Goal: Task Accomplishment & Management: Complete application form

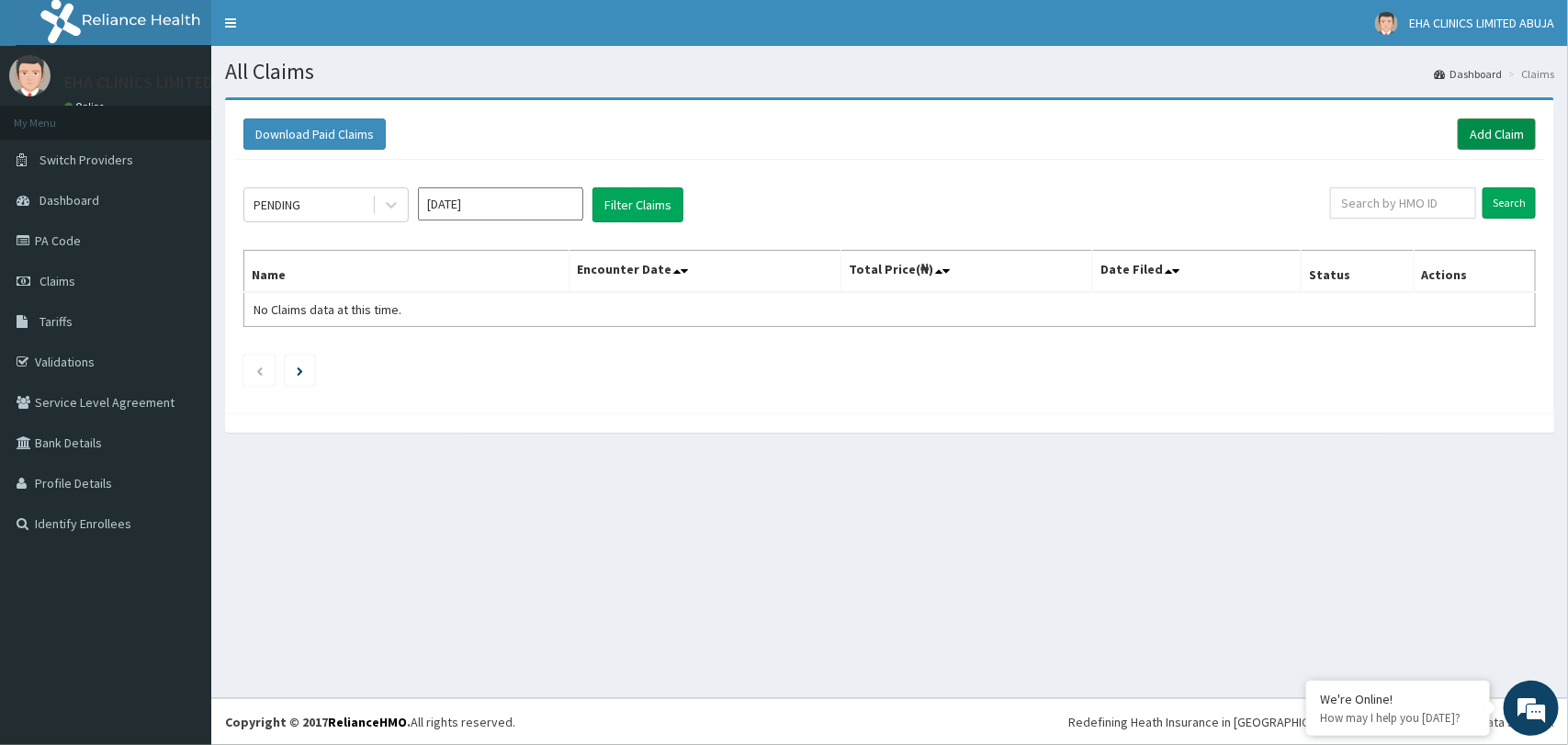
click at [1505, 131] on link "Add Claim" at bounding box center [1496, 134] width 78 height 32
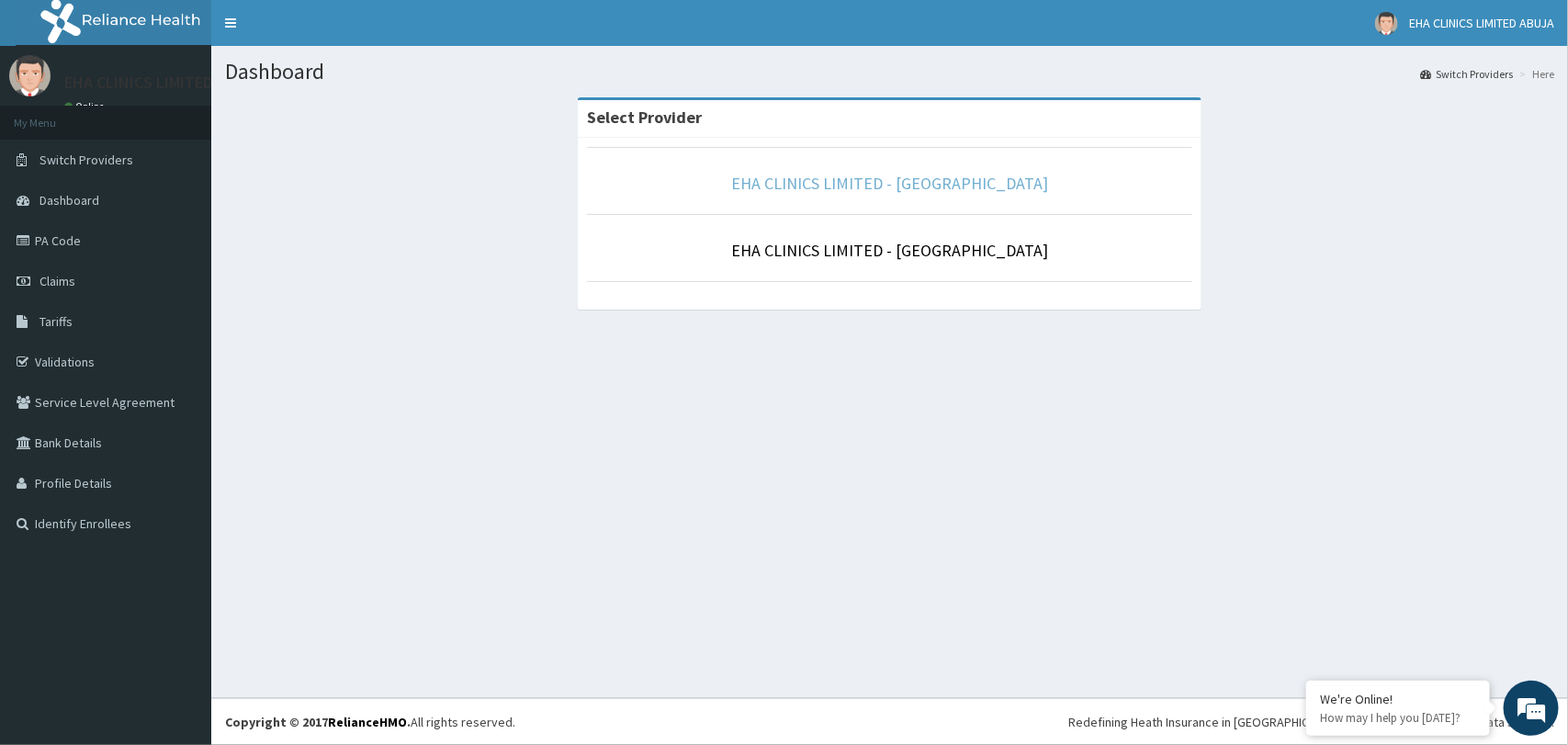
click at [800, 185] on link "EHA CLINICS LIMITED - ABUJA" at bounding box center [889, 183] width 316 height 21
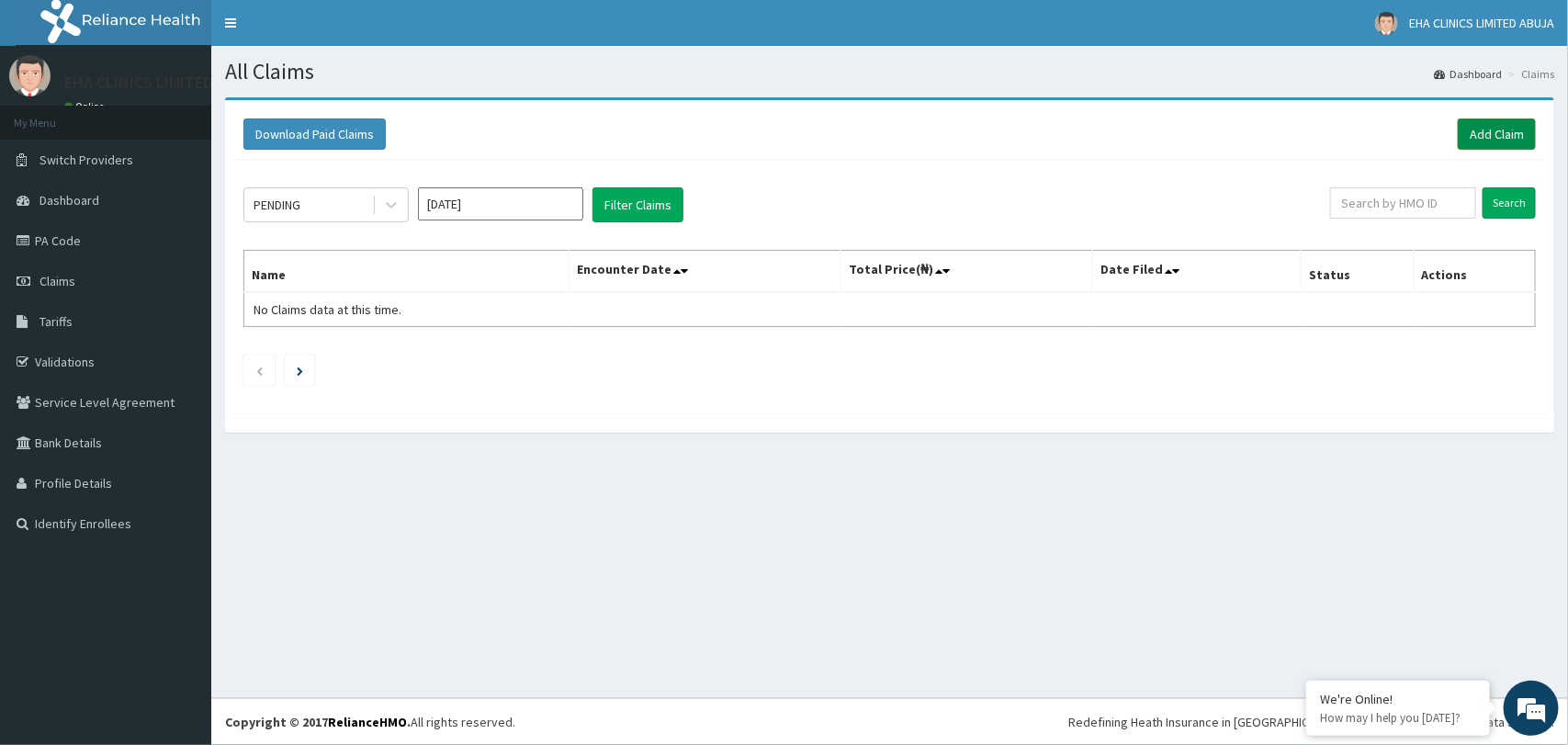
click at [1486, 128] on link "Add Claim" at bounding box center [1496, 134] width 78 height 32
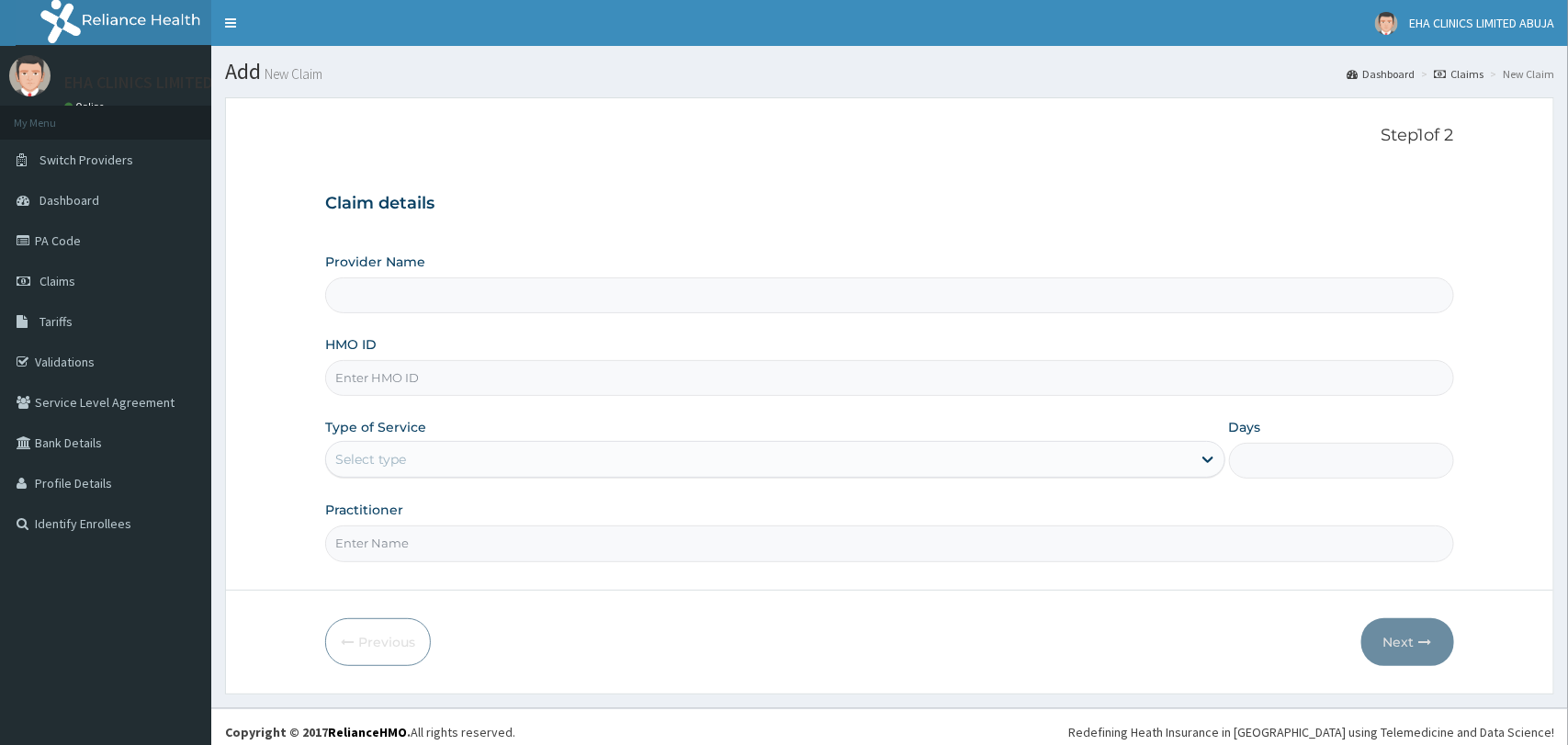
click at [461, 379] on input "HMO ID" at bounding box center [889, 377] width 1128 height 35
type input "EHA CLINICS LIMITED - [GEOGRAPHIC_DATA]"
paste input "LLD/10158/A"
type input "LLD/10158/A"
click at [444, 452] on div "Select type" at bounding box center [758, 459] width 864 height 30
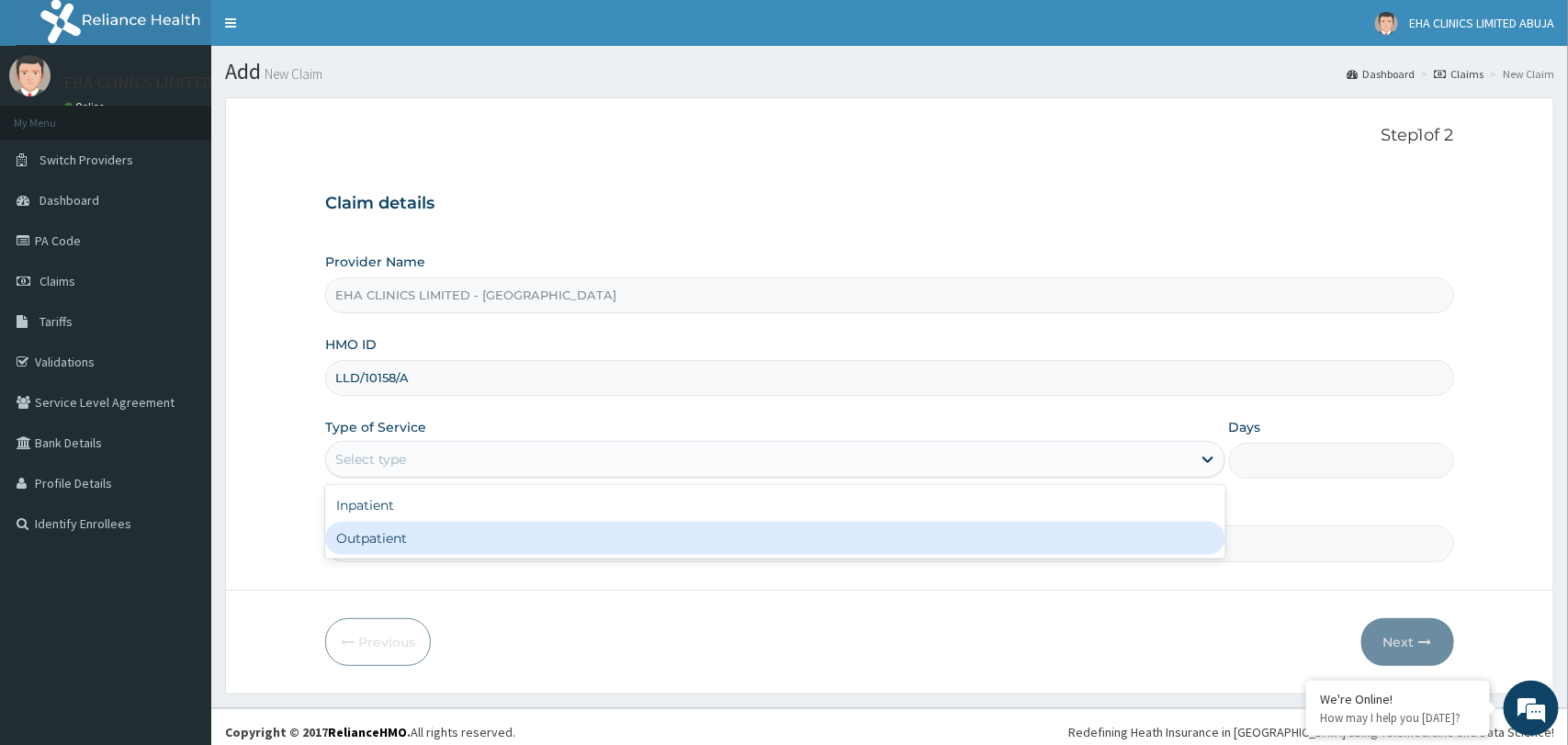
click at [430, 530] on div "Outpatient" at bounding box center [775, 538] width 900 height 33
type input "1"
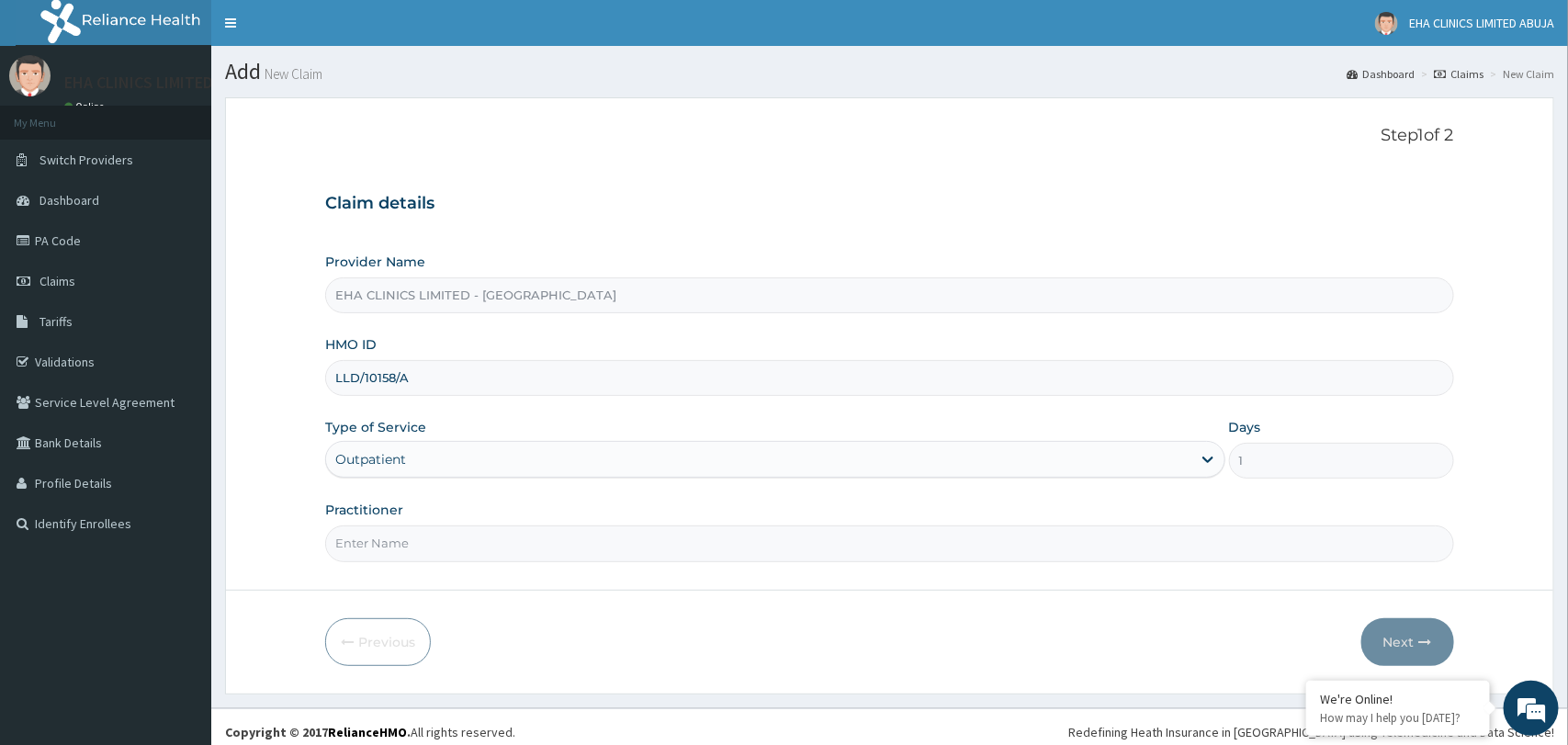
click at [428, 541] on input "Practitioner" at bounding box center [889, 543] width 1128 height 35
type input "Dr. Aisha"
click at [1385, 652] on button "Next" at bounding box center [1407, 642] width 93 height 48
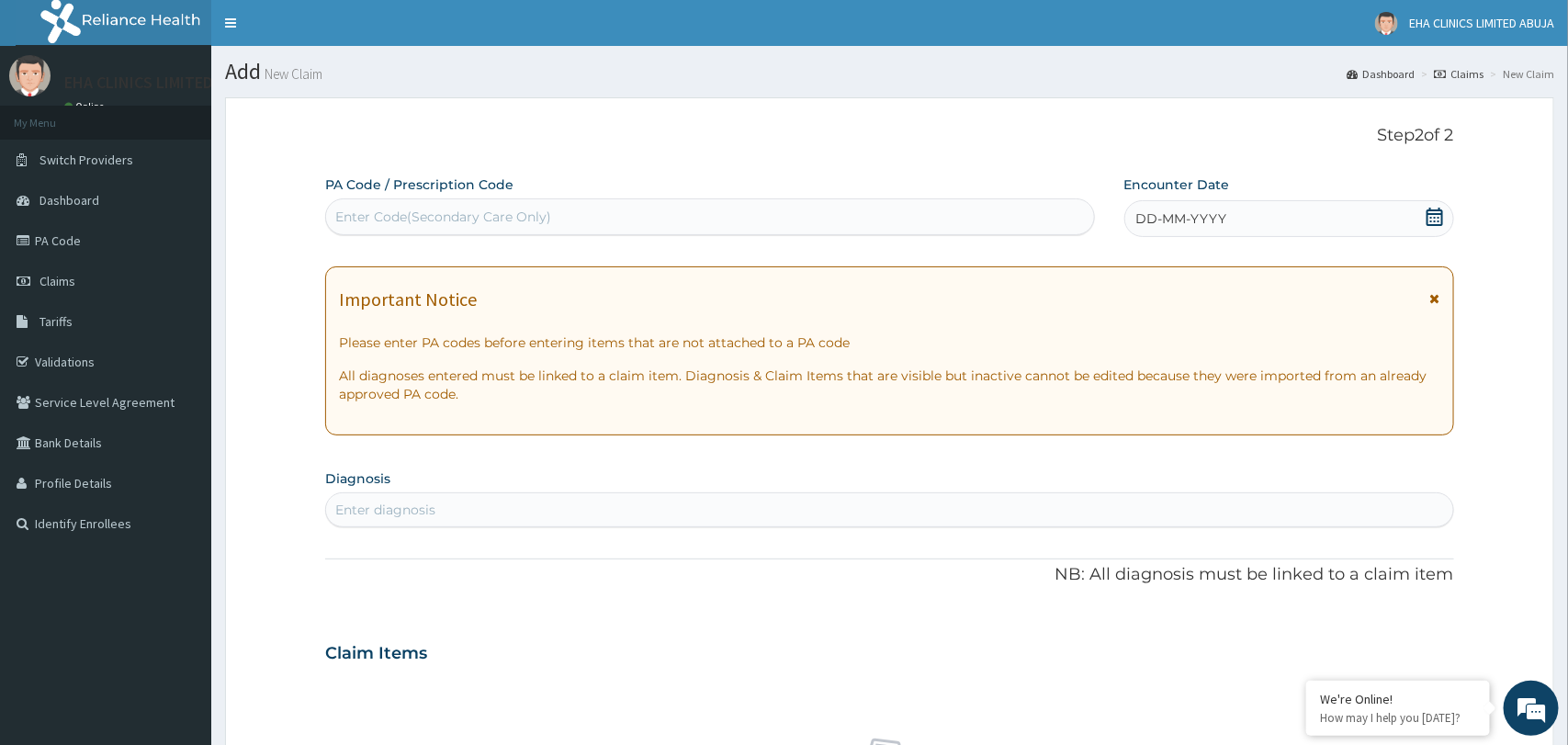
click at [767, 516] on div "Enter diagnosis" at bounding box center [889, 509] width 1126 height 30
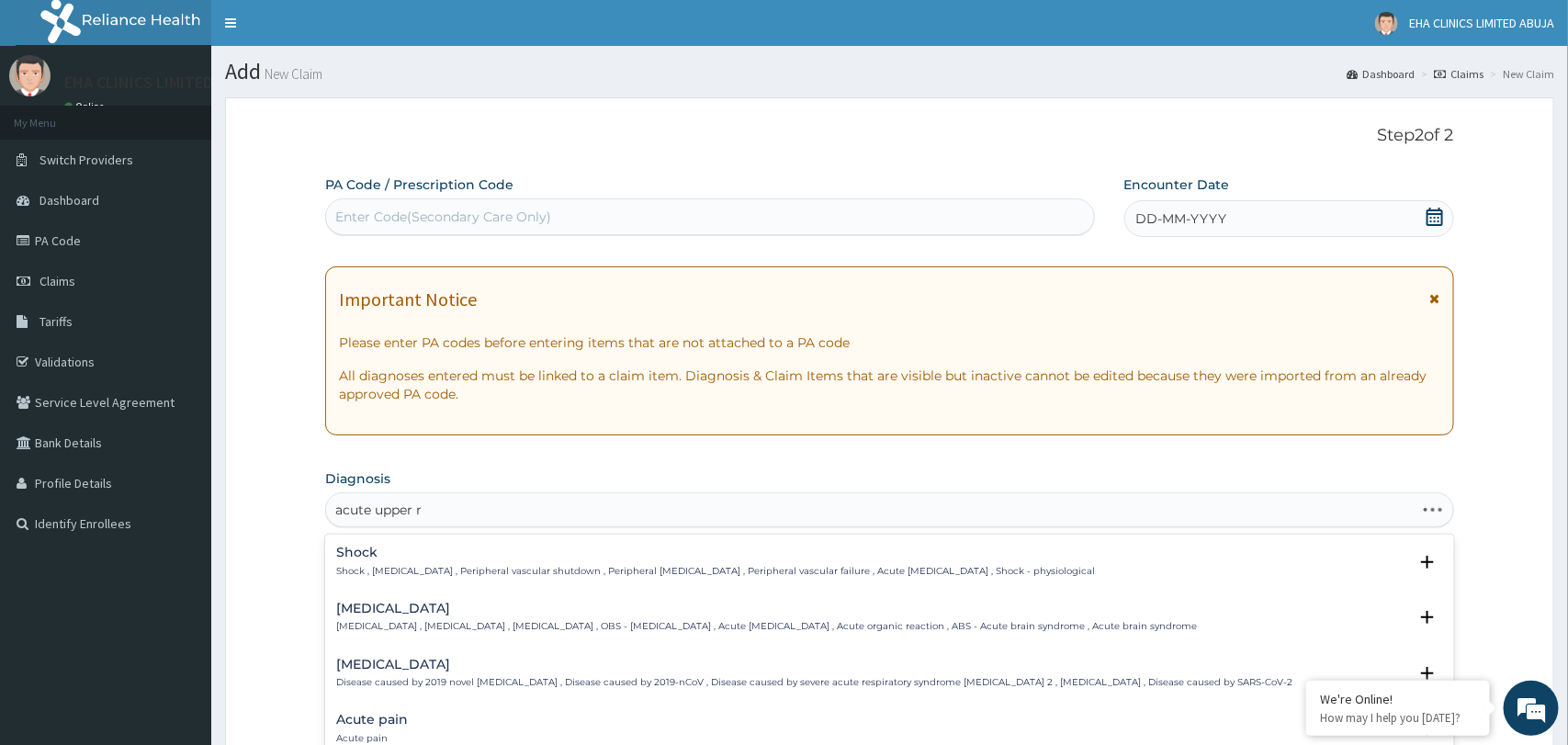
type input "acute upper re"
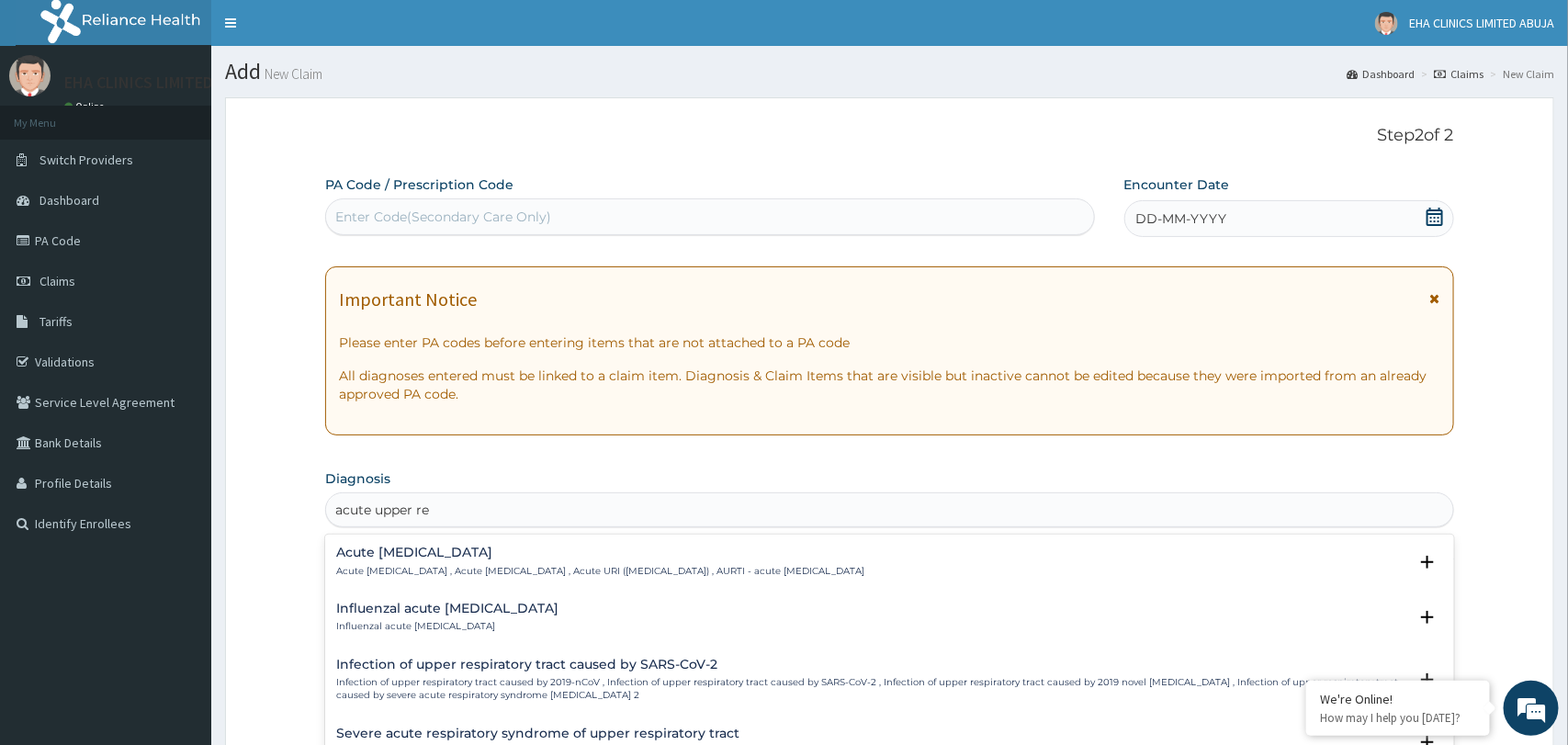
click at [656, 566] on p "Acute upper respiratory infection , Acute upper respiratory tract infection , A…" at bounding box center [600, 570] width 528 height 12
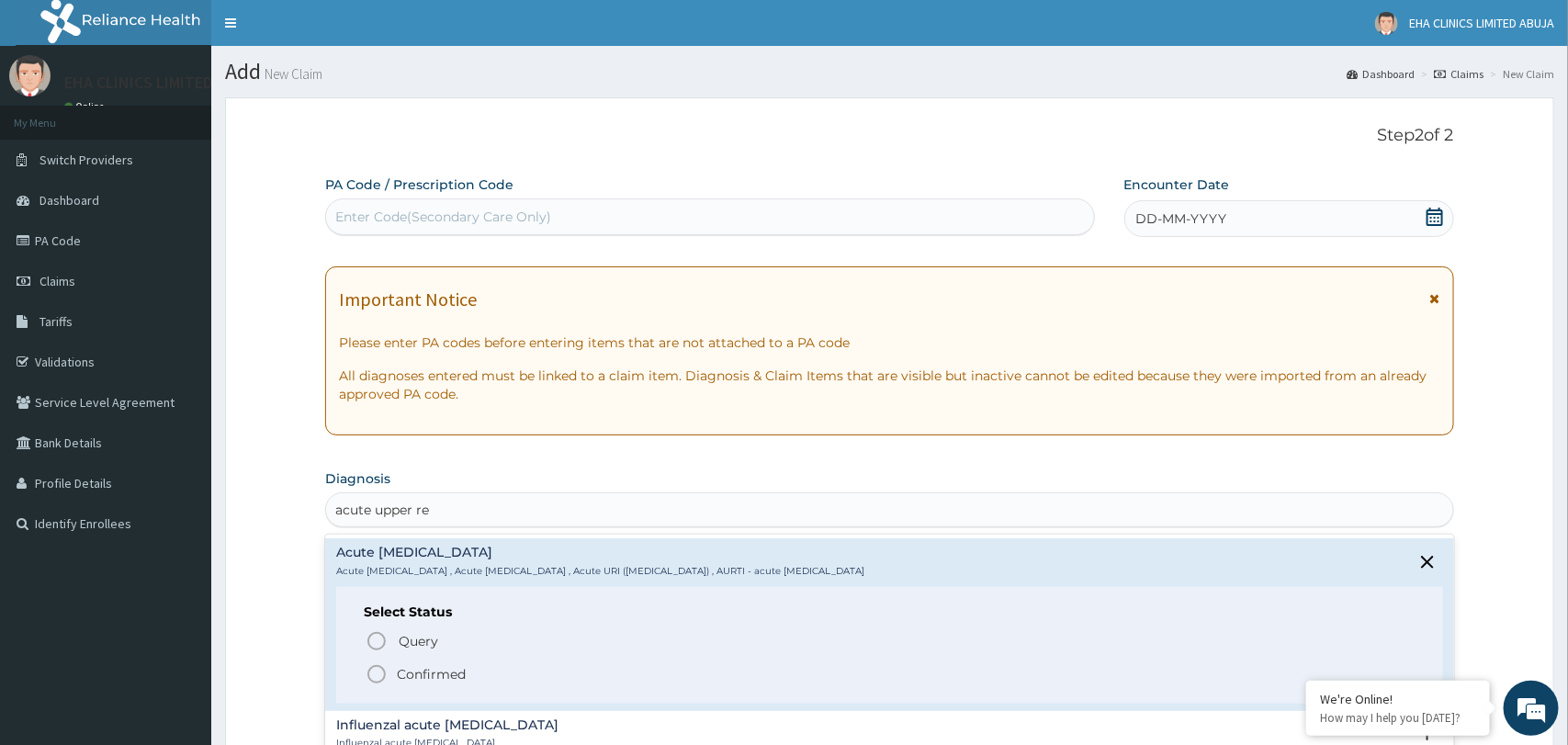
click at [375, 676] on icon "status option filled" at bounding box center [376, 673] width 22 height 22
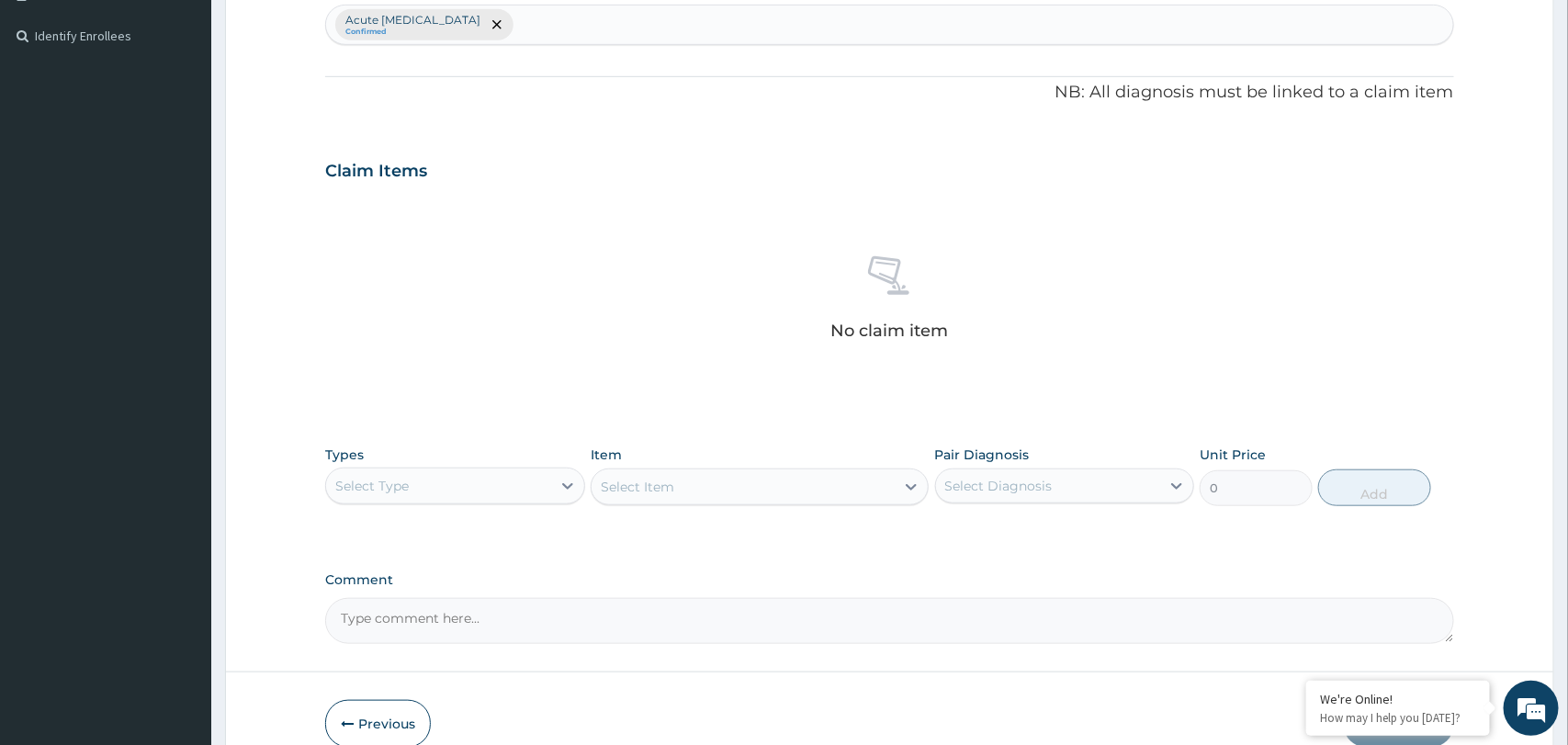
scroll to position [491, 0]
click at [540, 486] on div "Select Type" at bounding box center [438, 481] width 224 height 30
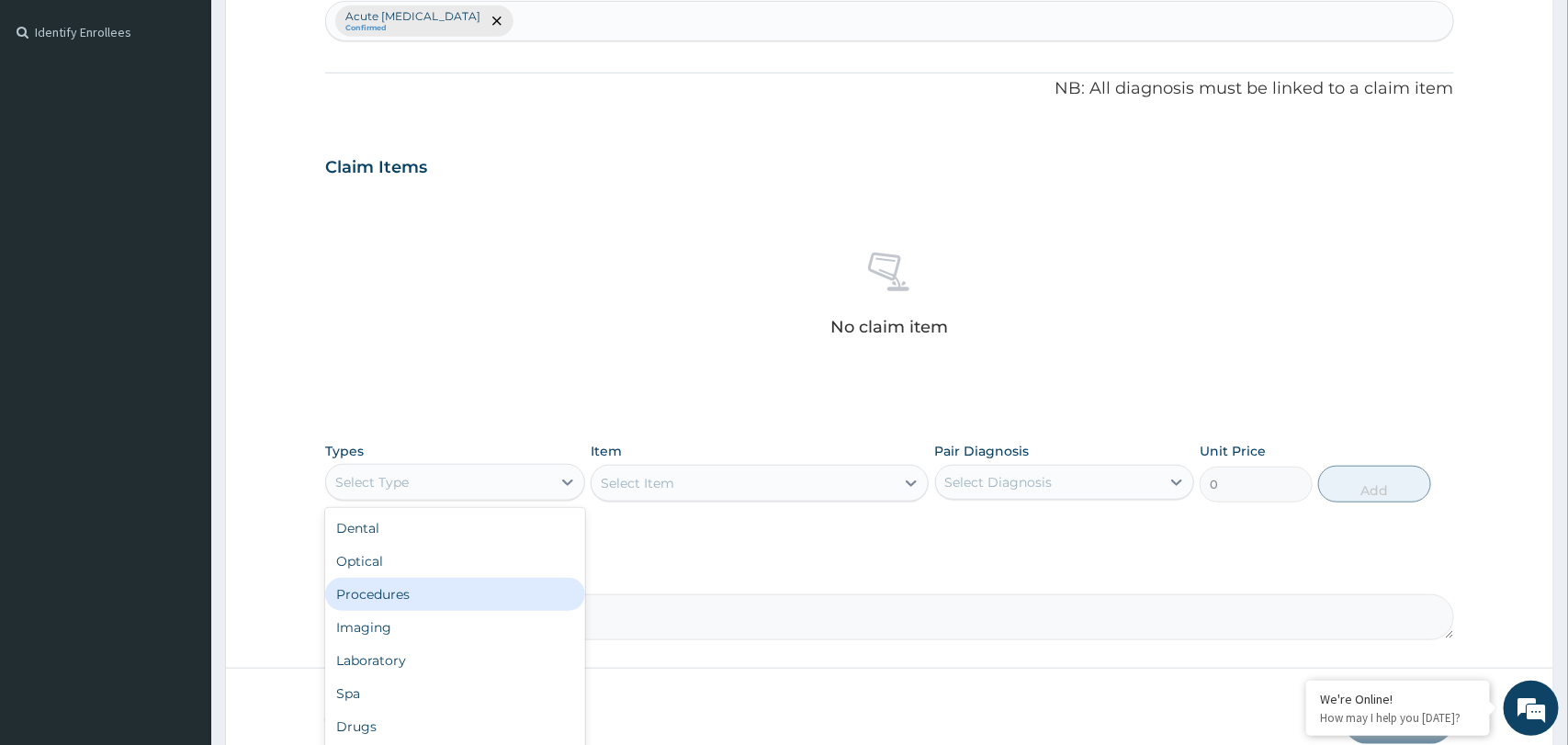
click at [488, 592] on div "Procedures" at bounding box center [455, 594] width 259 height 33
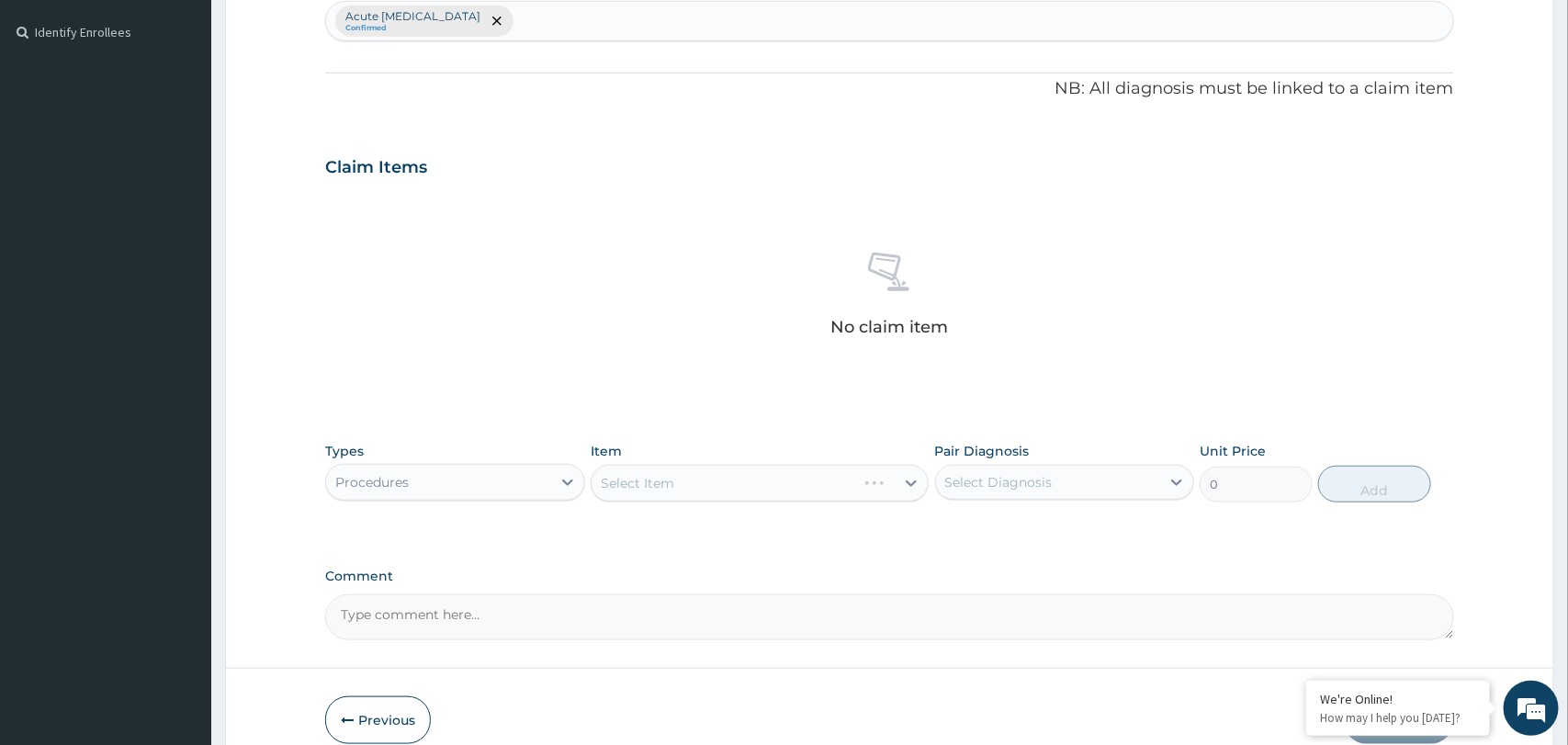
click at [991, 488] on div "Select Diagnosis" at bounding box center [998, 481] width 107 height 18
click at [988, 523] on label "Acute upper respiratory infection" at bounding box center [1042, 526] width 156 height 18
checkbox input "true"
click at [887, 484] on div "Select Item" at bounding box center [743, 482] width 303 height 30
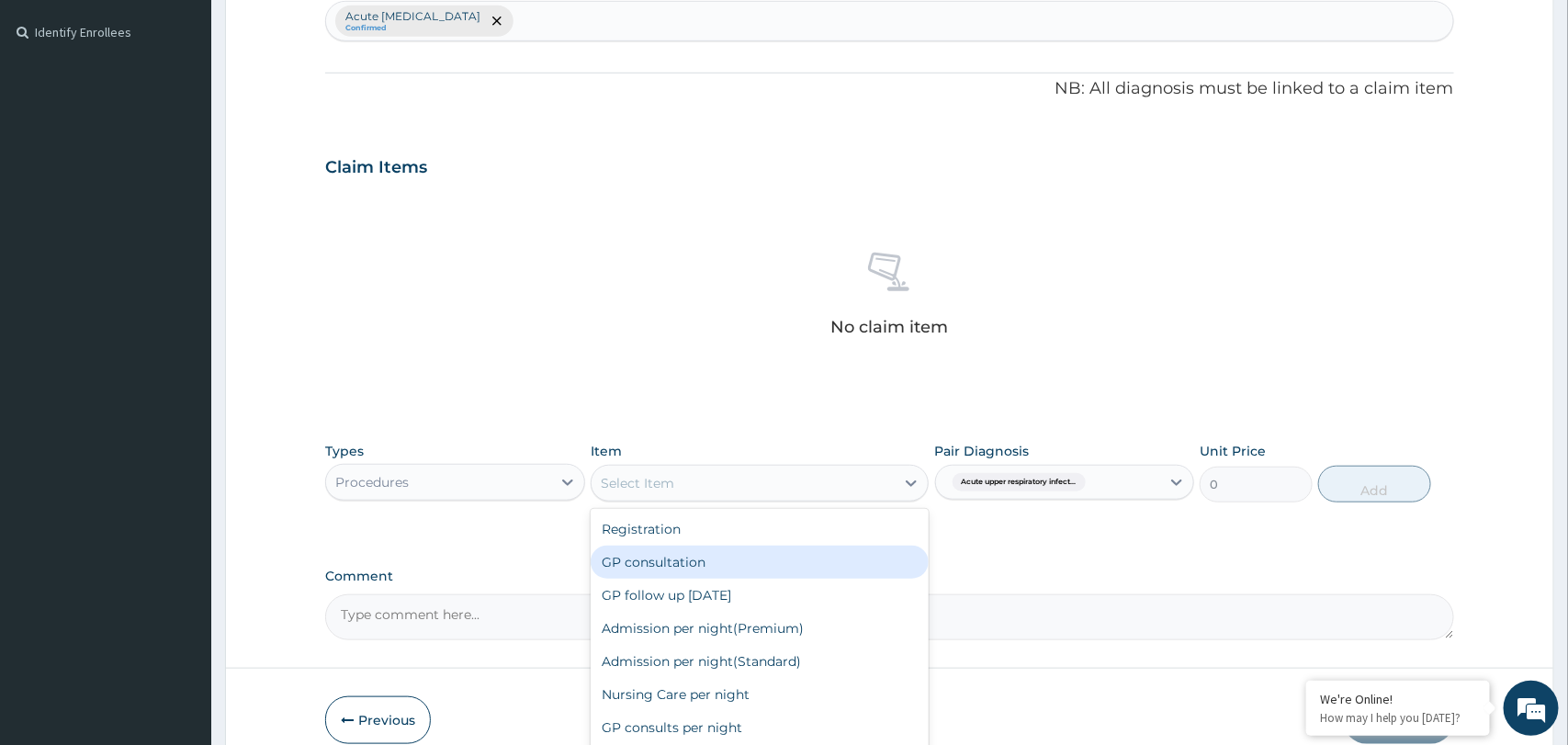
click at [822, 563] on div "GP consultation" at bounding box center [760, 562] width 338 height 33
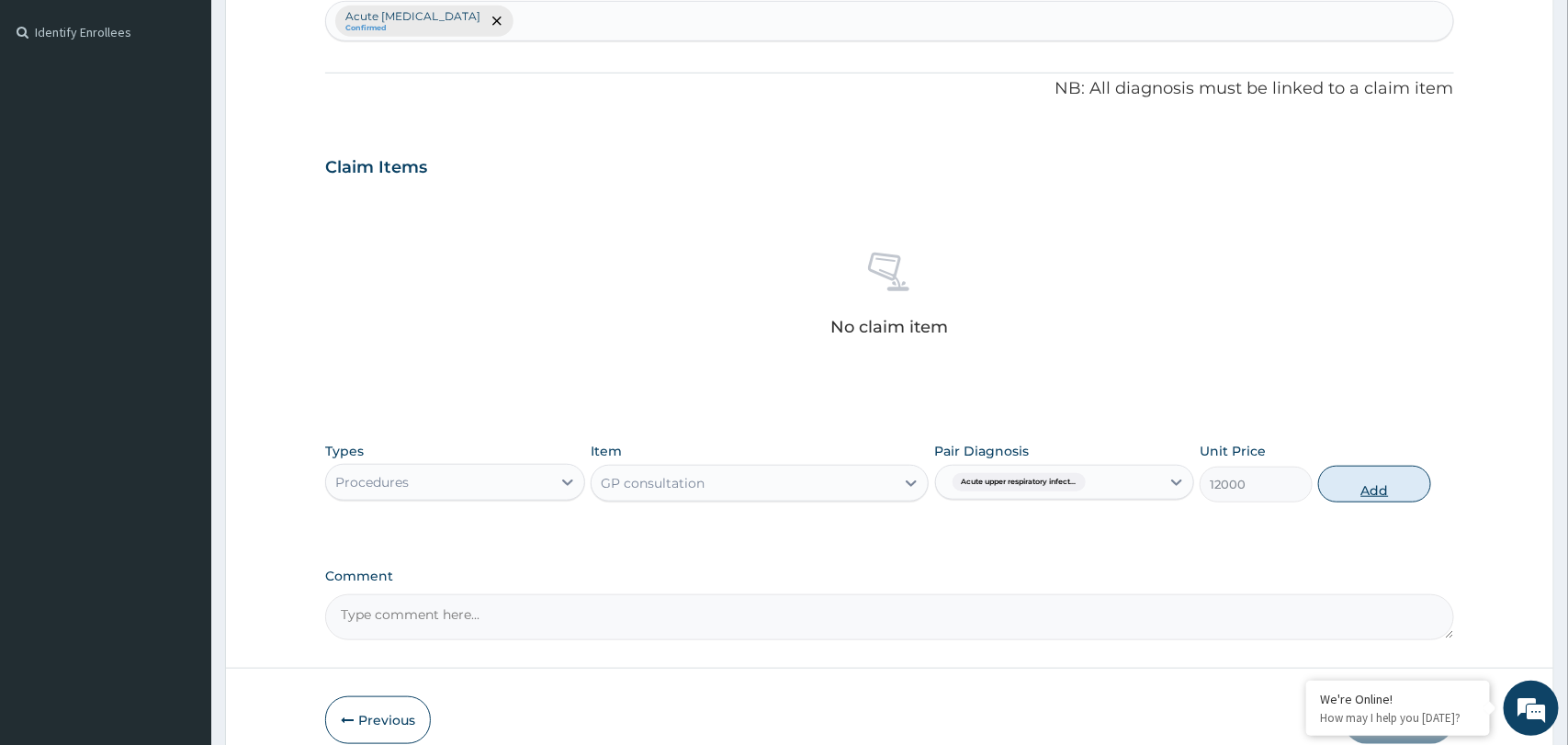
click at [1362, 499] on button "Add" at bounding box center [1374, 484] width 113 height 36
type input "0"
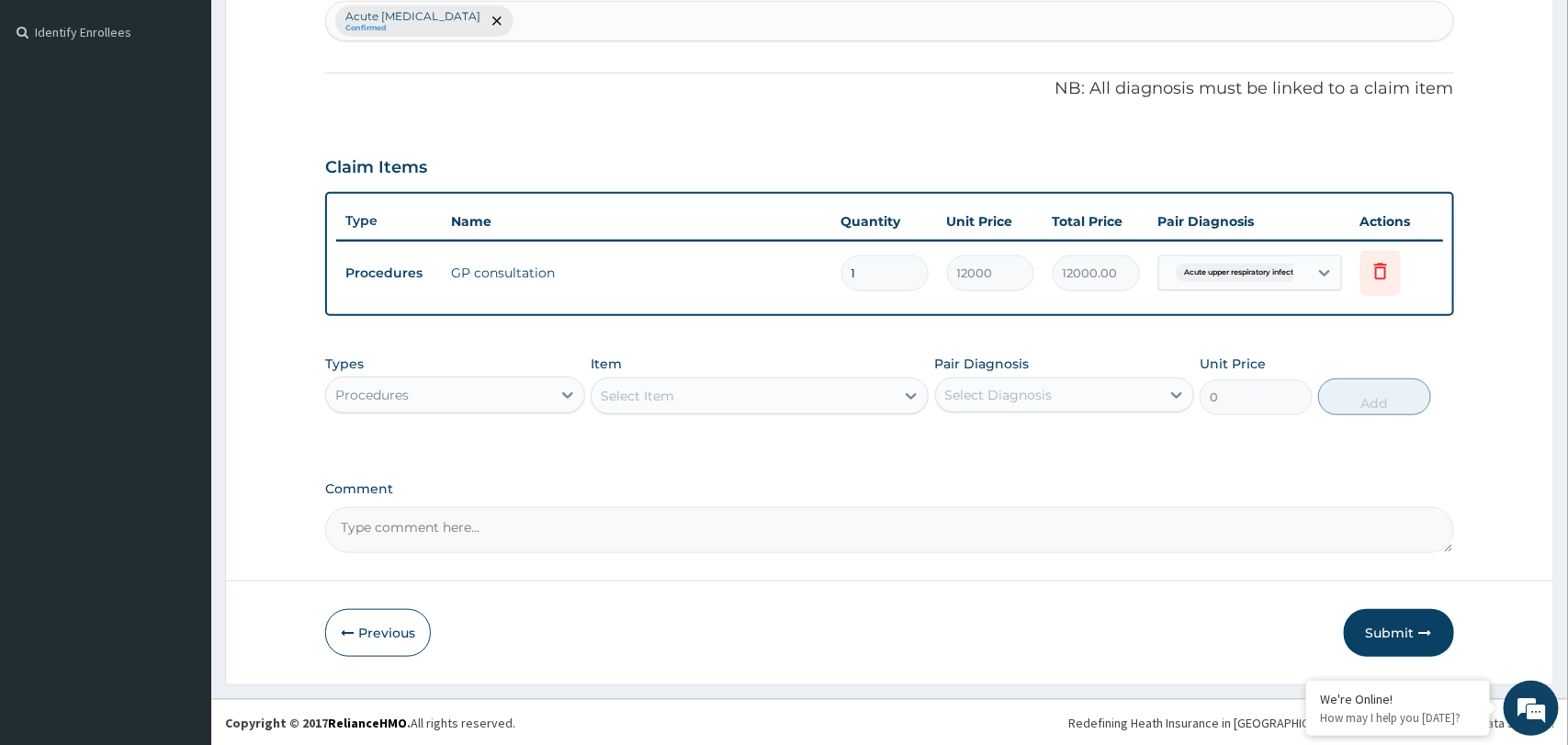
click at [528, 393] on div "Procedures" at bounding box center [438, 394] width 224 height 30
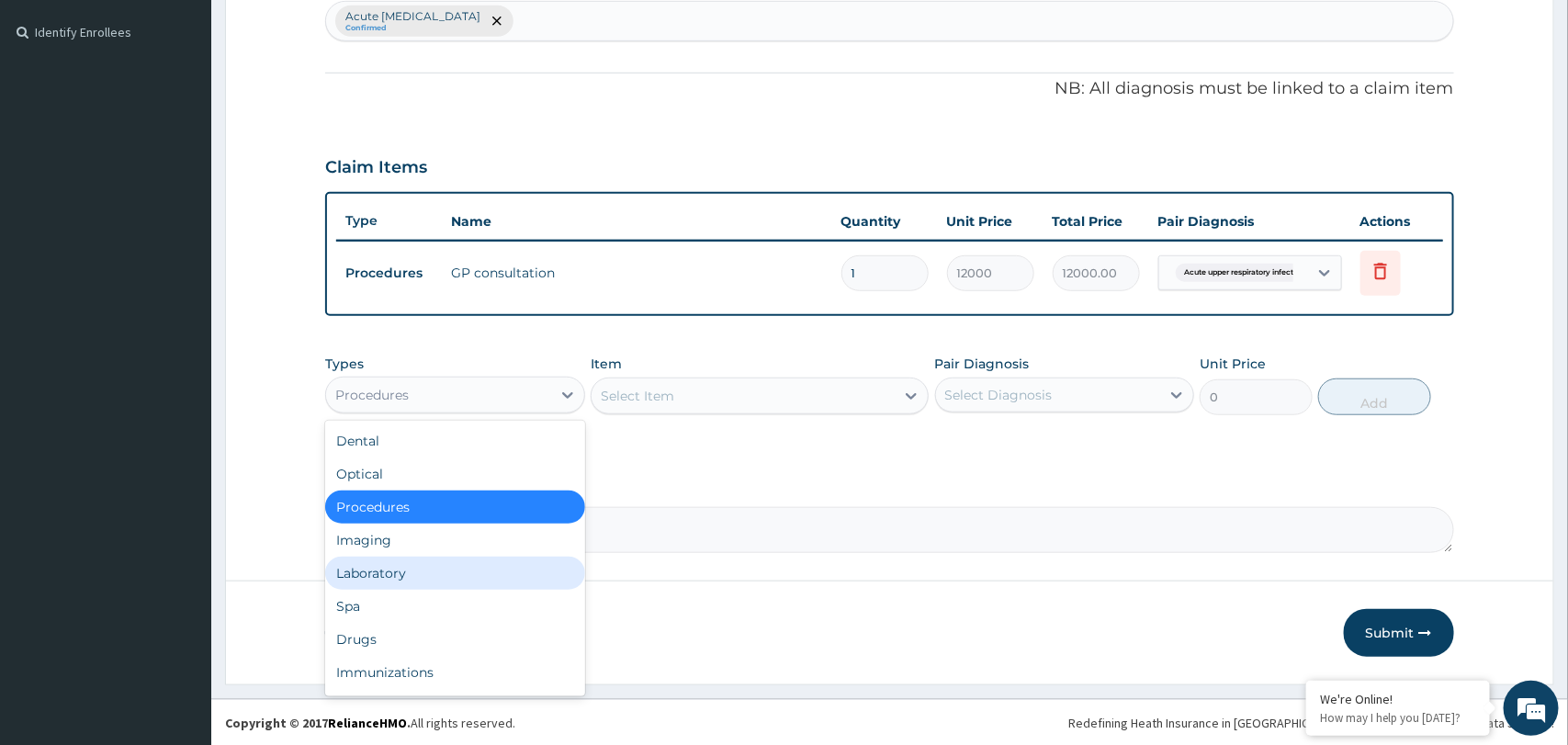
click at [432, 580] on div "Laboratory" at bounding box center [455, 572] width 259 height 33
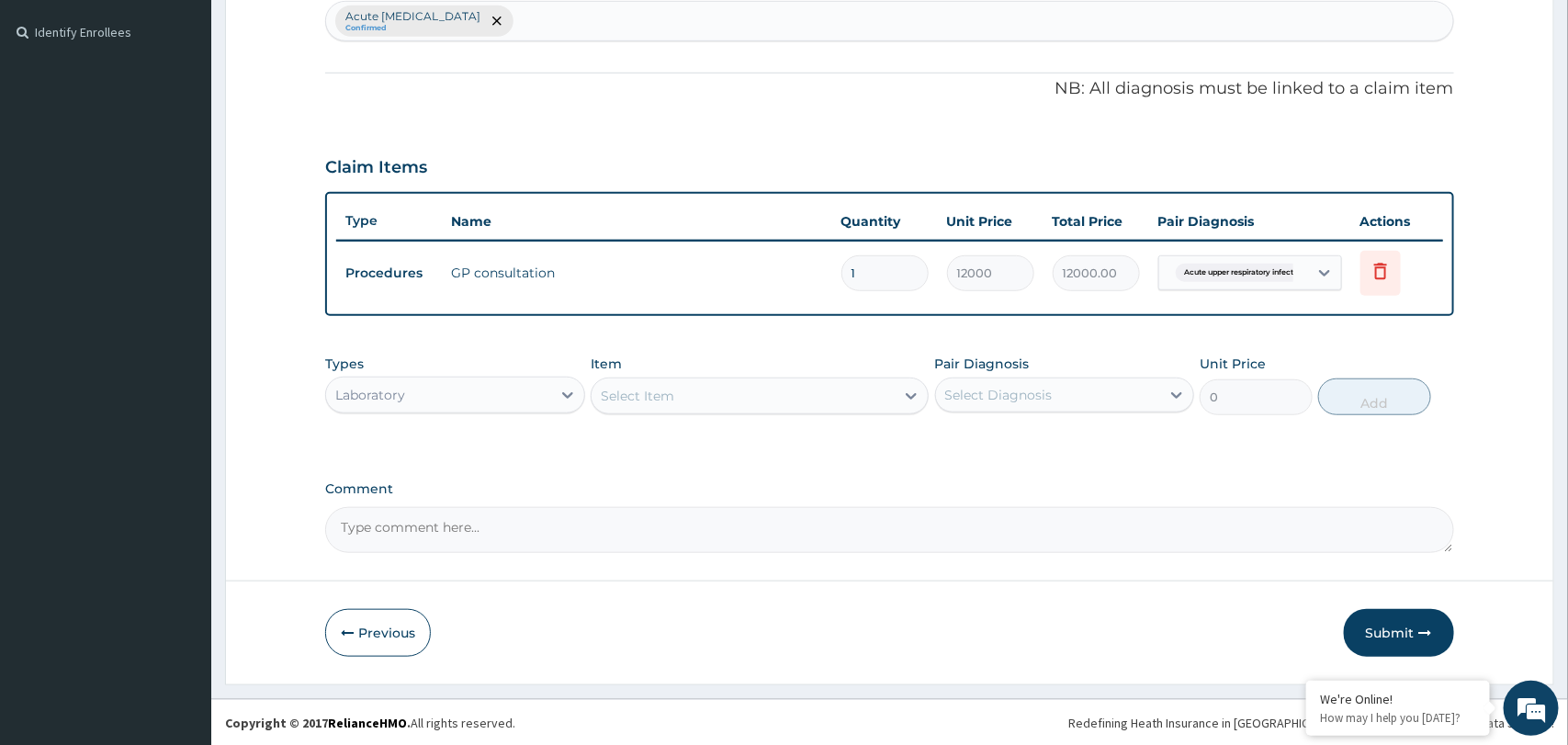
click at [1061, 388] on div "Select Diagnosis" at bounding box center [1048, 394] width 224 height 30
click at [1044, 443] on label "Acute upper respiratory infection" at bounding box center [1042, 439] width 156 height 18
checkbox input "true"
click at [874, 396] on div "Select Item" at bounding box center [743, 395] width 303 height 30
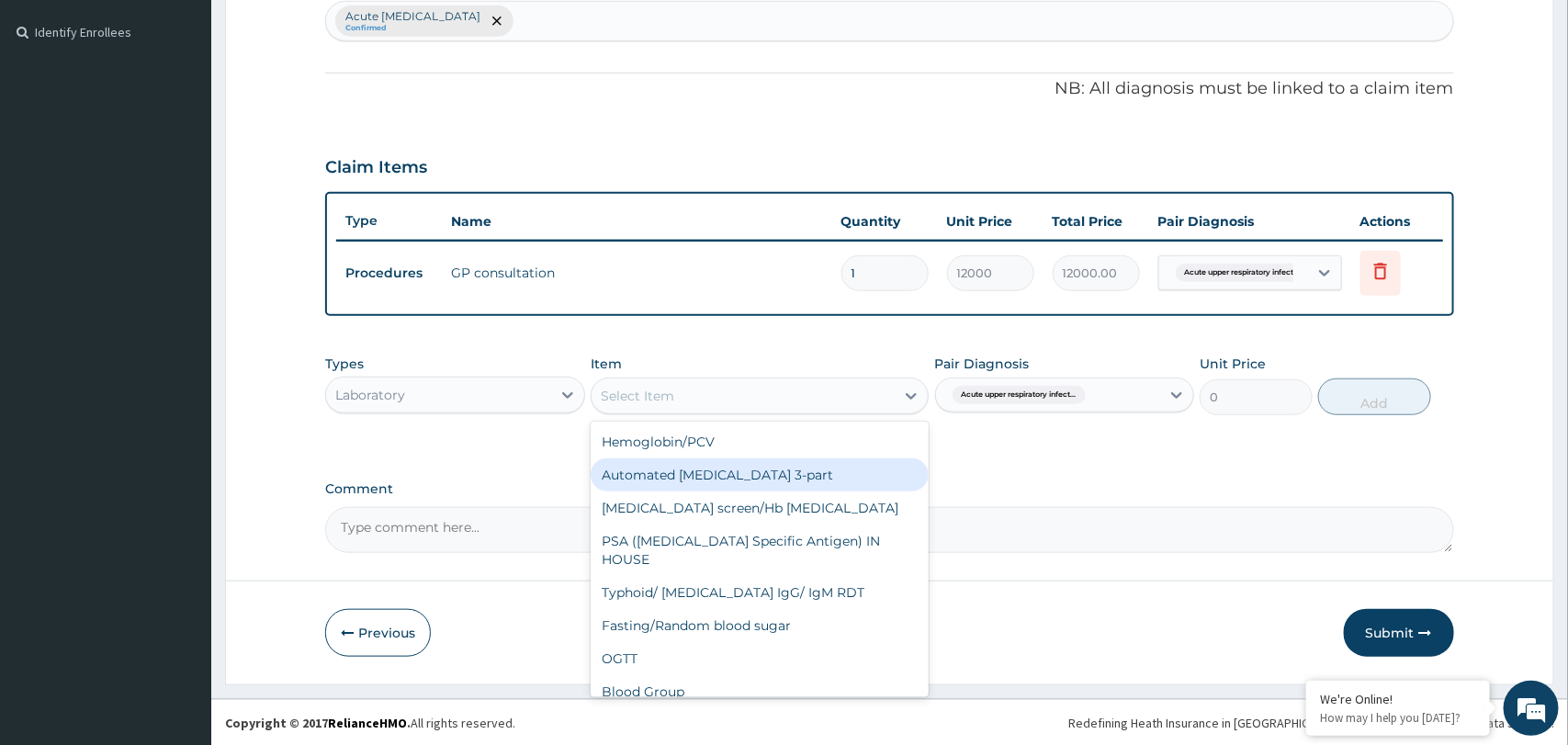
click at [838, 470] on div "Automated Full blood count 3-part" at bounding box center [760, 475] width 338 height 33
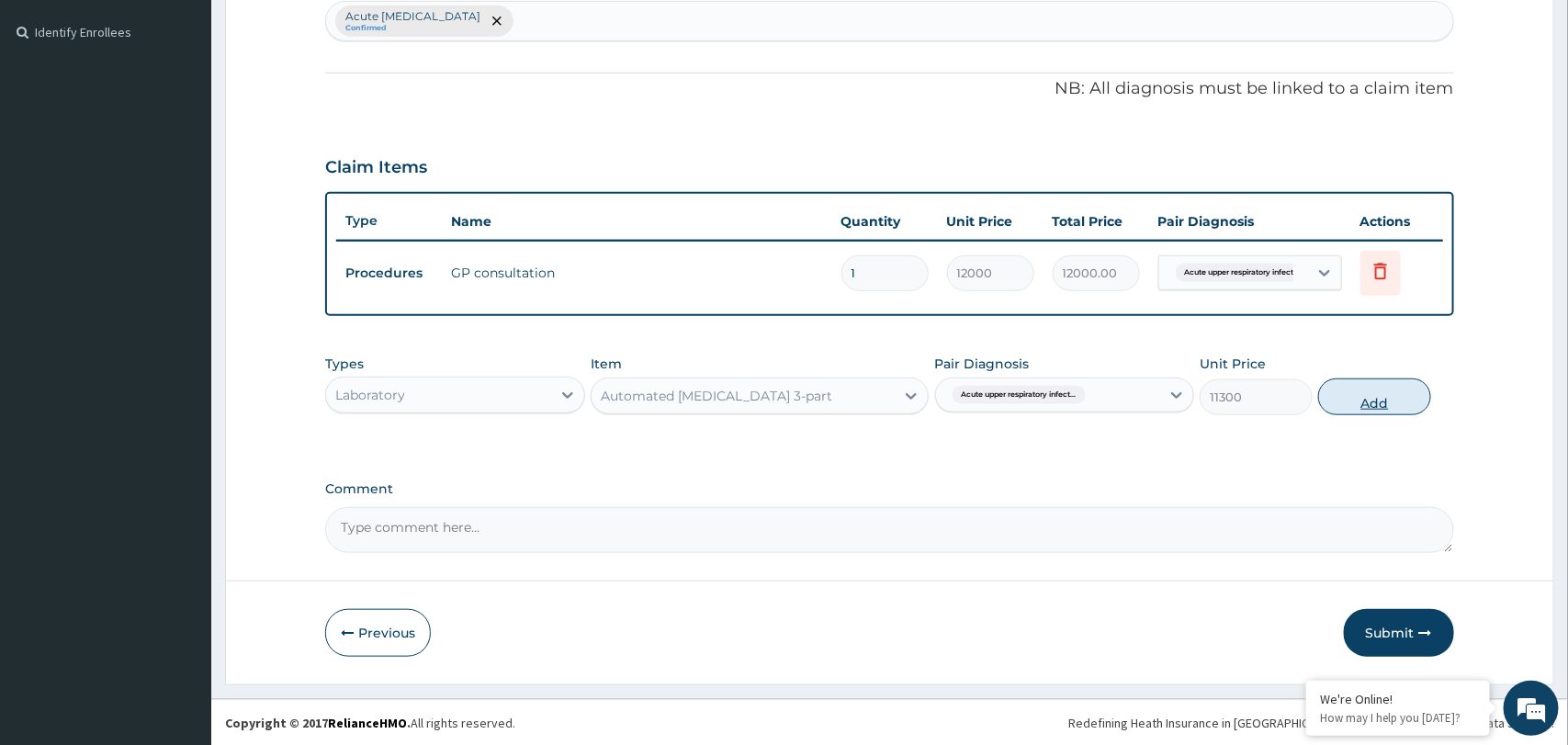
click at [1369, 410] on button "Add" at bounding box center [1374, 397] width 113 height 36
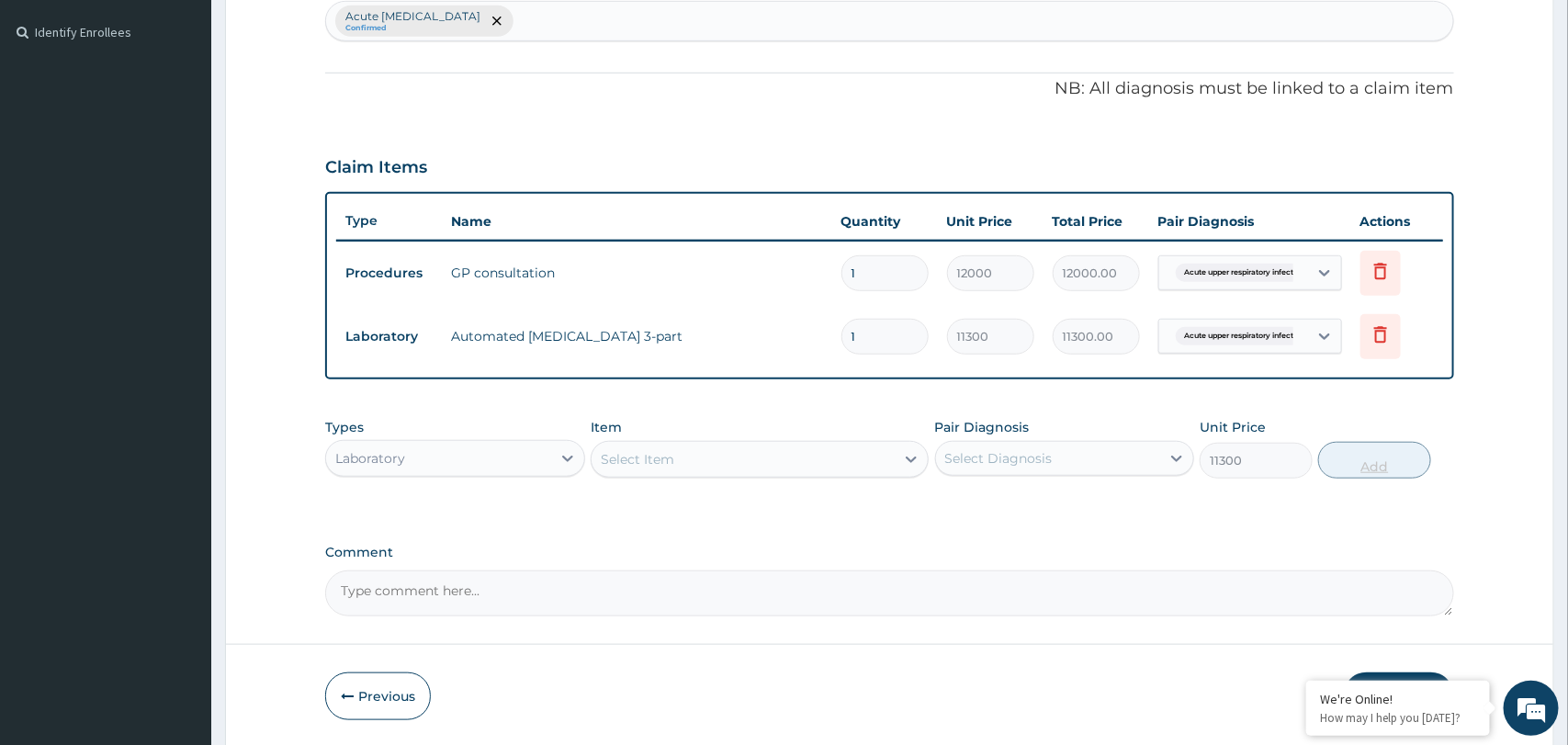
type input "0"
click at [873, 458] on div "Select Item" at bounding box center [743, 459] width 303 height 30
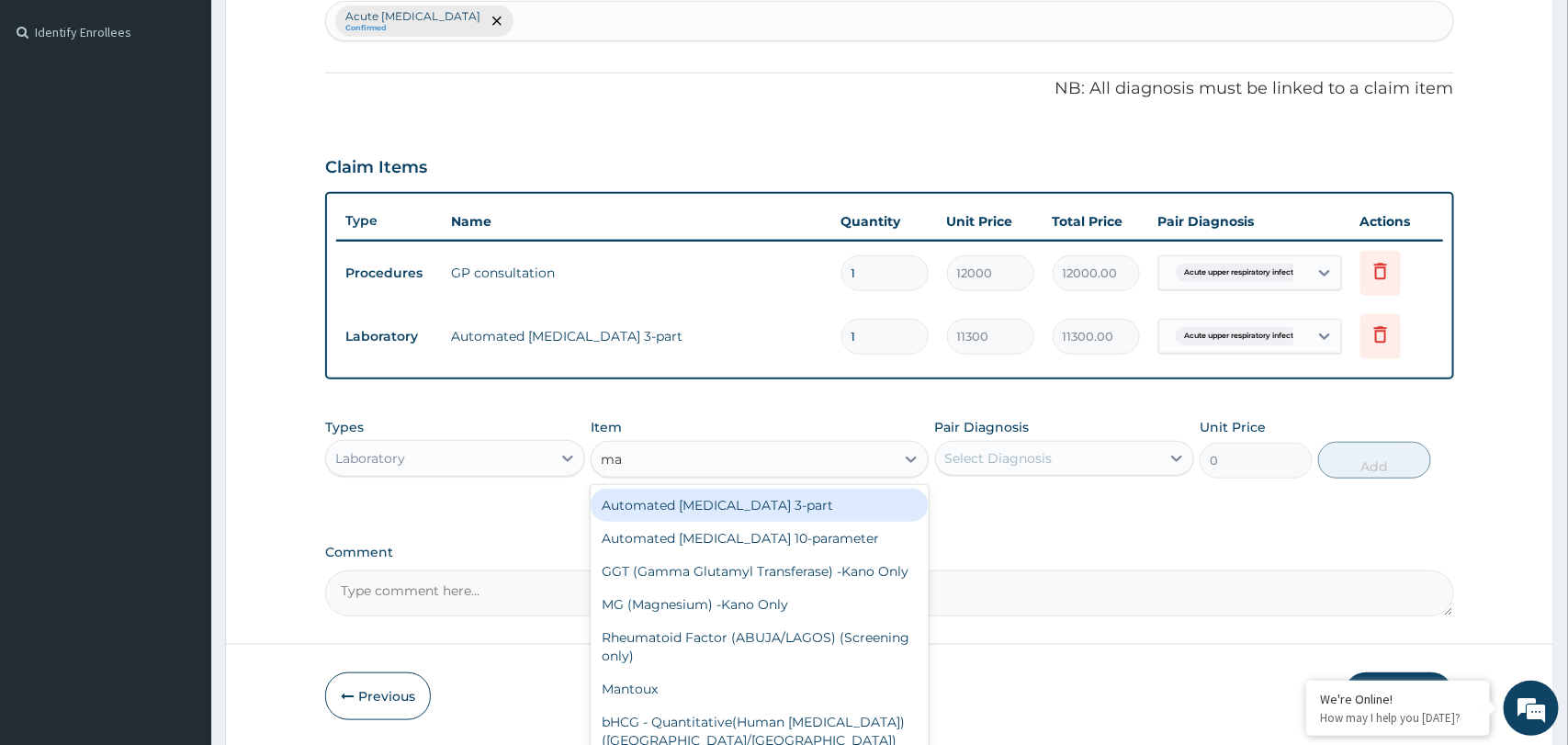
type input "mal"
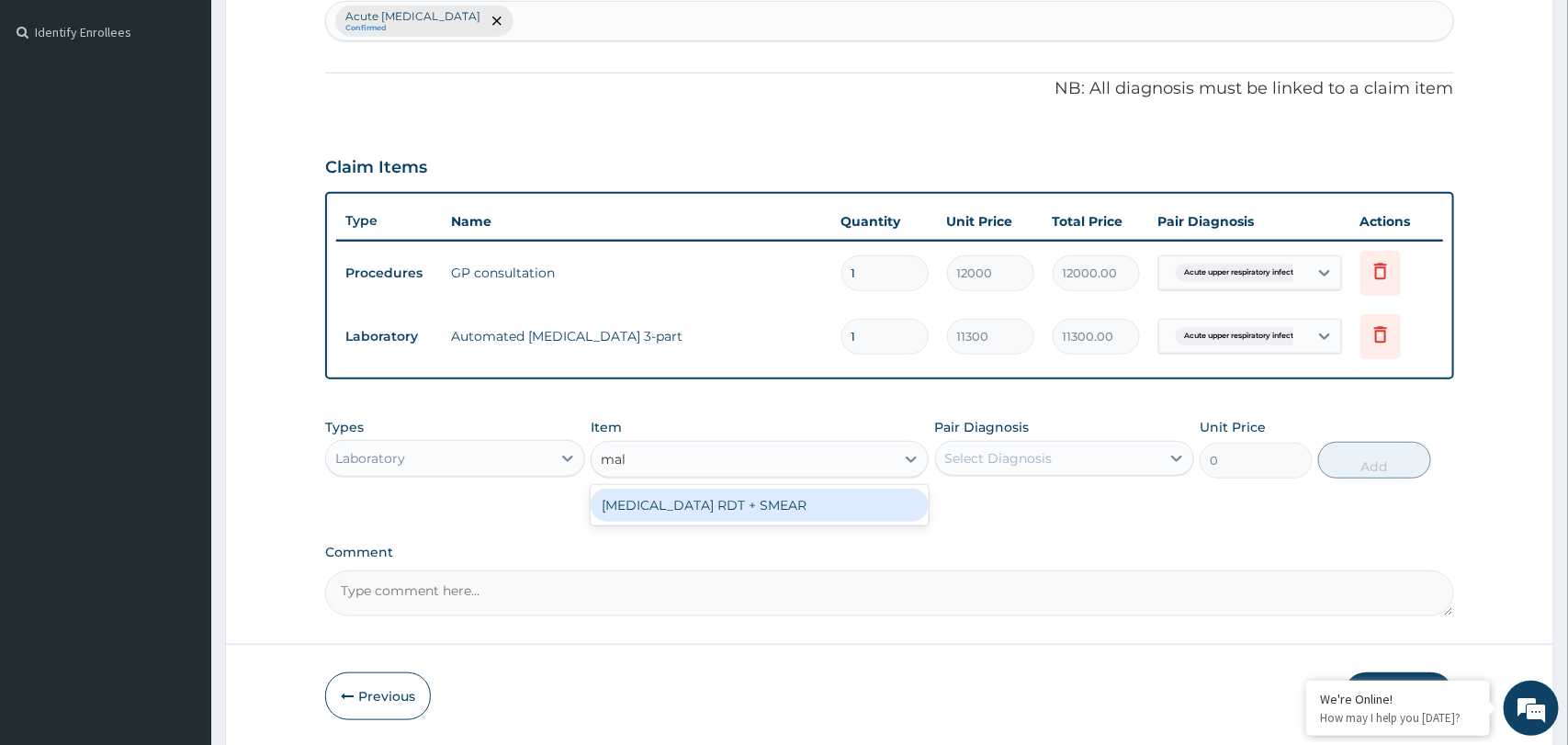
click at [814, 519] on div "MALARIA RDT + SMEAR" at bounding box center [760, 504] width 338 height 33
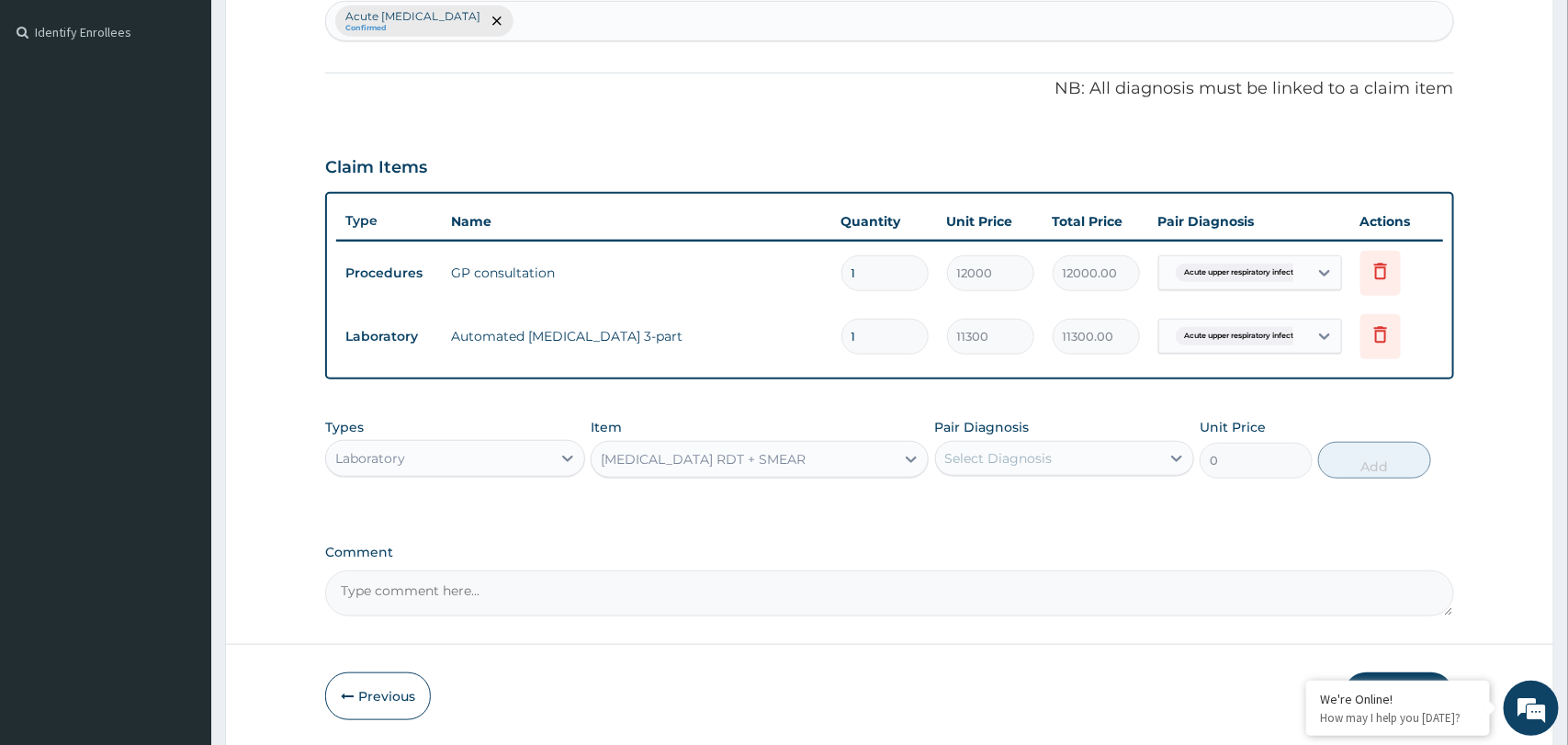
type input "6500"
click at [962, 449] on div "Select Diagnosis" at bounding box center [998, 457] width 107 height 18
click at [986, 508] on label "Acute upper respiratory infection" at bounding box center [1042, 502] width 156 height 18
checkbox input "true"
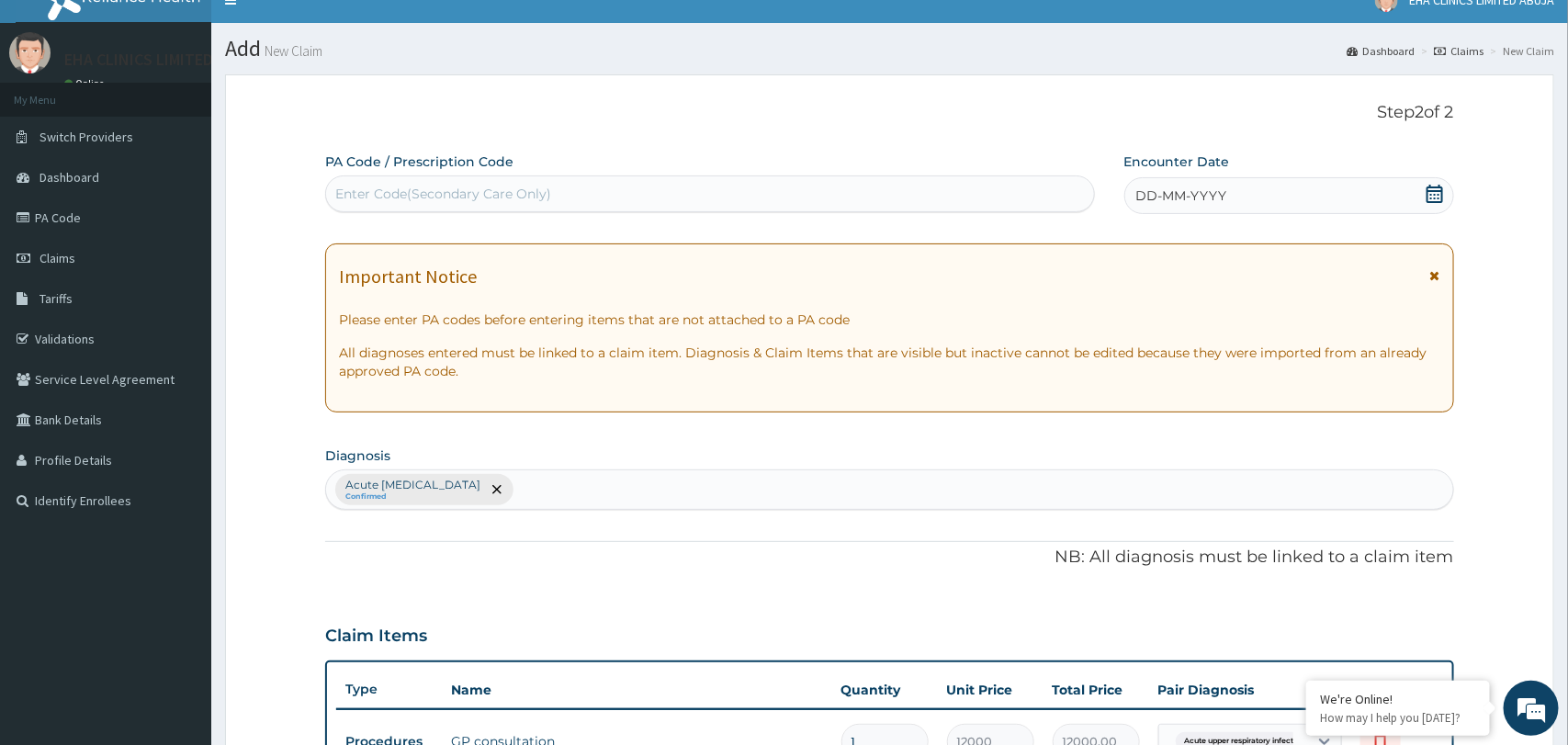
scroll to position [0, 0]
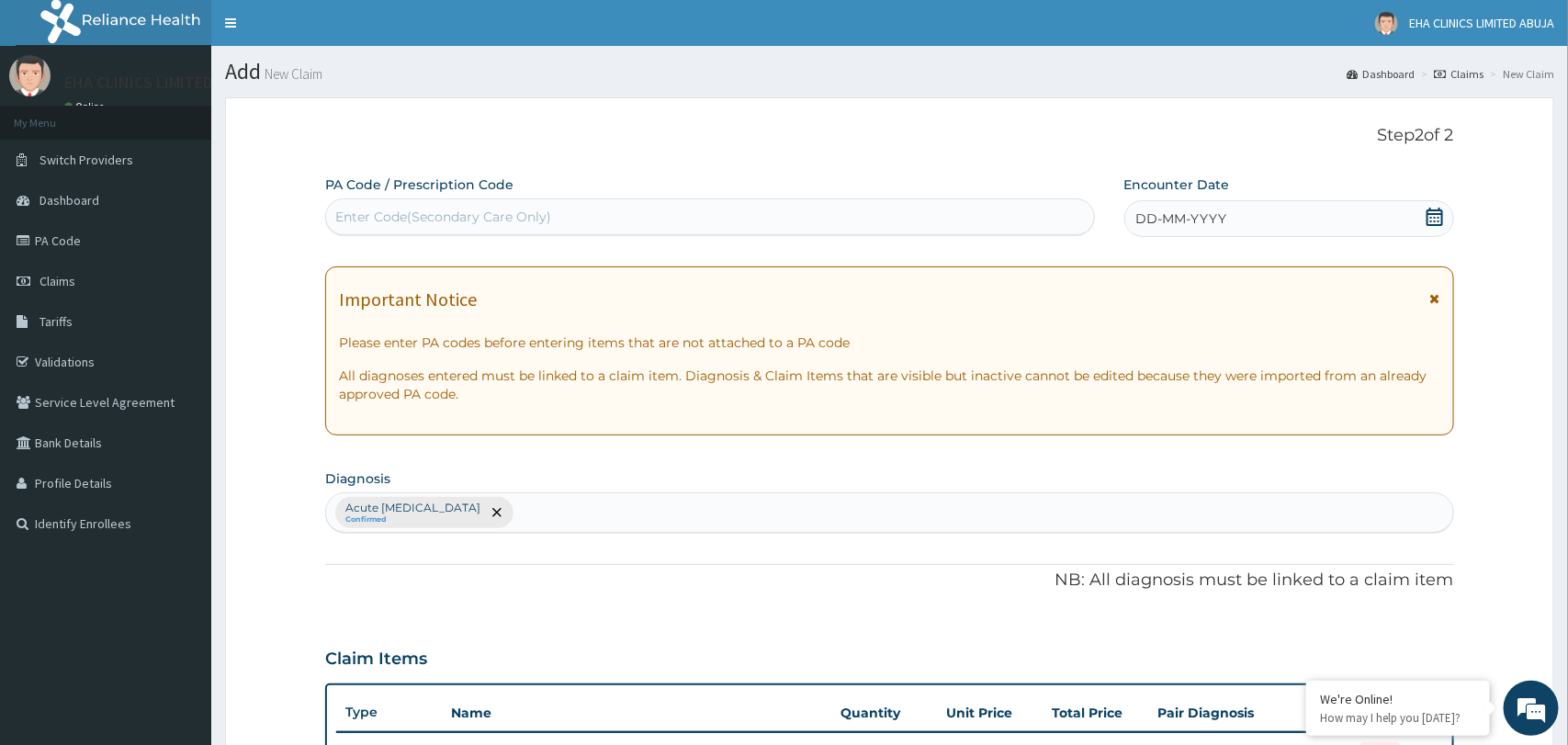
click at [730, 511] on div "Acute upper respiratory infection Confirmed" at bounding box center [889, 512] width 1126 height 38
type input "malari"
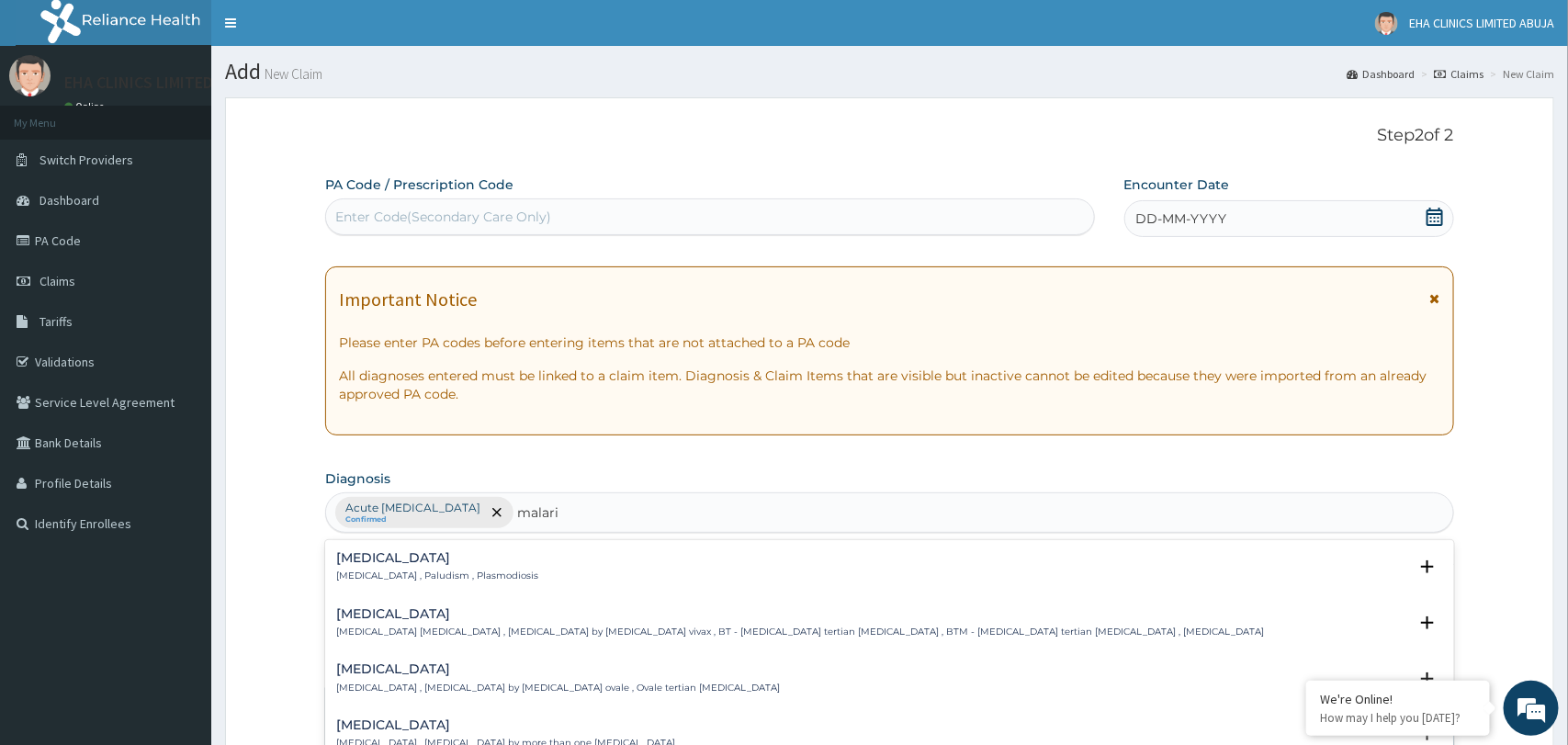
click at [481, 559] on h4 "Malaria" at bounding box center [437, 558] width 202 height 13
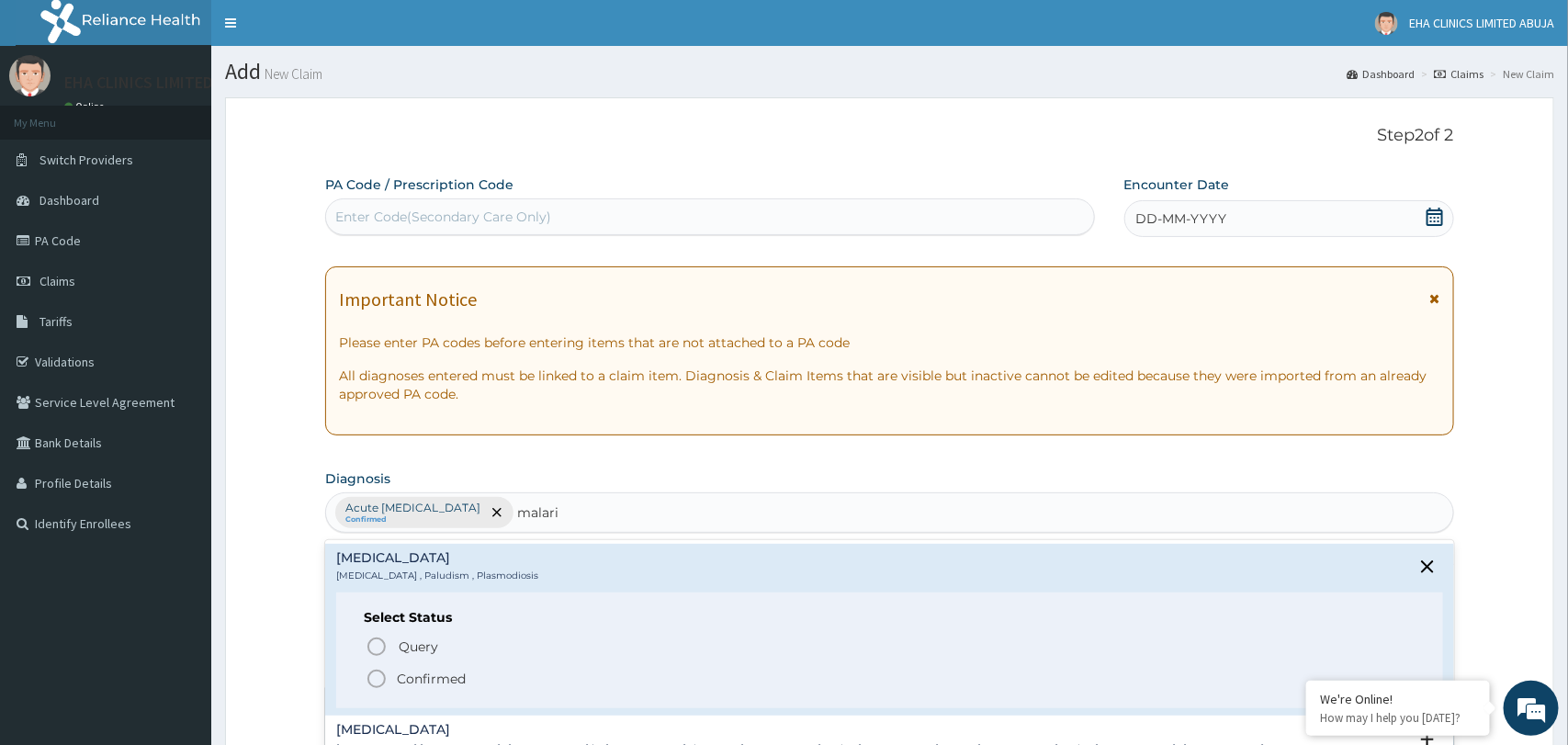
click at [444, 679] on p "Confirmed" at bounding box center [432, 678] width 69 height 18
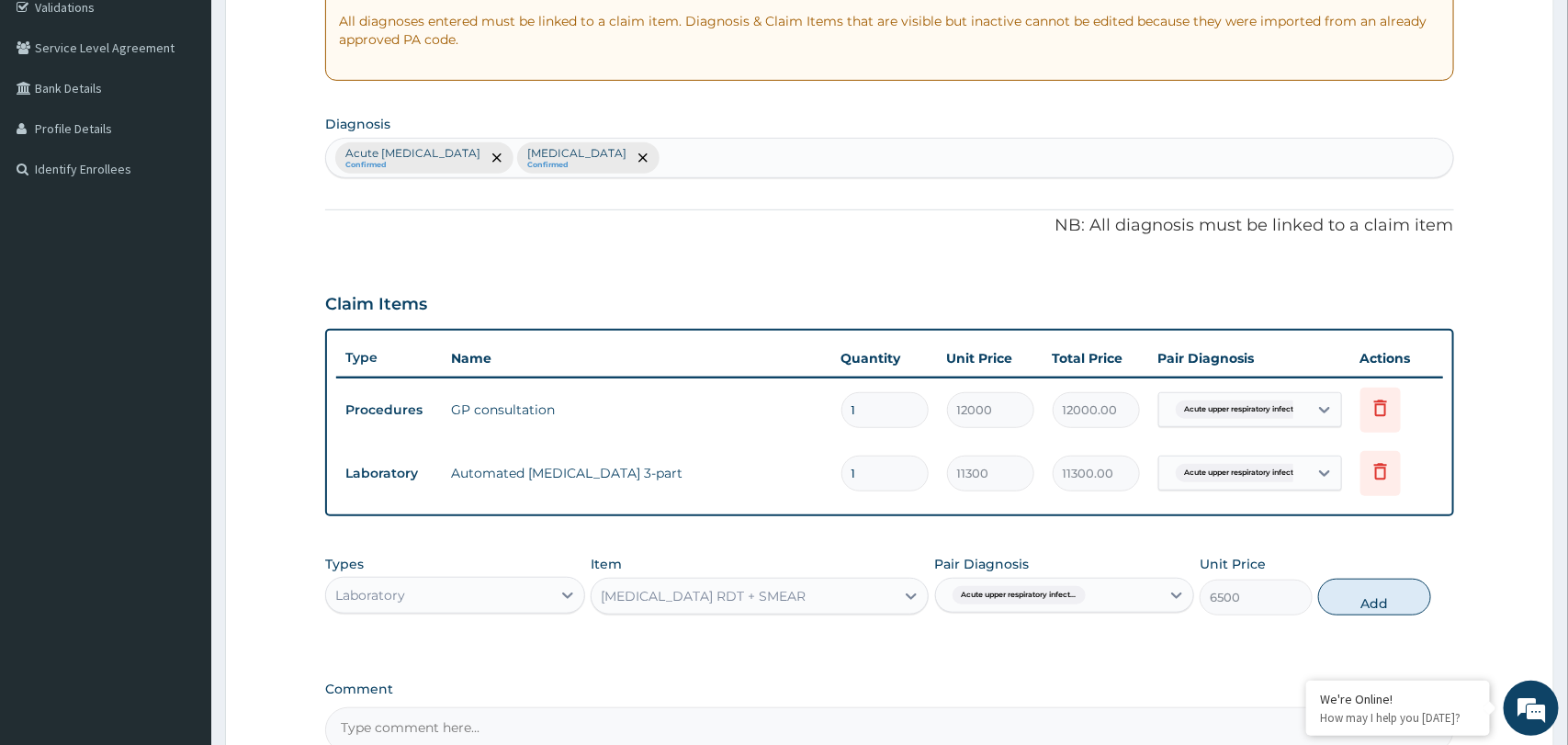
scroll to position [556, 0]
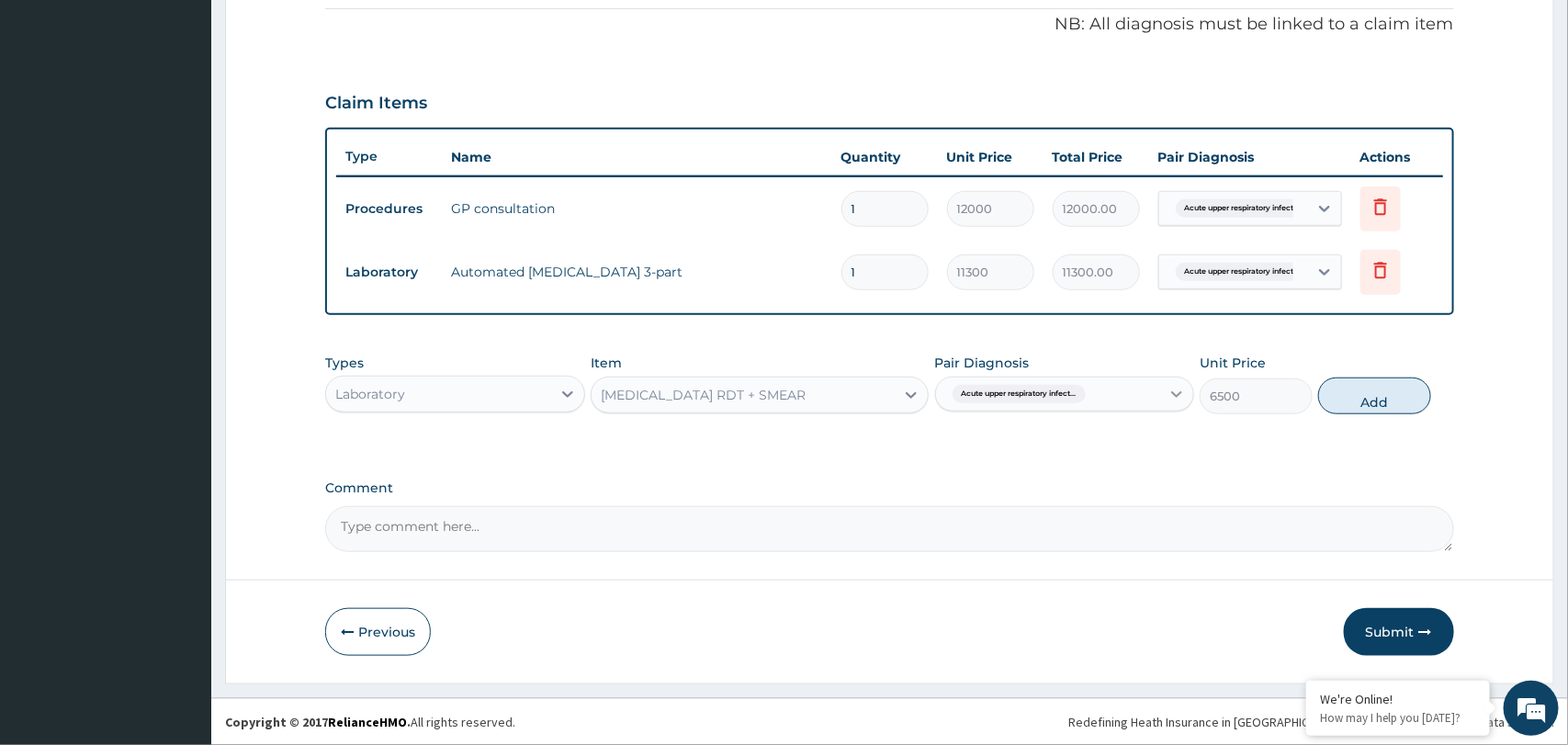
click at [1163, 402] on div at bounding box center [1177, 394] width 33 height 33
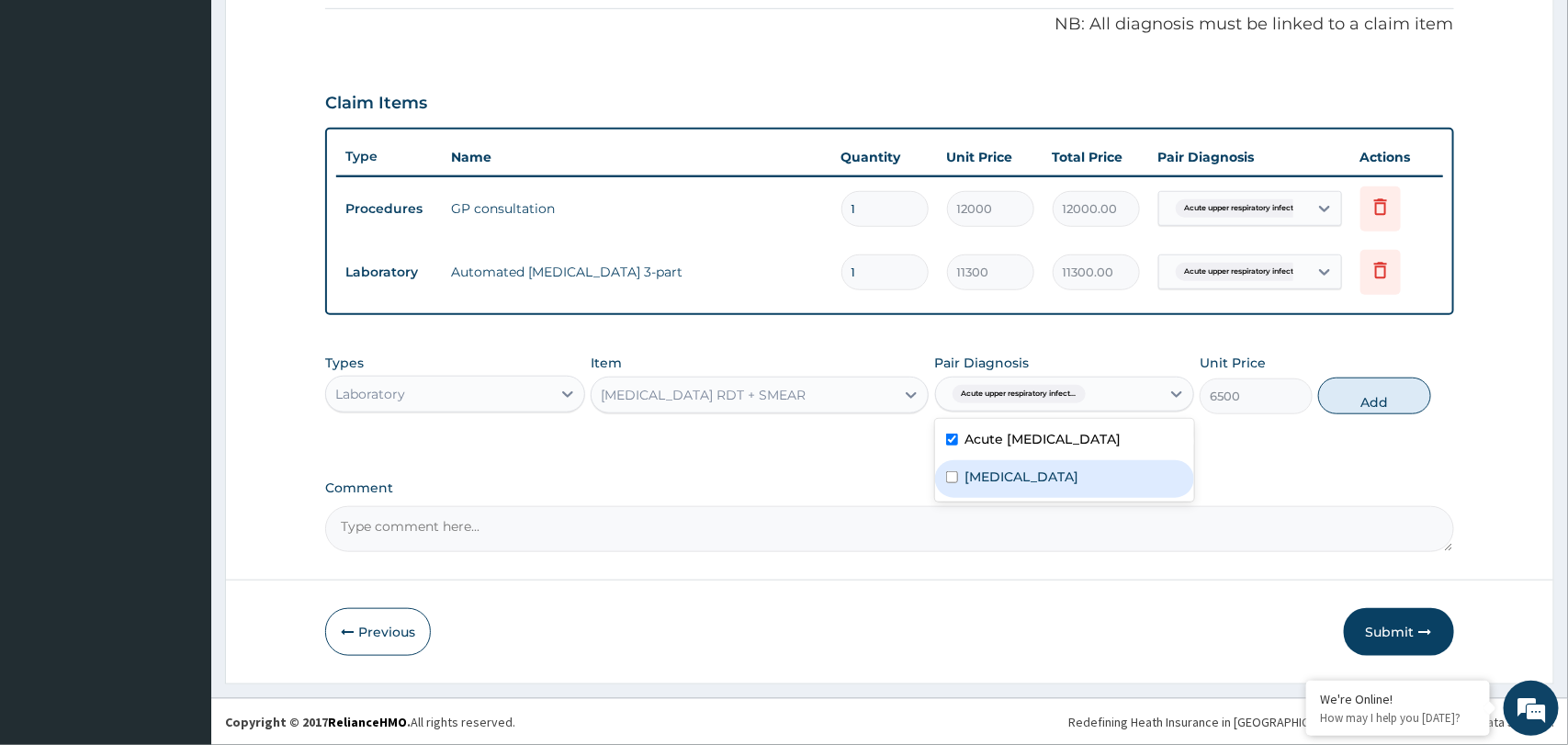
click at [1104, 485] on div "Malaria" at bounding box center [1065, 478] width 259 height 37
checkbox input "true"
click at [1107, 441] on label "Acute upper respiratory infection" at bounding box center [1042, 438] width 156 height 18
checkbox input "false"
click at [1357, 392] on button "Add" at bounding box center [1374, 396] width 113 height 36
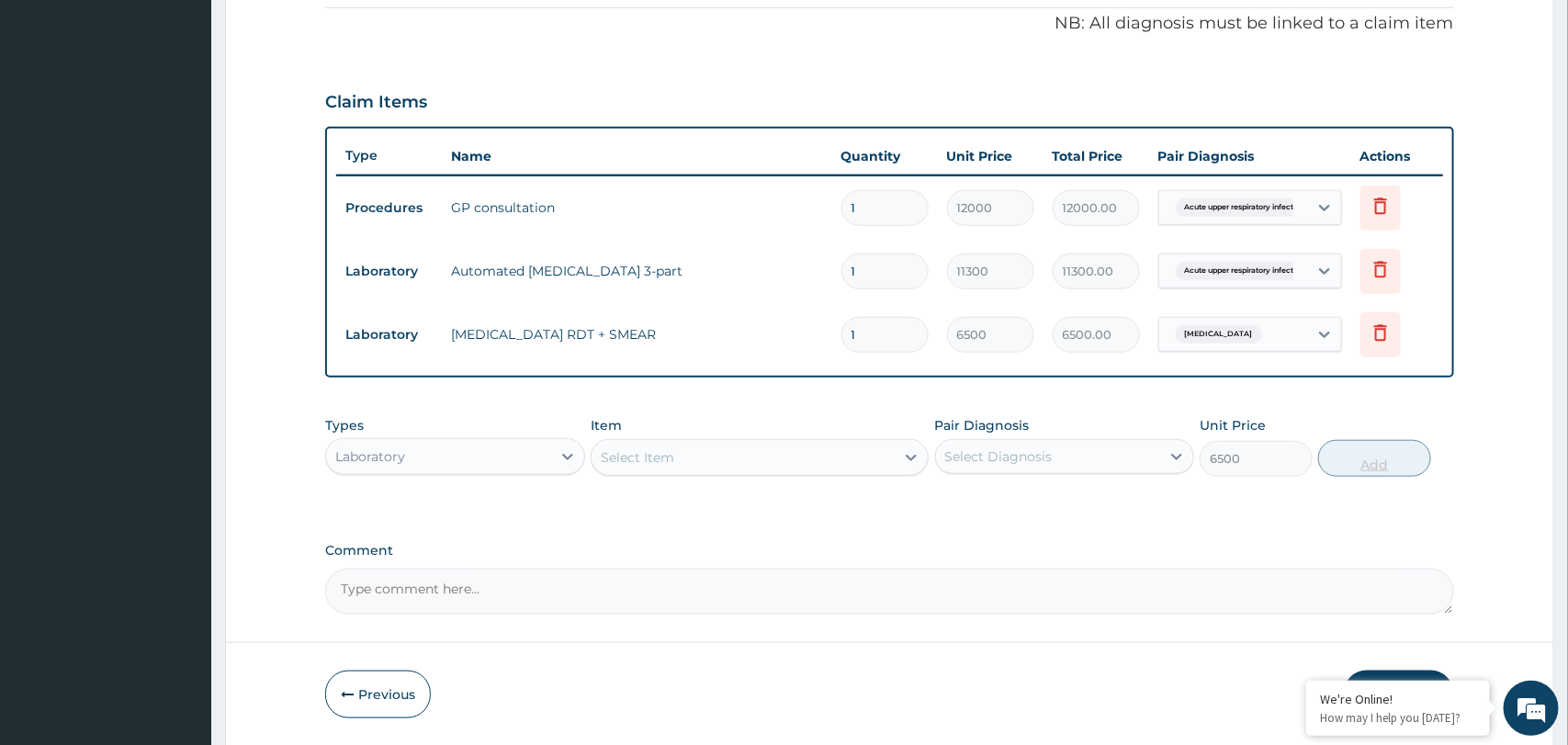
type input "0"
click at [808, 459] on div "Select Item" at bounding box center [743, 457] width 303 height 30
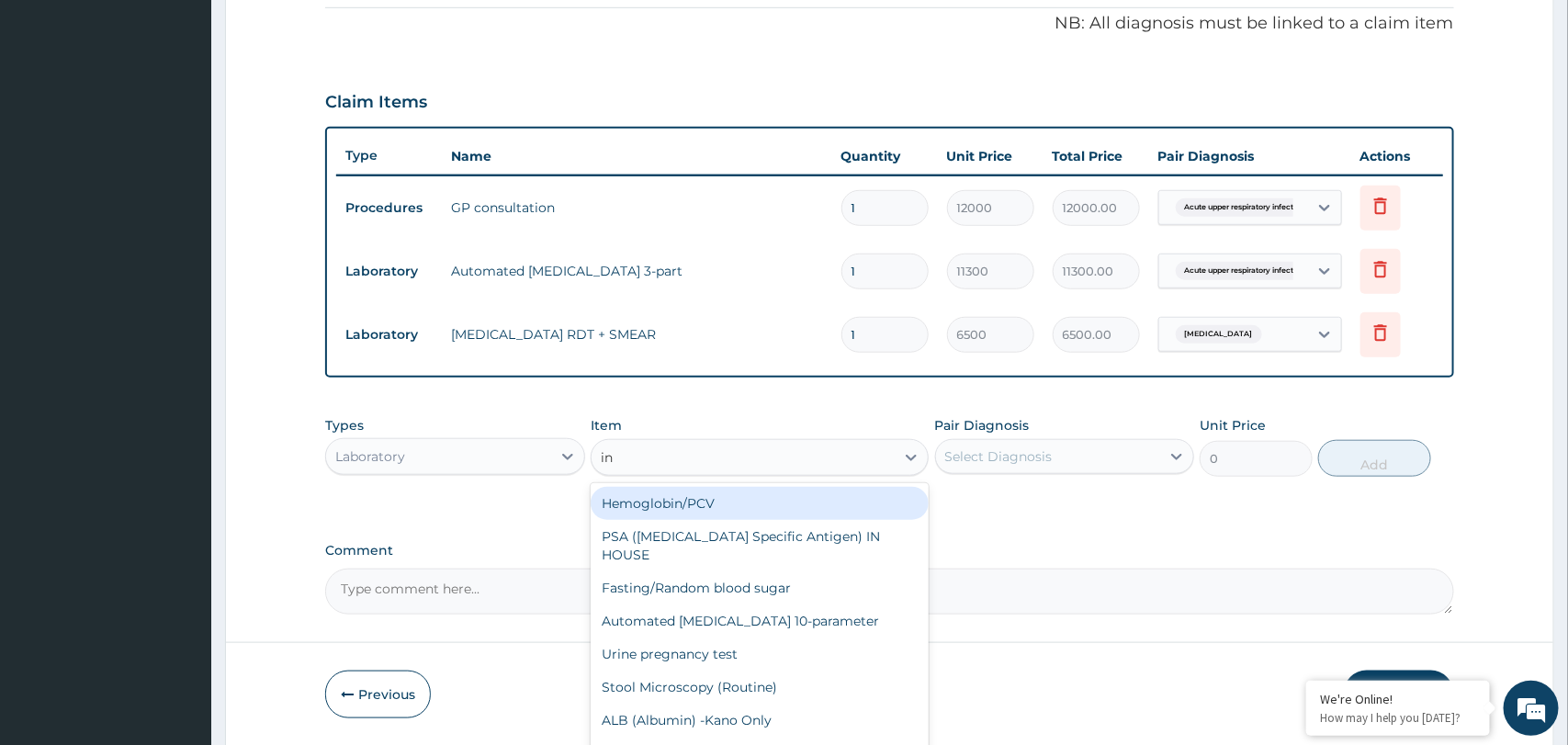
type input "inf"
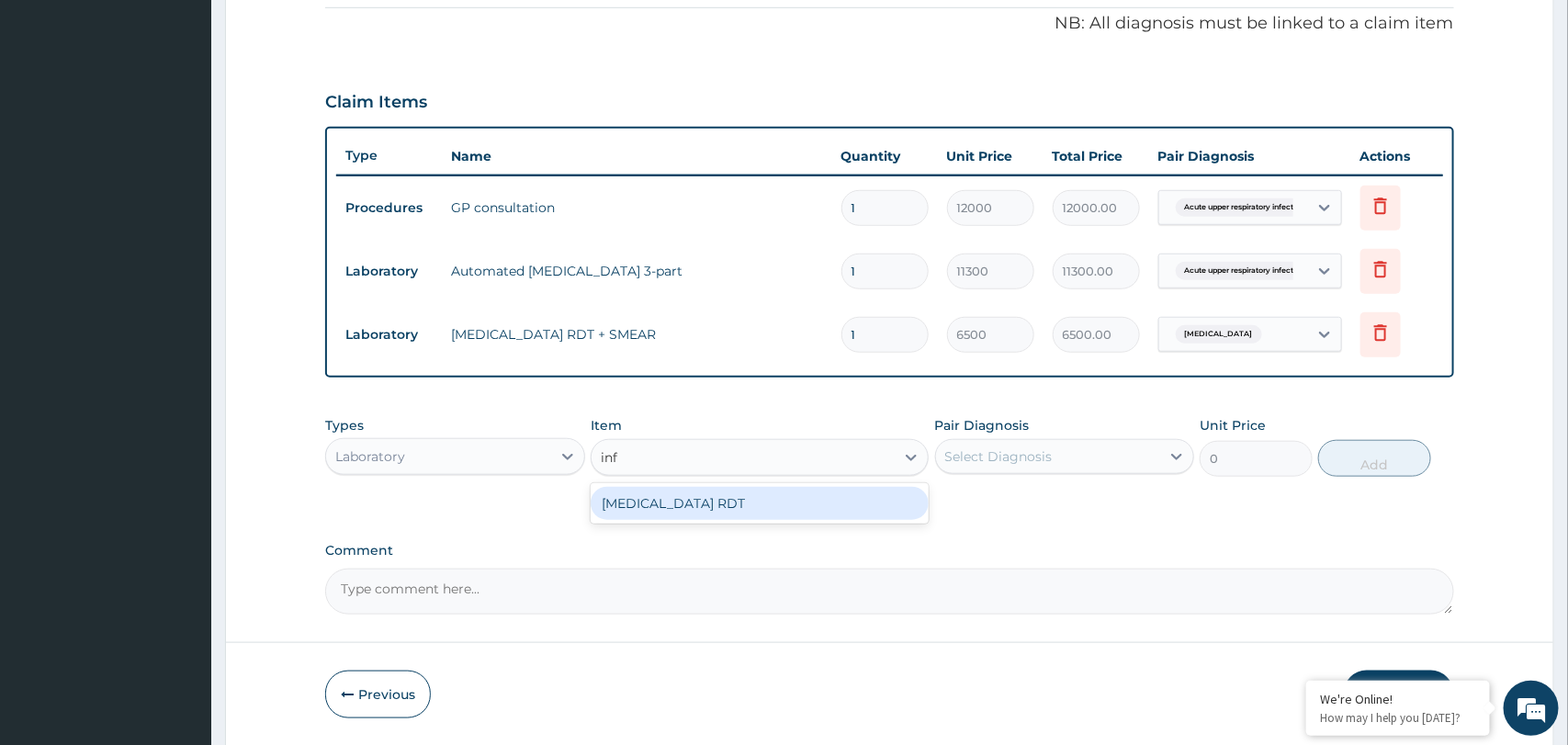
click at [766, 512] on div "Influenza RDT" at bounding box center [760, 503] width 338 height 33
type input "19700"
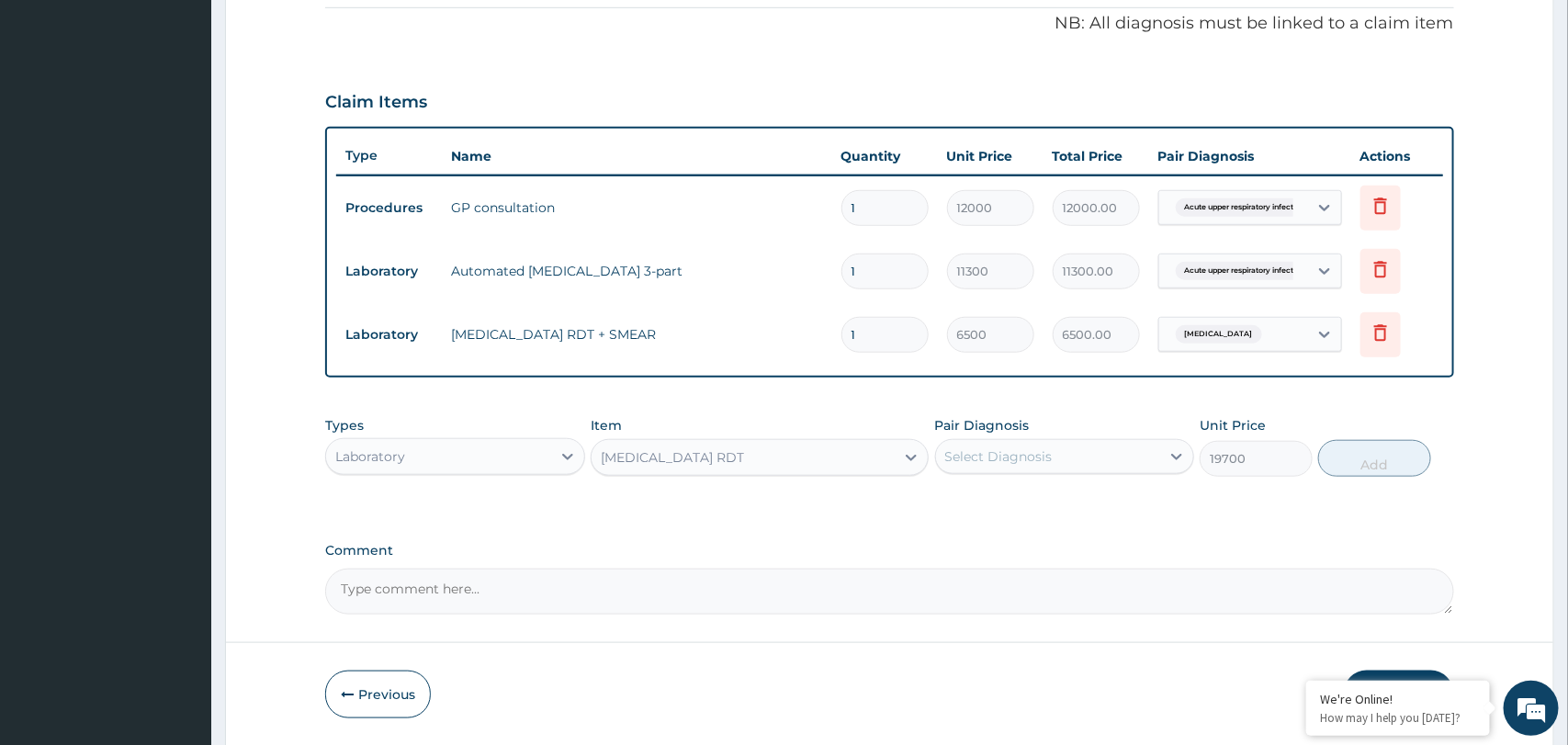
click at [1156, 464] on div "Select Diagnosis" at bounding box center [1048, 456] width 224 height 30
click at [1121, 504] on label "Acute upper respiratory infection" at bounding box center [1042, 501] width 156 height 18
checkbox input "true"
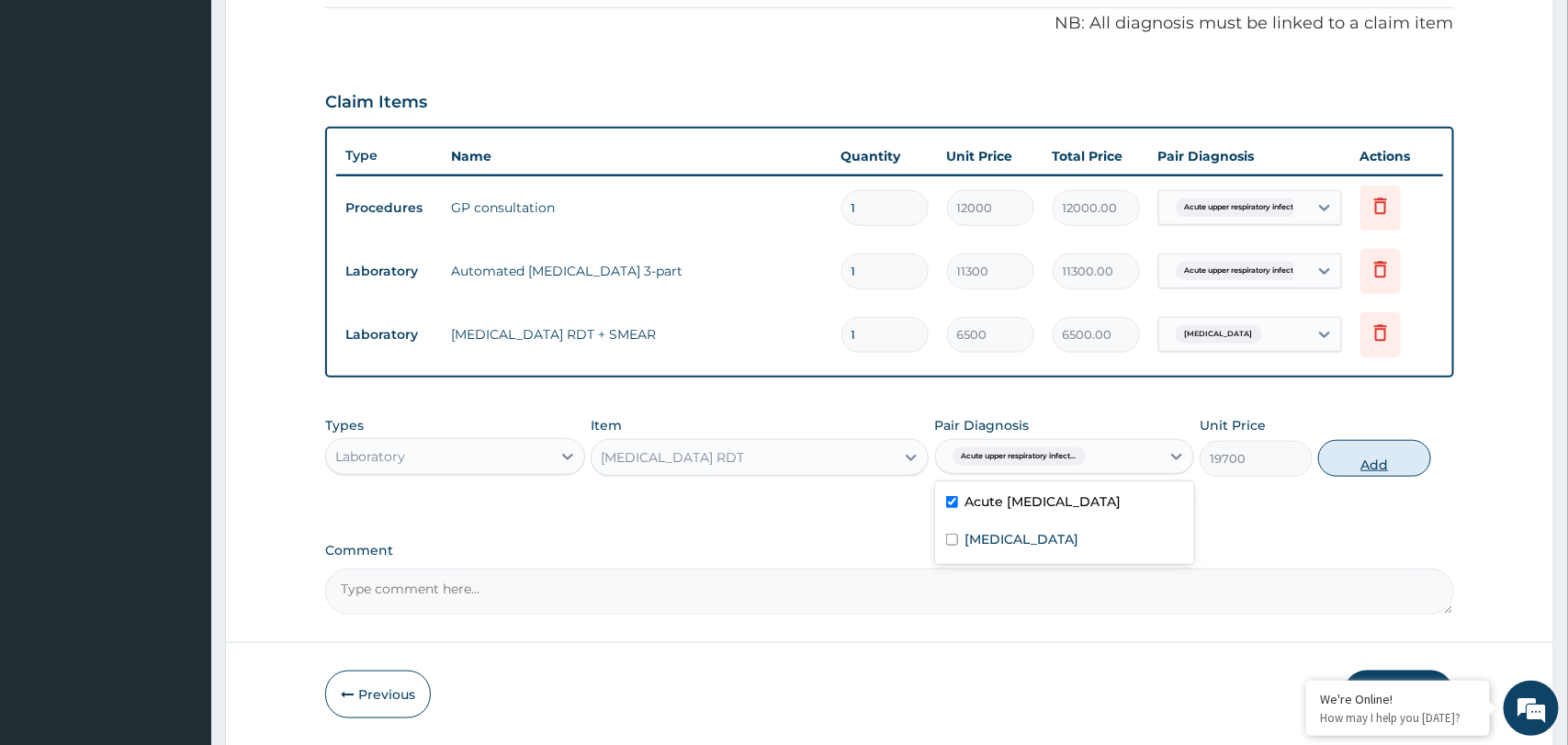
click at [1362, 466] on button "Add" at bounding box center [1374, 458] width 113 height 36
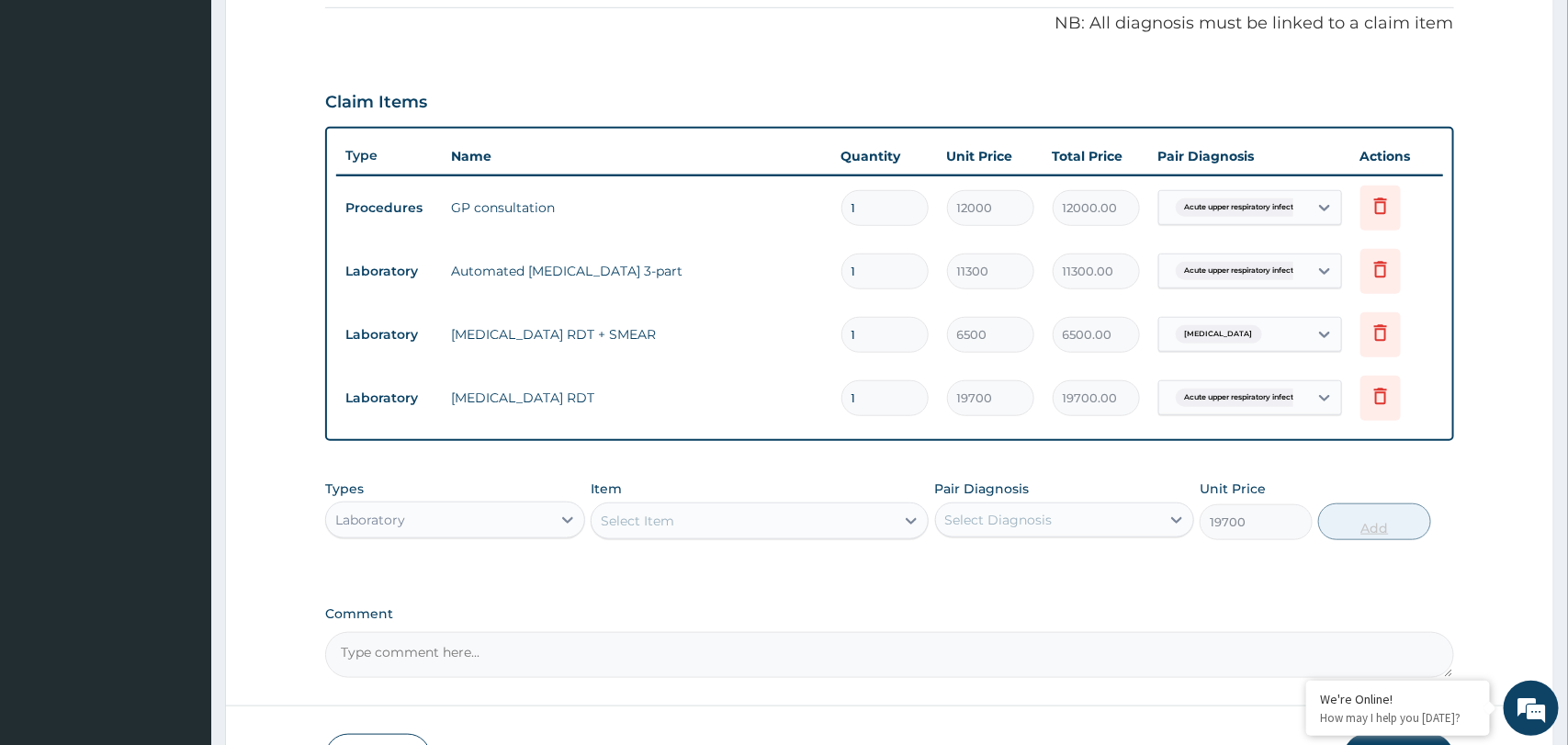
type input "0"
click at [521, 520] on div "Laboratory" at bounding box center [438, 520] width 224 height 30
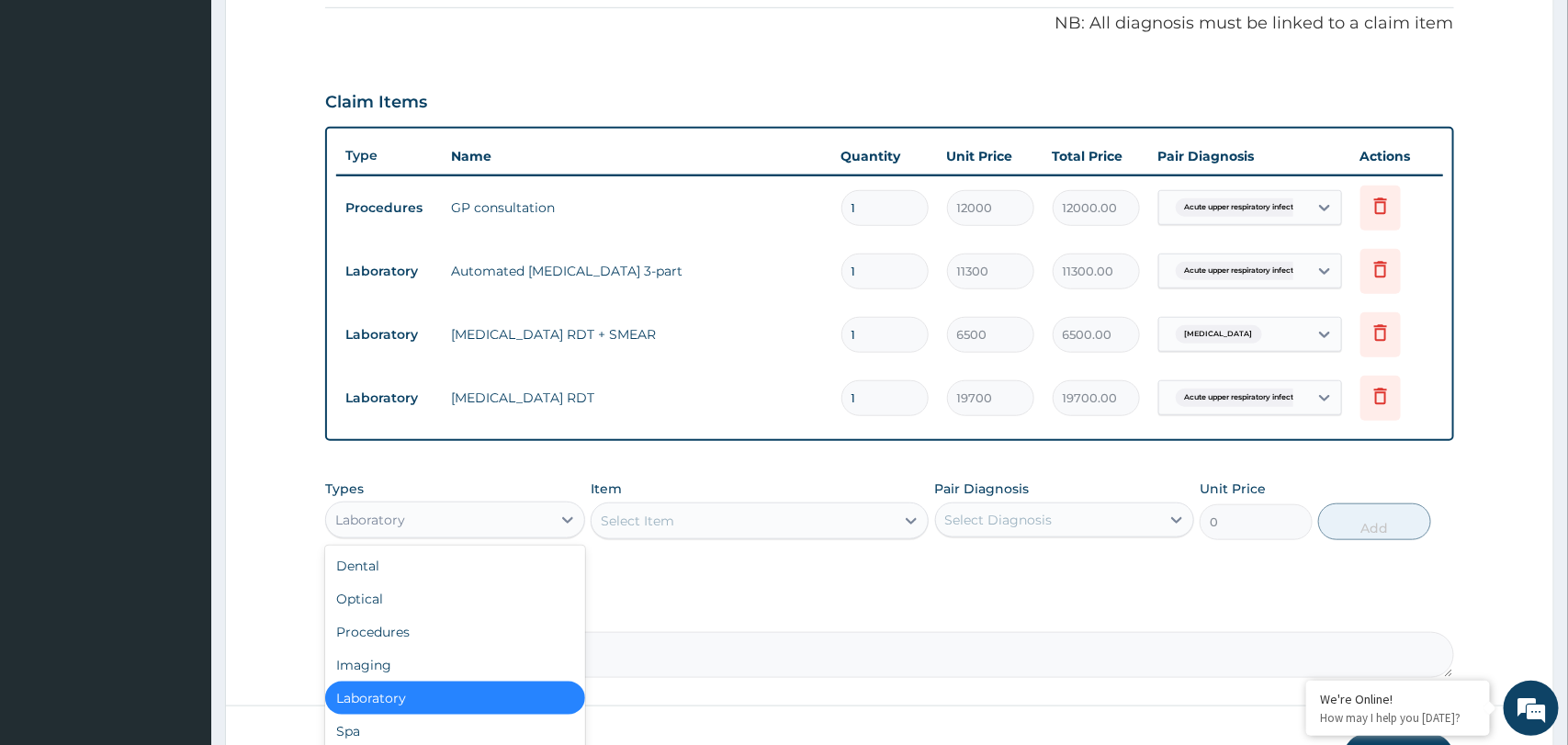
scroll to position [61, 0]
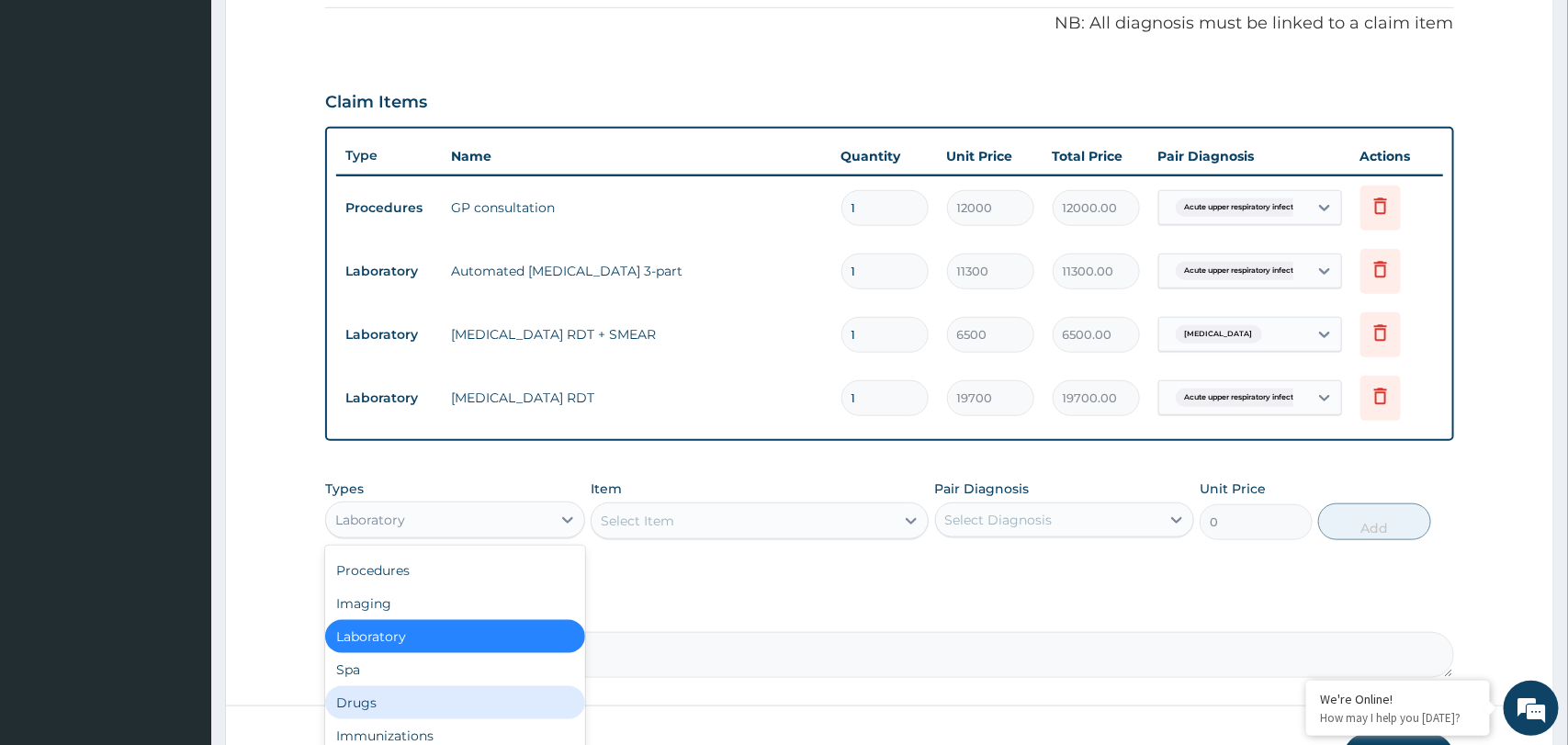
click at [444, 701] on div "Drugs" at bounding box center [455, 702] width 259 height 33
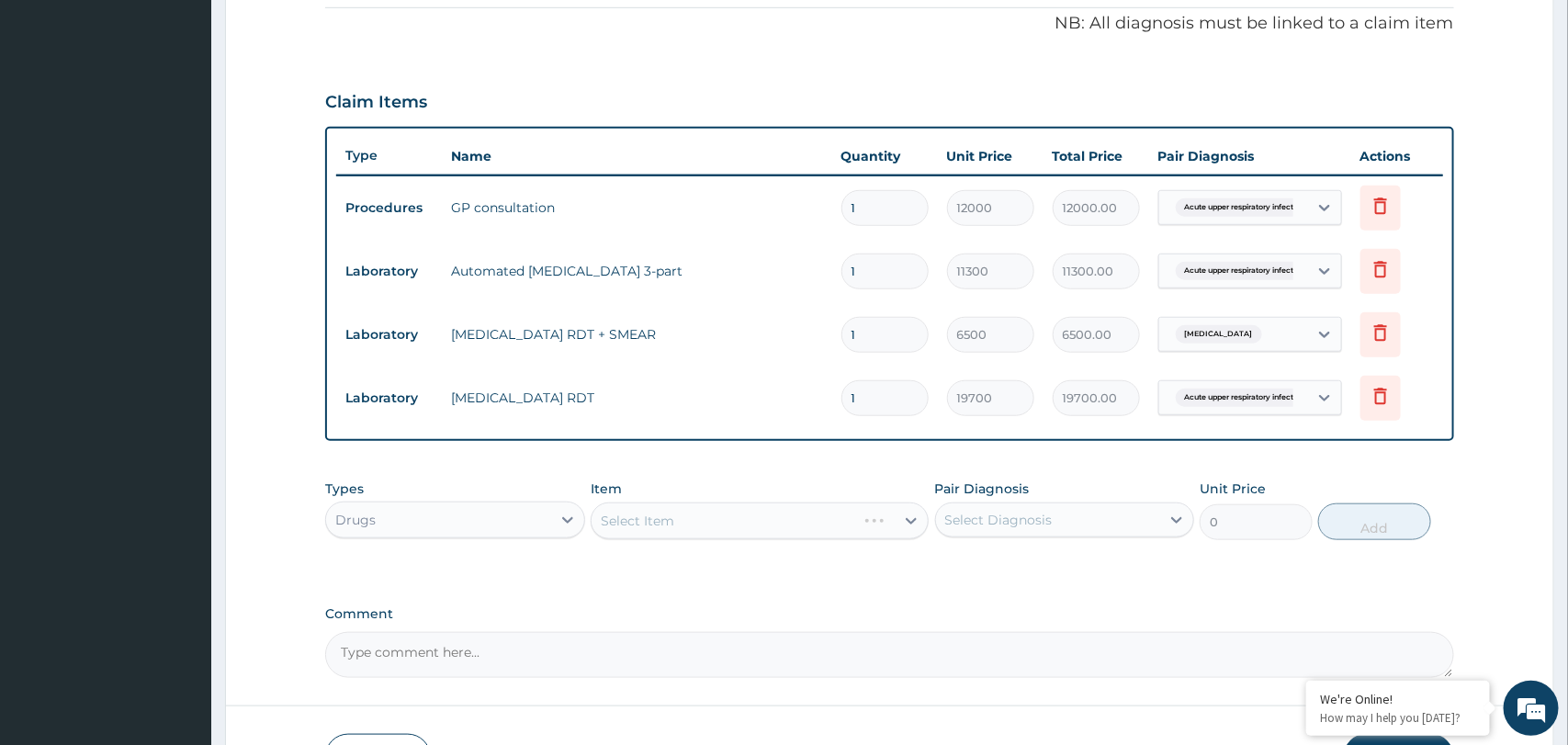
click at [1061, 526] on div "Select Diagnosis" at bounding box center [1048, 520] width 224 height 30
click at [1056, 564] on label "Acute upper respiratory infection" at bounding box center [1042, 564] width 156 height 18
checkbox input "true"
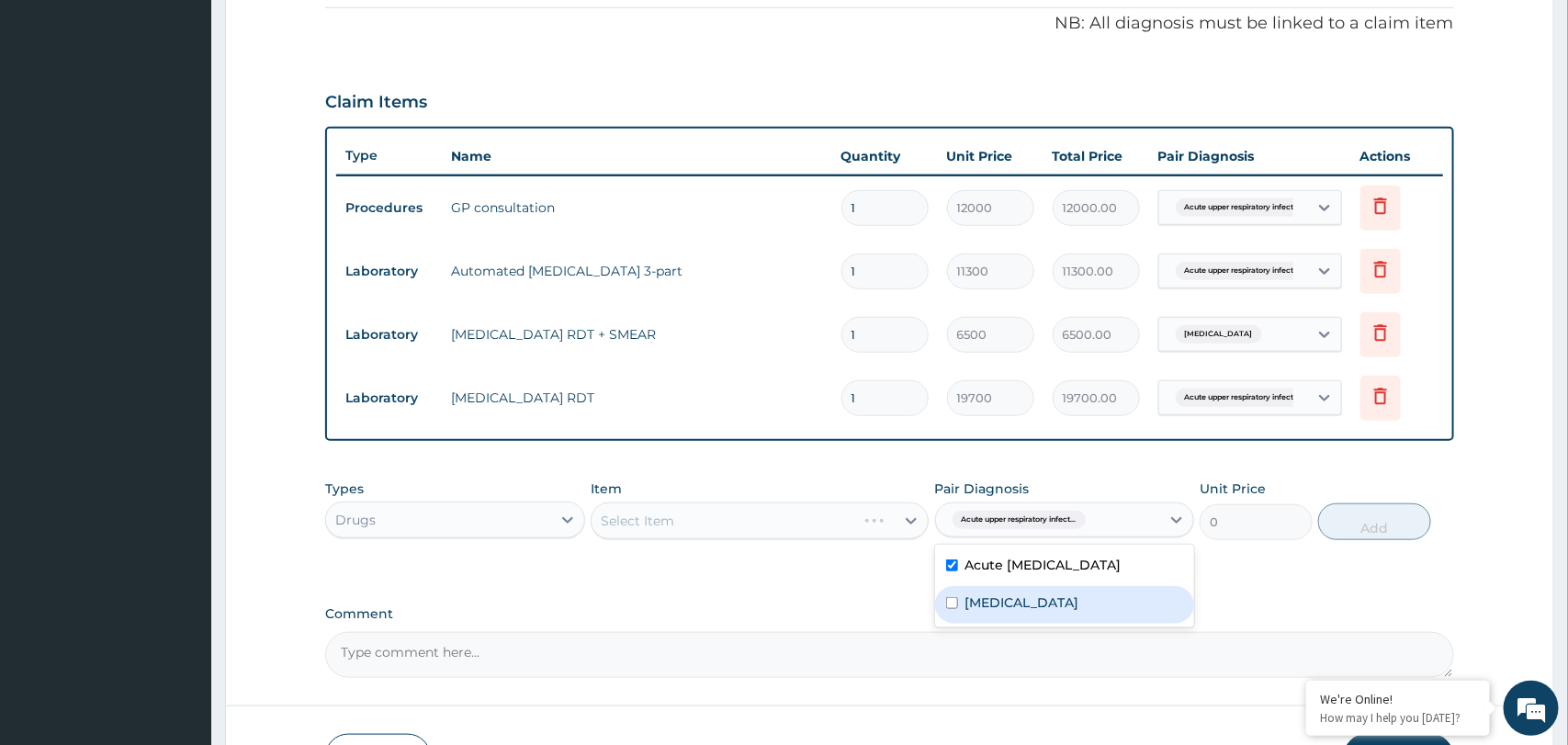
click at [883, 570] on div "Types Drugs Item Select Item Pair Diagnosis option Acute upper respiratory infe…" at bounding box center [889, 523] width 1128 height 106
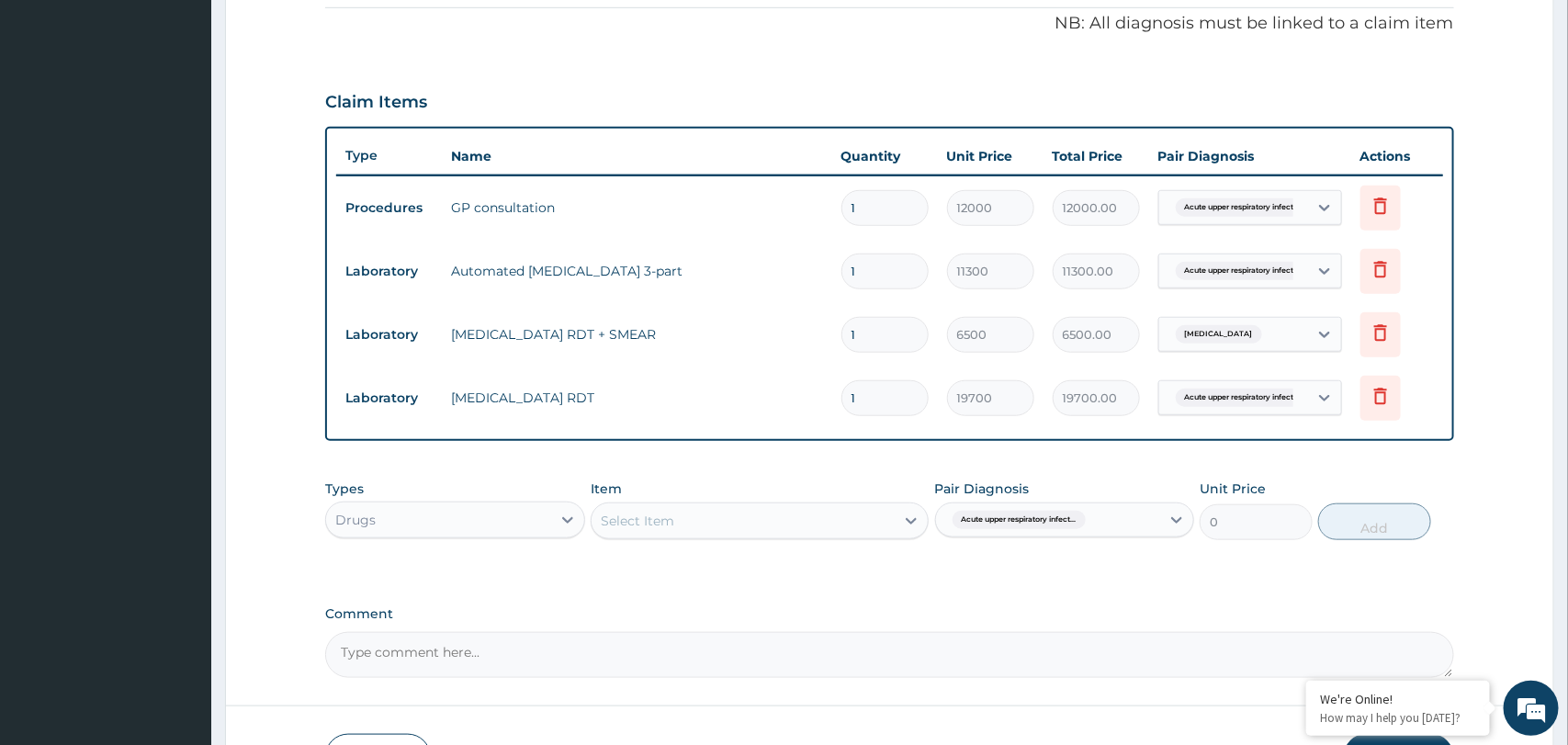
click at [879, 531] on div "Select Item" at bounding box center [743, 521] width 303 height 30
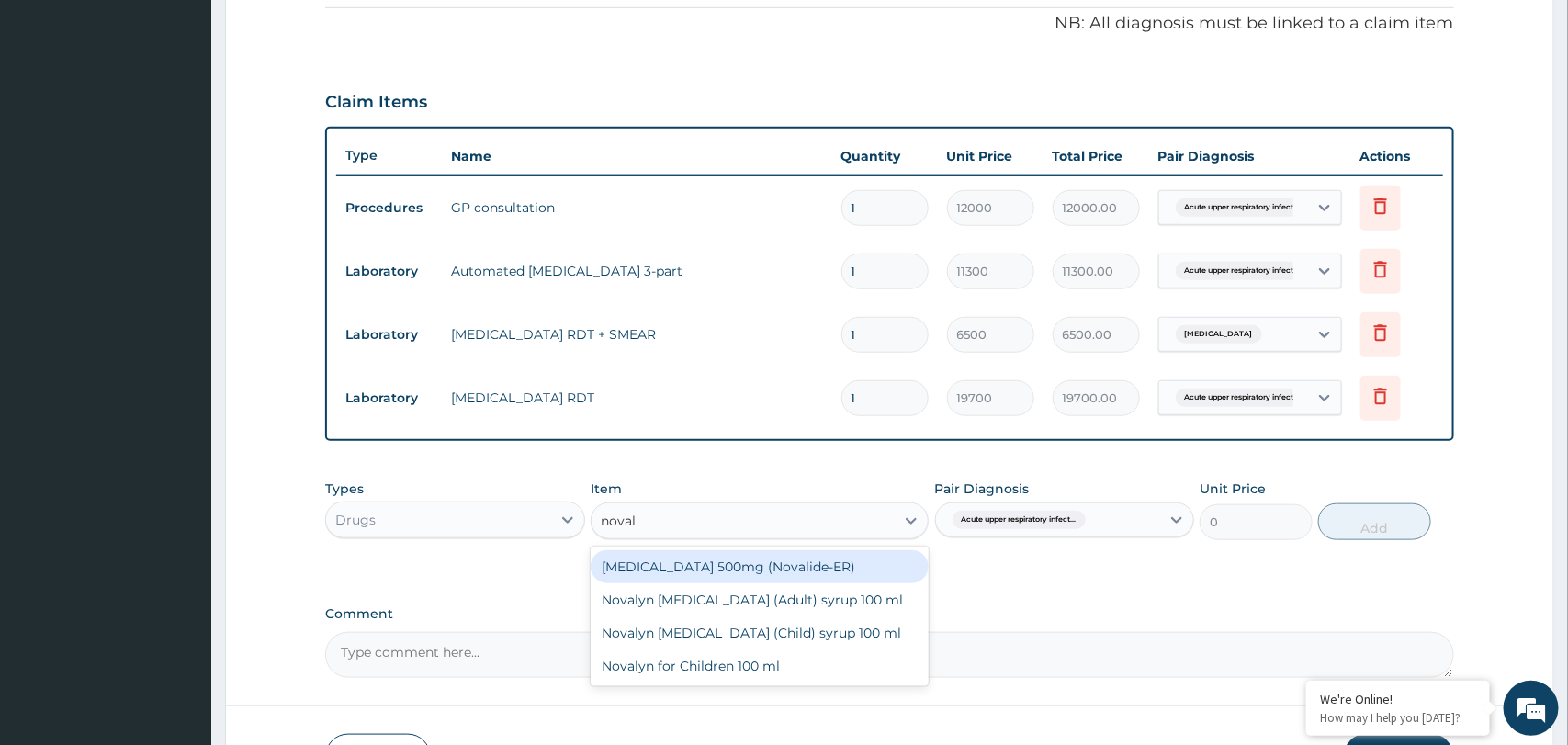
type input "novaly"
click at [800, 563] on div "Novalyn Dry Cough (Adult) syrup 100 ml" at bounding box center [760, 567] width 338 height 33
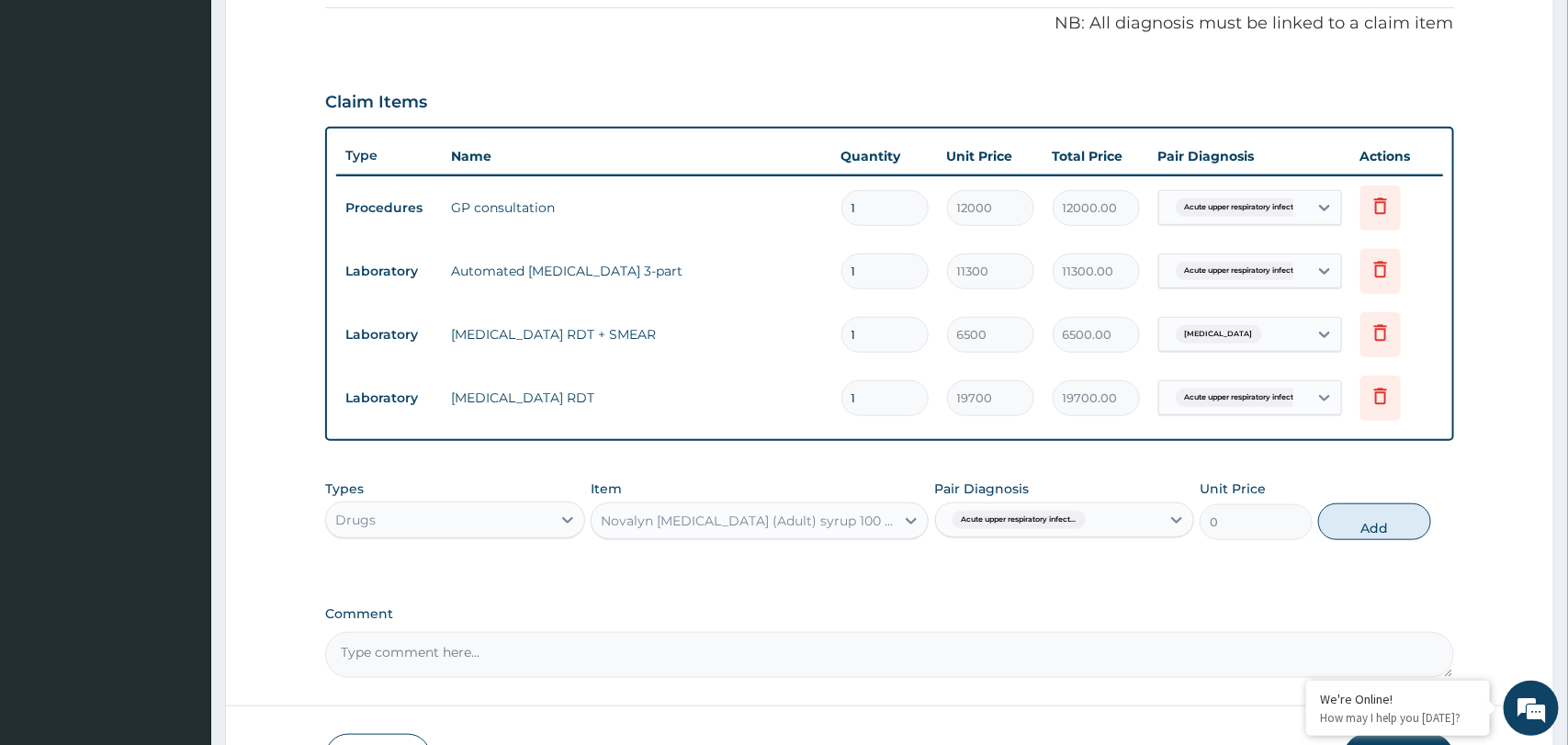
type input "2033.33"
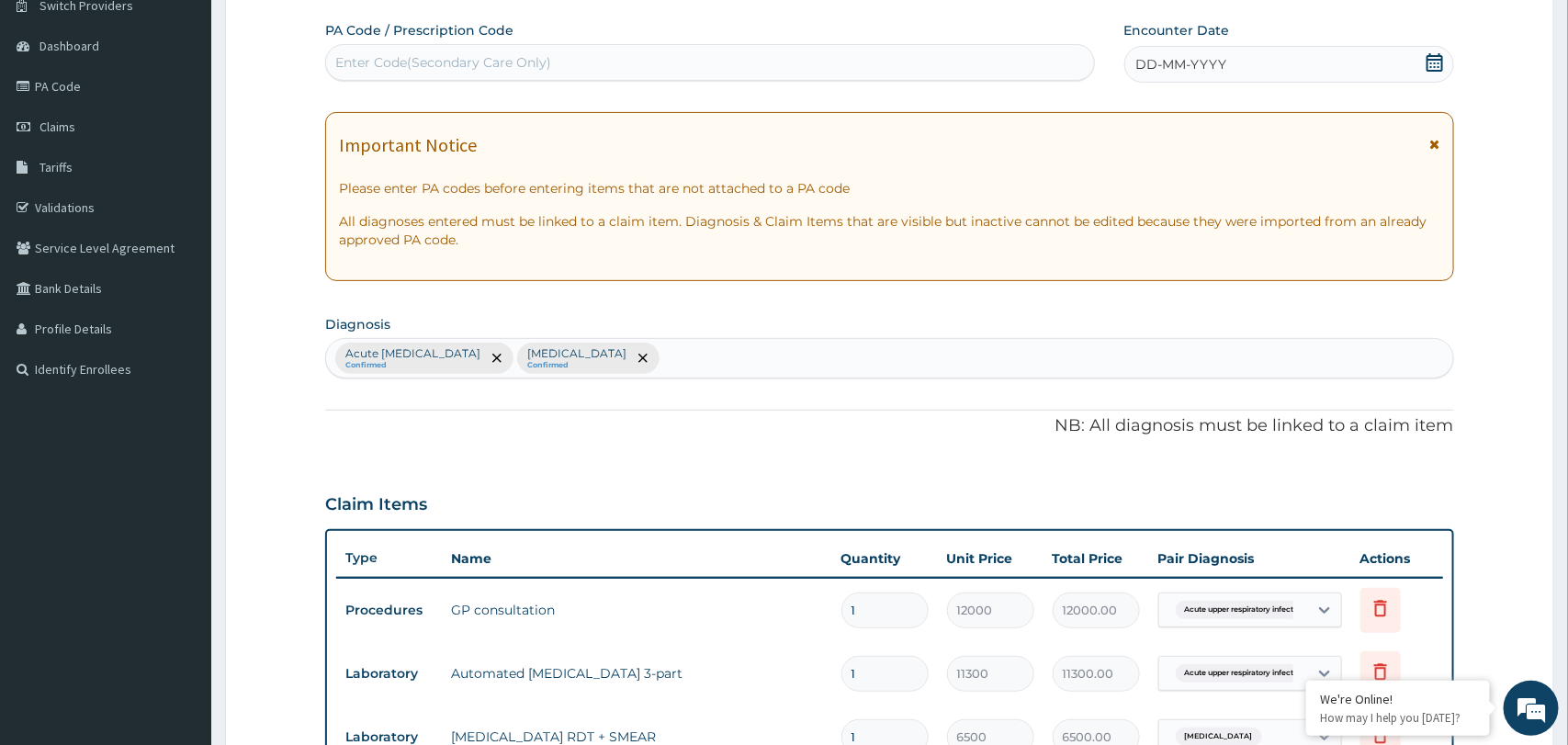
scroll to position [0, 0]
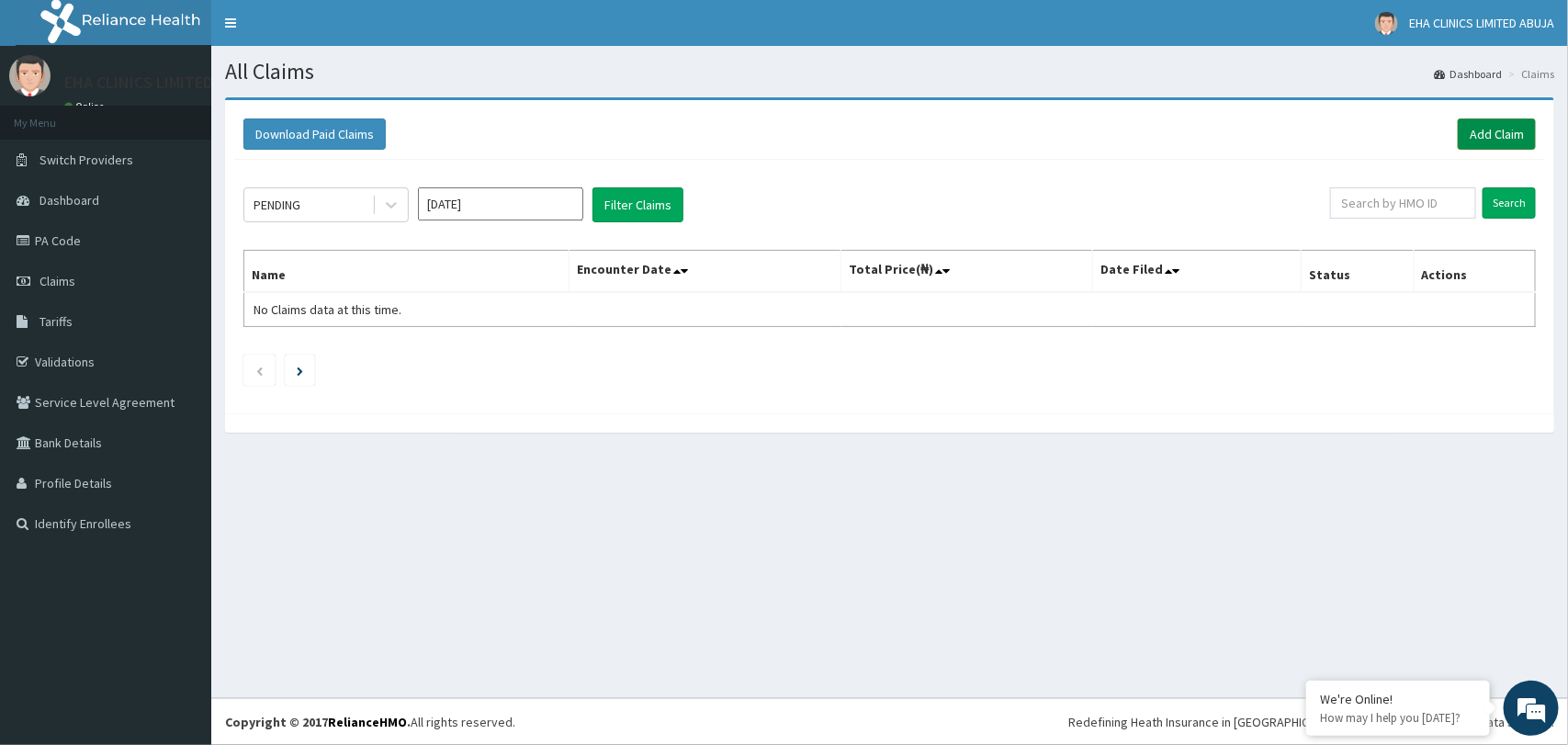
click at [1483, 142] on link "Add Claim" at bounding box center [1496, 134] width 78 height 32
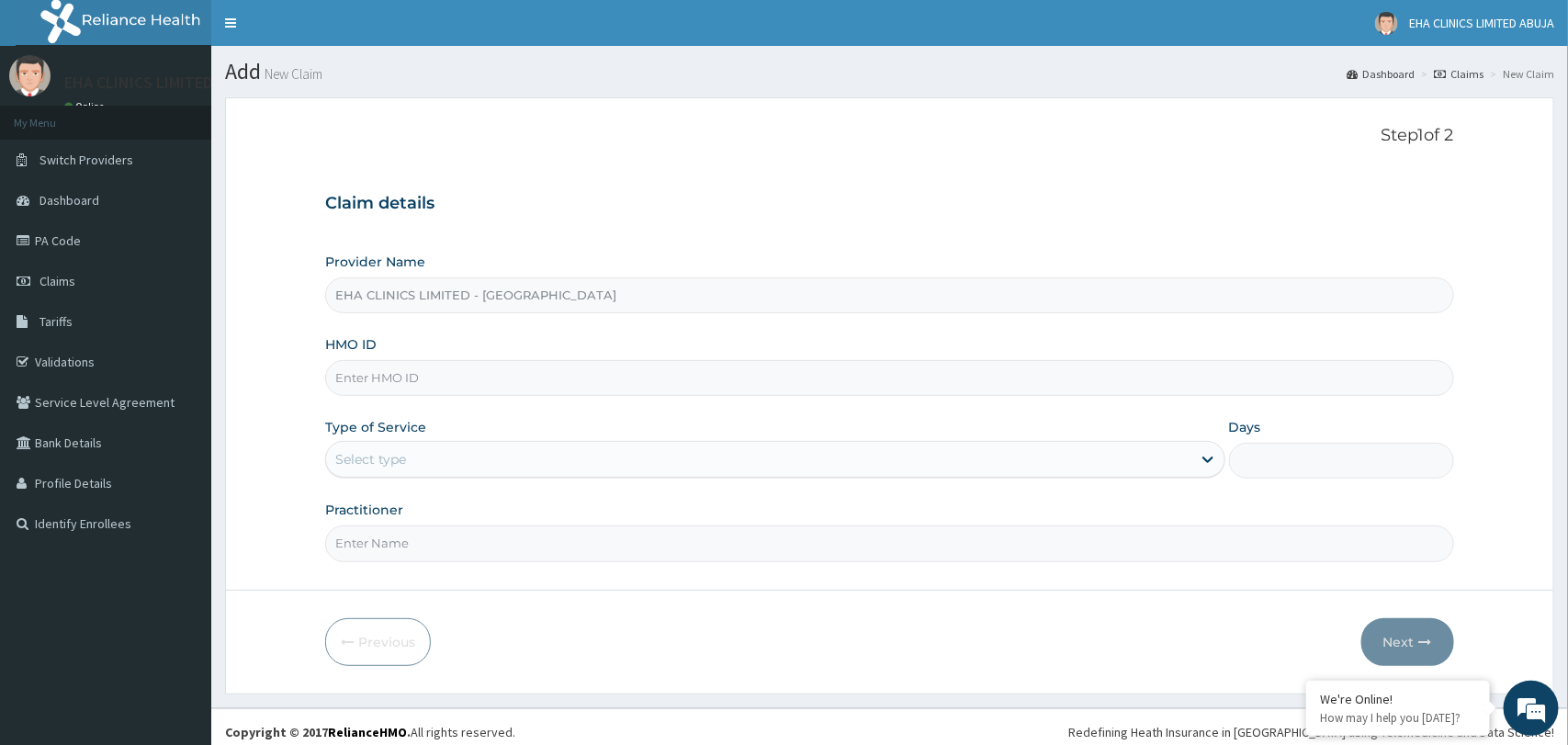
click at [702, 451] on div "Select type" at bounding box center [758, 459] width 864 height 30
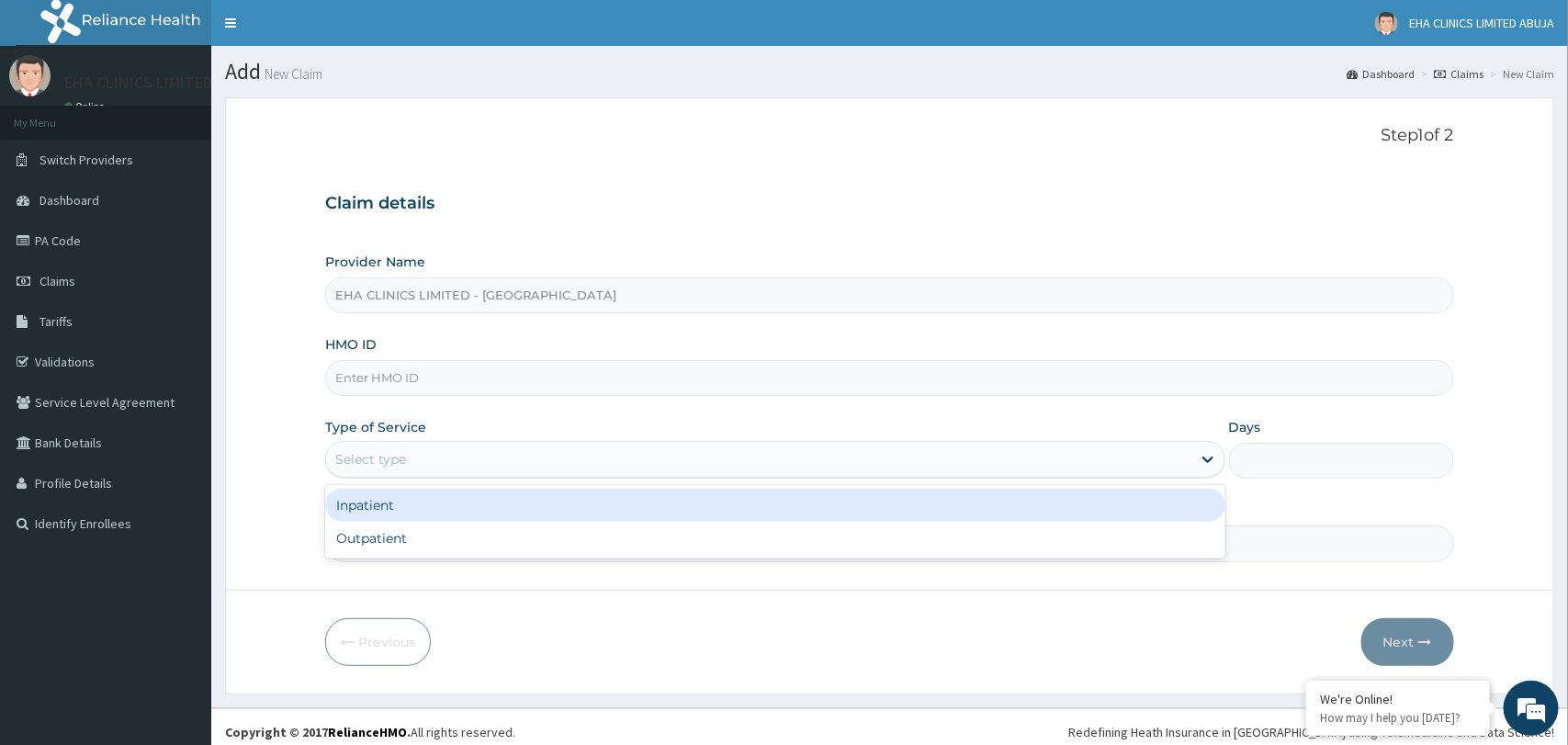
click at [689, 456] on div "Select type" at bounding box center [758, 459] width 864 height 30
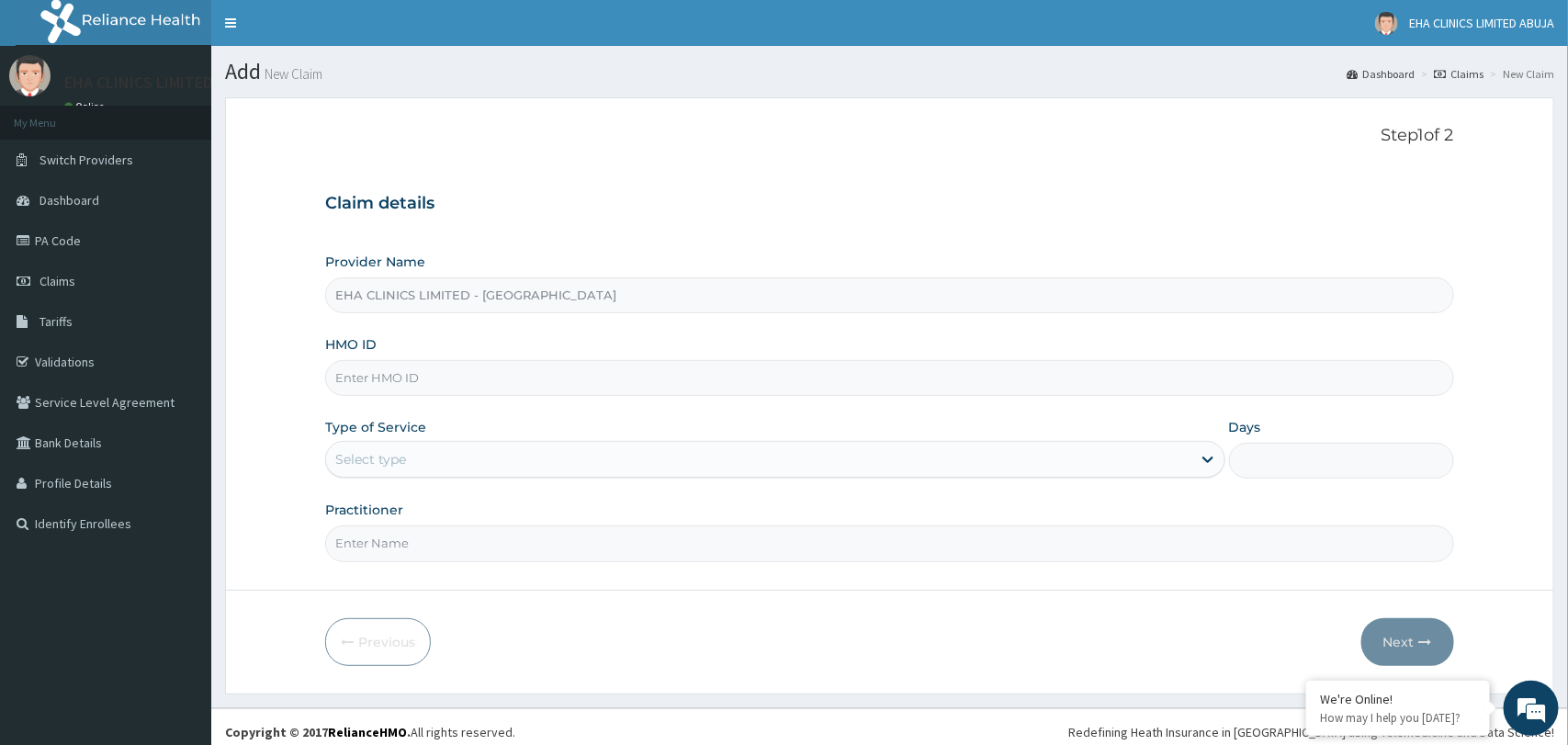
click at [669, 383] on input "HMO ID" at bounding box center [889, 377] width 1128 height 35
paste input "LLD/10158/D"
type input "LLD/10158/D"
click at [649, 474] on div "Select type" at bounding box center [758, 459] width 864 height 30
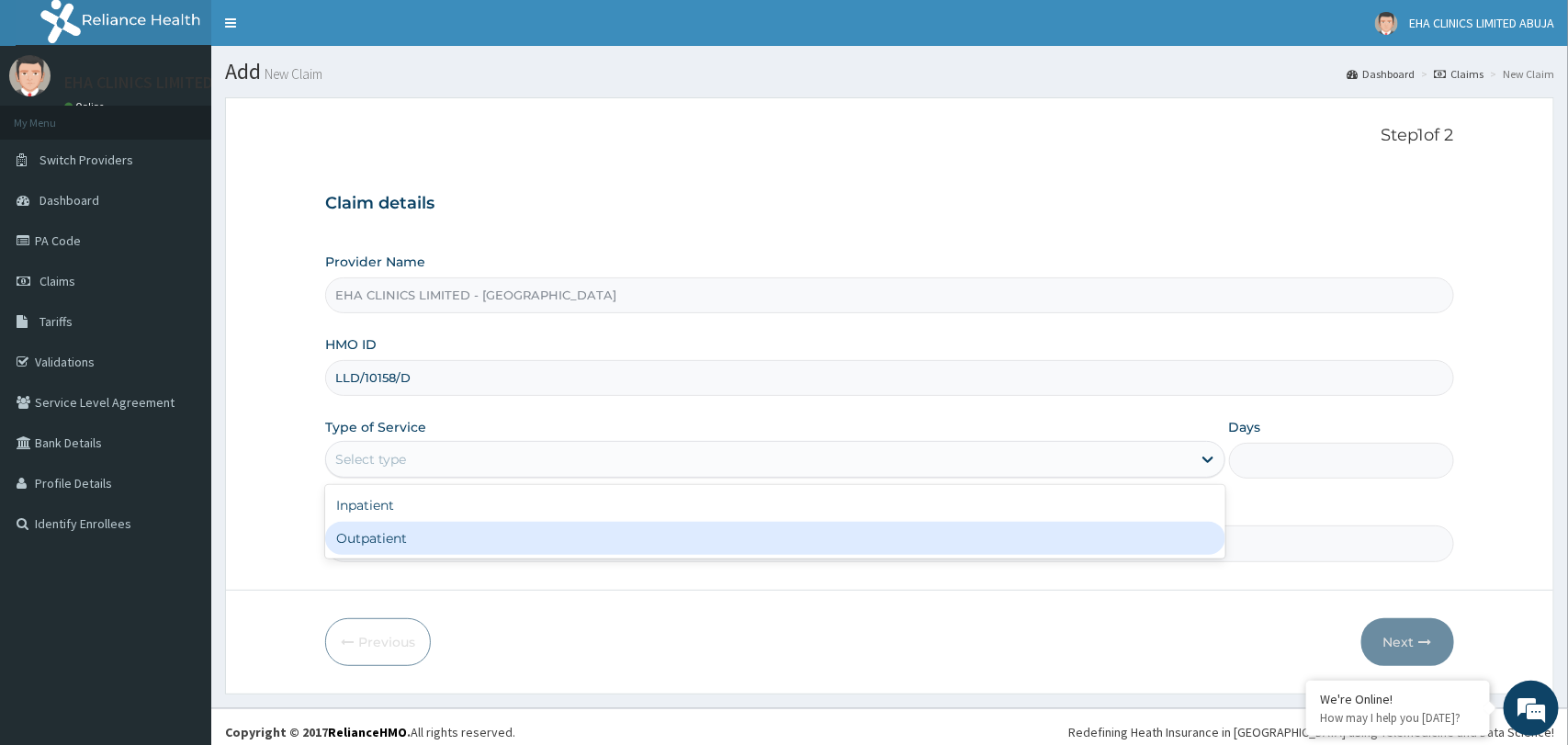
click at [497, 545] on div "Outpatient" at bounding box center [775, 538] width 900 height 33
type input "1"
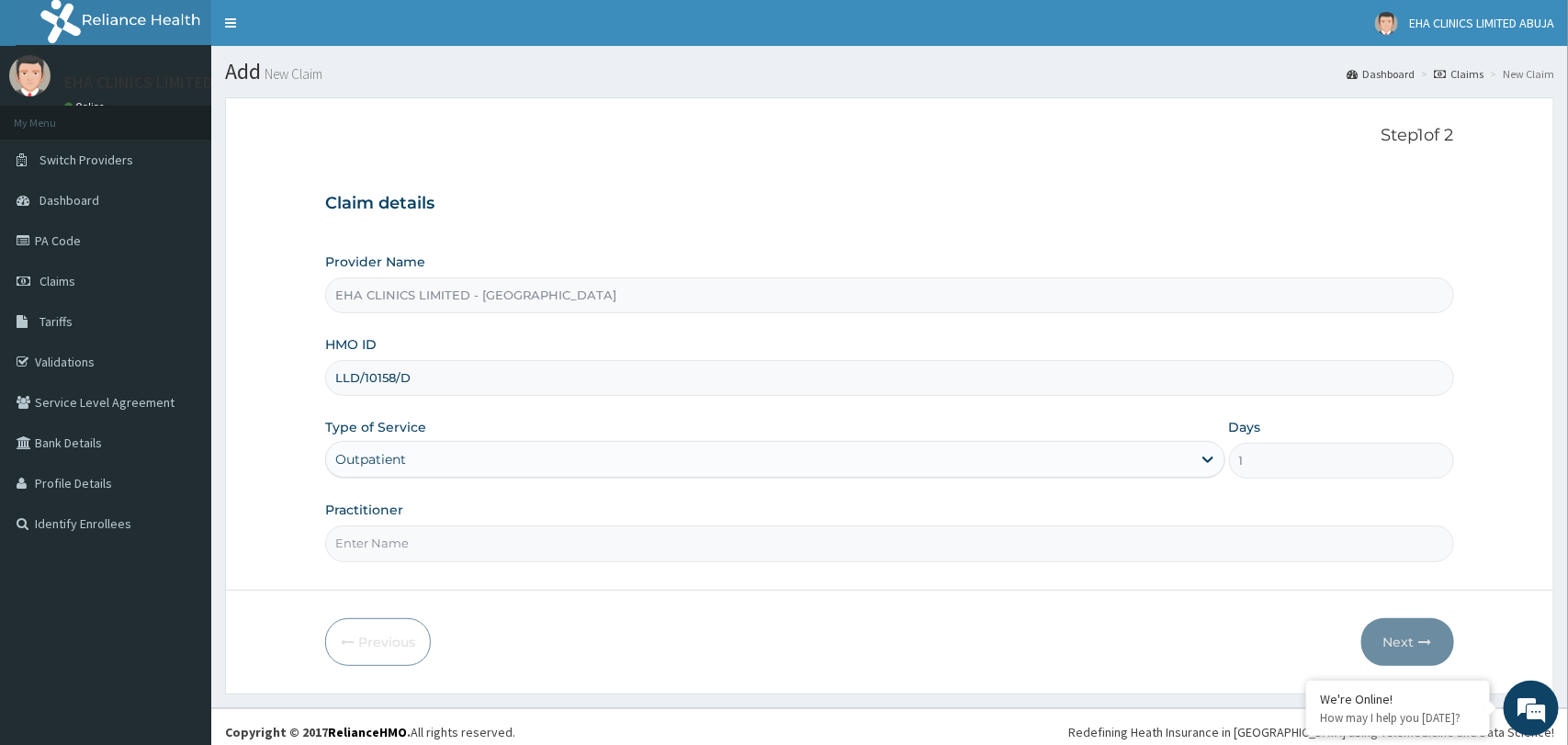
click at [497, 545] on input "Practitioner" at bounding box center [889, 543] width 1128 height 35
type input "Dr.Aisha"
click at [1423, 644] on icon "button" at bounding box center [1425, 641] width 12 height 12
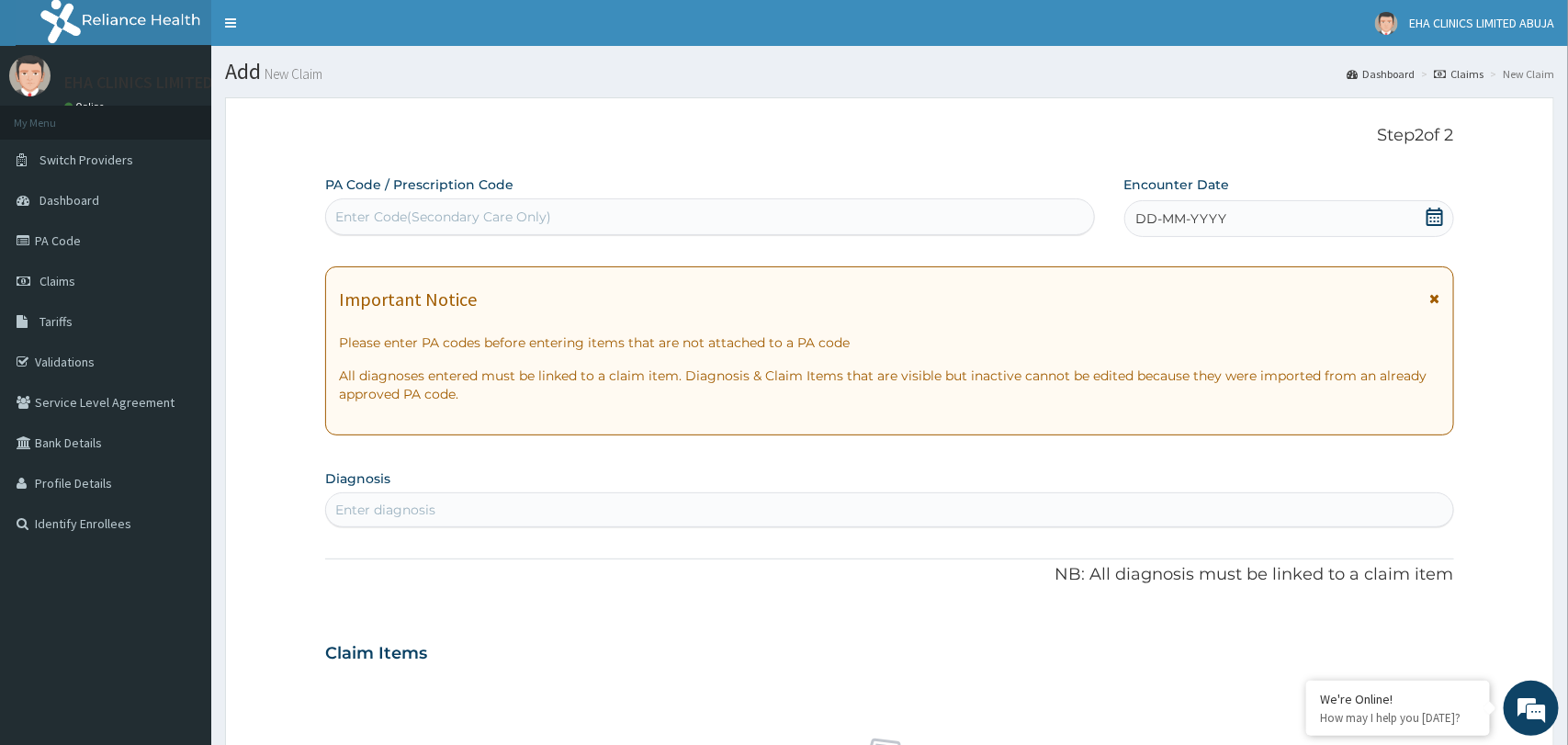
click at [475, 509] on div "Enter diagnosis" at bounding box center [889, 509] width 1126 height 30
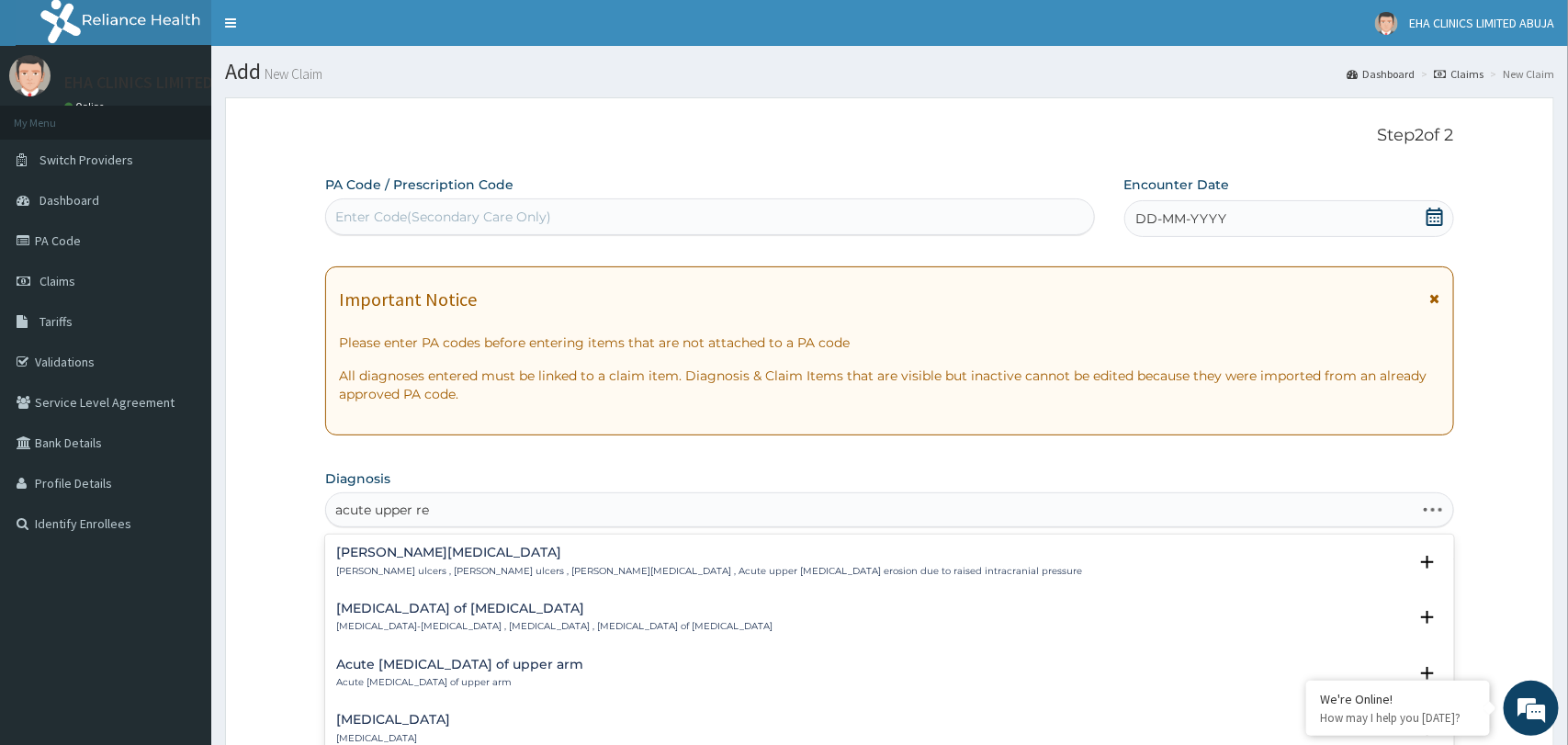
type input "acute upper res"
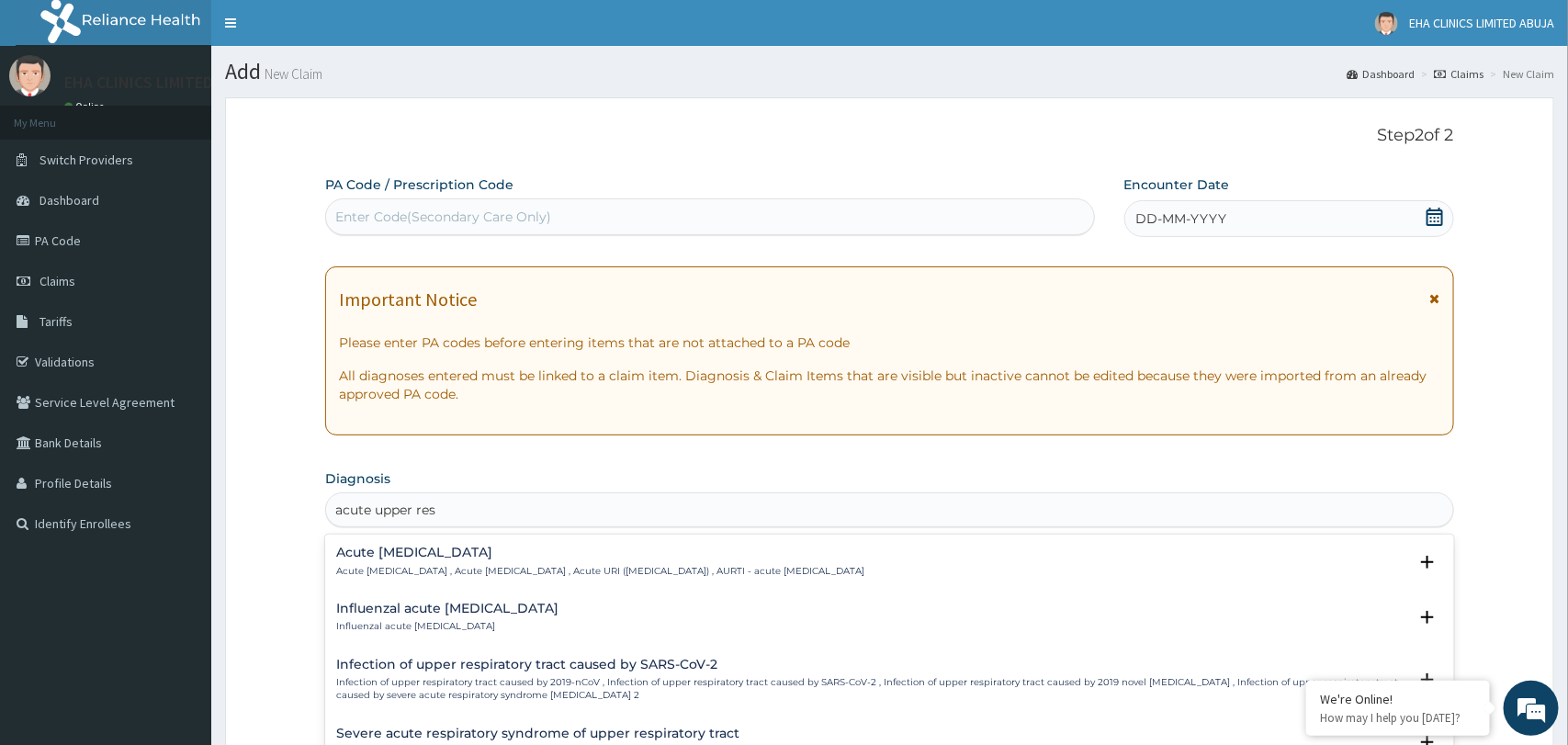
click at [445, 570] on p "Acute [MEDICAL_DATA] , Acute [MEDICAL_DATA] , Acute URI ([MEDICAL_DATA]) , AURT…" at bounding box center [600, 570] width 528 height 12
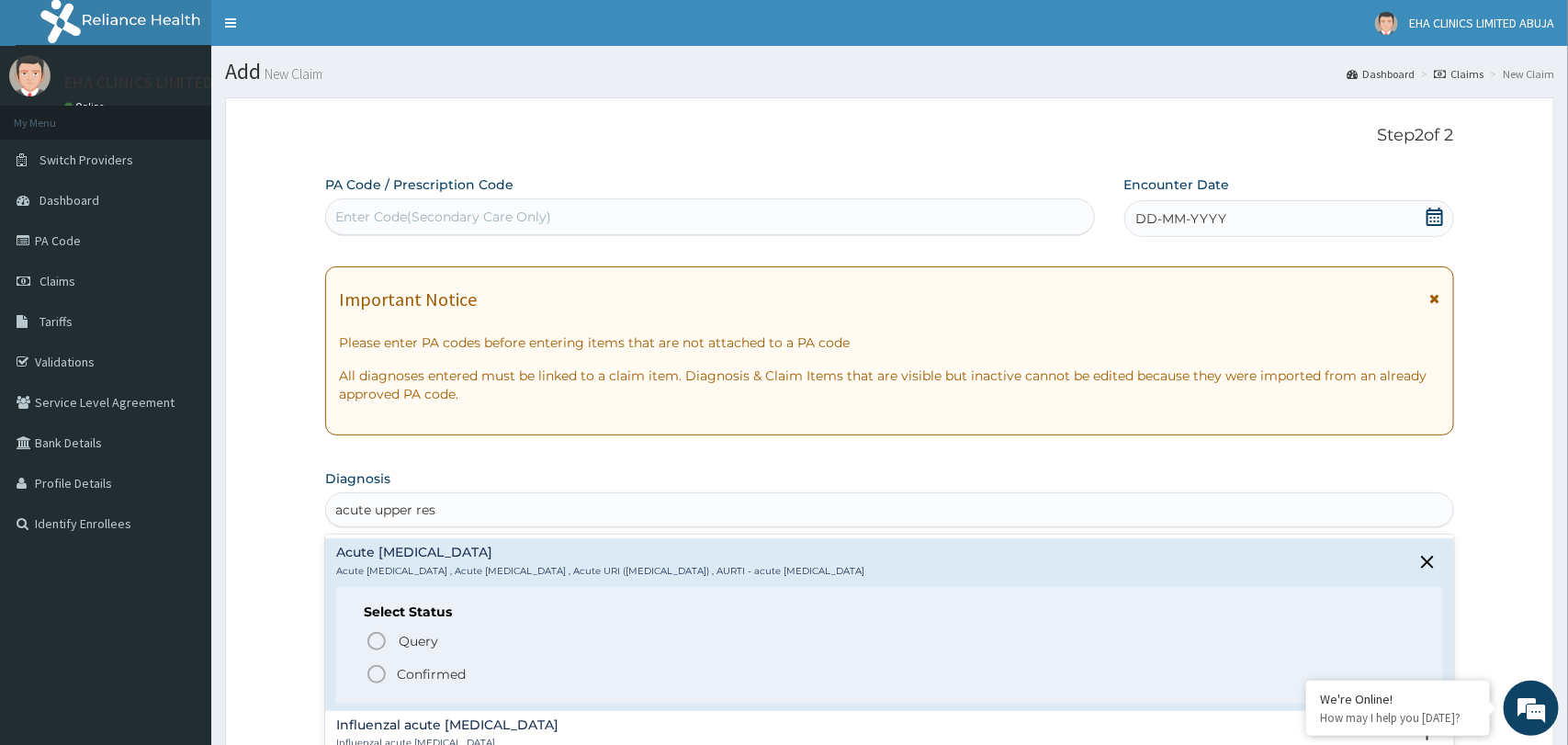
click at [375, 675] on icon "status option filled" at bounding box center [376, 673] width 22 height 22
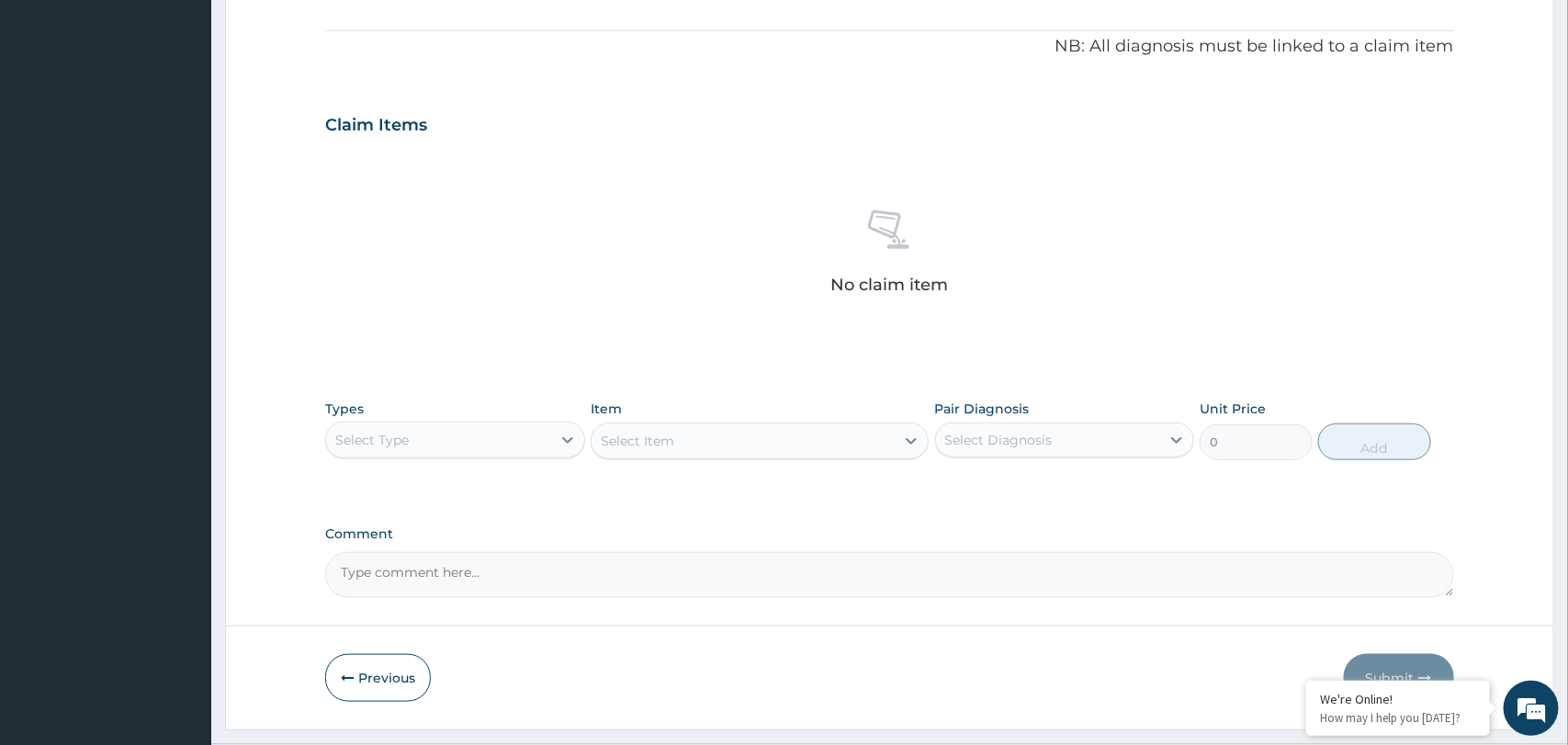
scroll to position [580, 0]
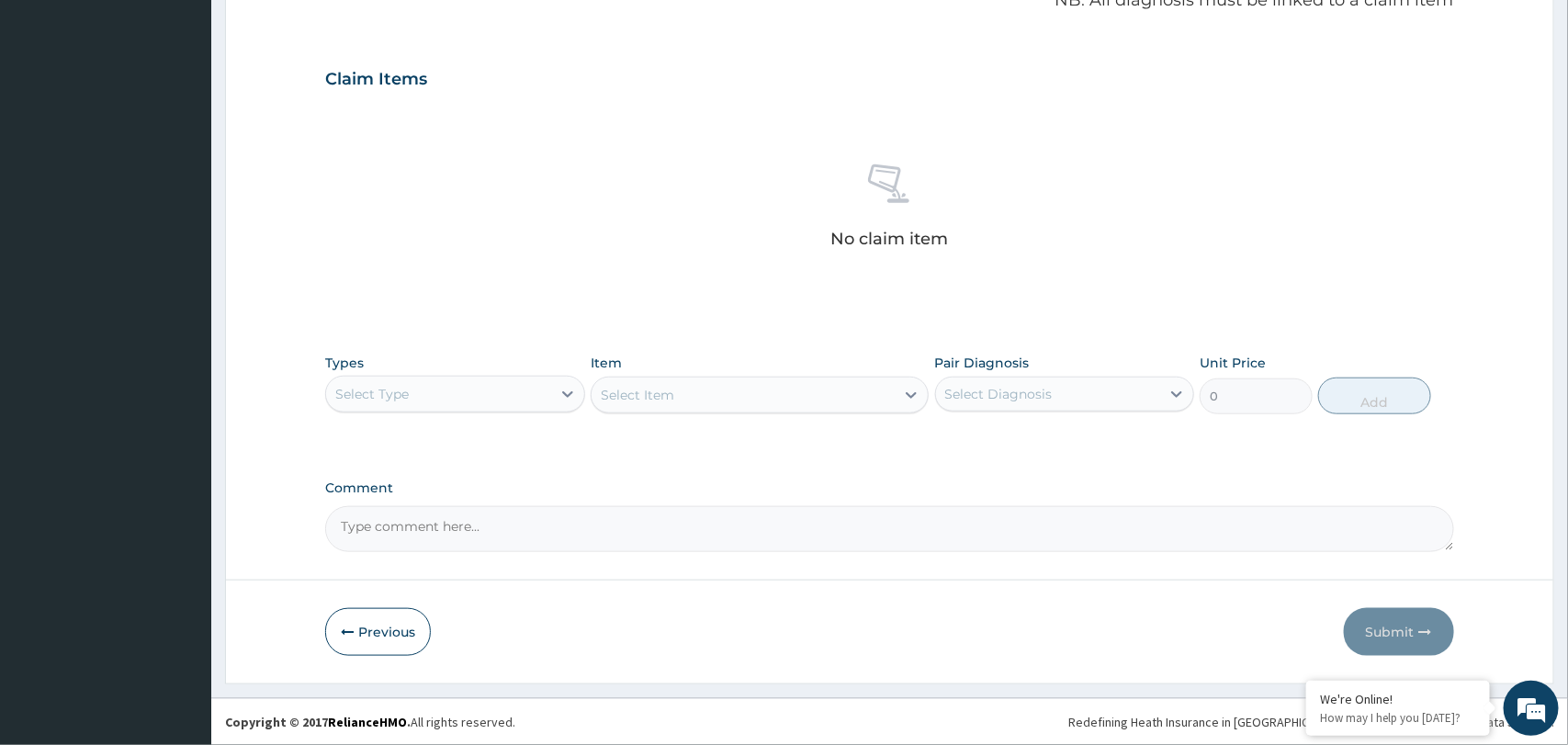
click at [550, 385] on div "Select Type" at bounding box center [438, 394] width 224 height 30
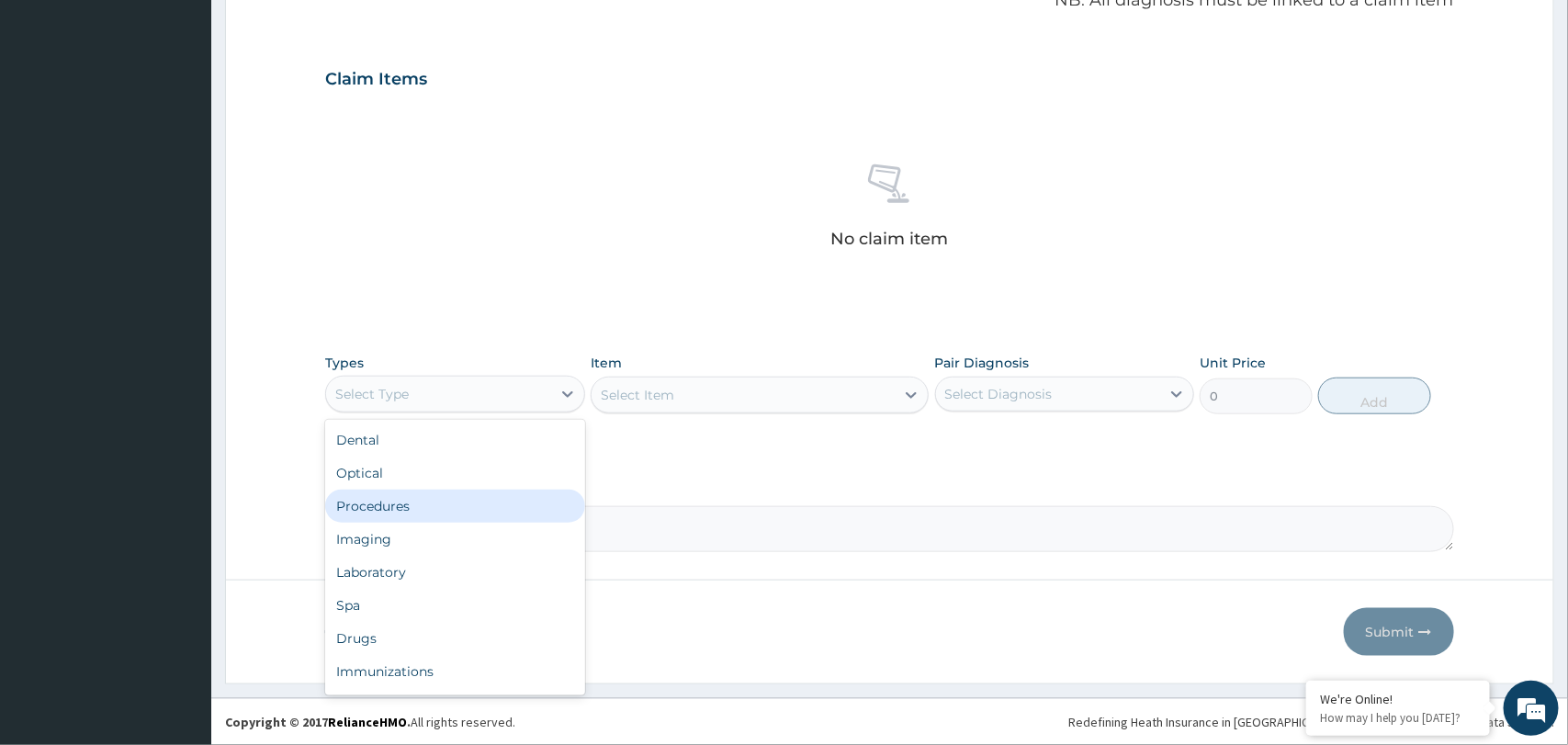
click at [500, 506] on div "Procedures" at bounding box center [455, 505] width 259 height 33
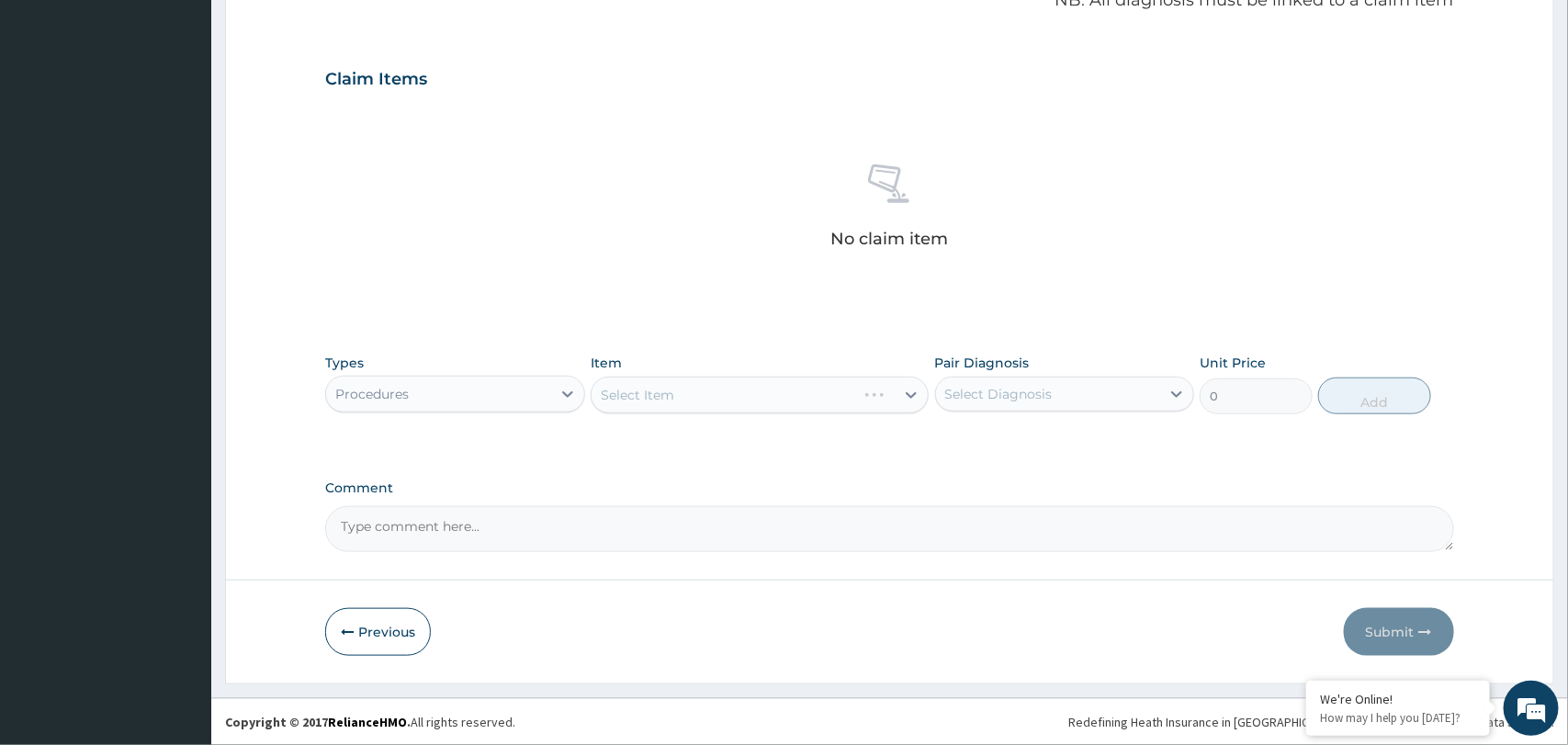
click at [1098, 397] on div "Select Diagnosis" at bounding box center [1048, 394] width 224 height 30
click at [1080, 440] on label "Acute upper respiratory infection" at bounding box center [1042, 438] width 156 height 18
checkbox input "true"
click at [853, 393] on div "Select Item" at bounding box center [743, 394] width 303 height 30
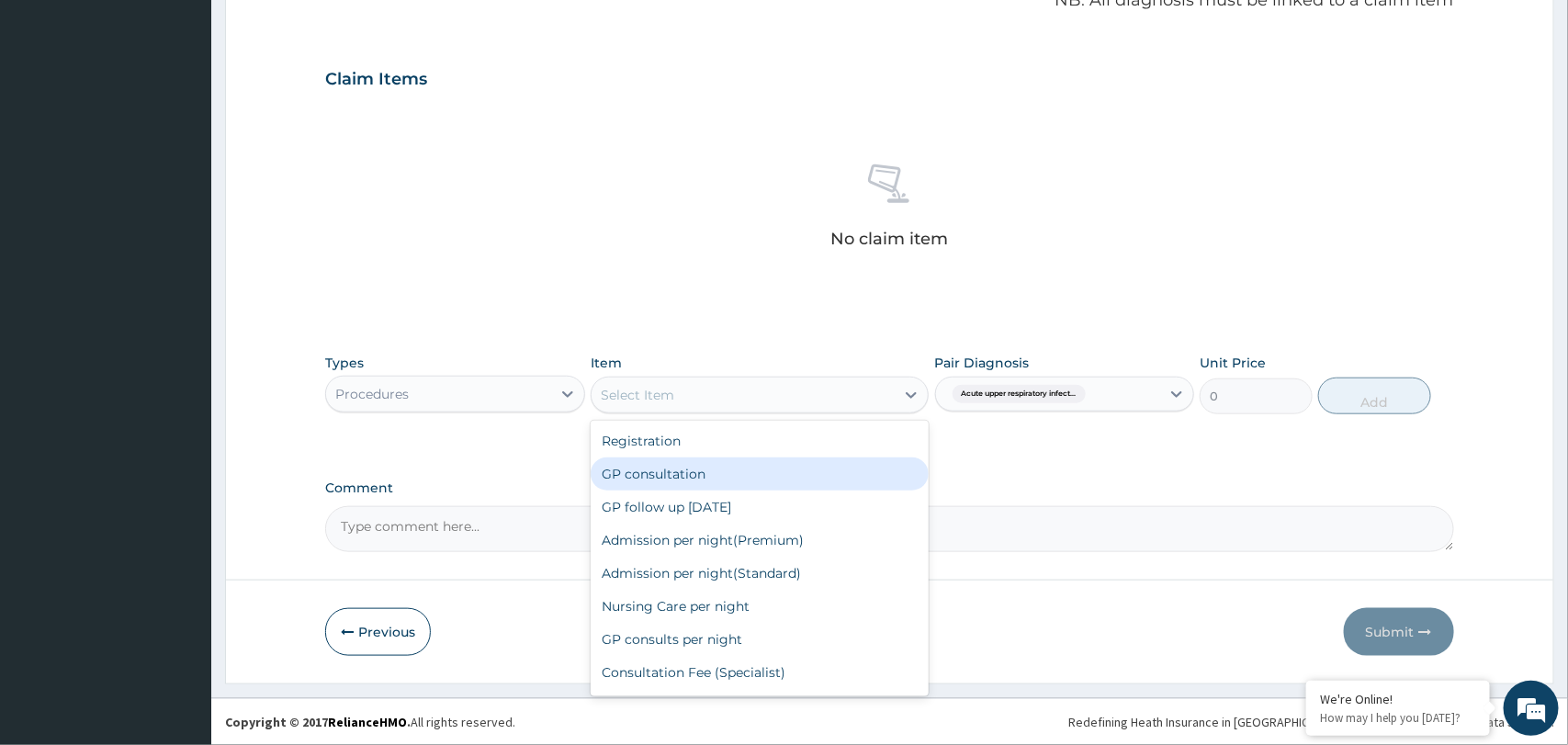
click at [790, 472] on div "GP consultation" at bounding box center [760, 474] width 338 height 33
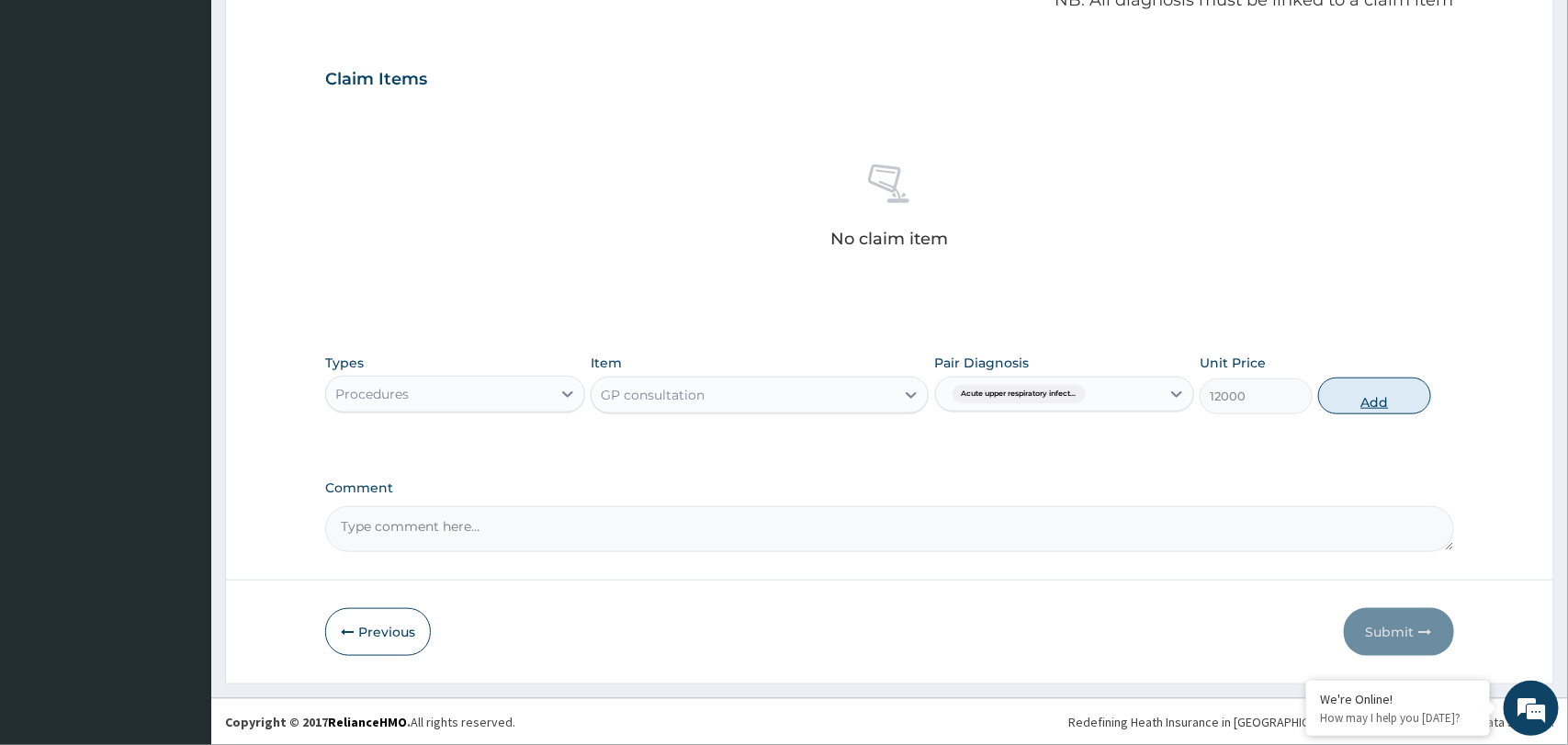
click at [1402, 390] on button "Add" at bounding box center [1374, 396] width 113 height 36
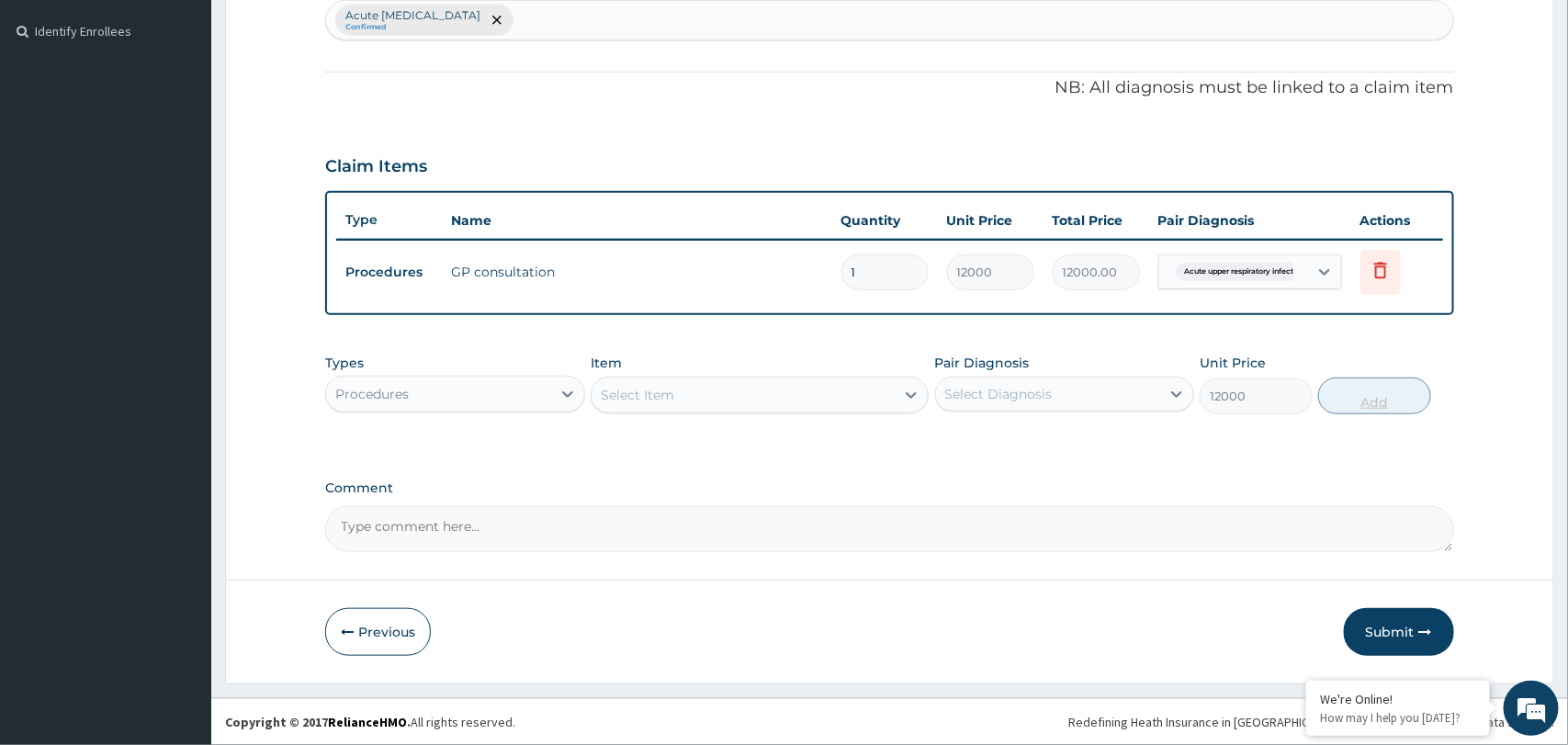
type input "0"
click at [558, 399] on icon at bounding box center [567, 393] width 18 height 18
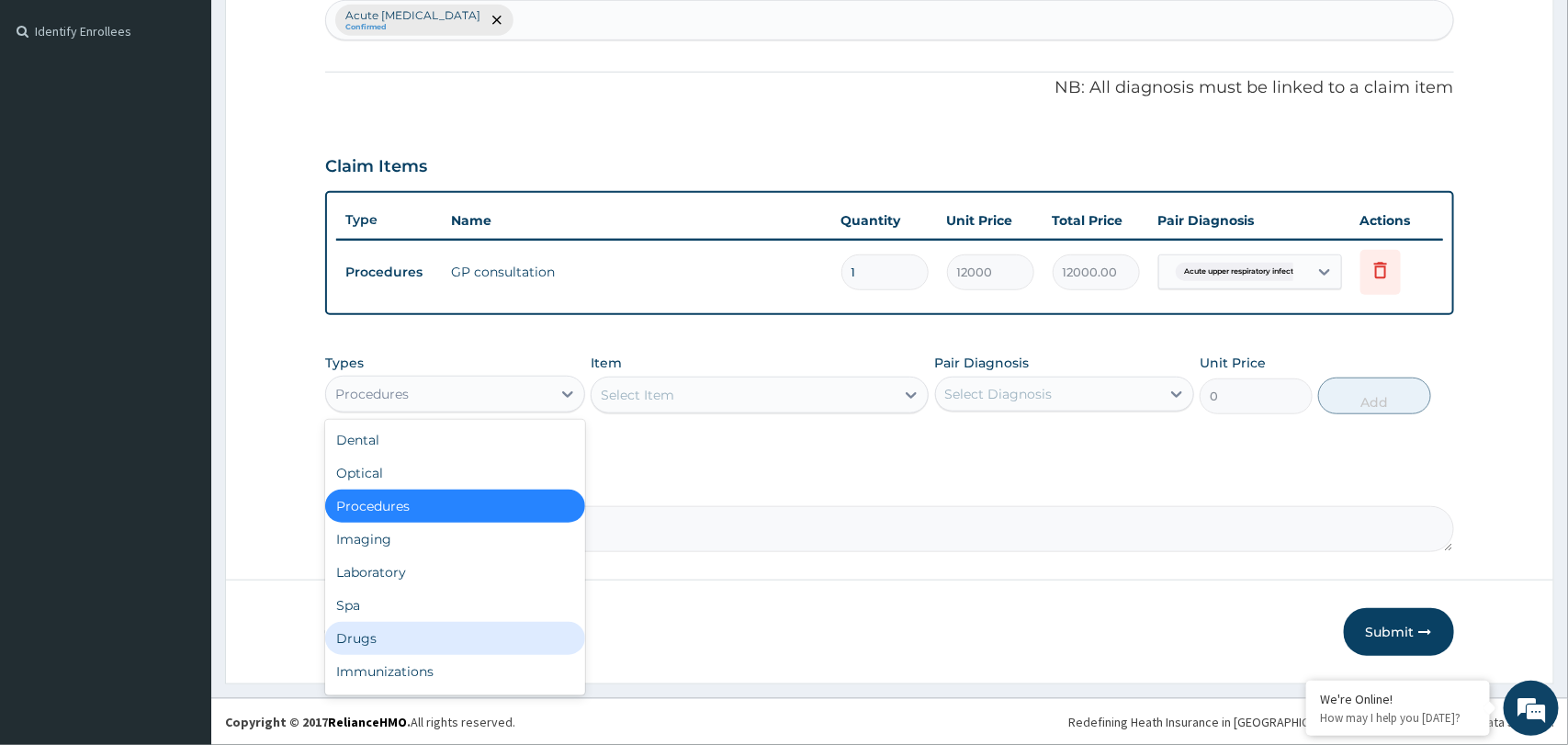
click at [416, 629] on div "Drugs" at bounding box center [455, 638] width 259 height 33
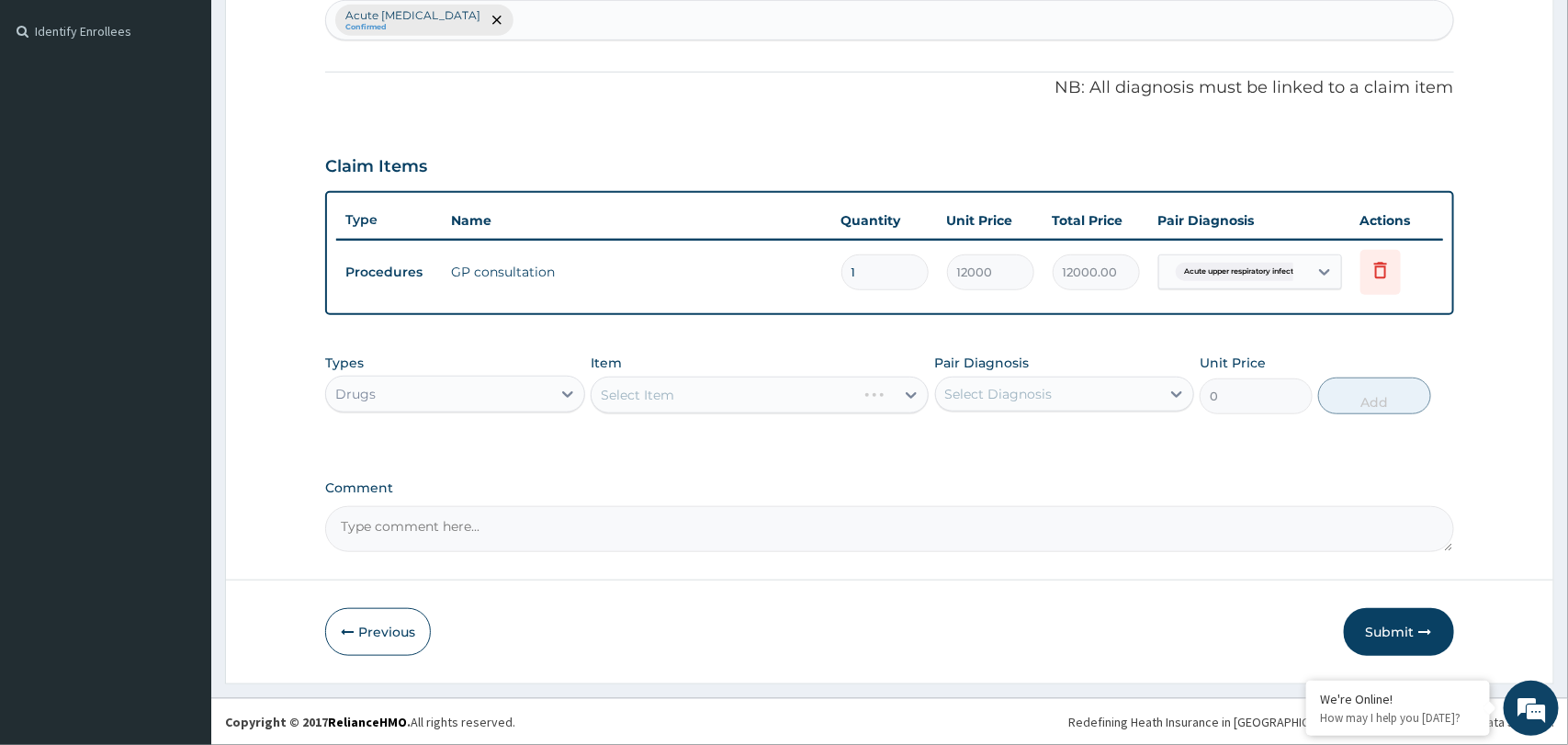
click at [1024, 401] on div "Select Diagnosis" at bounding box center [998, 393] width 107 height 18
click at [1015, 439] on label "Acute upper respiratory infection" at bounding box center [1042, 438] width 156 height 18
checkbox input "true"
click at [671, 391] on div "Select Item" at bounding box center [637, 394] width 74 height 18
click at [606, 390] on input "ahaltoux" at bounding box center [629, 394] width 58 height 18
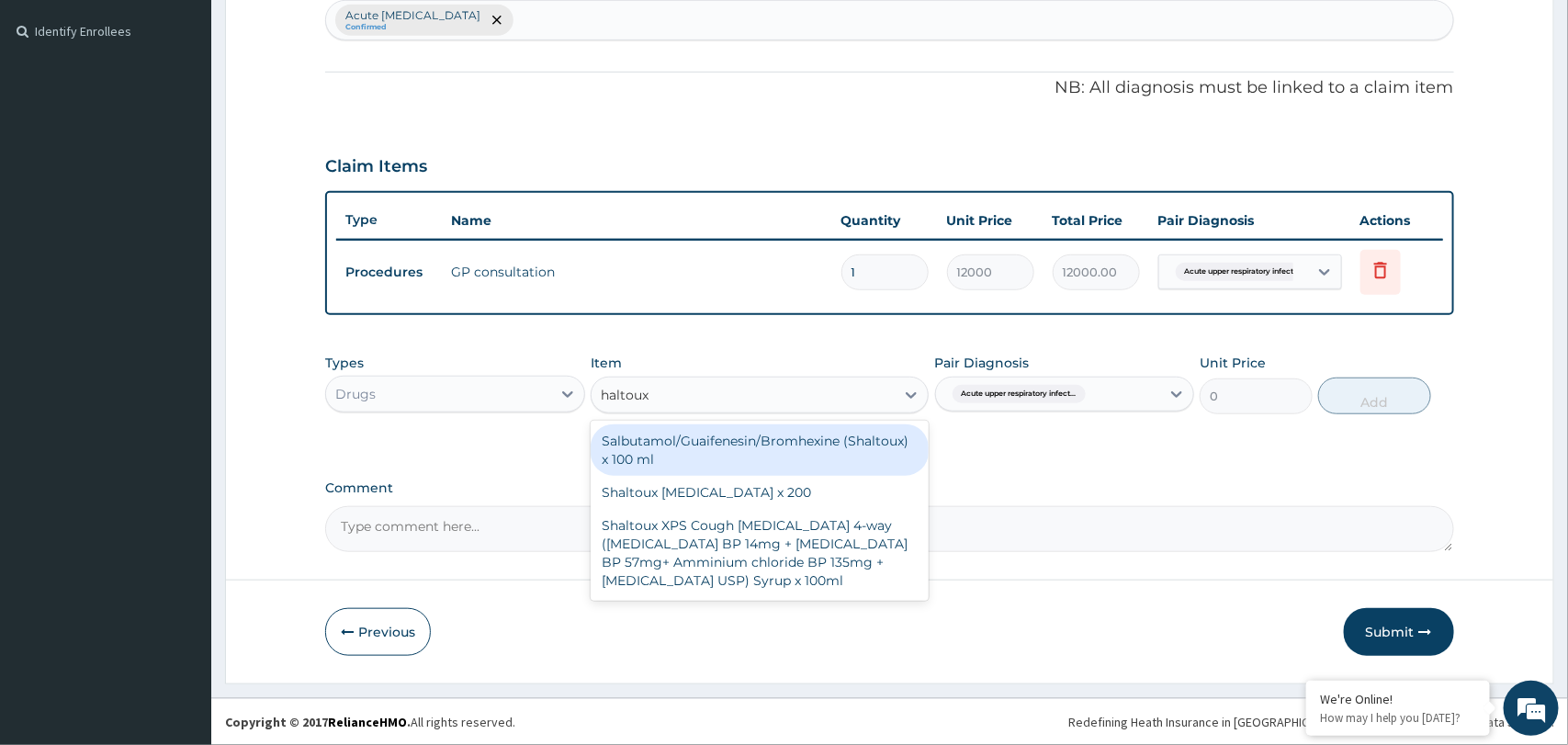
type input "shaltoux"
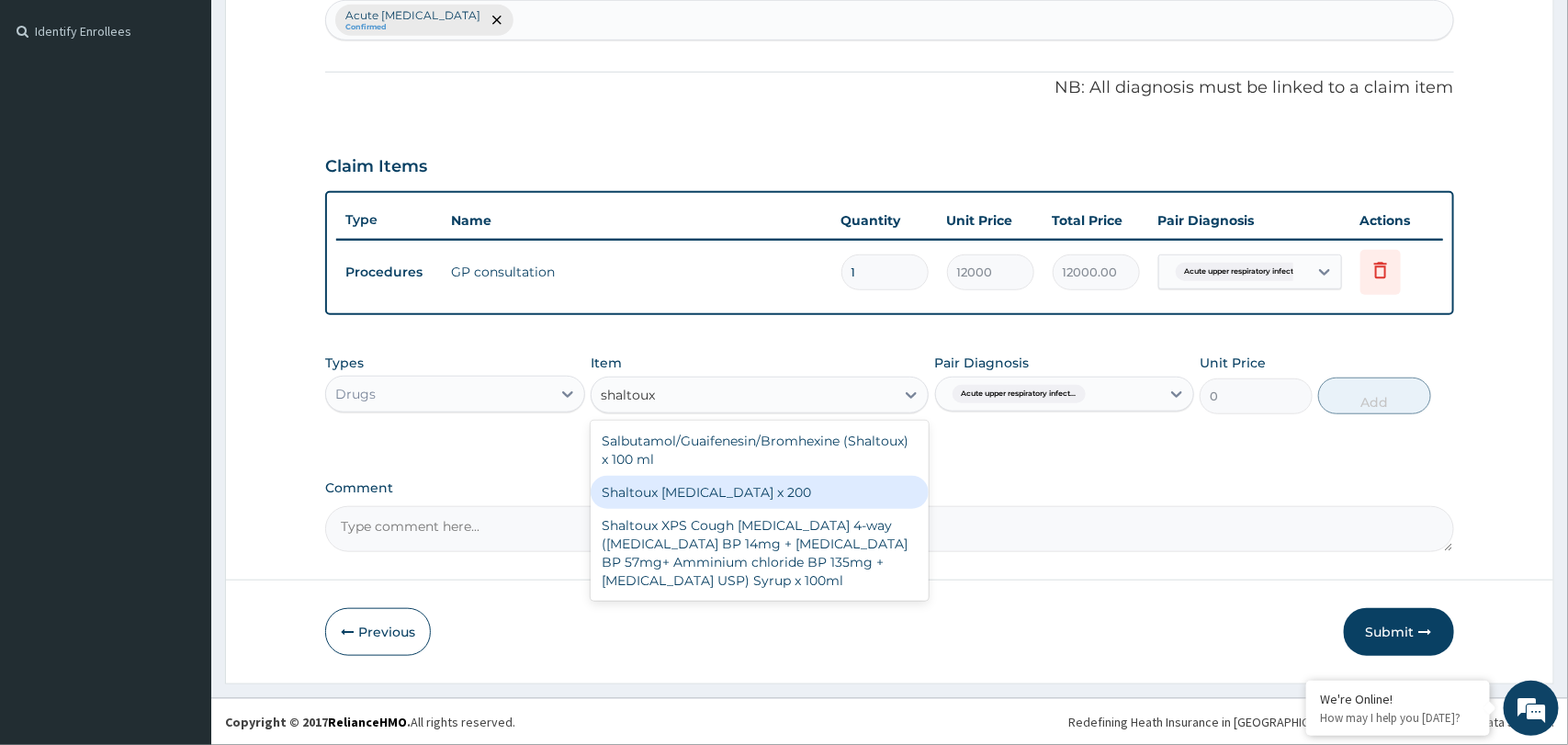
click at [650, 492] on div "Shaltoux lozenge x 200" at bounding box center [760, 492] width 338 height 33
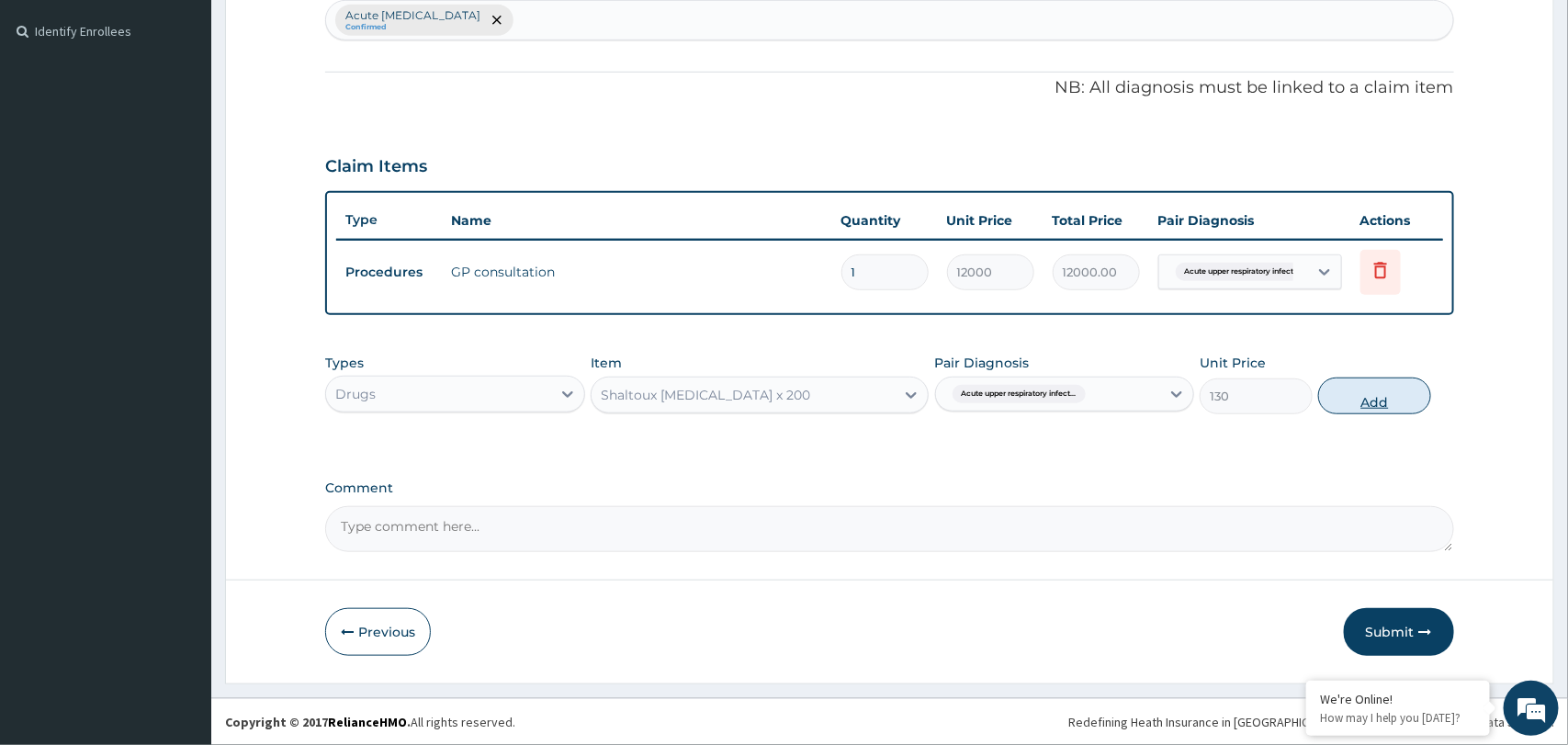
click at [1363, 404] on button "Add" at bounding box center [1374, 396] width 113 height 36
type input "0"
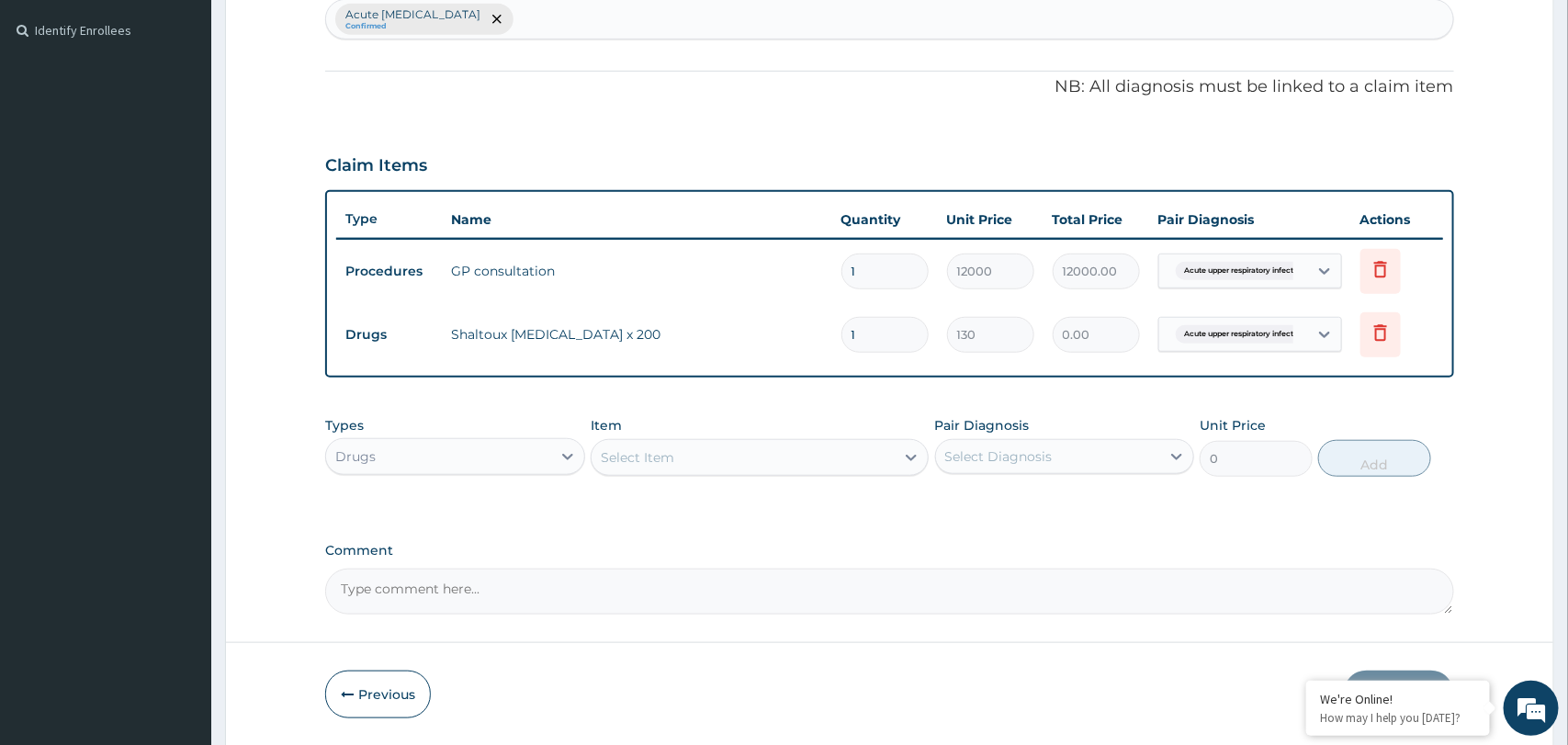
type input "0.00"
type input "2"
type input "260.00"
type input "24"
type input "3120.00"
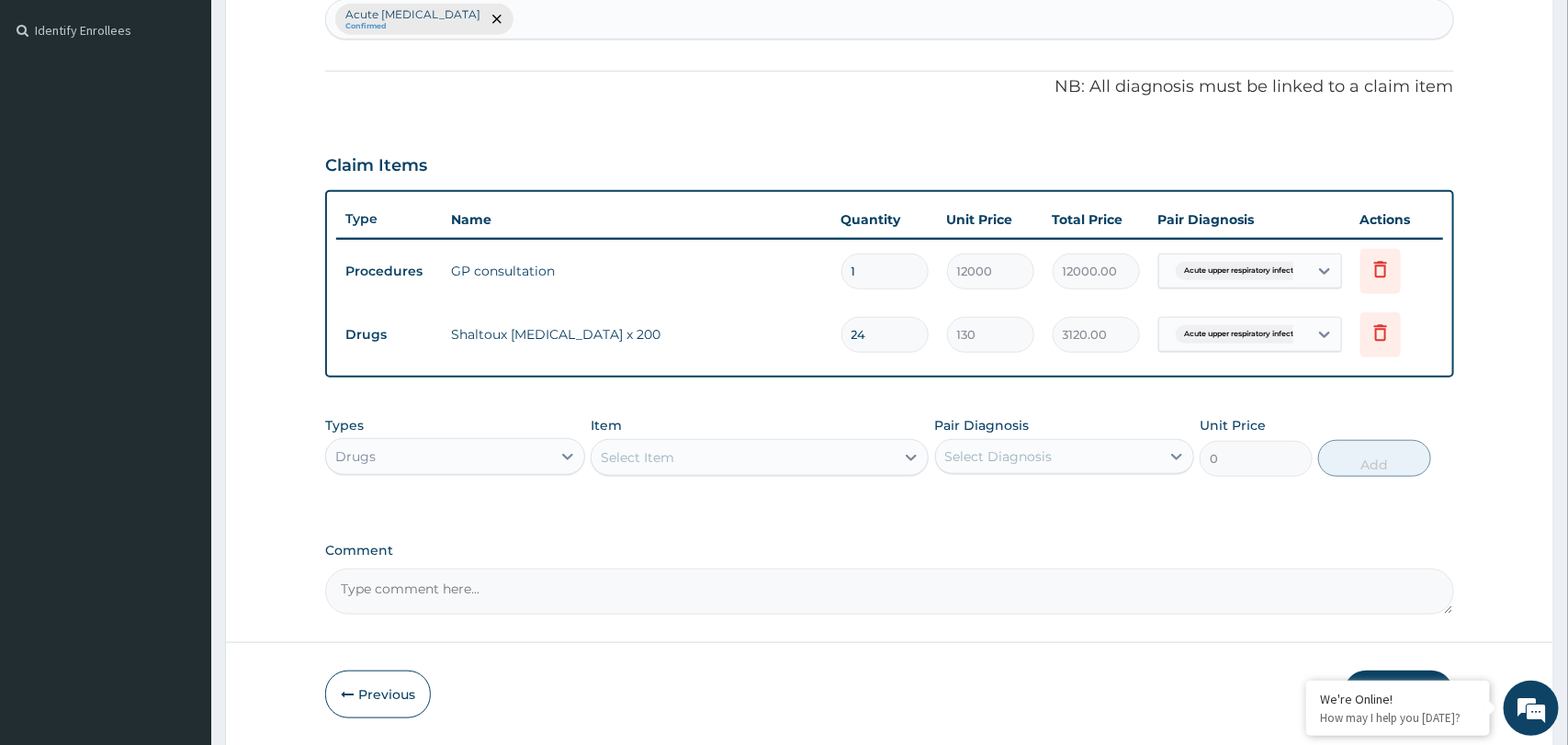
type input "24"
click at [827, 387] on div "PA Code / Prescription Code Enter Code(Secondary Care Only) Encounter Date DD-M…" at bounding box center [889, 149] width 1128 height 932
click at [789, 458] on div "Select Item" at bounding box center [743, 457] width 303 height 30
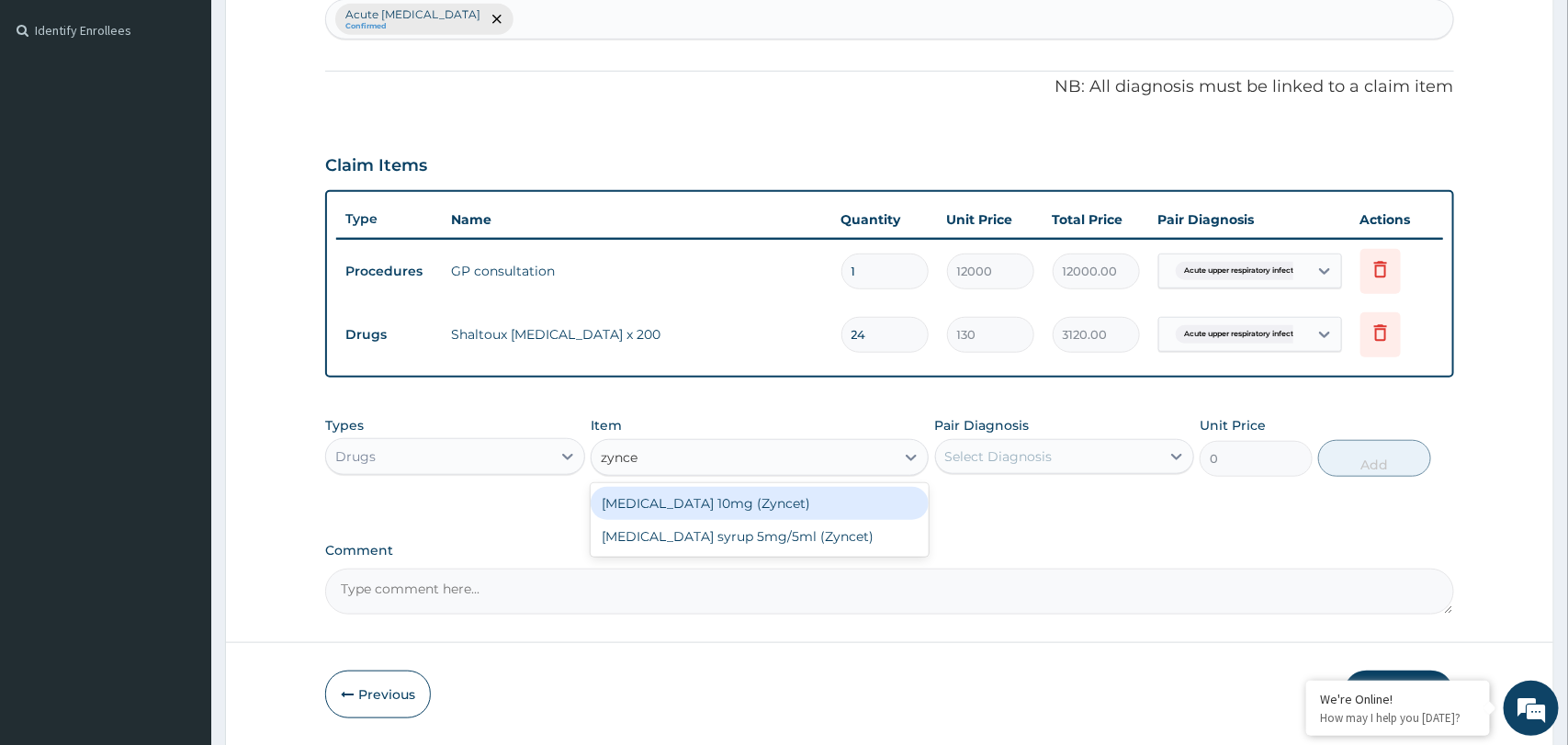
type input "zyncet"
click at [757, 500] on div "Cetirizine 10mg (Zyncet)" at bounding box center [760, 503] width 338 height 33
type input "337.33"
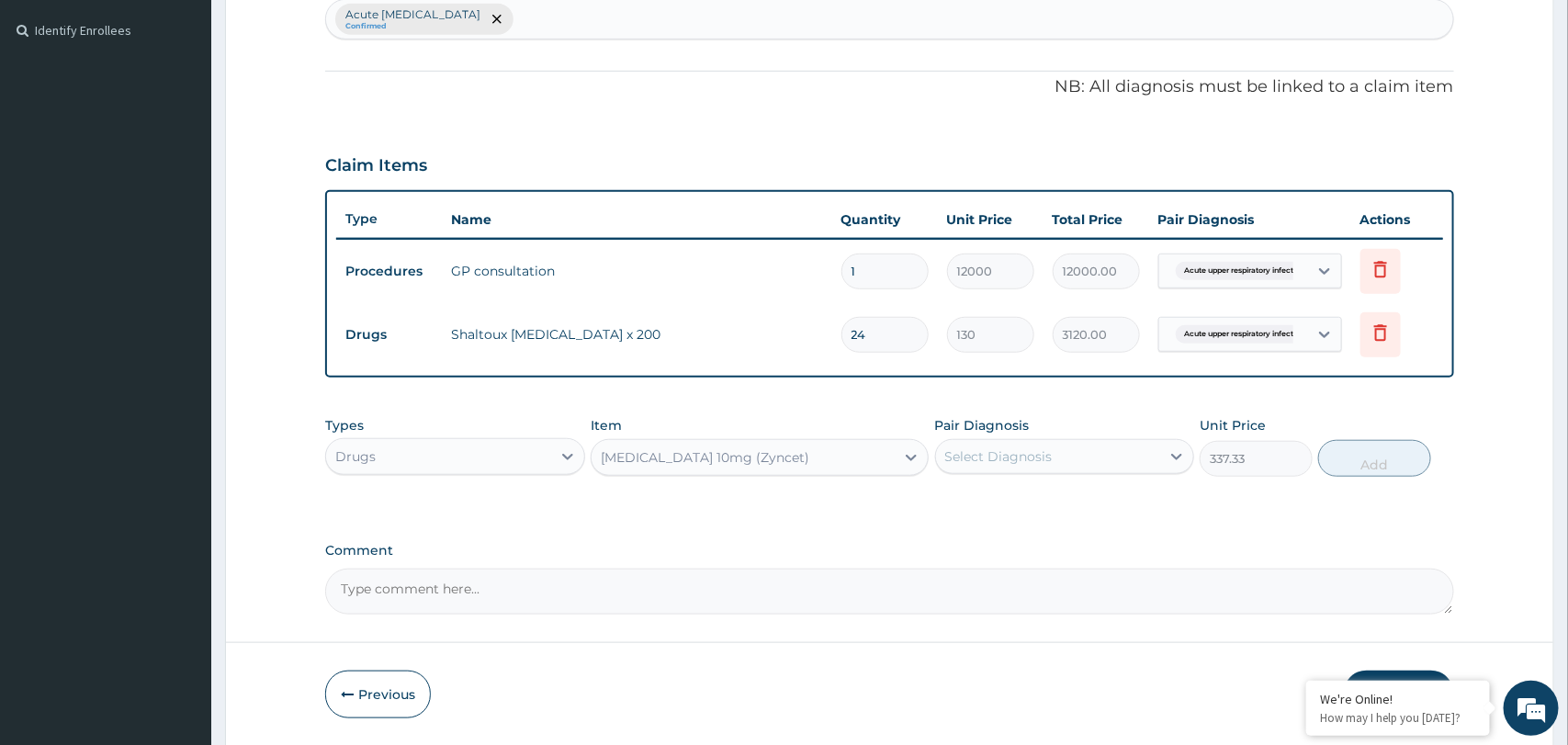
click at [1018, 449] on div "Select Diagnosis" at bounding box center [998, 455] width 107 height 18
click at [1014, 507] on label "Acute upper respiratory infection" at bounding box center [1042, 501] width 156 height 18
checkbox input "true"
click at [1371, 463] on button "Add" at bounding box center [1374, 458] width 113 height 36
type input "0"
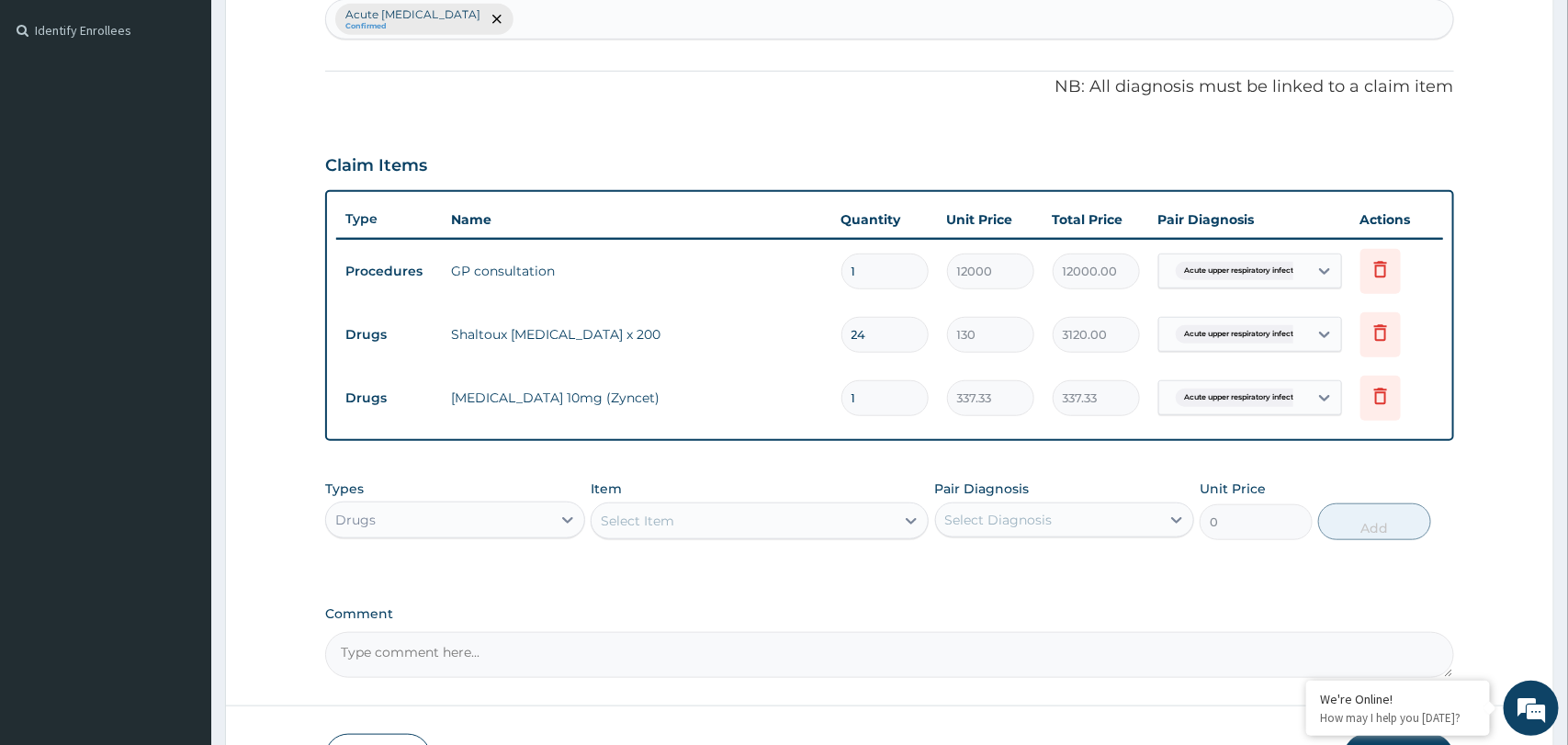
type input "0.00"
type input "5"
type input "1686.65"
type input "5"
click at [706, 514] on div "Select Item" at bounding box center [743, 521] width 303 height 30
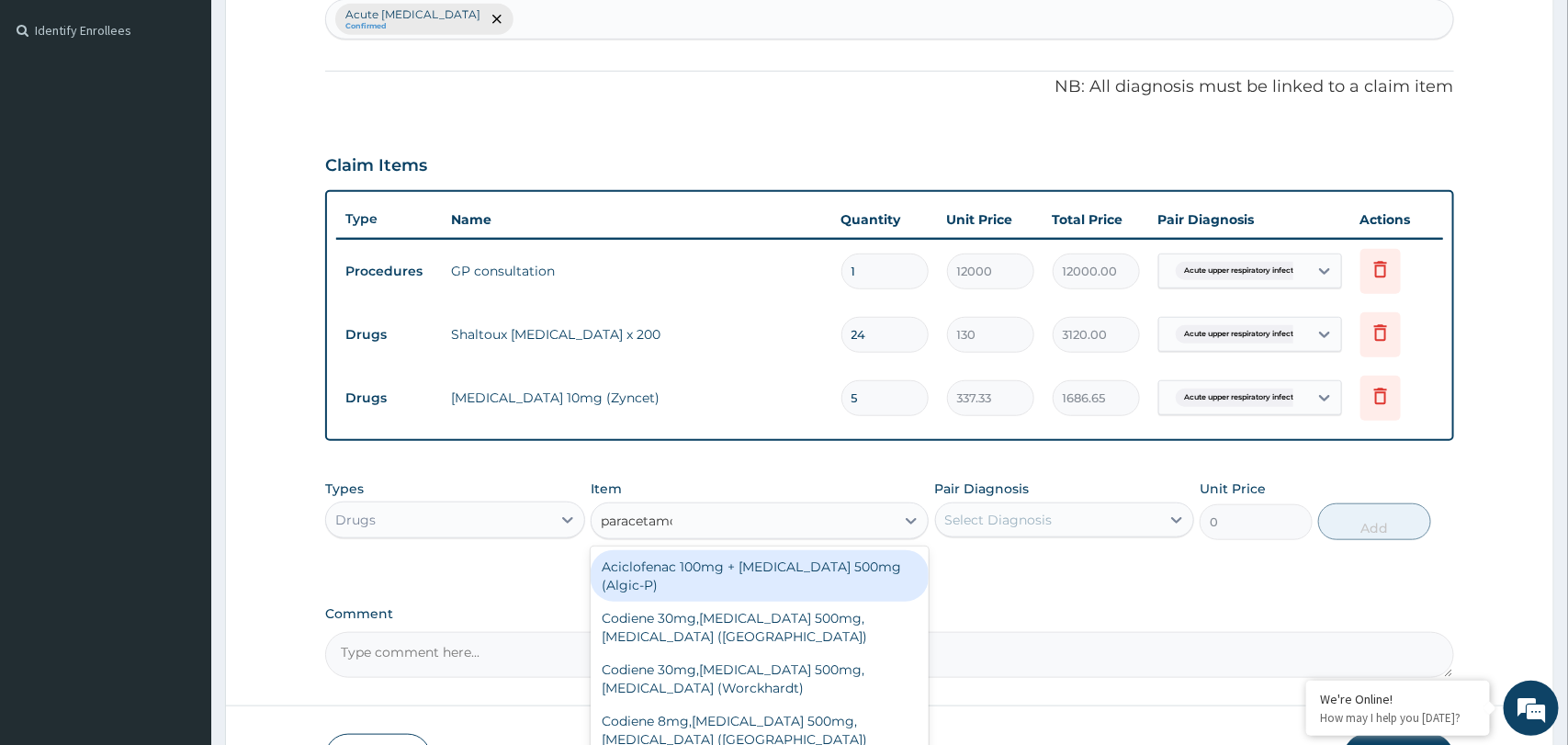
type input "[MEDICAL_DATA]"
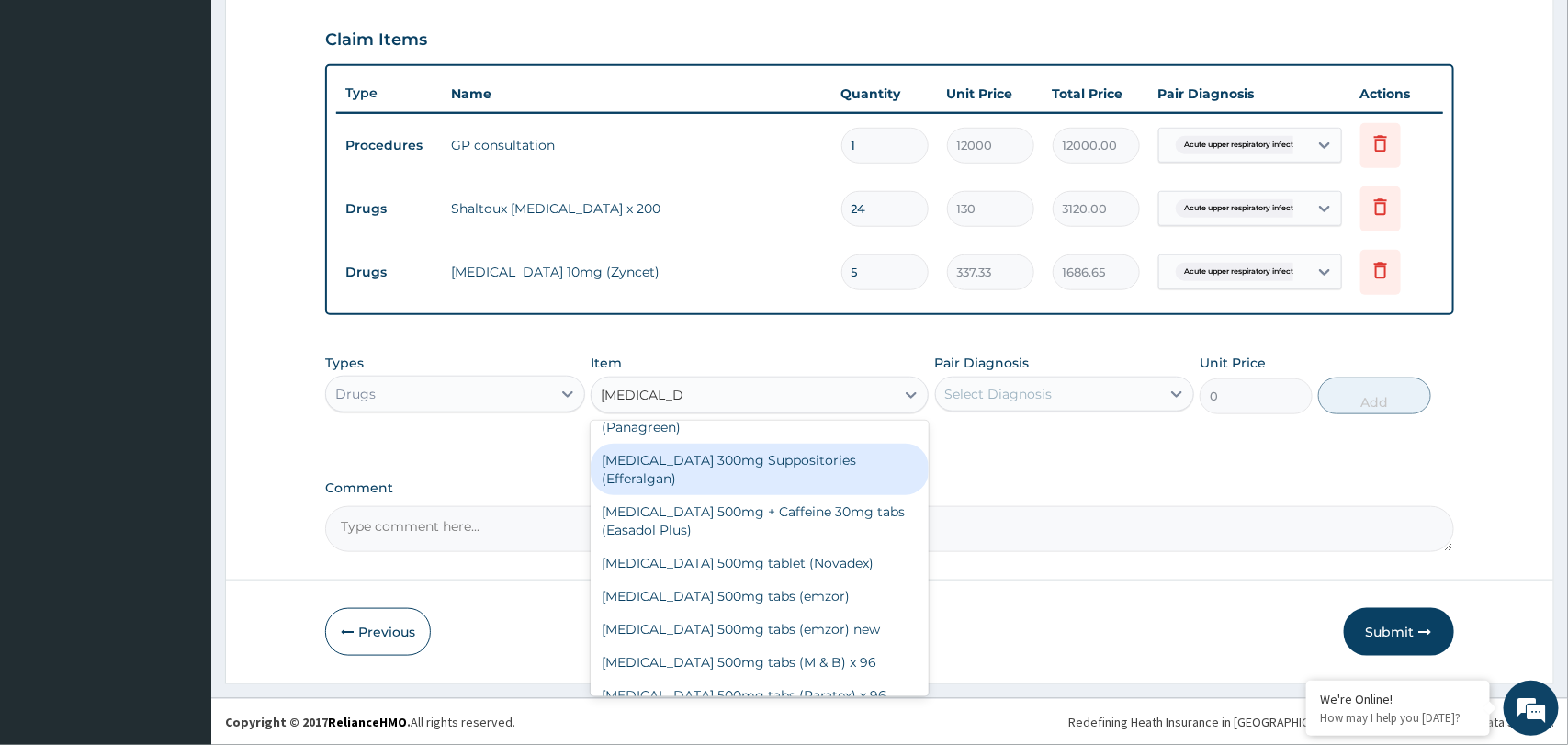
scroll to position [1291, 0]
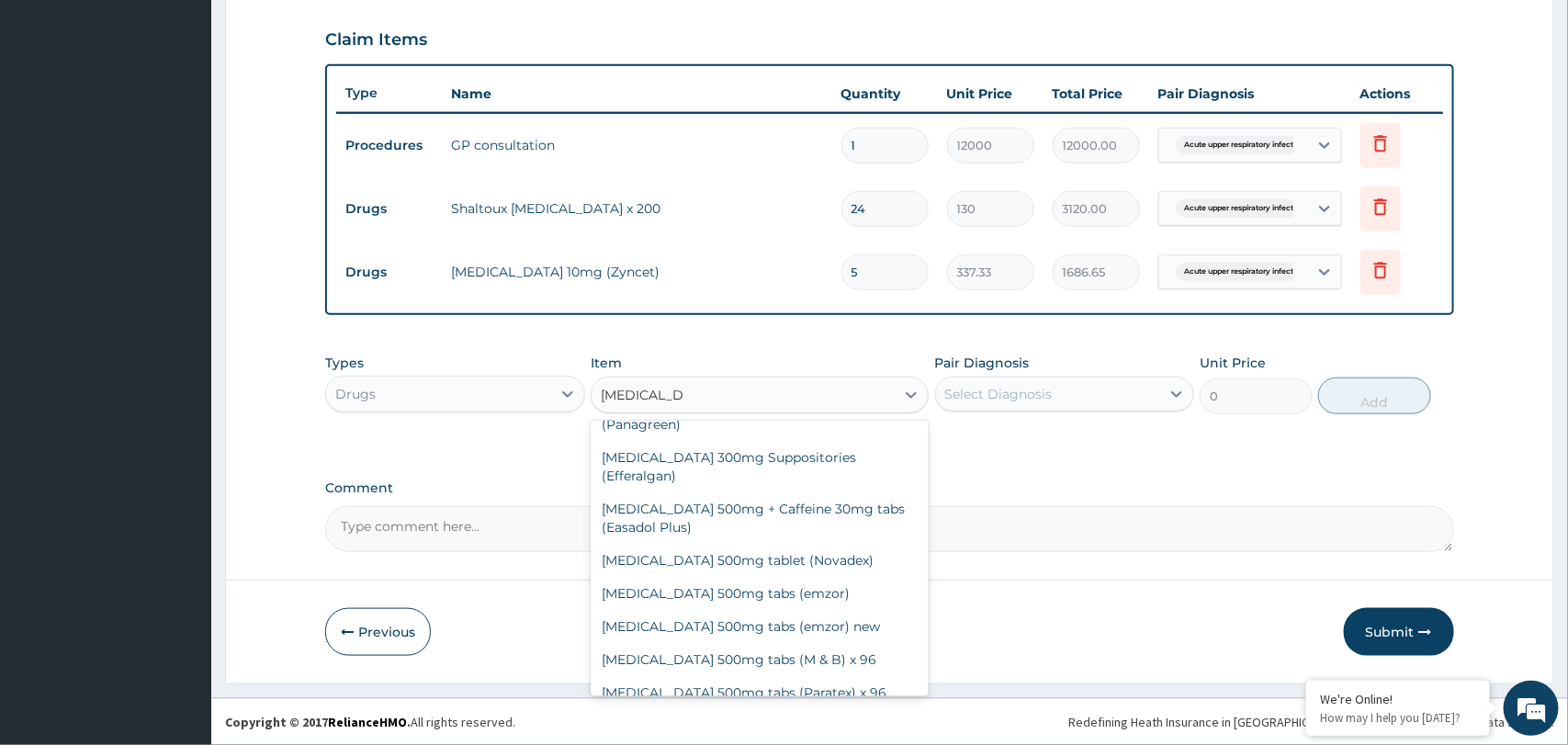
click at [738, 709] on div "[MEDICAL_DATA] 500mg tabs *100 (emcap)" at bounding box center [760, 725] width 338 height 33
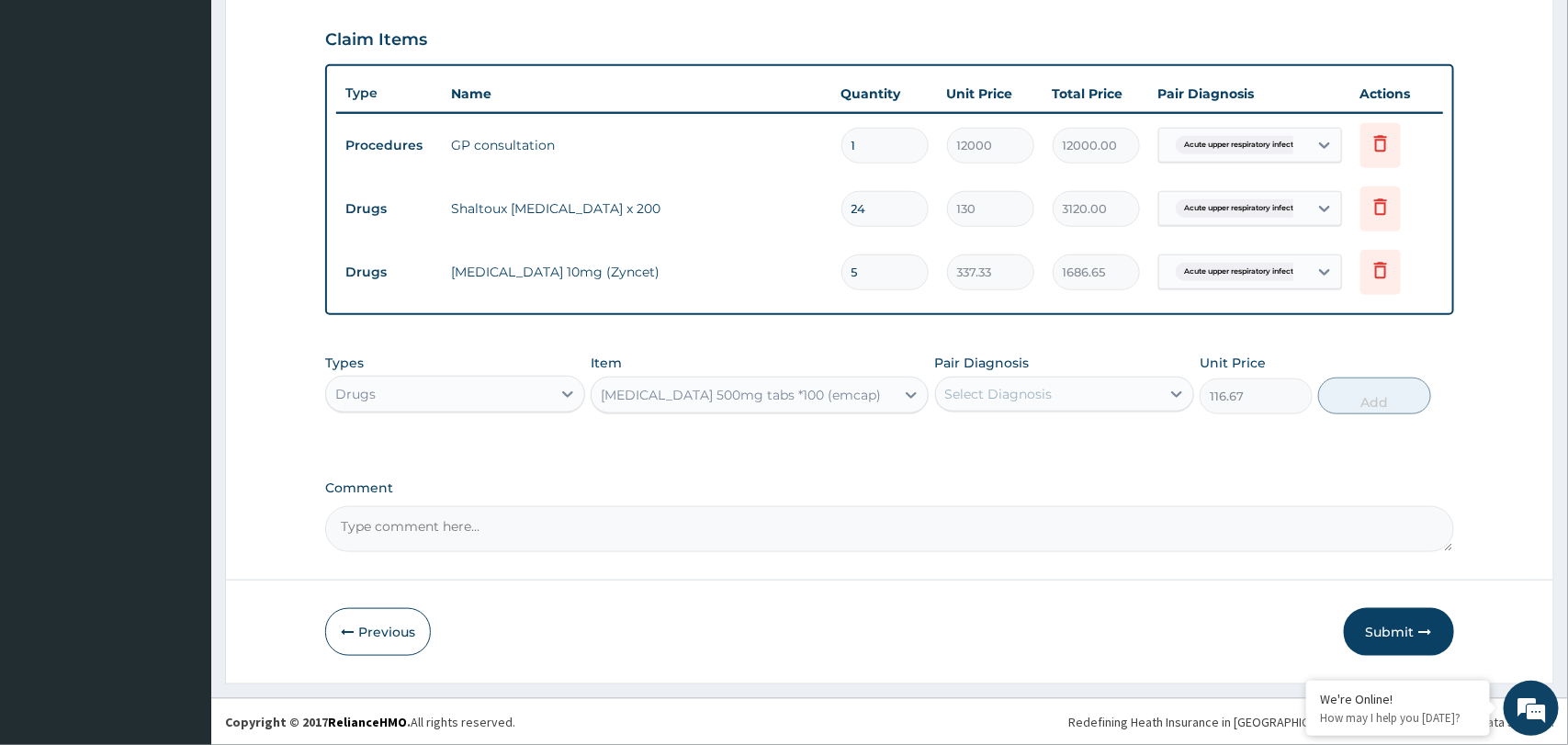
click at [891, 397] on div "[MEDICAL_DATA] 500mg tabs *100 (emcap)" at bounding box center [743, 394] width 303 height 30
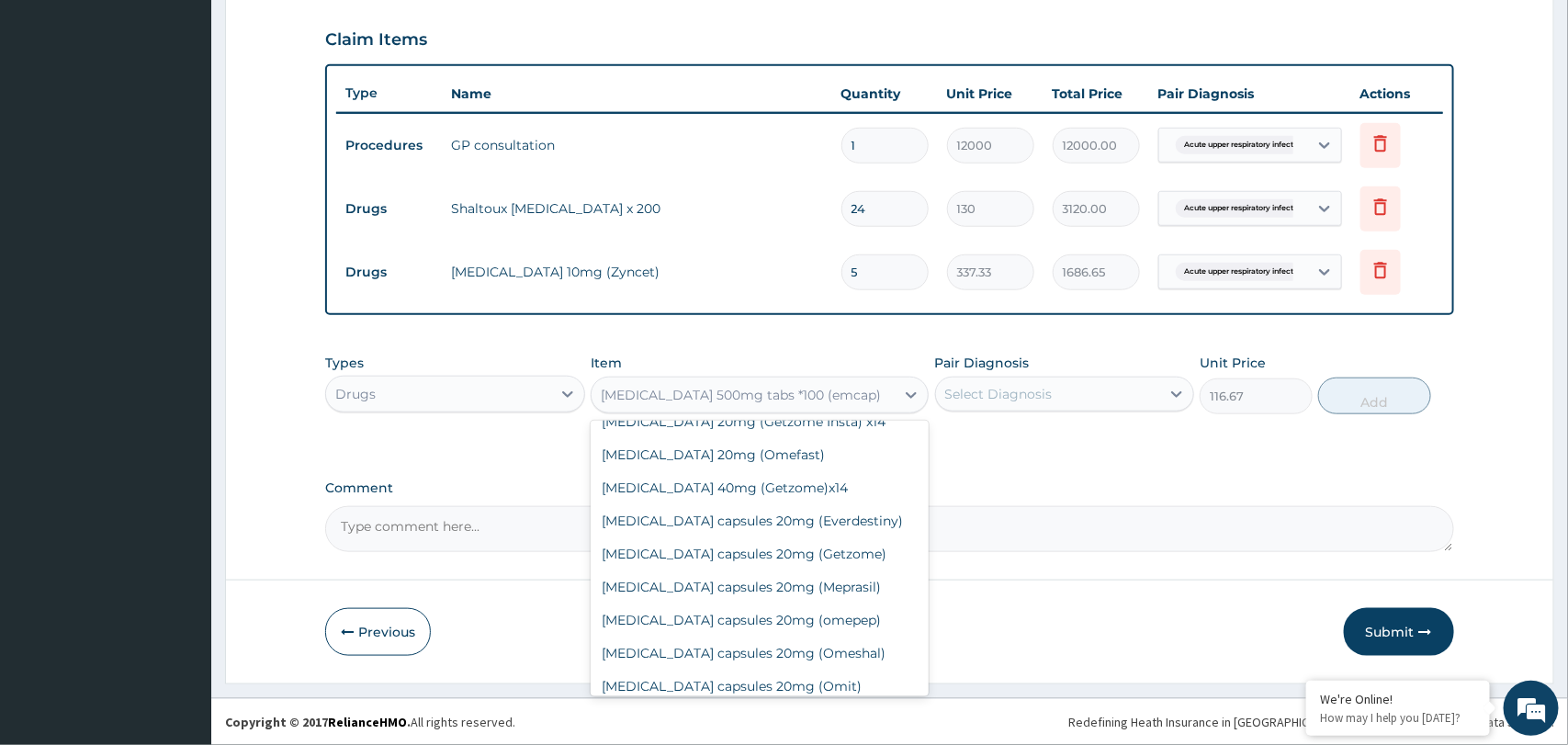
scroll to position [47835, 0]
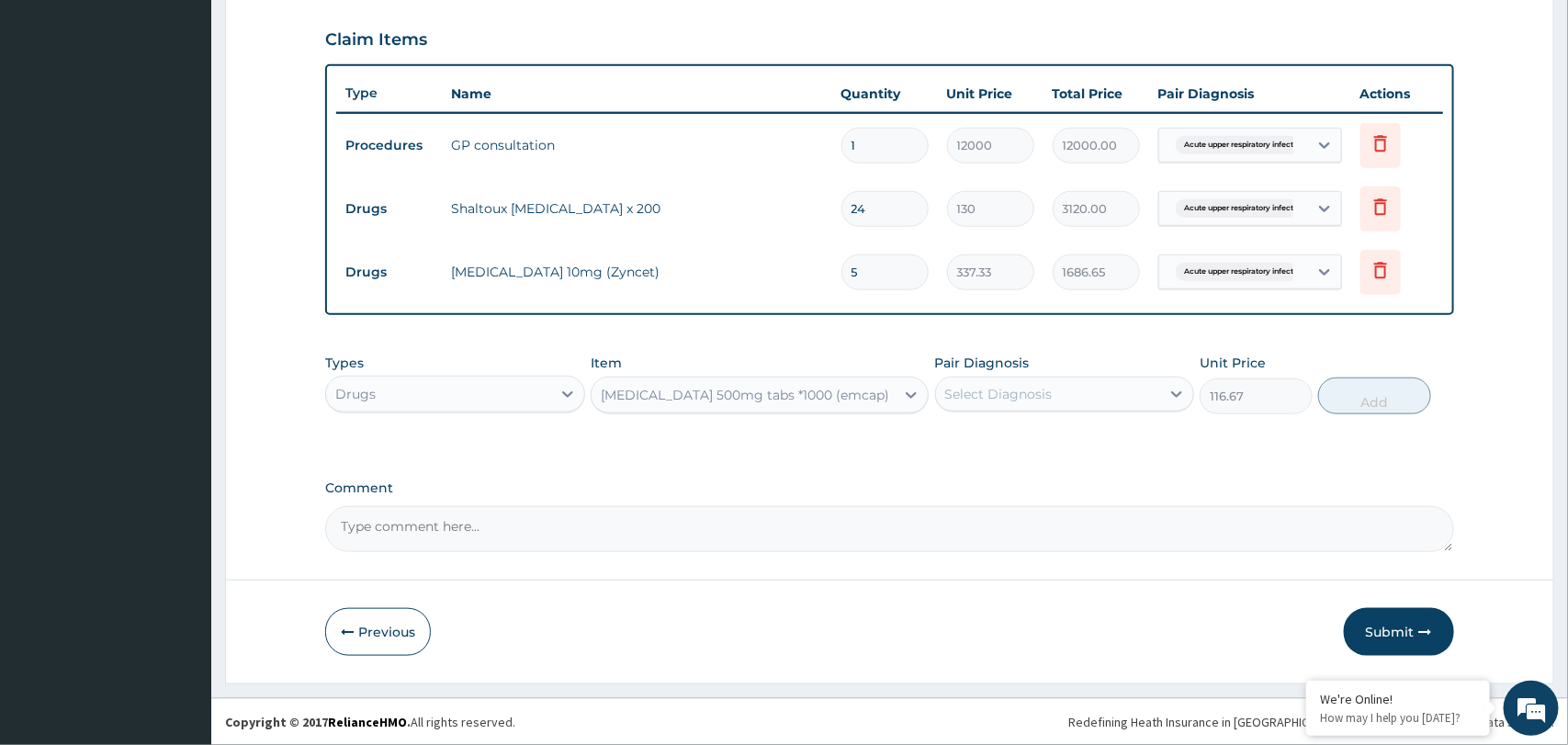
type input "100"
click at [1120, 401] on div "Select Diagnosis" at bounding box center [1048, 394] width 224 height 30
click at [1106, 446] on label "Acute upper respiratory infection" at bounding box center [1042, 438] width 156 height 18
checkbox input "true"
click at [1362, 401] on button "Add" at bounding box center [1374, 396] width 113 height 36
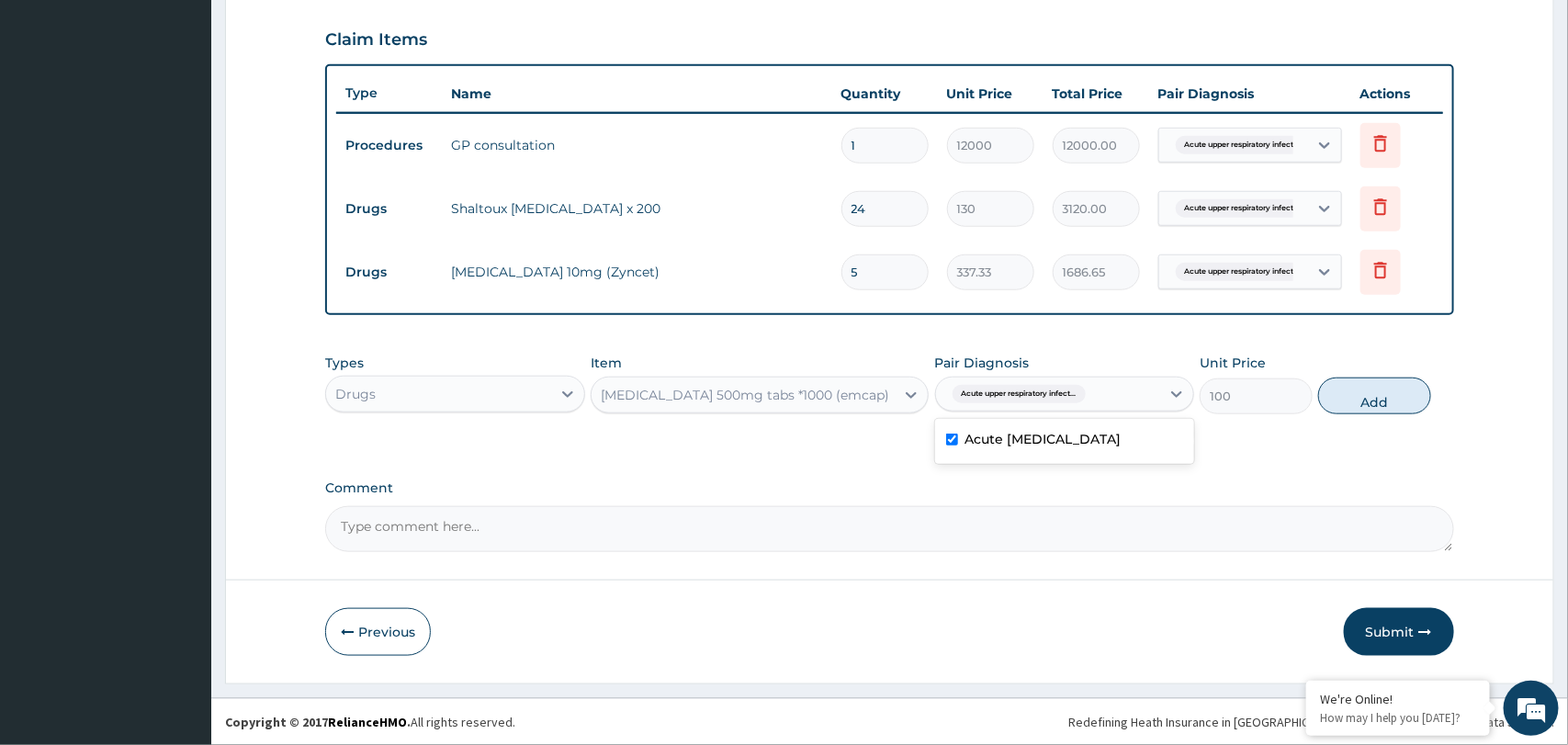
type input "0"
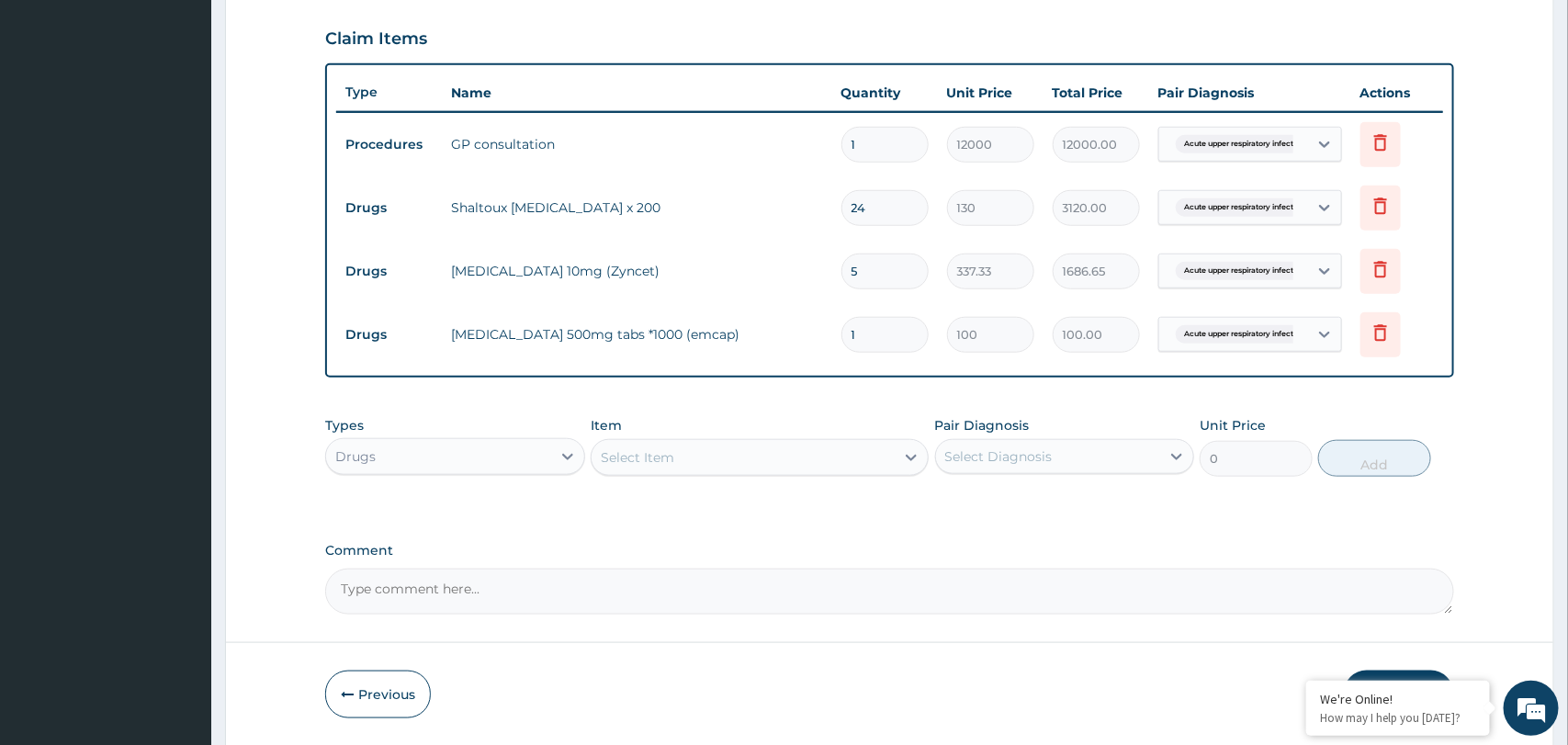
type input "18"
type input "1800.00"
type input "18"
click at [878, 453] on div "Select Item" at bounding box center [743, 457] width 303 height 30
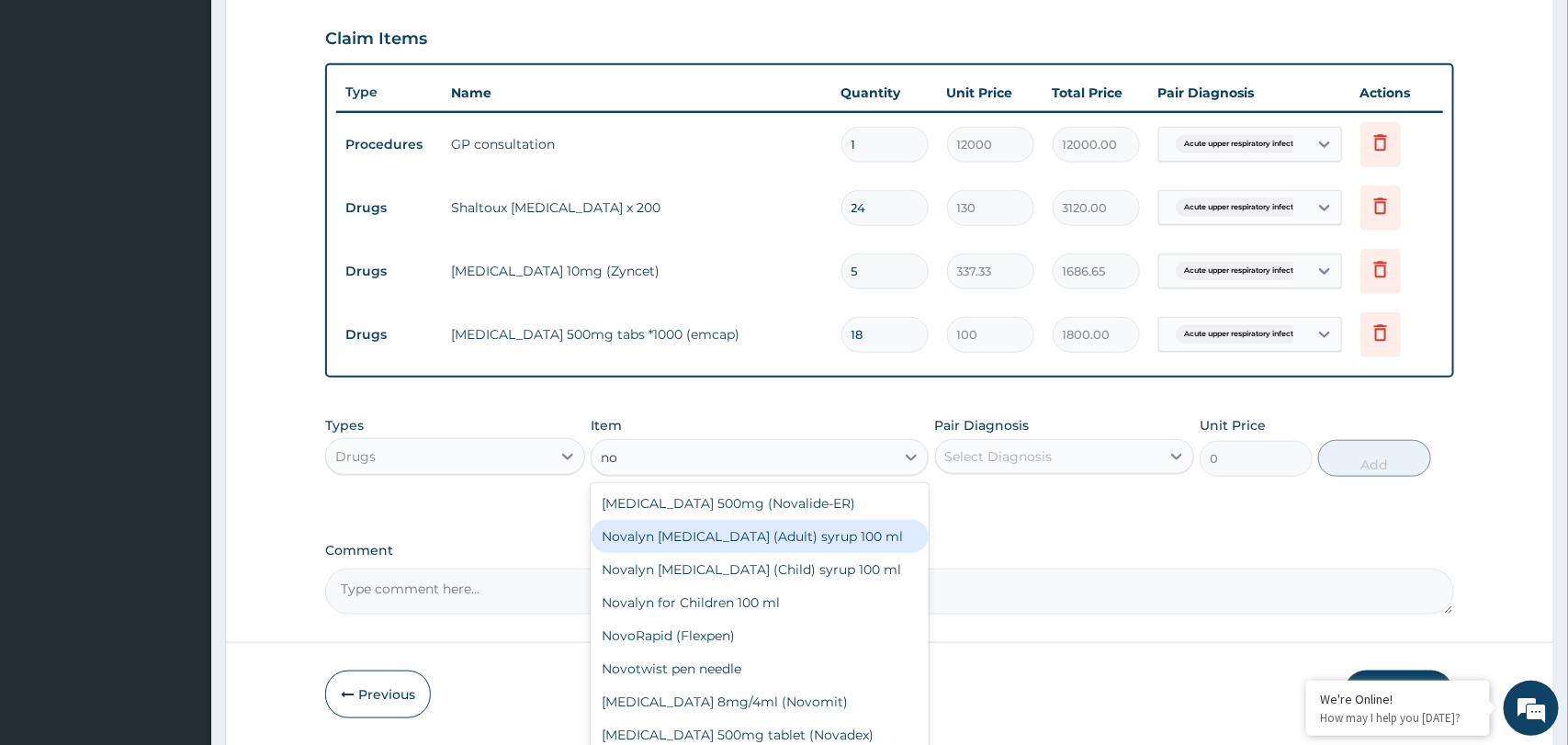
type input "n"
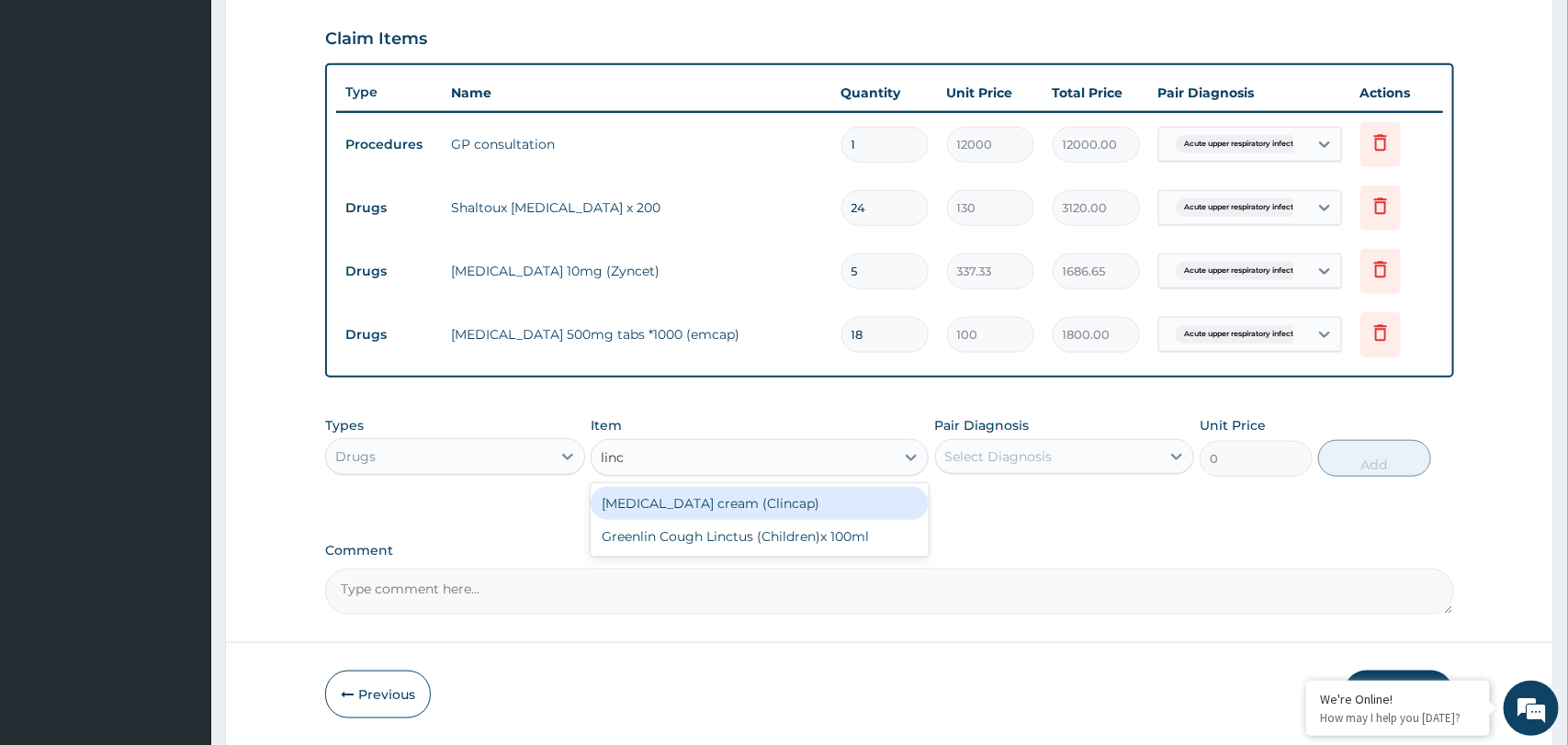
type input "linc"
type input "h"
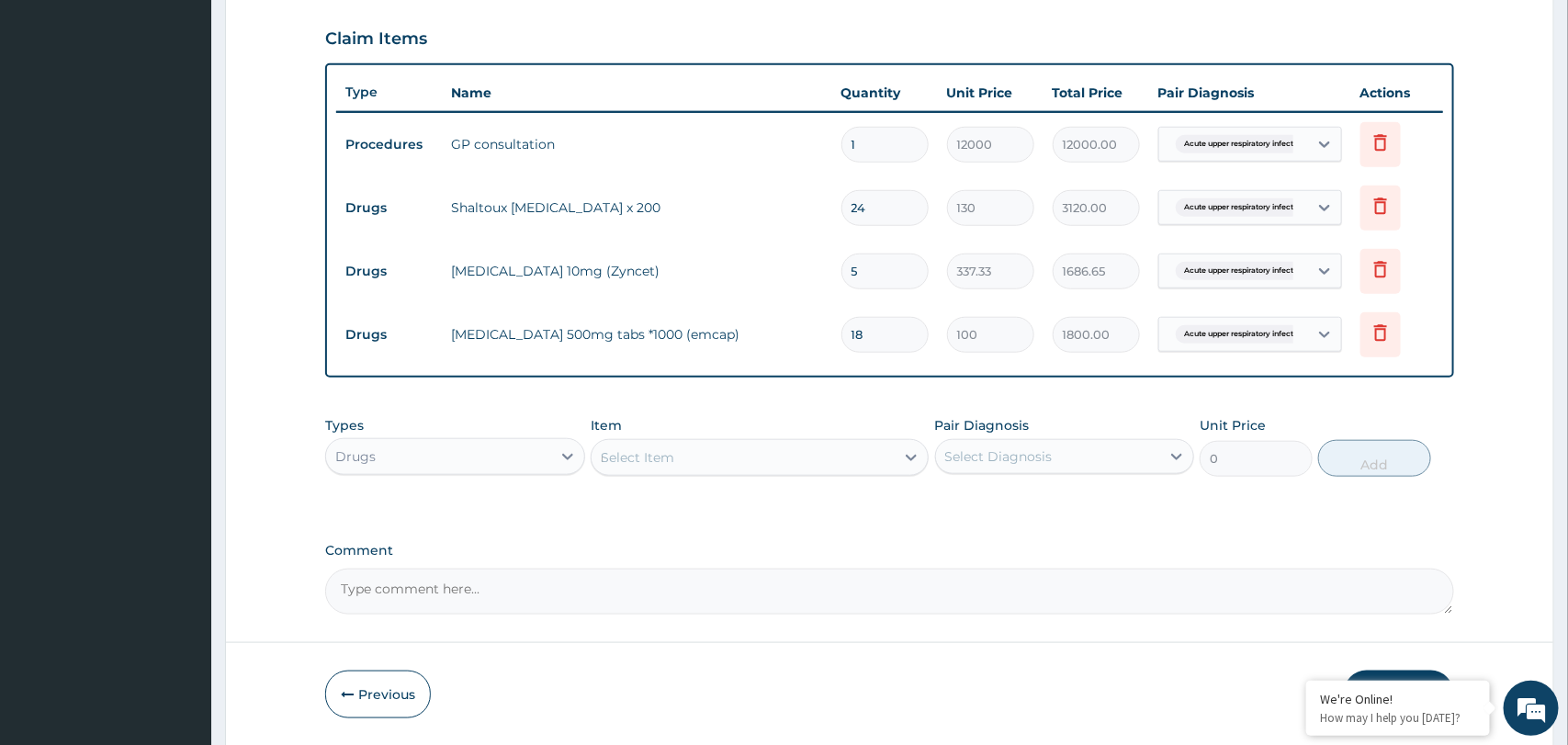
type input "noval"
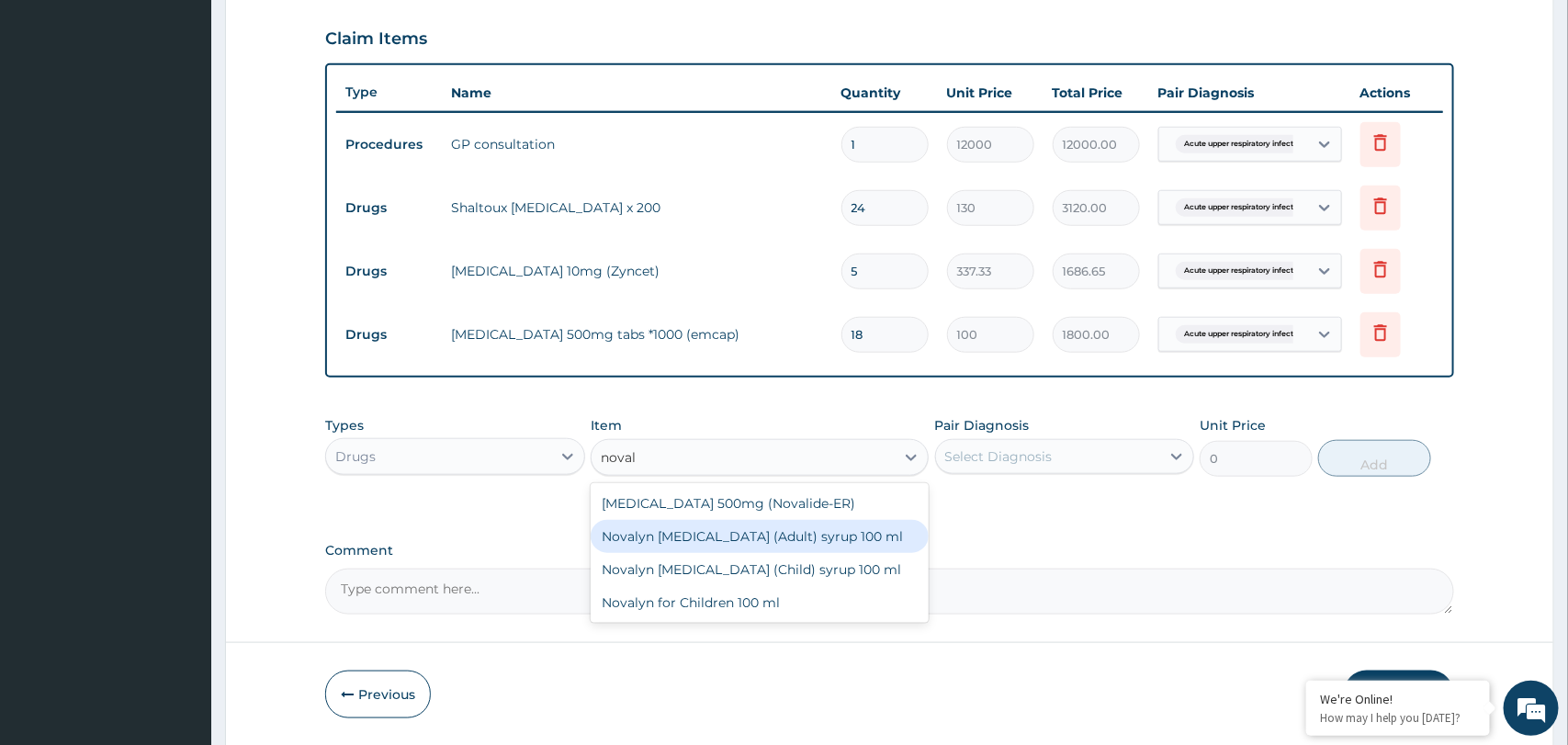
click at [835, 533] on div "Novalyn Dry Cough (Adult) syrup 100 ml" at bounding box center [760, 536] width 338 height 33
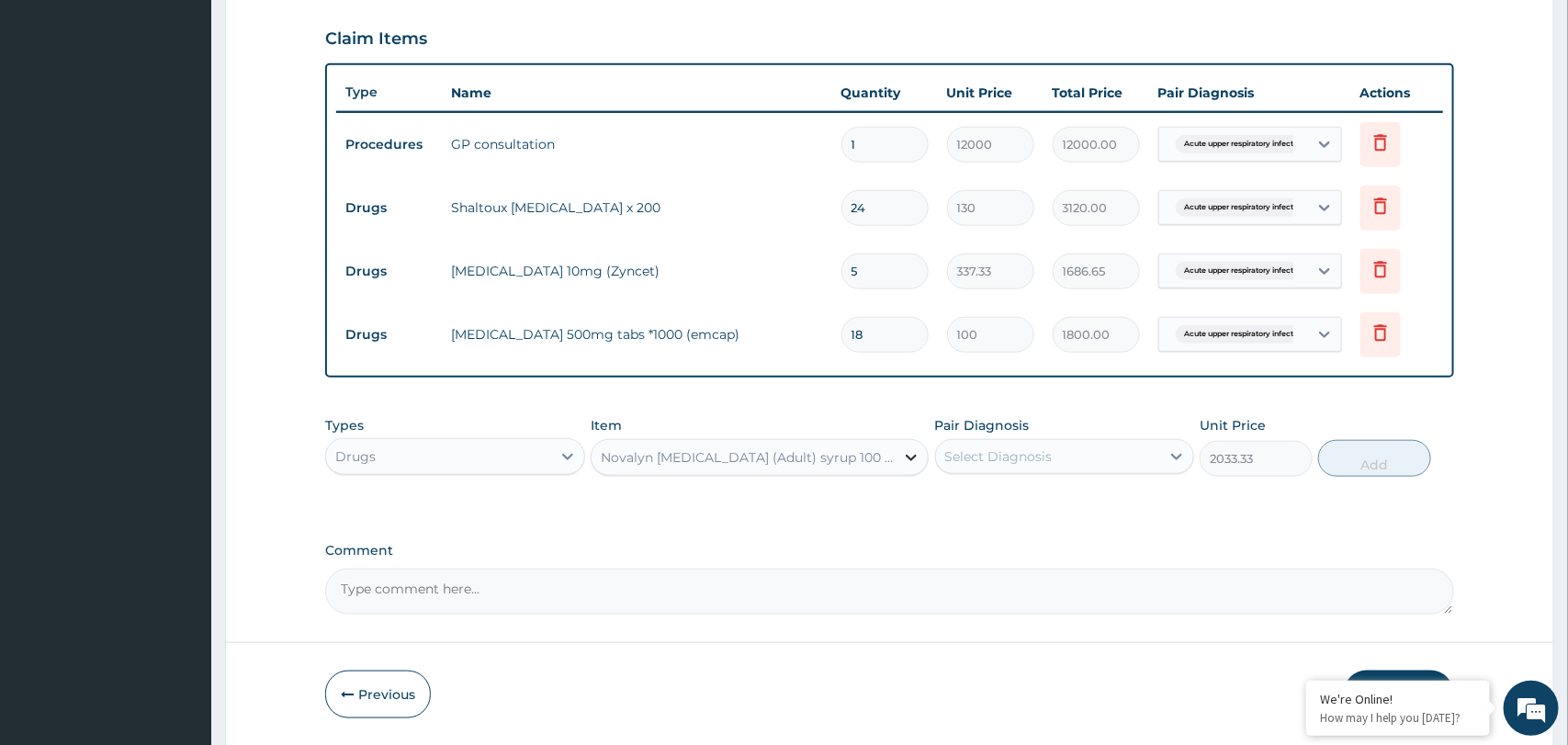
click at [902, 457] on icon at bounding box center [910, 456] width 18 height 18
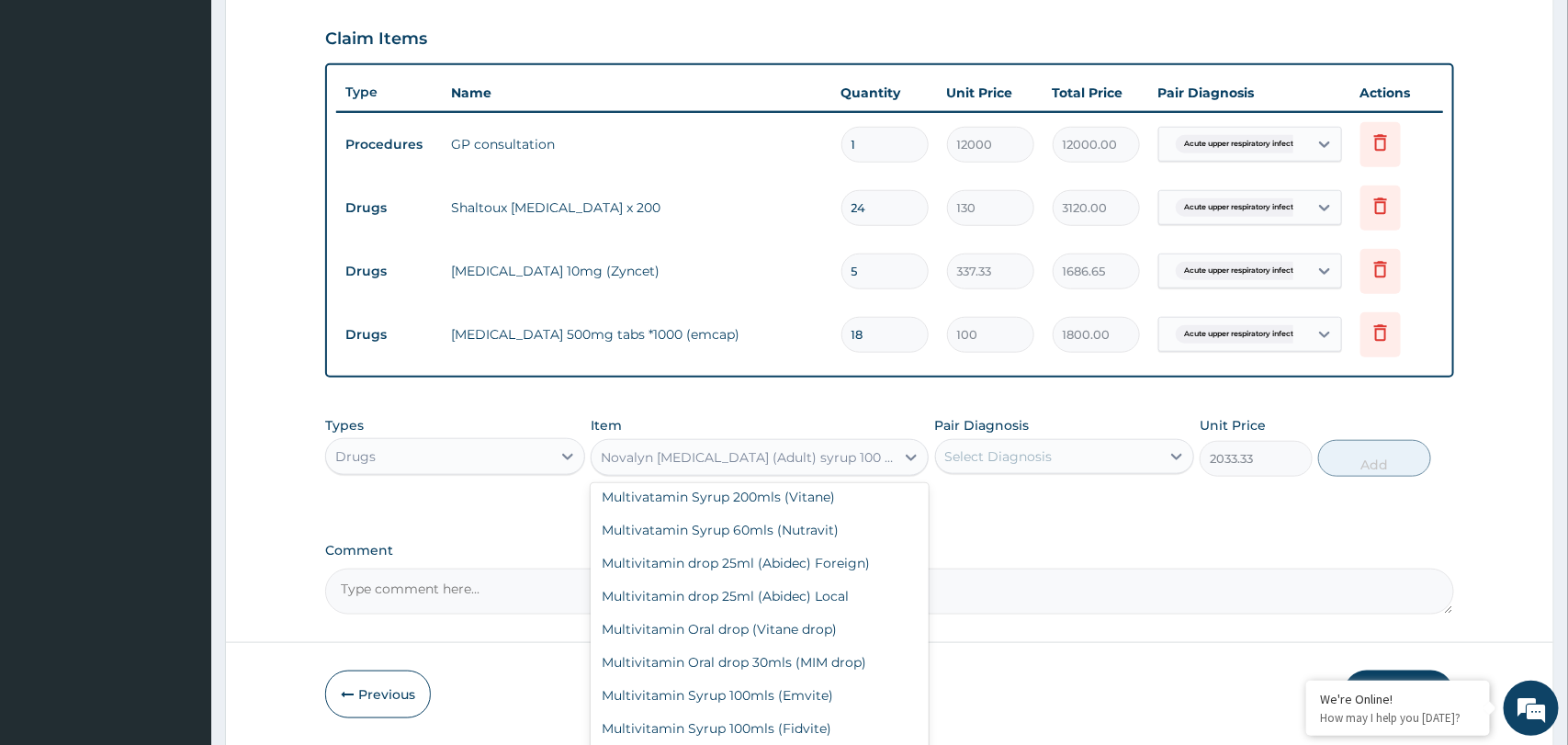
scroll to position [43824, 0]
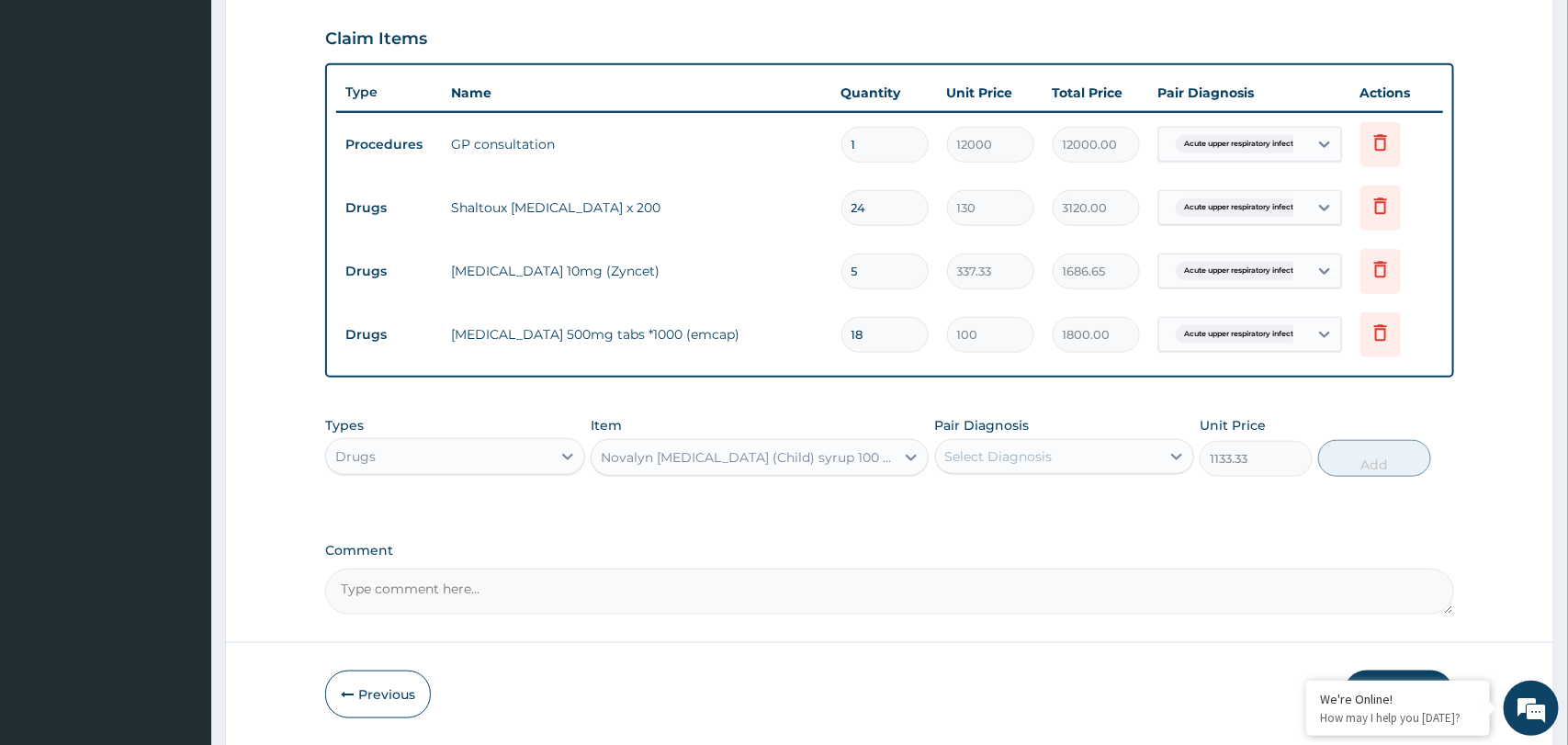
click at [835, 454] on div "Novalyn Dry Cough (Child) syrup 100 ml" at bounding box center [748, 456] width 295 height 18
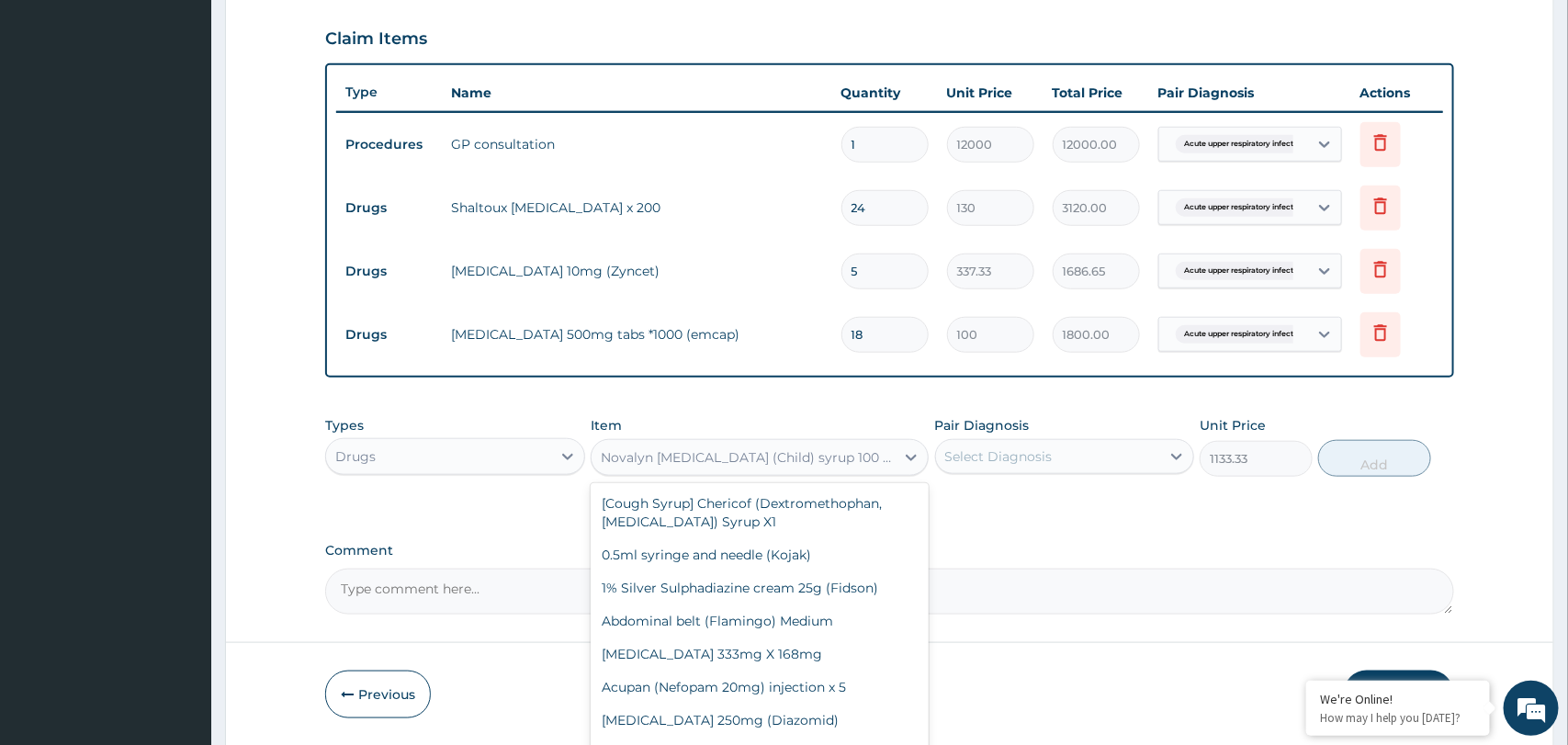
scroll to position [43658, 0]
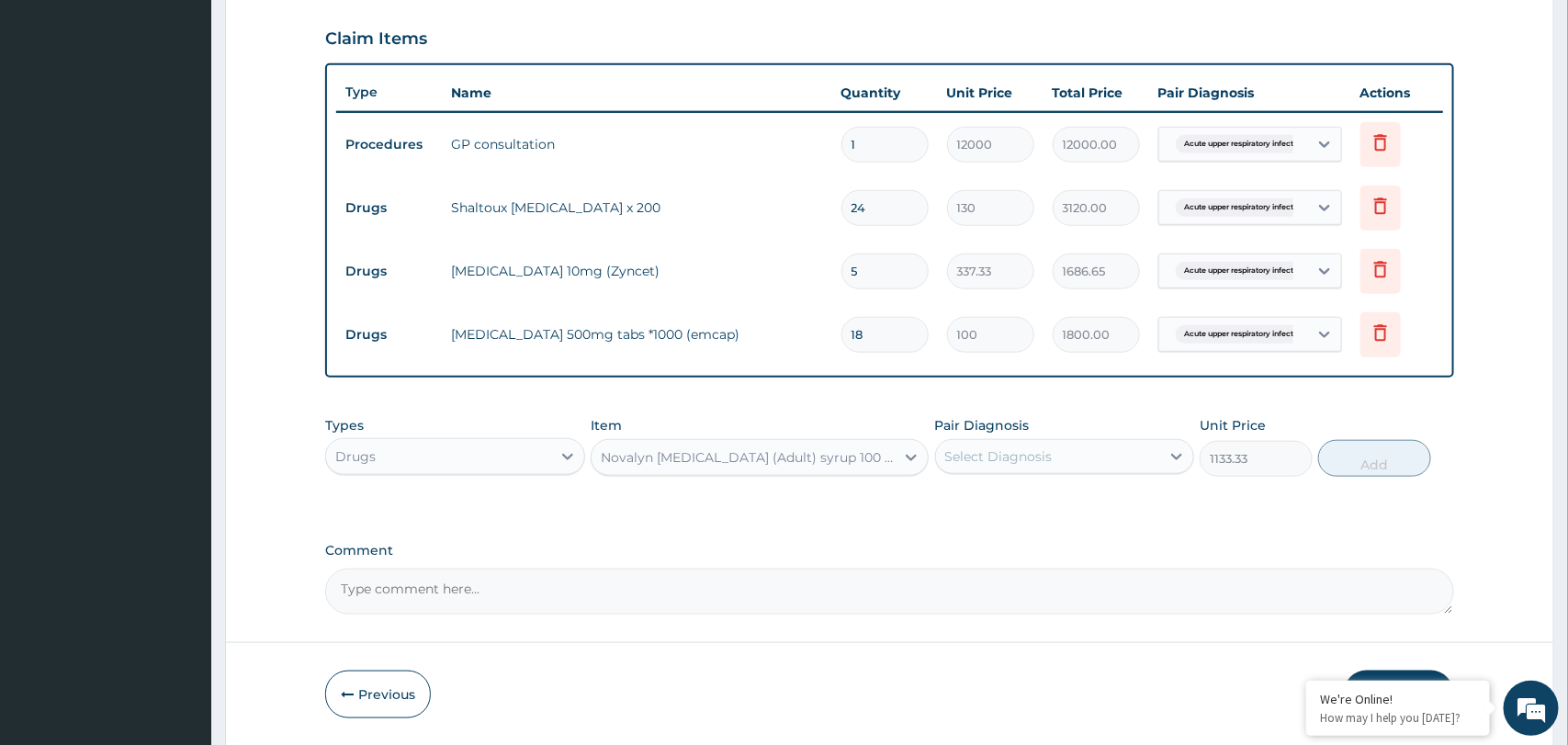
type input "2033.33"
click at [1065, 460] on div "Select Diagnosis" at bounding box center [1048, 456] width 224 height 30
click at [1060, 505] on label "Acute upper respiratory infection" at bounding box center [1042, 501] width 156 height 18
checkbox input "true"
click at [1386, 469] on button "Add" at bounding box center [1374, 458] width 113 height 36
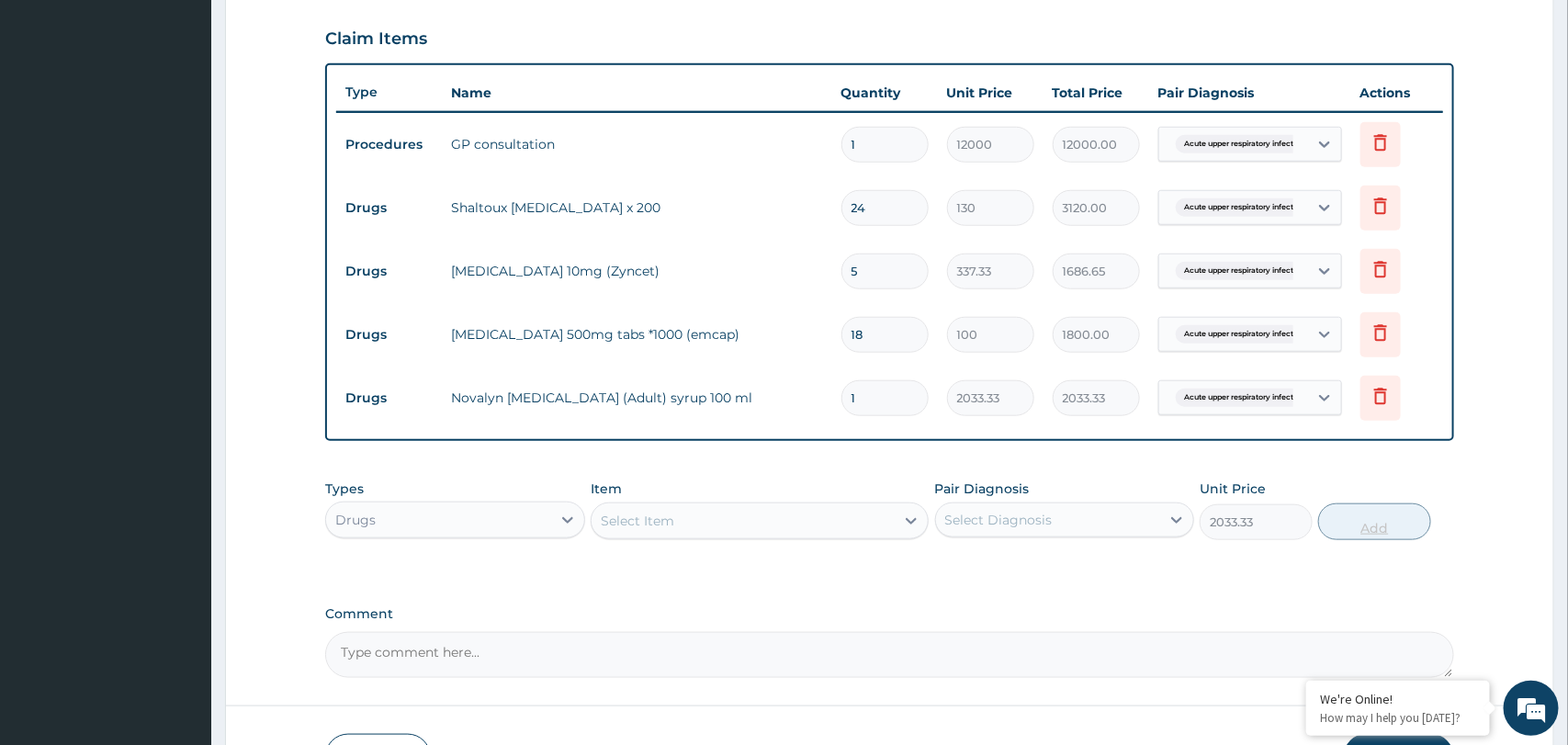
type input "0"
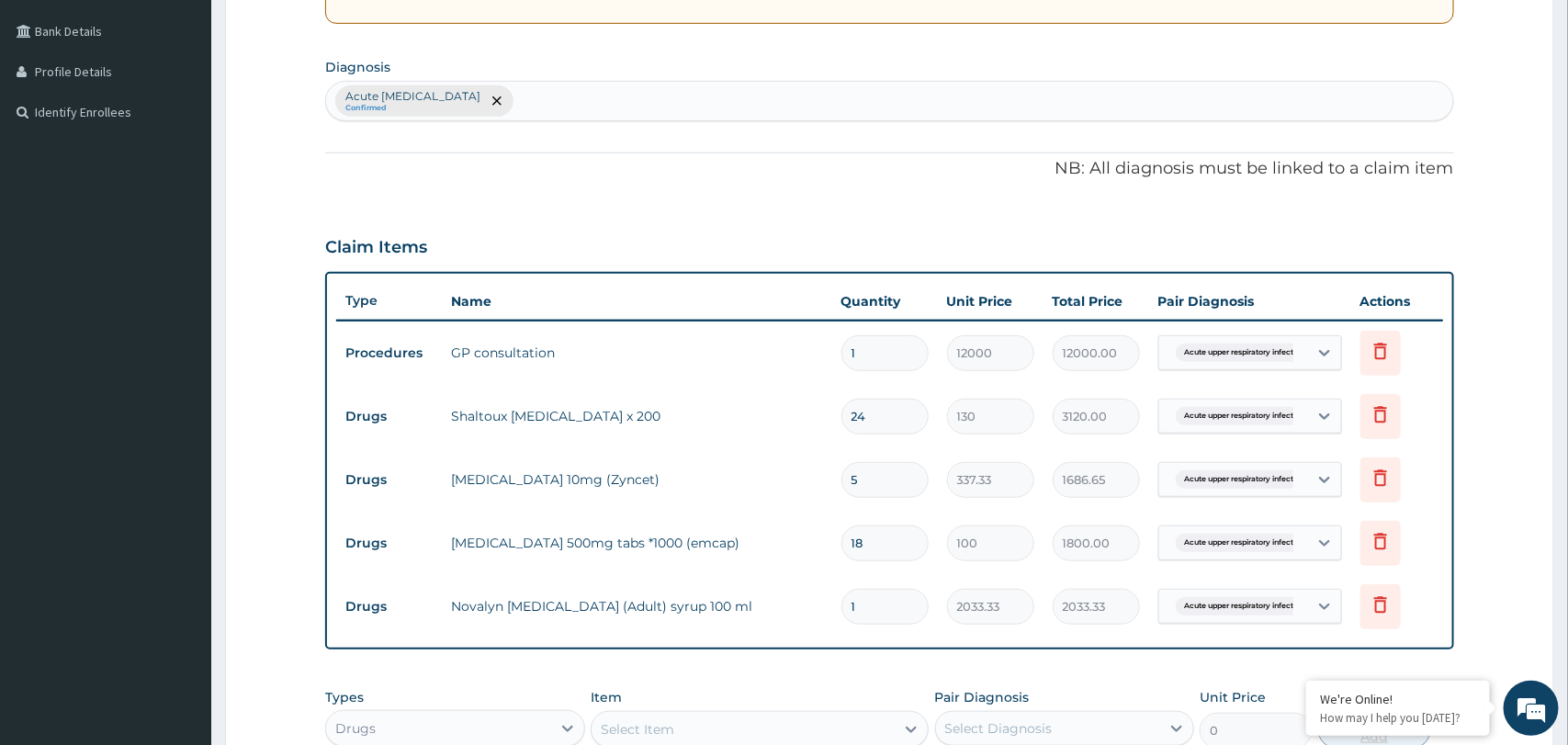
scroll to position [747, 0]
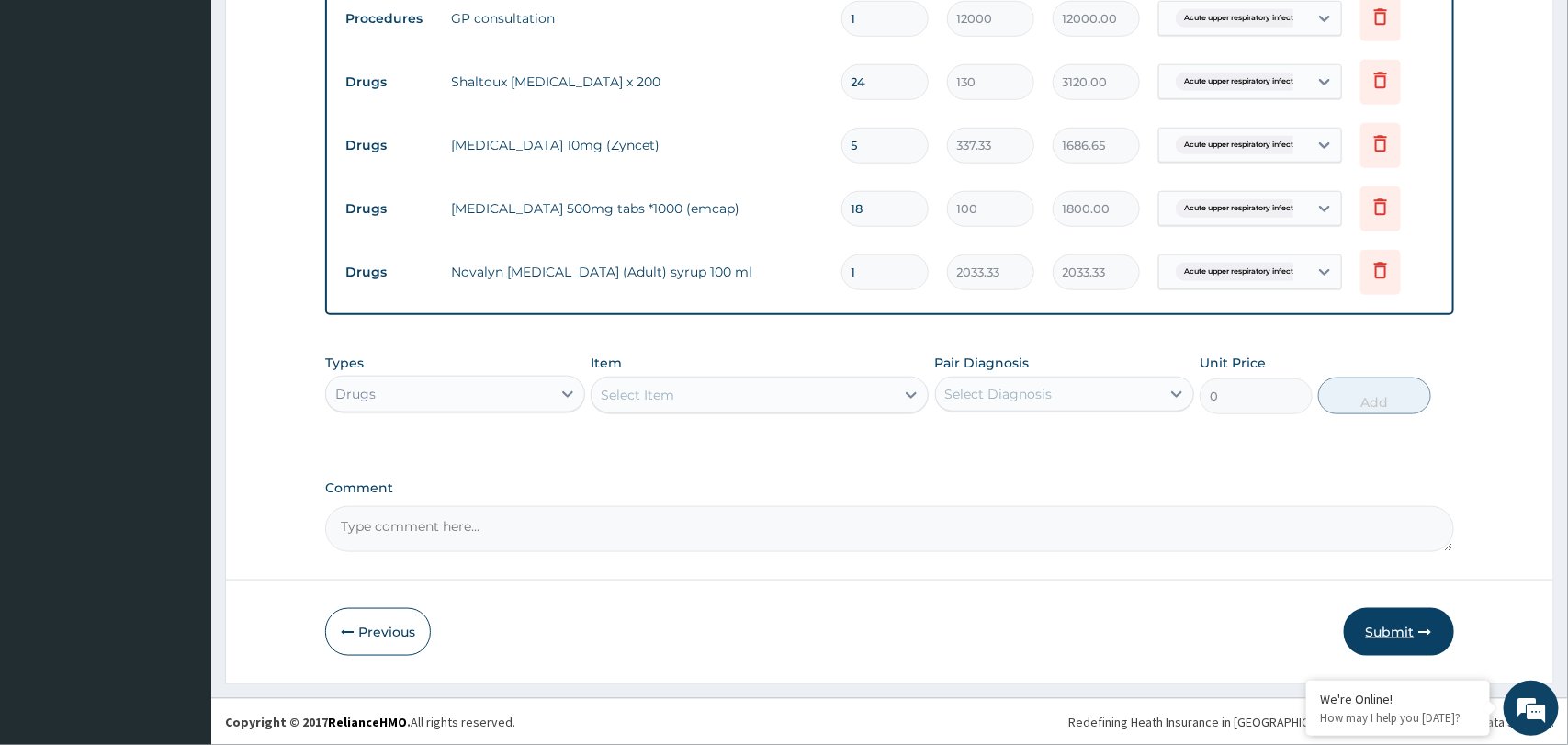
click at [1392, 640] on button "Submit" at bounding box center [1398, 632] width 110 height 48
click at [1384, 627] on button "Submit" at bounding box center [1398, 632] width 110 height 48
click at [1404, 635] on button "Submit" at bounding box center [1398, 632] width 110 height 48
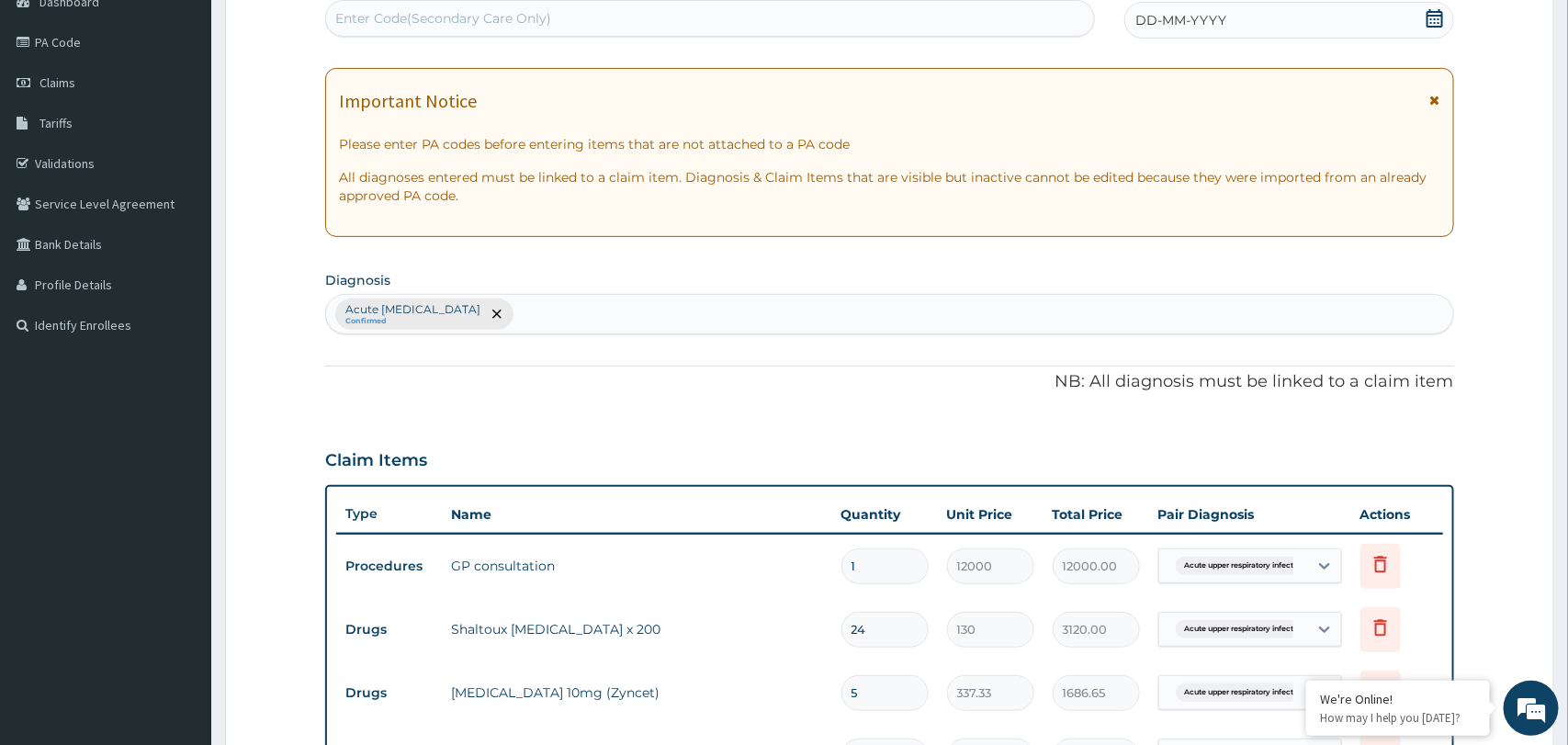
scroll to position [0, 0]
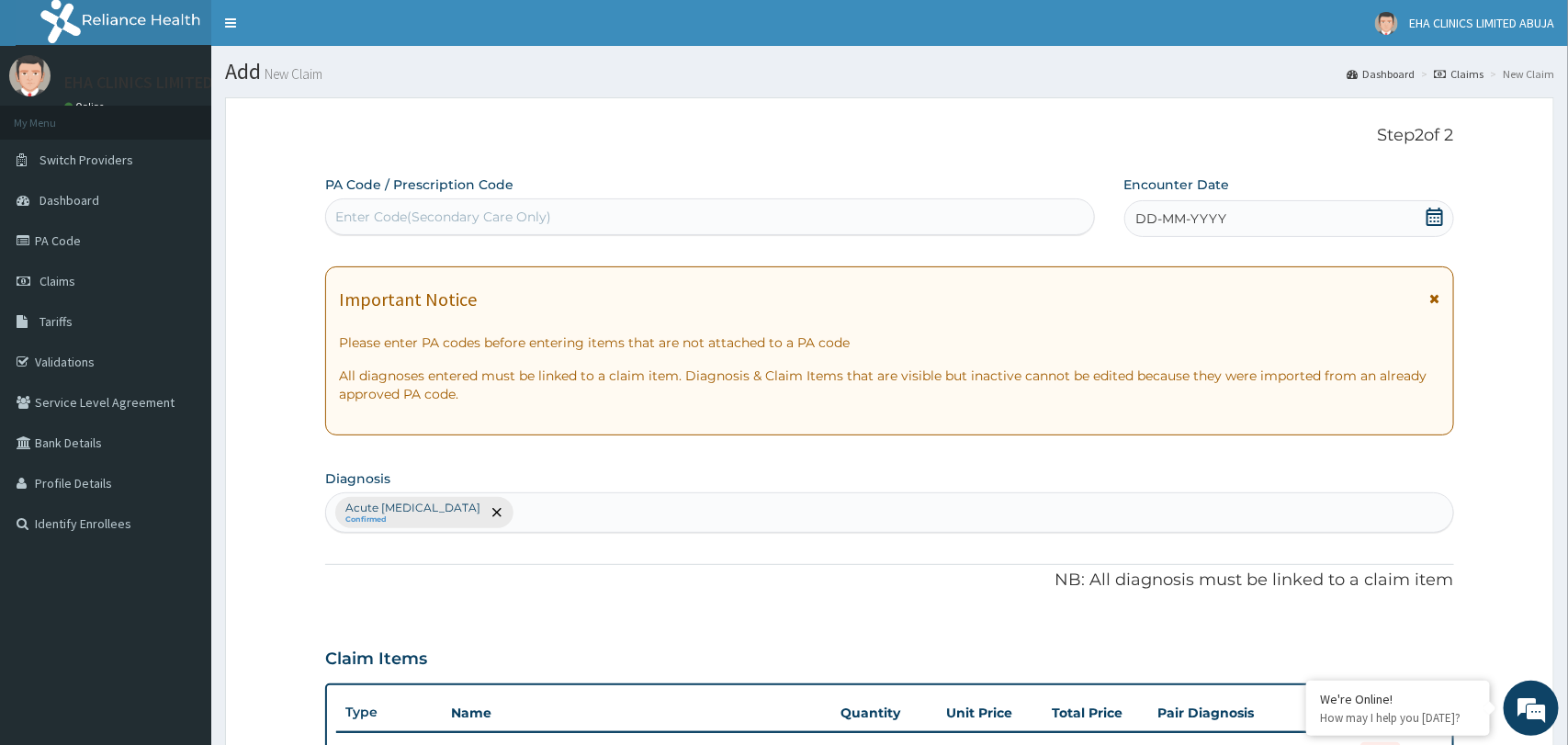
click at [1436, 219] on icon at bounding box center [1434, 216] width 18 height 18
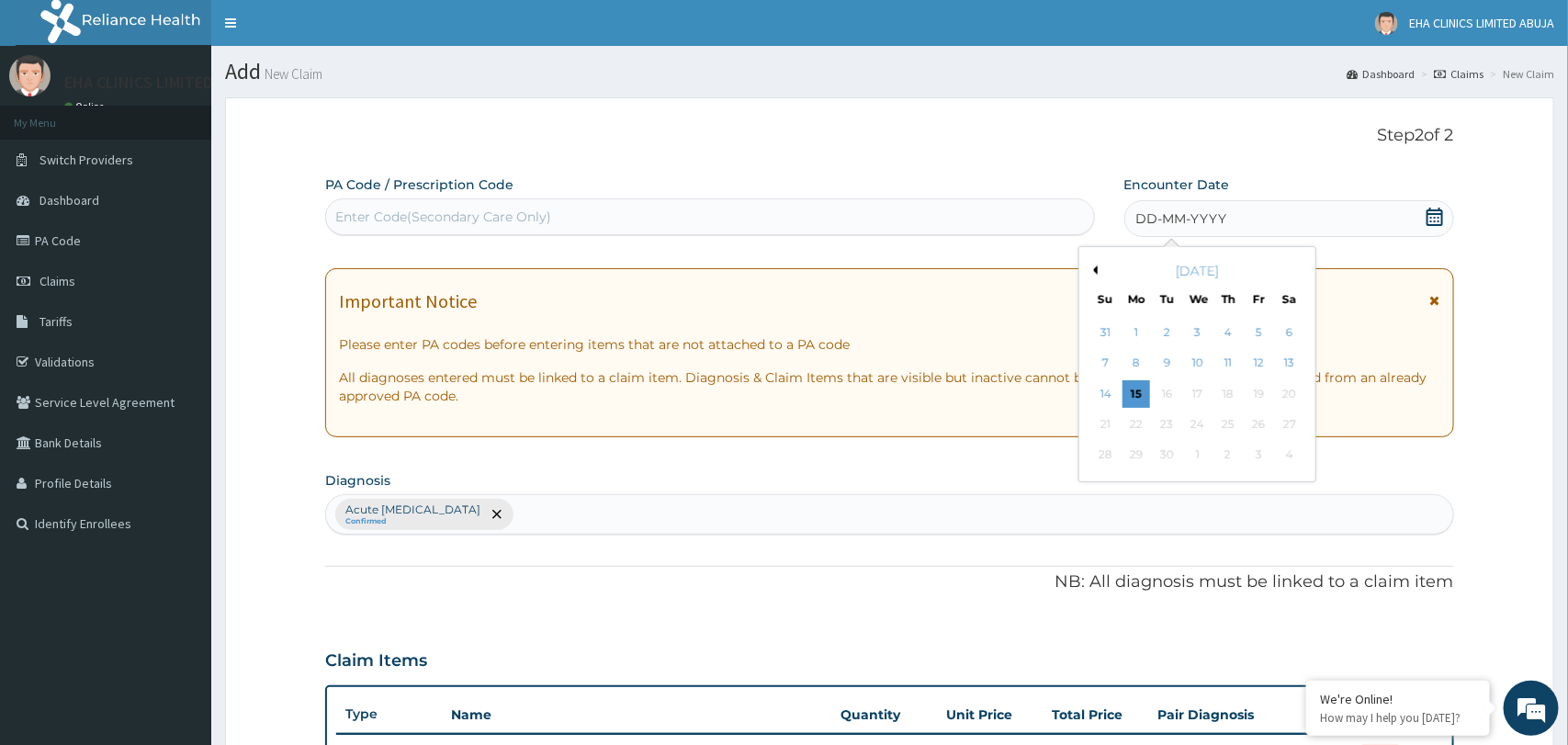
click at [1095, 275] on div "September 2025" at bounding box center [1197, 270] width 222 height 18
click at [1095, 273] on button "Previous Month" at bounding box center [1093, 270] width 10 height 10
click at [1138, 362] on div "4" at bounding box center [1135, 363] width 28 height 28
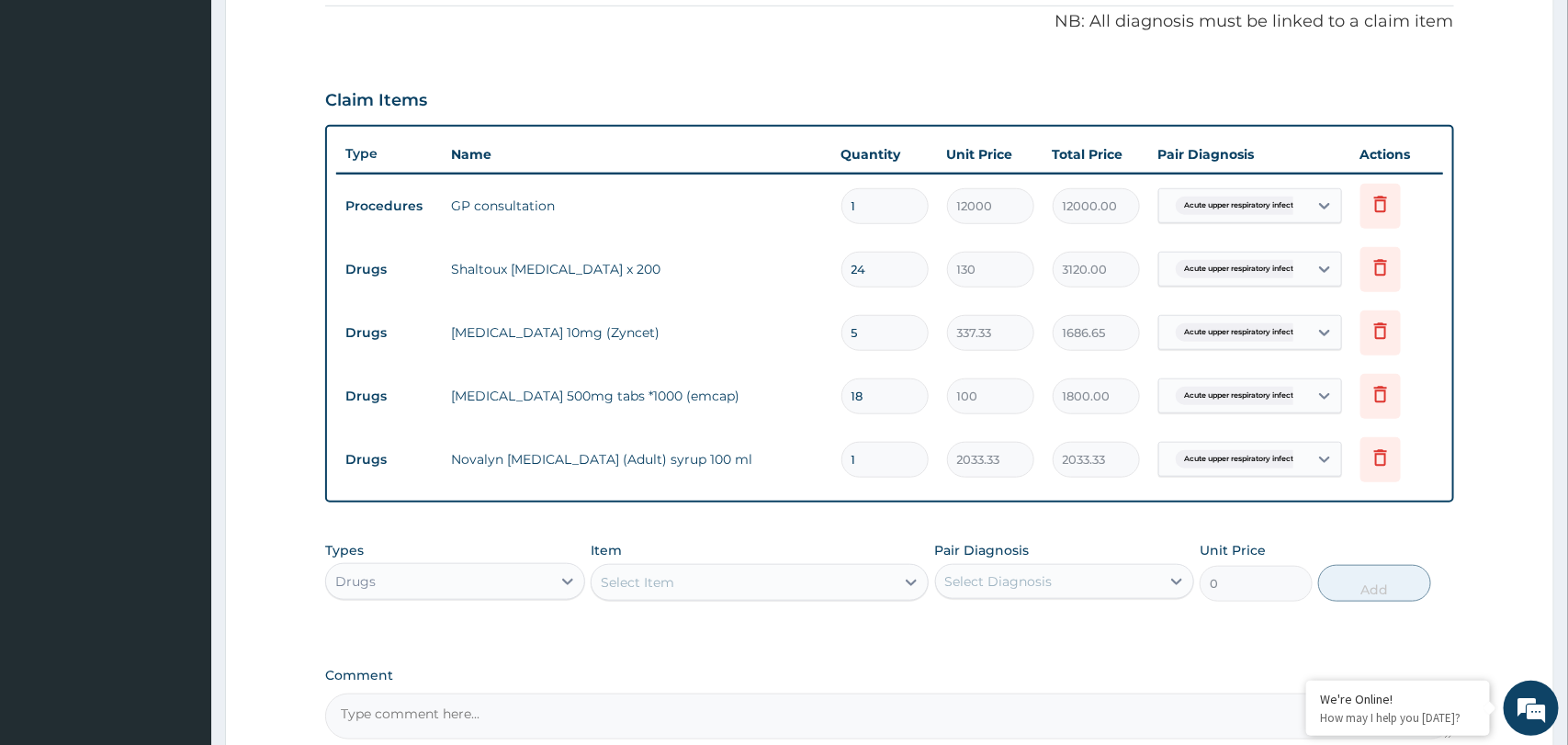
scroll to position [747, 0]
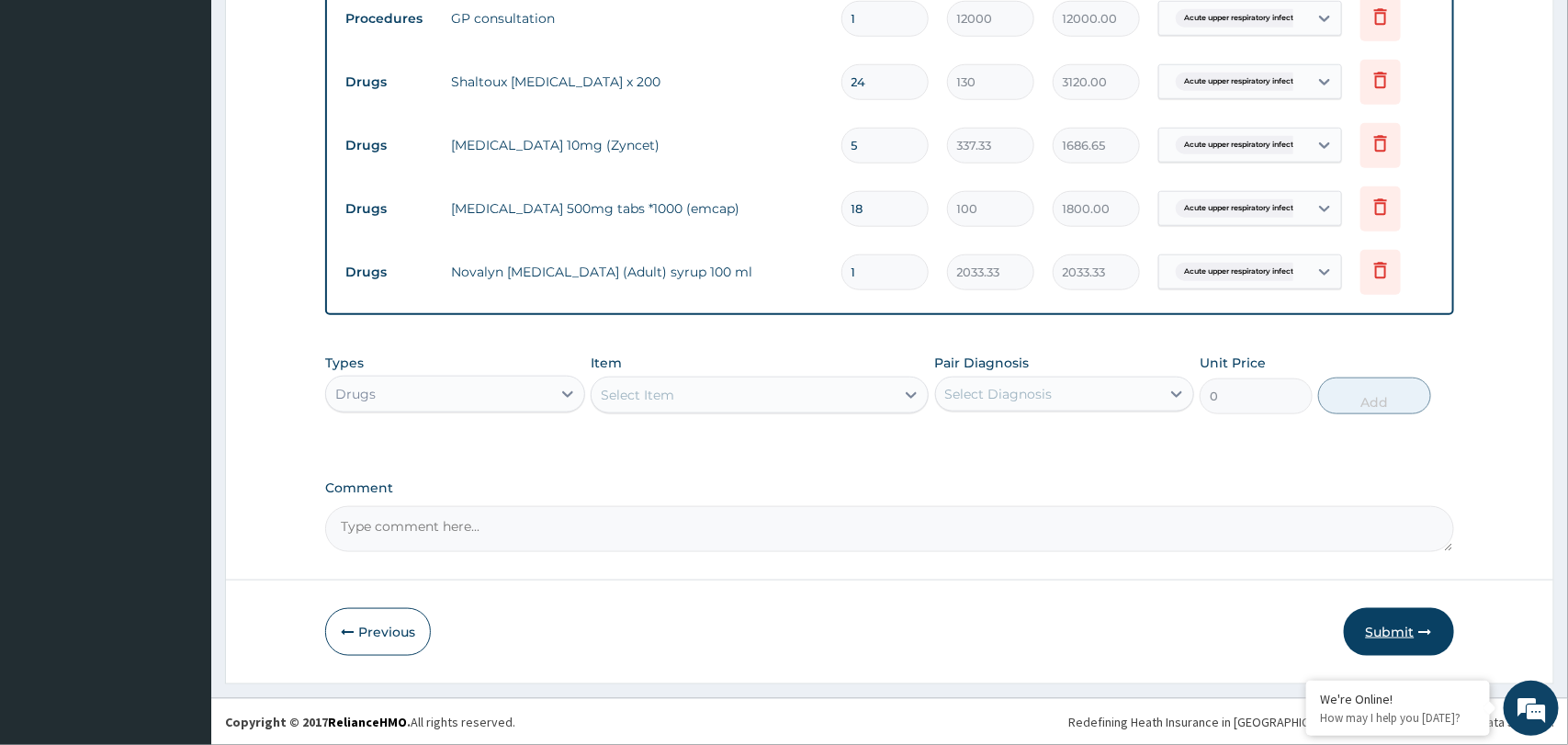
click at [1383, 640] on button "Submit" at bounding box center [1398, 632] width 110 height 48
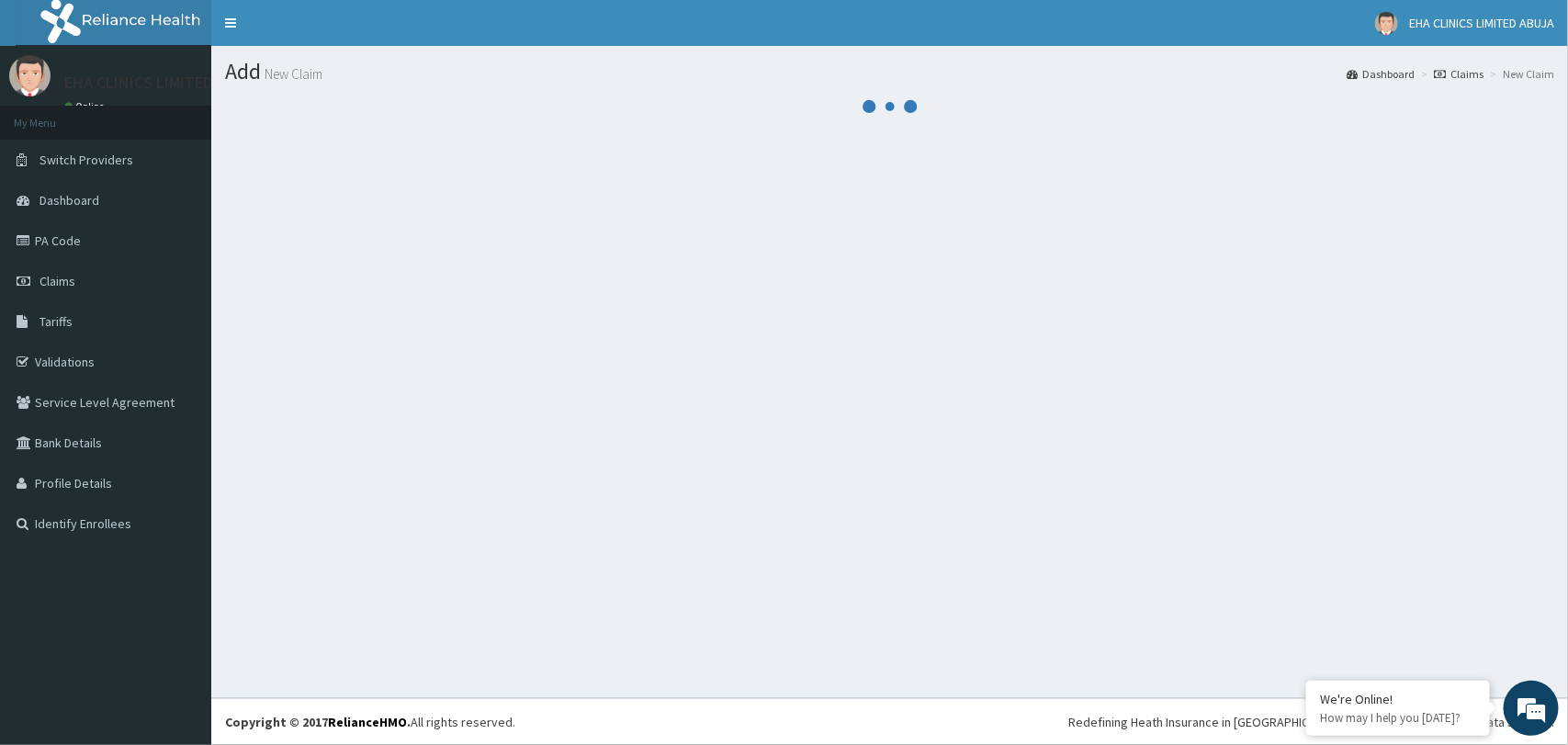
scroll to position [0, 0]
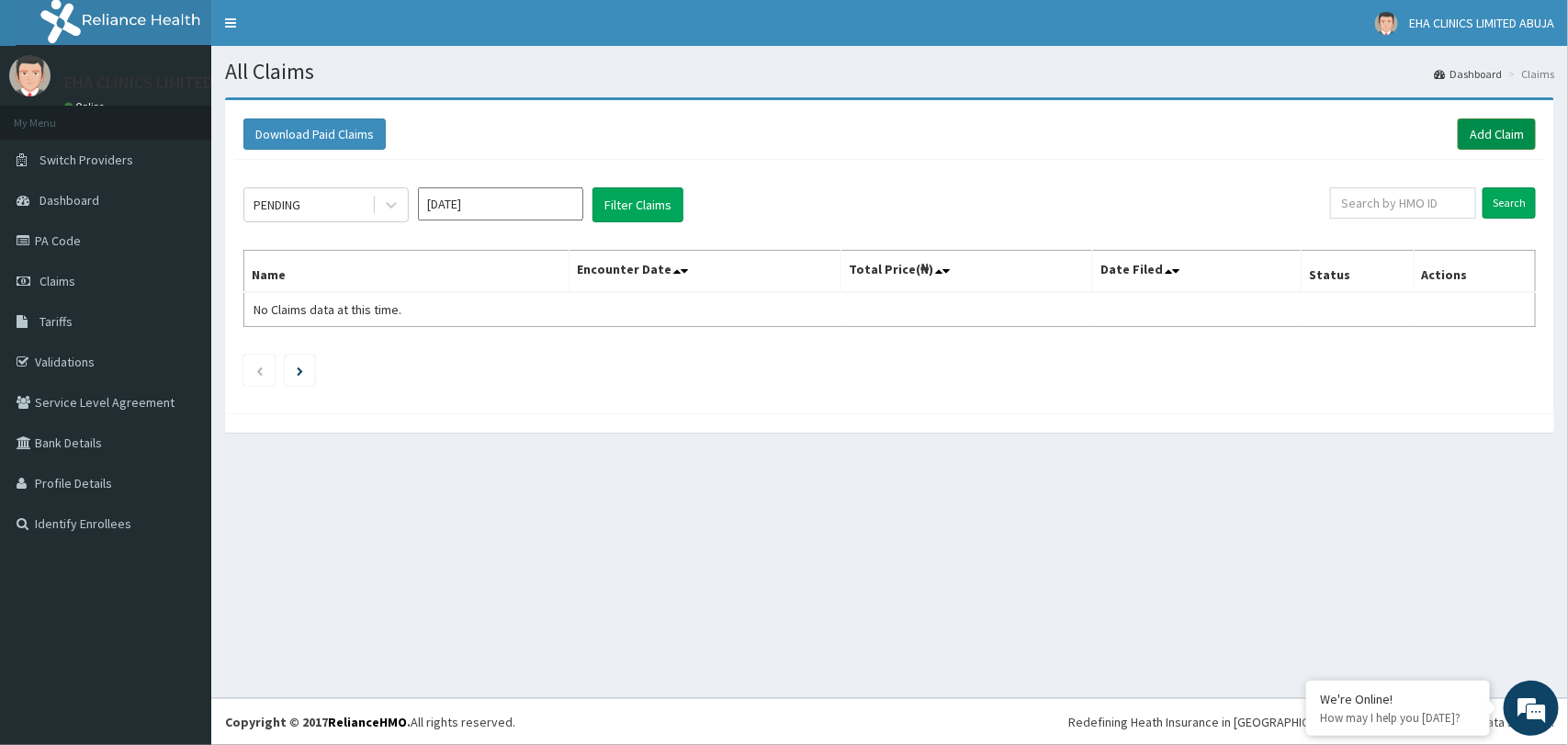
click at [1498, 137] on link "Add Claim" at bounding box center [1496, 134] width 78 height 32
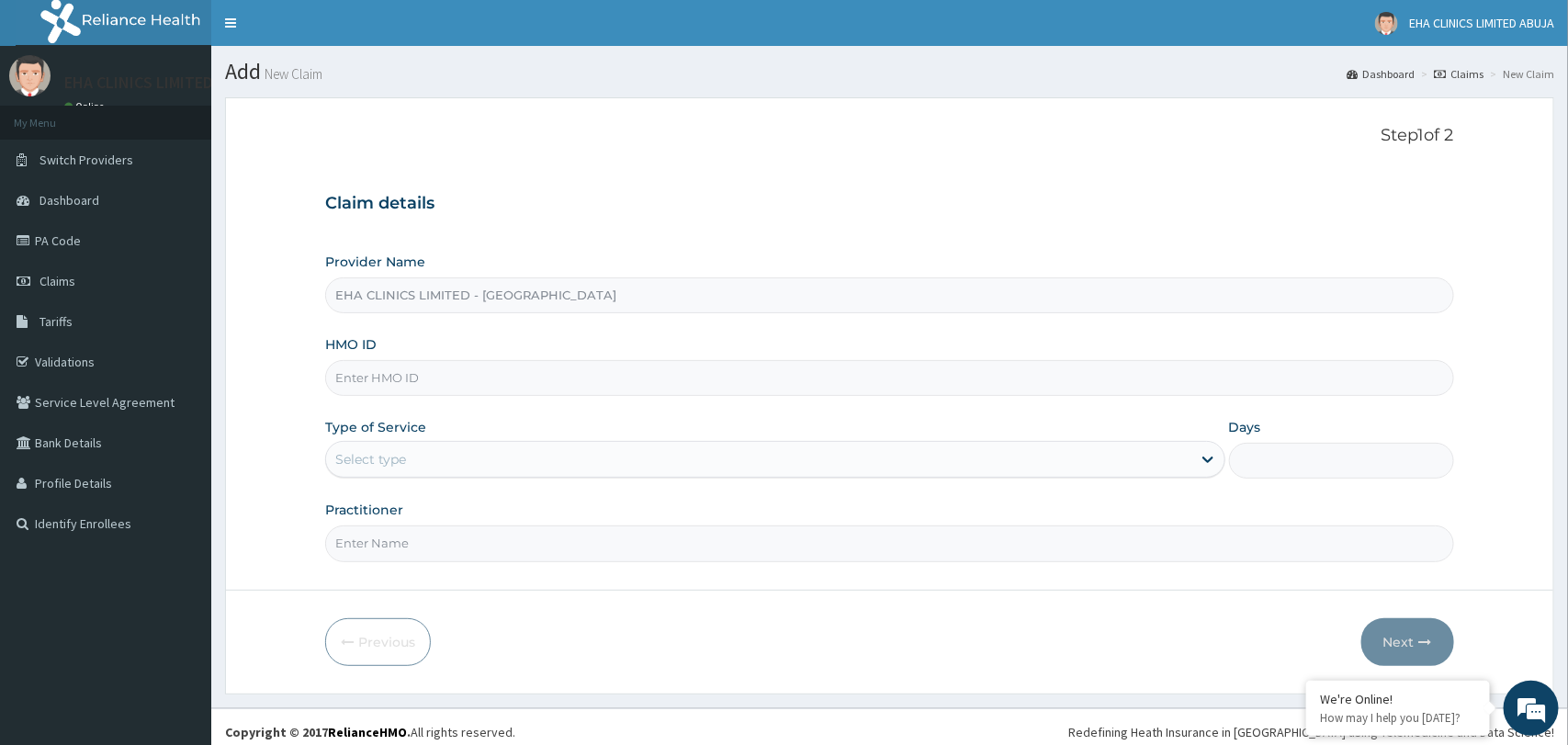
type input "EHA CLINICS LIMITED - ABUJA"
click at [568, 371] on input "HMO ID" at bounding box center [889, 377] width 1128 height 35
paste input "LLD/10075/A"
type input "LLD/10075/A"
click at [516, 438] on div "Type of Service Select type" at bounding box center [775, 448] width 900 height 60
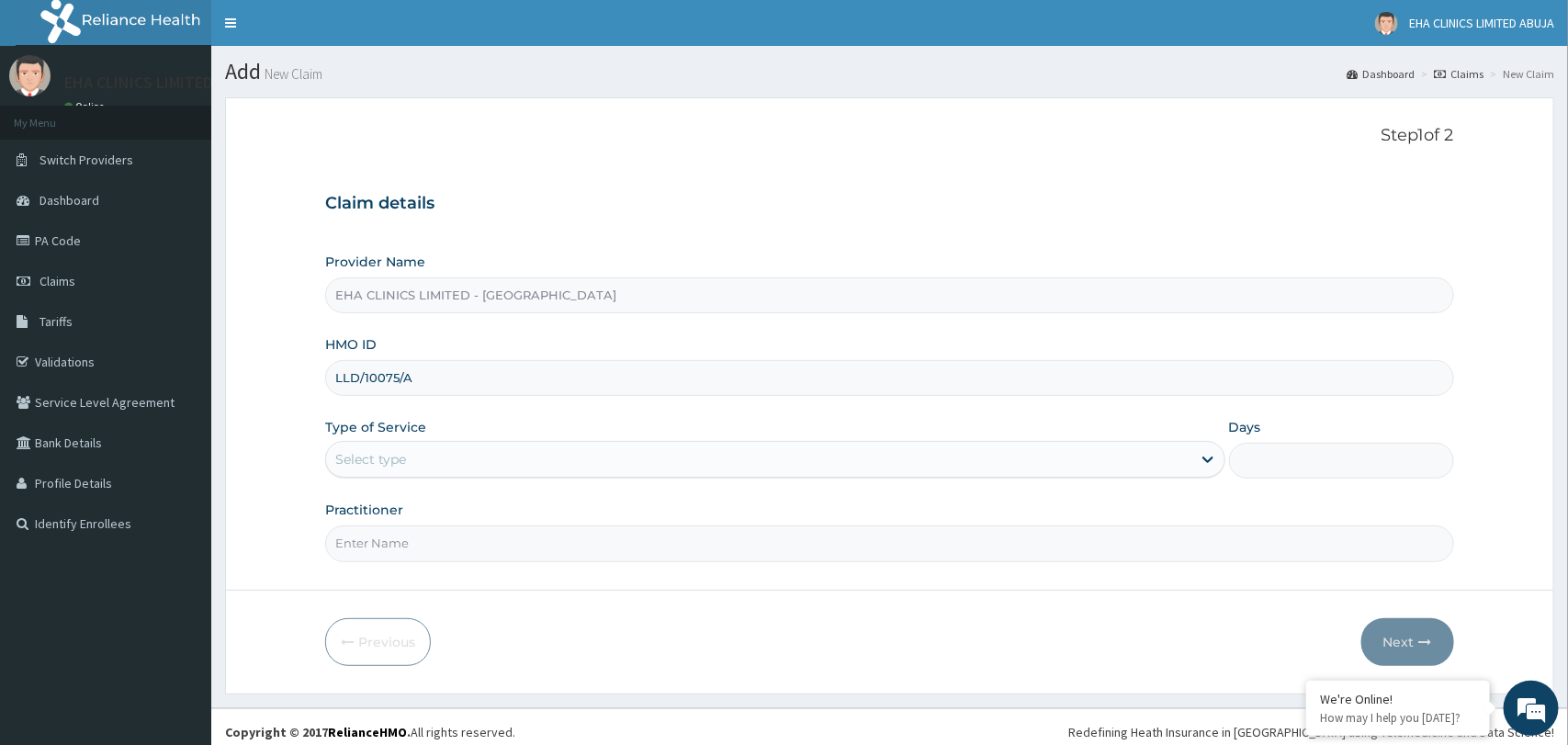
click at [488, 478] on div "Type of Service Select type" at bounding box center [775, 448] width 900 height 60
click at [466, 462] on div "Select type" at bounding box center [758, 459] width 864 height 30
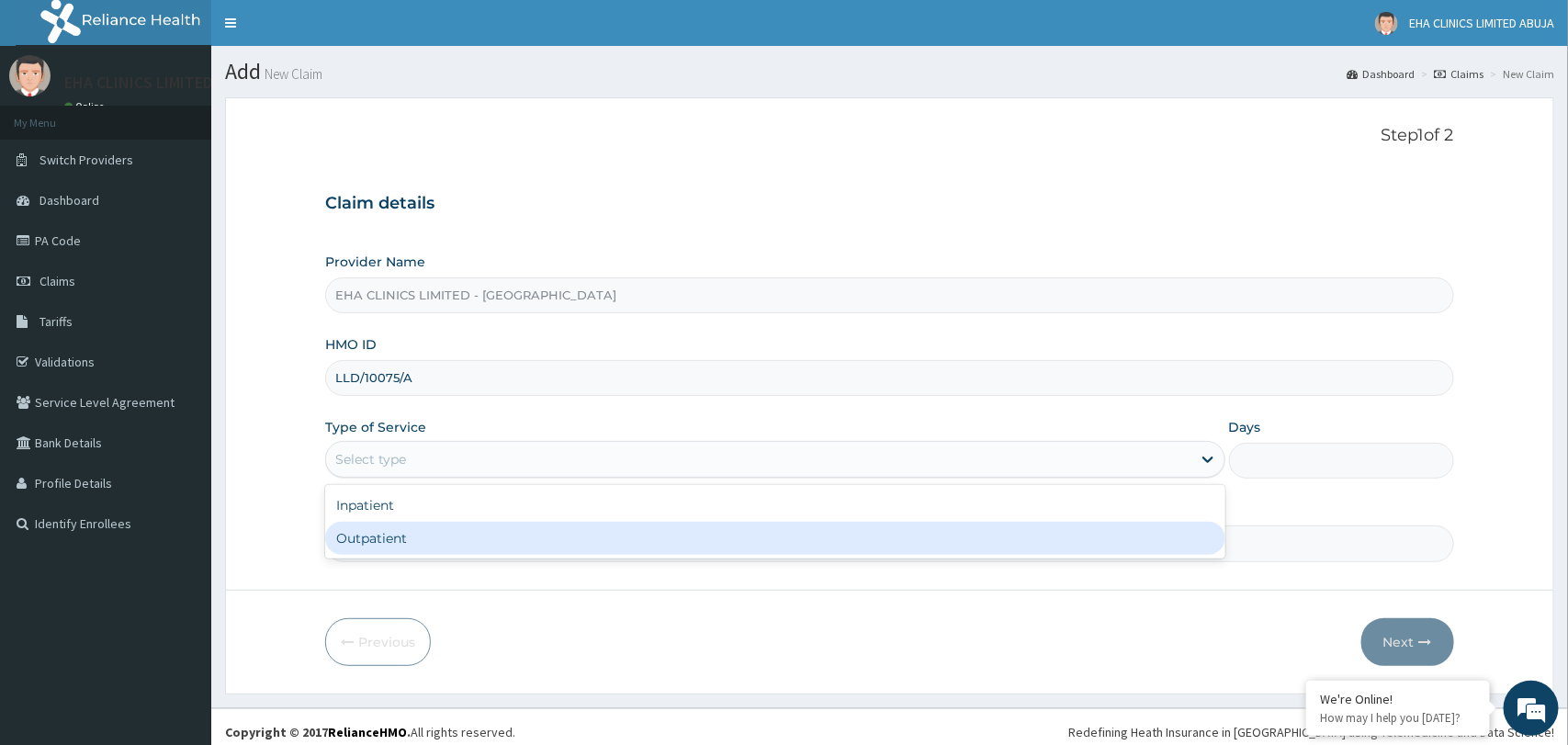
click at [439, 531] on div "Outpatient" at bounding box center [775, 538] width 900 height 33
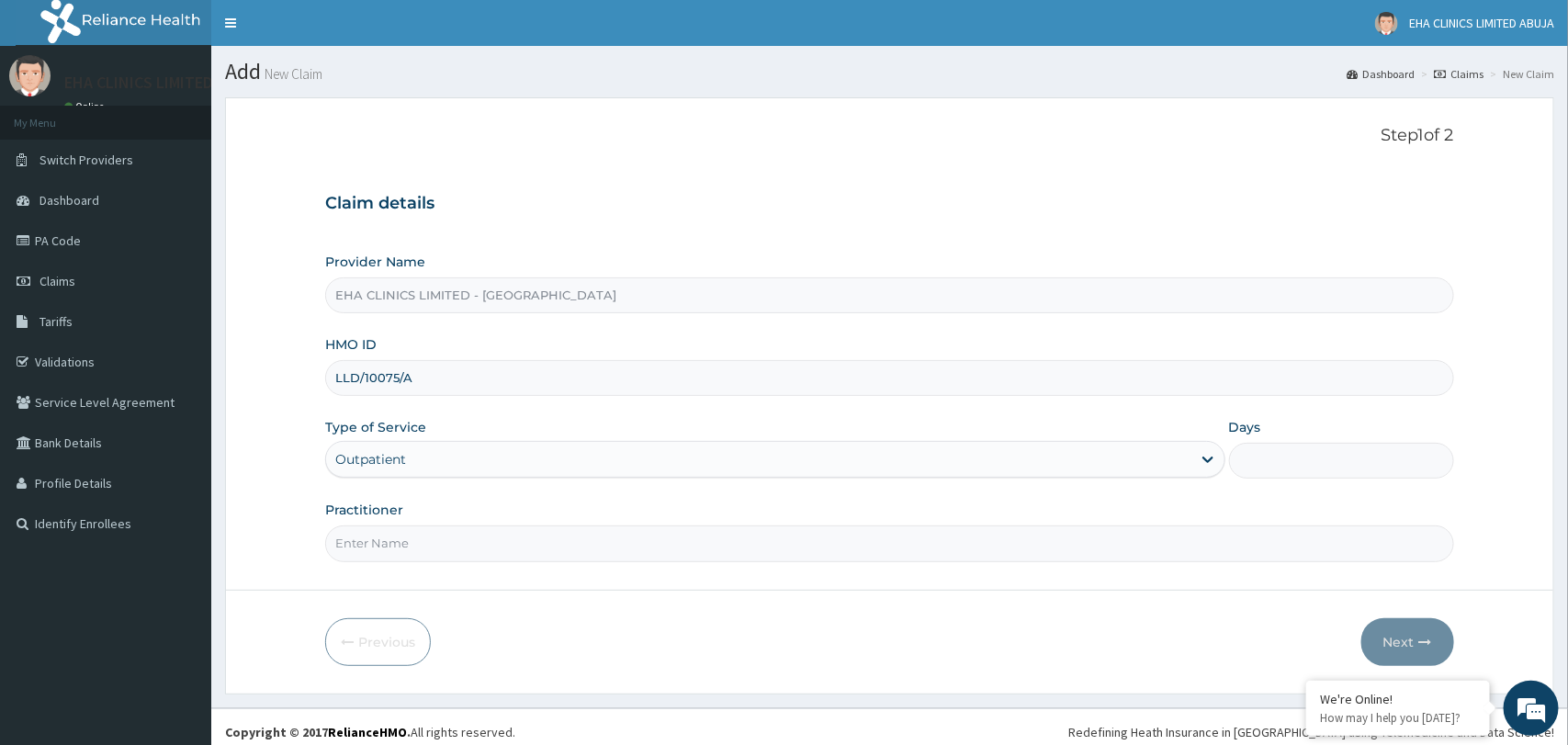
type input "1"
click at [779, 551] on input "Practitioner" at bounding box center [889, 543] width 1128 height 35
type input "Dr. Aisha"
click at [1408, 646] on button "Next" at bounding box center [1407, 642] width 93 height 48
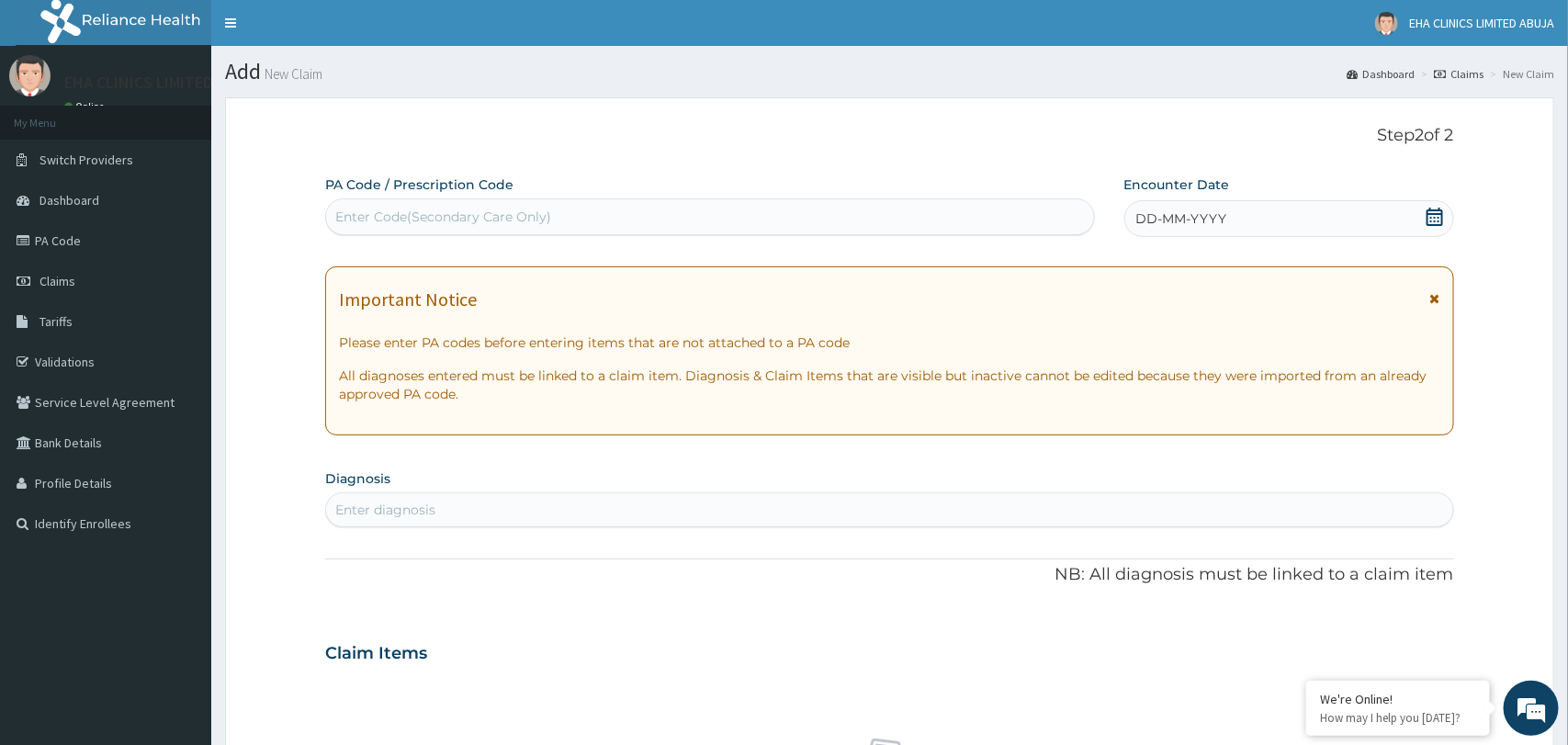
click at [1111, 509] on div "Enter diagnosis" at bounding box center [889, 509] width 1126 height 30
click at [986, 222] on div "Enter Code(Secondary Care Only)" at bounding box center [710, 217] width 767 height 30
paste input "PA/245B4C"
type input "PA/245B4C"
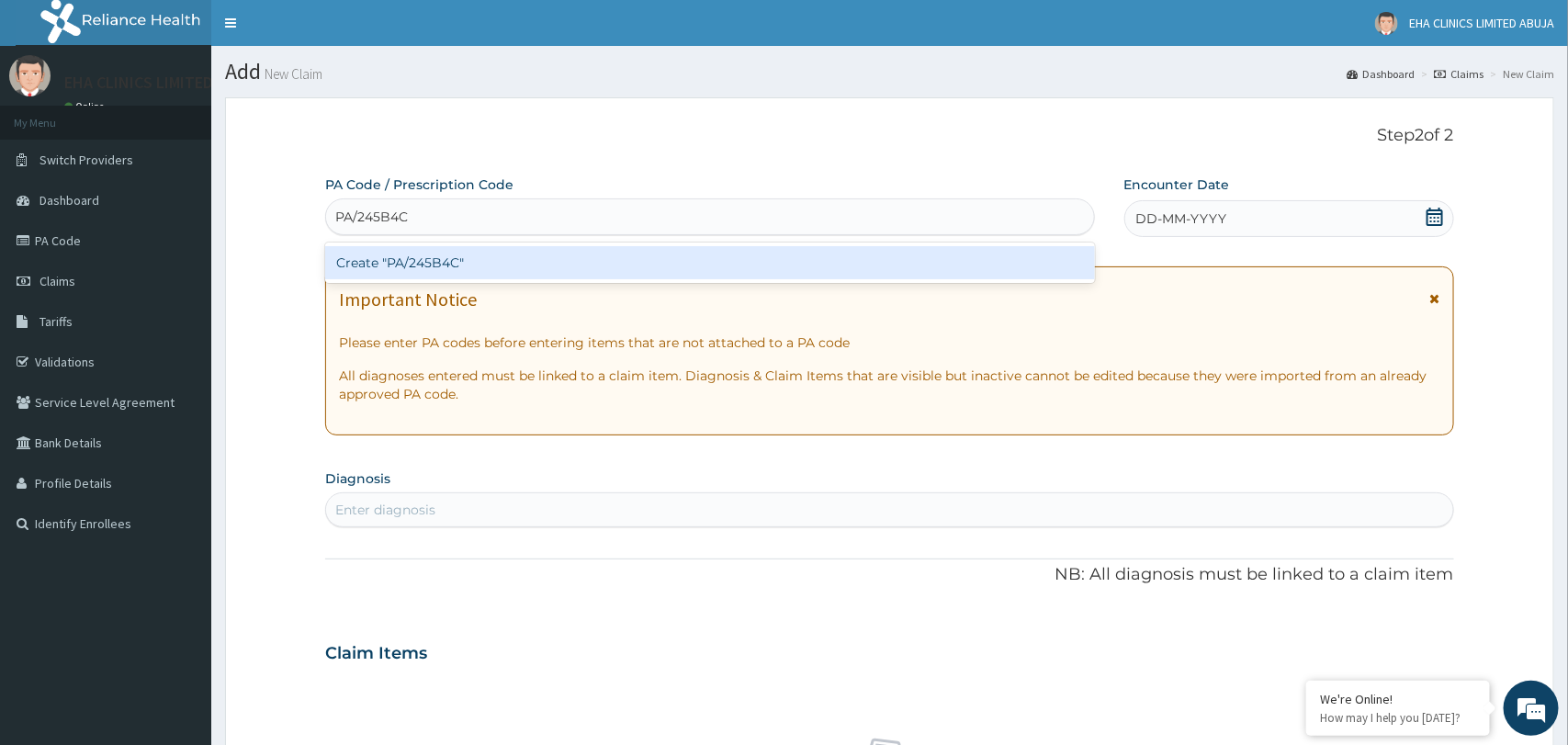
click at [944, 256] on div "Create "PA/245B4C"" at bounding box center [710, 263] width 769 height 33
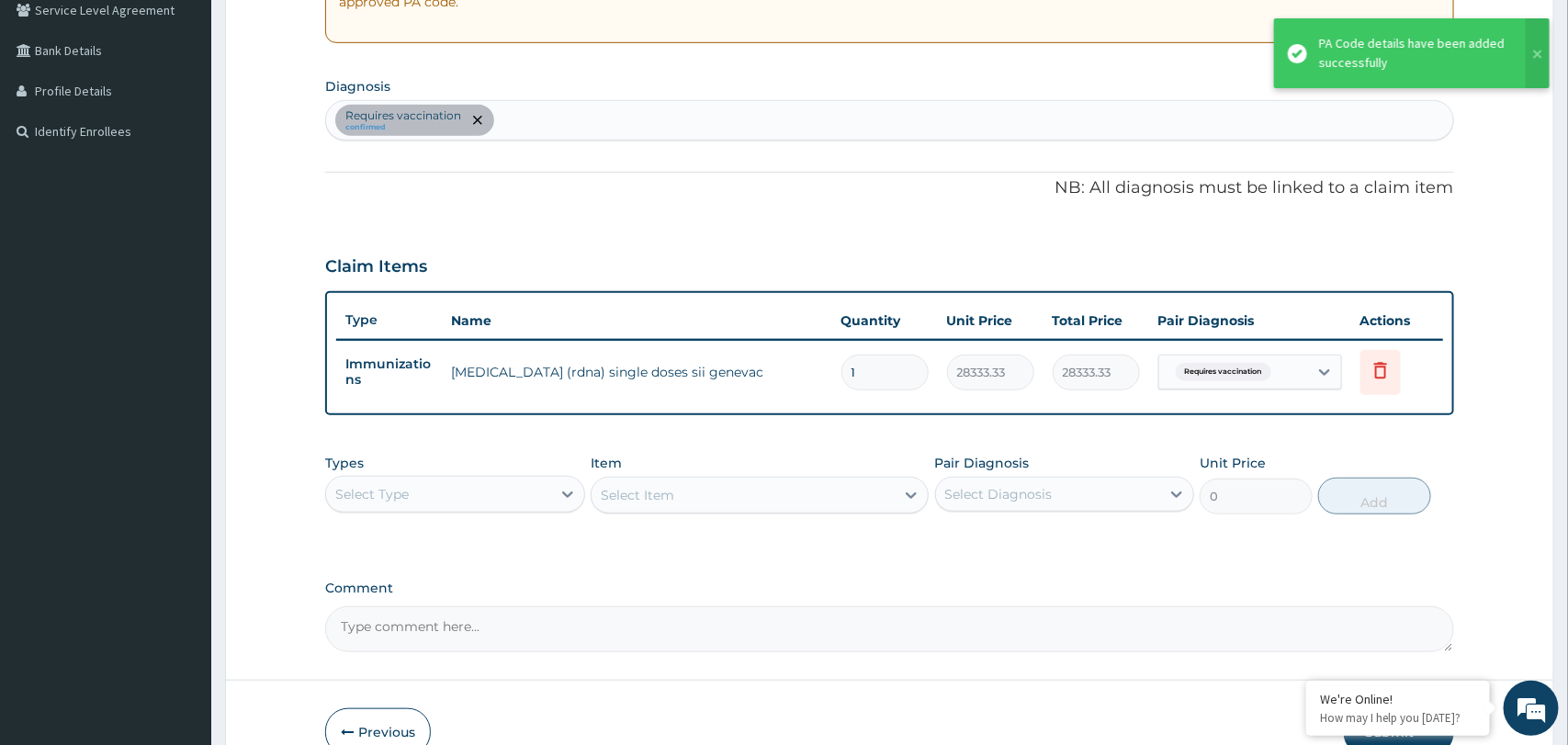
scroll to position [493, 0]
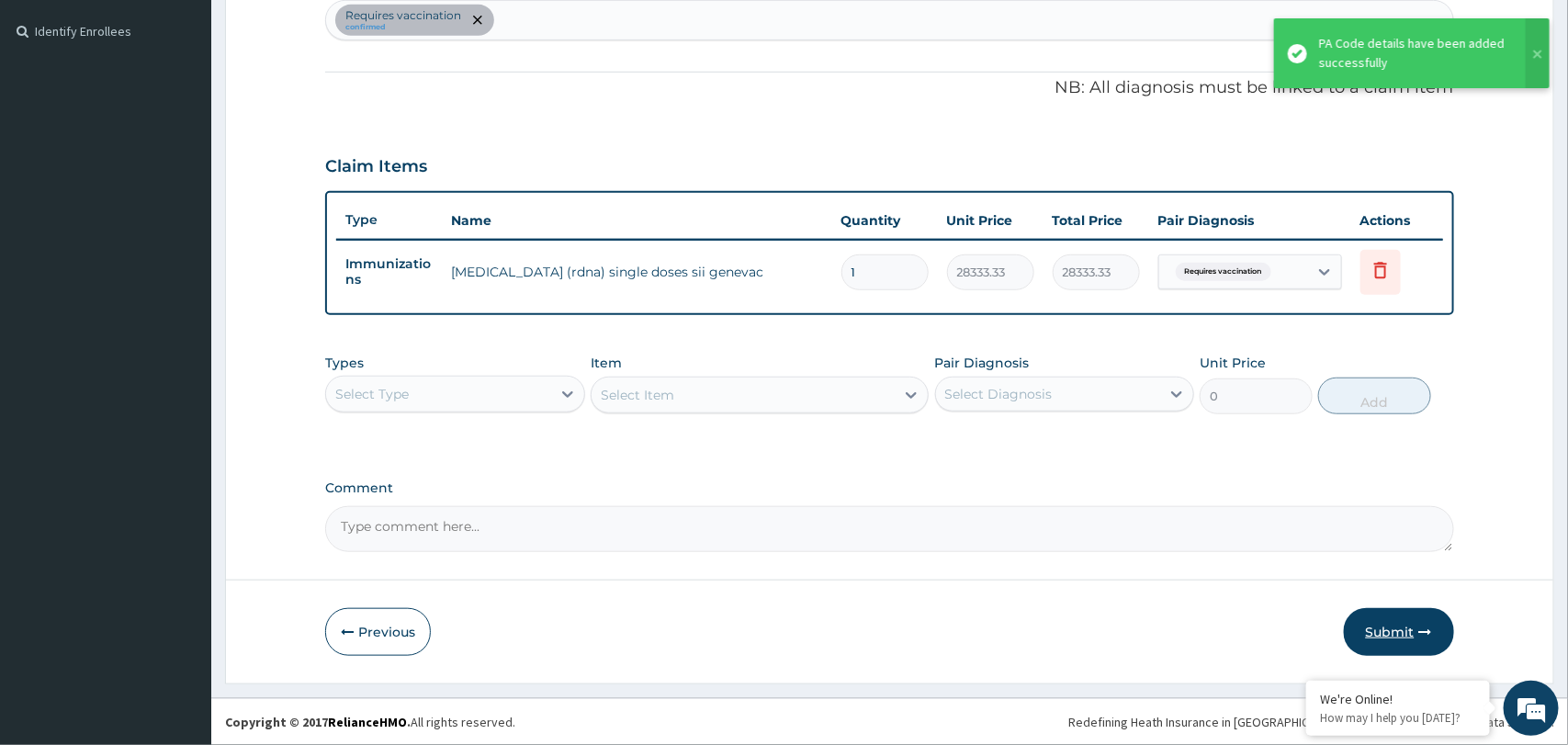
click at [1397, 627] on button "Submit" at bounding box center [1398, 632] width 110 height 48
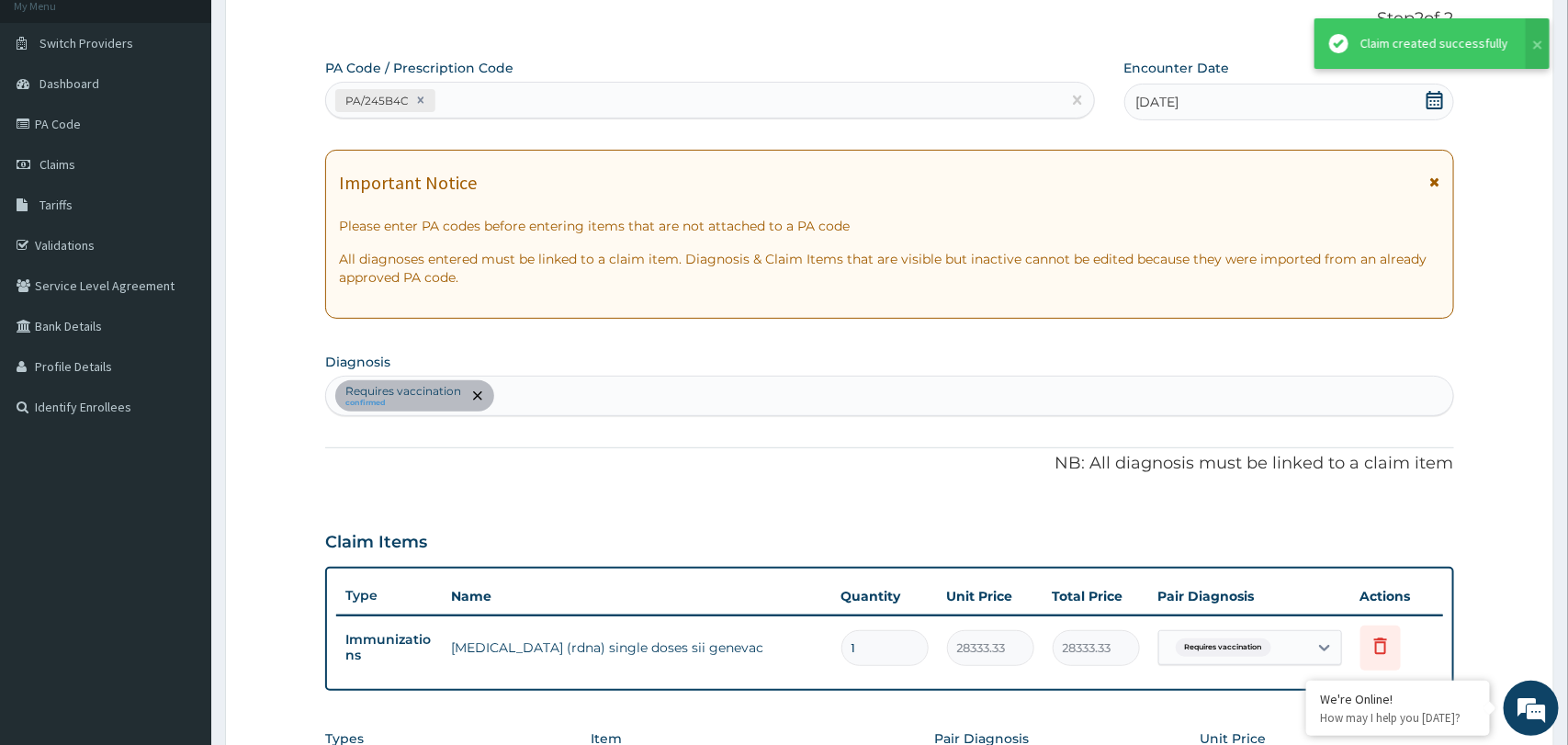
scroll to position [257, 0]
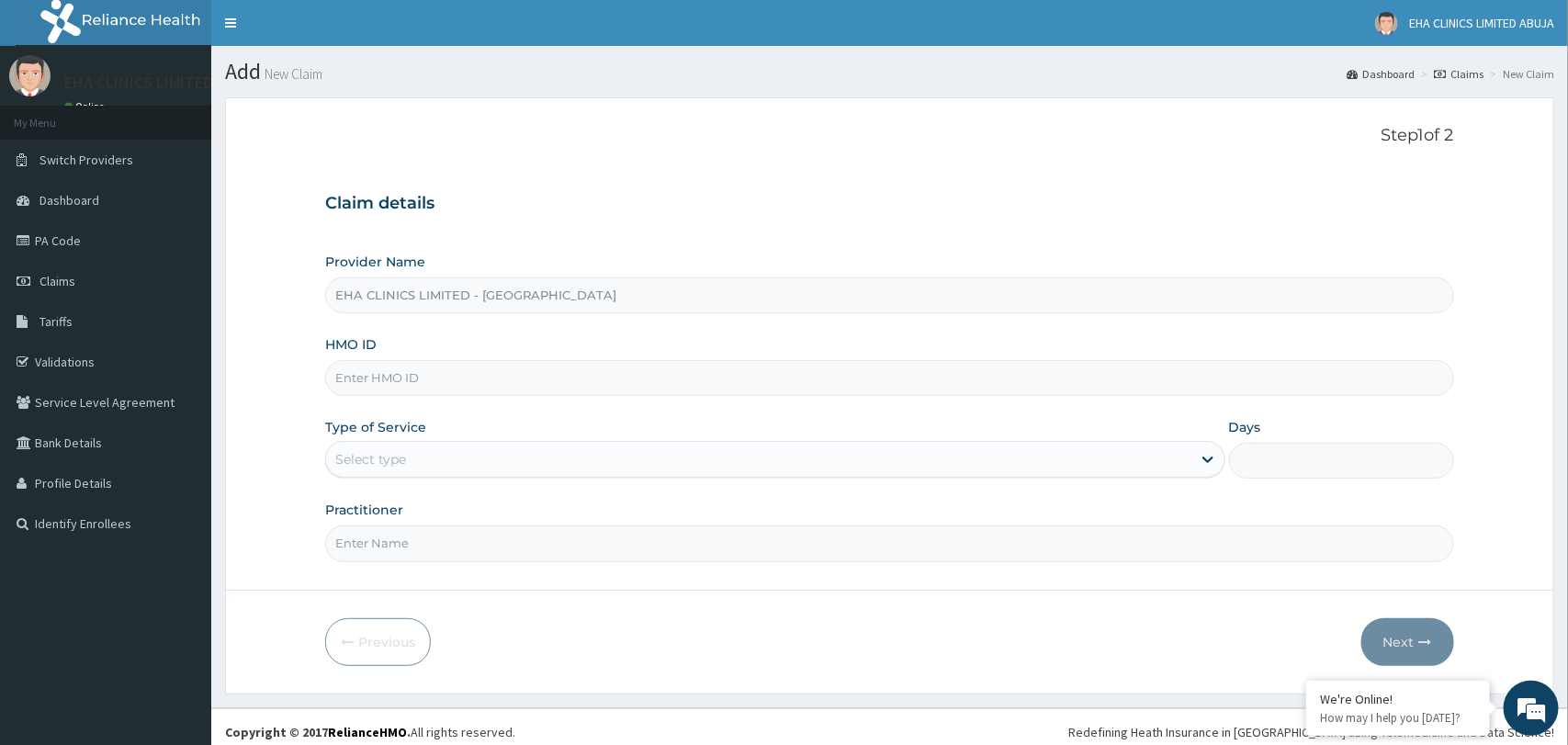
click at [650, 381] on input "HMO ID" at bounding box center [889, 377] width 1128 height 35
paste input "SNV/10003/C"
type input "SNV/10003/C"
click at [416, 460] on div "Select type" at bounding box center [758, 459] width 864 height 30
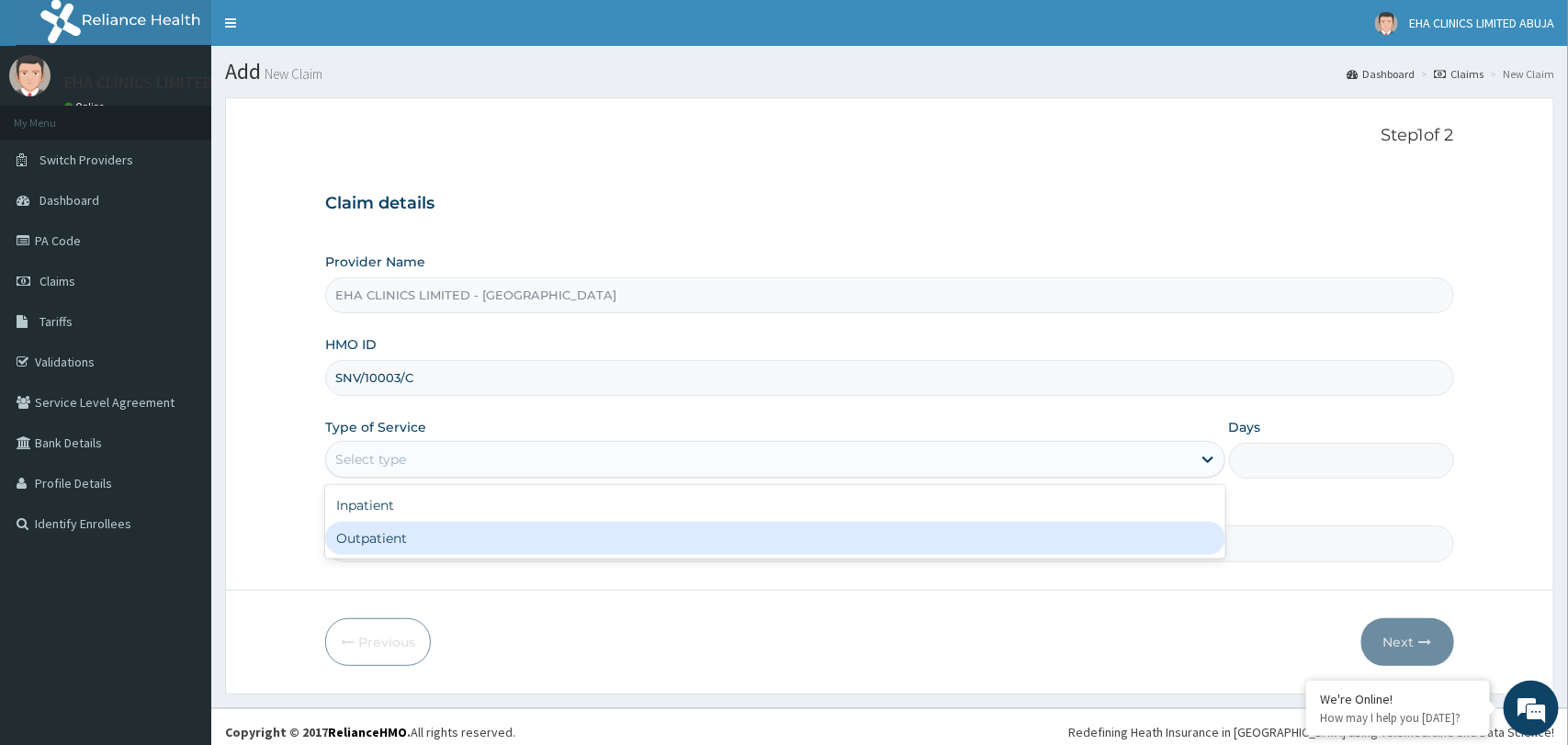
click at [363, 546] on div "Outpatient" at bounding box center [775, 538] width 900 height 33
type input "1"
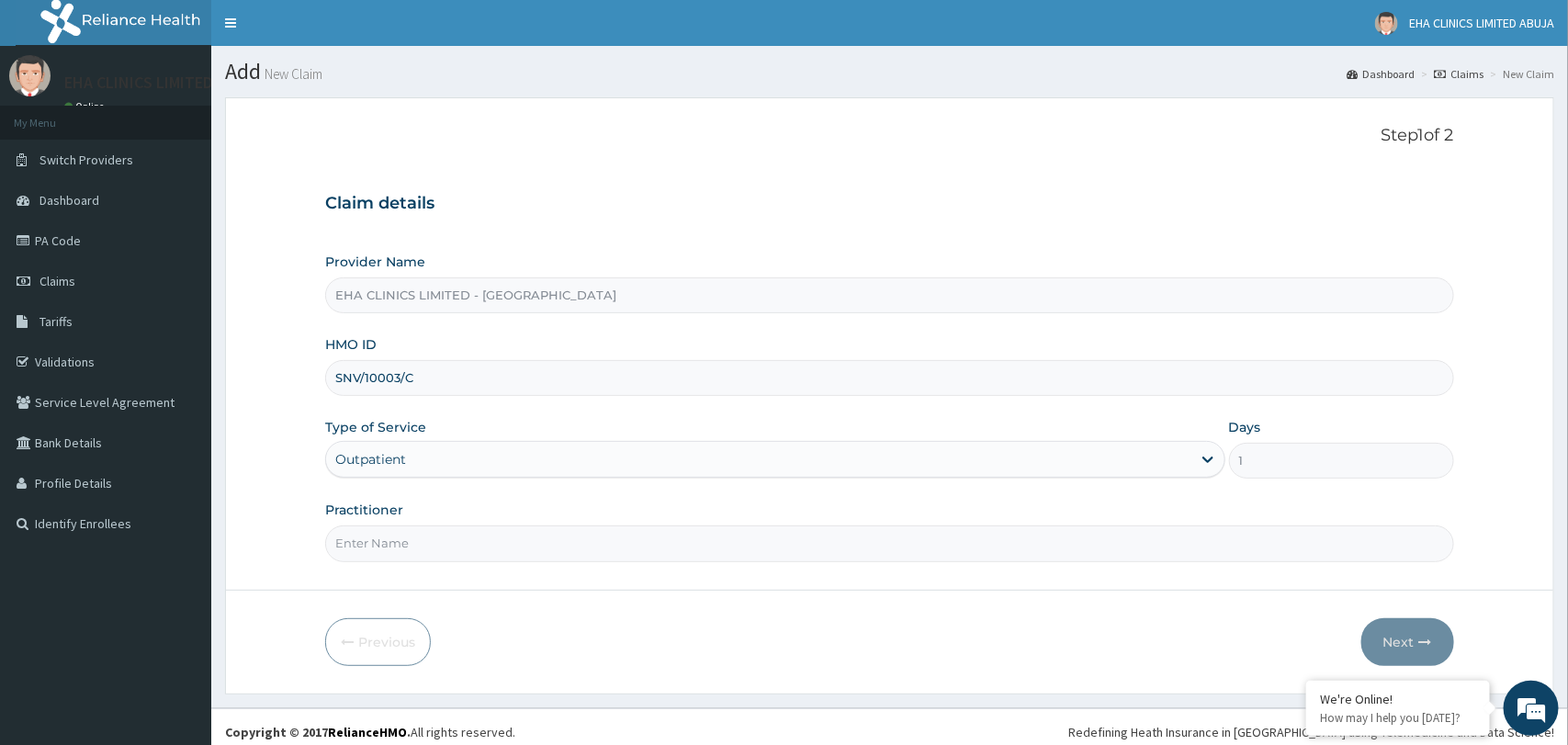
click at [363, 546] on input "Practitioner" at bounding box center [889, 543] width 1128 height 35
type input "Dr. Zainab"
click at [1406, 640] on button "Next" at bounding box center [1407, 642] width 93 height 48
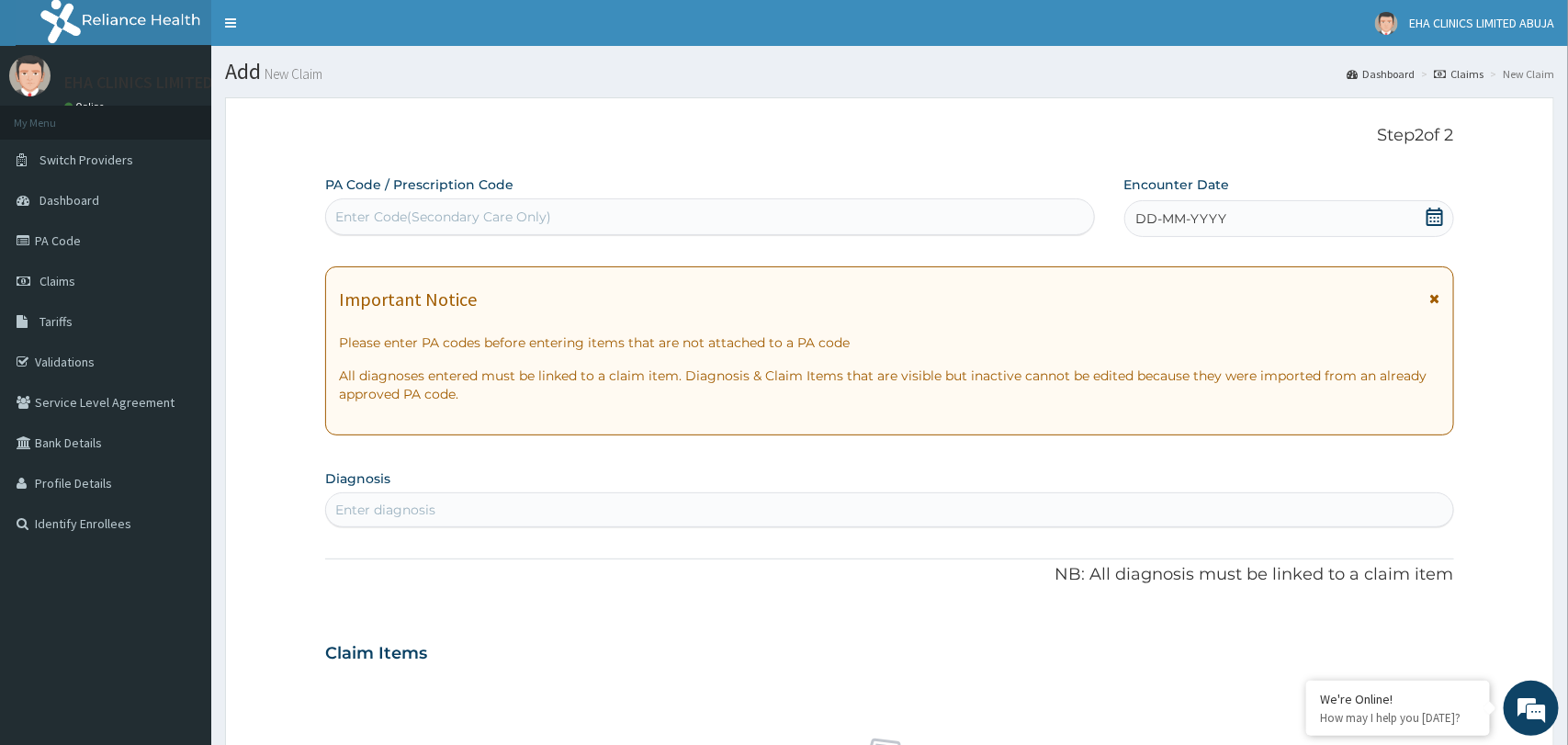
click at [493, 211] on div "Enter Code(Secondary Care Only)" at bounding box center [443, 216] width 216 height 18
paste input "PA/3221F6"
type input "PA/3221F6"
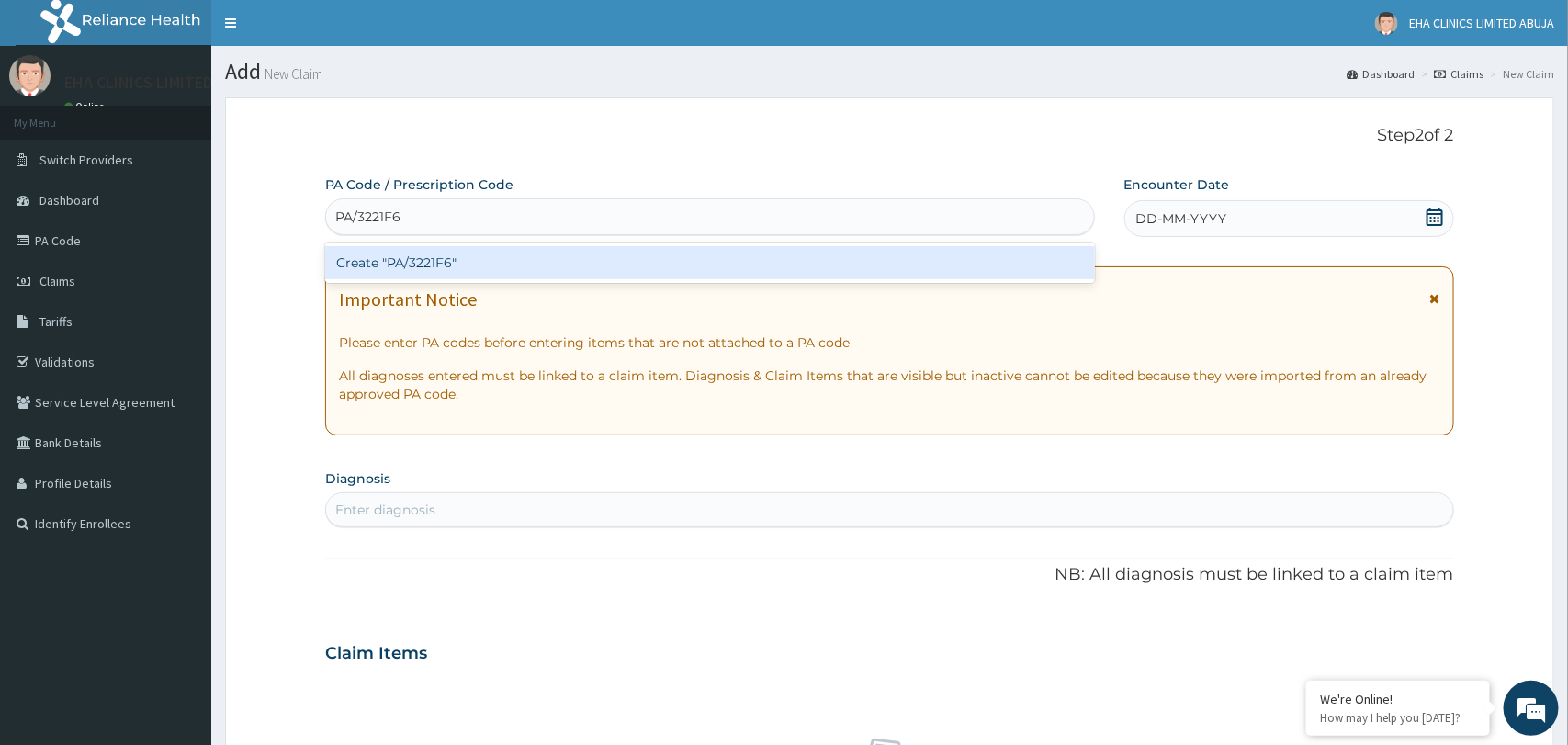
click at [451, 262] on div "Create "PA/3221F6"" at bounding box center [710, 263] width 769 height 33
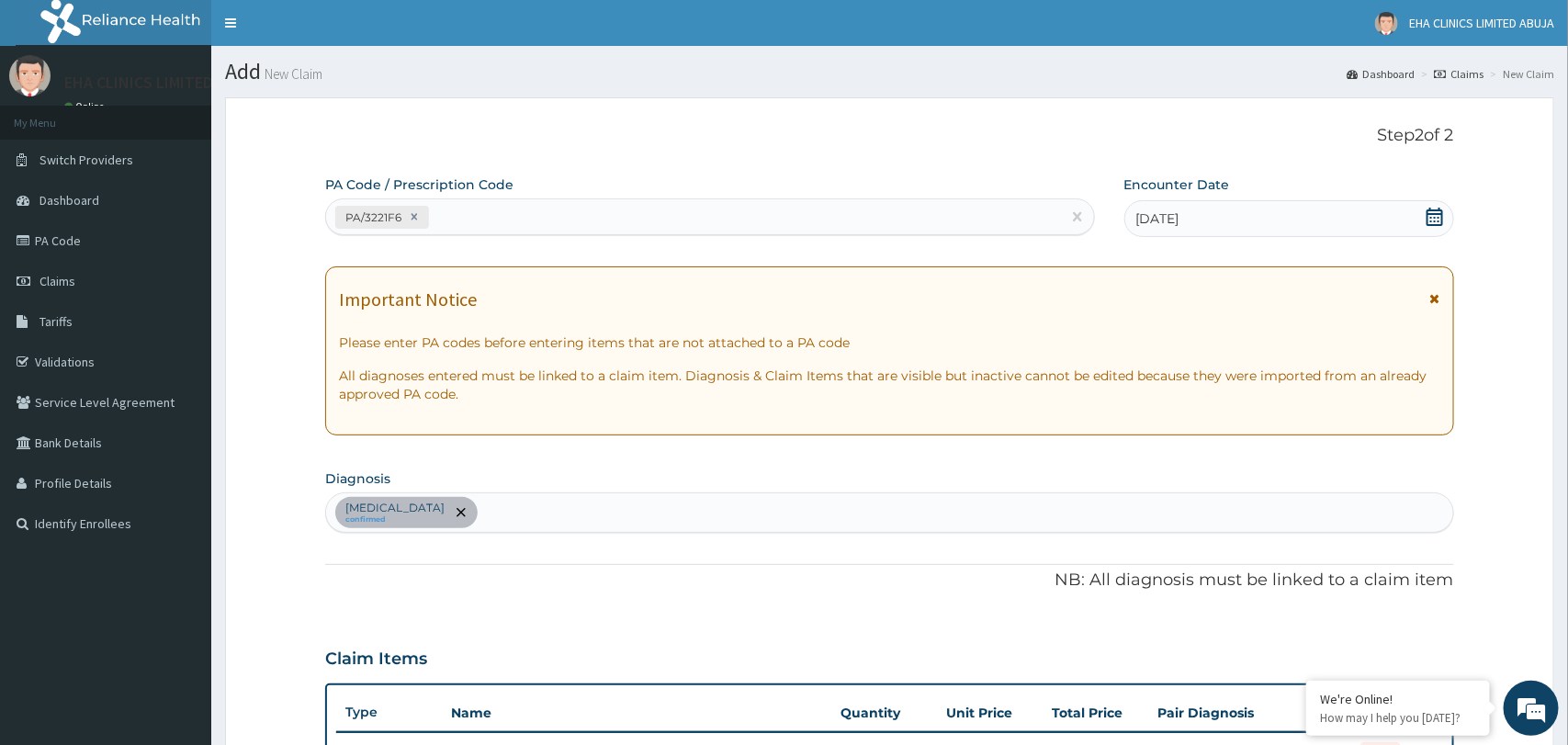
click at [492, 210] on div "PA/3221F6" at bounding box center [692, 218] width 734 height 31
paste input "PA/E64B5A"
type input "PA/E64B5A"
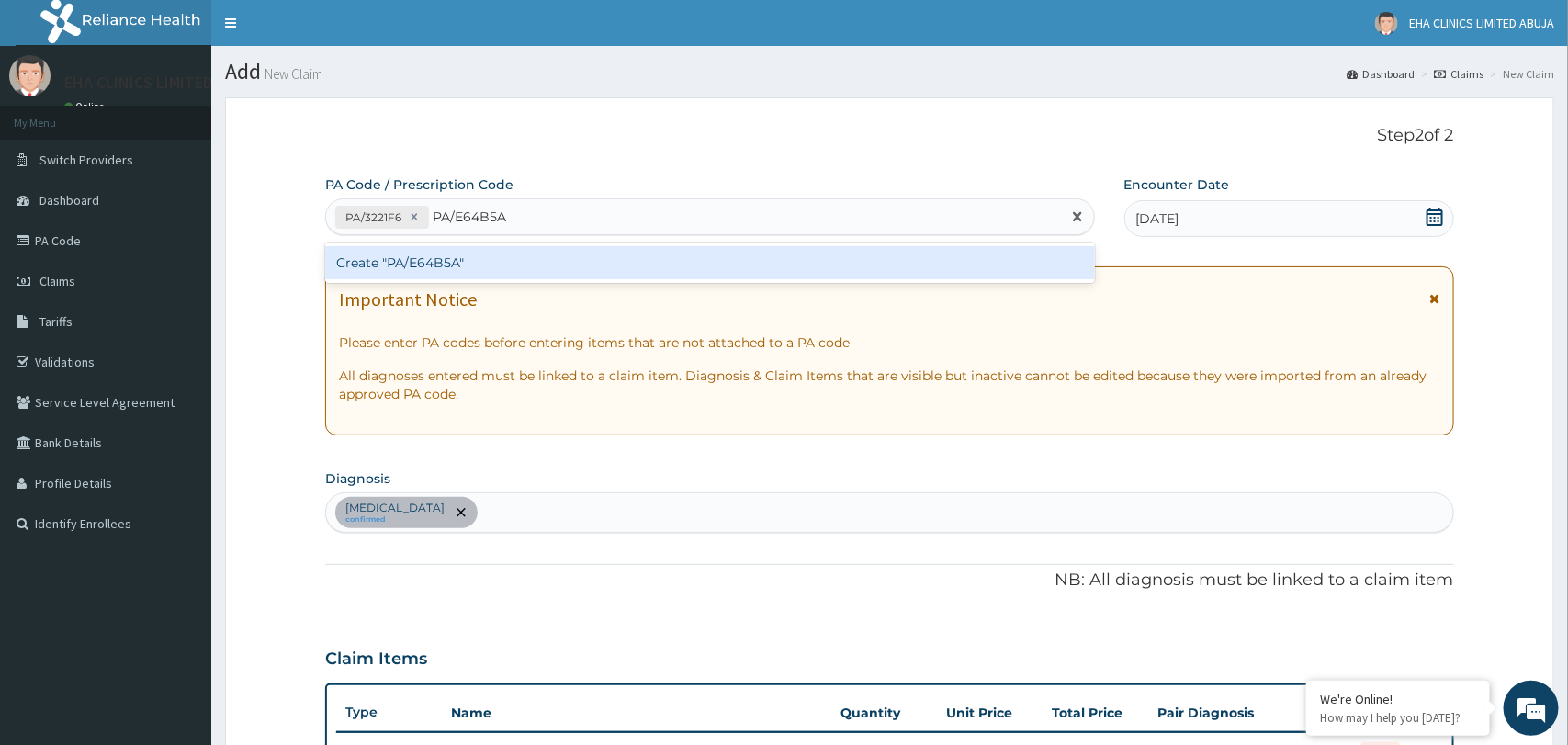
click at [460, 259] on div "Create "PA/E64B5A"" at bounding box center [710, 263] width 769 height 33
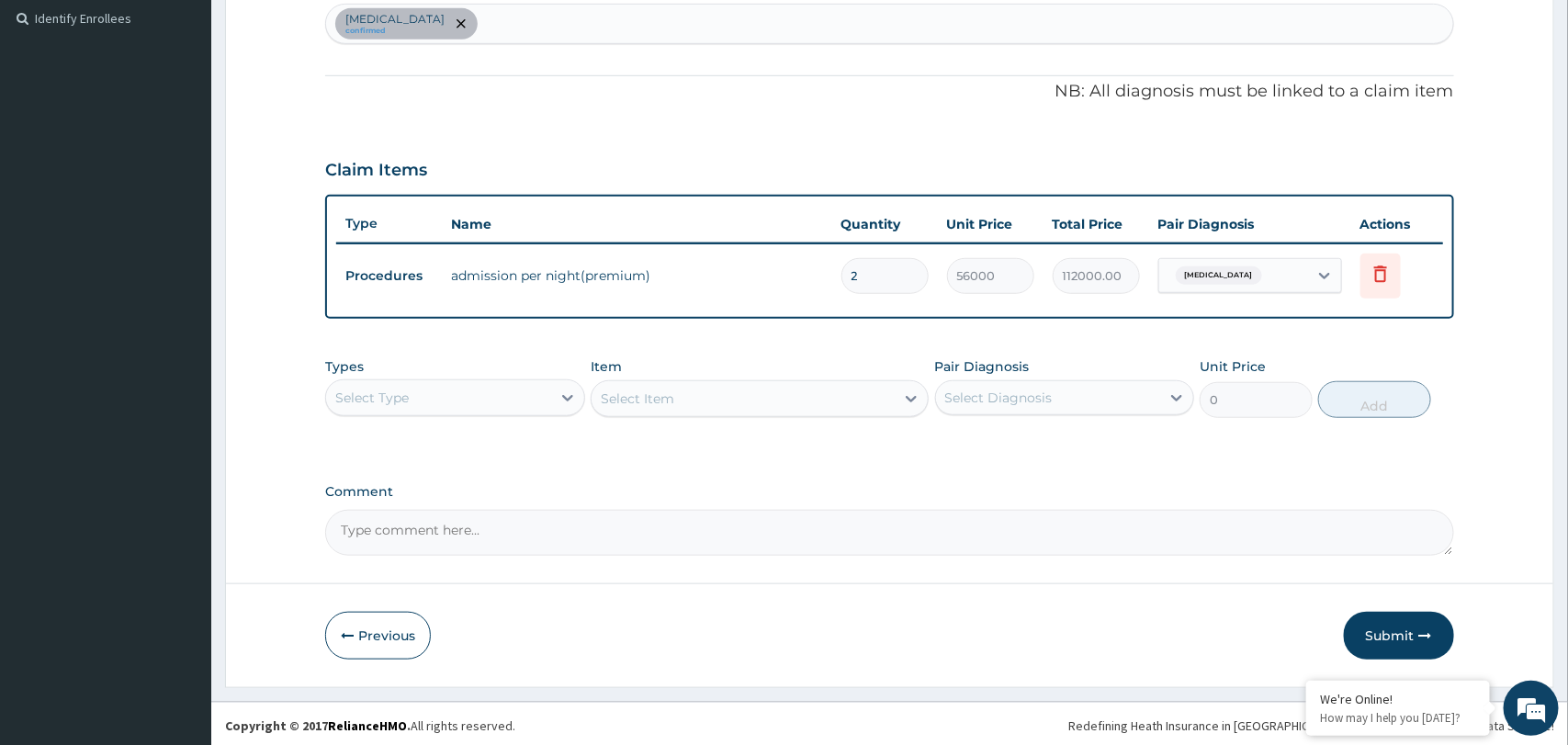
scroll to position [509, 0]
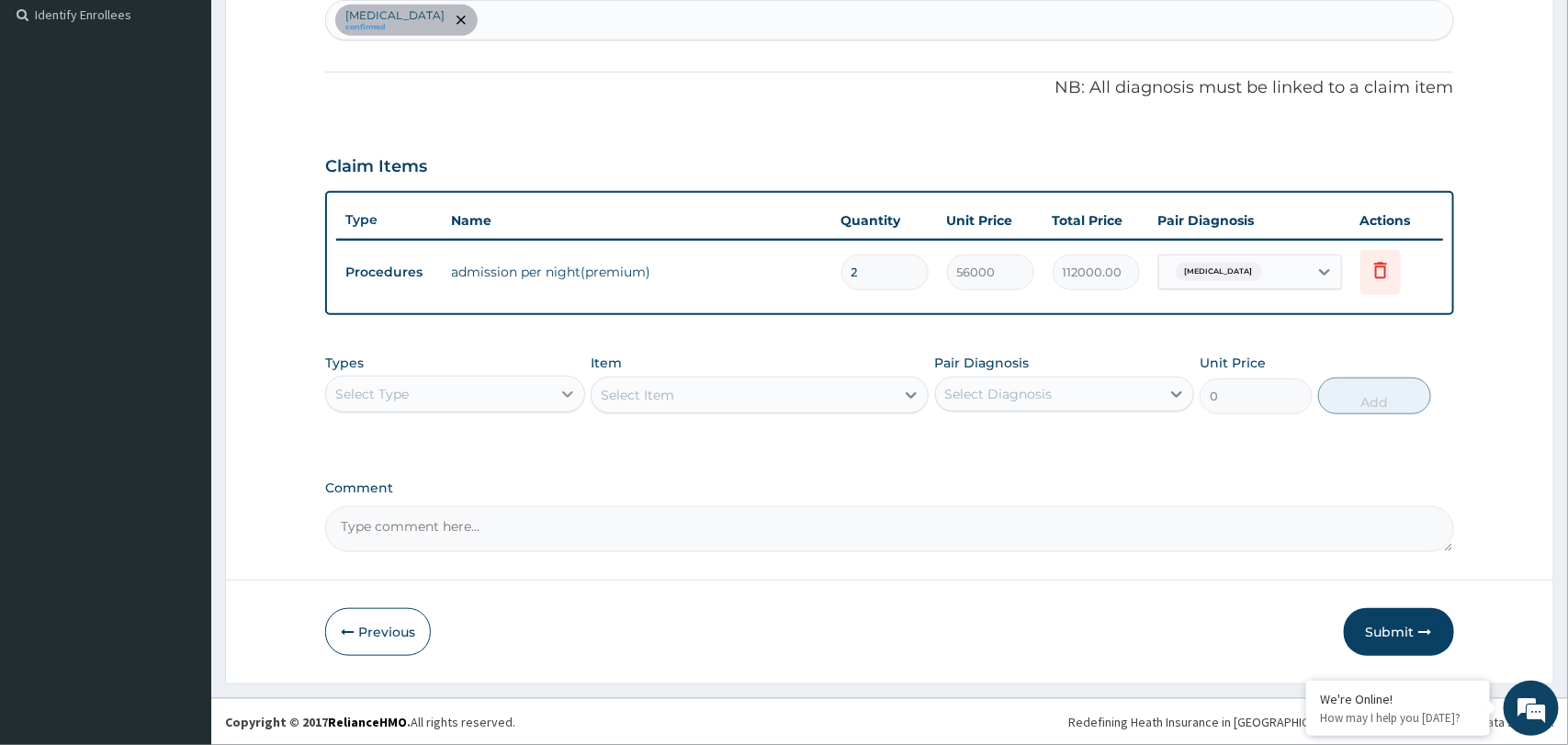
click at [569, 386] on icon at bounding box center [567, 393] width 18 height 18
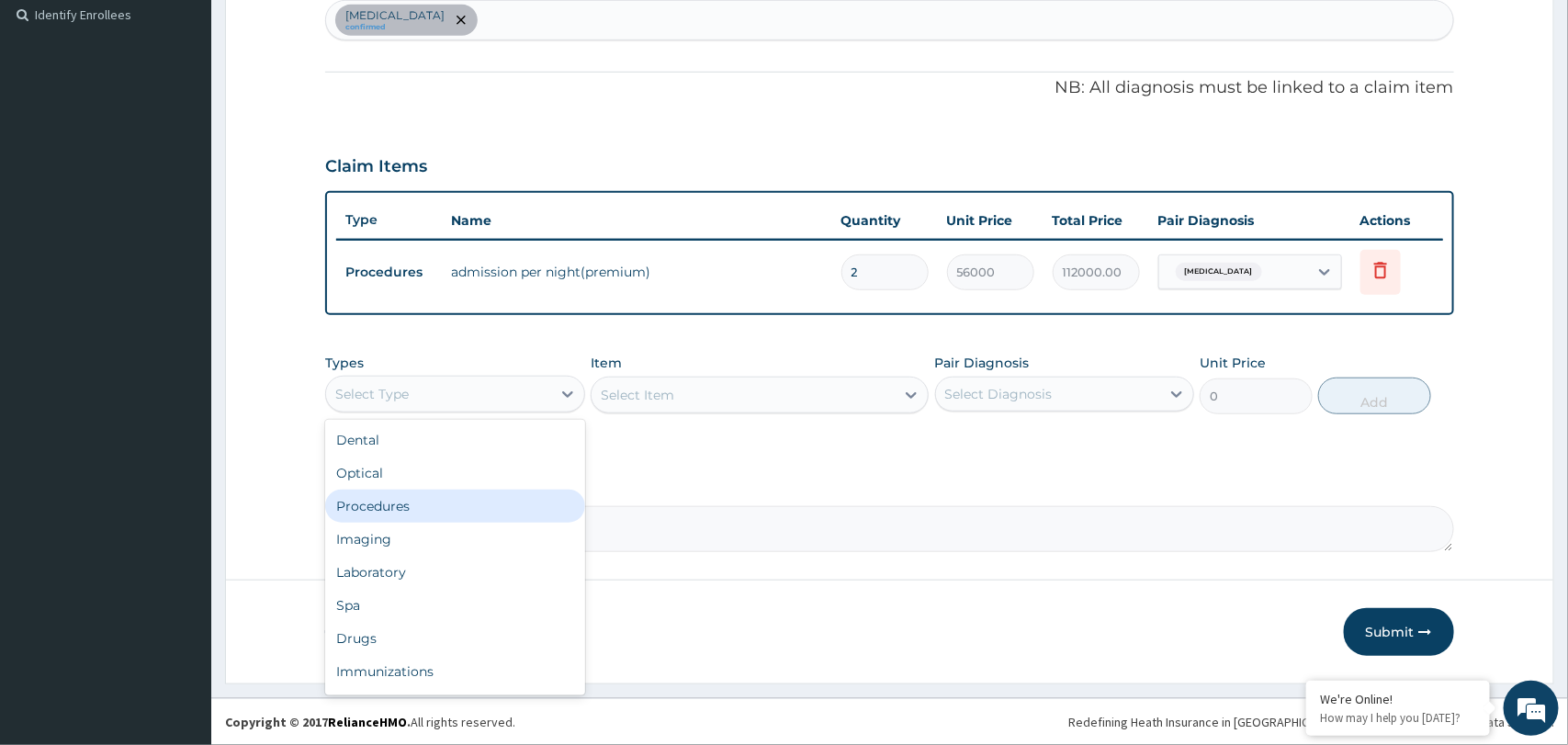
click at [423, 504] on div "Procedures" at bounding box center [455, 505] width 259 height 33
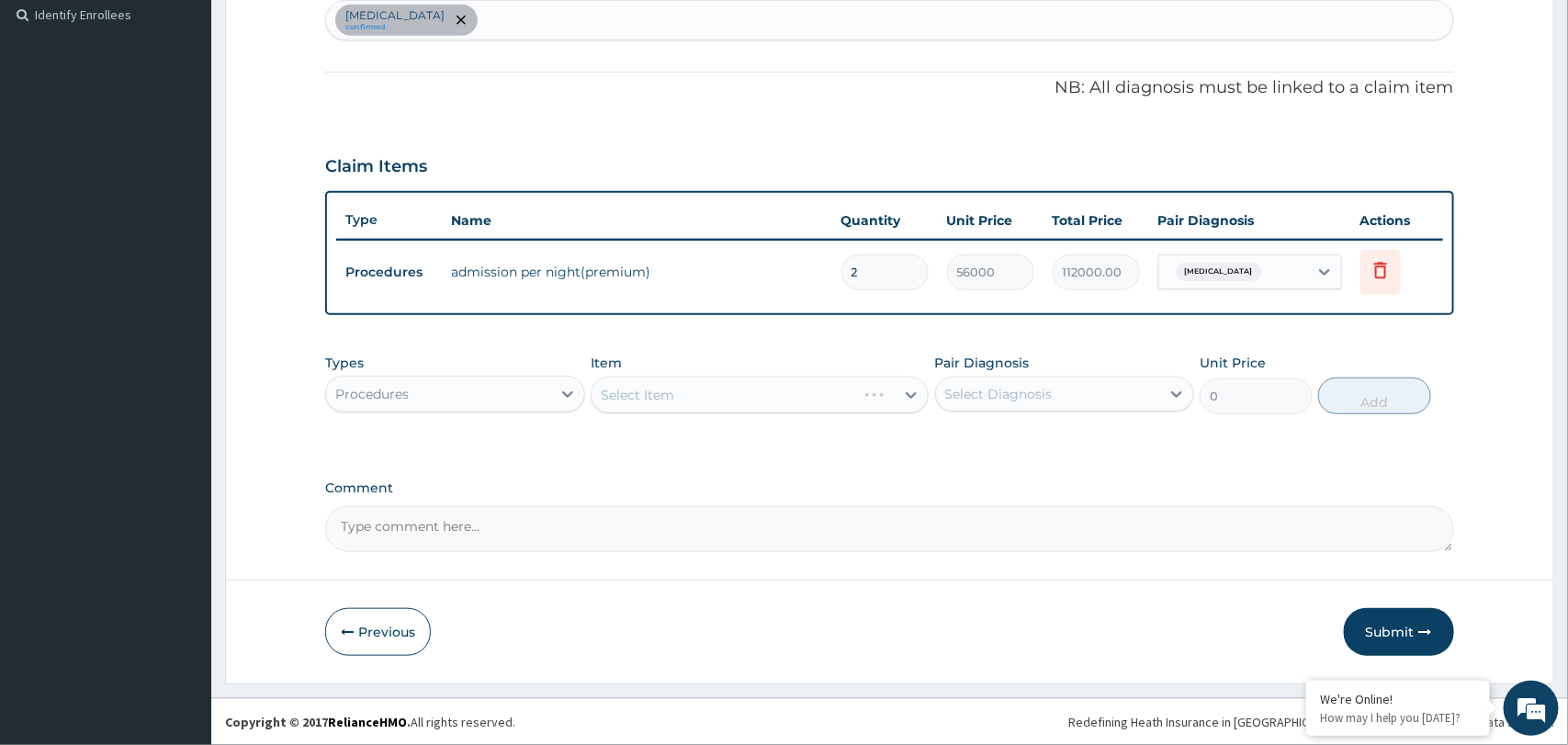
click at [1004, 391] on div "Select Diagnosis" at bounding box center [998, 393] width 107 height 18
click at [1005, 437] on label "Malaria" at bounding box center [1021, 438] width 114 height 18
checkbox input "true"
click at [825, 405] on div "Select Item" at bounding box center [743, 394] width 303 height 30
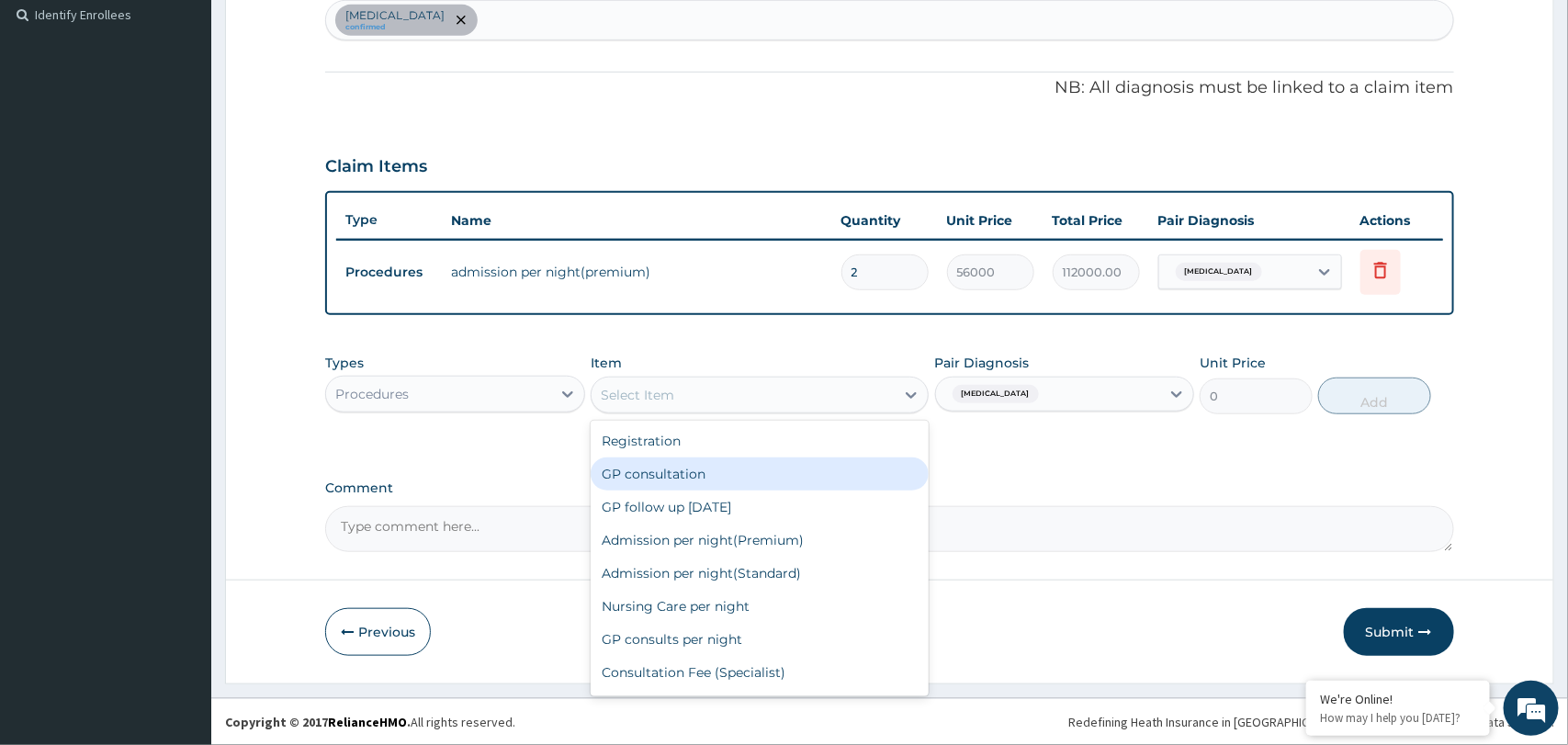
click at [770, 475] on div "GP consultation" at bounding box center [760, 474] width 338 height 33
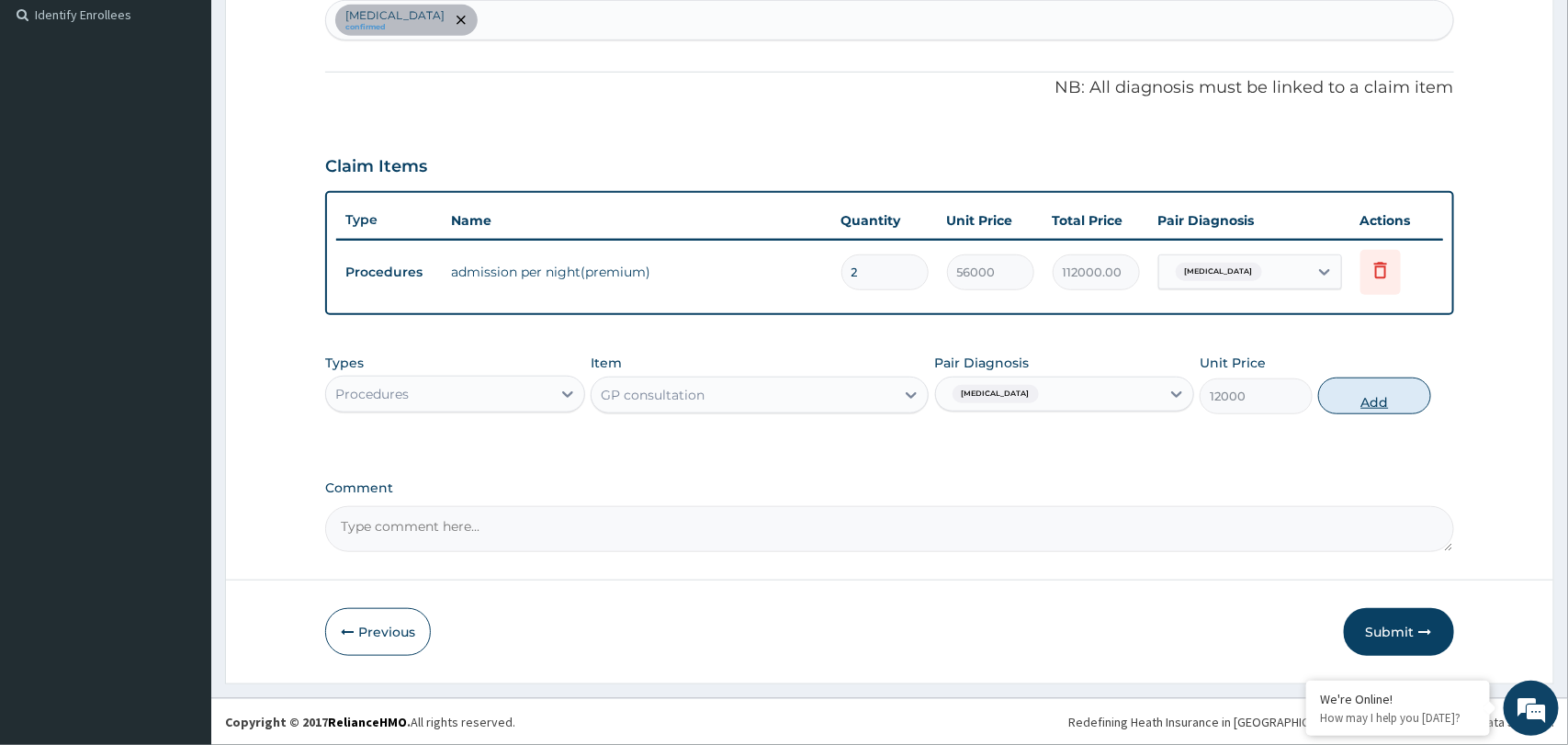
click at [1367, 407] on button "Add" at bounding box center [1374, 396] width 113 height 36
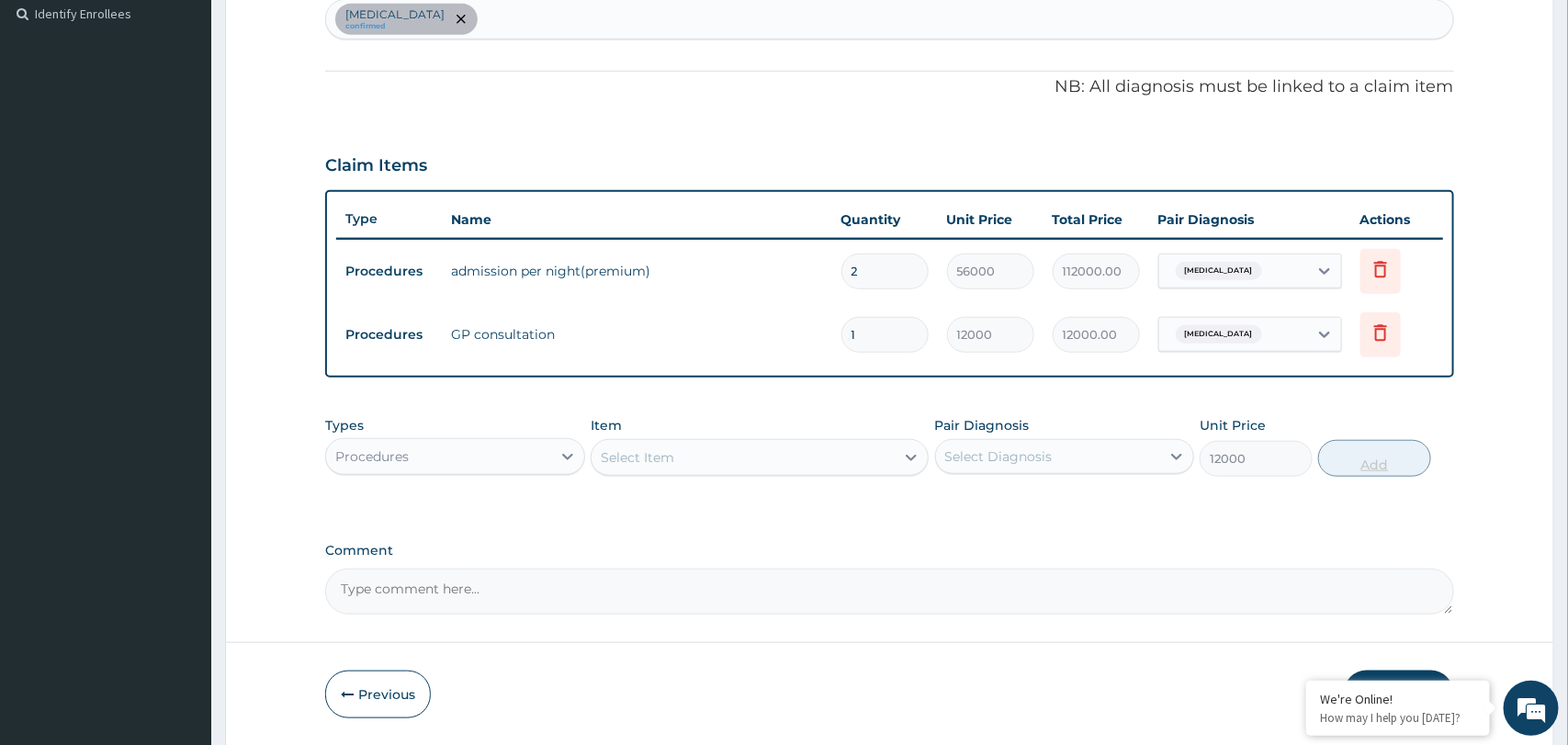
type input "0"
click at [553, 454] on div at bounding box center [568, 456] width 33 height 33
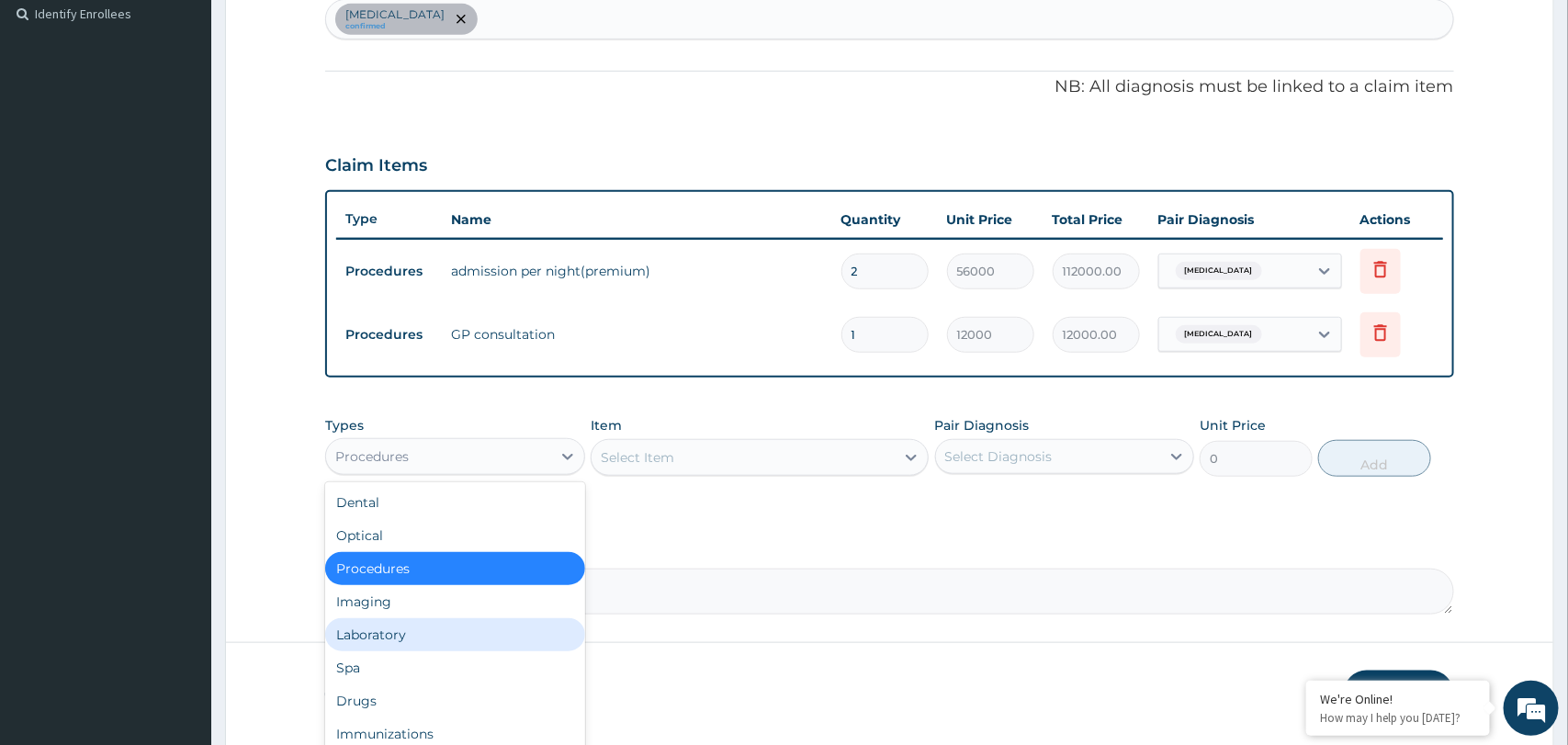
click at [421, 638] on div "Laboratory" at bounding box center [455, 635] width 259 height 33
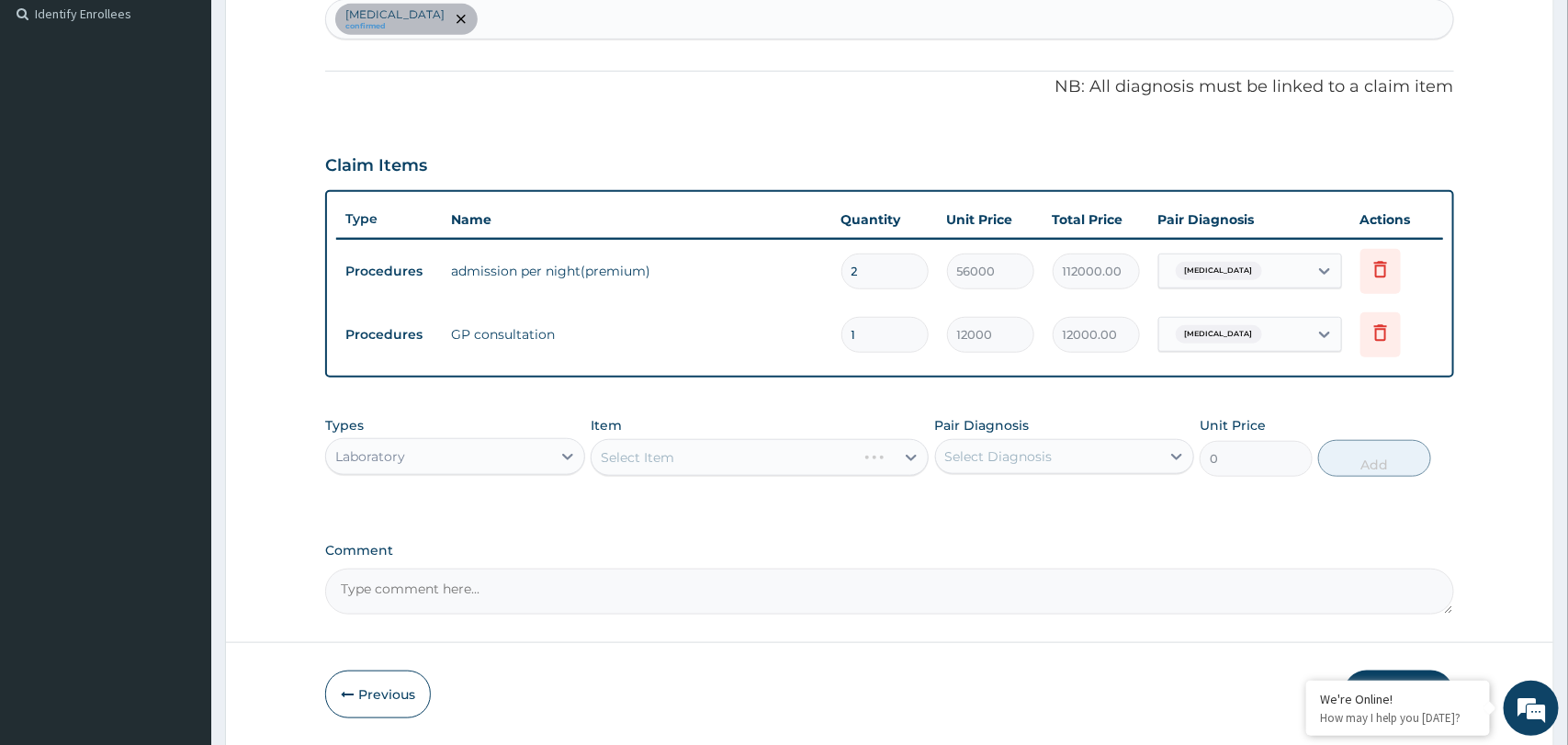
click at [1035, 453] on div "Select Diagnosis" at bounding box center [998, 455] width 107 height 18
click at [1018, 502] on div "Malaria" at bounding box center [1065, 503] width 259 height 37
checkbox input "true"
click at [752, 464] on div "Select Item" at bounding box center [743, 457] width 303 height 30
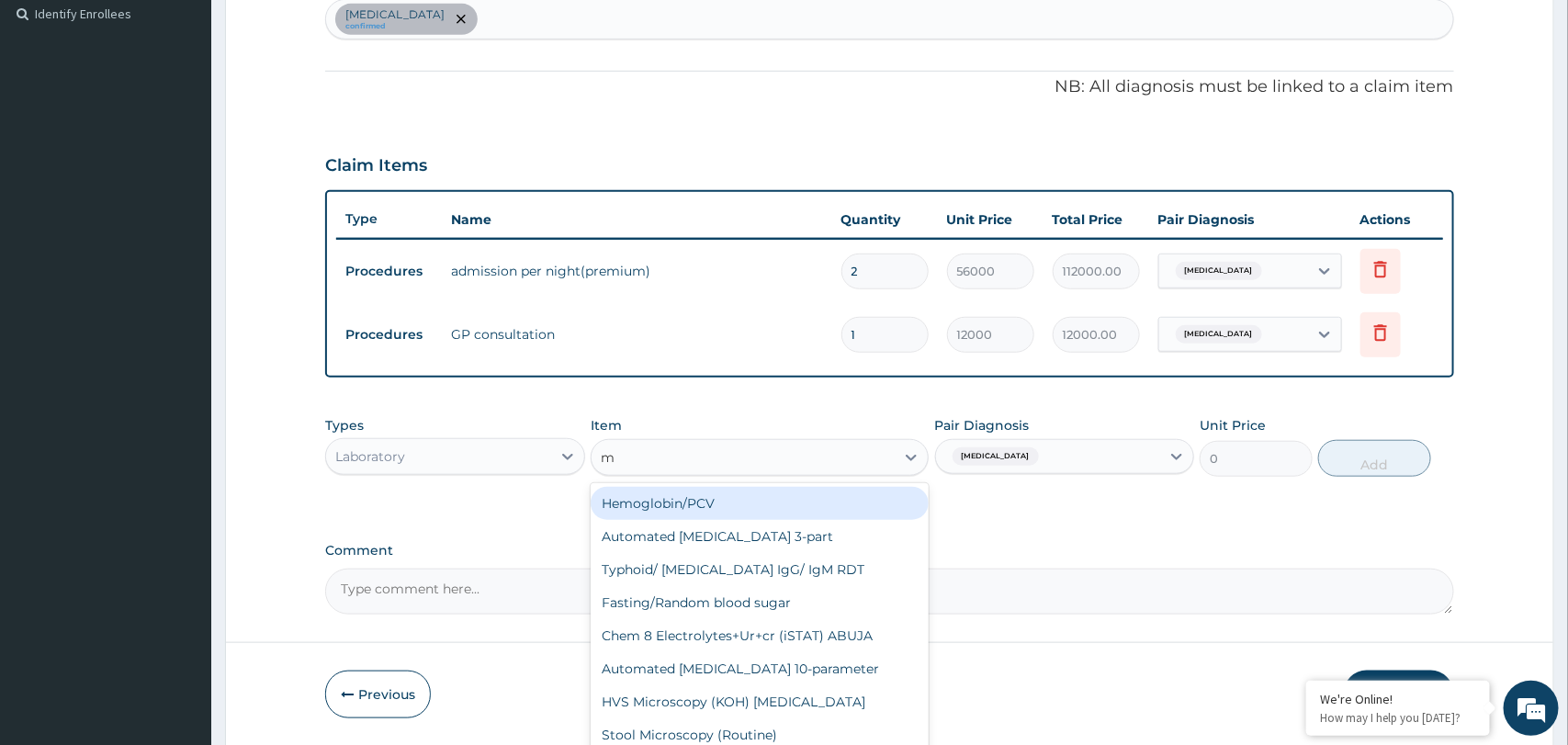
type input "mc"
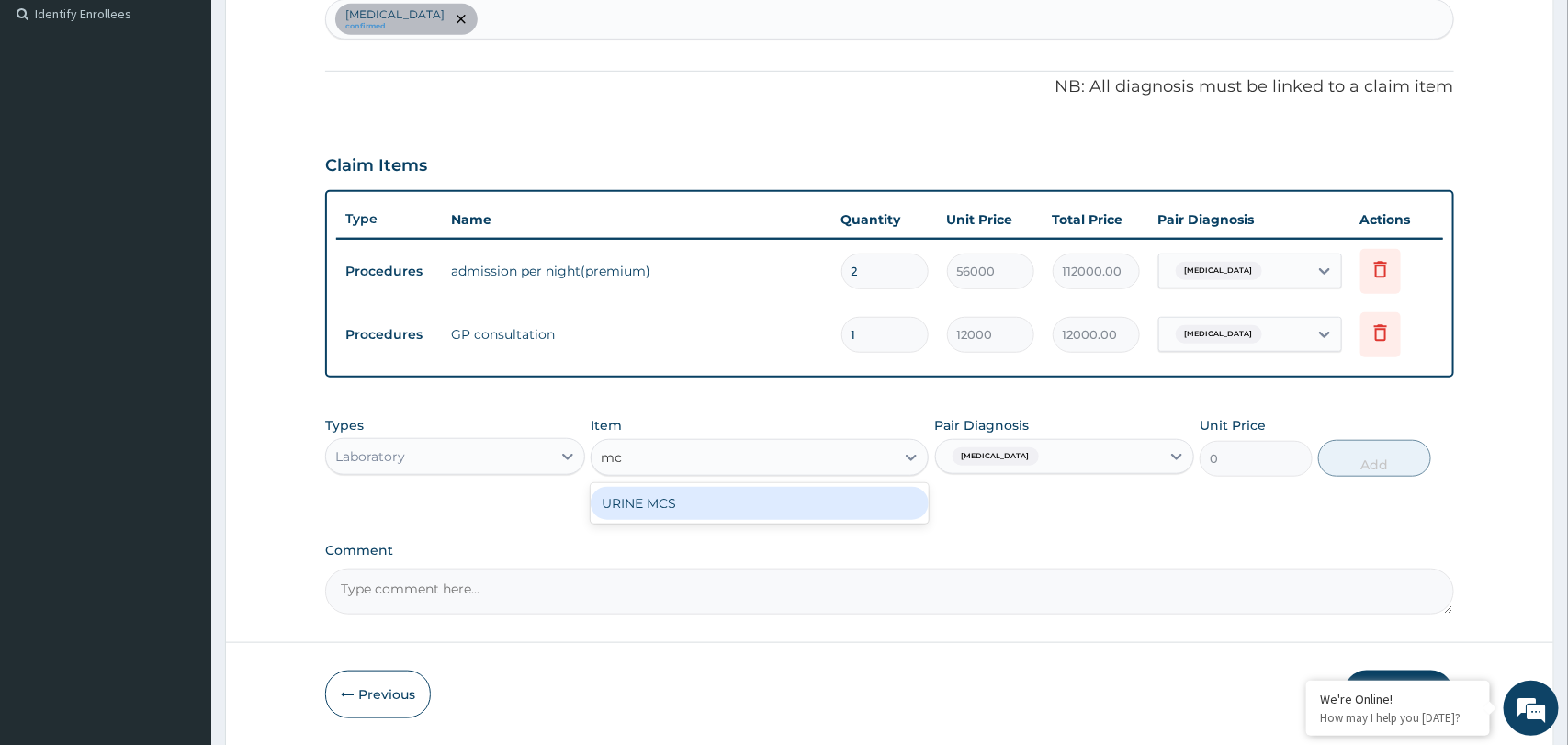
click at [728, 499] on div "URINE MCS" at bounding box center [760, 503] width 338 height 33
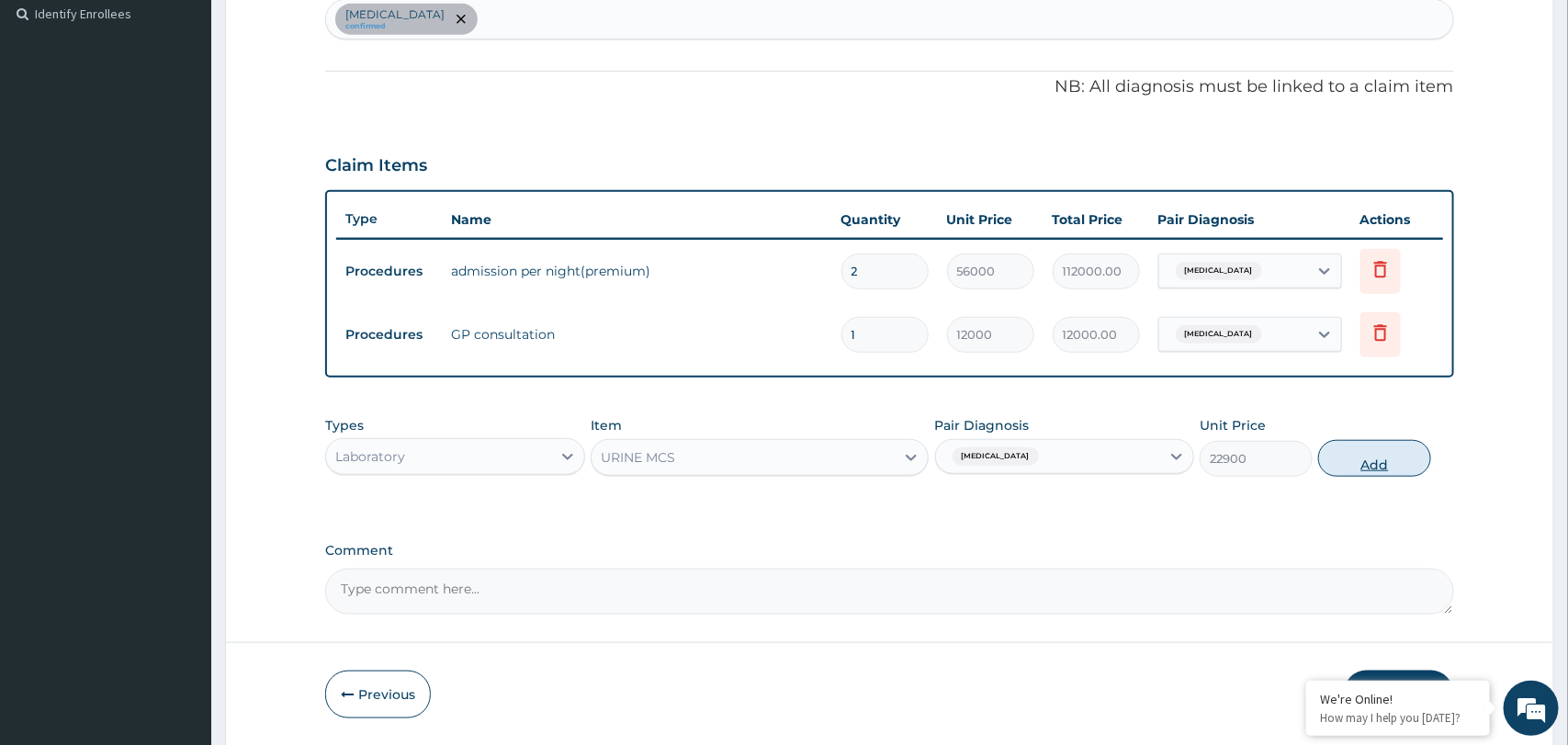
click at [1372, 472] on button "Add" at bounding box center [1374, 458] width 113 height 36
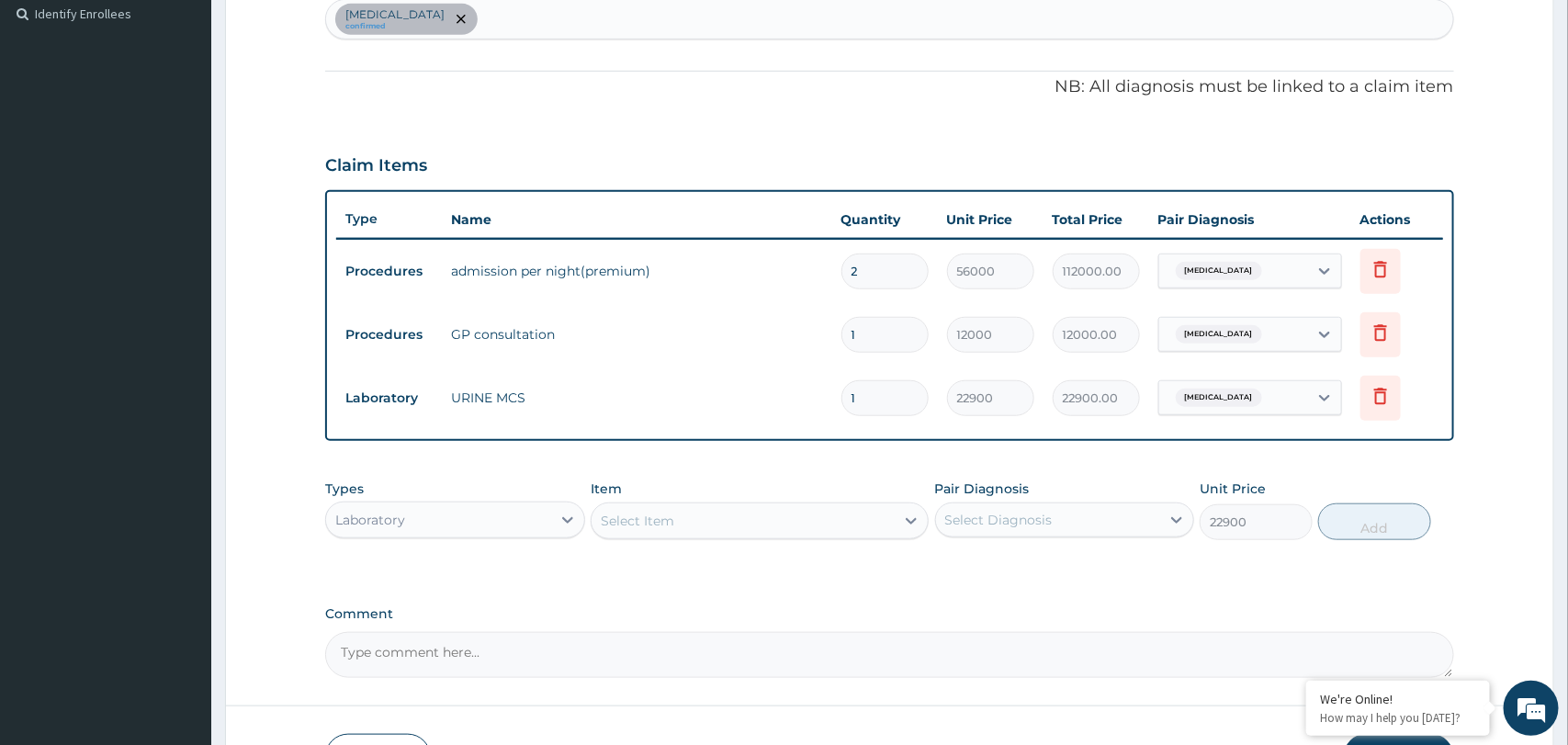
type input "0"
click at [692, 517] on div "Select Item" at bounding box center [743, 521] width 303 height 30
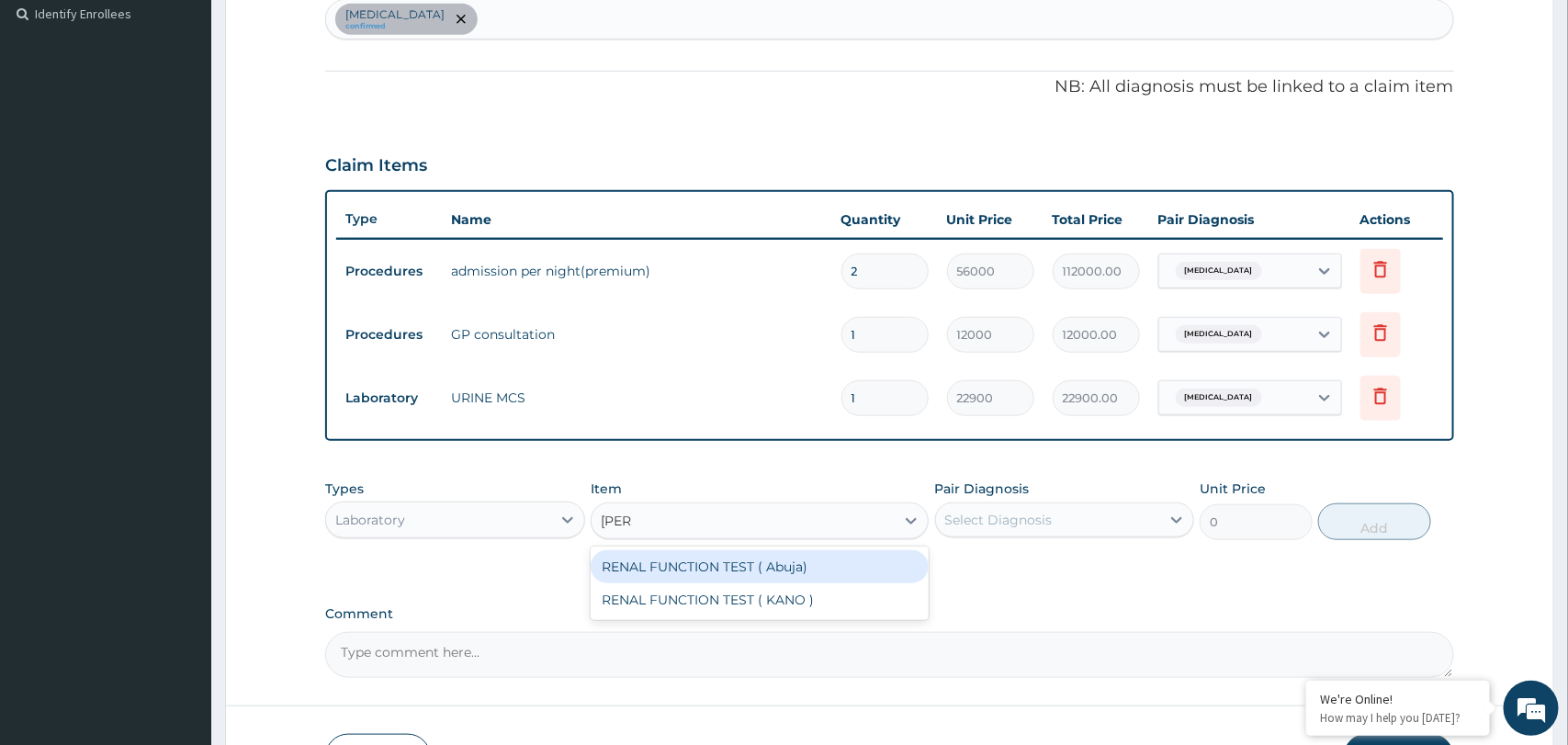
type input "renal"
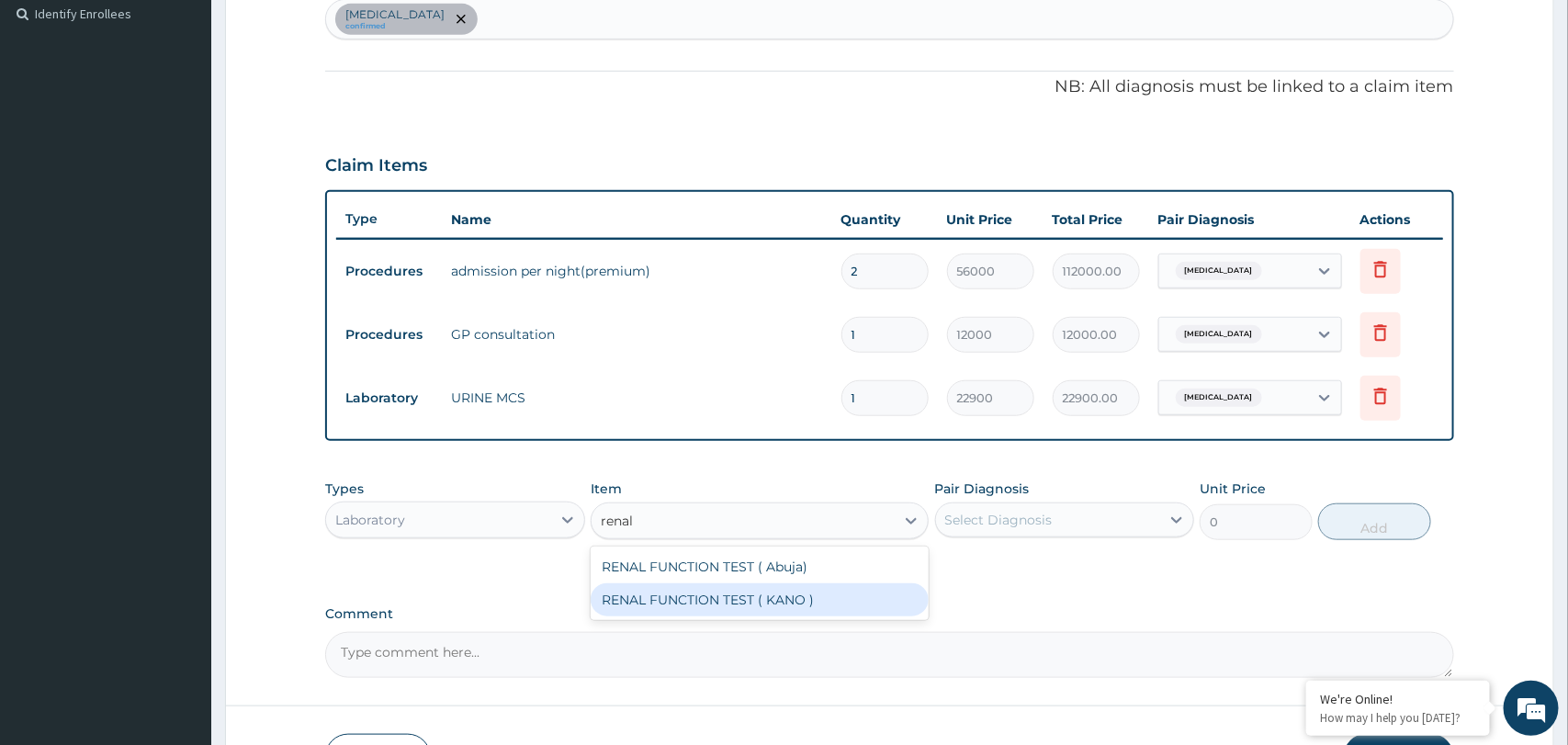
click at [709, 606] on div "RENAL FUNCTION TEST ( KANO )" at bounding box center [760, 599] width 338 height 33
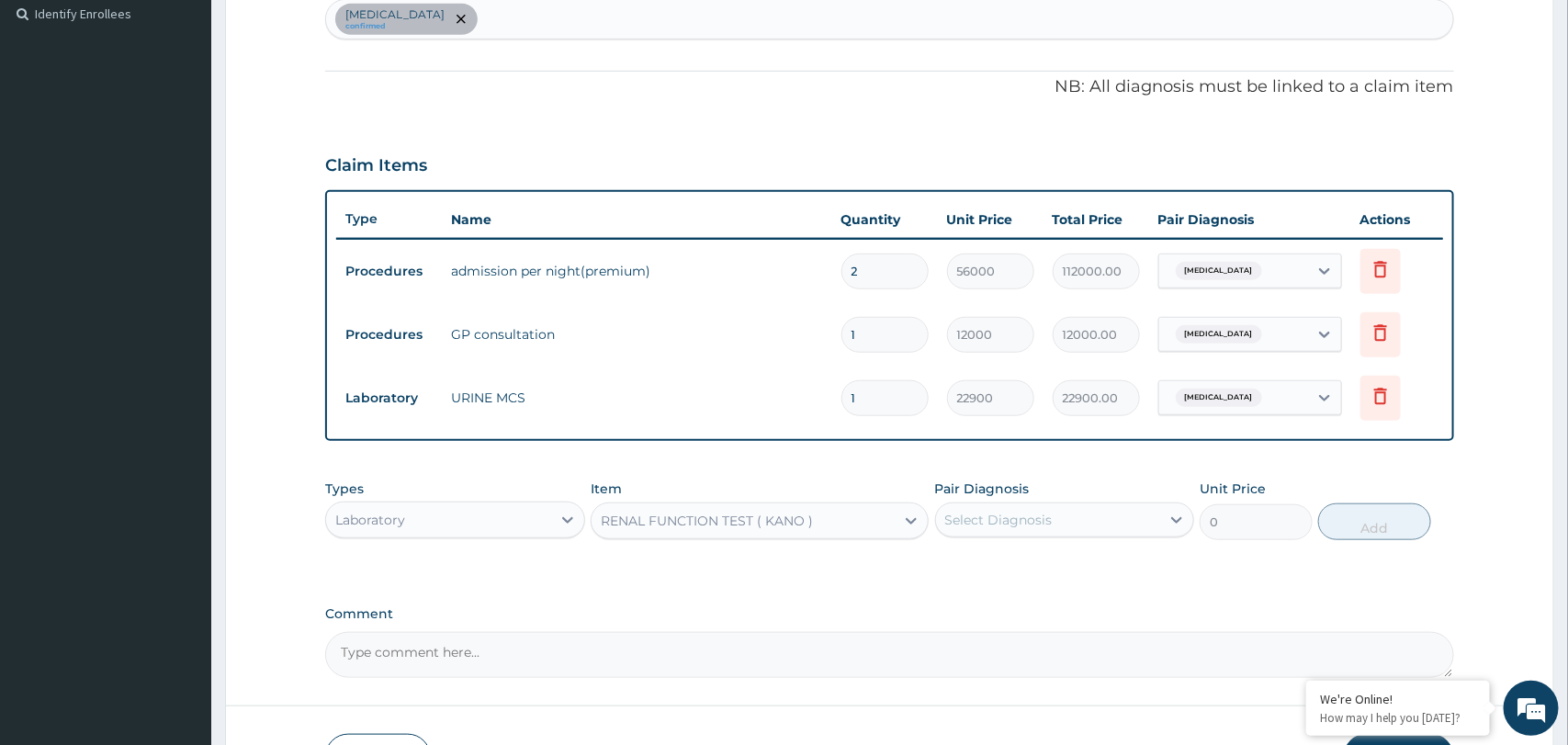
type input "23200"
click at [1075, 510] on div "Select Diagnosis" at bounding box center [1048, 520] width 224 height 30
click at [1038, 572] on div "[MEDICAL_DATA]" at bounding box center [1065, 567] width 259 height 37
checkbox input "true"
click at [1370, 536] on button "Add" at bounding box center [1374, 522] width 113 height 36
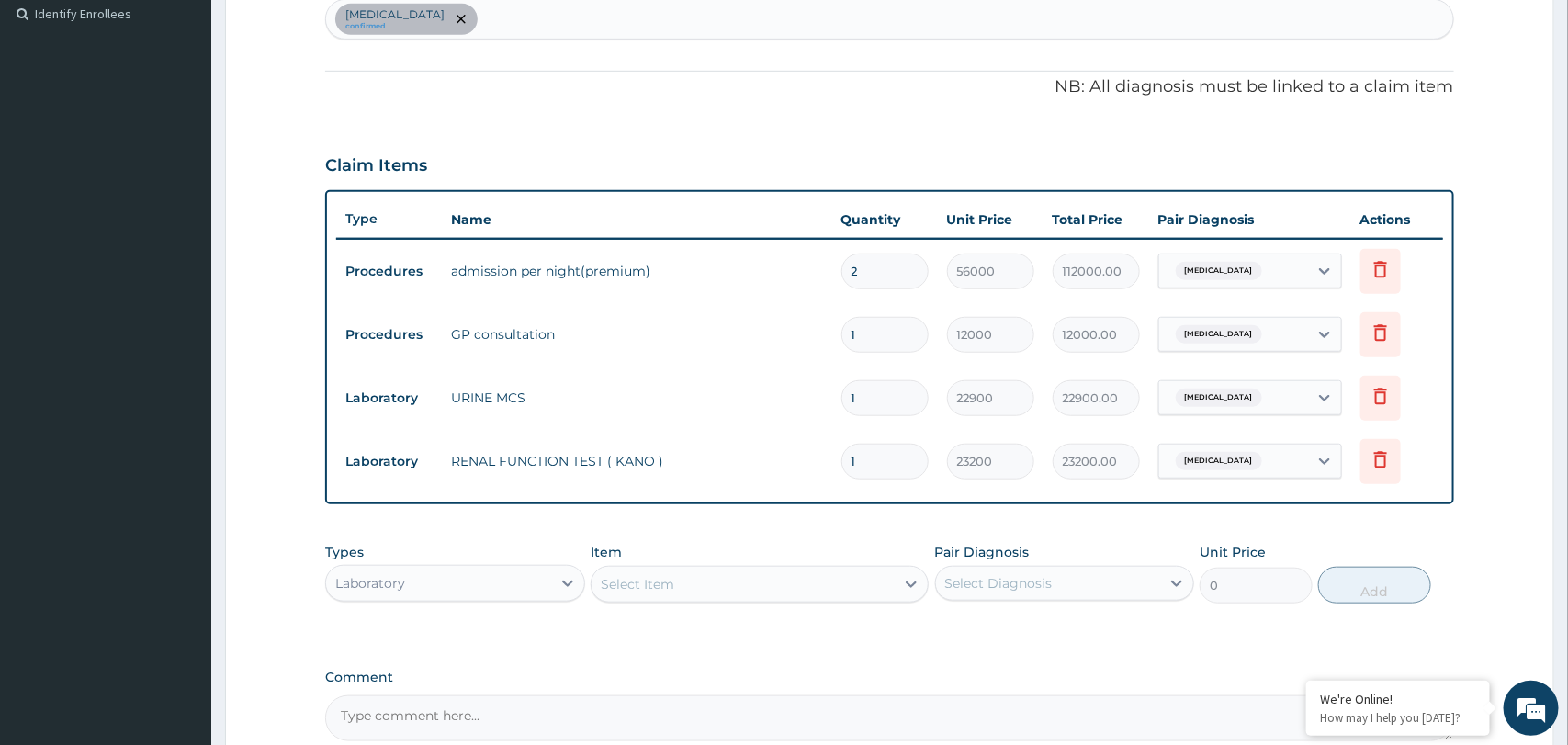
click at [761, 593] on div "Select Item" at bounding box center [743, 584] width 303 height 30
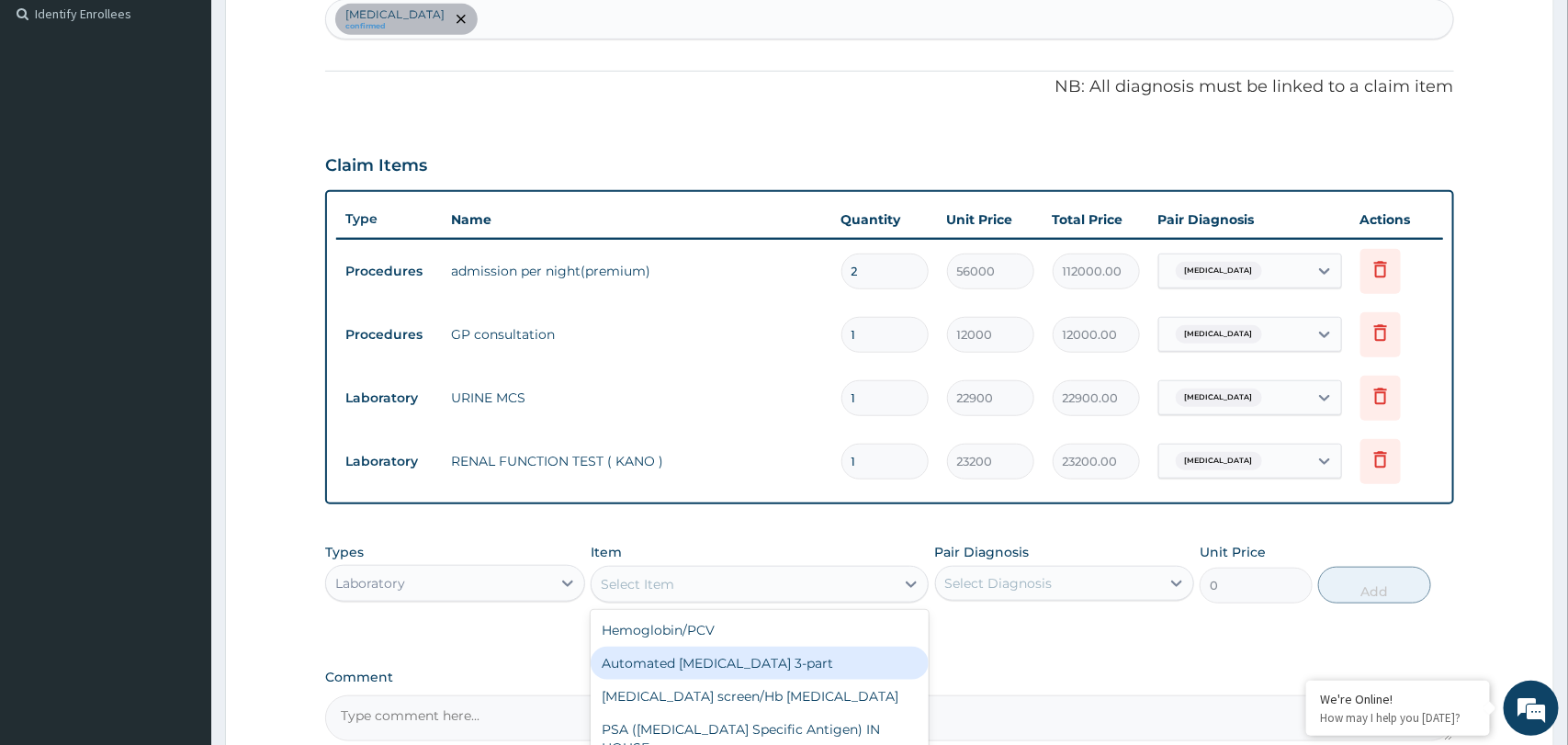
click at [725, 659] on div "Automated [MEDICAL_DATA] 3-part" at bounding box center [760, 663] width 338 height 33
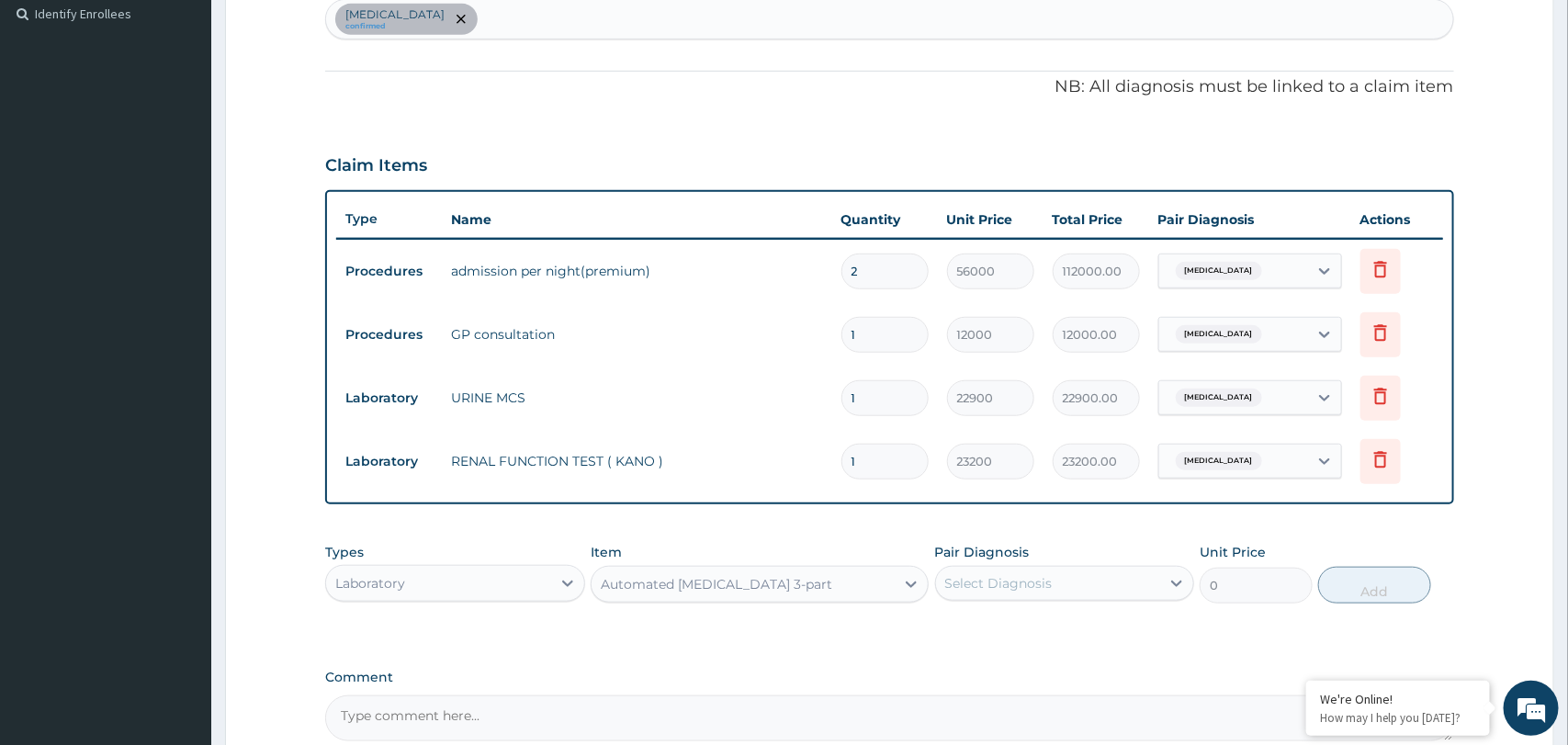
type input "11300"
click at [1100, 590] on div "Select Diagnosis" at bounding box center [1048, 583] width 224 height 30
click at [1080, 632] on div "[MEDICAL_DATA]" at bounding box center [1065, 630] width 259 height 37
checkbox input "true"
click at [1359, 594] on button "Add" at bounding box center [1374, 585] width 113 height 36
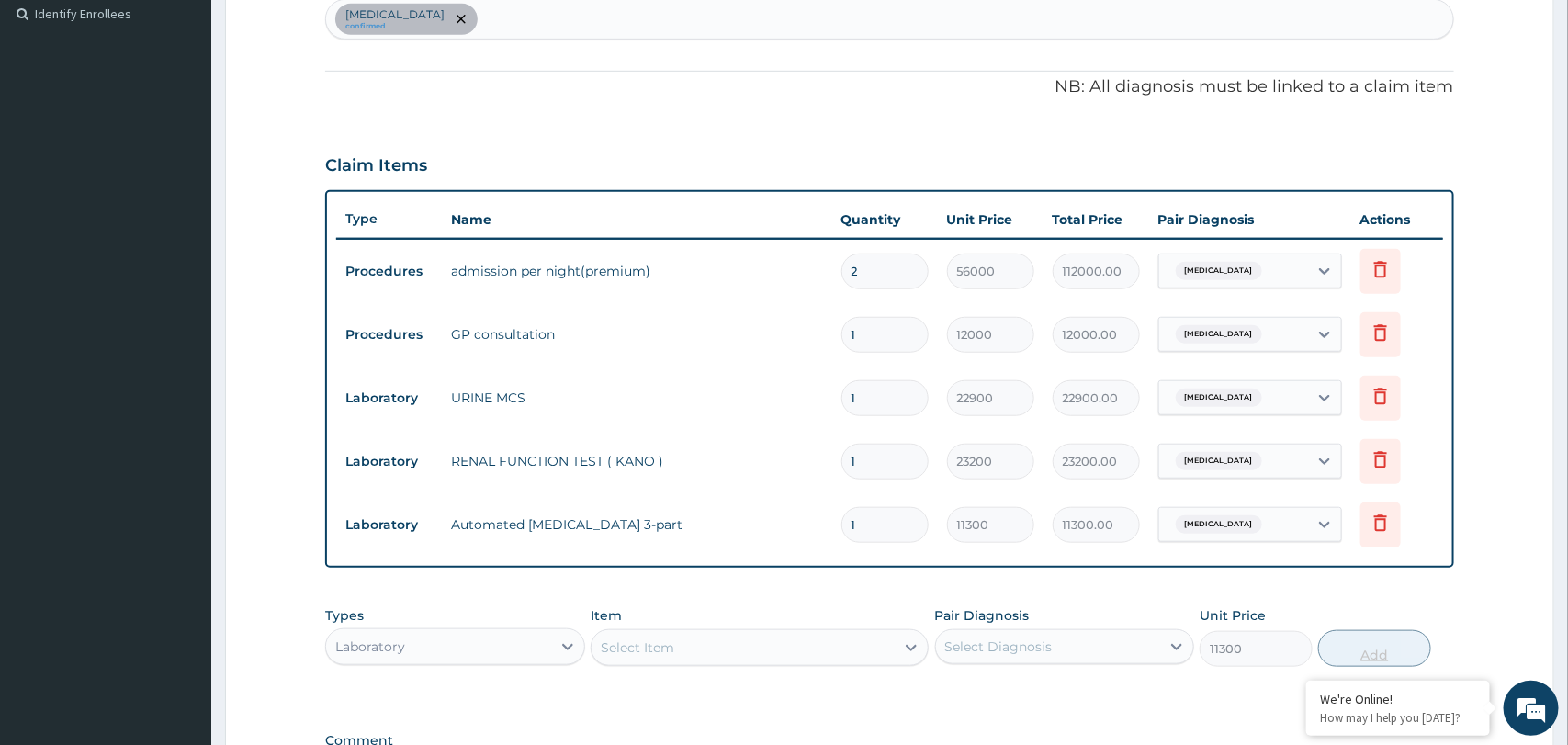
type input "0"
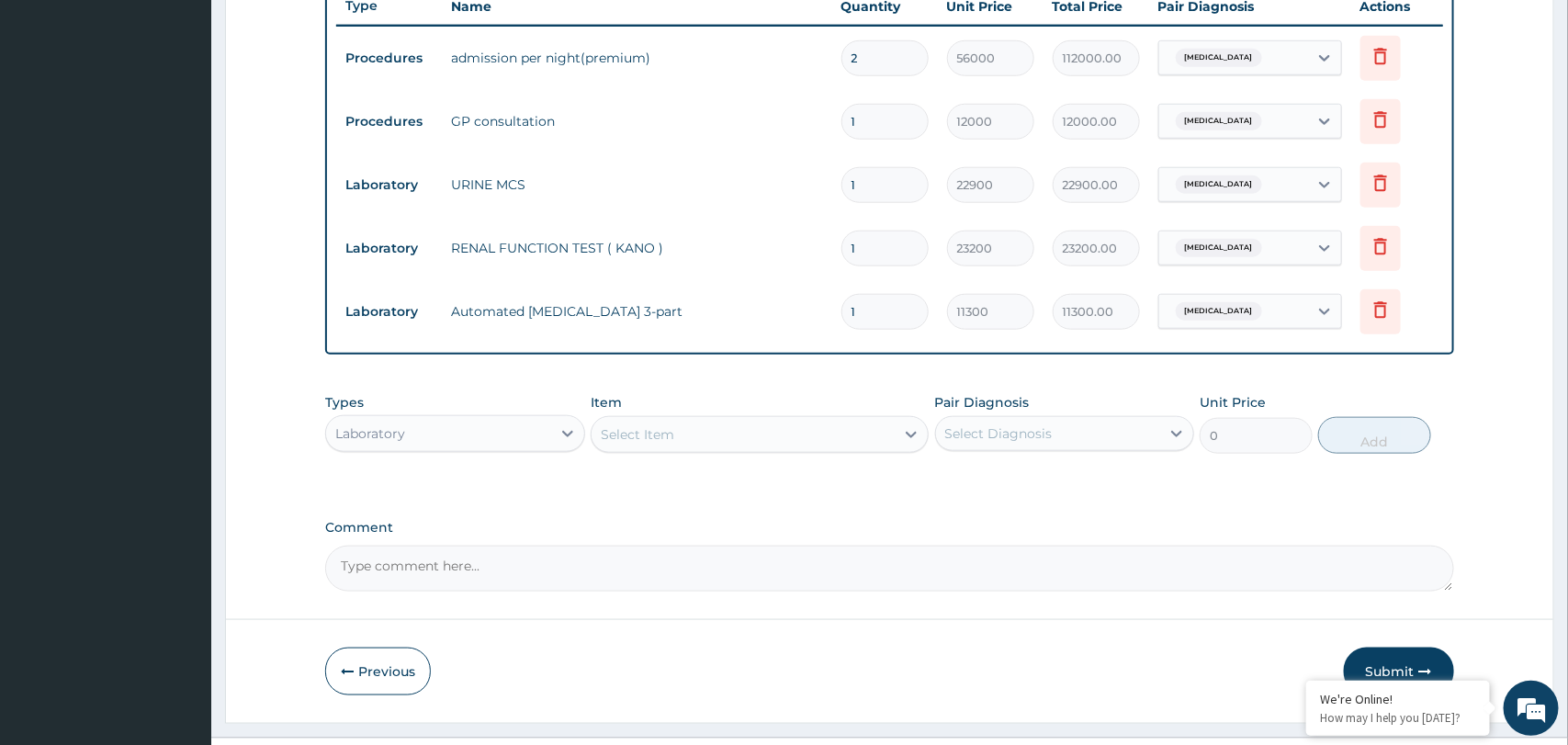
scroll to position [726, 0]
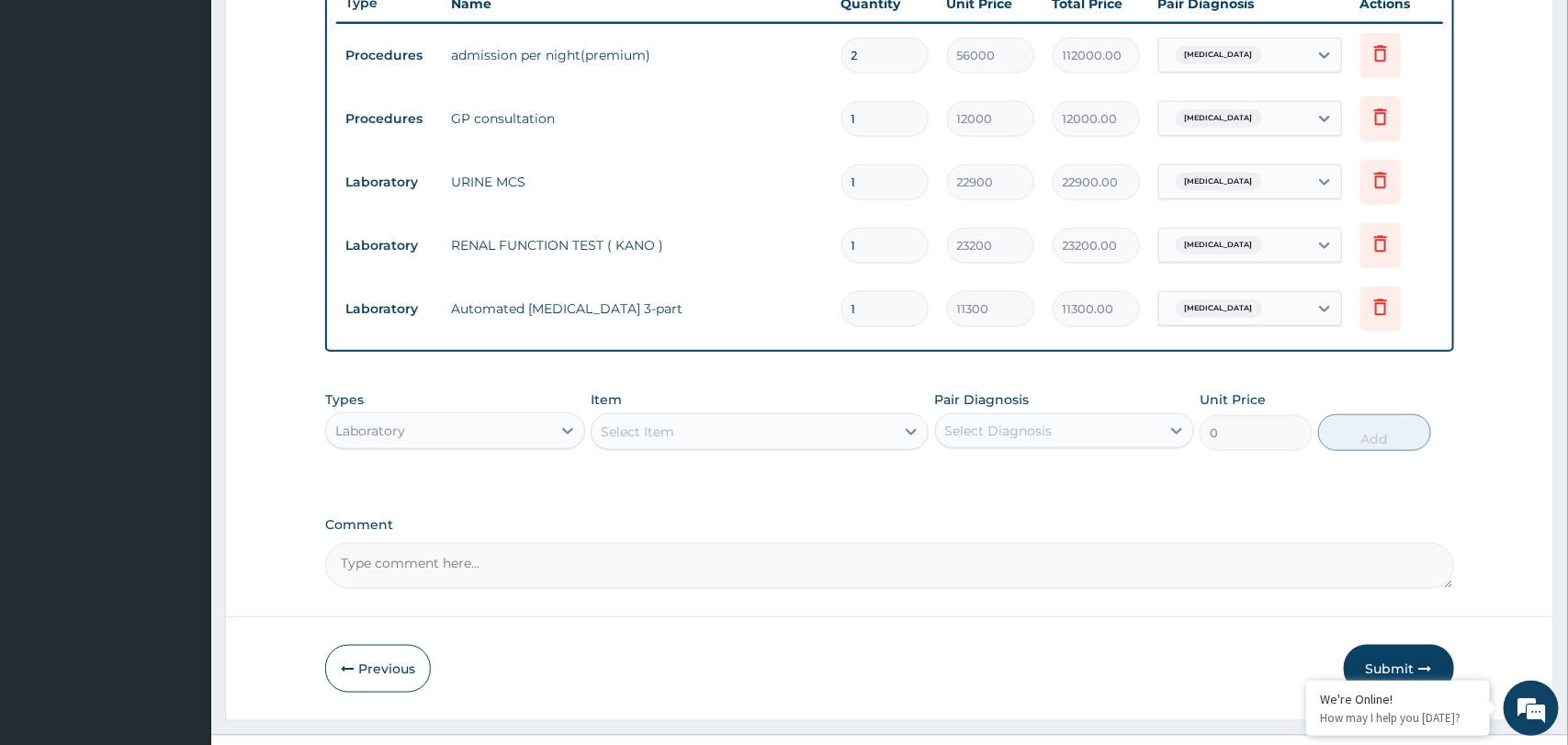
click at [640, 432] on div "Select Item" at bounding box center [637, 431] width 74 height 18
type input "mala"
click at [643, 472] on div "MALARIA RDT + SMEAR" at bounding box center [760, 477] width 338 height 33
type input "6500"
click at [1042, 434] on div "Select Diagnosis" at bounding box center [998, 431] width 107 height 18
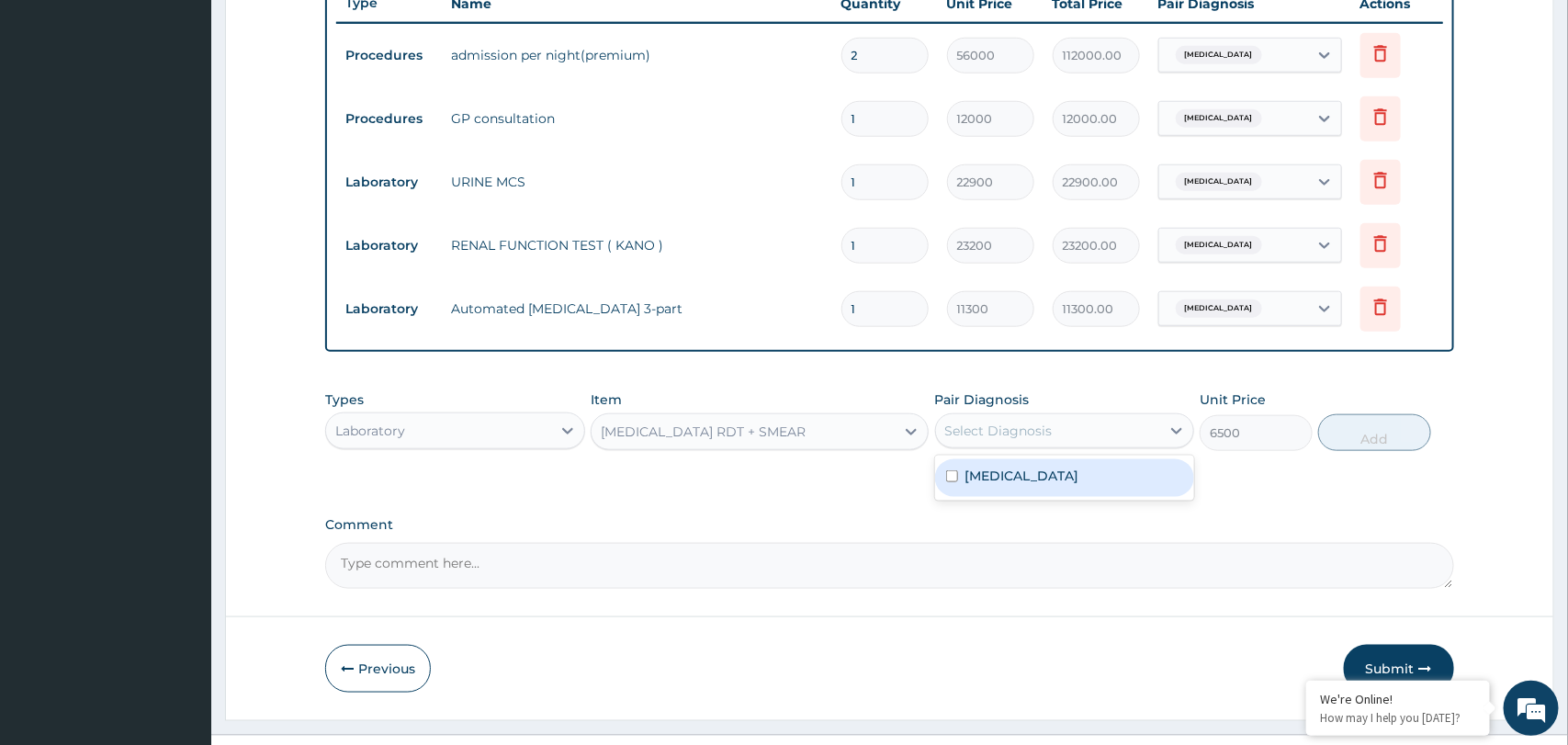
click at [1035, 478] on div "Malaria" at bounding box center [1065, 477] width 259 height 37
checkbox input "true"
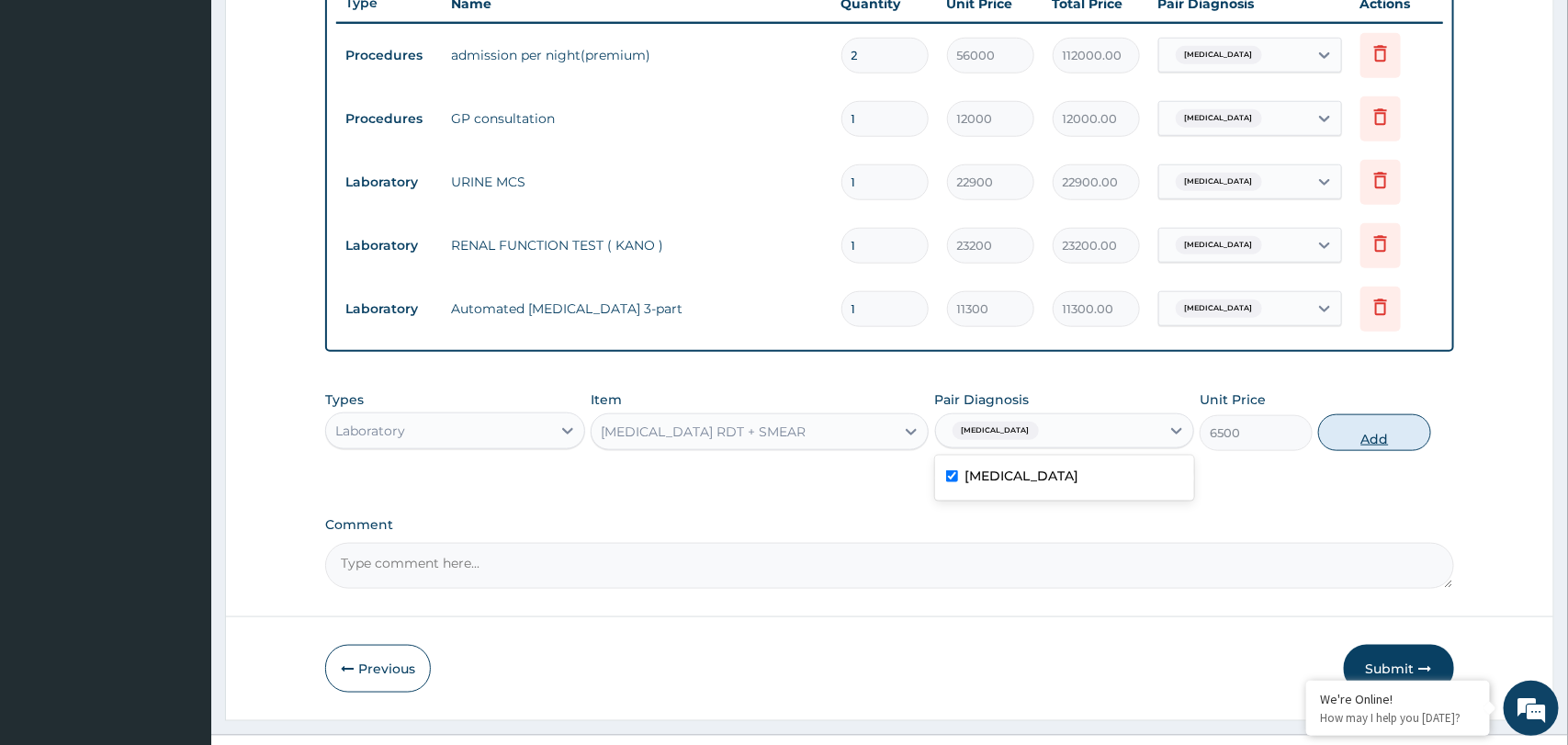
click at [1367, 447] on button "Add" at bounding box center [1374, 432] width 113 height 36
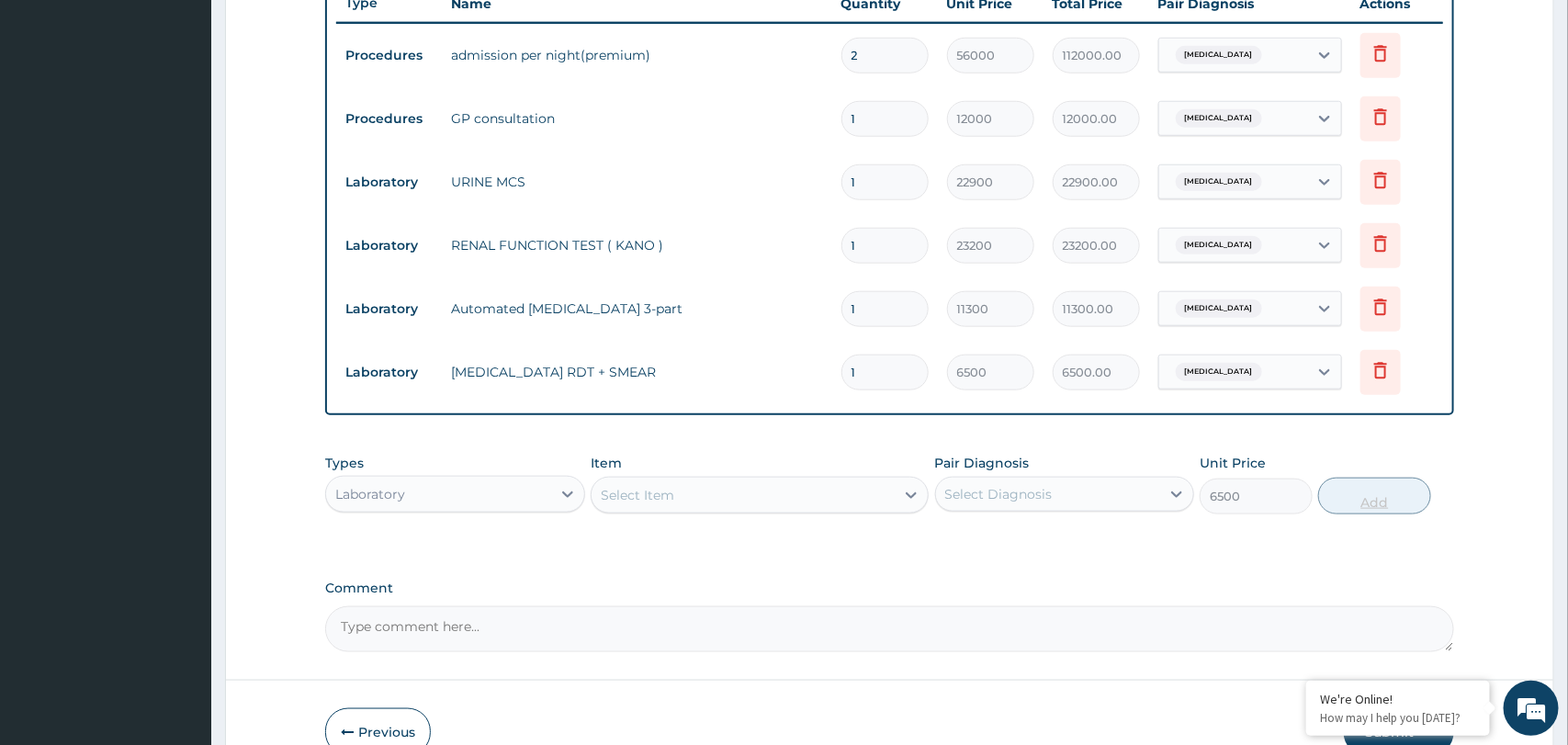
type input "0"
click at [906, 495] on icon at bounding box center [911, 495] width 11 height 7
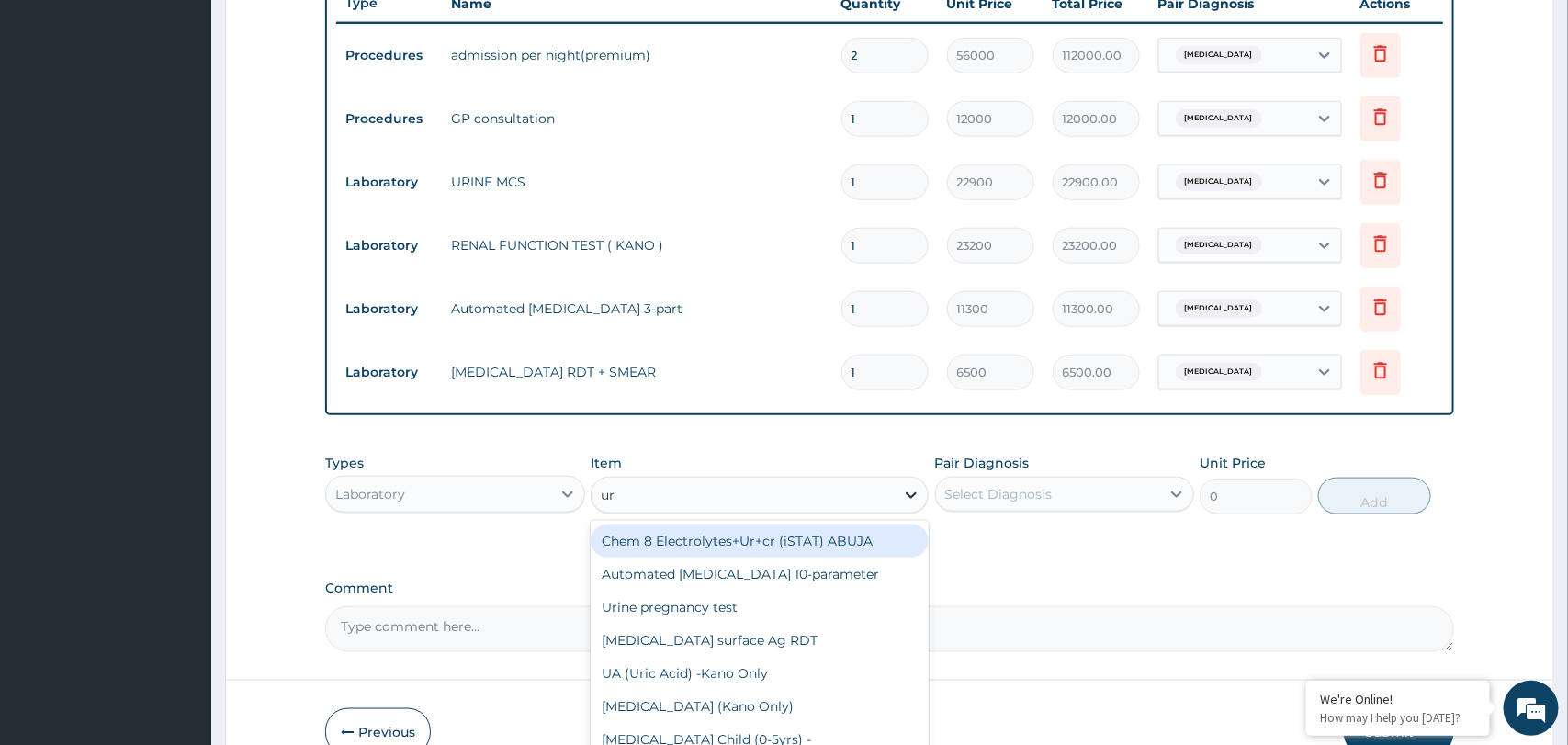
type input "uri"
click at [739, 528] on div "Automated Urinalysis 10-parameter" at bounding box center [760, 541] width 338 height 33
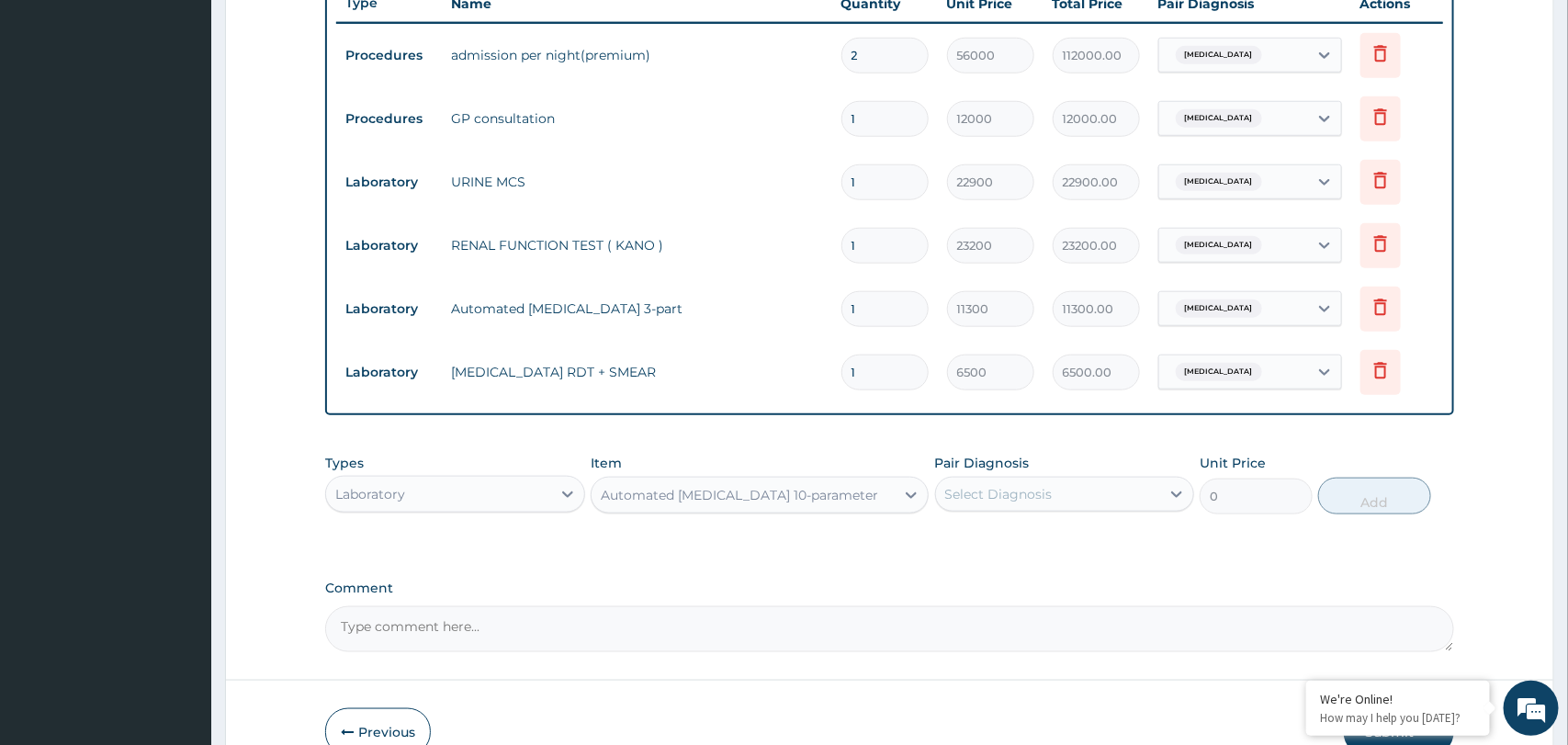
type input "4900"
click at [1004, 500] on div "Select Diagnosis" at bounding box center [998, 494] width 107 height 18
click at [1005, 536] on label "Malaria" at bounding box center [1021, 539] width 114 height 18
checkbox input "true"
click at [1369, 508] on button "Add" at bounding box center [1374, 496] width 113 height 36
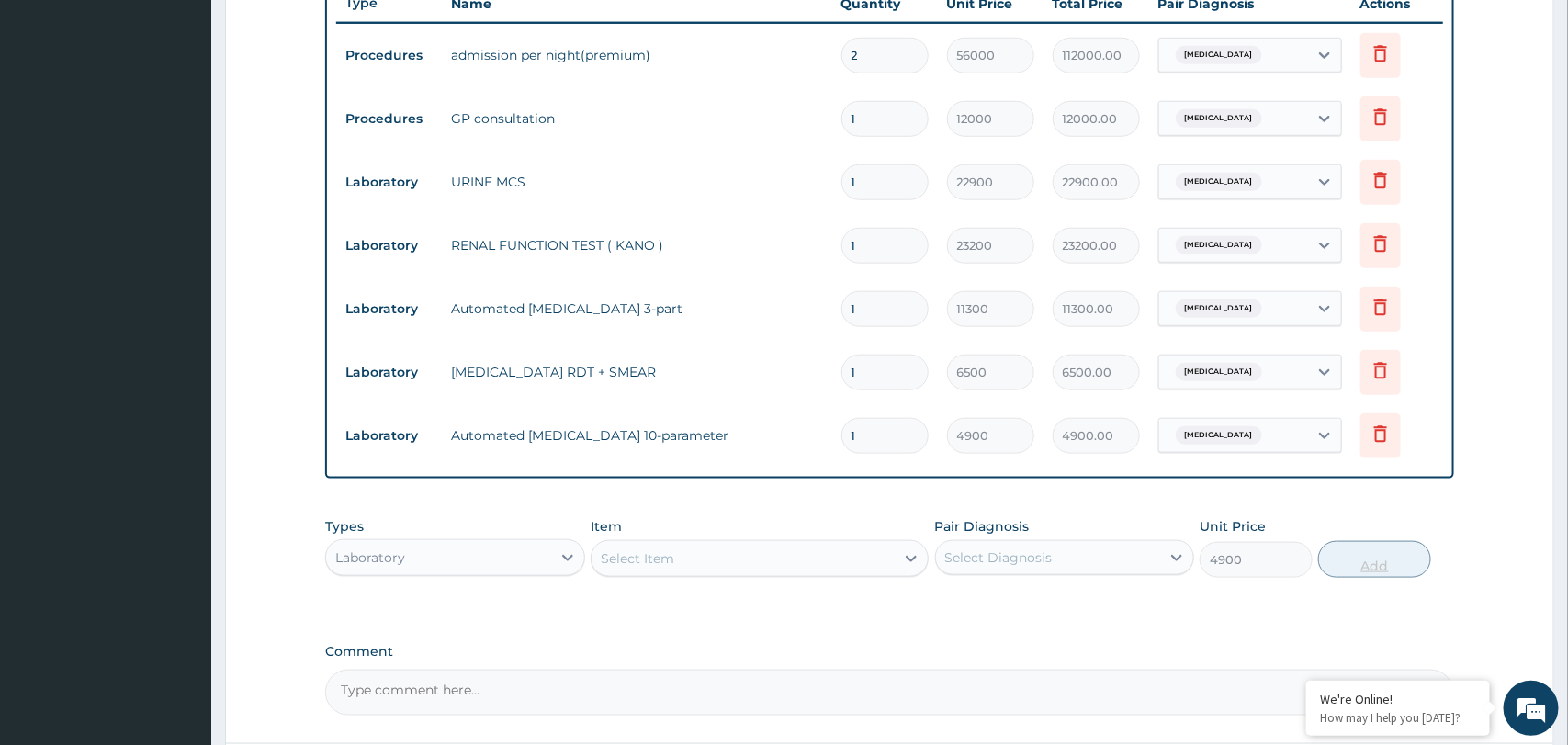
type input "0"
click at [1382, 245] on icon at bounding box center [1380, 243] width 22 height 22
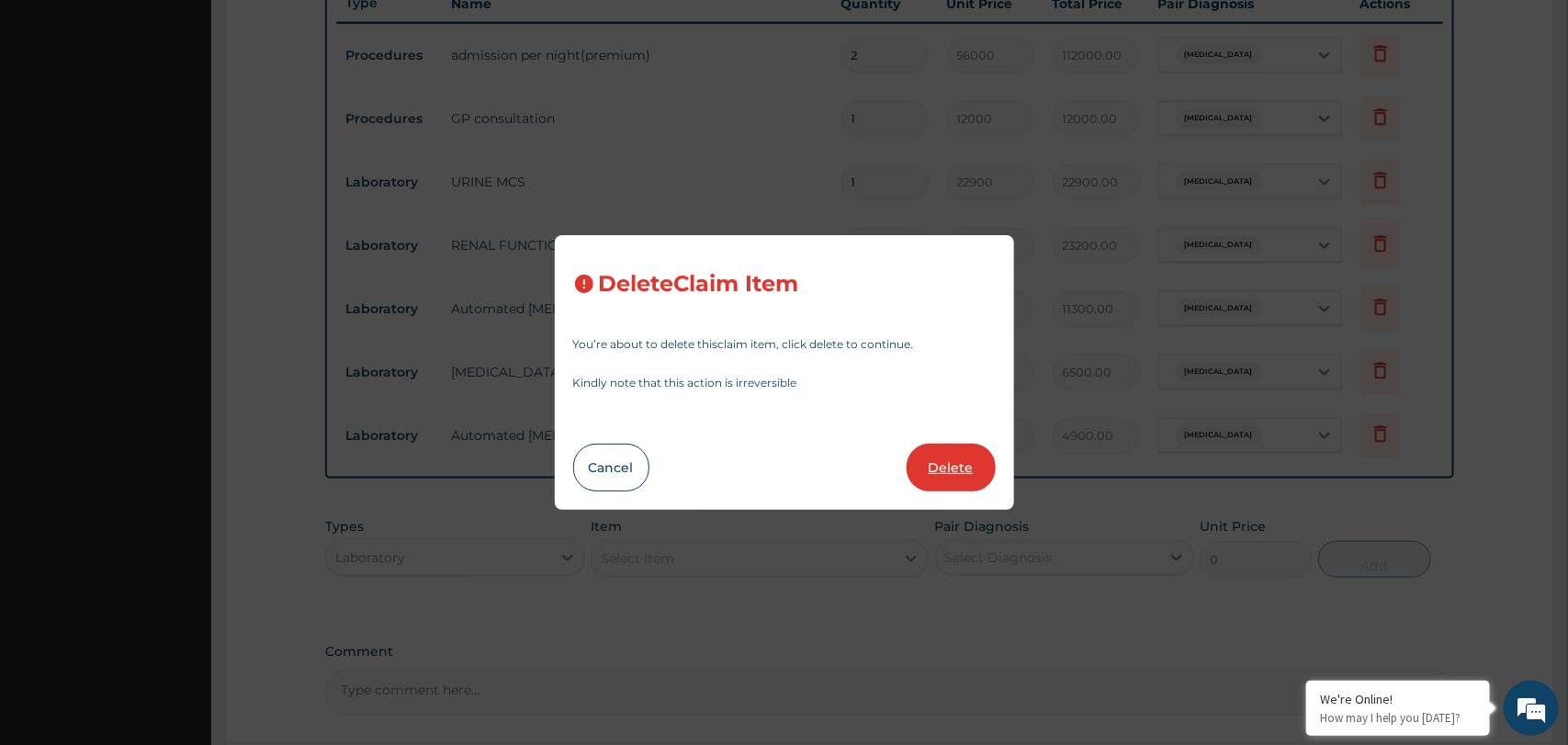
click at [945, 475] on button "Delete" at bounding box center [950, 468] width 89 height 48
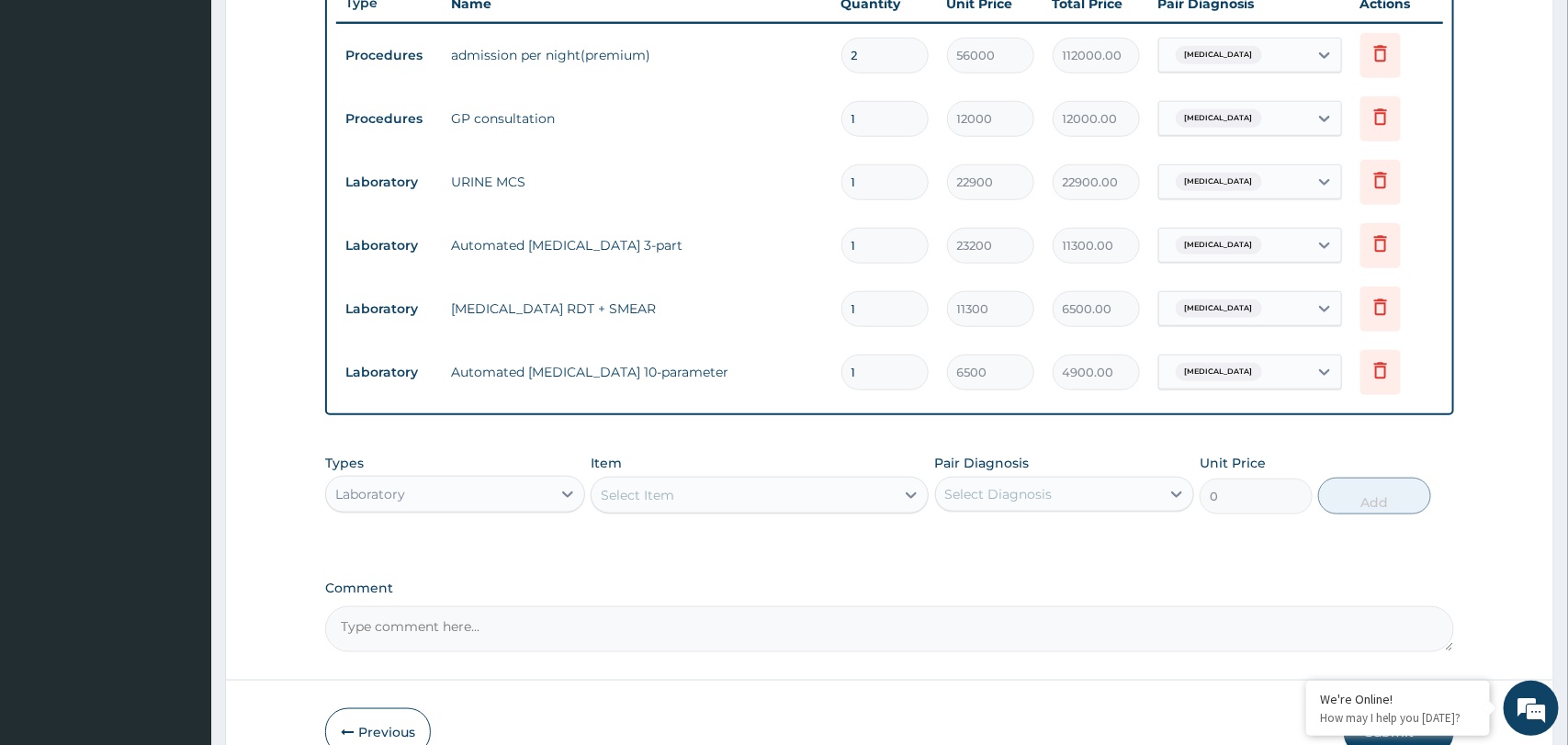
type input "11300"
type input "11300.00"
type input "6500"
type input "6500.00"
type input "4900"
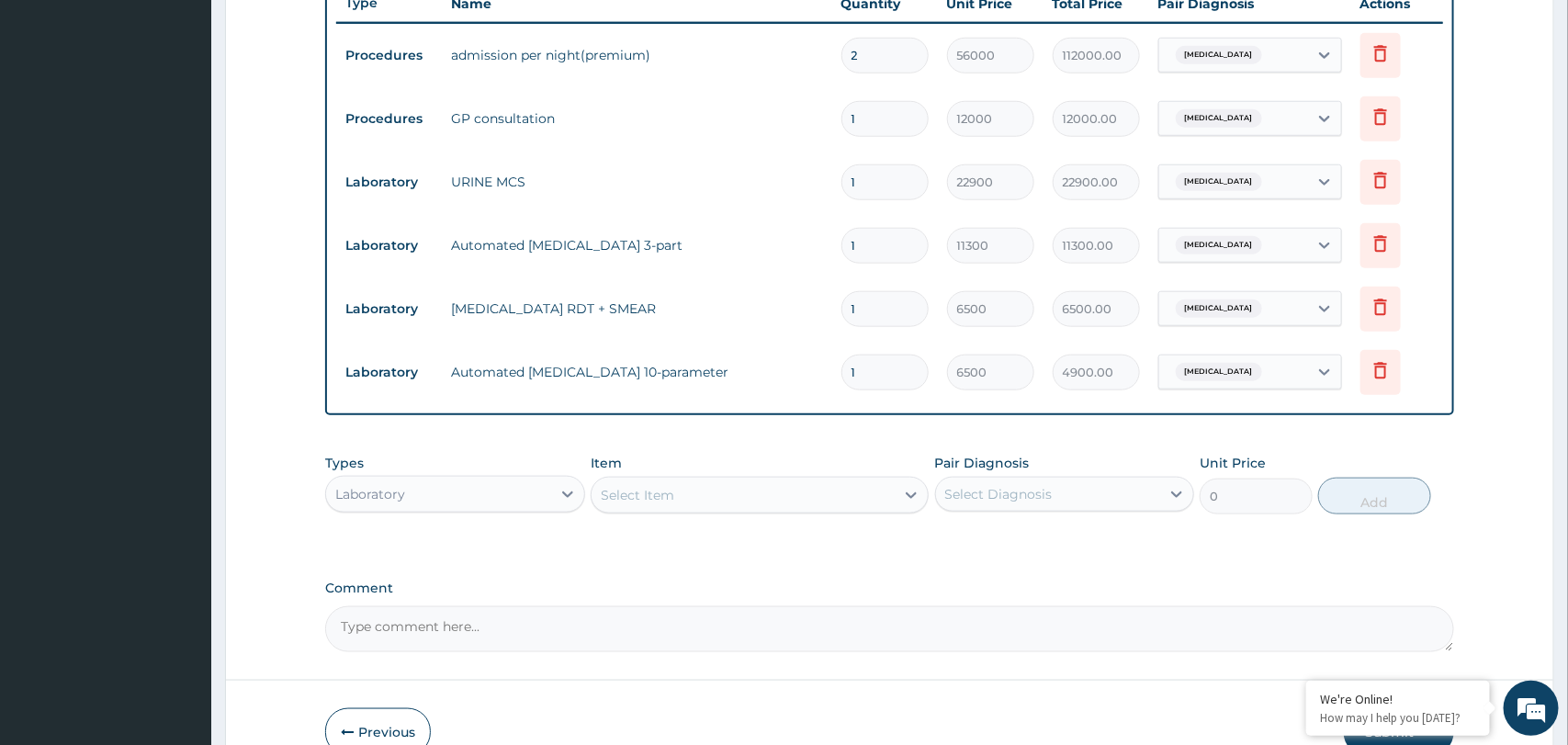
type input "4900.00"
click at [542, 497] on div "Laboratory" at bounding box center [438, 494] width 224 height 30
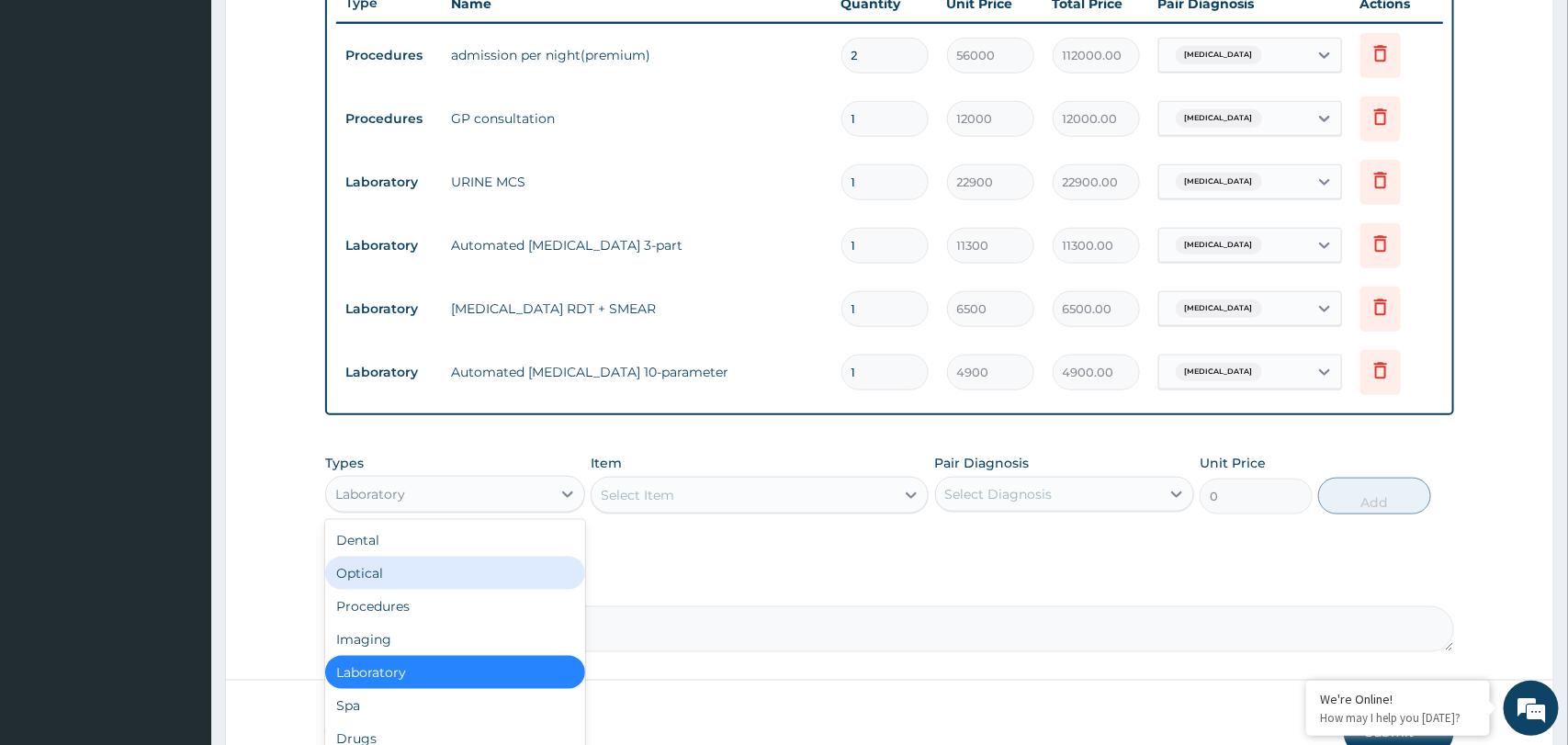
scroll to position [61, 0]
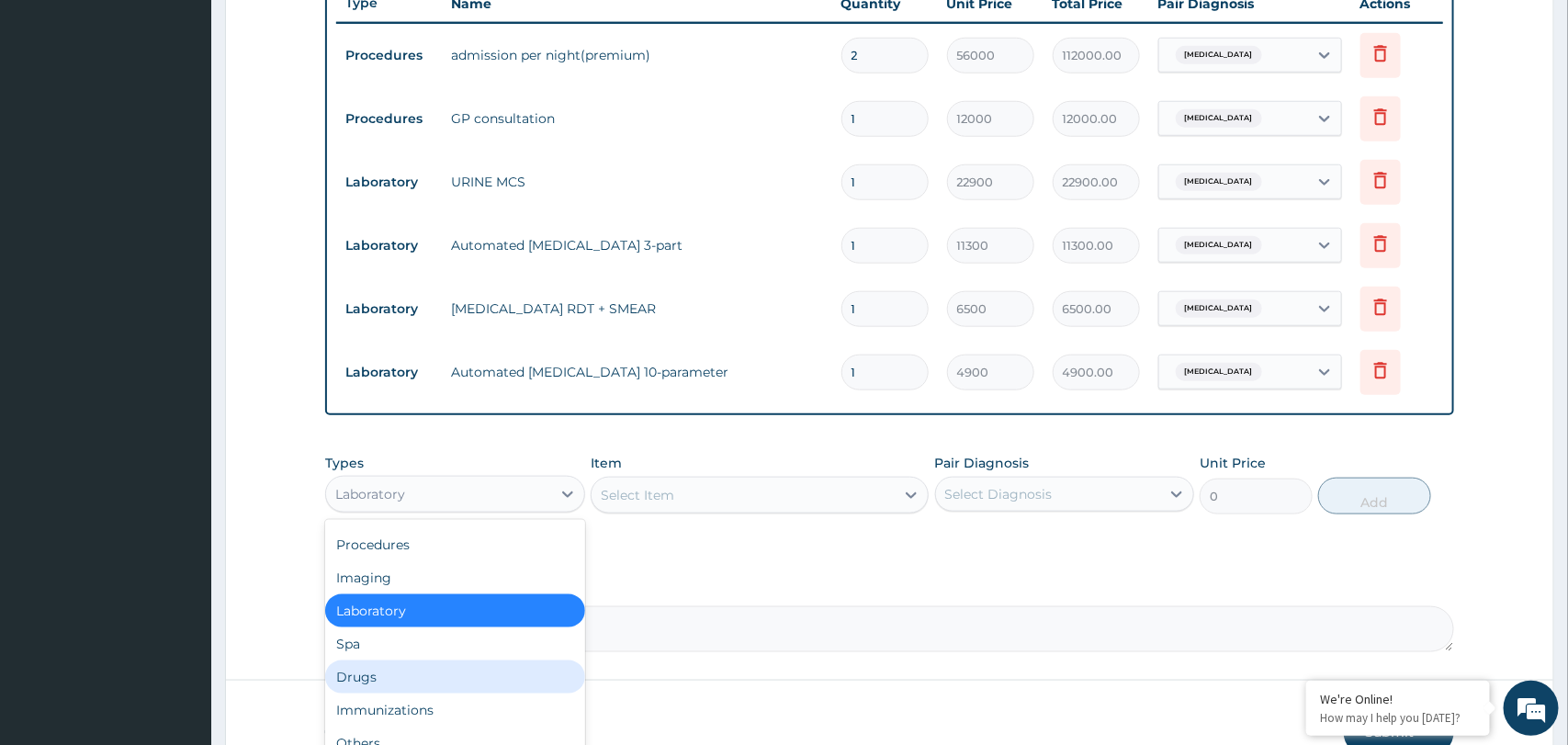
click at [406, 676] on div "Drugs" at bounding box center [455, 677] width 259 height 33
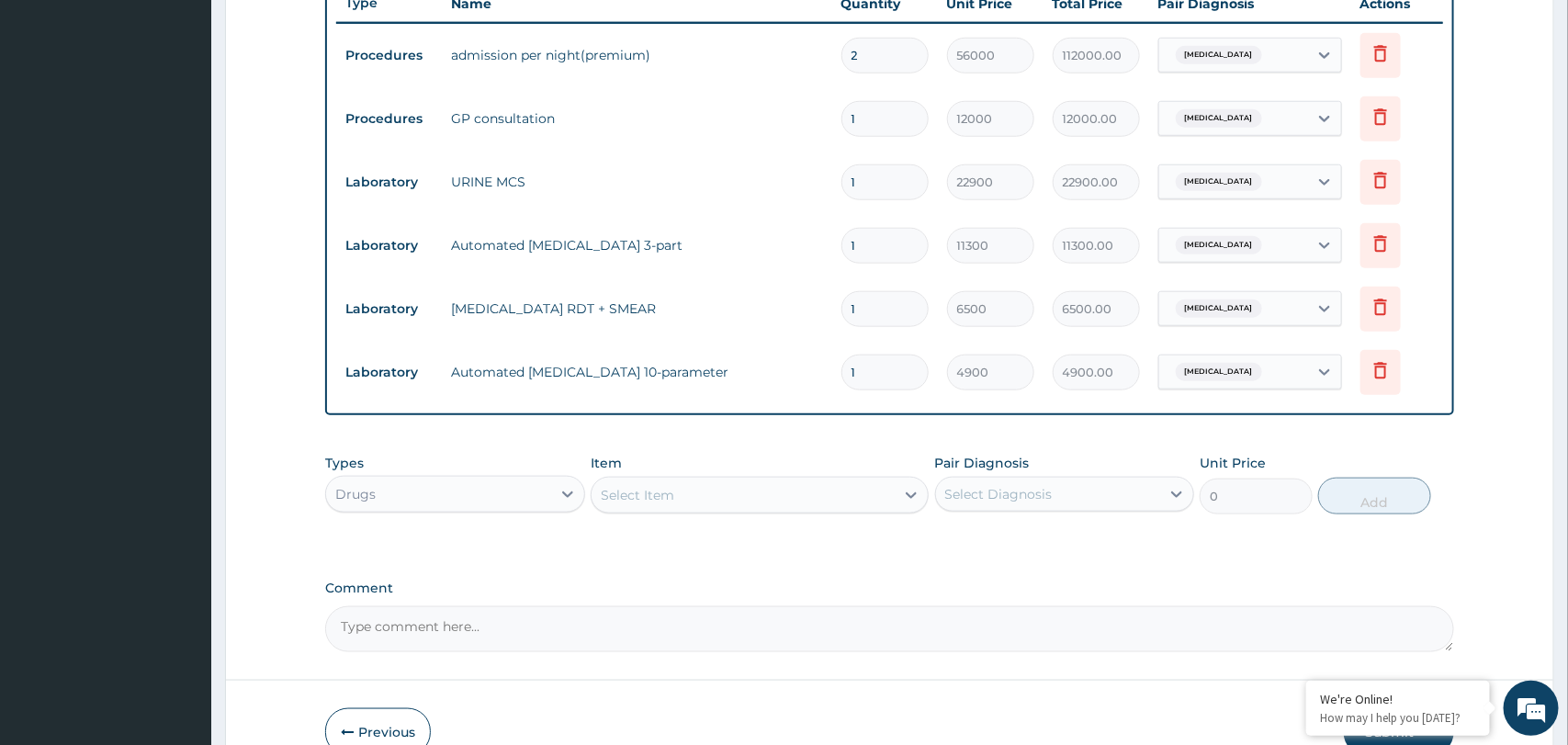
click at [789, 497] on div "Select Item" at bounding box center [743, 495] width 303 height 30
type input "lever"
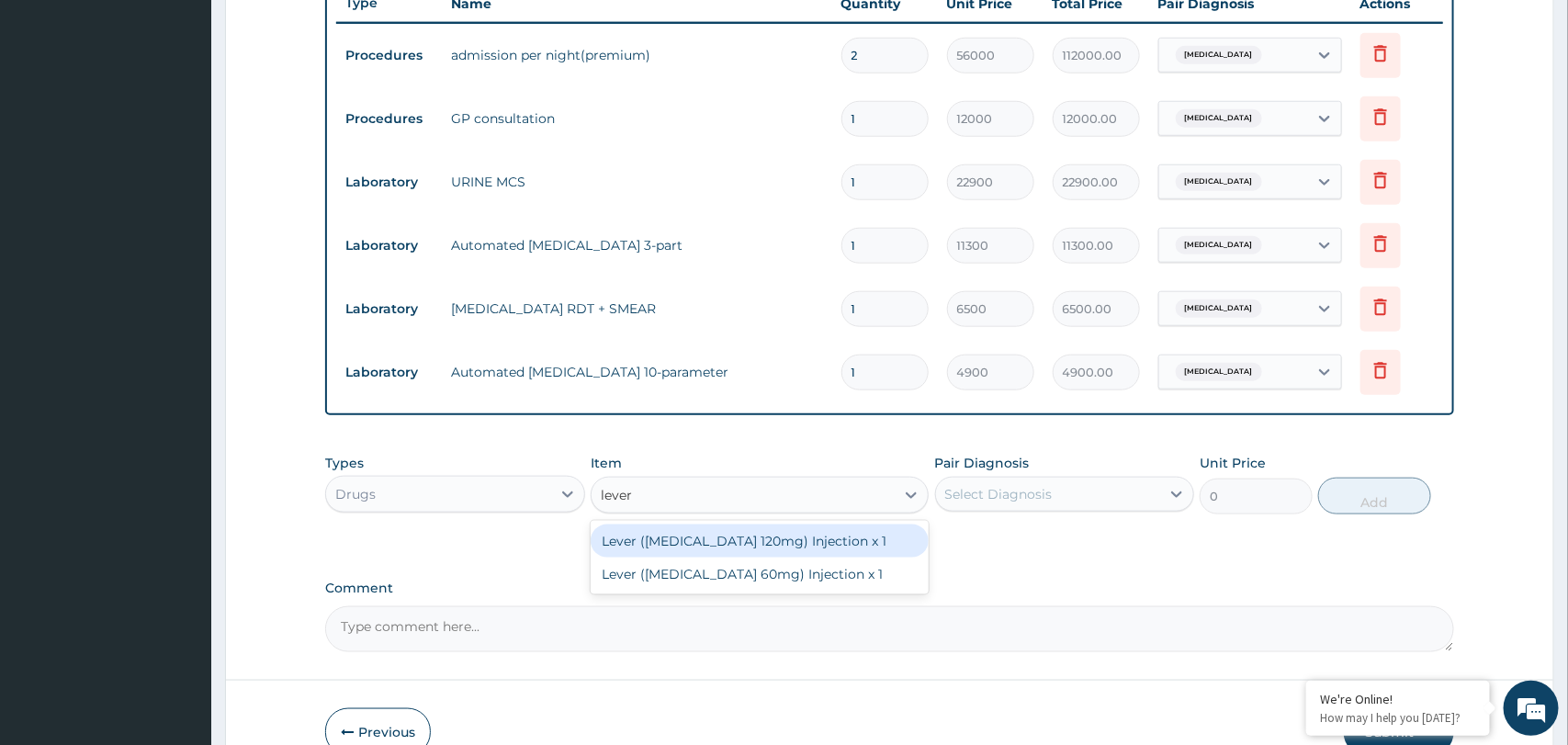
click at [813, 538] on div "Lever (Artesunate 120mg) Injection x 1" at bounding box center [760, 541] width 338 height 33
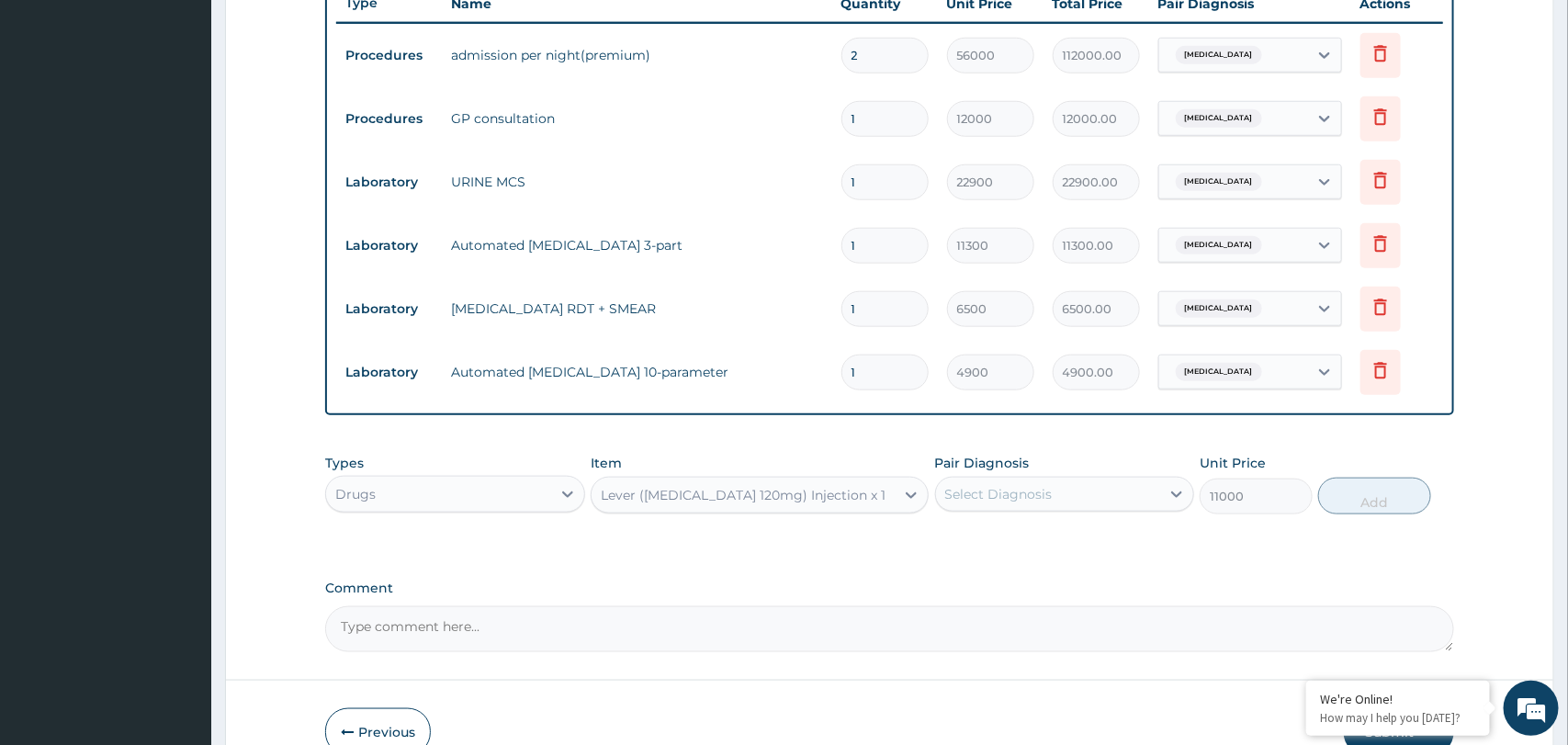
click at [749, 496] on div "Lever (Artesunate 120mg) Injection x 1" at bounding box center [742, 495] width 285 height 18
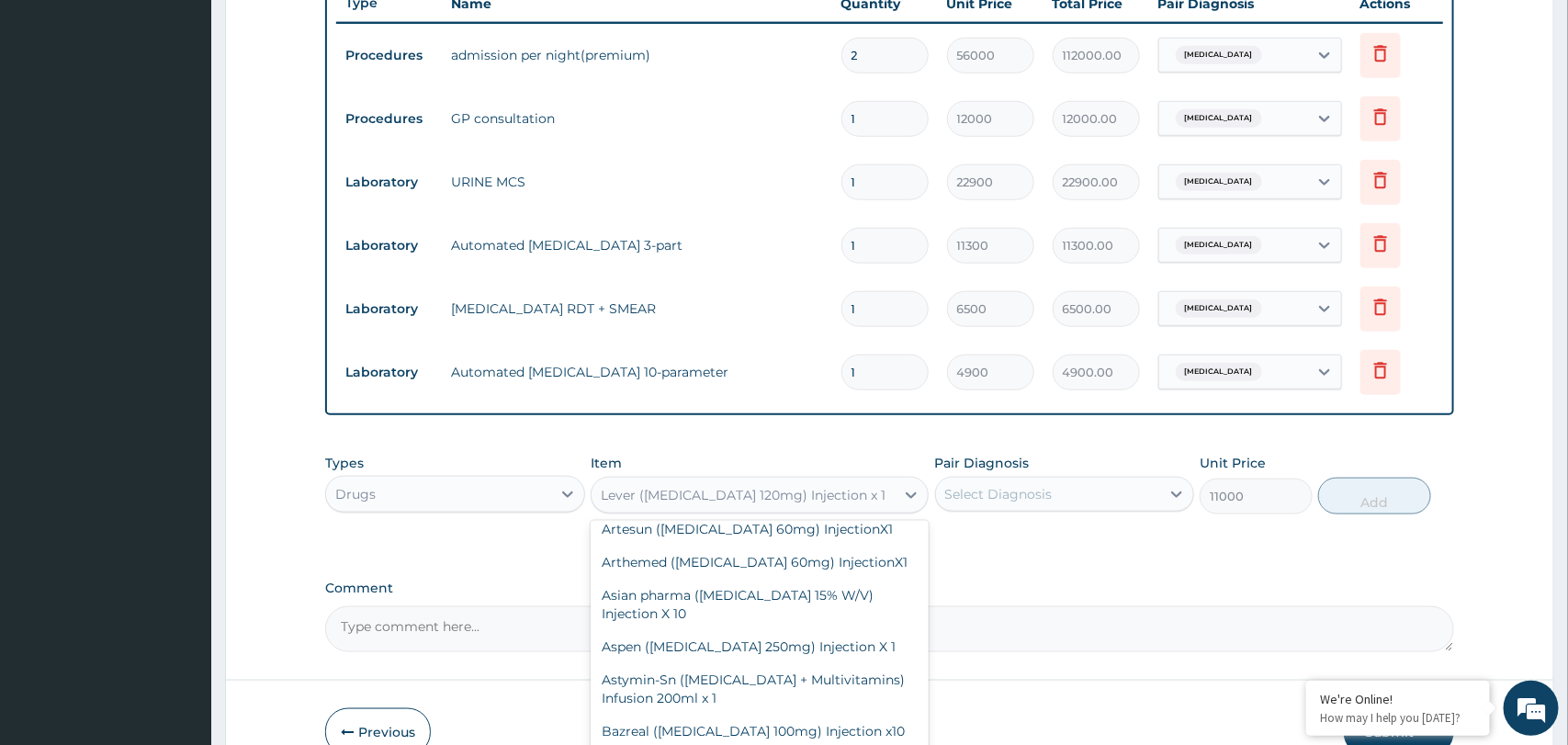
scroll to position [70553, 0]
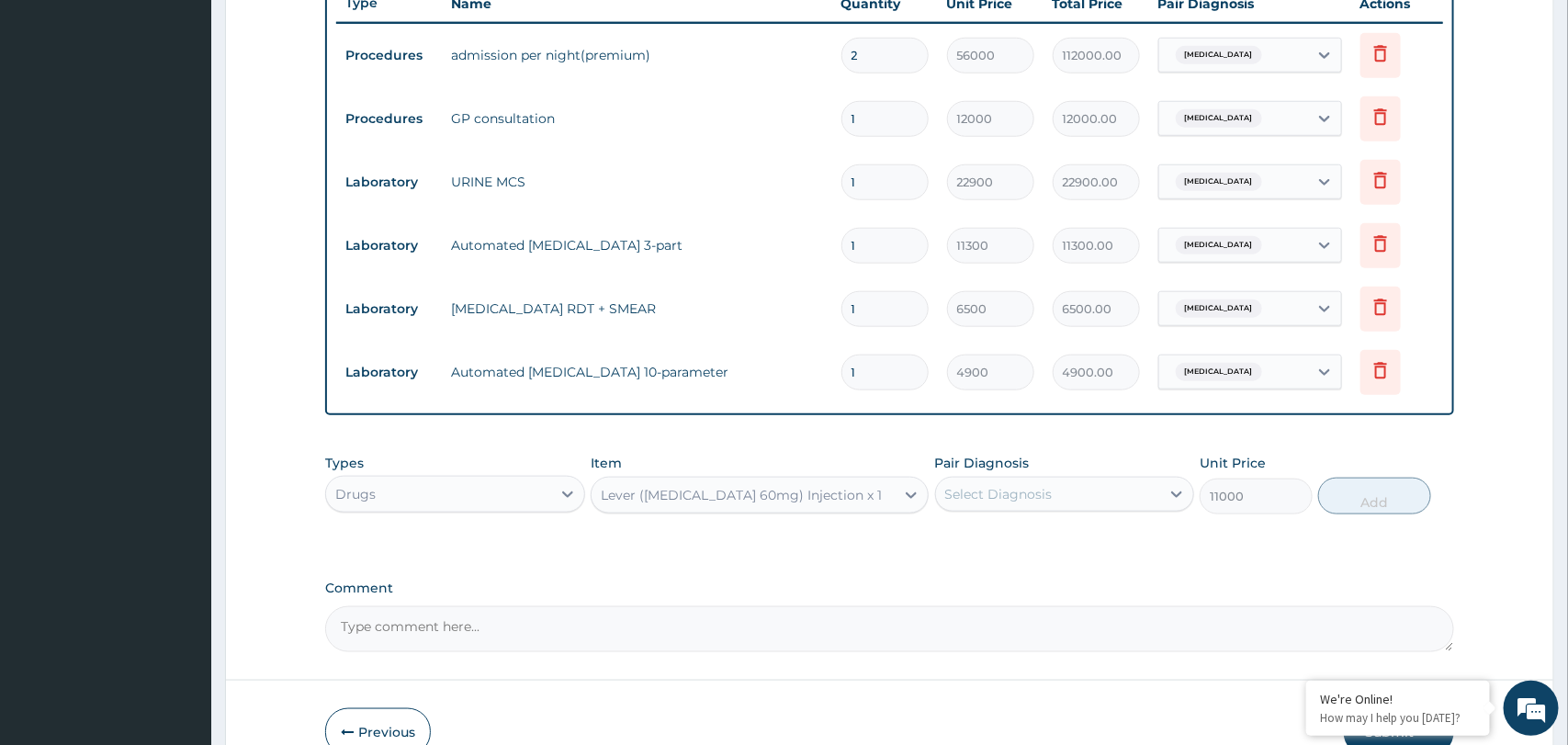
type input "9000"
click at [1018, 492] on div "Select Diagnosis" at bounding box center [998, 494] width 107 height 18
click at [1011, 541] on label "Malaria" at bounding box center [1021, 539] width 114 height 18
checkbox input "true"
click at [1364, 502] on button "Add" at bounding box center [1374, 496] width 113 height 36
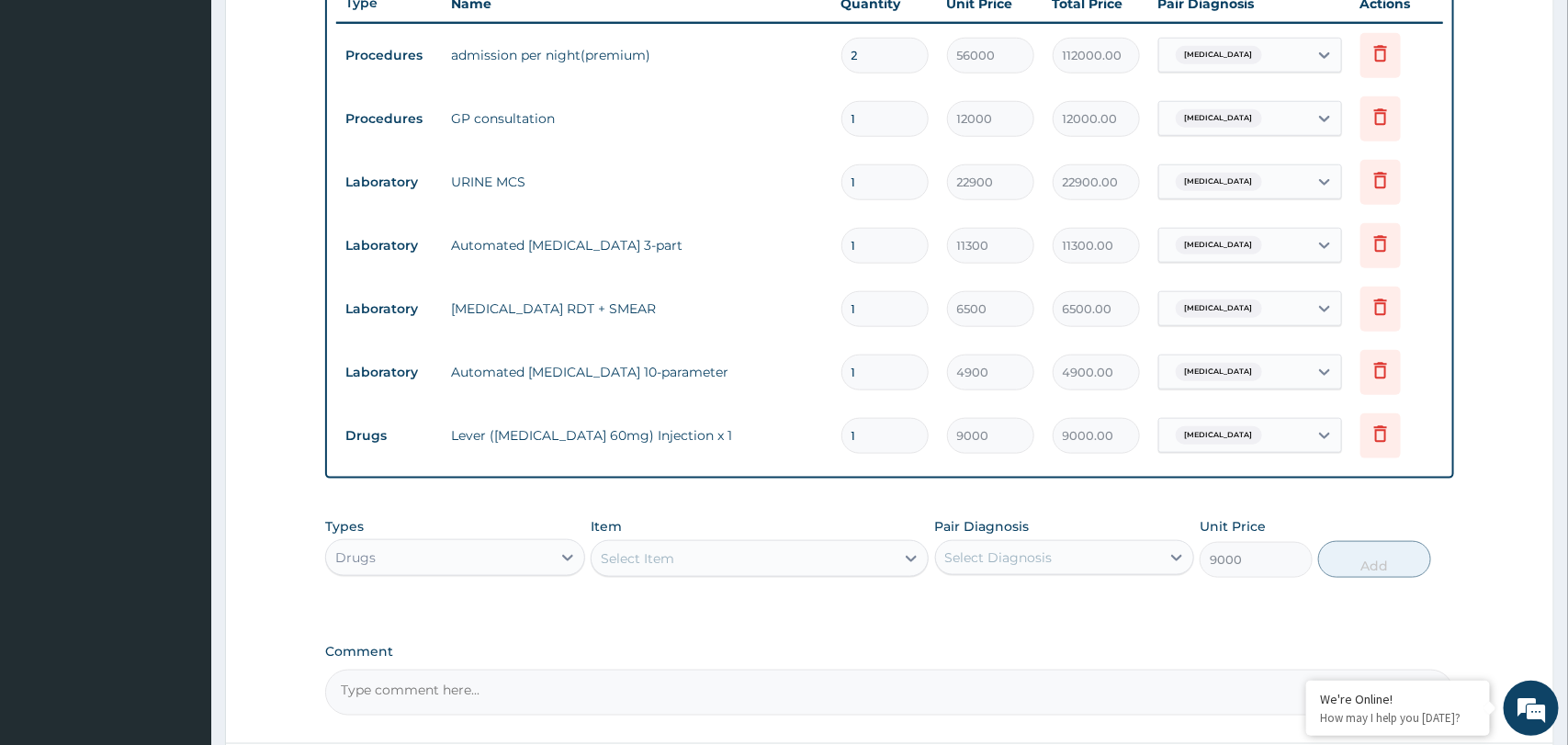
type input "0"
type input "0.00"
type input "2"
type input "18000.00"
type input "2"
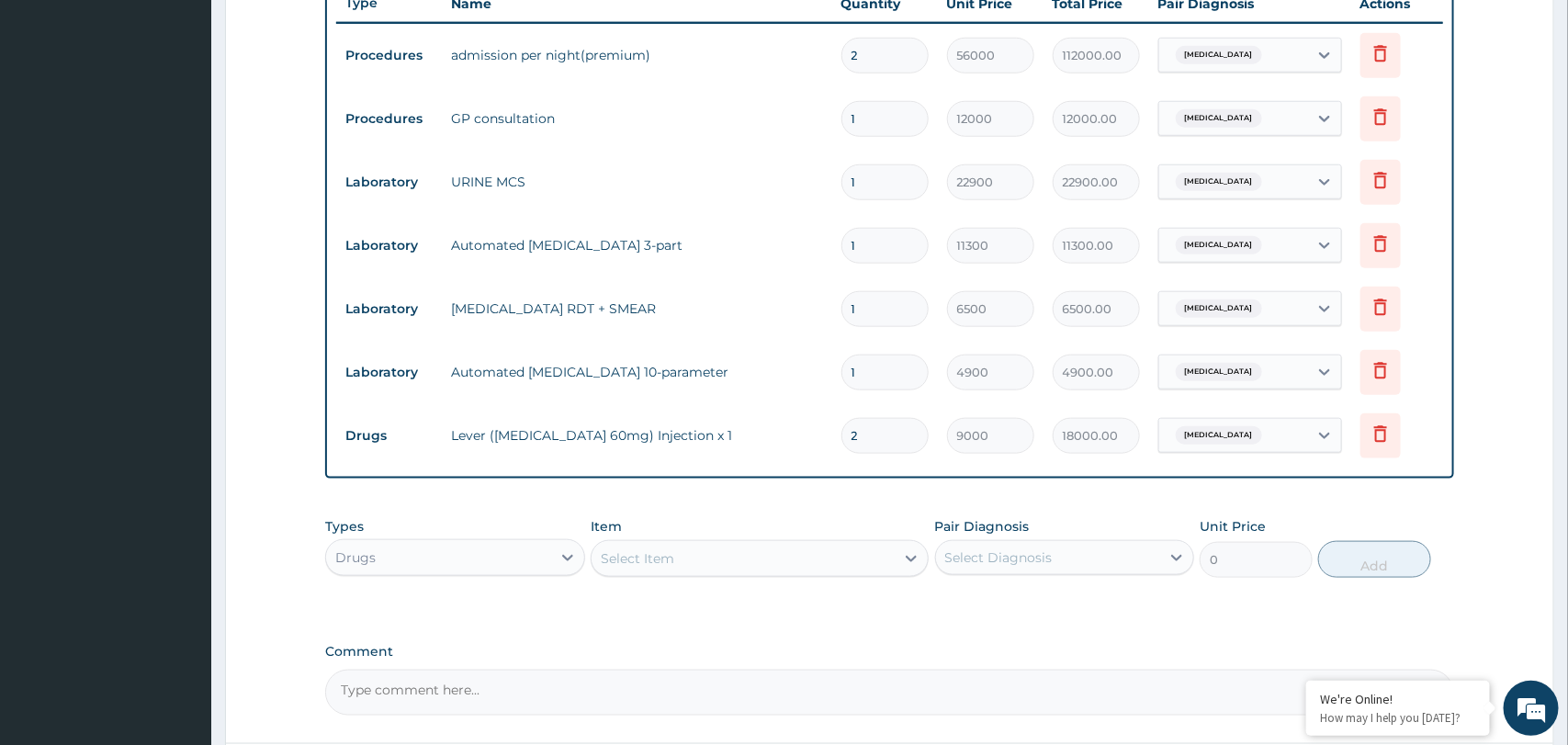
click at [640, 546] on div "Select Item" at bounding box center [743, 558] width 303 height 30
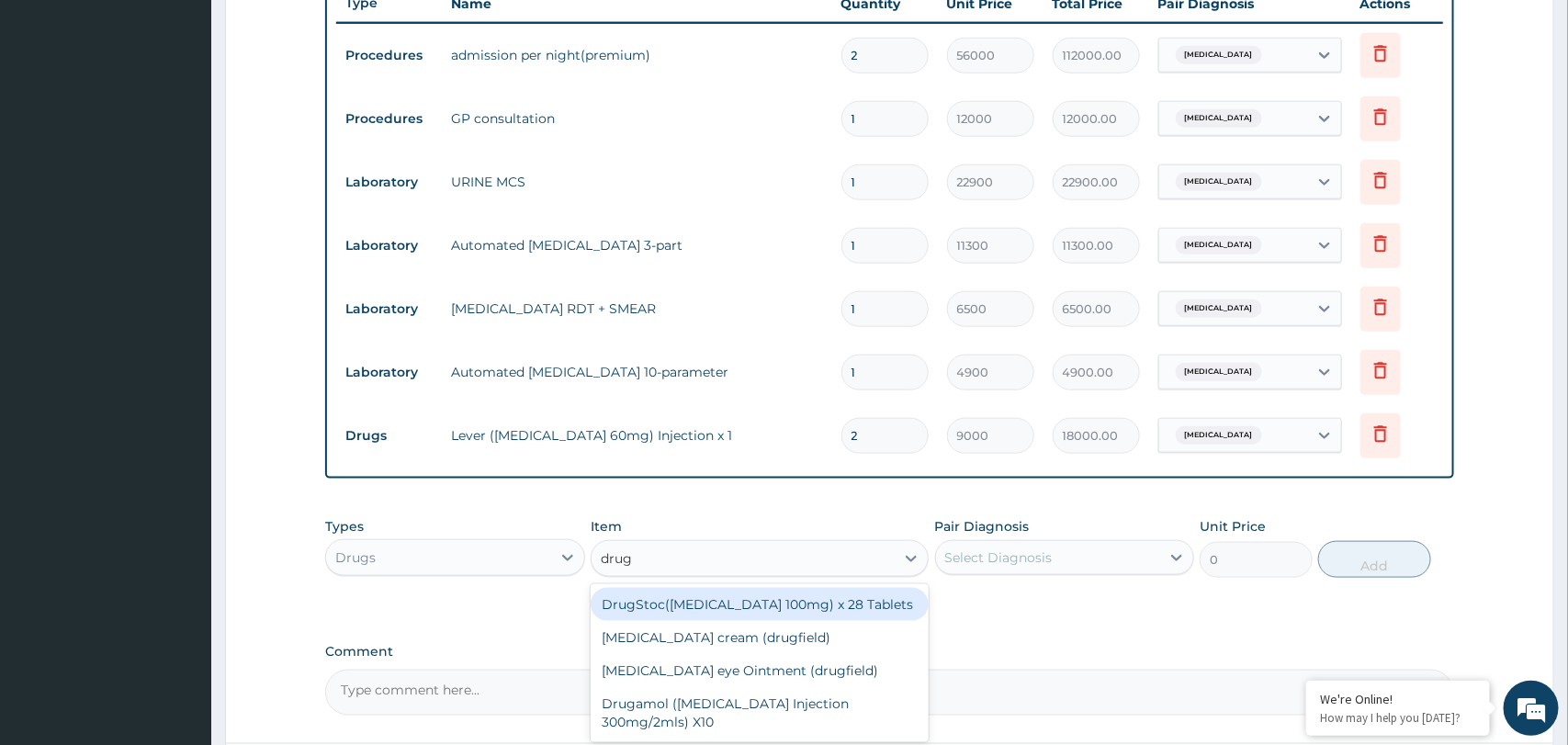
type input "druga"
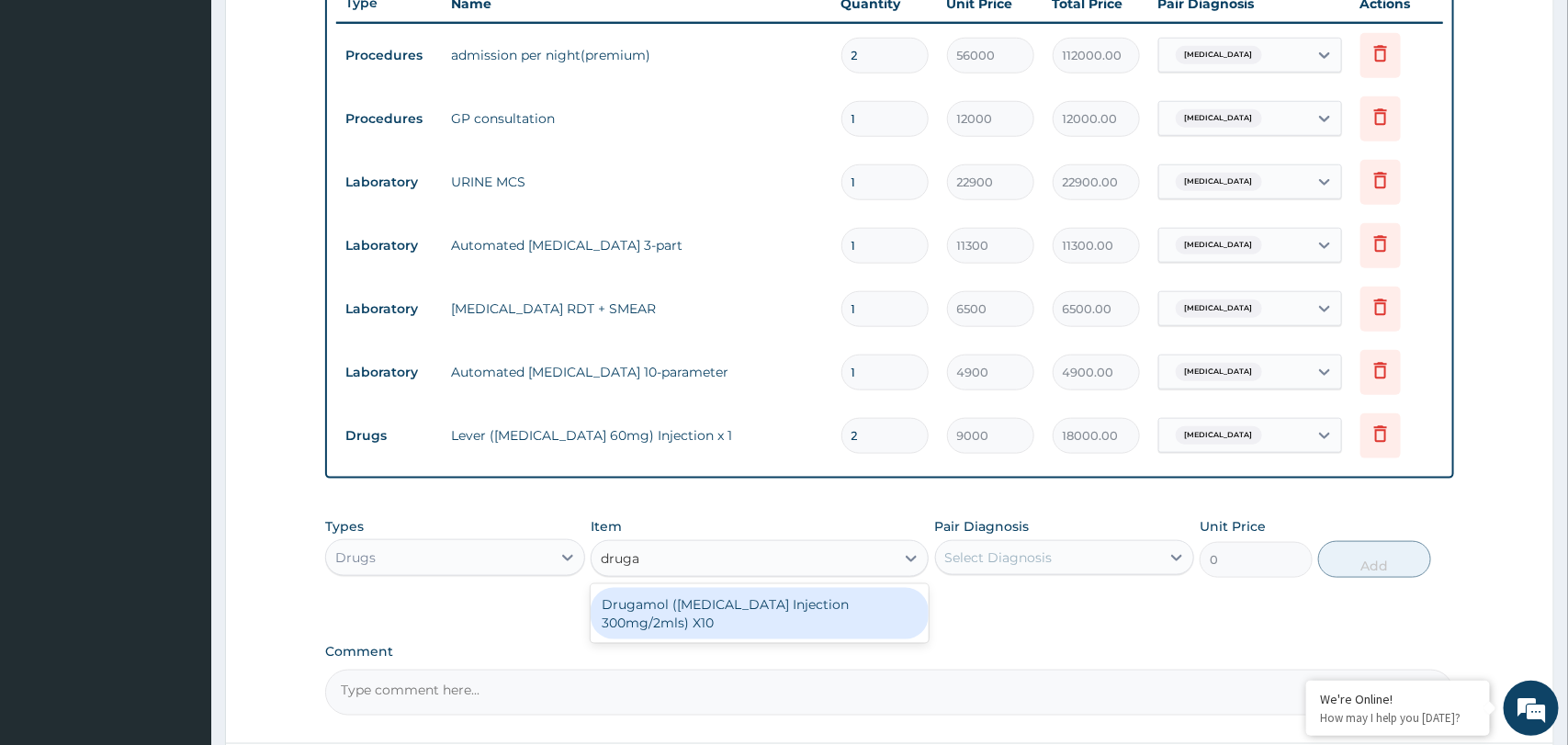
click at [633, 606] on div "Drugamol (Paracetamol Injection 300mg/2mls) X10" at bounding box center [760, 614] width 338 height 52
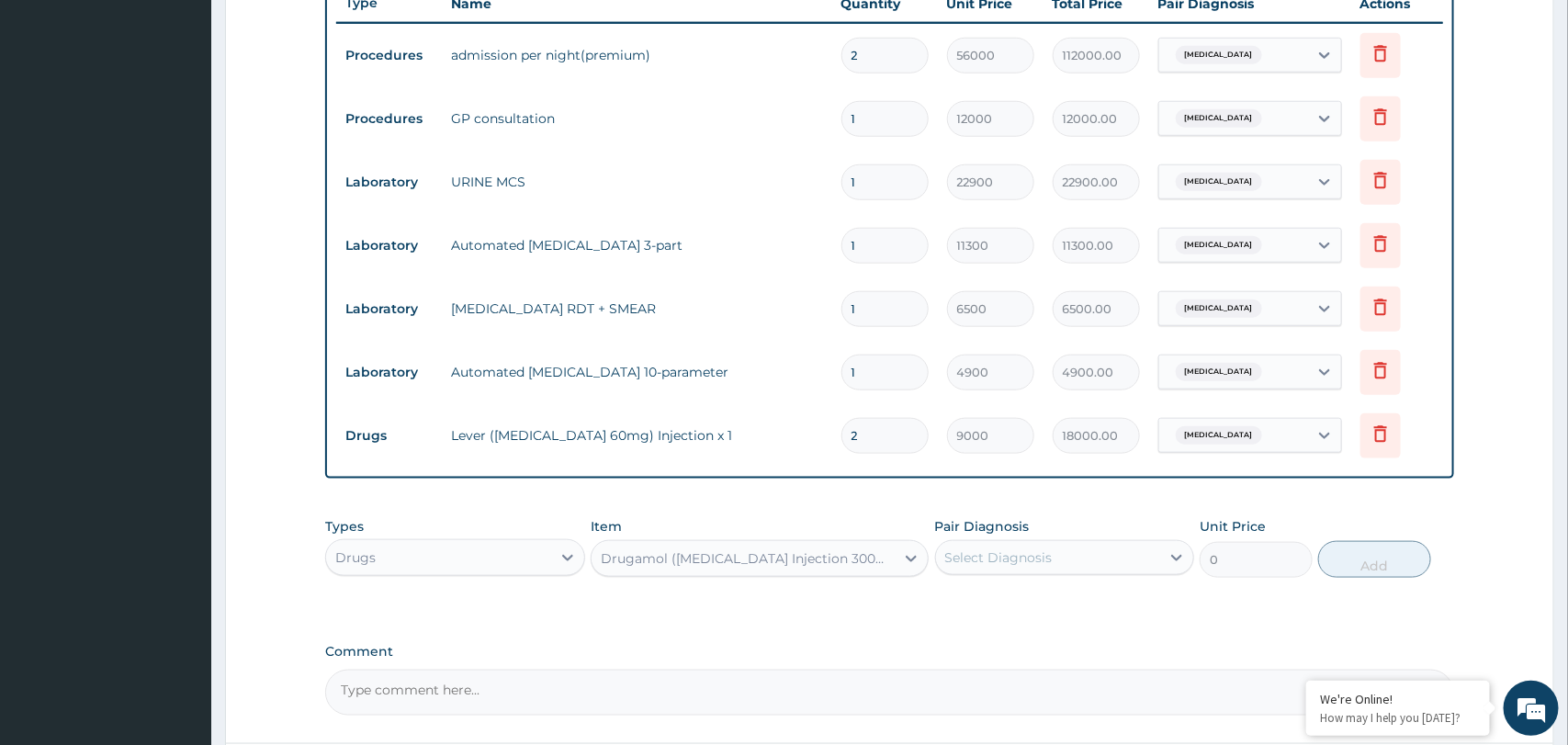
type input "1200"
click at [1007, 560] on div "Select Diagnosis" at bounding box center [998, 557] width 107 height 18
click at [1004, 607] on label "Malaria" at bounding box center [1021, 602] width 114 height 18
checkbox input "true"
click at [1365, 565] on button "Add" at bounding box center [1374, 559] width 113 height 36
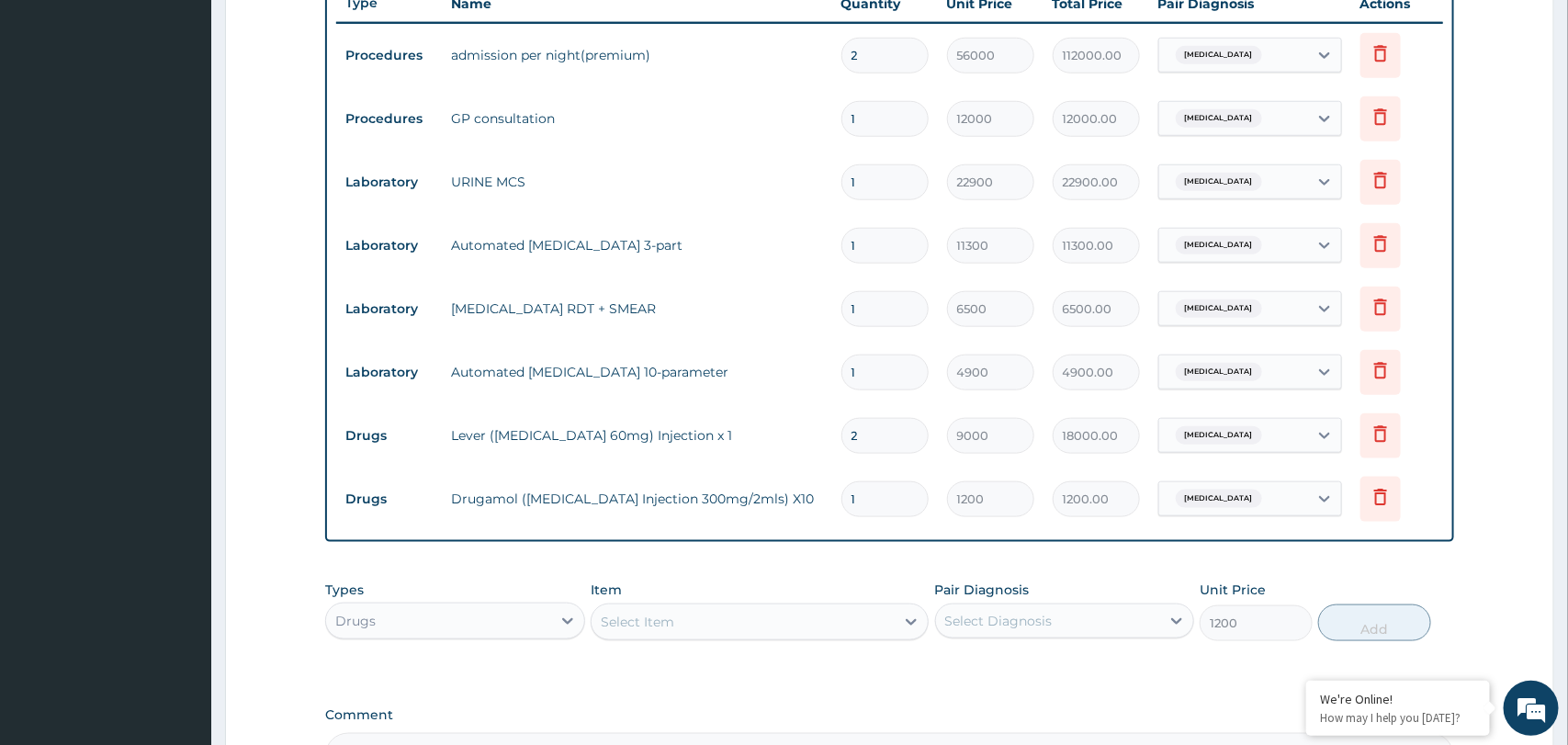
type input "0"
click at [775, 618] on div "Select Item" at bounding box center [743, 621] width 303 height 30
paste input "Normal Saline 0.9%"
type input "Normal Saline 0.9%"
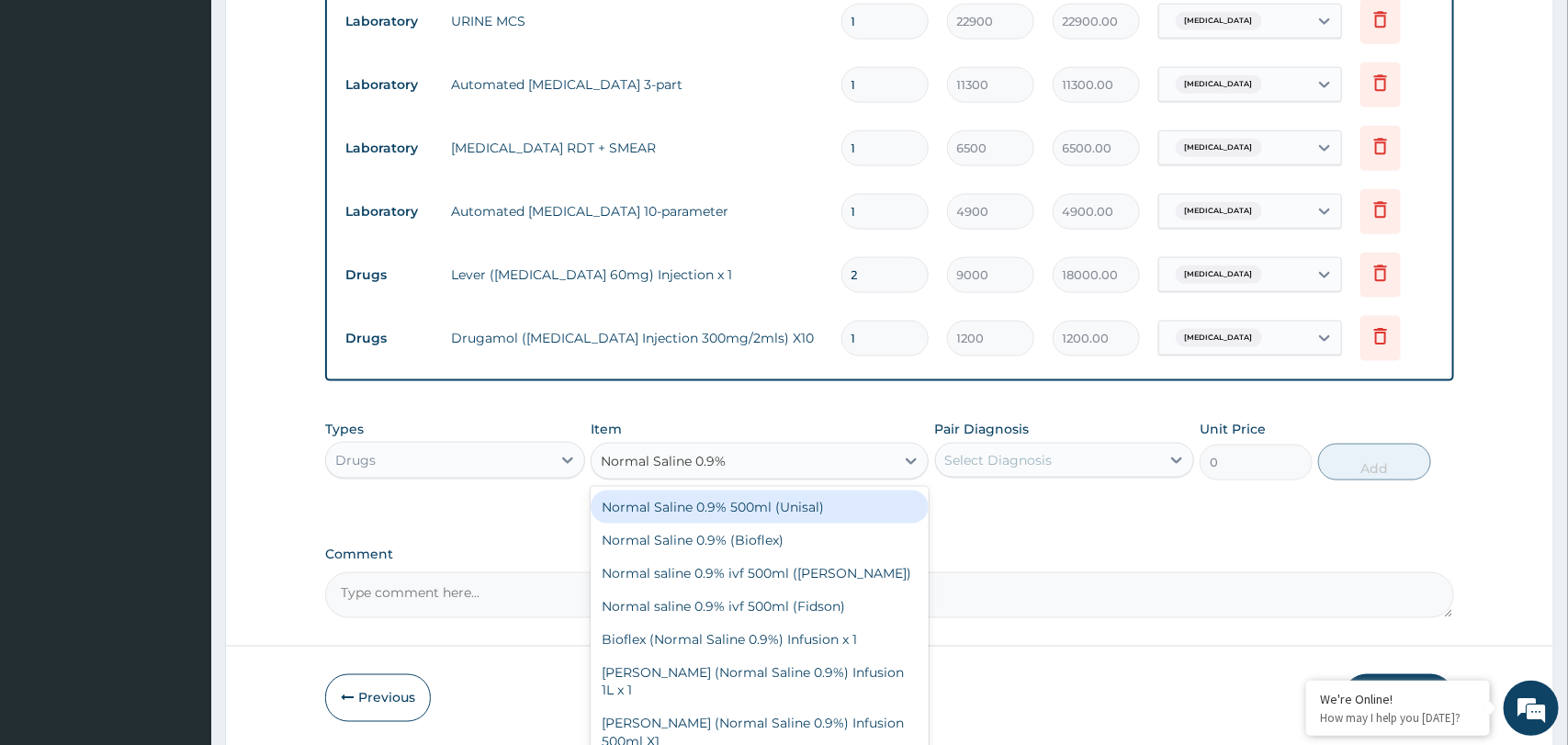
scroll to position [888, 0]
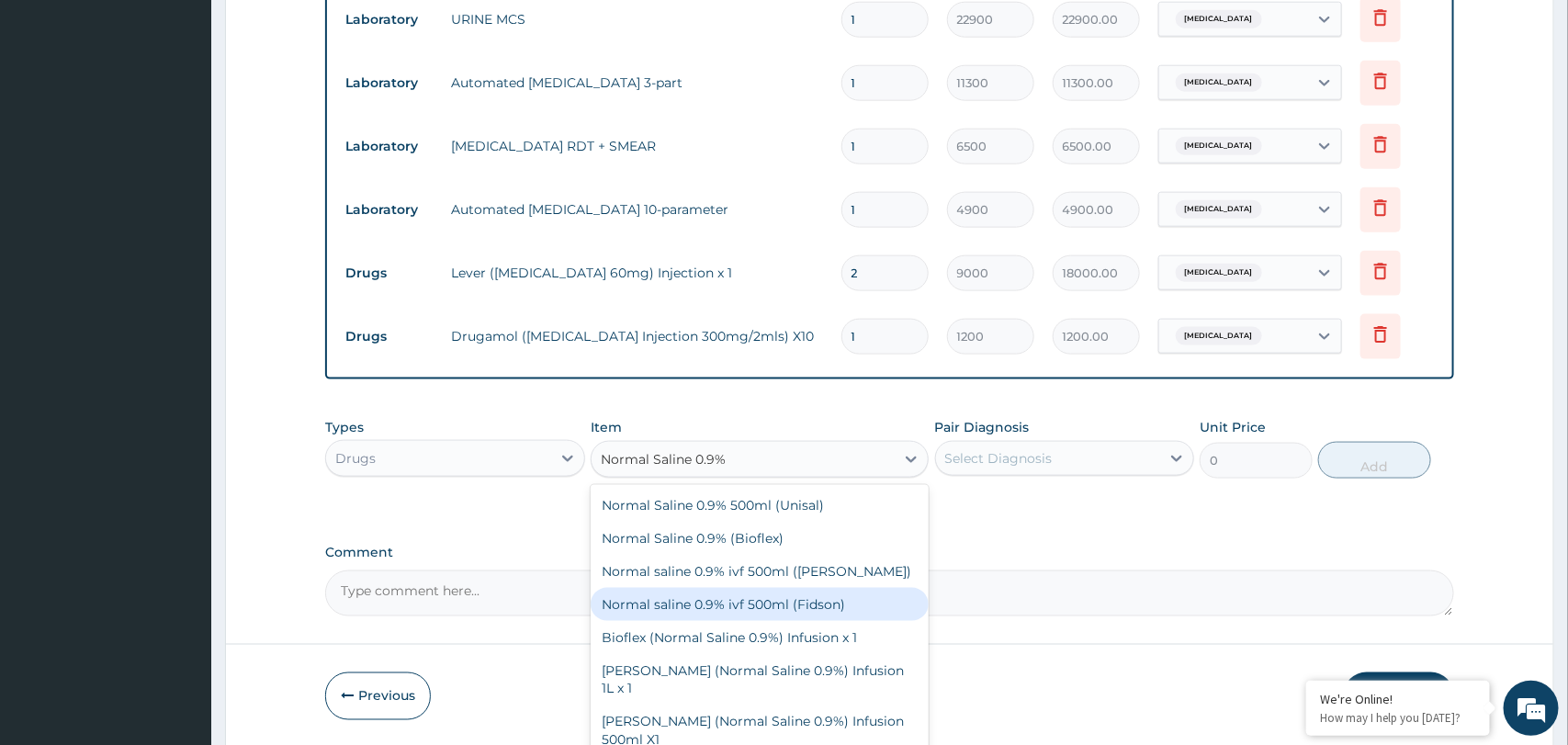
click at [771, 605] on div "Normal saline 0.9% ivf 500ml (Fidson)" at bounding box center [760, 604] width 338 height 33
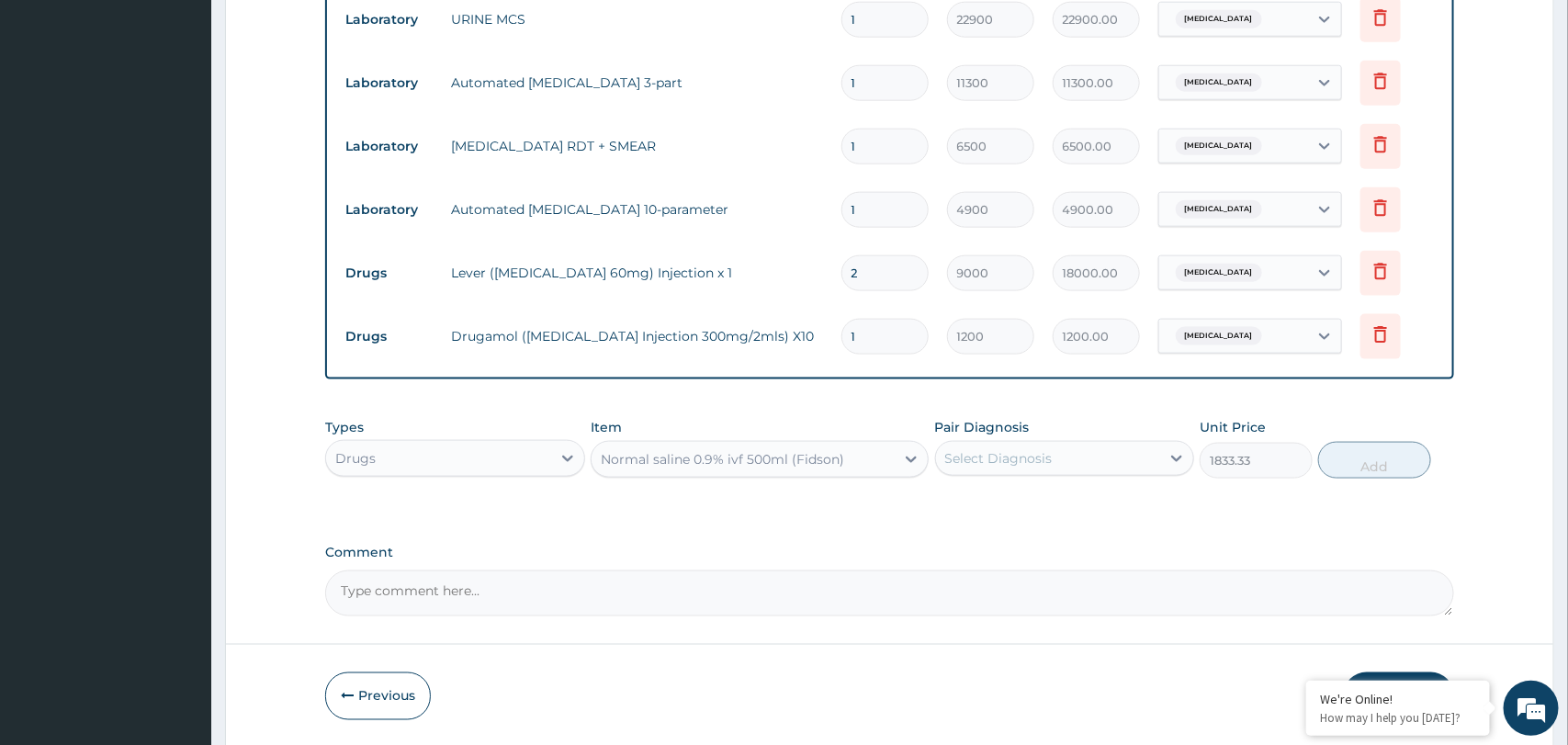
click at [849, 457] on div "Normal saline 0.9% ivf 500ml (Fidson)" at bounding box center [743, 459] width 303 height 30
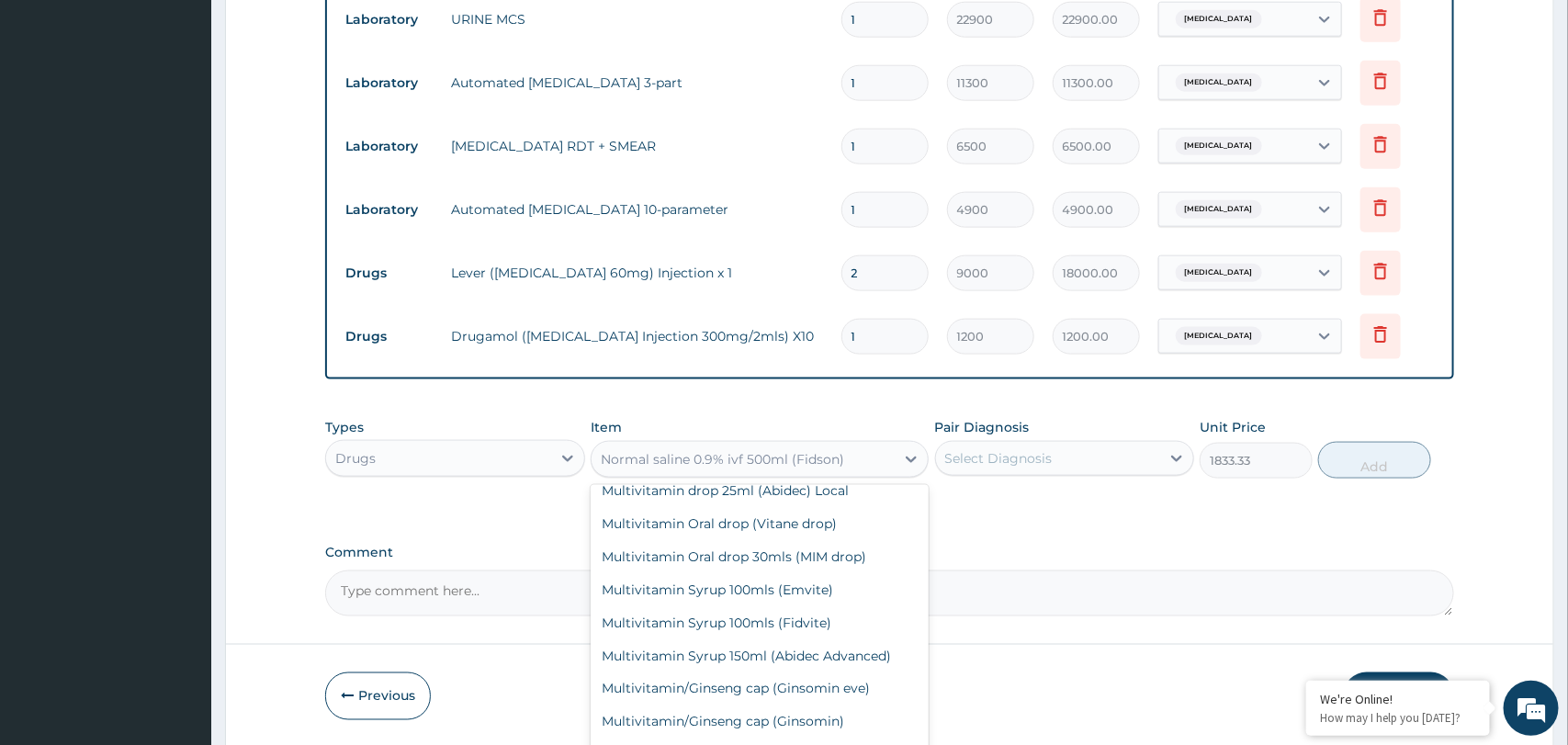
scroll to position [43725, 0]
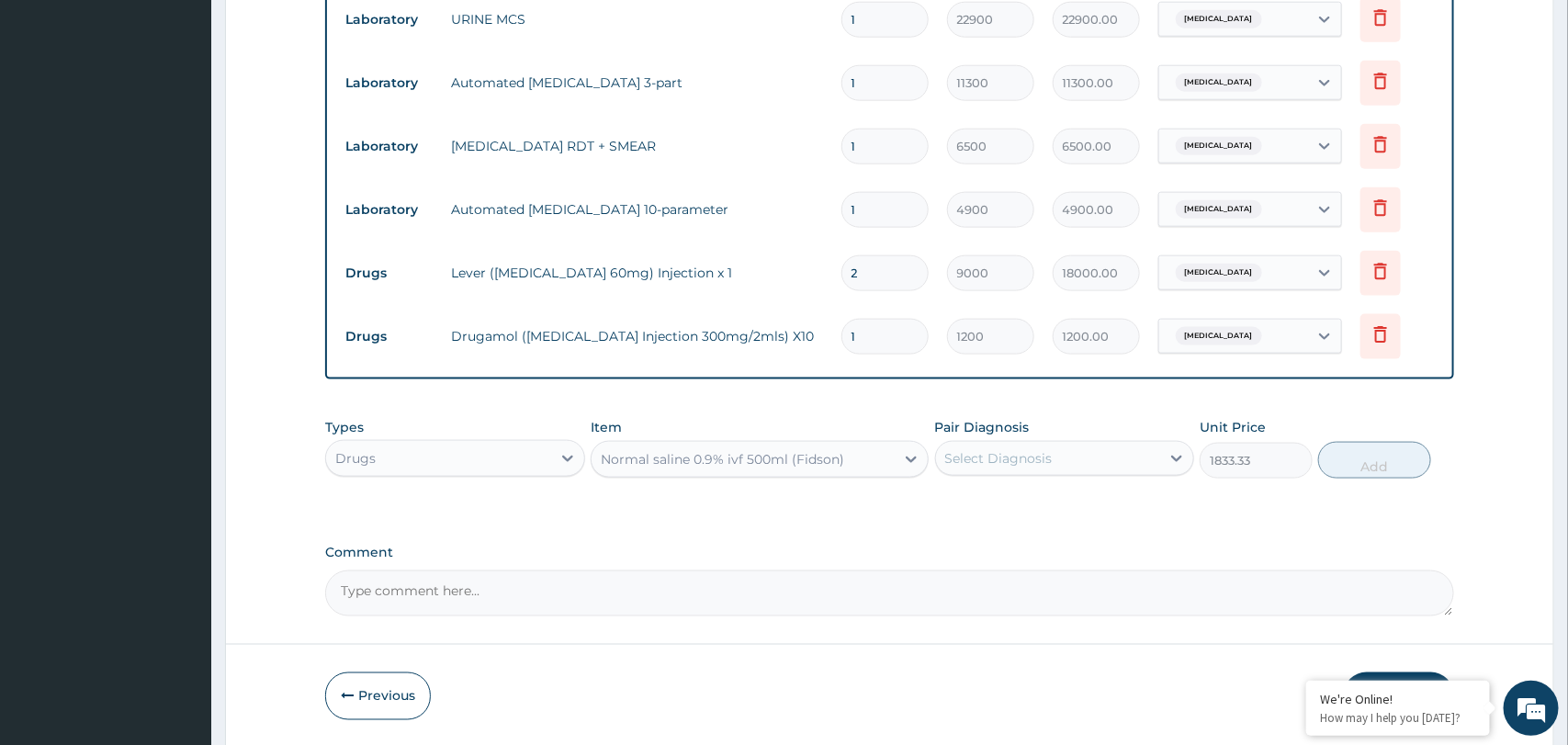
click at [856, 457] on div "Normal saline 0.9% ivf 500ml (Fidson)" at bounding box center [743, 459] width 303 height 30
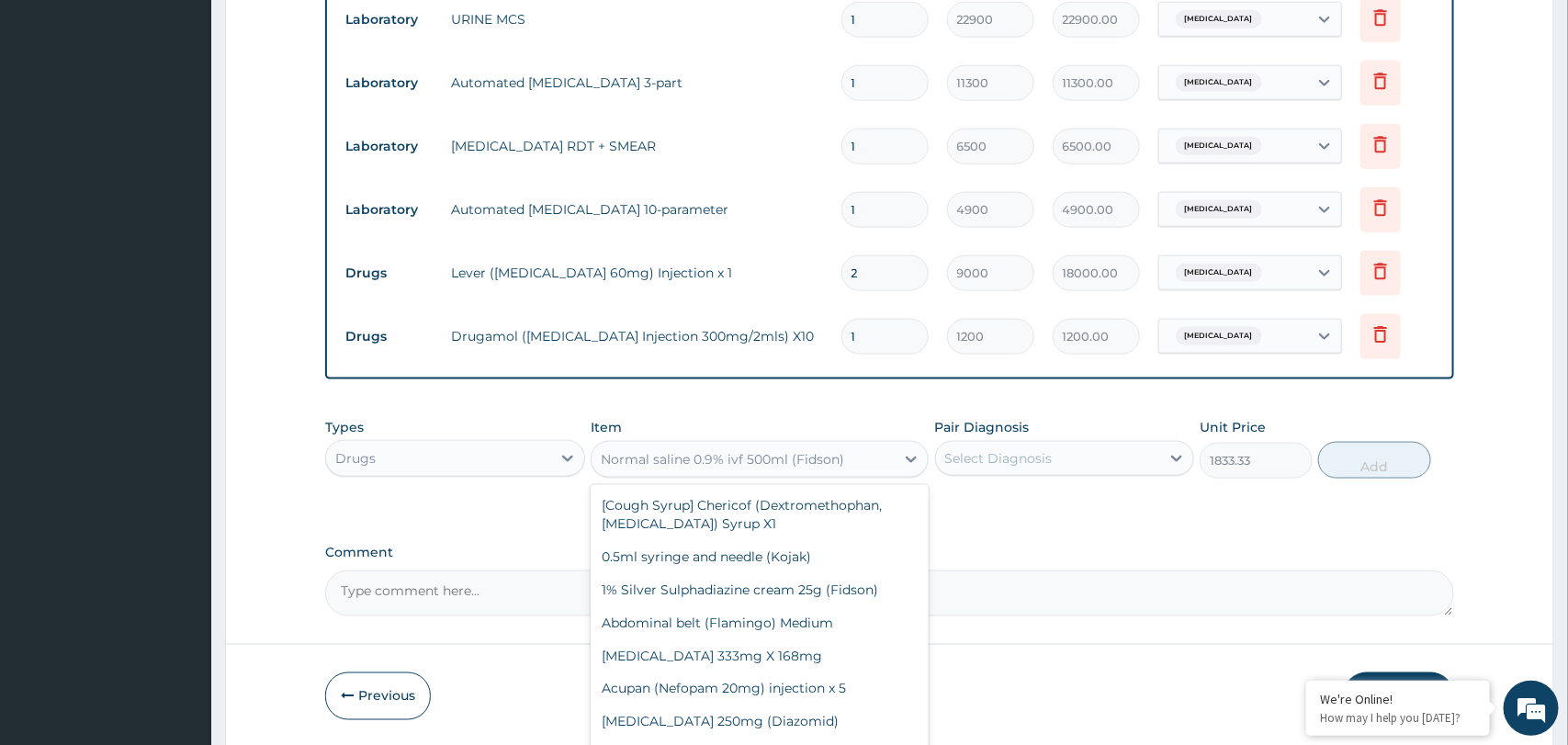
scroll to position [43427, 0]
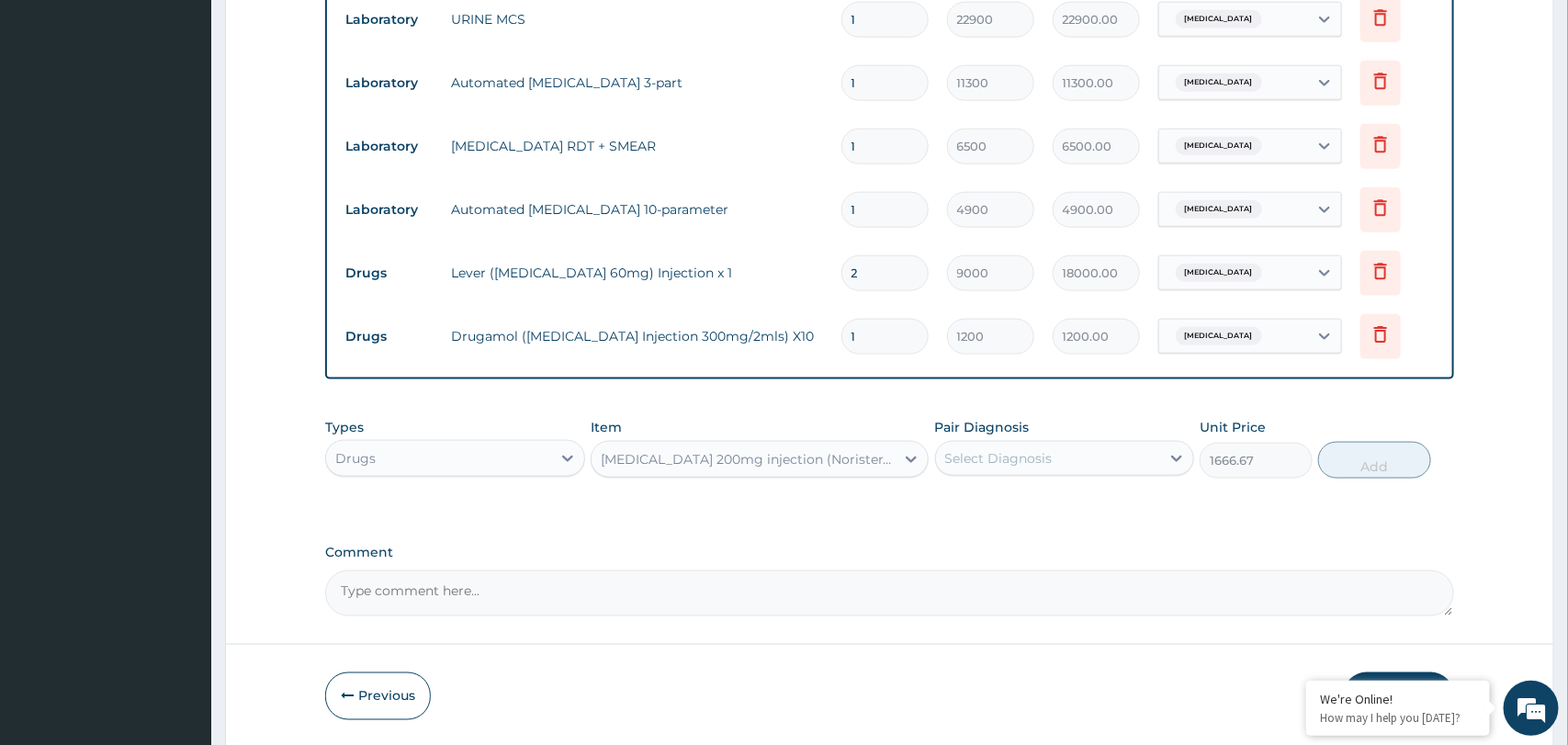
click at [886, 455] on div "Norethisterone 200mg injection (Noristerat)" at bounding box center [743, 459] width 303 height 30
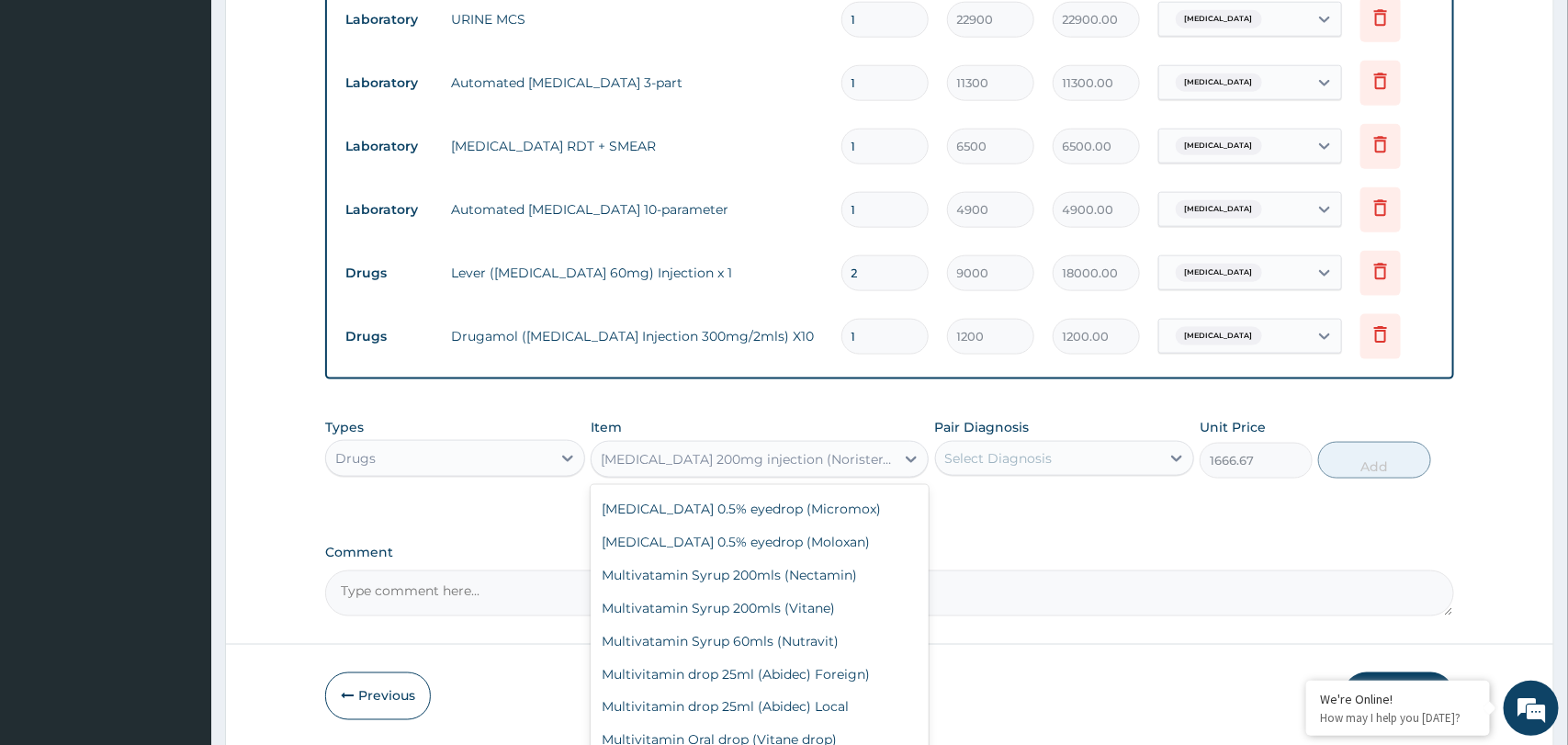
scroll to position [43520, 0]
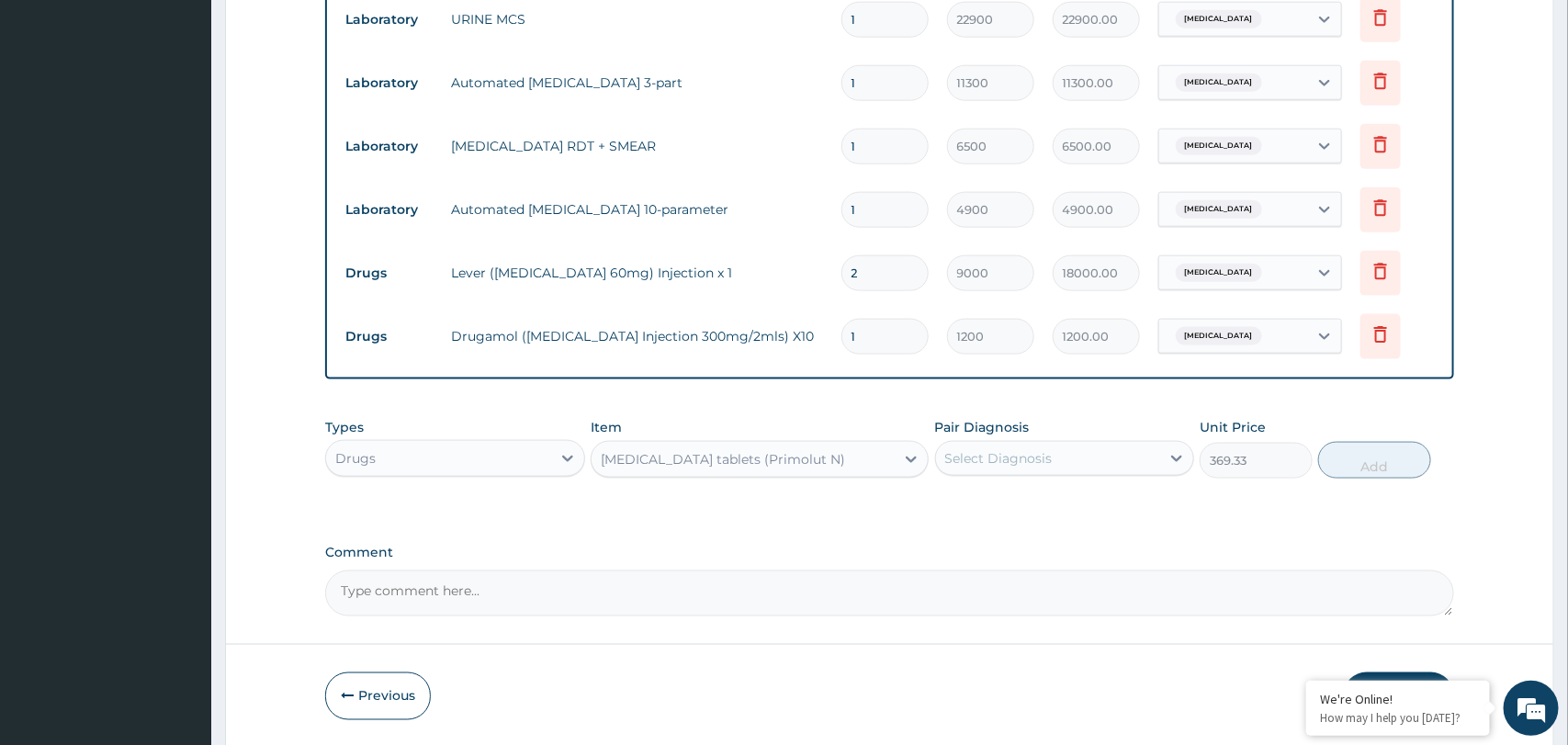
click at [776, 460] on div "Norethisterone tablets (Primolut N)" at bounding box center [722, 458] width 245 height 18
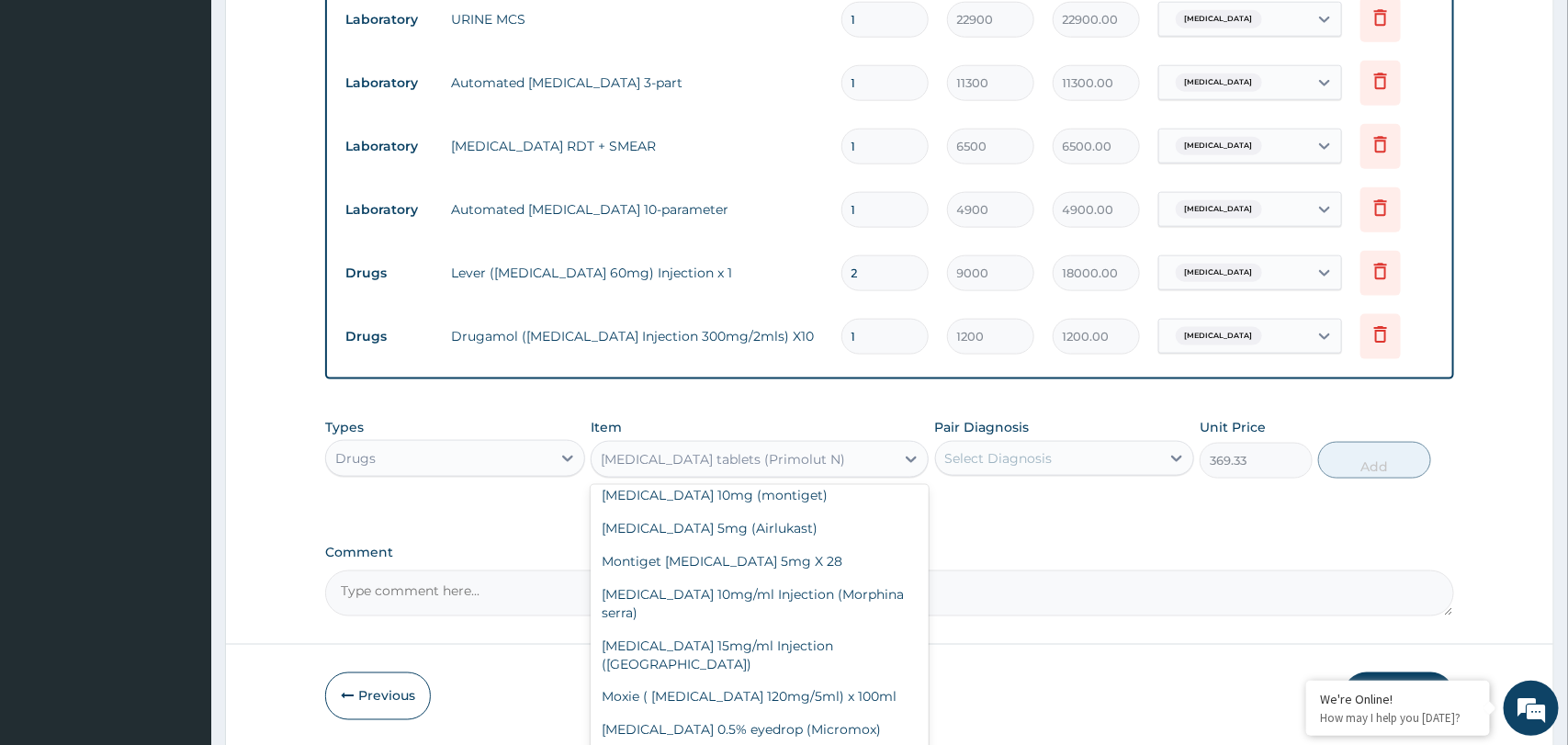
scroll to position [43441, 0]
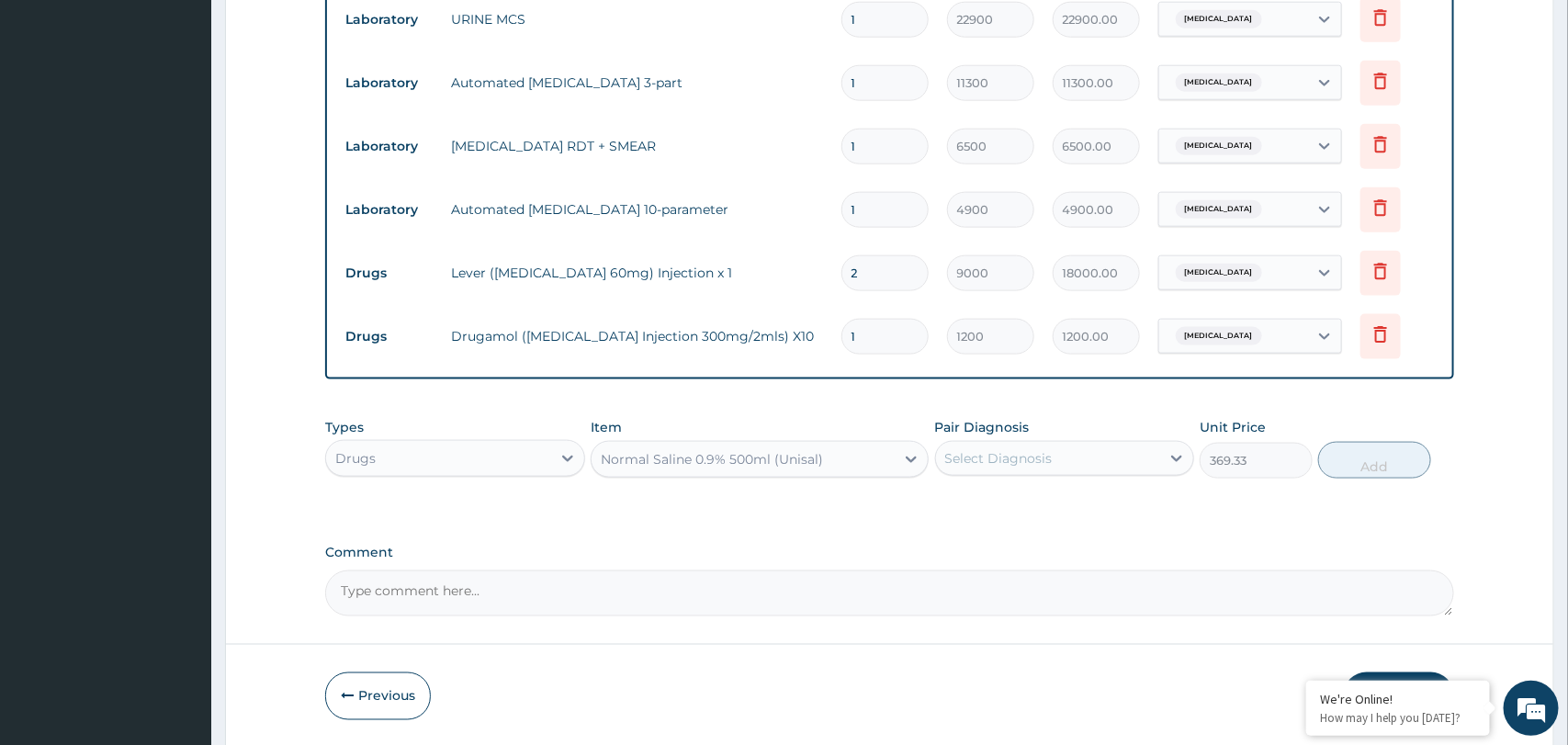
type input "1833.33"
click at [795, 465] on div "Normal Saline 0.9% 500ml (Unisal)" at bounding box center [712, 458] width 222 height 18
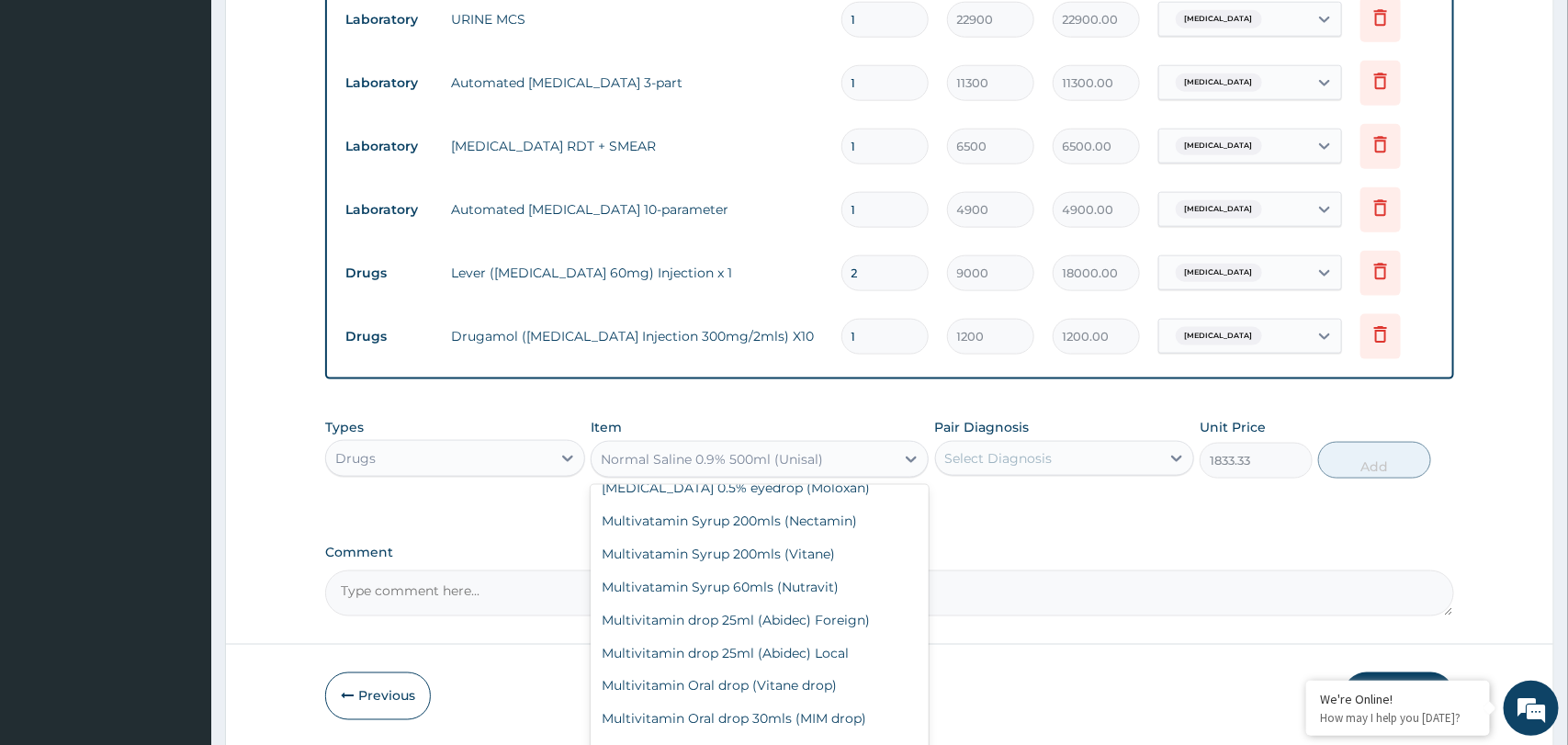
scroll to position [43573, 0]
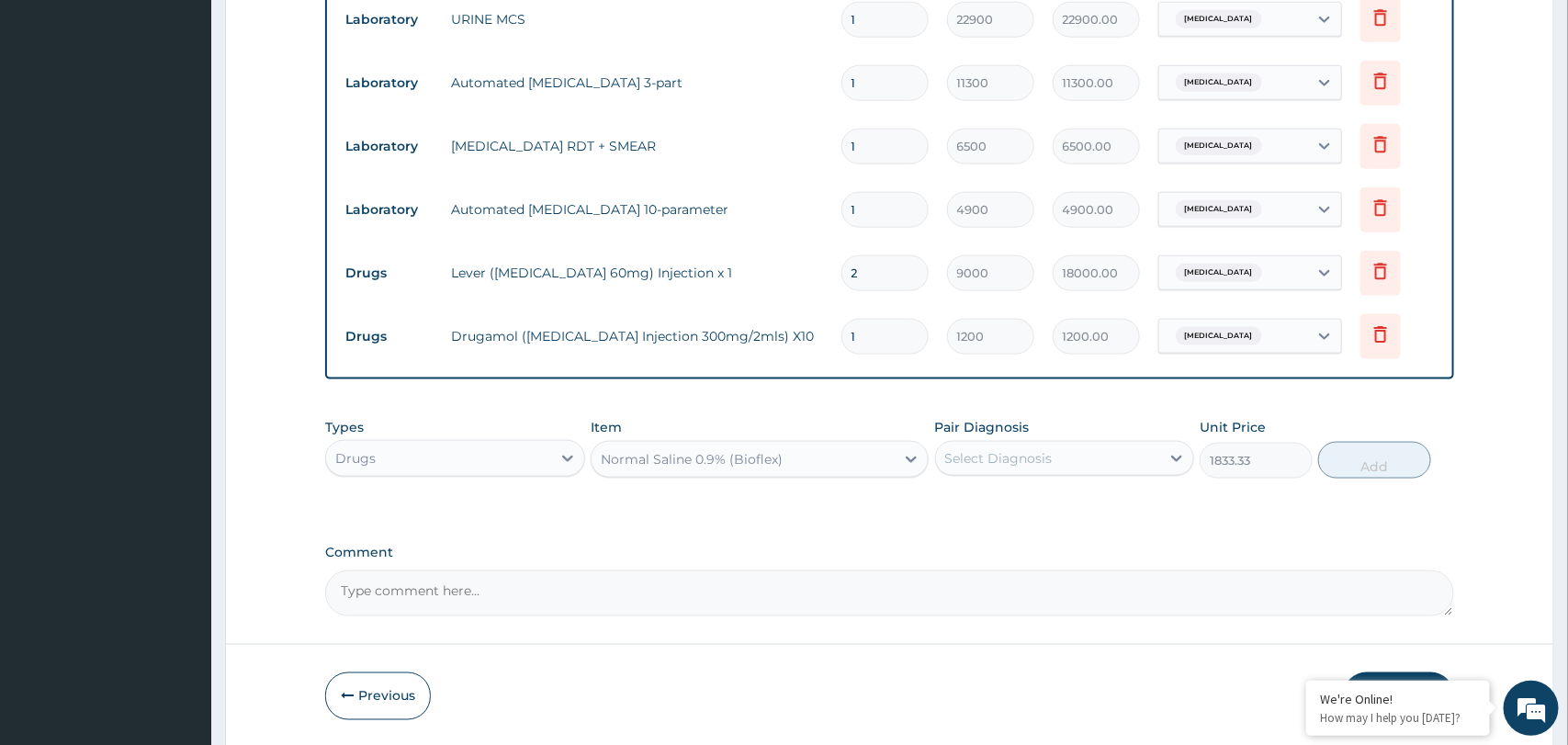
click at [785, 463] on div "Normal Saline 0.9% (Bioflex)" at bounding box center [743, 459] width 303 height 30
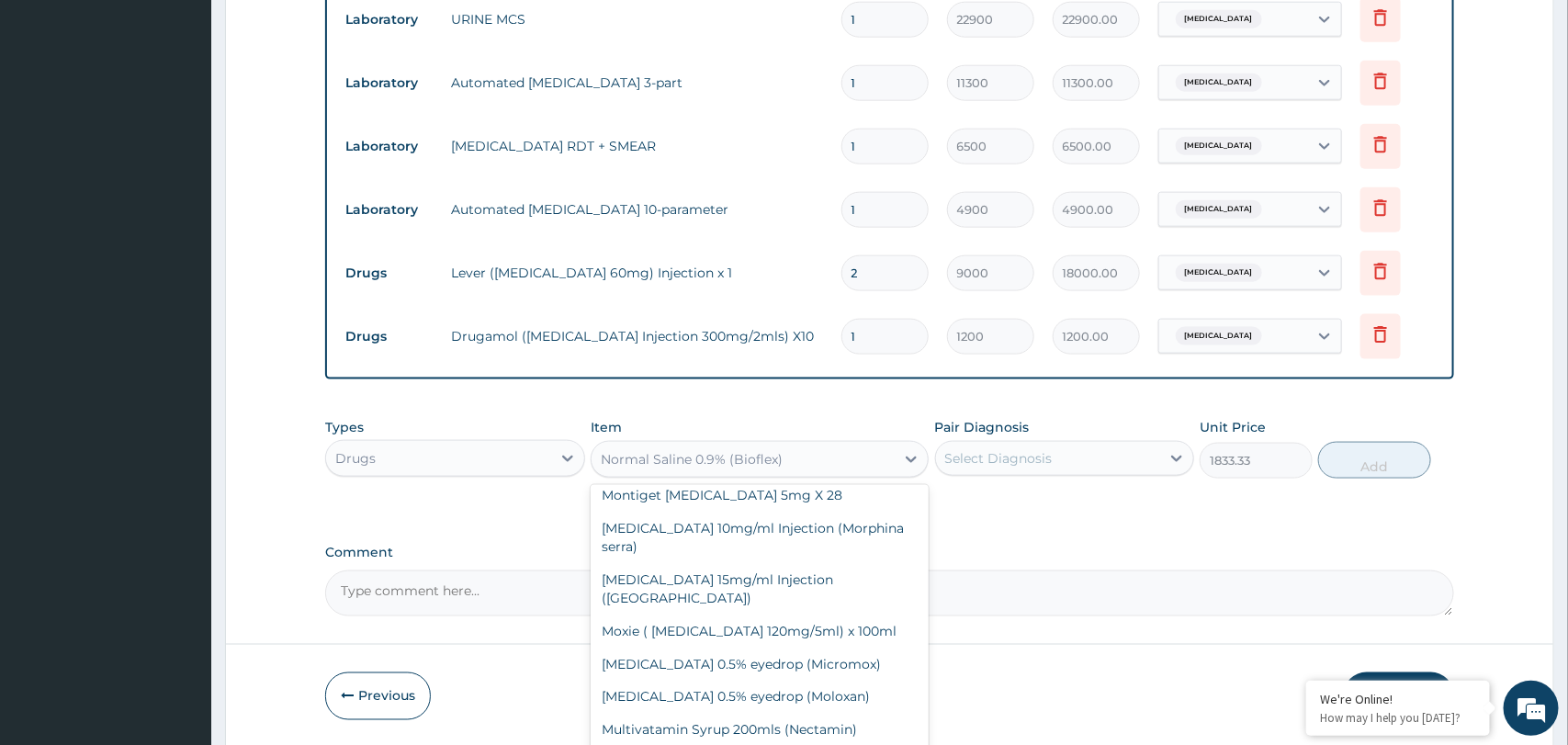
scroll to position [43563, 0]
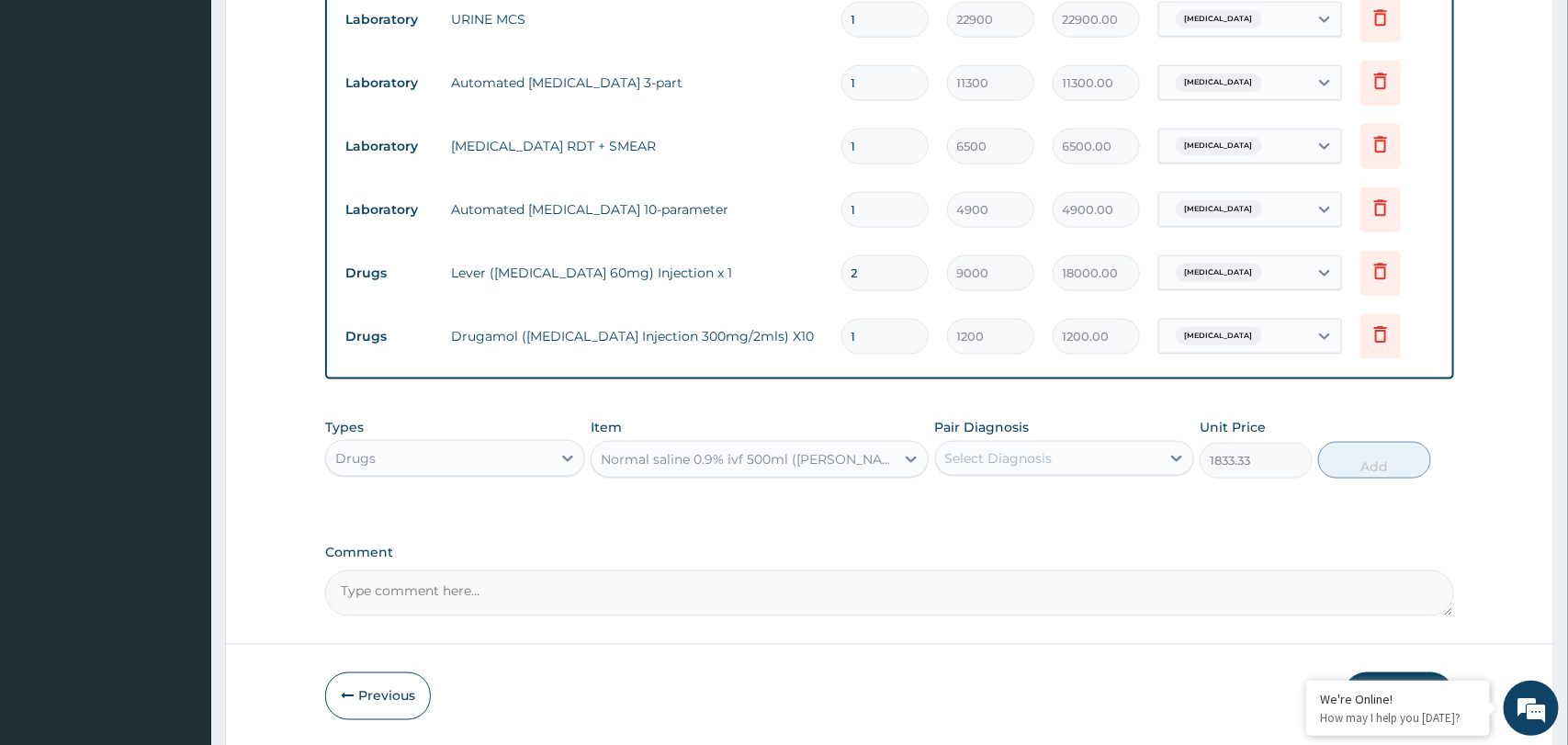
click at [762, 461] on div "Normal saline 0.9% ivf 500ml (dana)" at bounding box center [748, 458] width 295 height 18
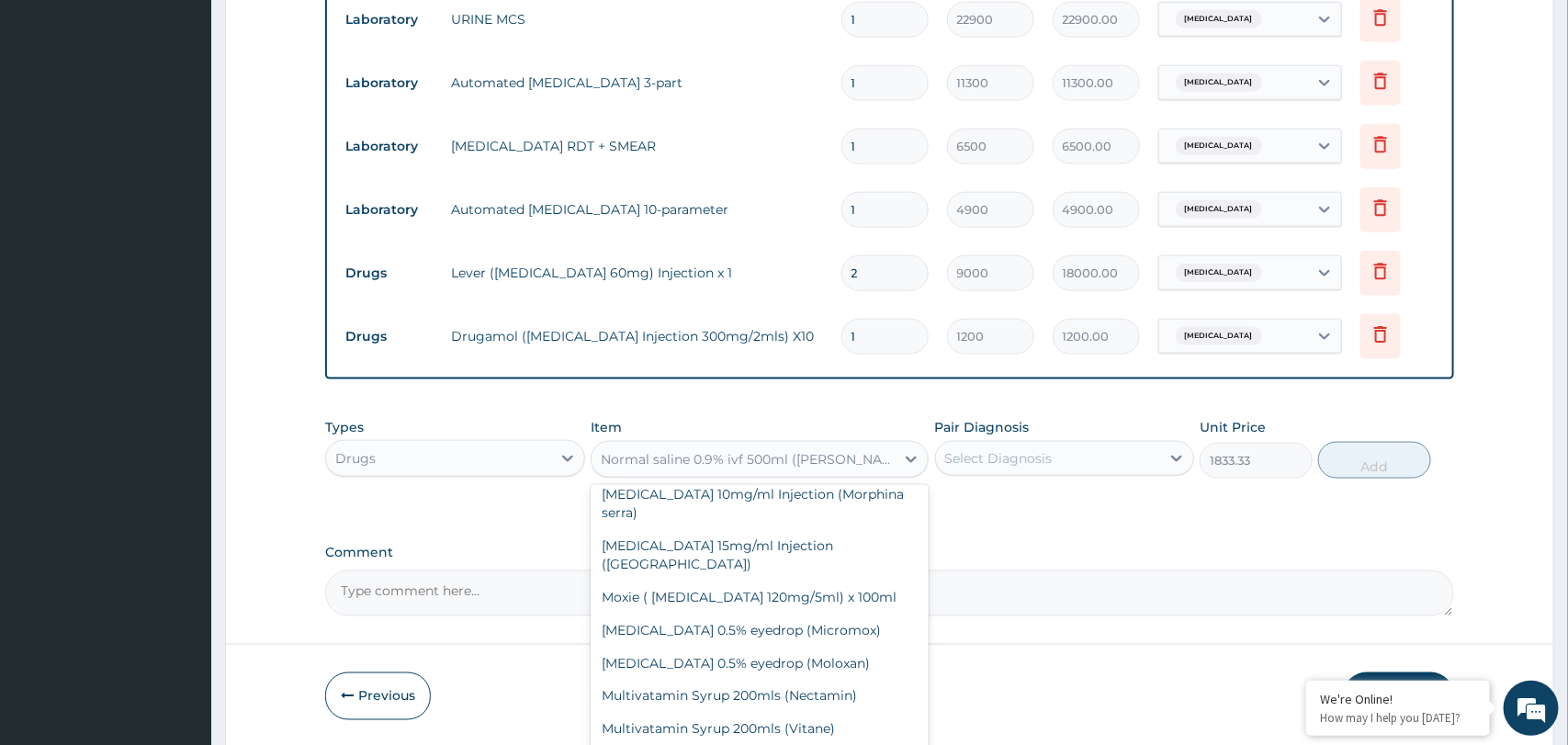
scroll to position [43619, 0]
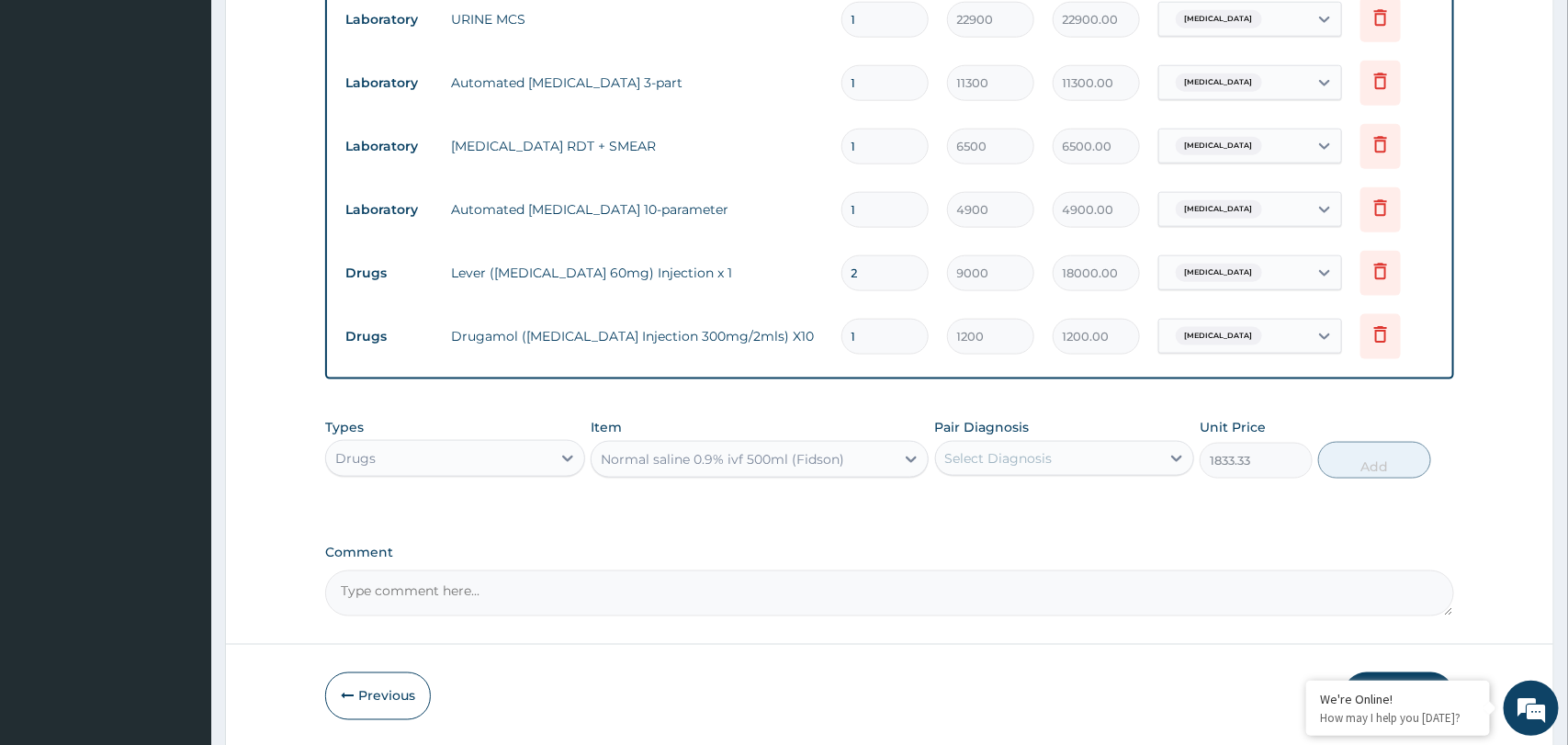
click at [778, 466] on div "Normal saline 0.9% ivf 500ml (Fidson)" at bounding box center [722, 458] width 244 height 18
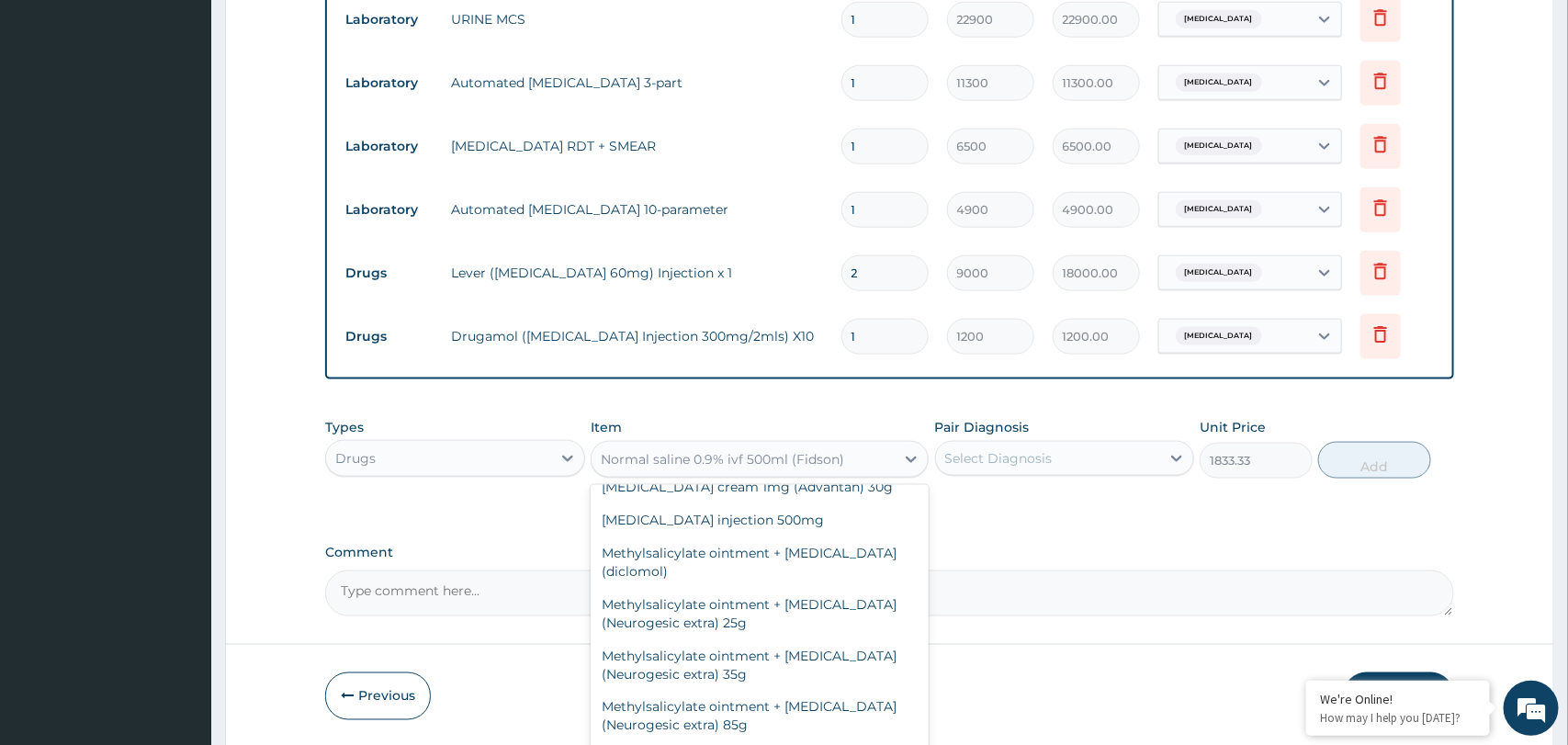
scroll to position [41457, 0]
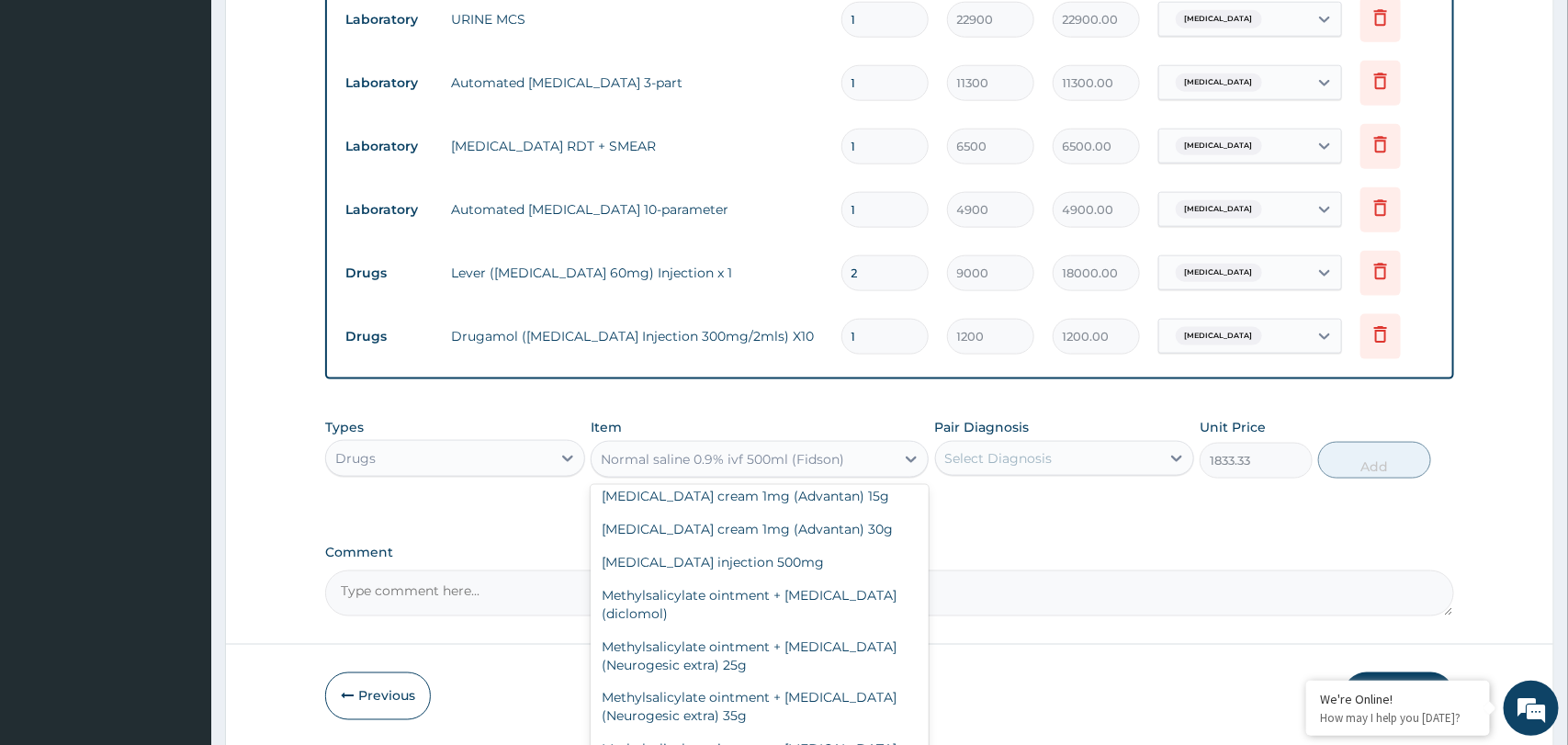
click at [1016, 573] on textarea "Comment" at bounding box center [889, 594] width 1128 height 46
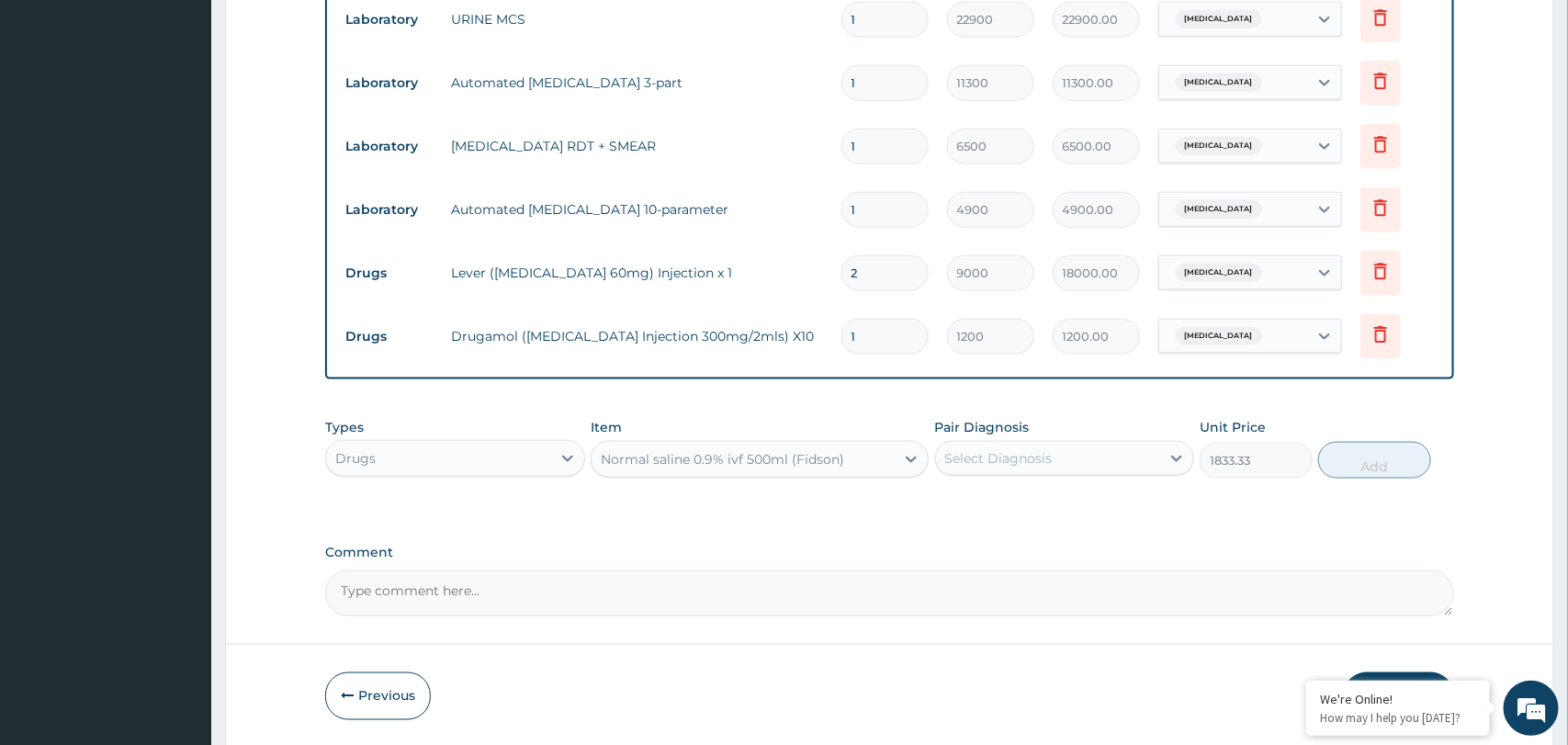
click at [1112, 458] on div "Select Diagnosis" at bounding box center [1048, 458] width 224 height 30
click at [1071, 507] on div "Malaria" at bounding box center [1065, 505] width 259 height 37
checkbox input "true"
click at [1367, 472] on button "Add" at bounding box center [1374, 460] width 113 height 36
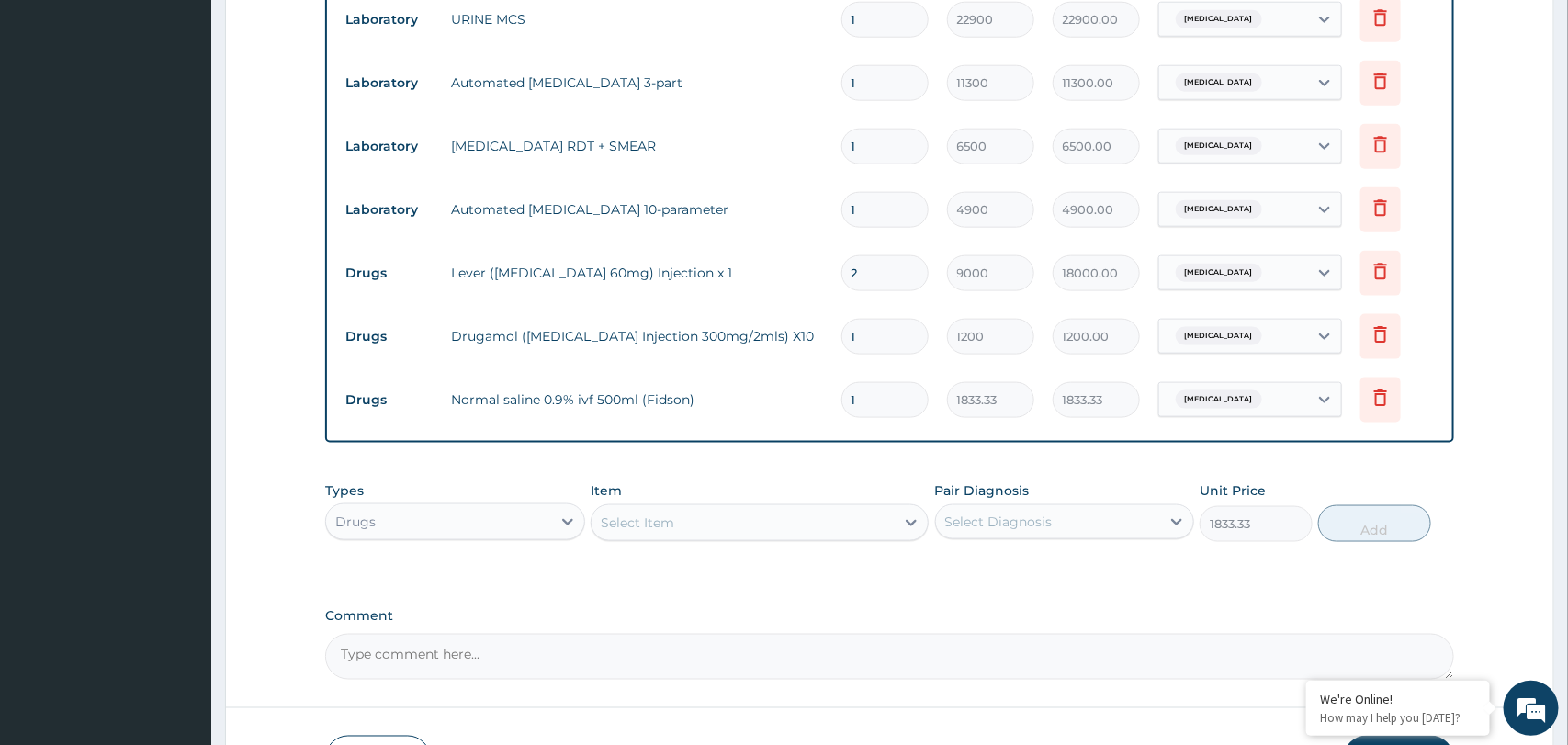
type input "0"
click at [784, 525] on div "Select Item" at bounding box center [743, 523] width 303 height 30
type input "rekmal"
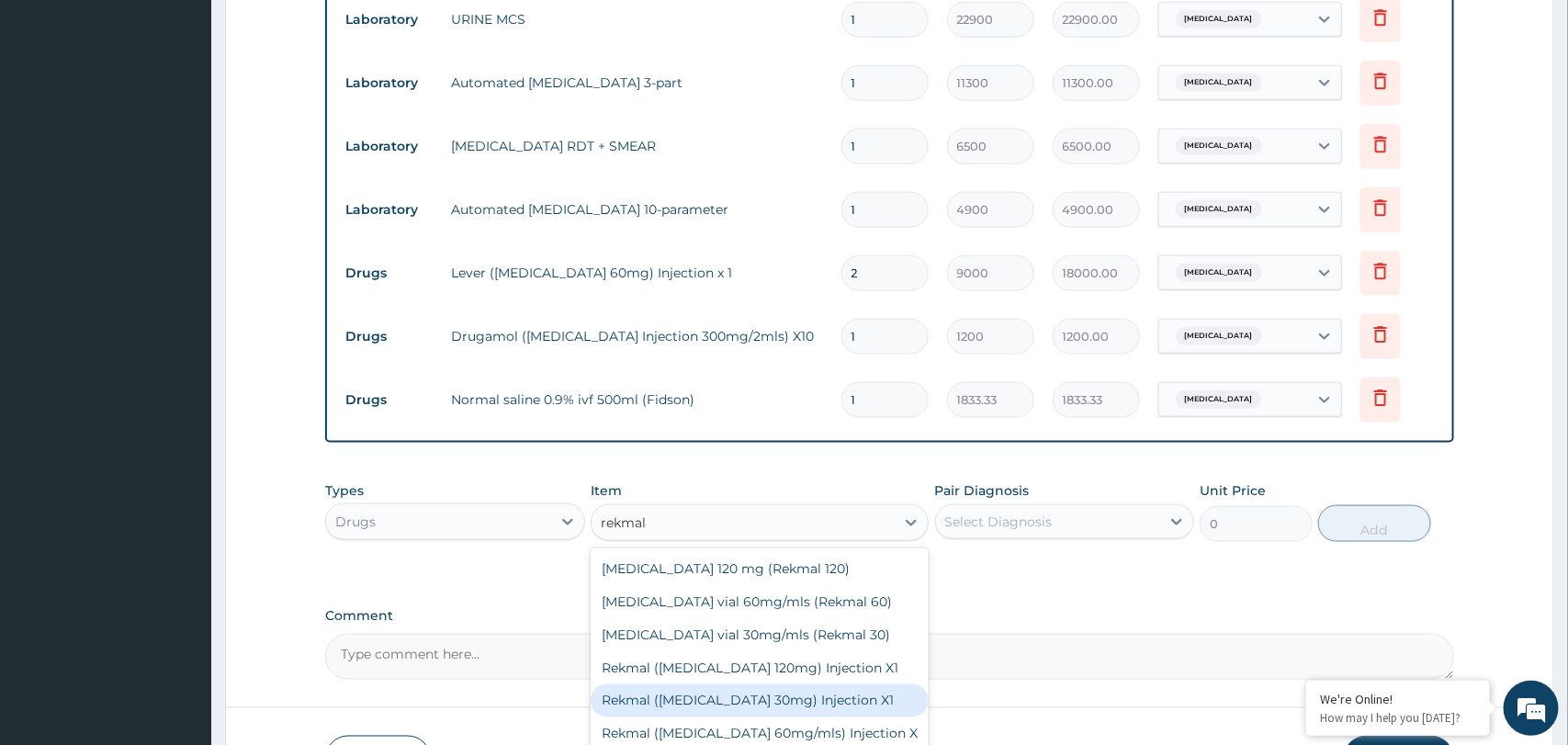
click at [726, 693] on div "Rekmal (Artesunate 30mg) Injection X1" at bounding box center [760, 700] width 338 height 33
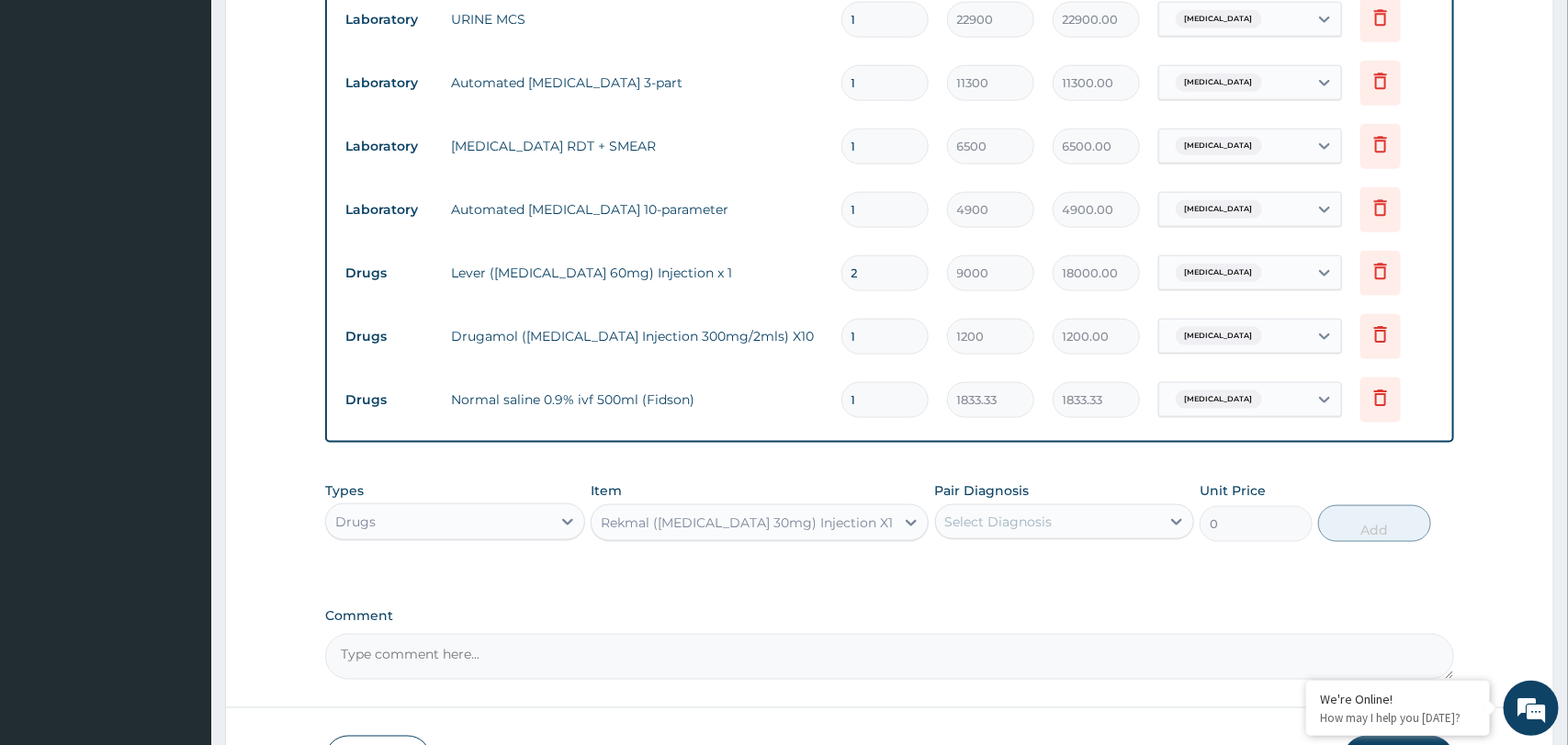
type input "9000"
click at [1011, 510] on div "Select Diagnosis" at bounding box center [1048, 522] width 224 height 30
click at [1002, 572] on label "Malaria" at bounding box center [1021, 566] width 114 height 18
checkbox input "true"
click at [1361, 528] on button "Add" at bounding box center [1374, 524] width 113 height 36
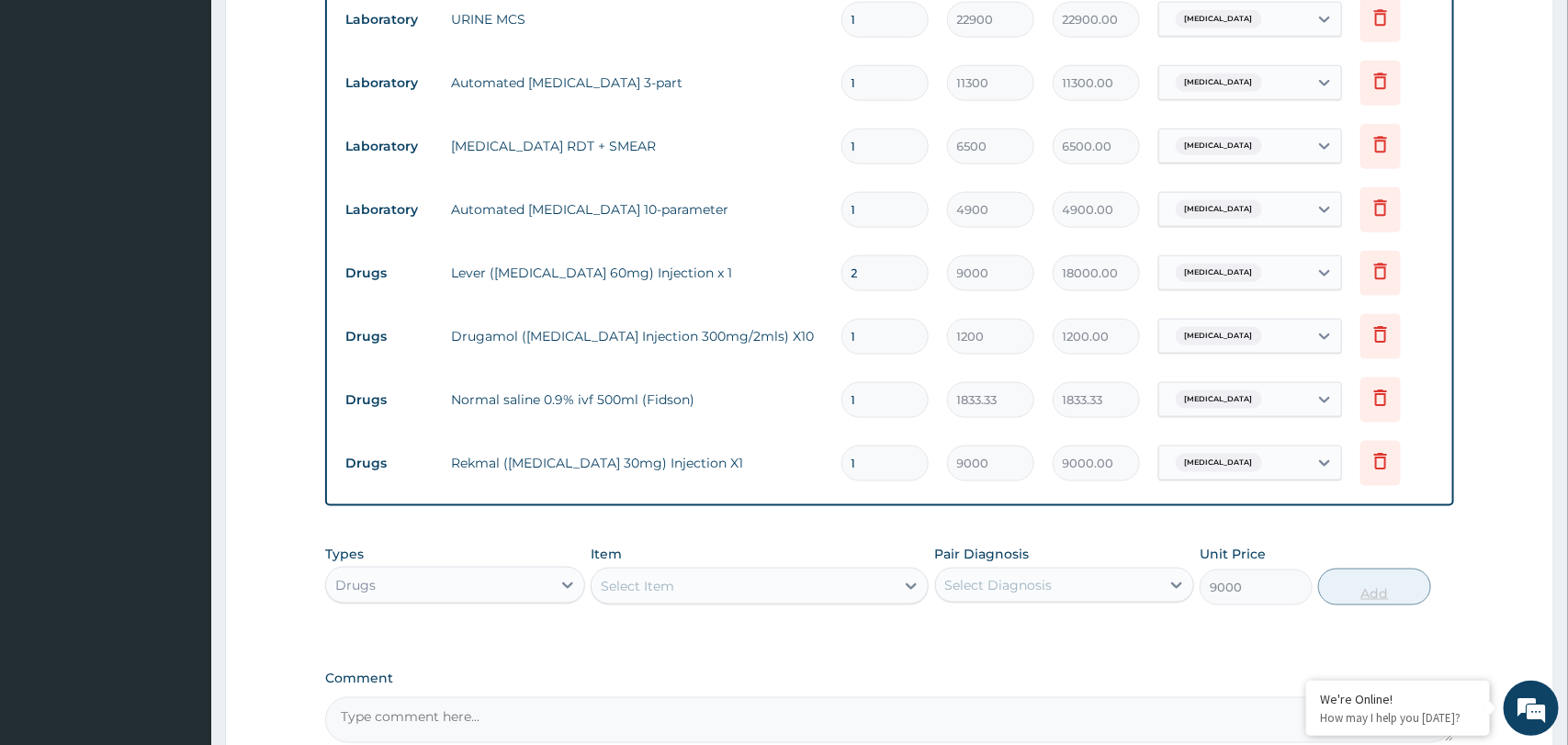
type input "0"
type input "0.00"
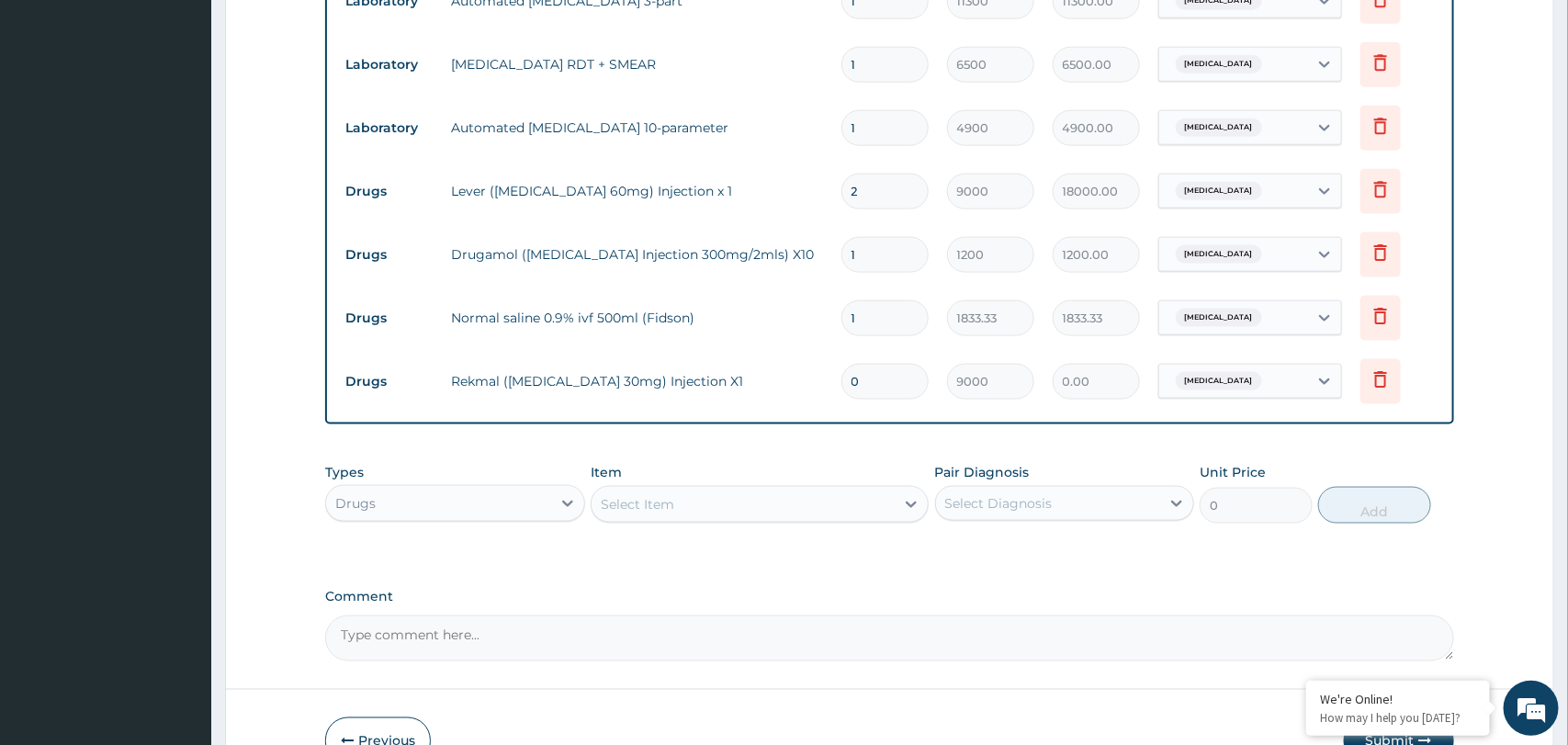
scroll to position [962, 0]
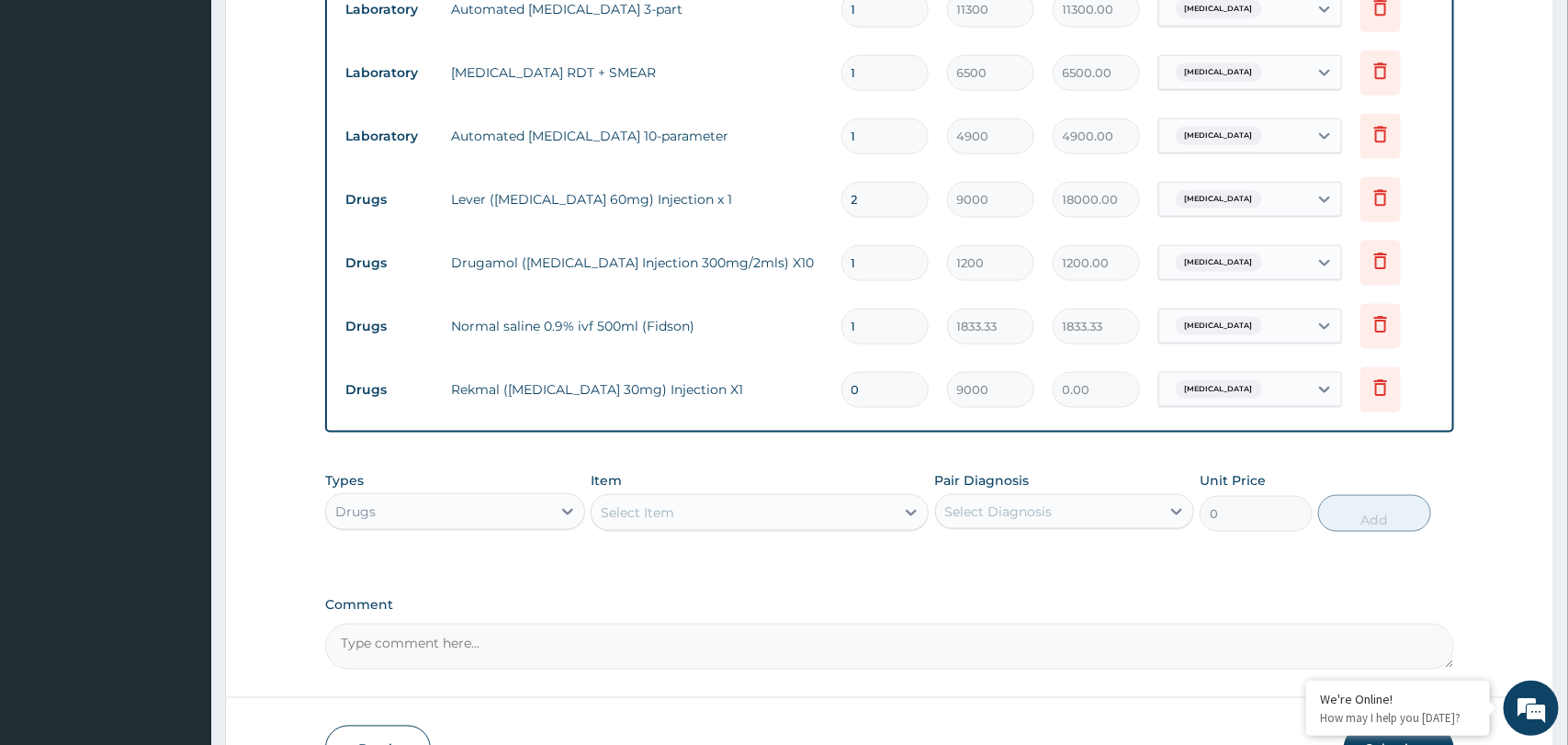
type input "0"
click at [874, 499] on div "Select Item" at bounding box center [743, 512] width 303 height 30
type input "rekmal"
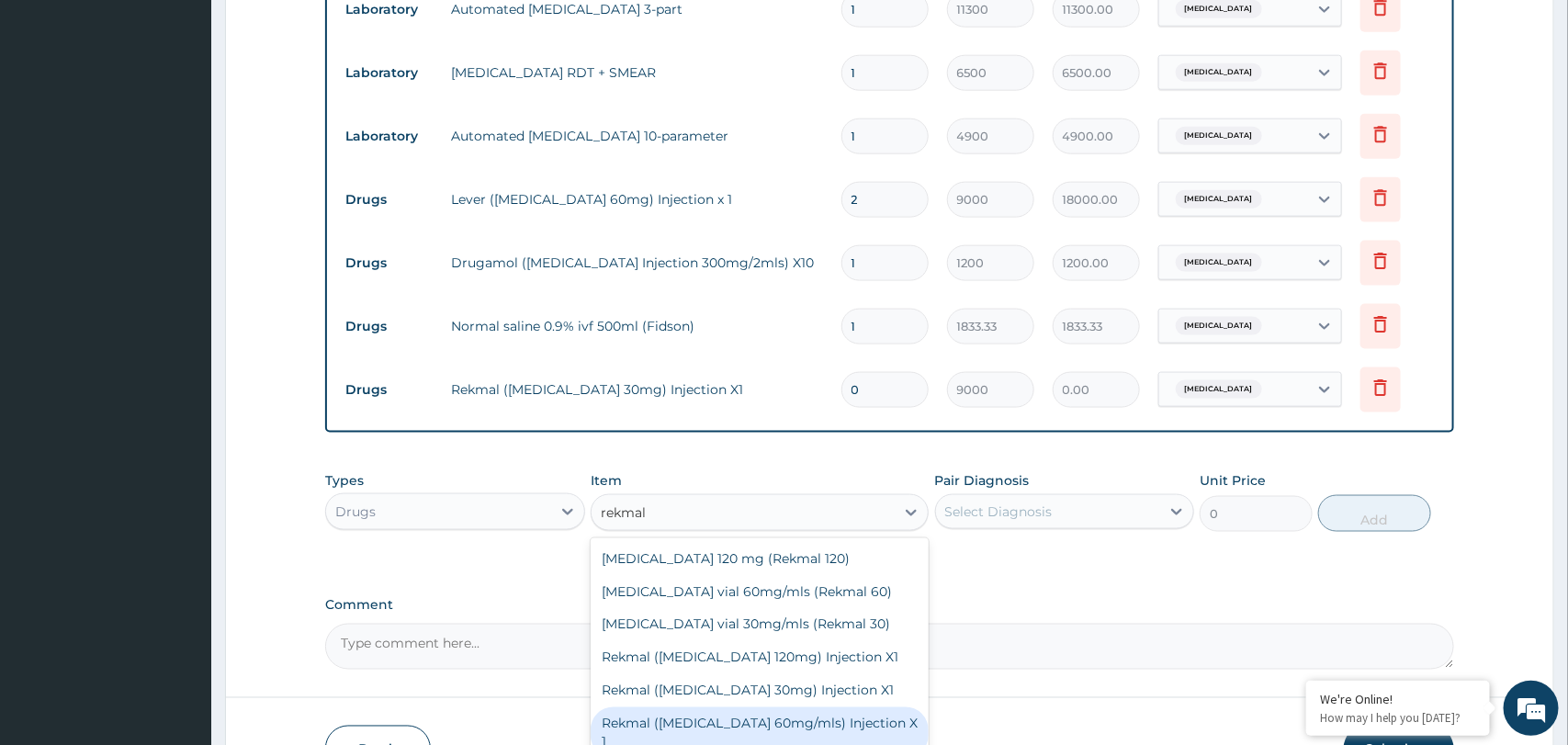
click at [751, 721] on div "Rekmal (Artesunate 60mg/mls) Injection X 1" at bounding box center [760, 733] width 338 height 52
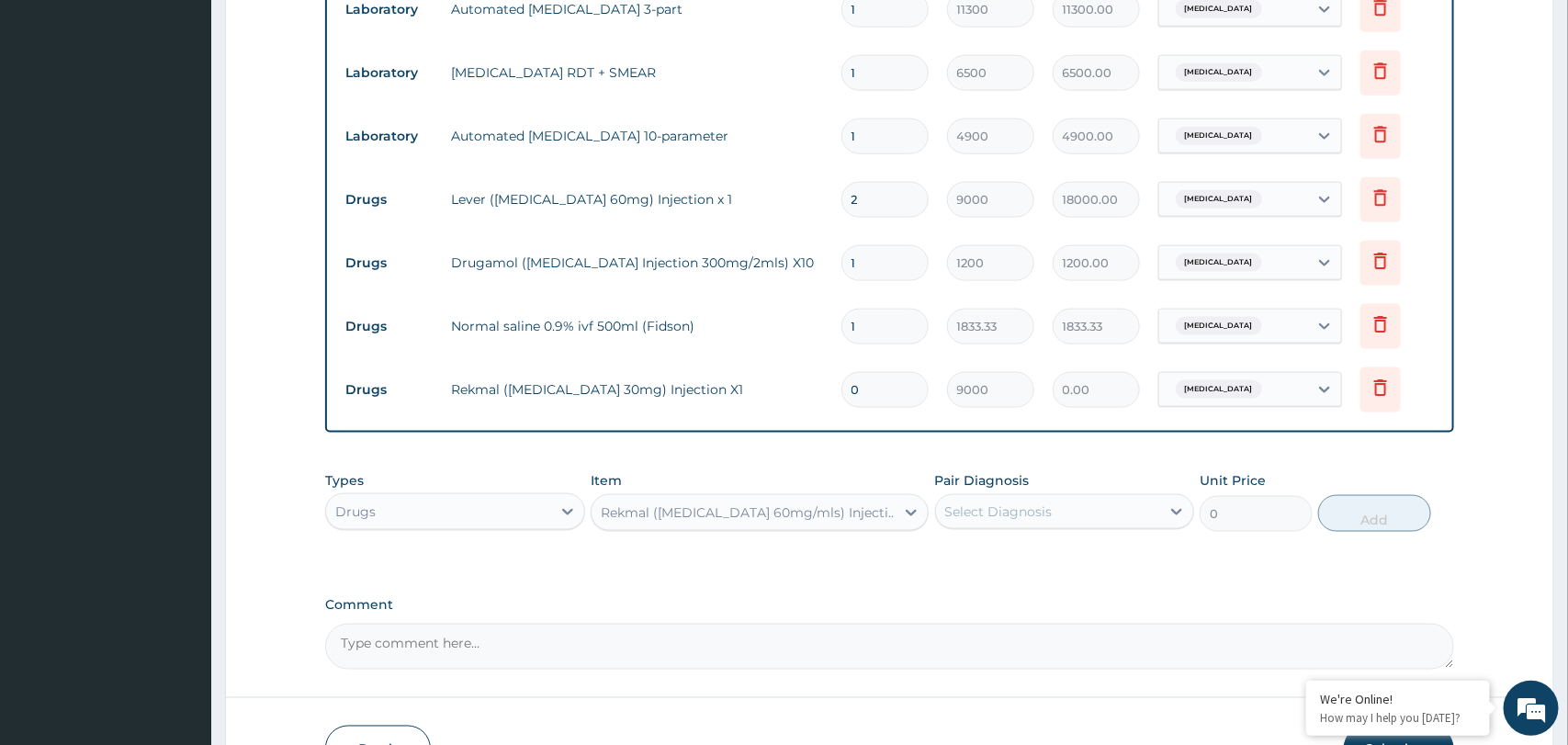
type input "12000"
click at [1037, 514] on div "Select Diagnosis" at bounding box center [998, 511] width 107 height 18
click at [1024, 556] on div "Malaria" at bounding box center [1065, 558] width 259 height 37
checkbox input "true"
click at [1362, 530] on button "Add" at bounding box center [1374, 513] width 113 height 36
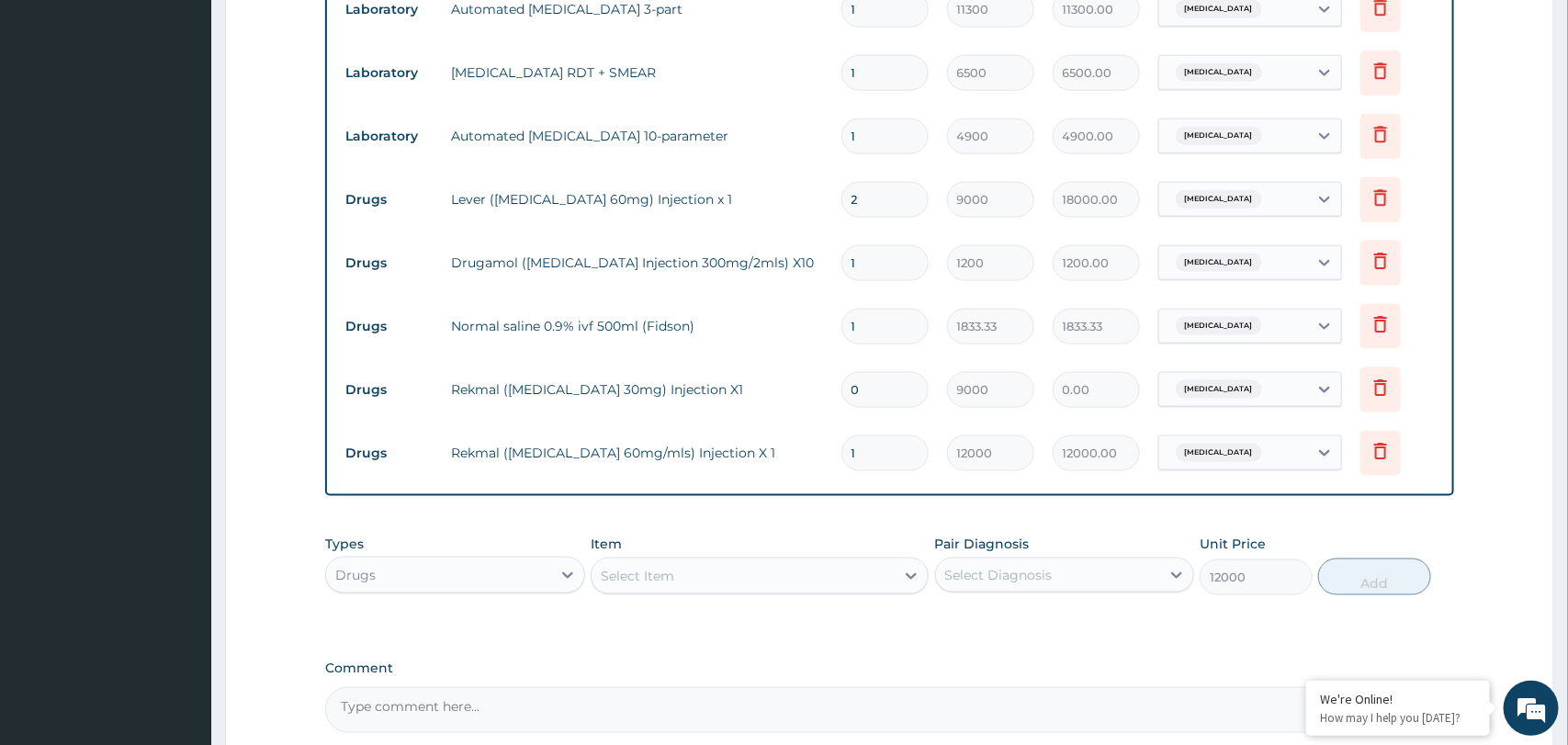
type input "0"
type input "0.00"
type input "2"
type input "24000.00"
type input "2"
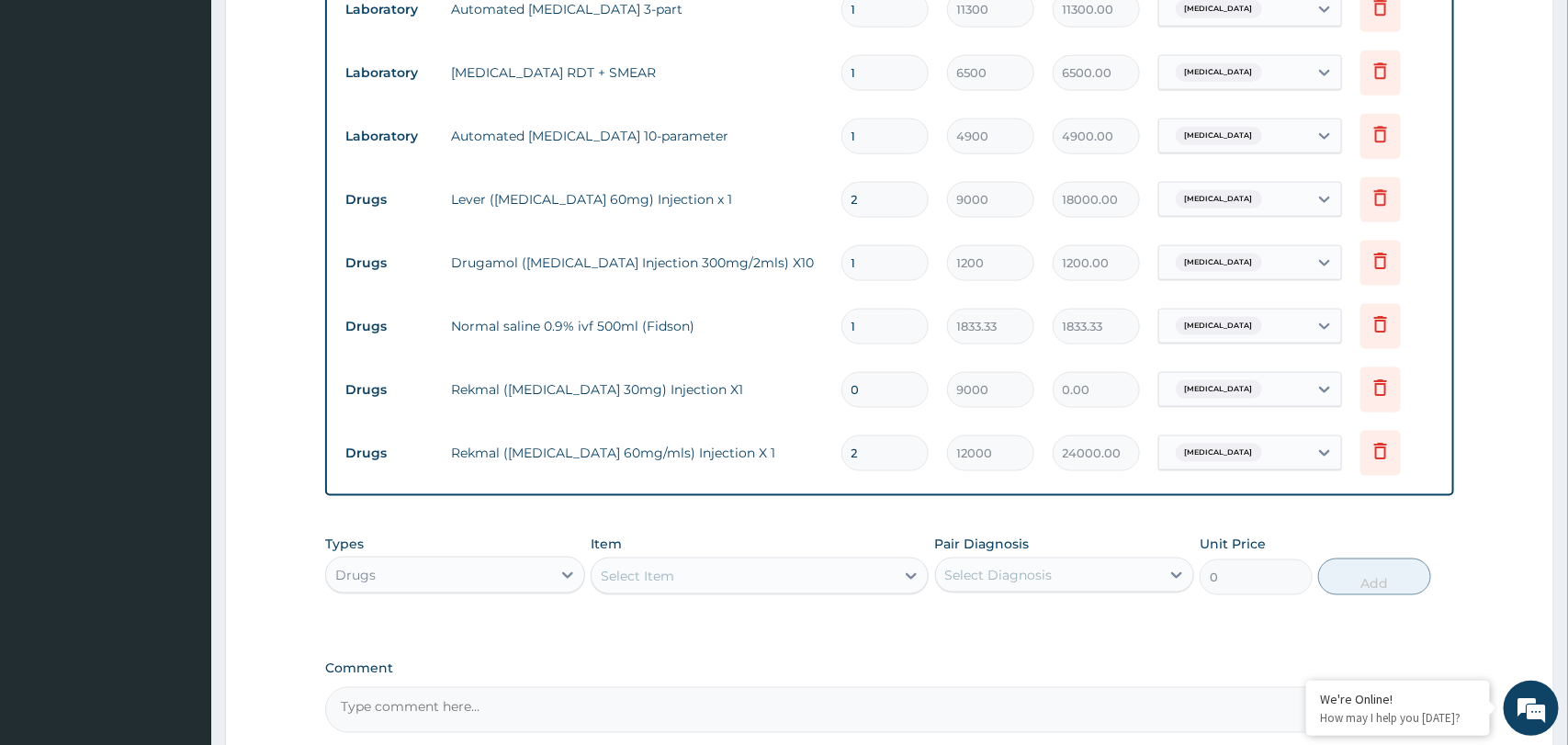
click at [880, 391] on input "0" at bounding box center [884, 389] width 87 height 35
type input "2"
type input "18000.00"
type input "2"
click at [863, 265] on input "1" at bounding box center [884, 263] width 87 height 35
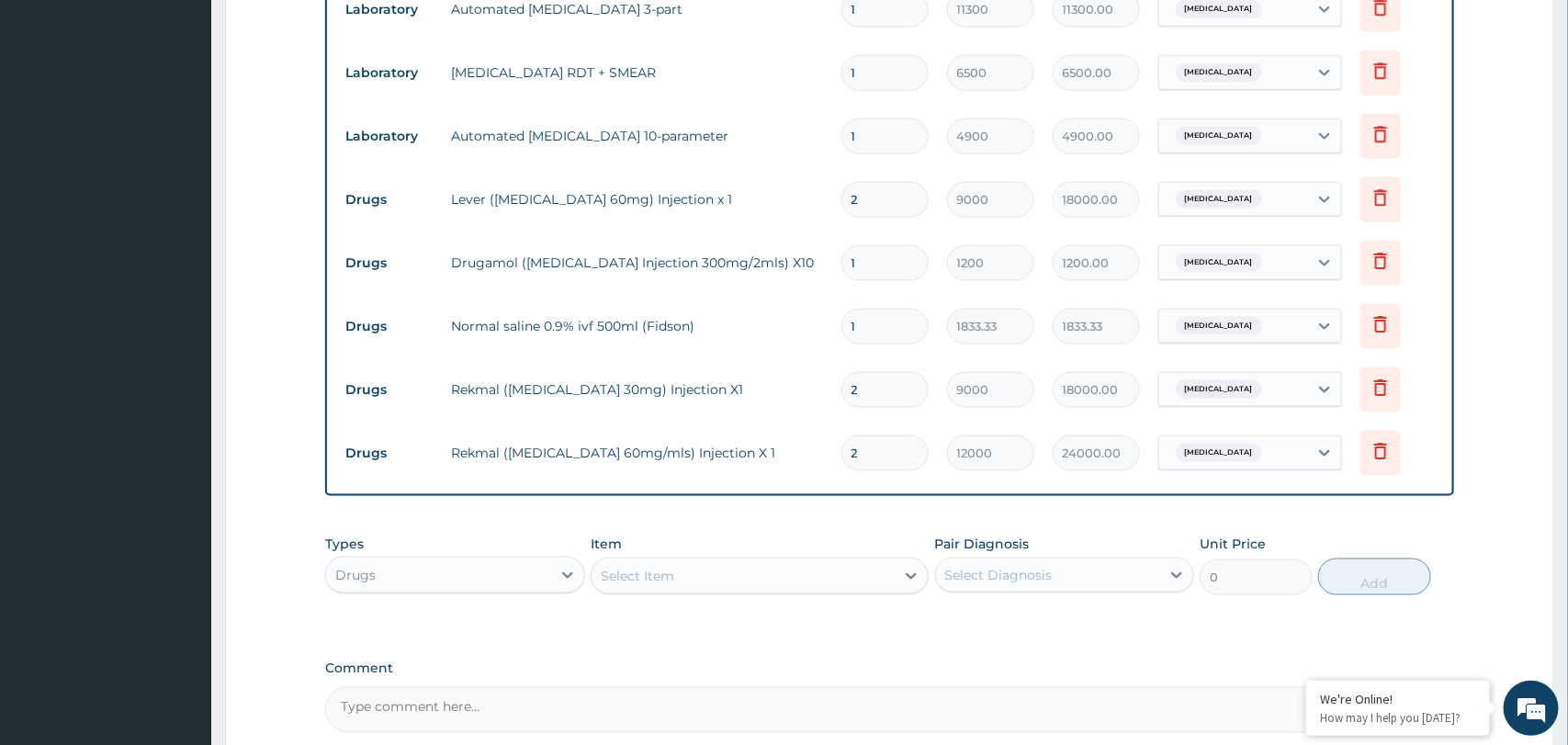
type input "0.00"
type input "6"
type input "7200.00"
type input "6"
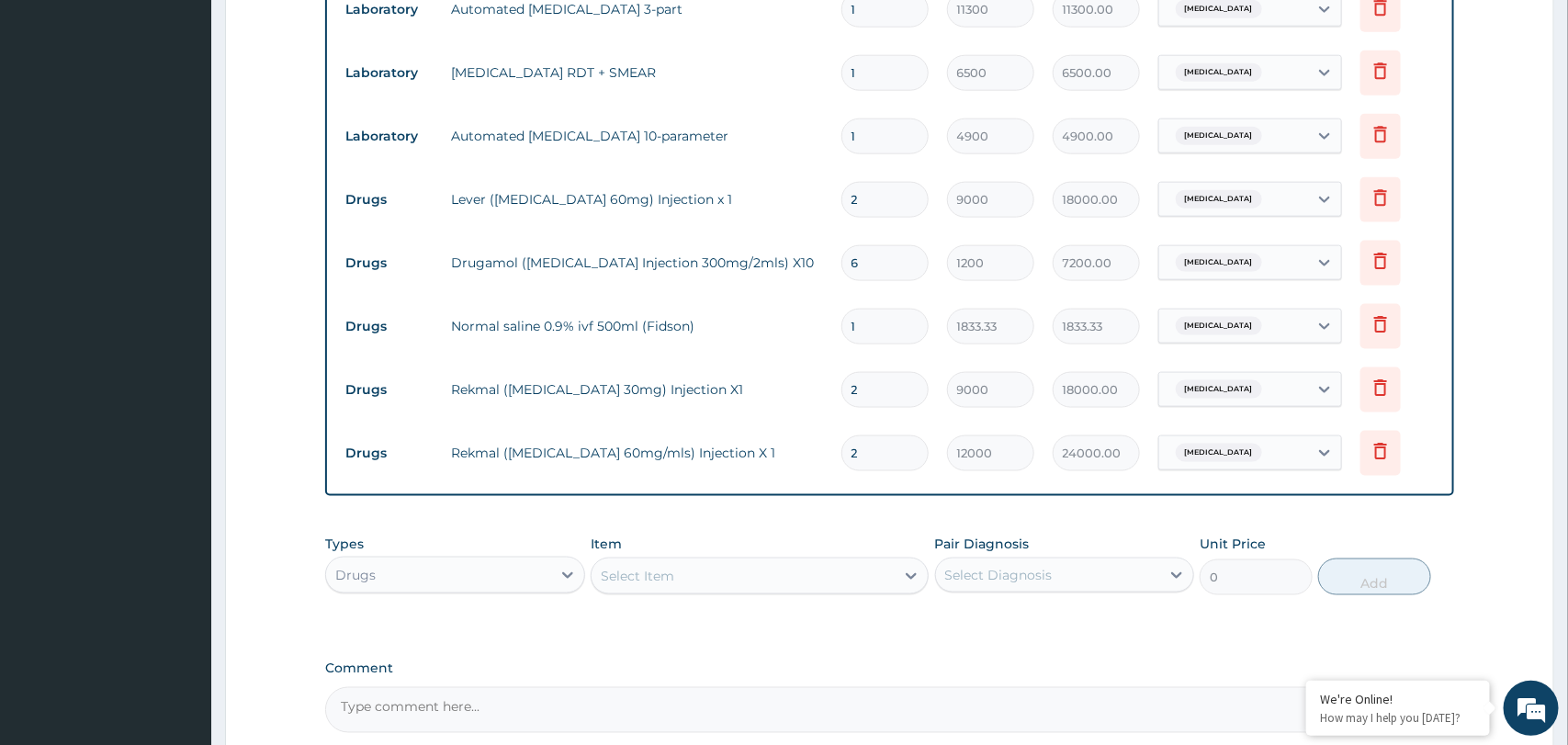
click at [690, 567] on div "Select Item" at bounding box center [743, 575] width 303 height 30
paste input "Arthemed 80/480"
type input "Arthemed 80/480"
paste input "Artemether+ Lumefantrine 80/480mg ( Arthemed) x 6"
type input "Artemether+ Lumefantrine 80/480mg ( Arthemed) x 6"
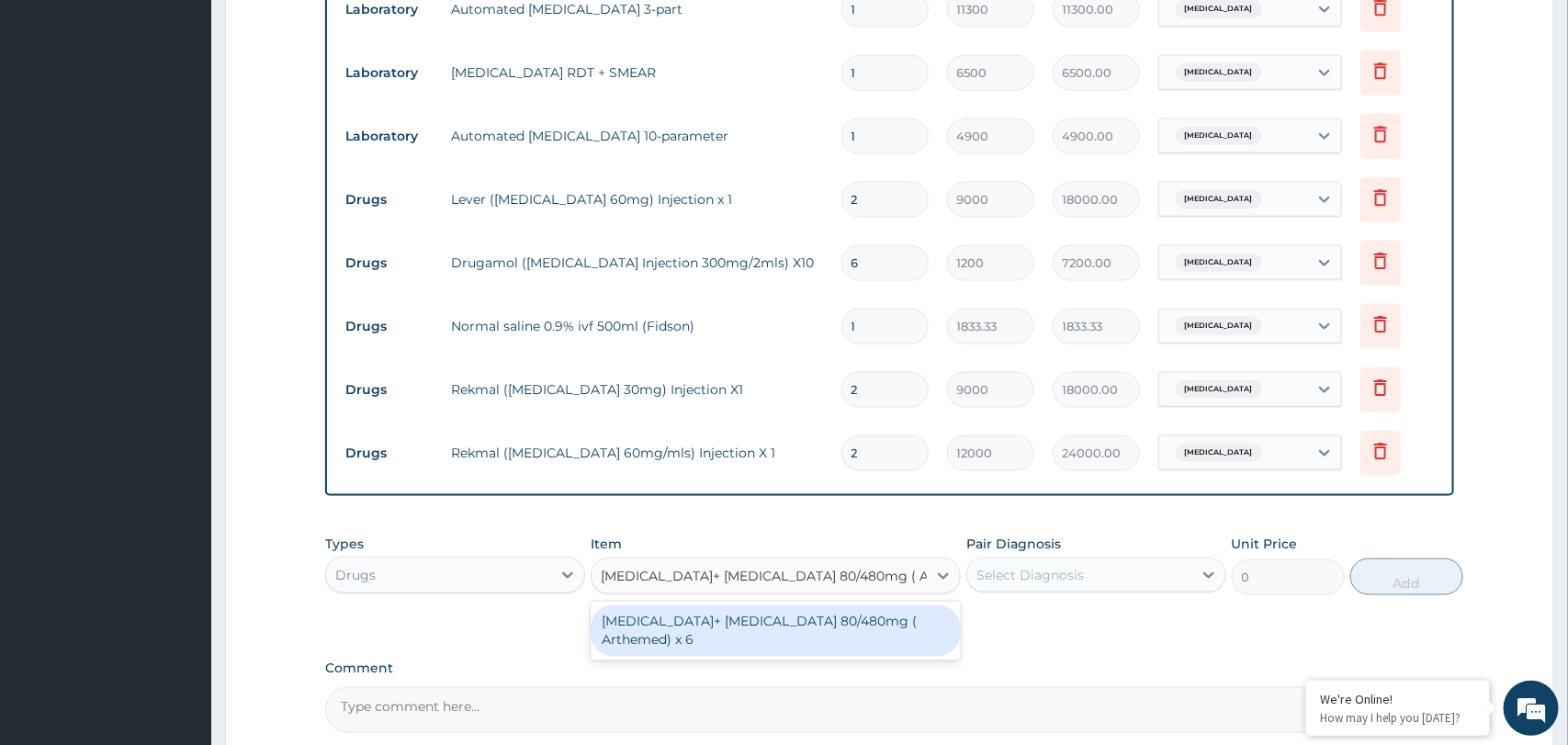
scroll to position [0, 23]
click at [708, 624] on div "Artemether+ Lumefantrine 80/480mg ( Arthemed) x 6" at bounding box center [776, 631] width 370 height 52
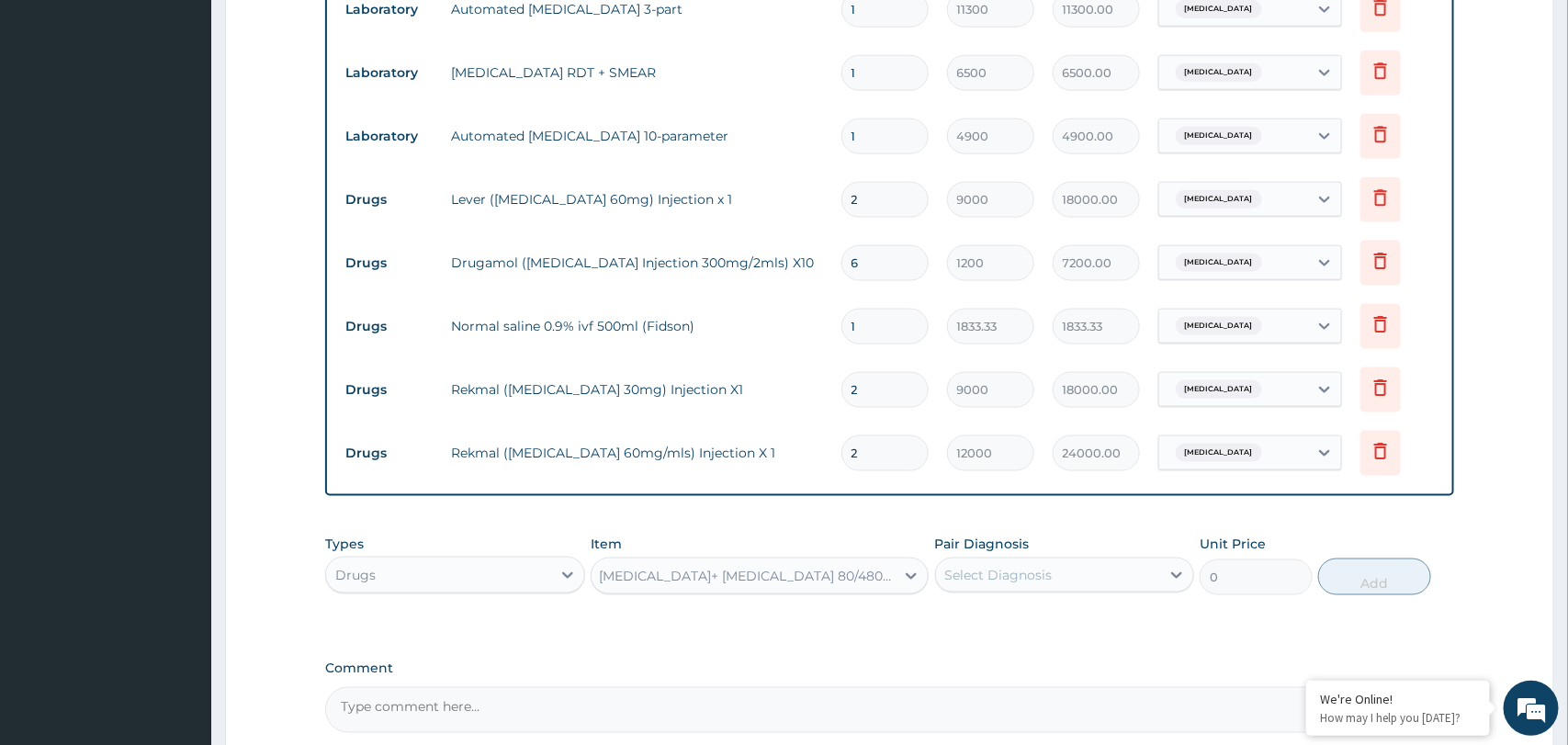
type input "566.67"
click at [1176, 577] on icon at bounding box center [1176, 575] width 11 height 7
click at [1119, 624] on div "Malaria" at bounding box center [1065, 621] width 259 height 37
checkbox input "true"
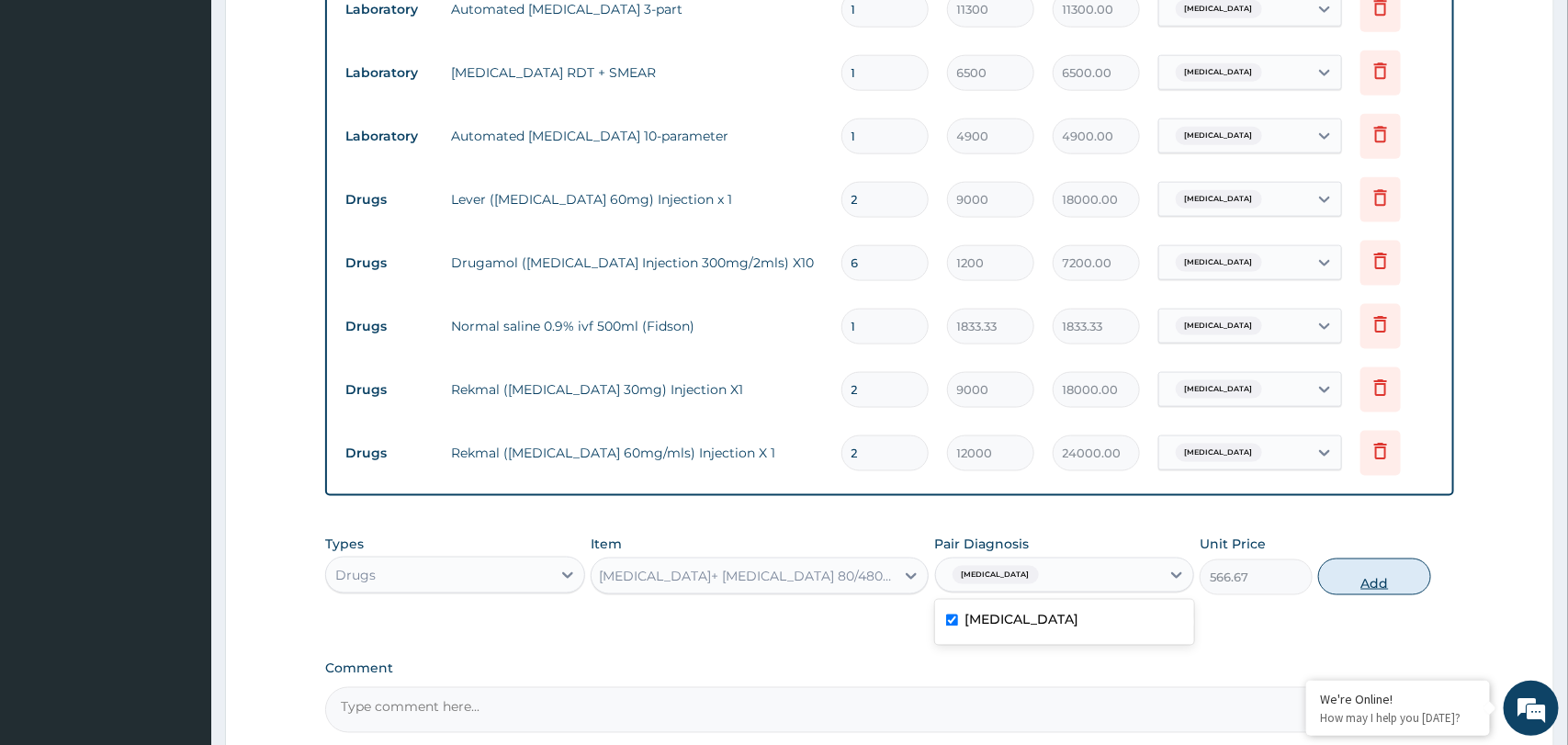
click at [1368, 578] on button "Add" at bounding box center [1374, 576] width 113 height 36
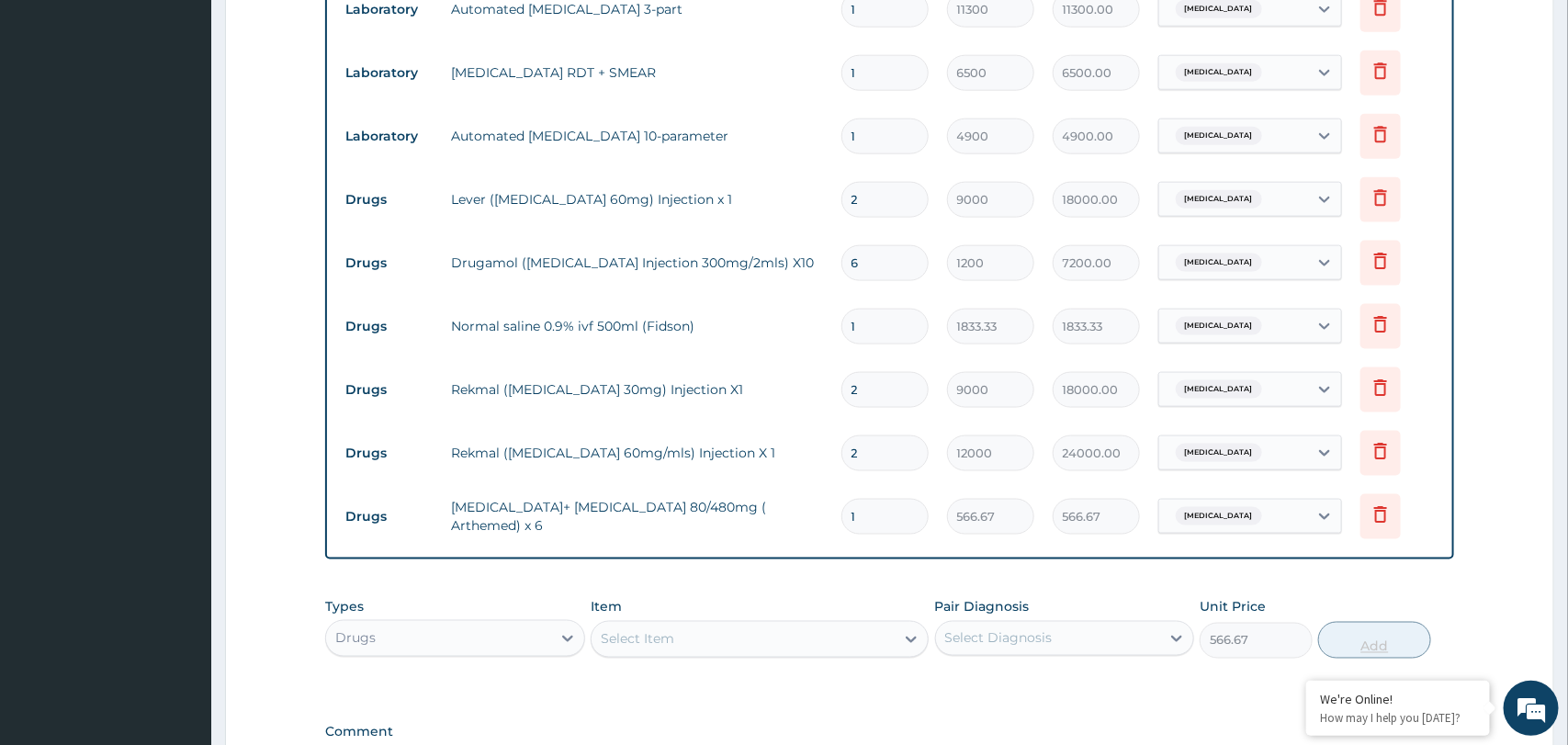
type input "0"
type input "0.00"
type input "6"
type input "3400.02"
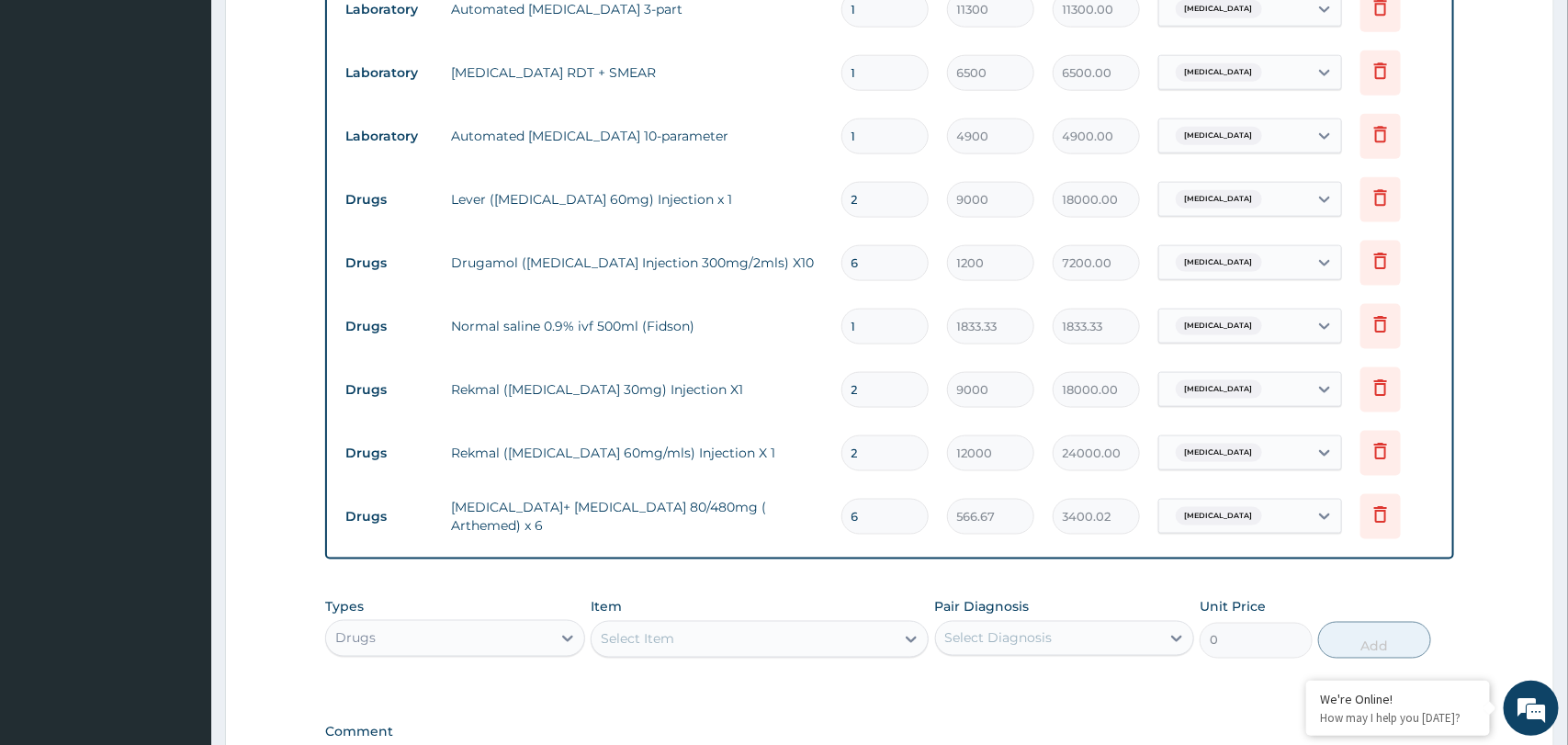
type input "6"
click at [1077, 576] on div "PA Code / Prescription Code PA/3221F6 PA Code has already been used: PA/E64B5A …" at bounding box center [889, 5] width 1128 height 1582
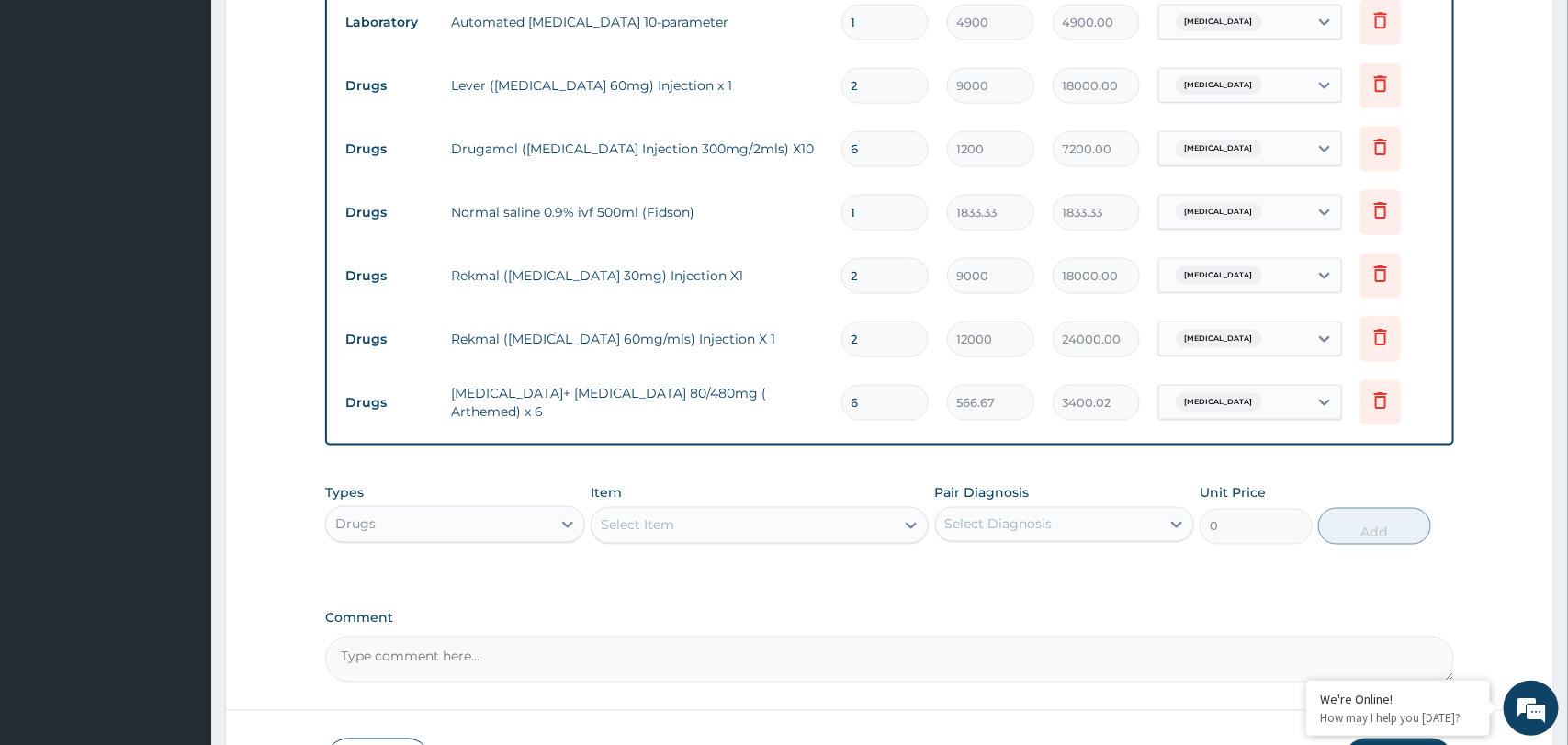
scroll to position [1104, 0]
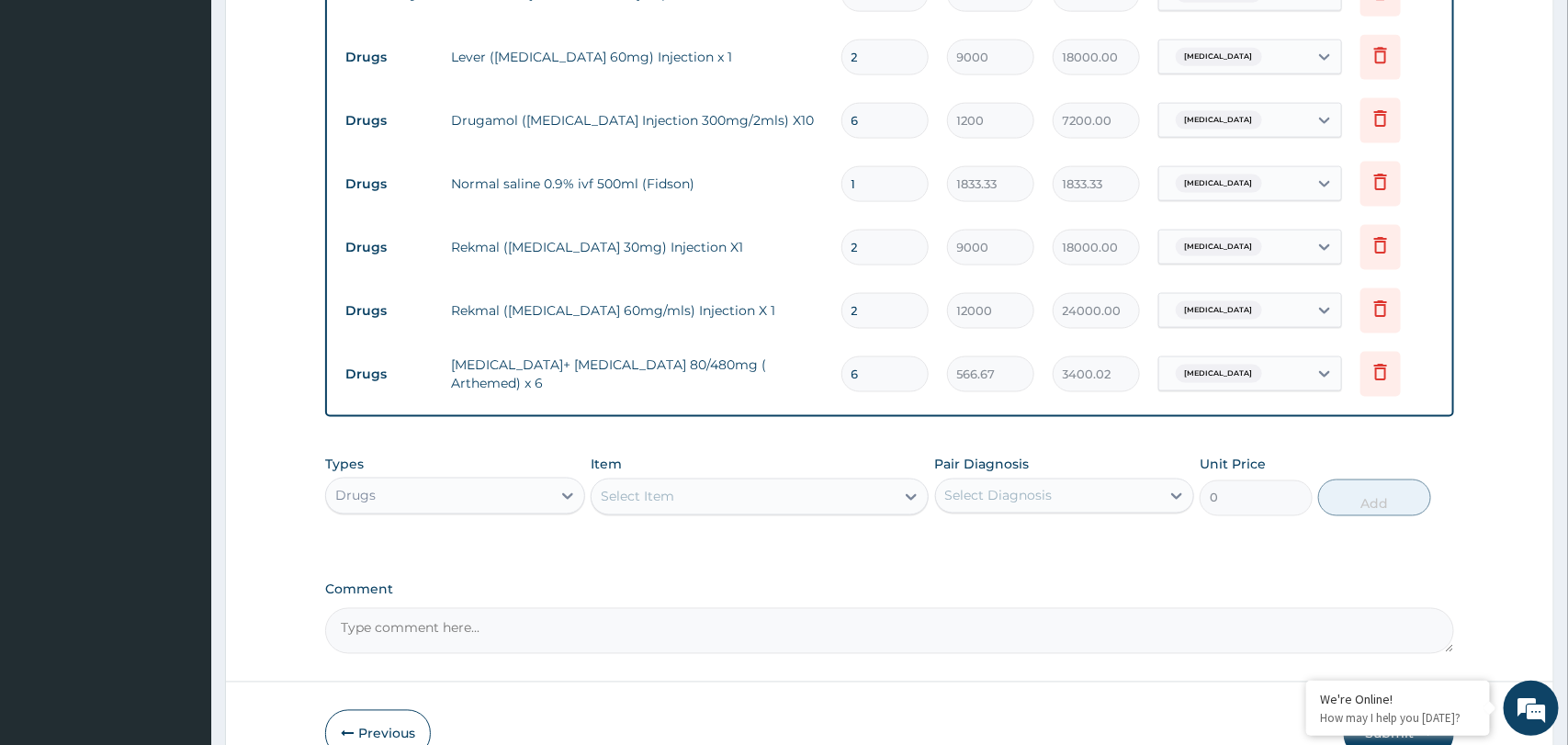
click at [748, 497] on div "Select Item" at bounding box center [743, 497] width 303 height 30
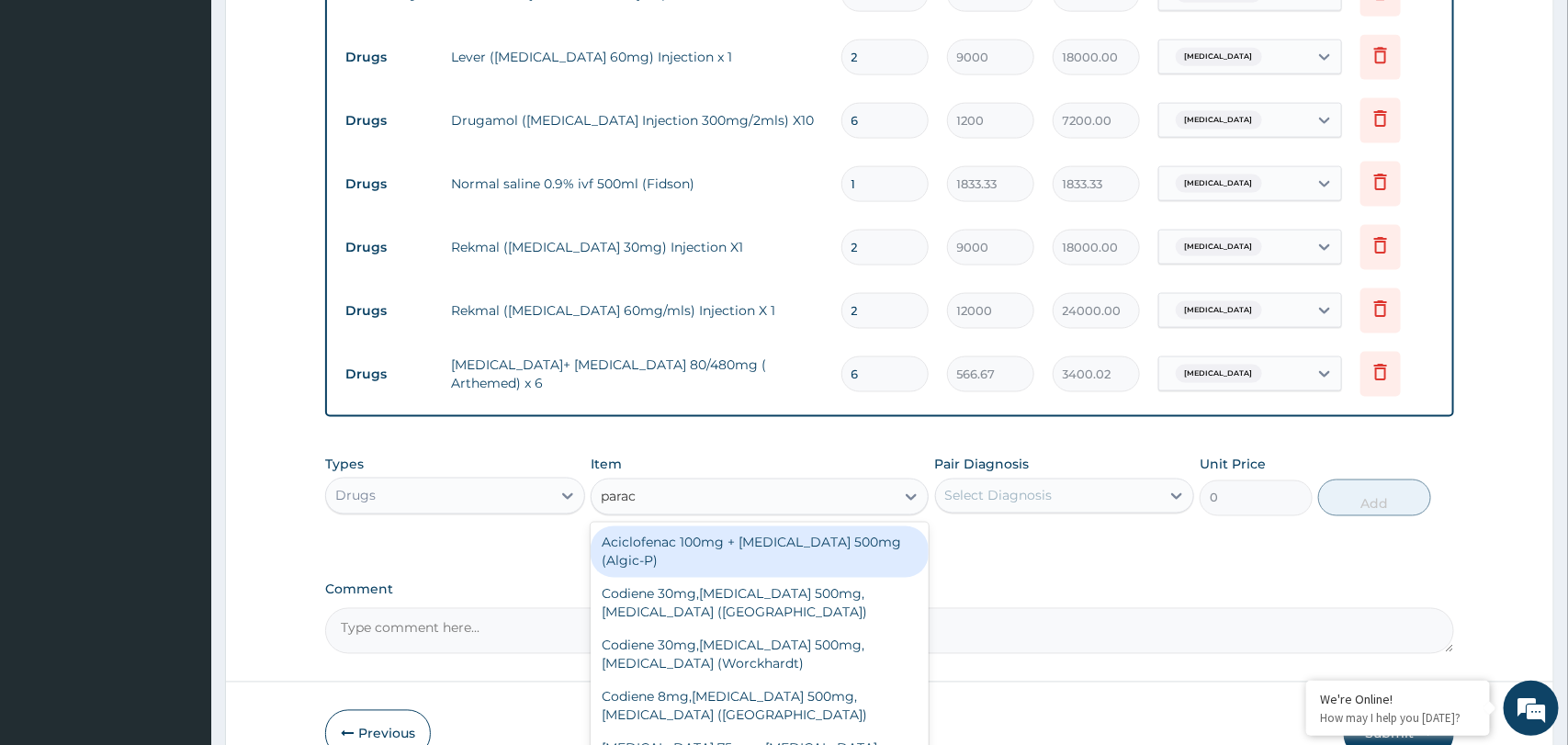
type input "parac"
type input "paracetamol"
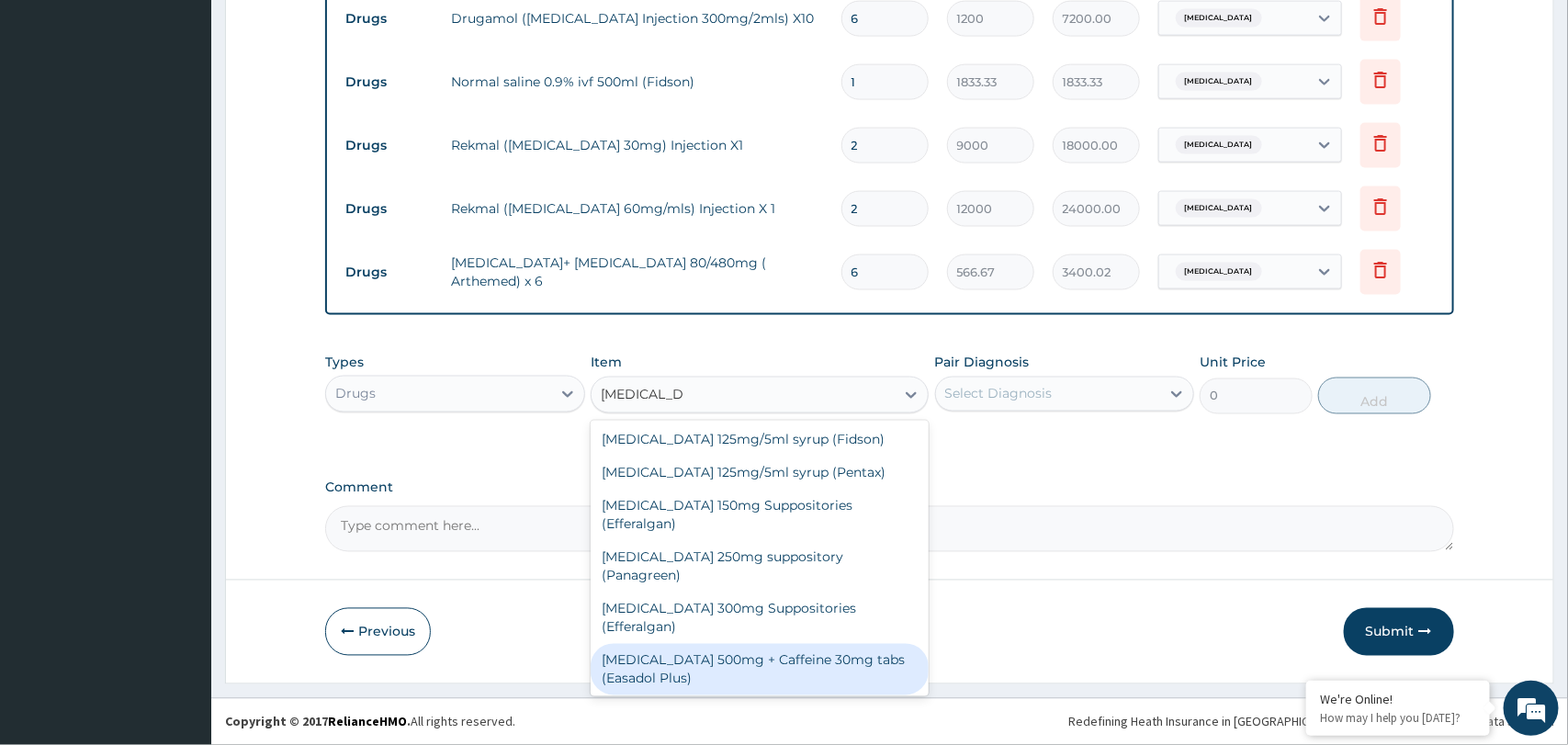
scroll to position [1140, 0]
click at [808, 642] on div "Paracetamol 500mg + Caffeine 30mg tabs (Easadol Plus)" at bounding box center [760, 668] width 338 height 52
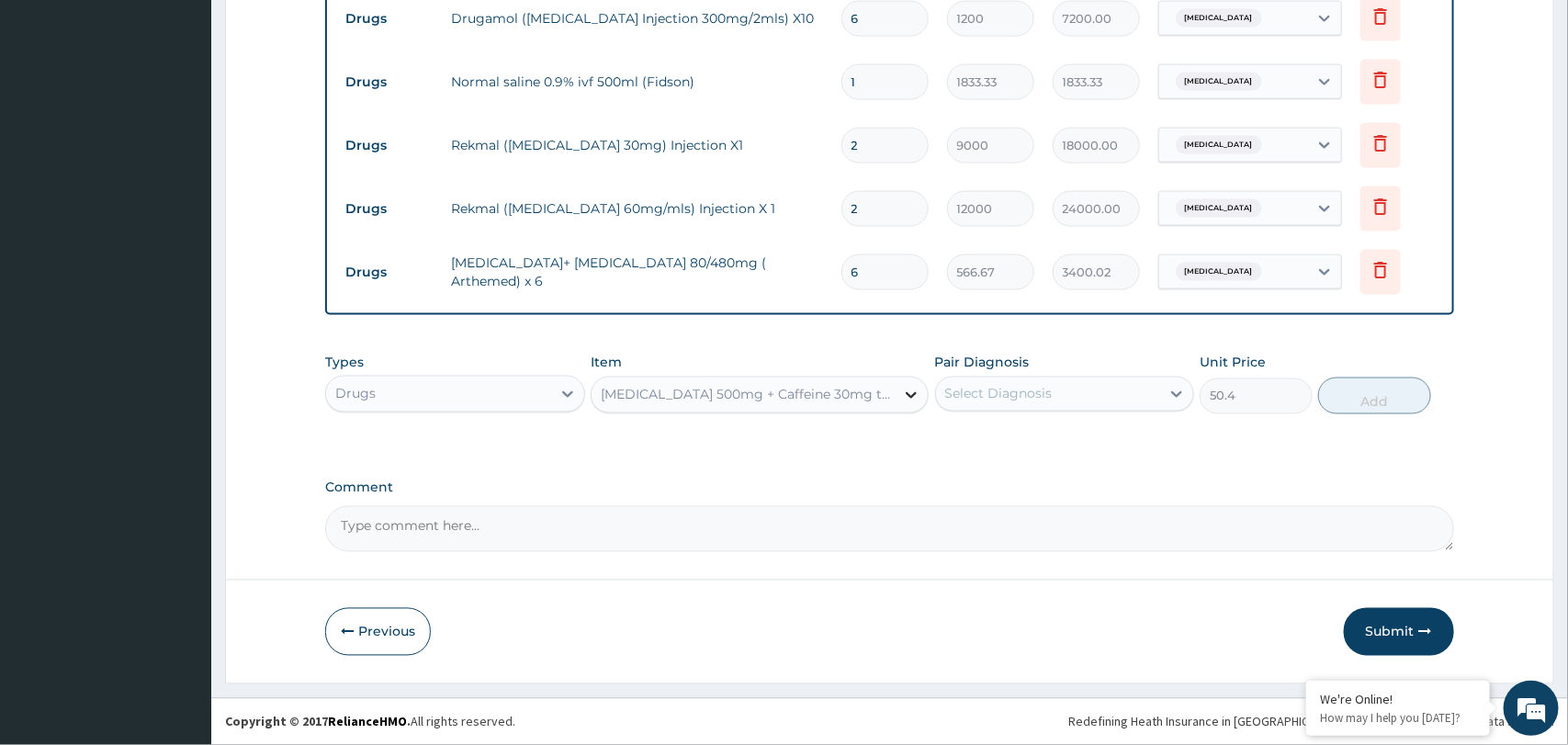
click at [909, 398] on icon at bounding box center [910, 394] width 18 height 18
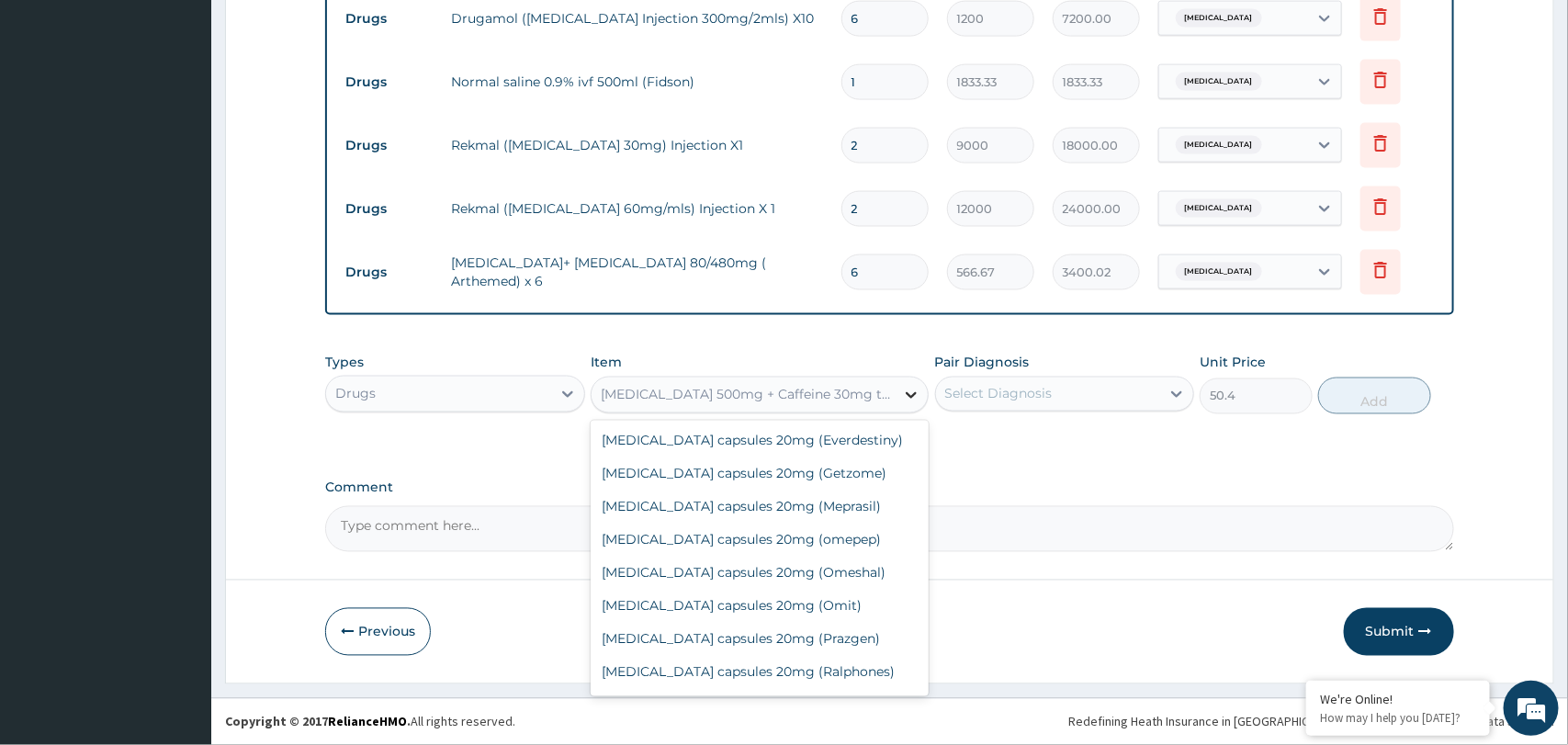
scroll to position [47915, 0]
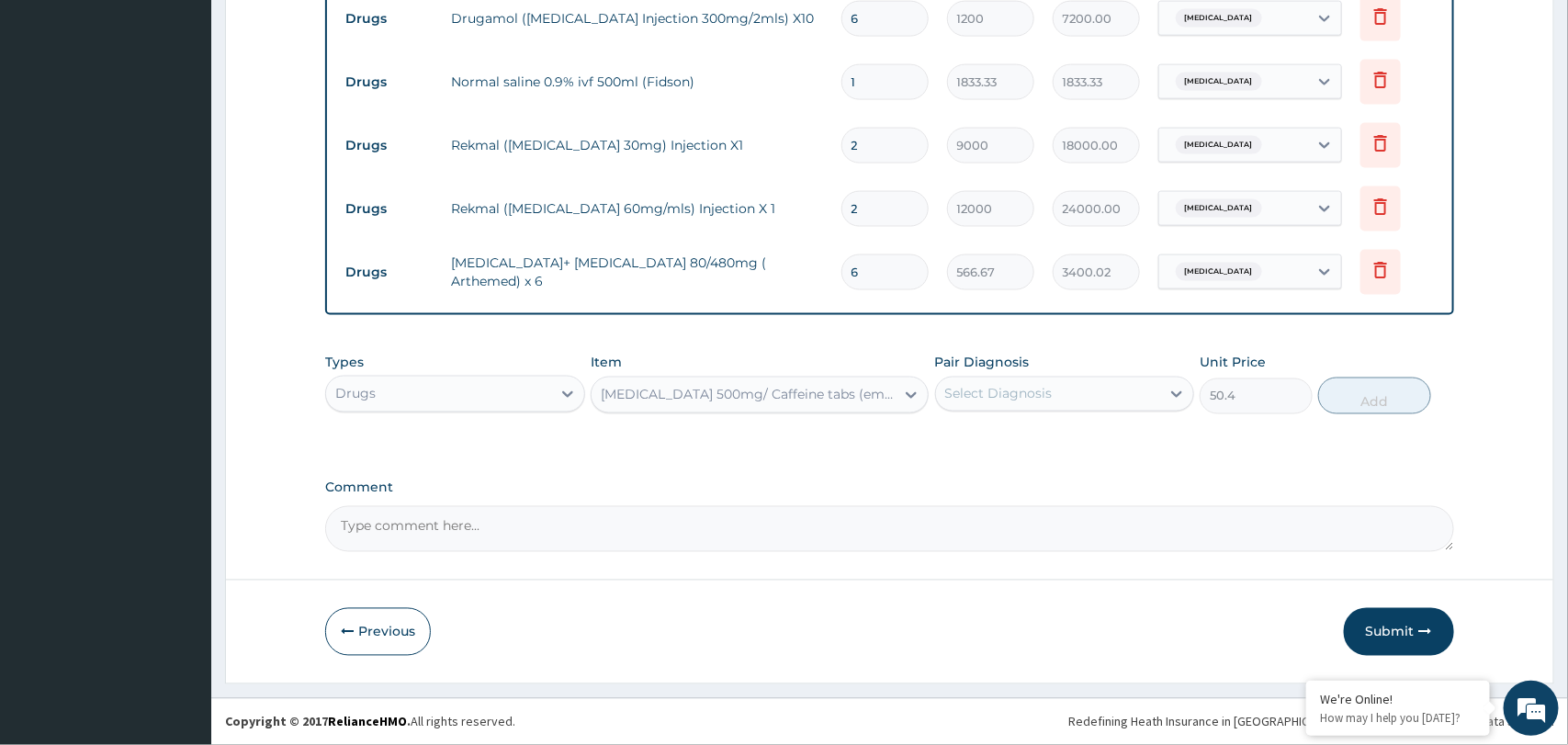
type input "100"
click at [987, 389] on div "Select Diagnosis" at bounding box center [998, 393] width 107 height 18
click at [977, 441] on label "Malaria" at bounding box center [1021, 438] width 114 height 18
checkbox input "true"
click at [1378, 398] on button "Add" at bounding box center [1374, 396] width 113 height 36
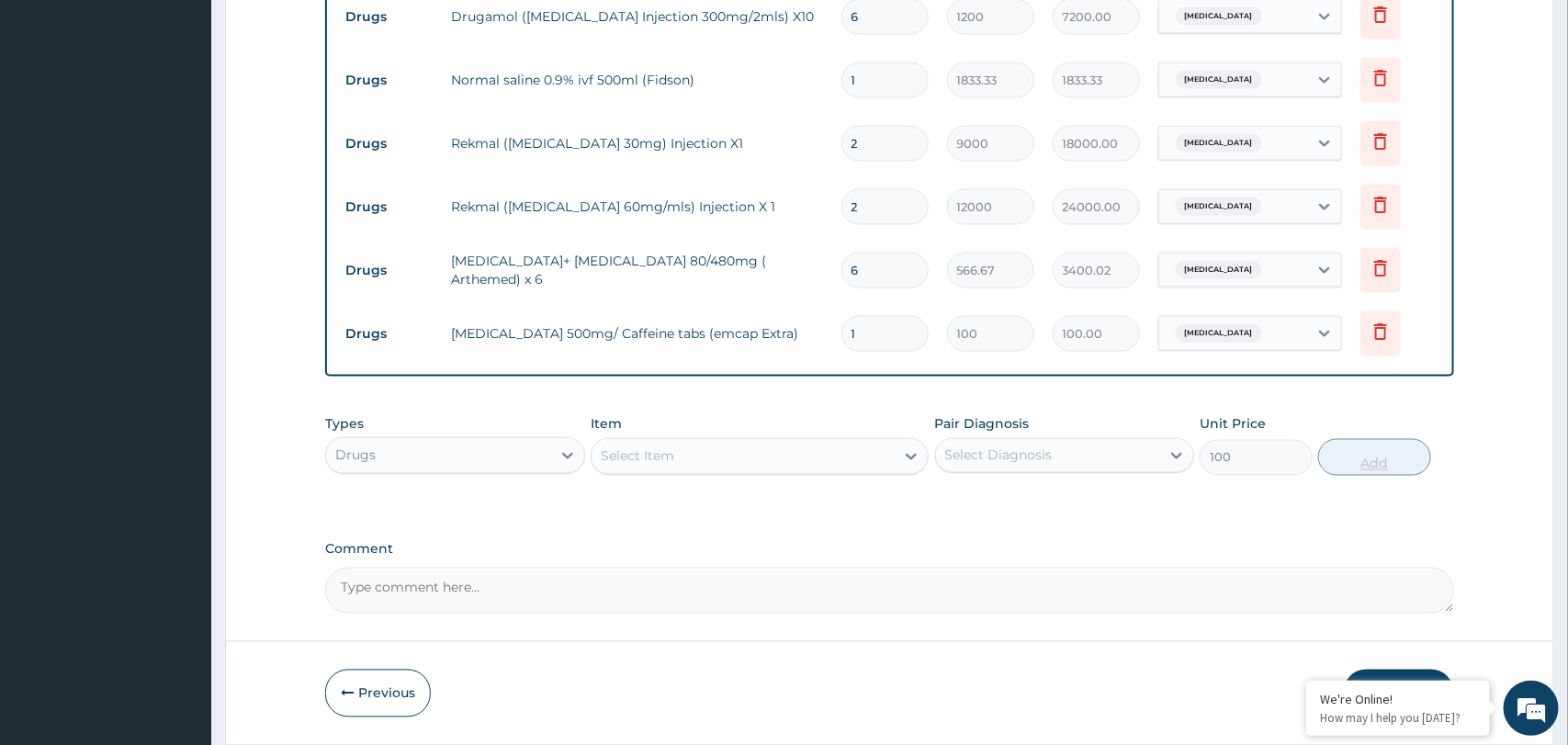
type input "0"
type input "15"
type input "1500.00"
click at [839, 415] on div "Item Select Item" at bounding box center [760, 445] width 338 height 60
click at [902, 334] on input "15" at bounding box center [884, 333] width 87 height 35
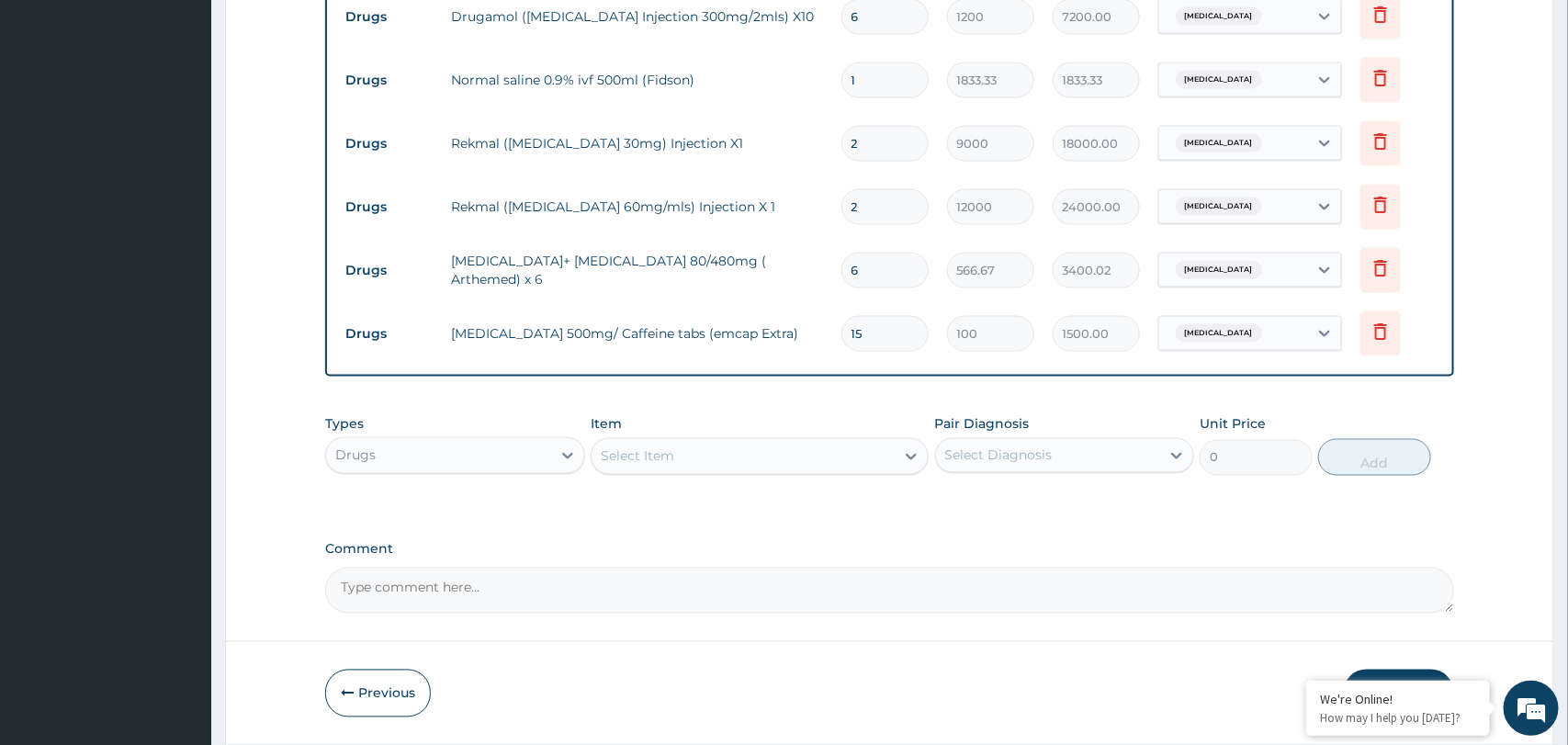
type input "1"
type input "100.00"
type input "12"
type input "1200.00"
type input "12"
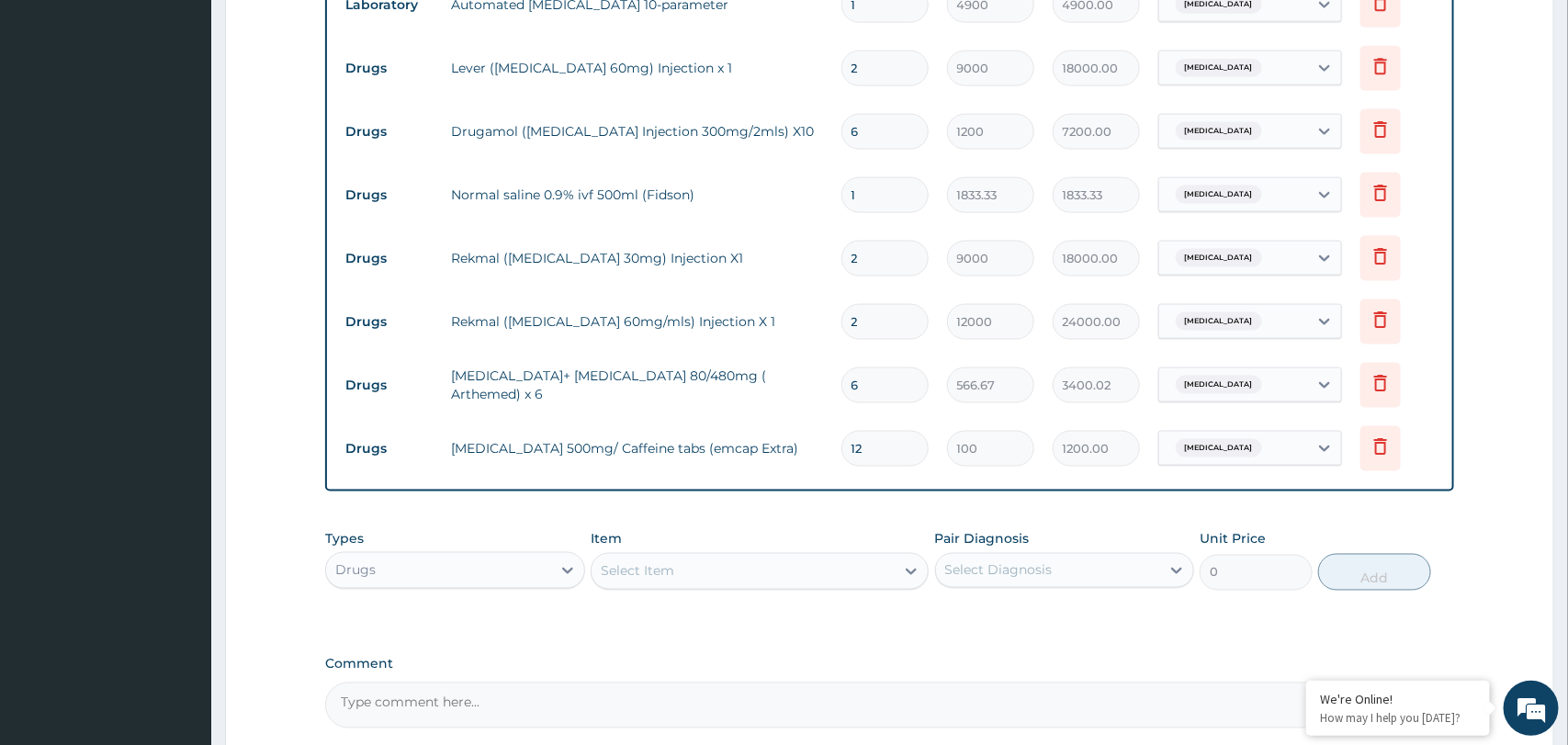
scroll to position [1269, 0]
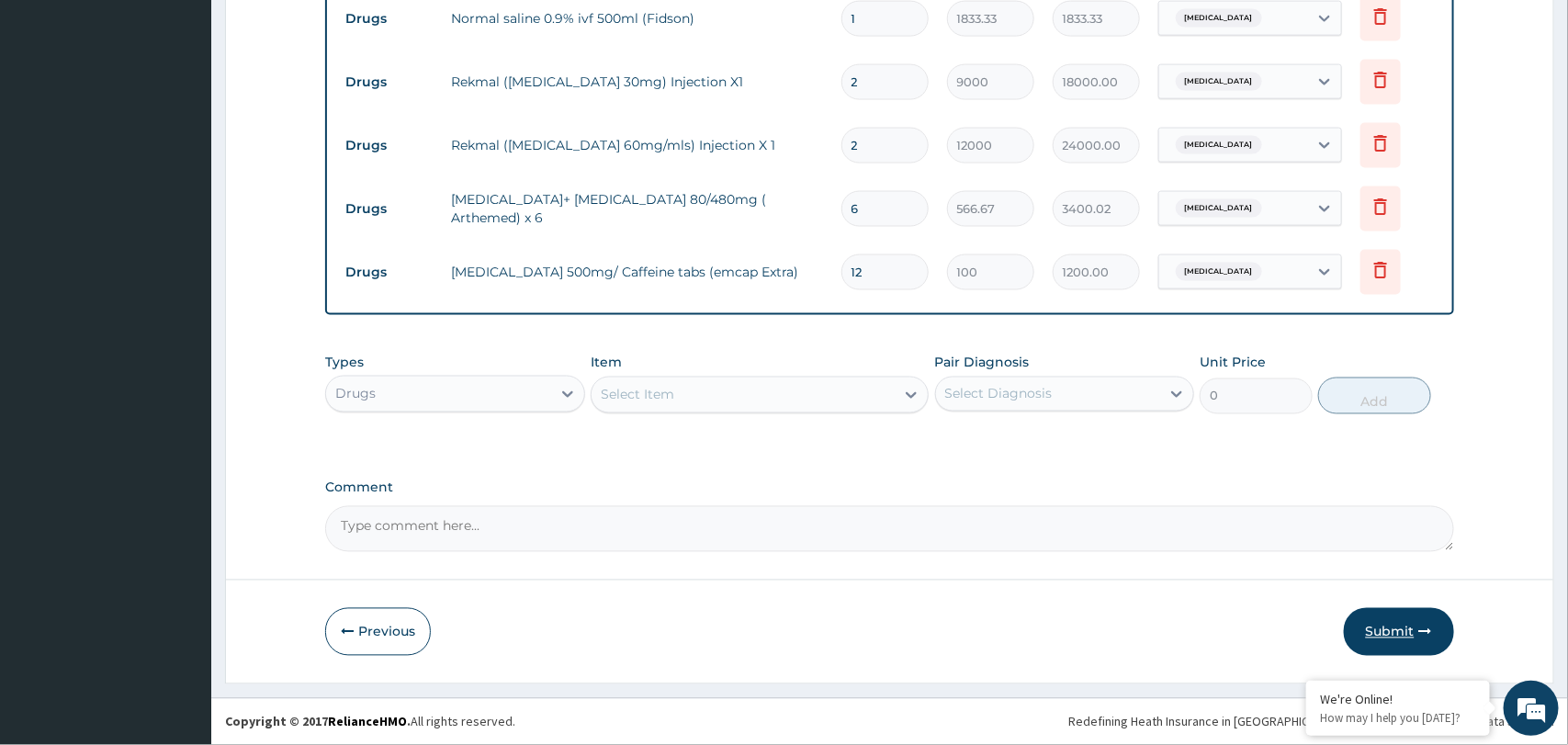
click at [1383, 627] on button "Submit" at bounding box center [1398, 632] width 110 height 48
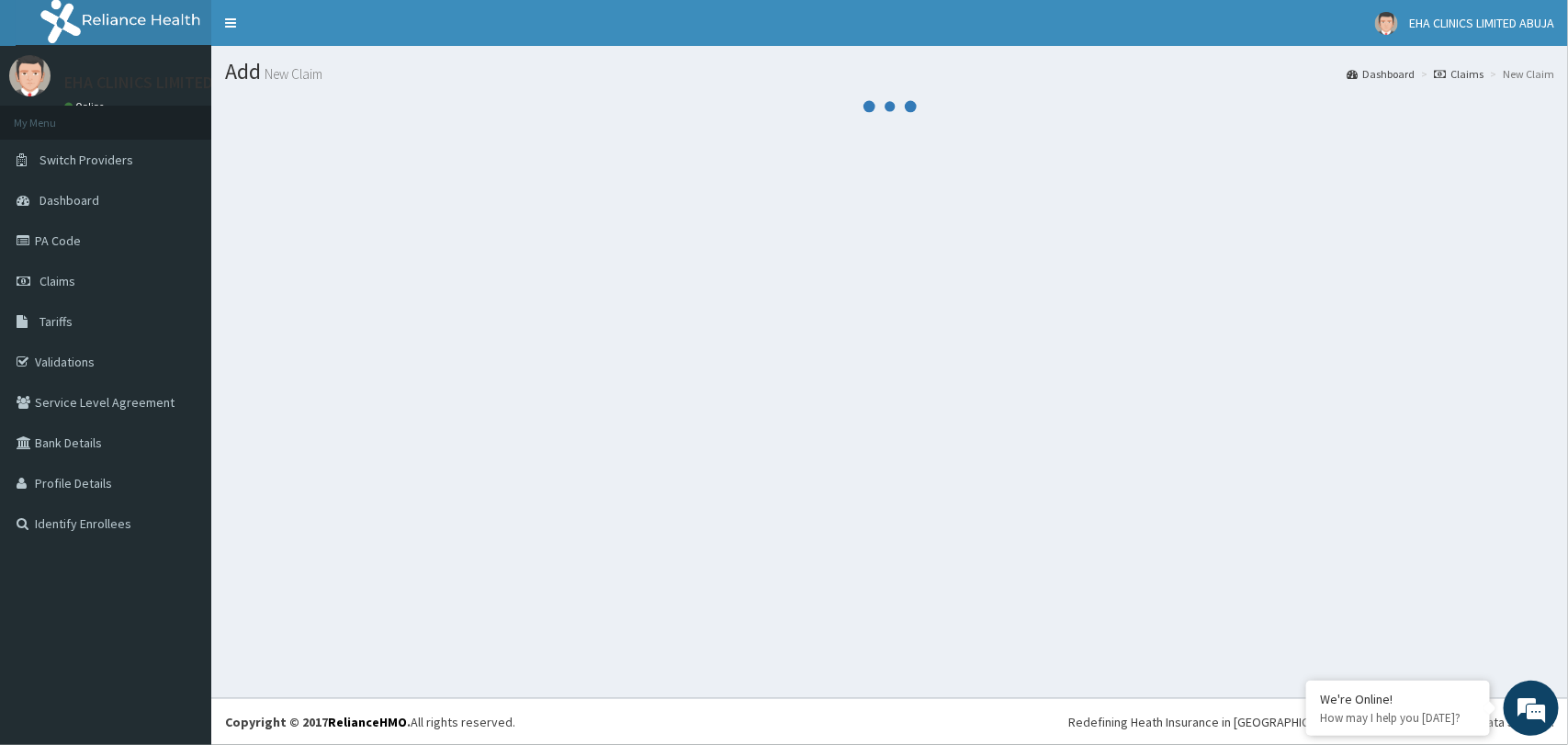
scroll to position [0, 0]
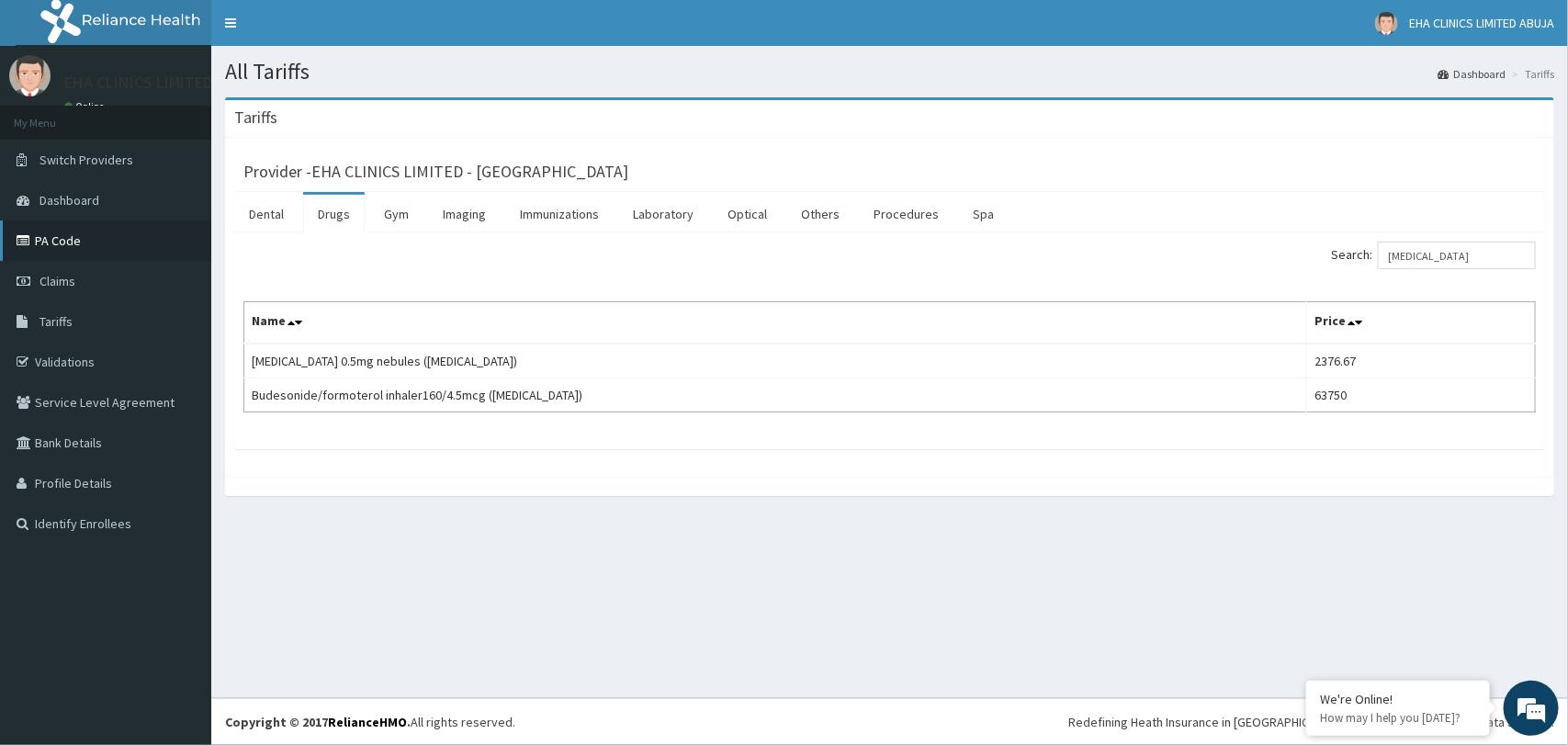
click at [51, 254] on link "PA Code" at bounding box center [105, 241] width 211 height 40
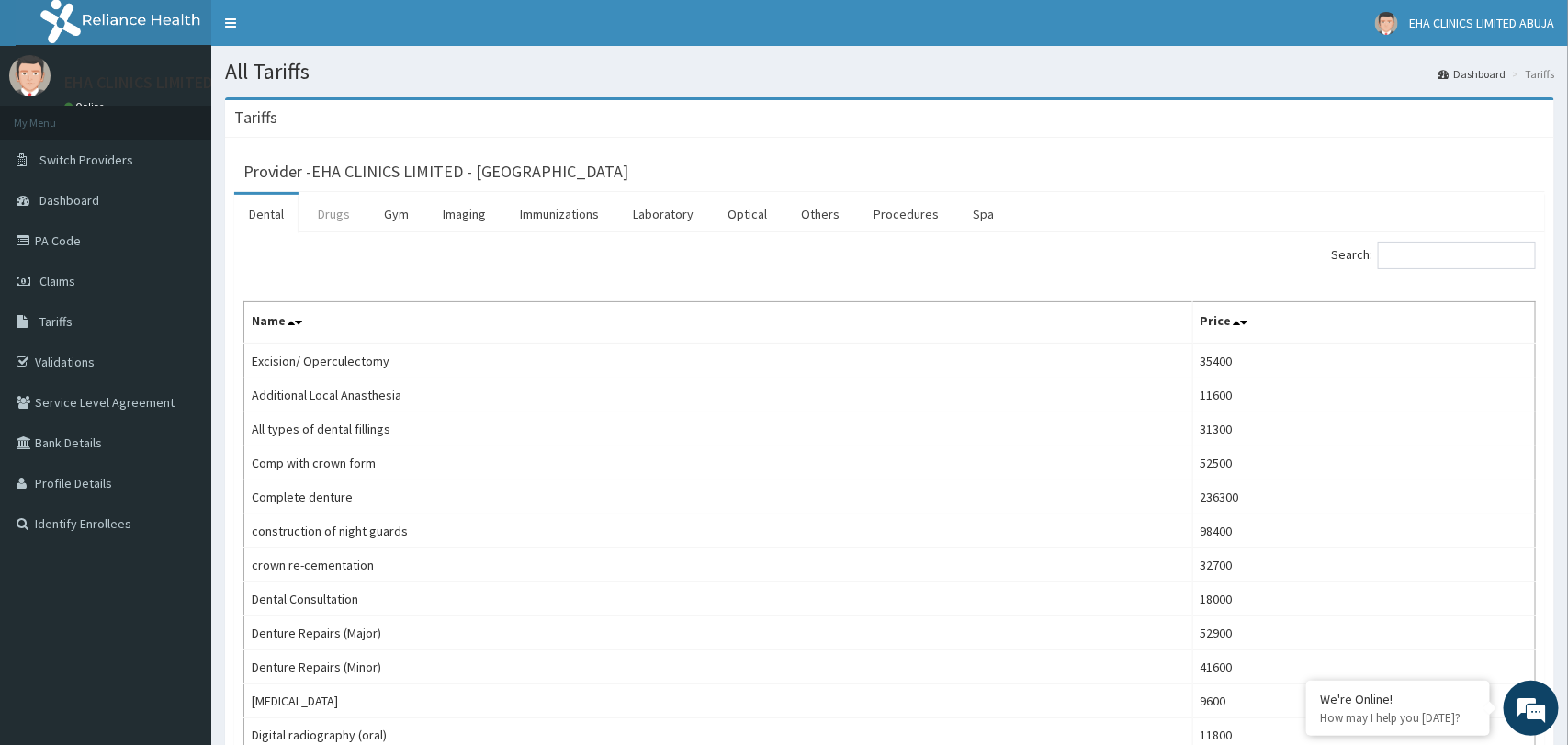
click at [333, 214] on link "Drugs" at bounding box center [334, 214] width 61 height 38
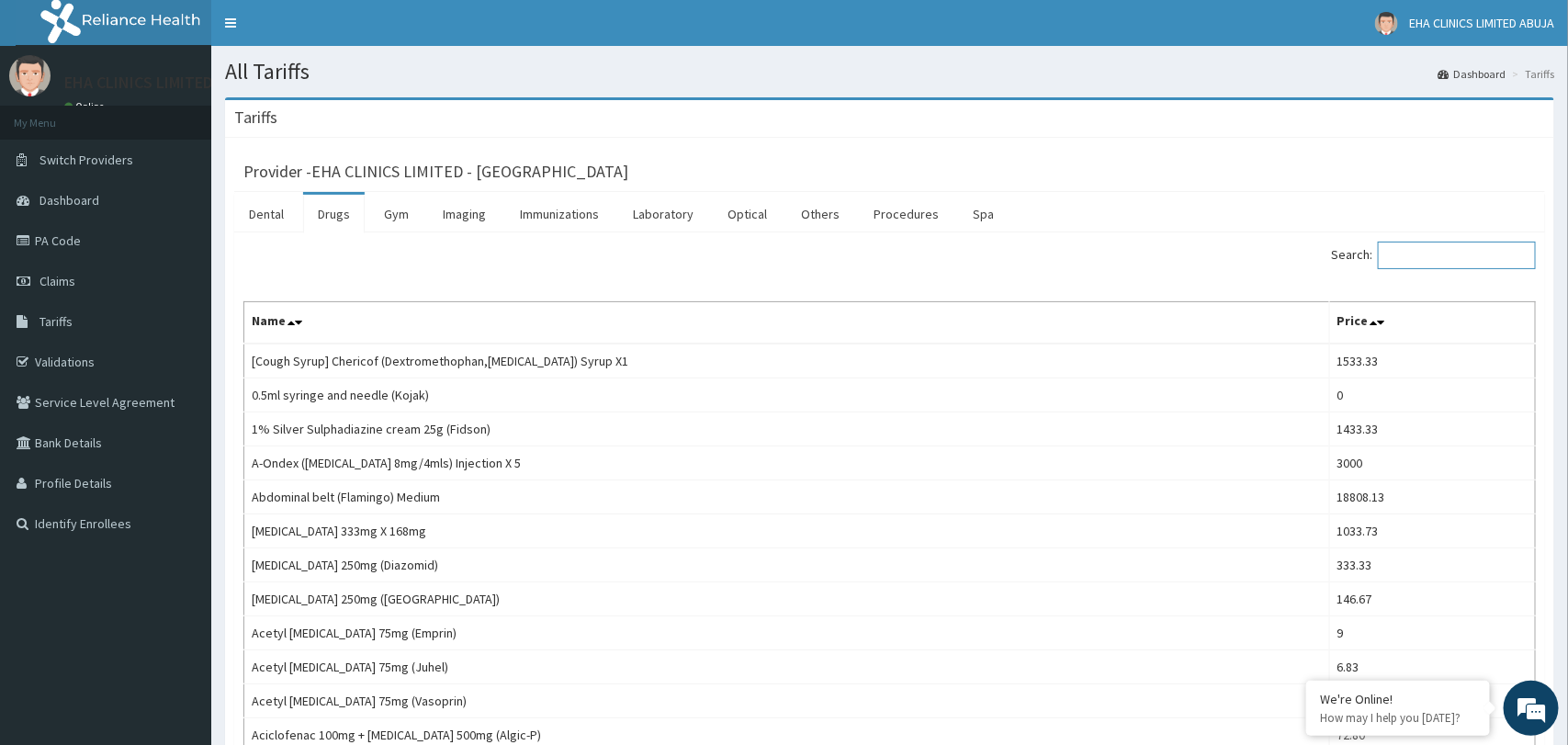
click at [1395, 264] on input "Search:" at bounding box center [1456, 255] width 158 height 28
paste input "Normal Saline 0.9%"
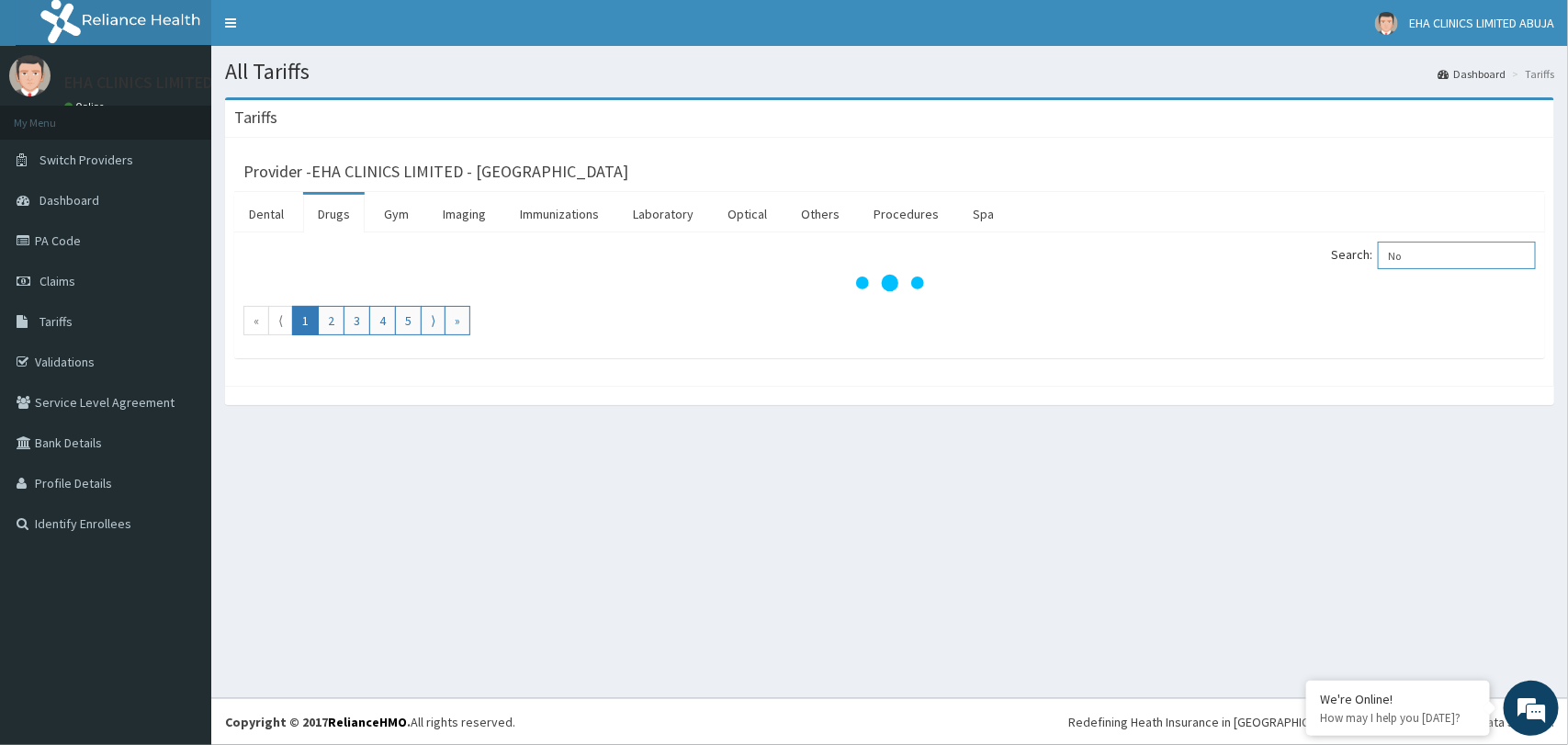
type input "N"
paste input "Arthemed 80/480"
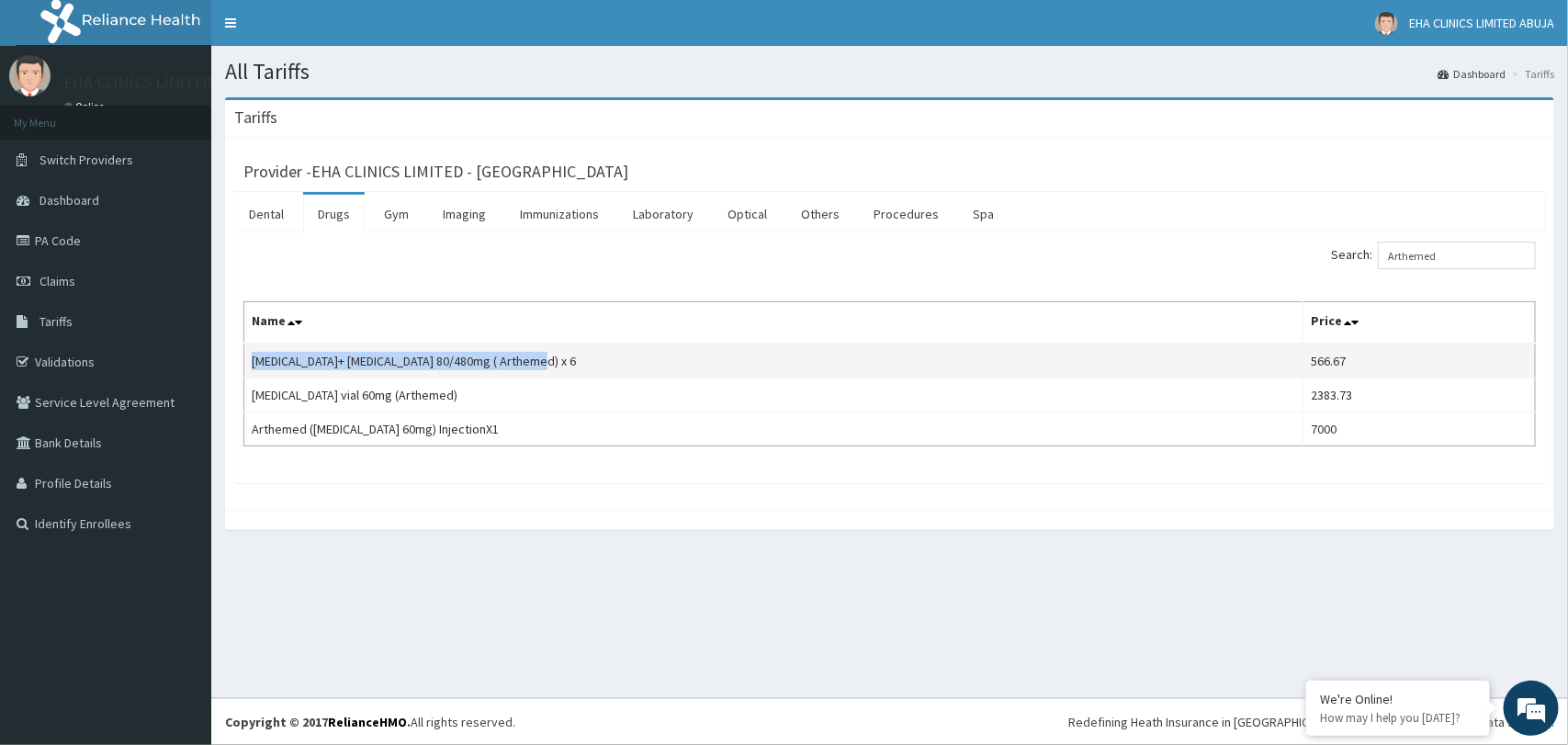
drag, startPoint x: 251, startPoint y: 358, endPoint x: 545, endPoint y: 361, distance: 294.0
click at [545, 361] on td "[MEDICAL_DATA]+ [MEDICAL_DATA] 80/480mg ( Arthemed) x 6" at bounding box center [774, 361] width 1059 height 35
copy td "[MEDICAL_DATA]+ [MEDICAL_DATA] 80/480mg ( Arthemed) x 6"
click at [1458, 255] on input "Arthemed" at bounding box center [1456, 255] width 158 height 28
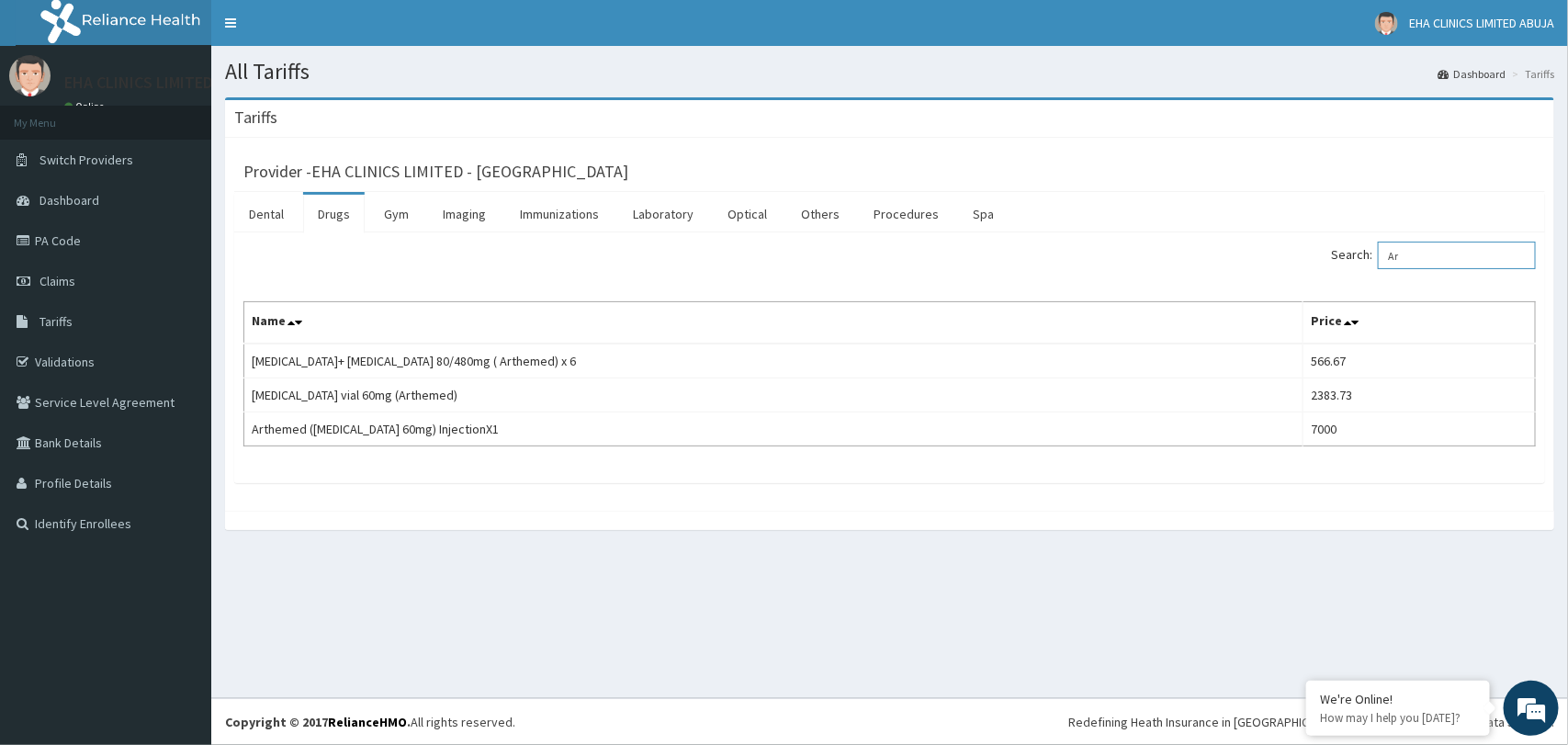
type input "A"
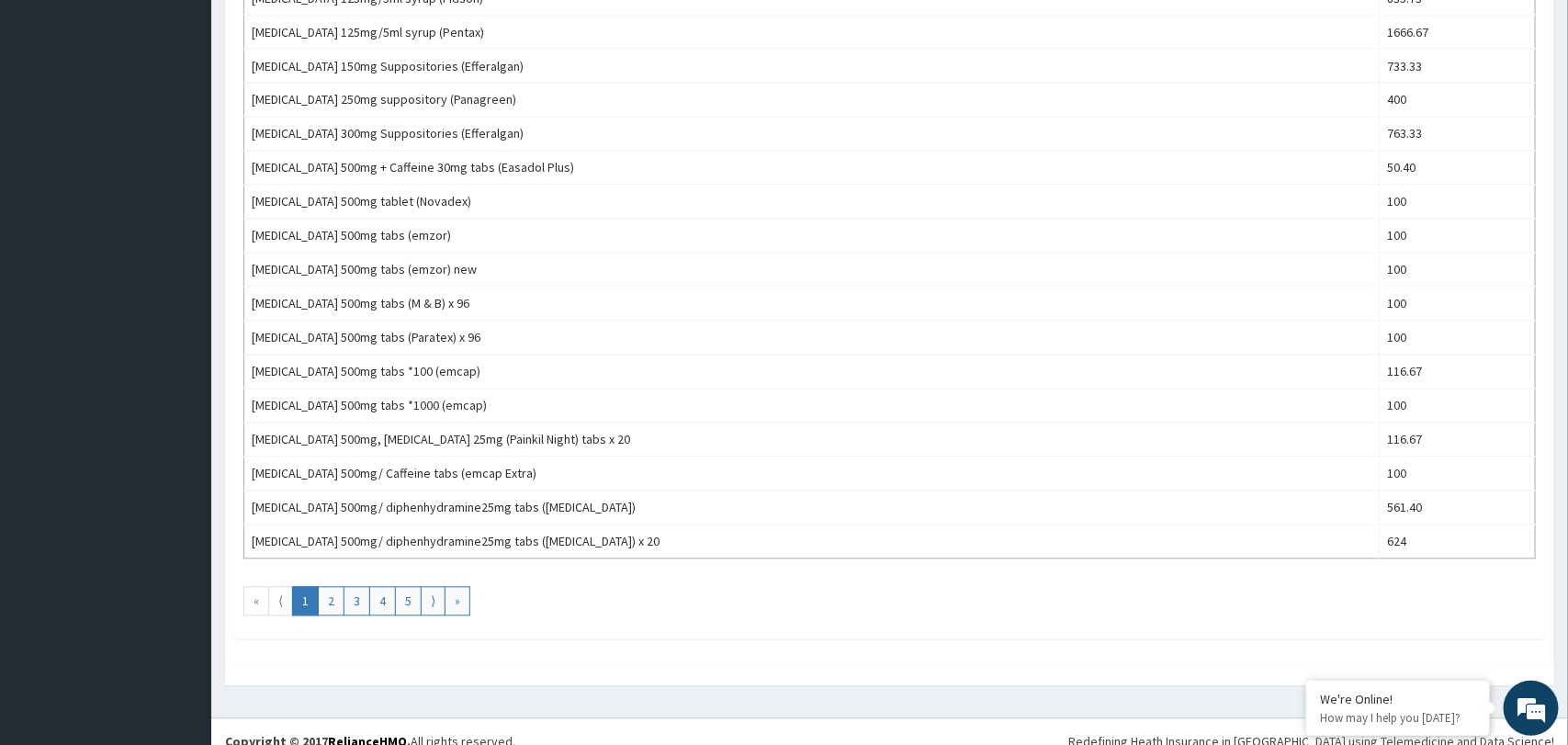
scroll to position [1488, 0]
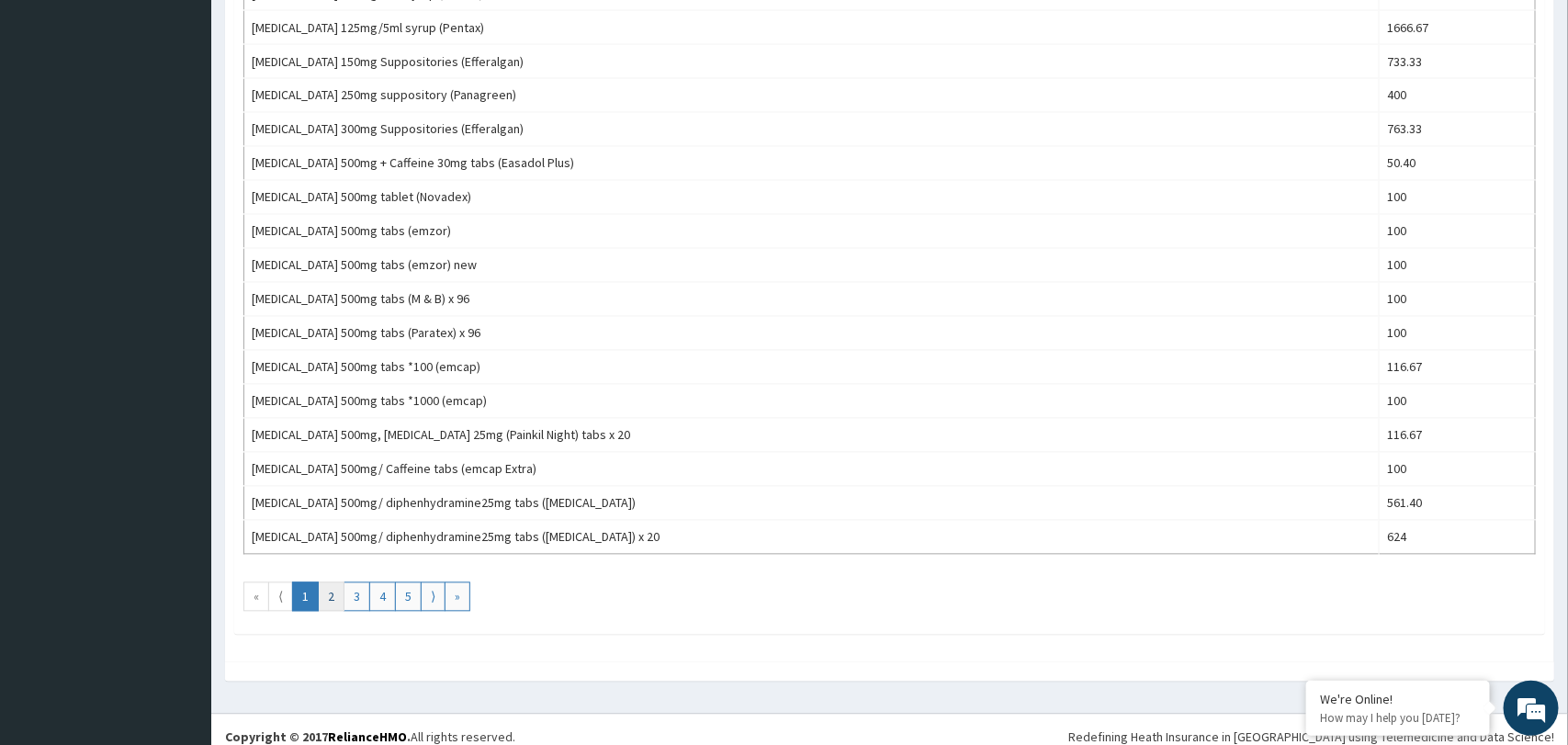
type input "[MEDICAL_DATA]"
click at [336, 606] on link "2" at bounding box center [331, 596] width 27 height 30
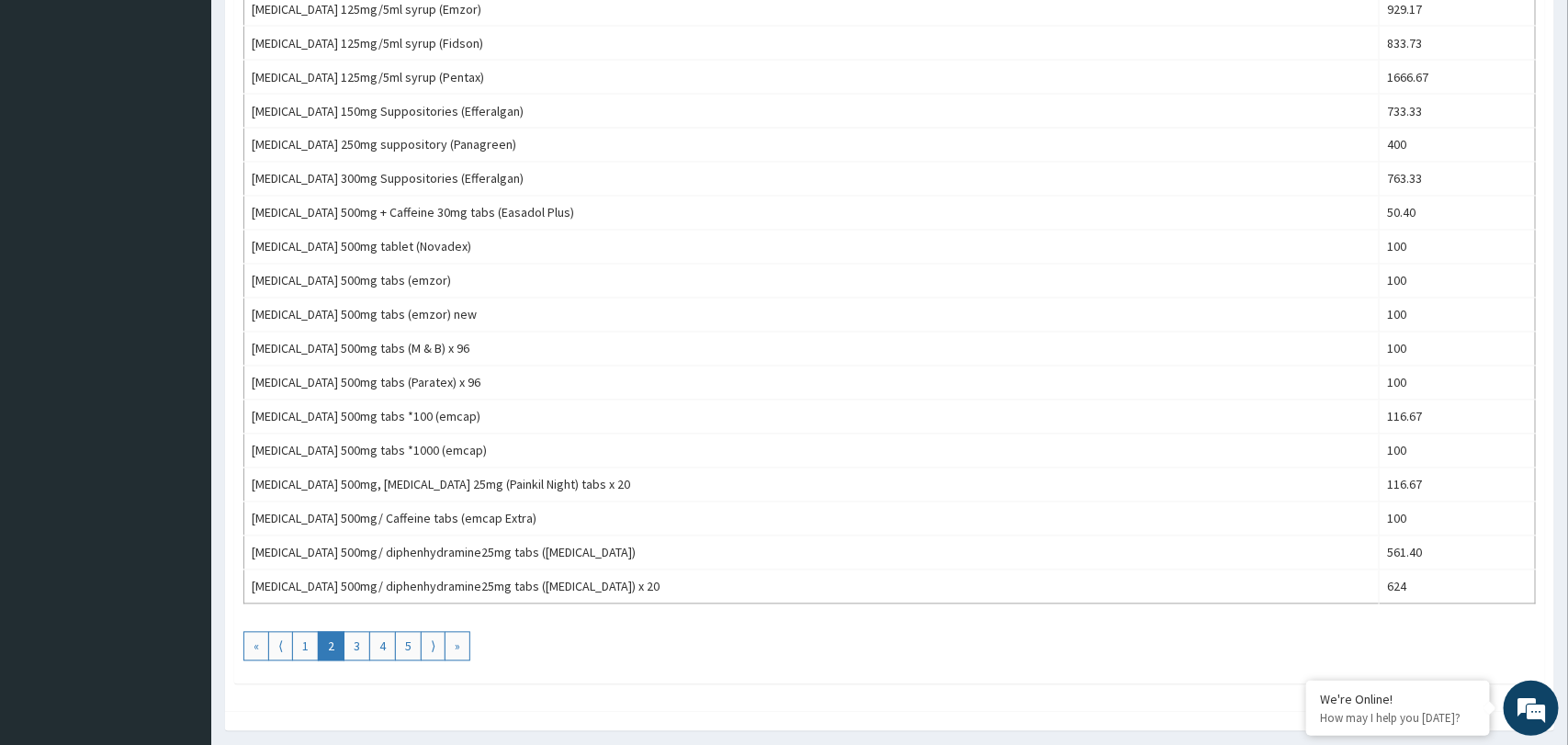
scroll to position [1461, 0]
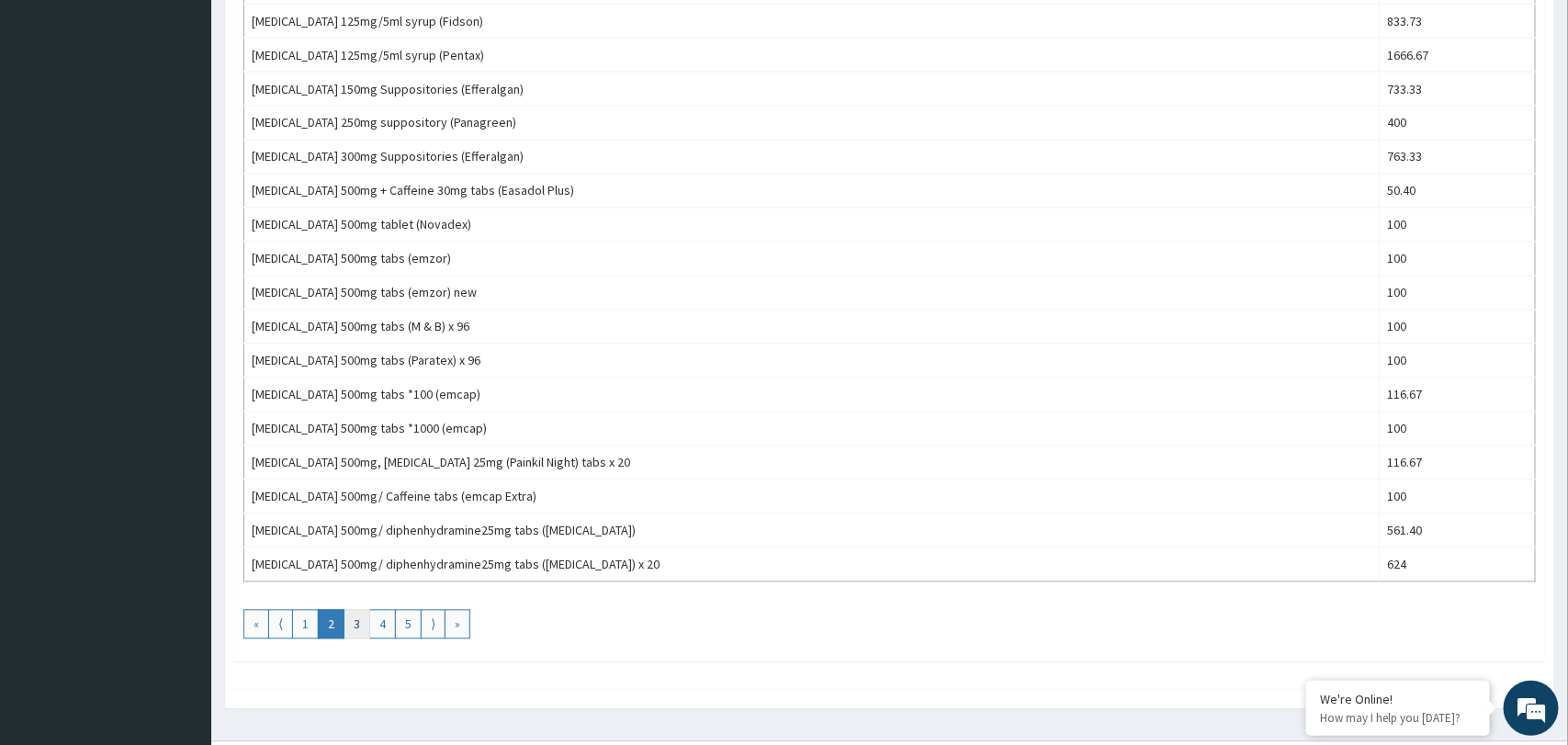
click at [360, 638] on link "3" at bounding box center [357, 624] width 27 height 30
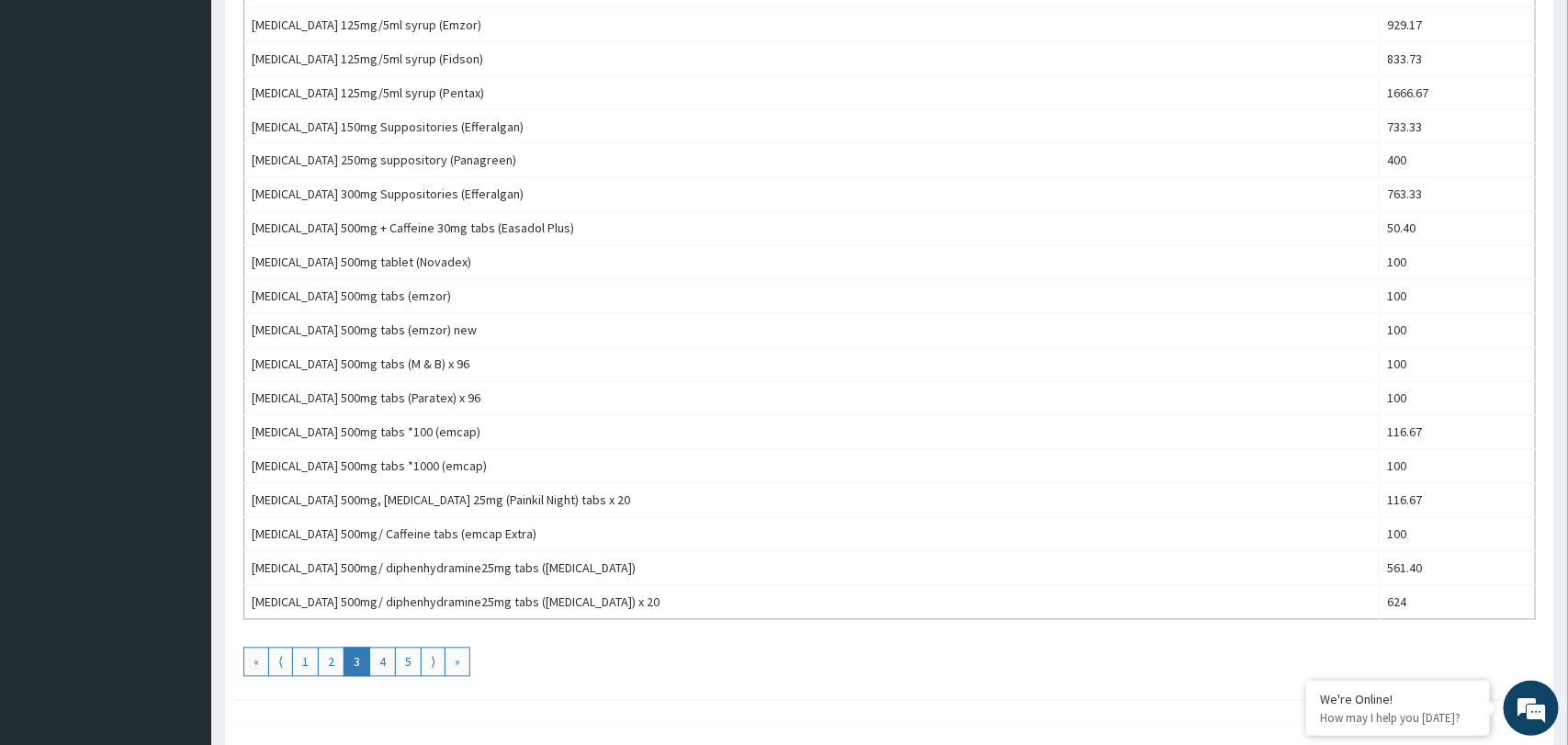
scroll to position [1424, 0]
click at [386, 672] on link "4" at bounding box center [383, 661] width 27 height 30
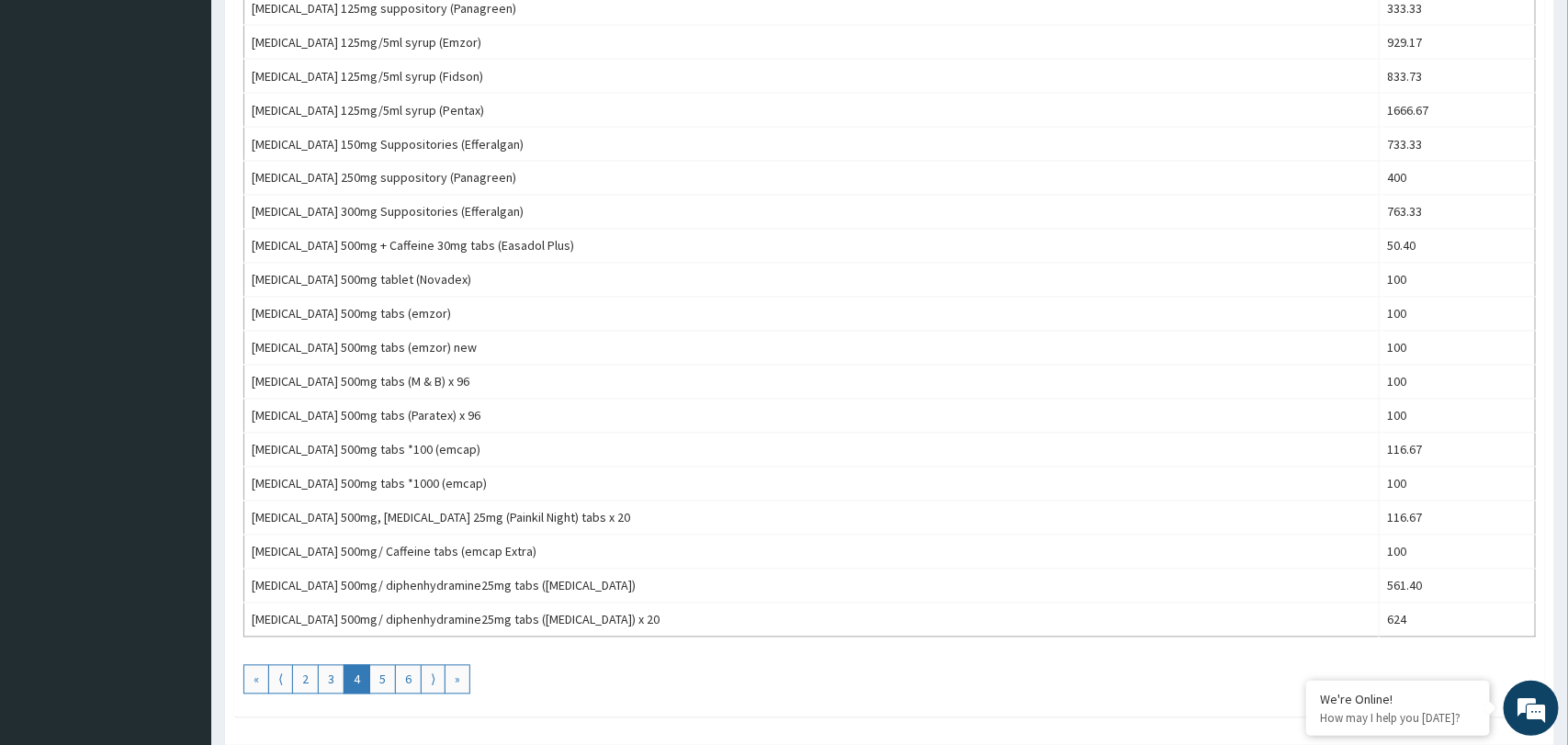
scroll to position [1408, 0]
click at [388, 687] on link "5" at bounding box center [383, 677] width 27 height 30
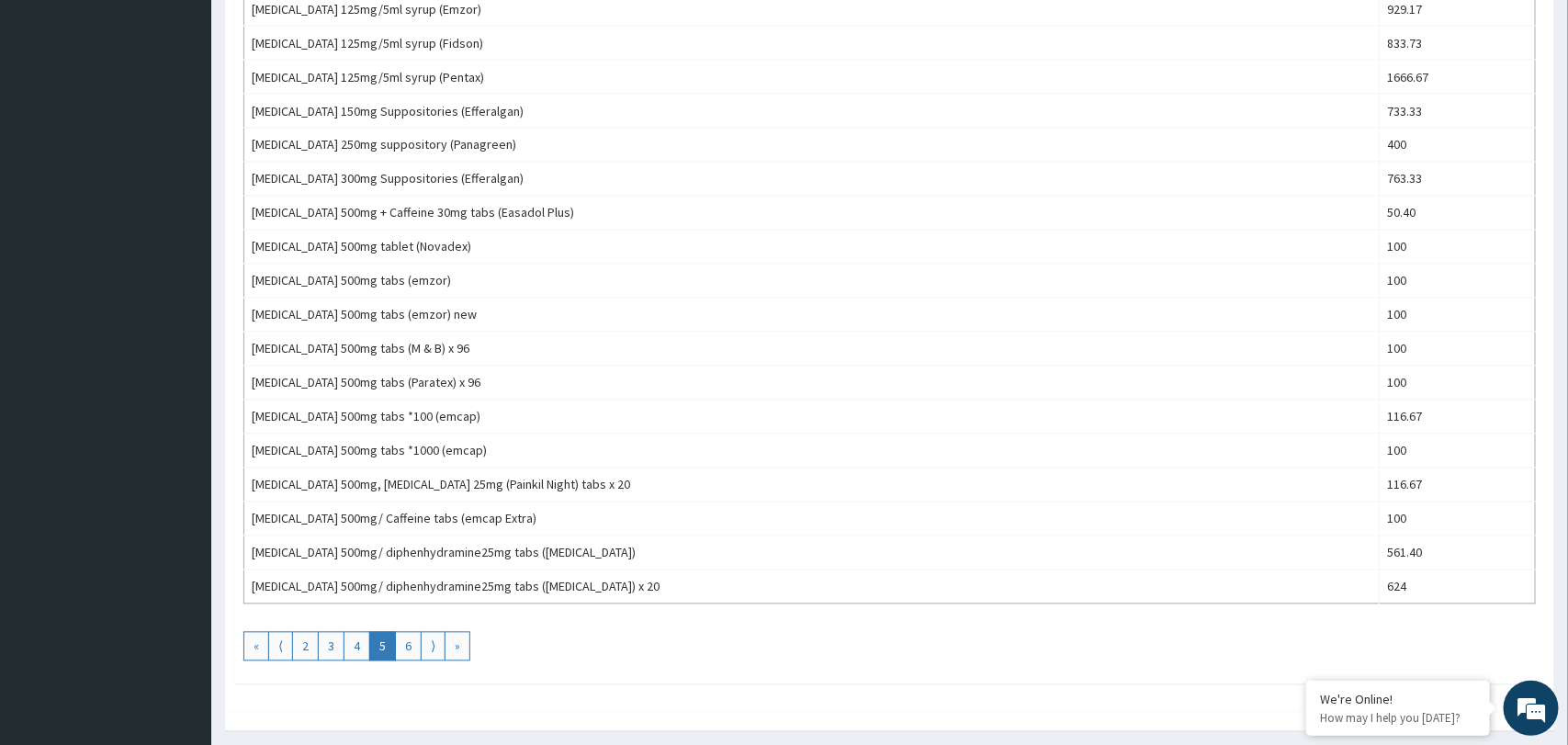
scroll to position [1447, 0]
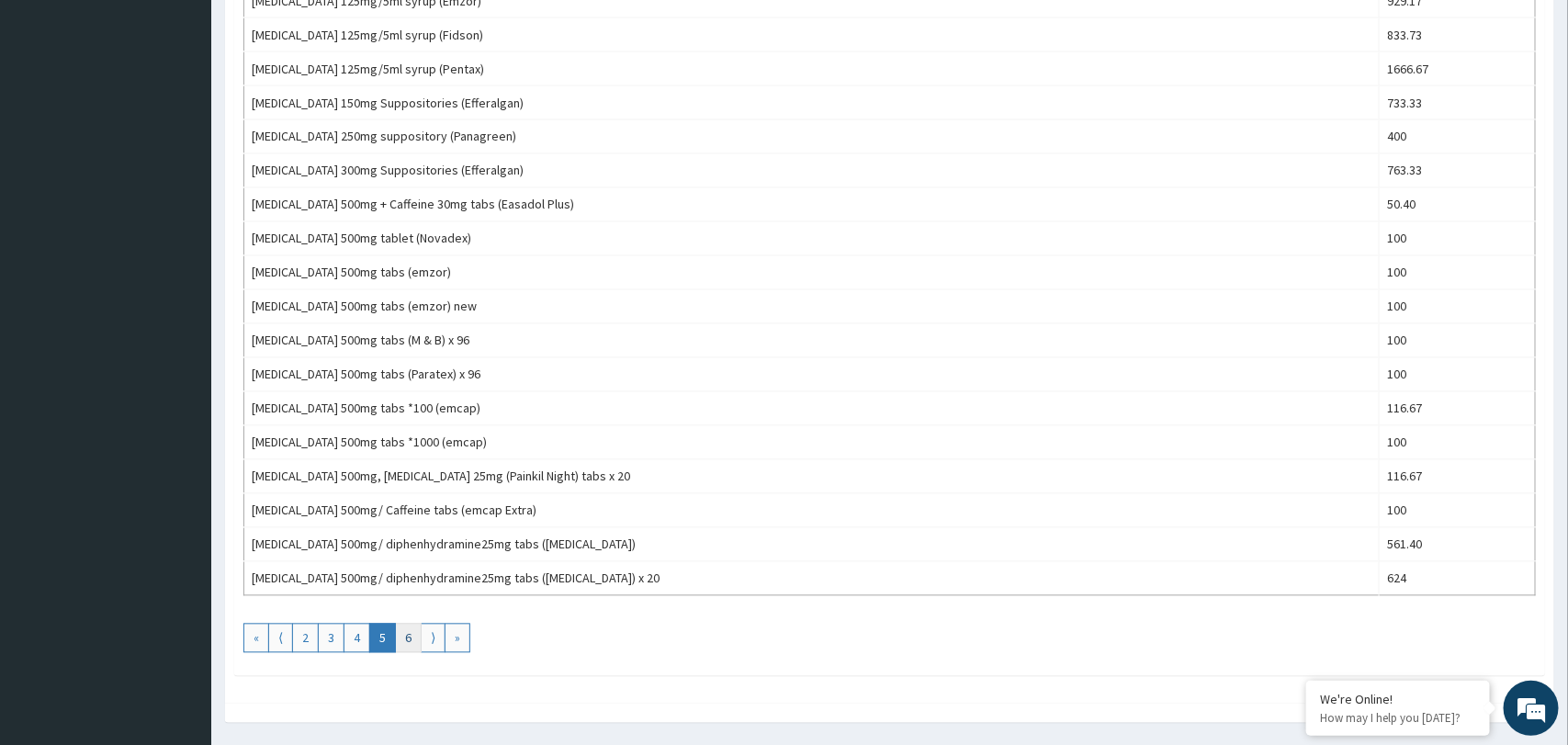
click at [410, 651] on link "6" at bounding box center [409, 638] width 27 height 30
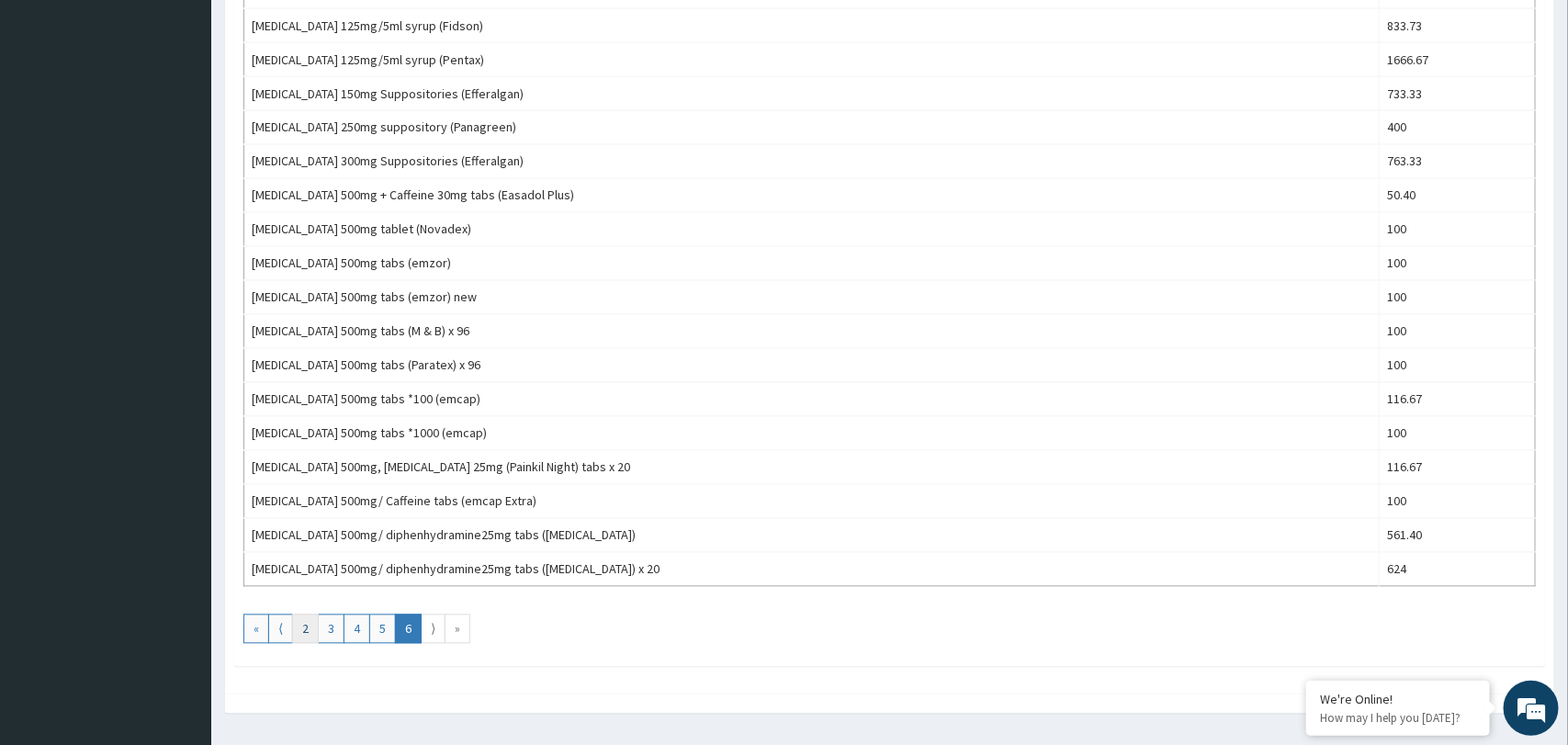
click at [300, 640] on link "2" at bounding box center [306, 629] width 27 height 30
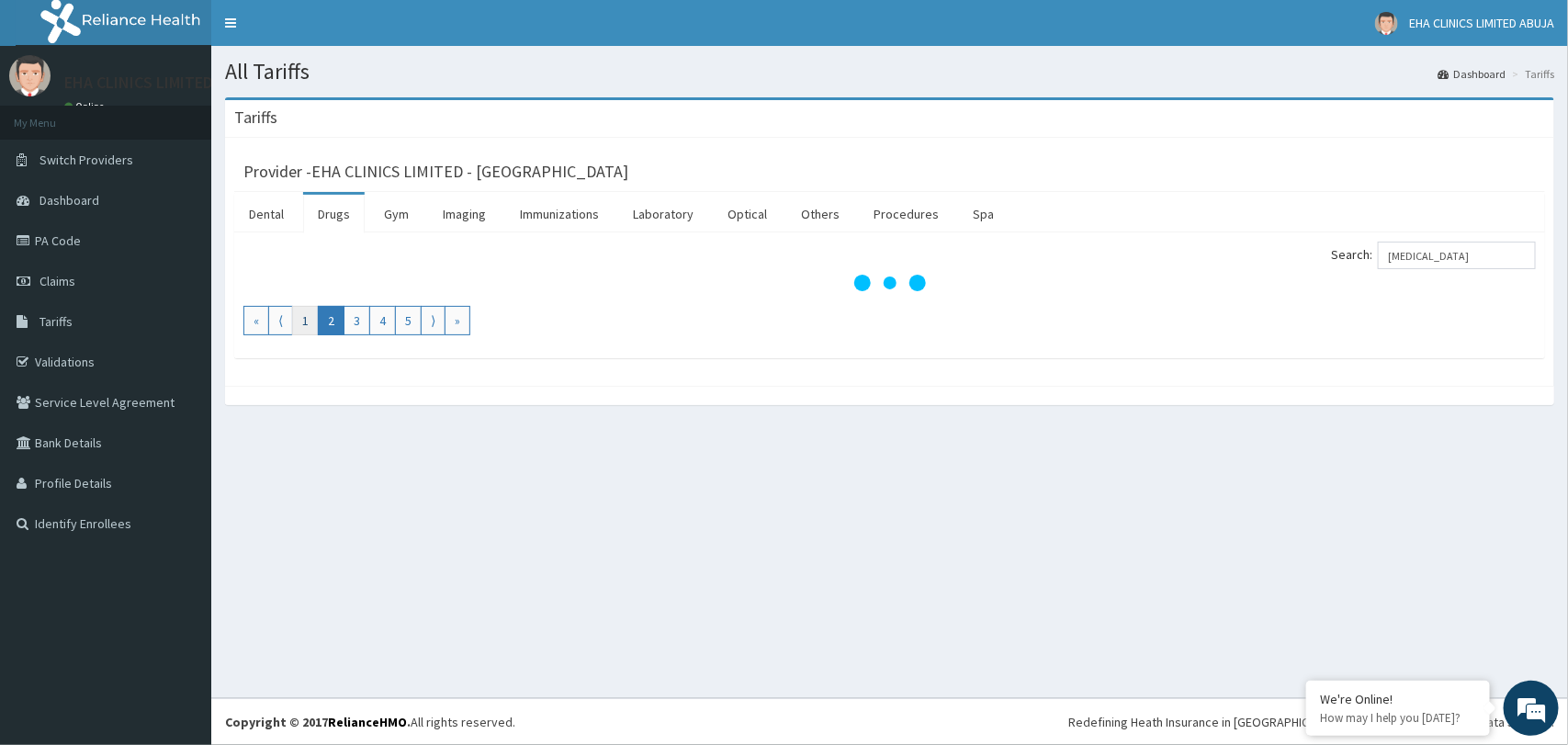
click at [307, 328] on link "1" at bounding box center [306, 320] width 27 height 30
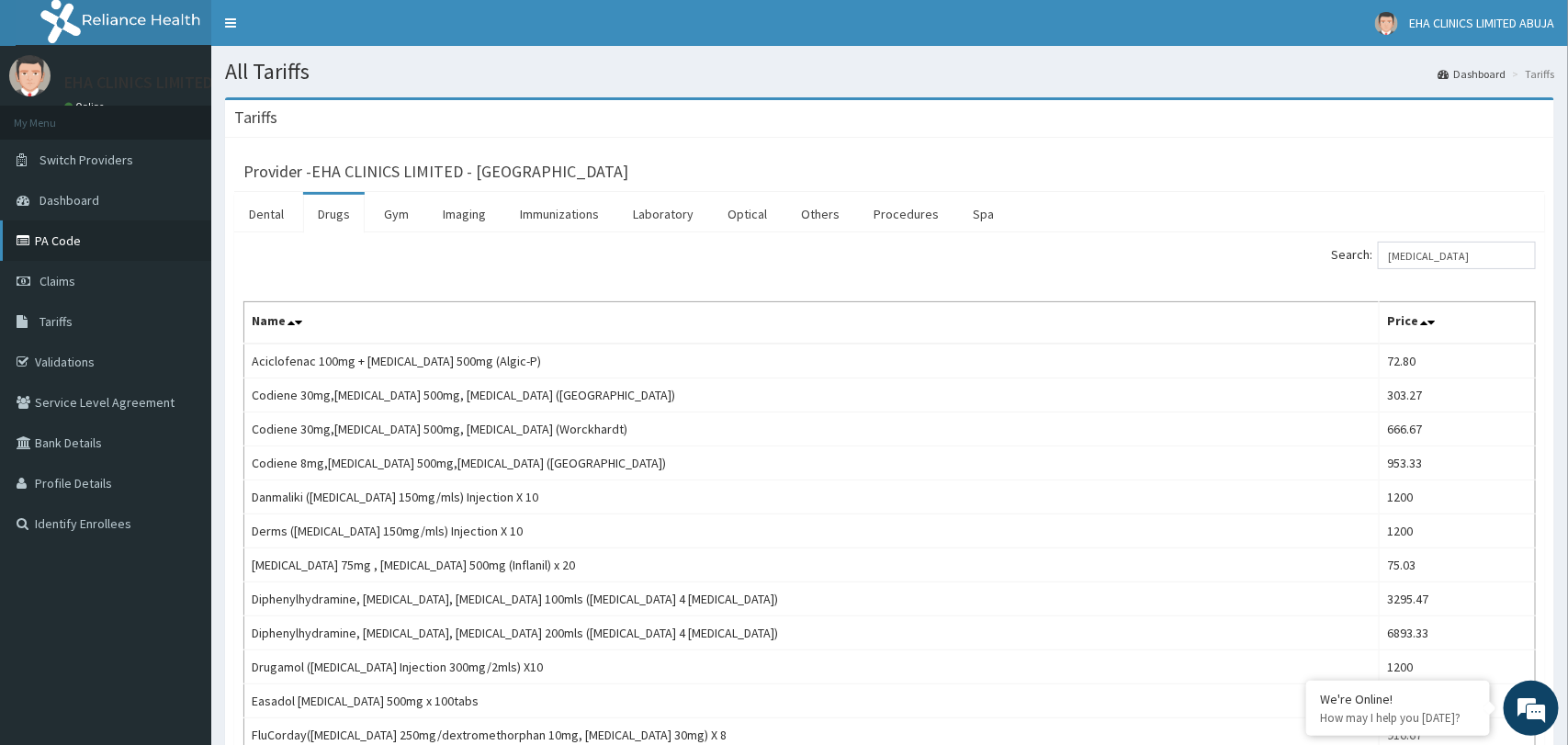
click at [63, 255] on link "PA Code" at bounding box center [105, 241] width 211 height 40
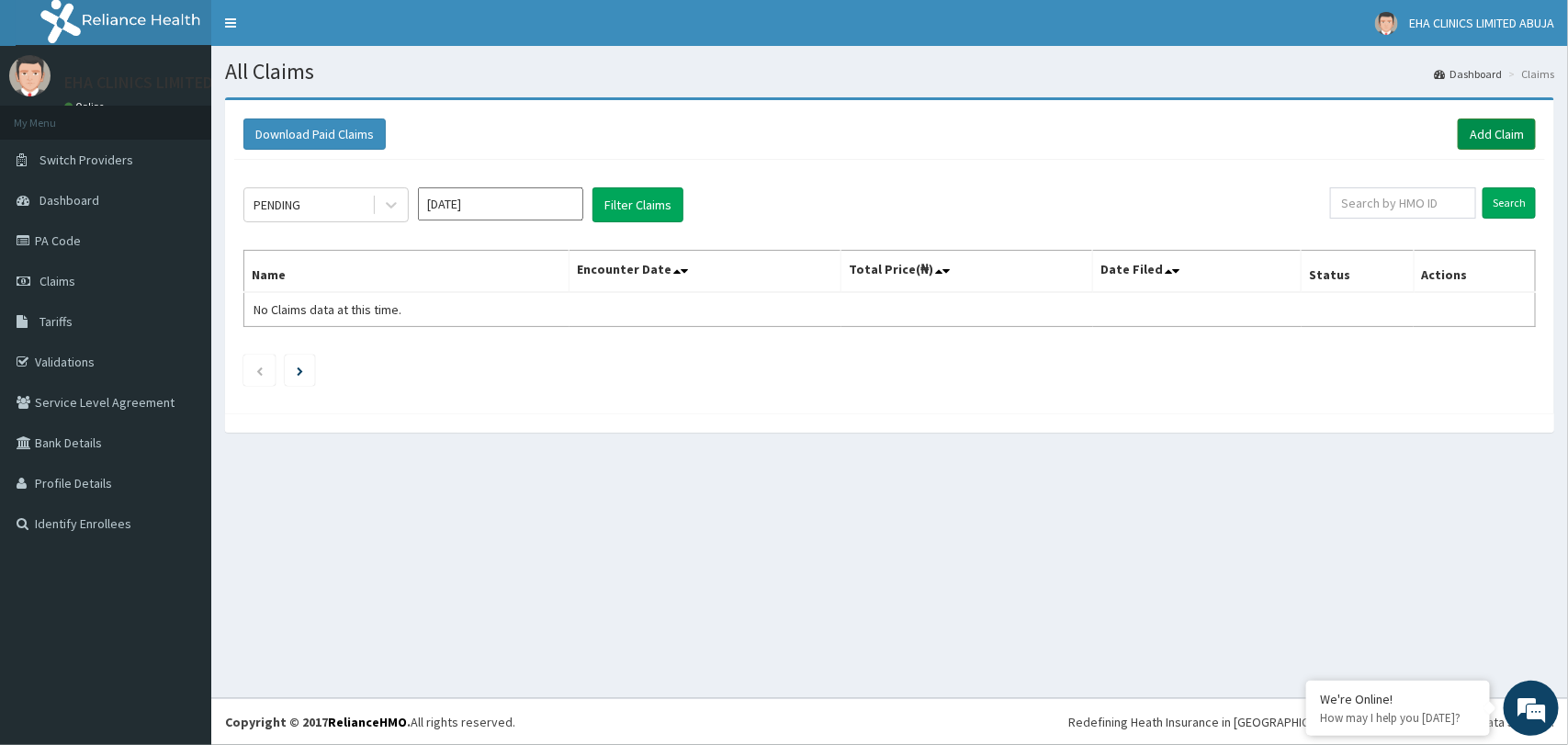
click at [1476, 135] on link "Add Claim" at bounding box center [1496, 134] width 78 height 32
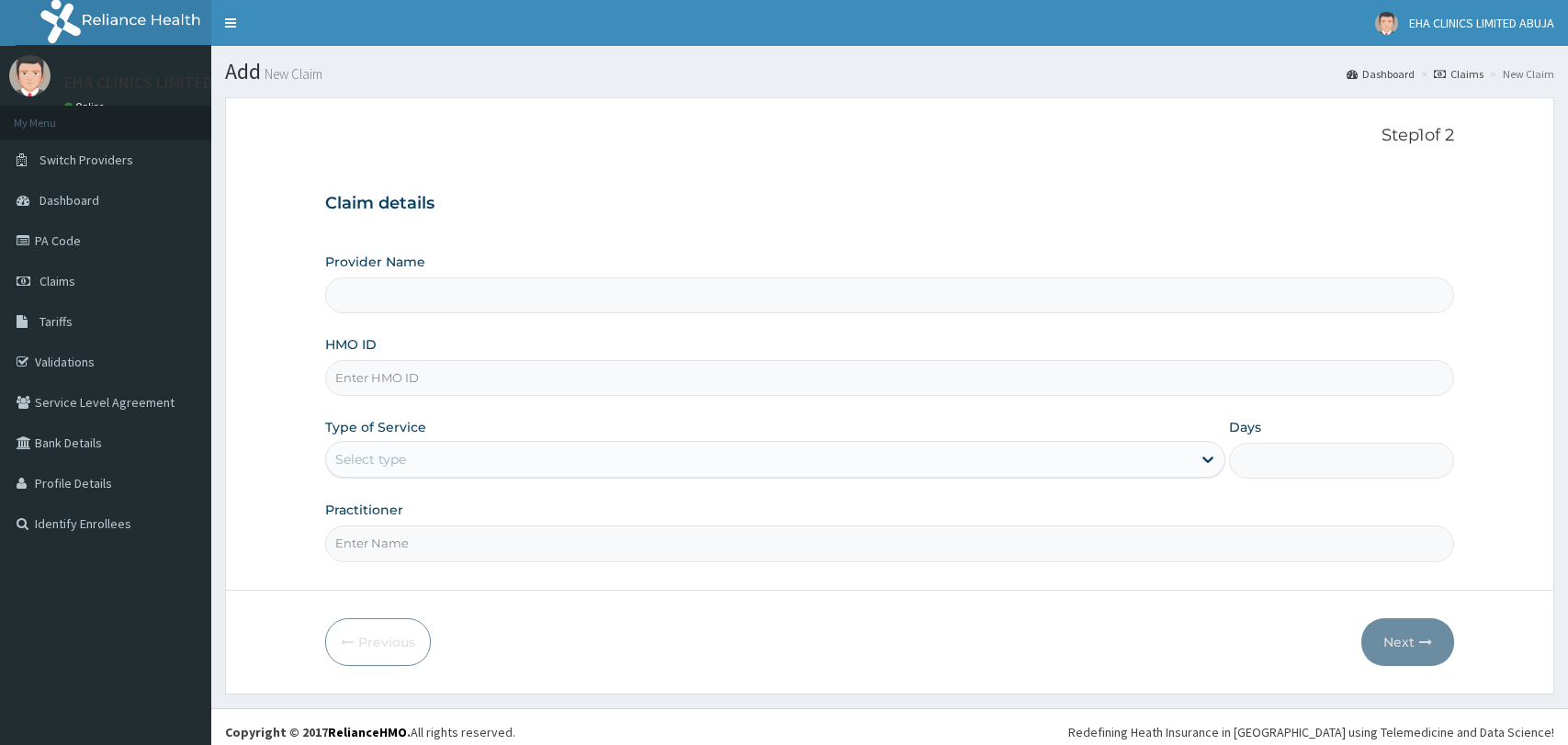
type input "EHA CLINICS LIMITED - [GEOGRAPHIC_DATA]"
click at [430, 372] on input "HMO ID" at bounding box center [889, 377] width 1128 height 35
paste input "LTI/10133/A"
type input "LTI/10133/A"
click at [409, 447] on div "Select type" at bounding box center [758, 459] width 864 height 30
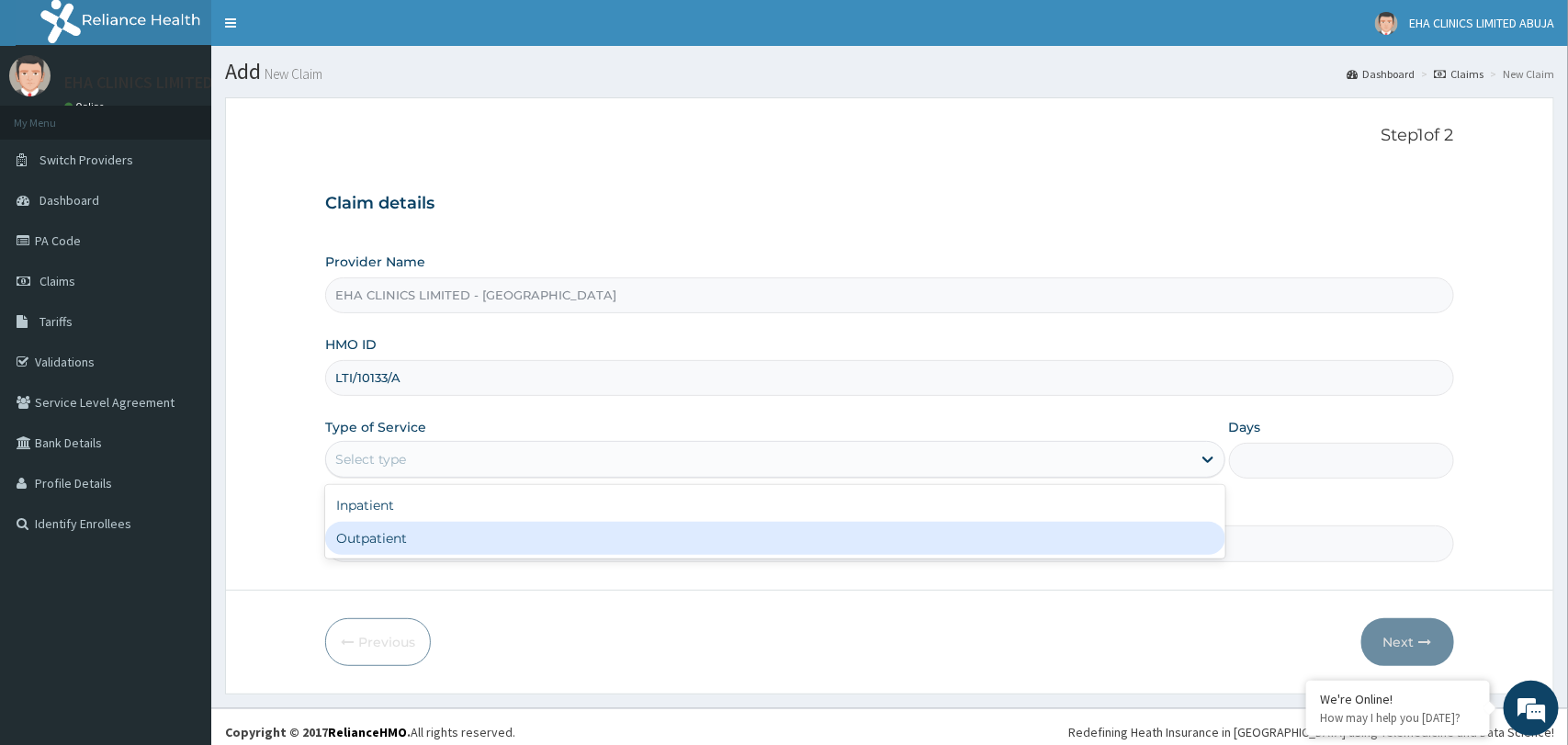
click at [401, 536] on div "Outpatient" at bounding box center [775, 538] width 900 height 33
type input "1"
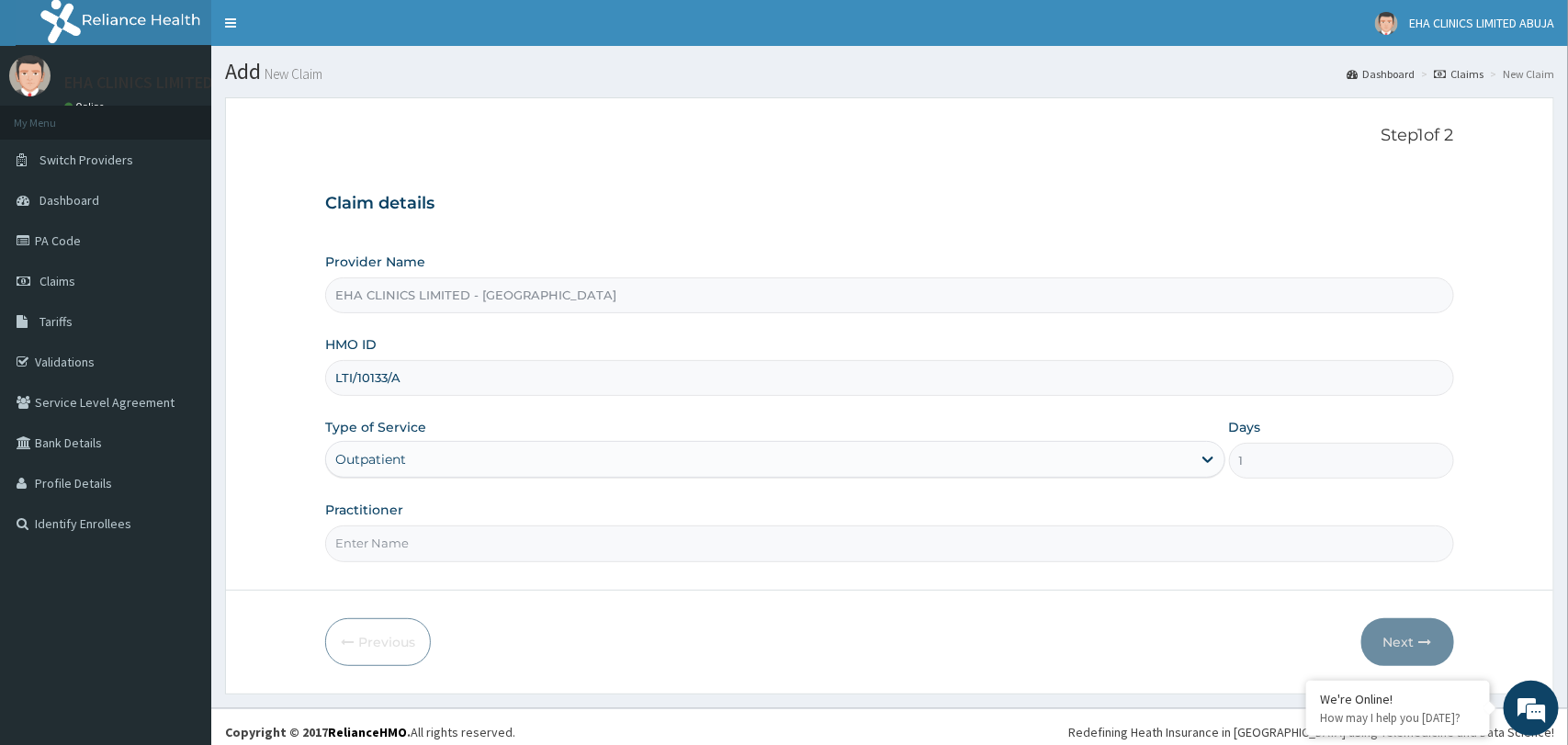
click at [401, 536] on input "Practitioner" at bounding box center [889, 543] width 1128 height 35
type input "Dr. Zainab"
click at [1398, 648] on button "Next" at bounding box center [1407, 642] width 93 height 48
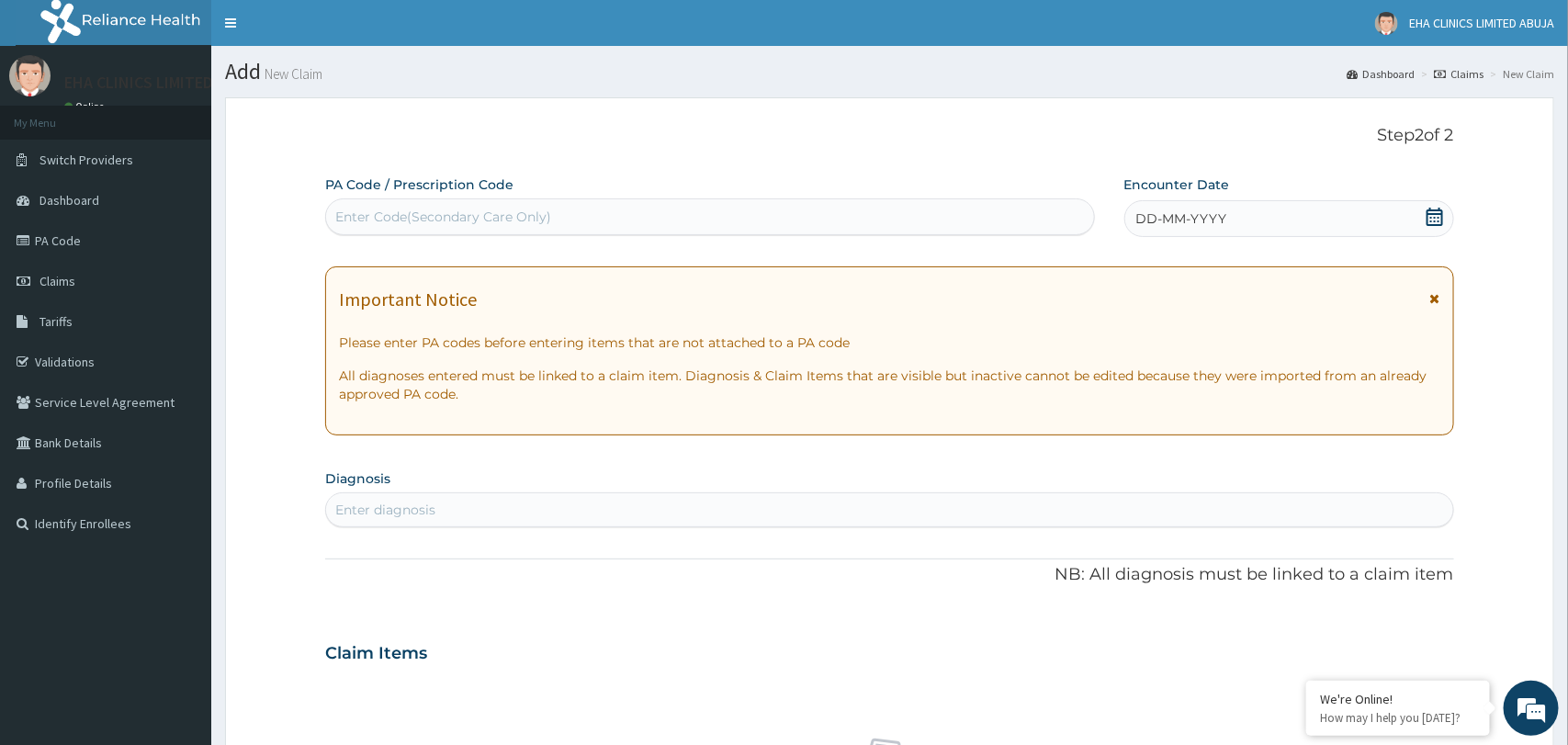
click at [824, 515] on div "Enter diagnosis" at bounding box center [889, 509] width 1126 height 30
type input "pain"
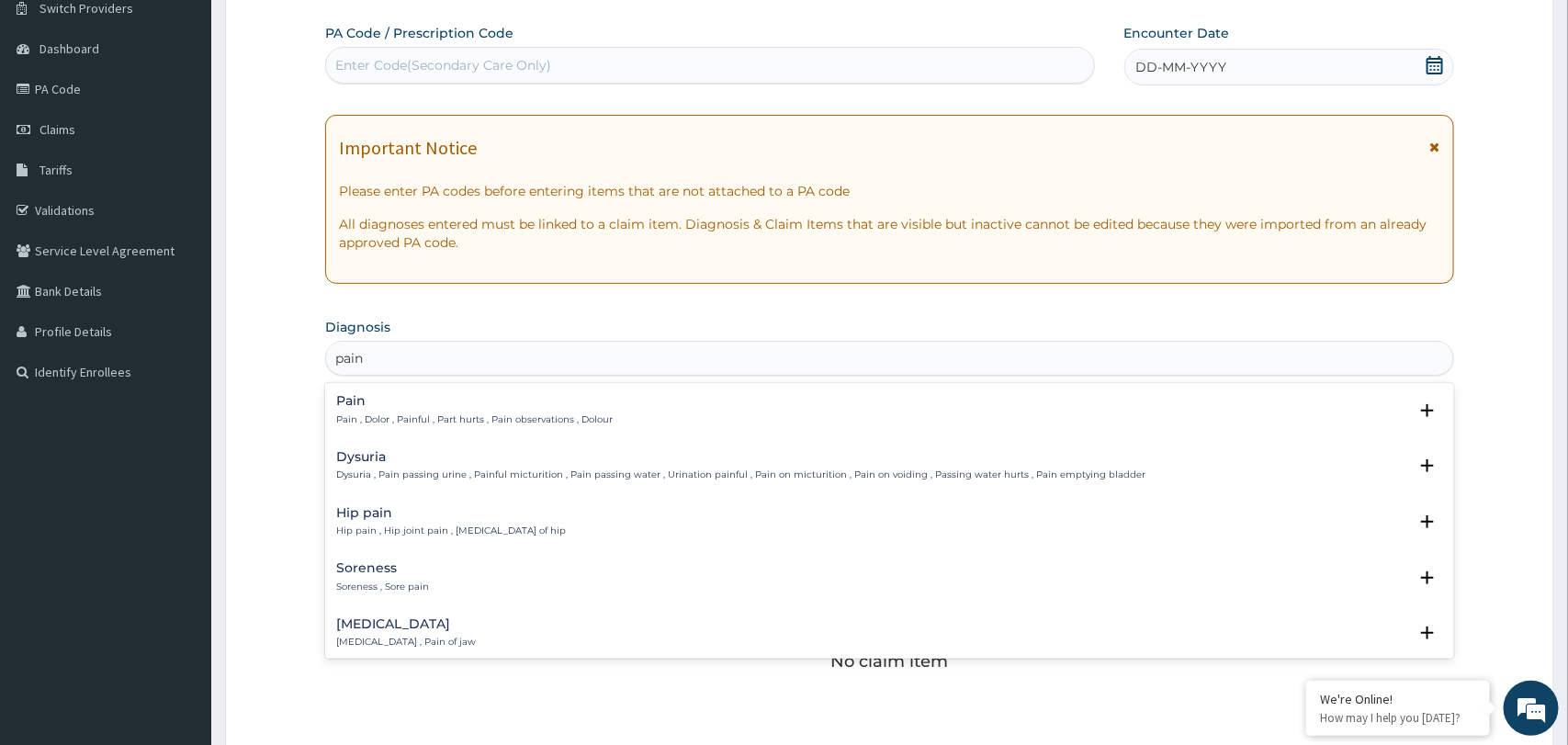
scroll to position [152, 0]
click at [377, 410] on div "Pain Pain , Dolor , Painful , Part hurts , Pain observations , Dolour" at bounding box center [475, 409] width 276 height 33
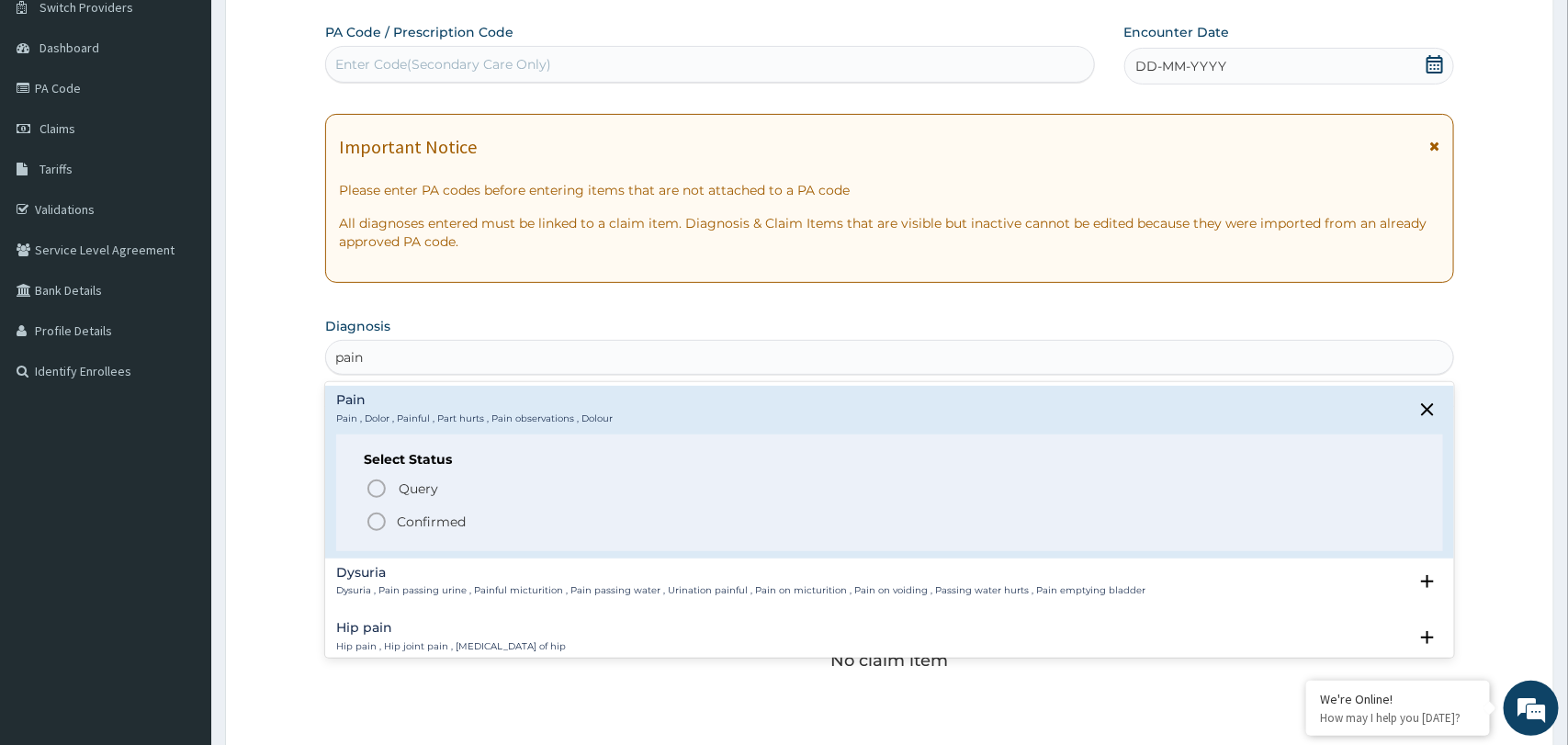
click at [380, 522] on icon "status option filled" at bounding box center [376, 521] width 22 height 22
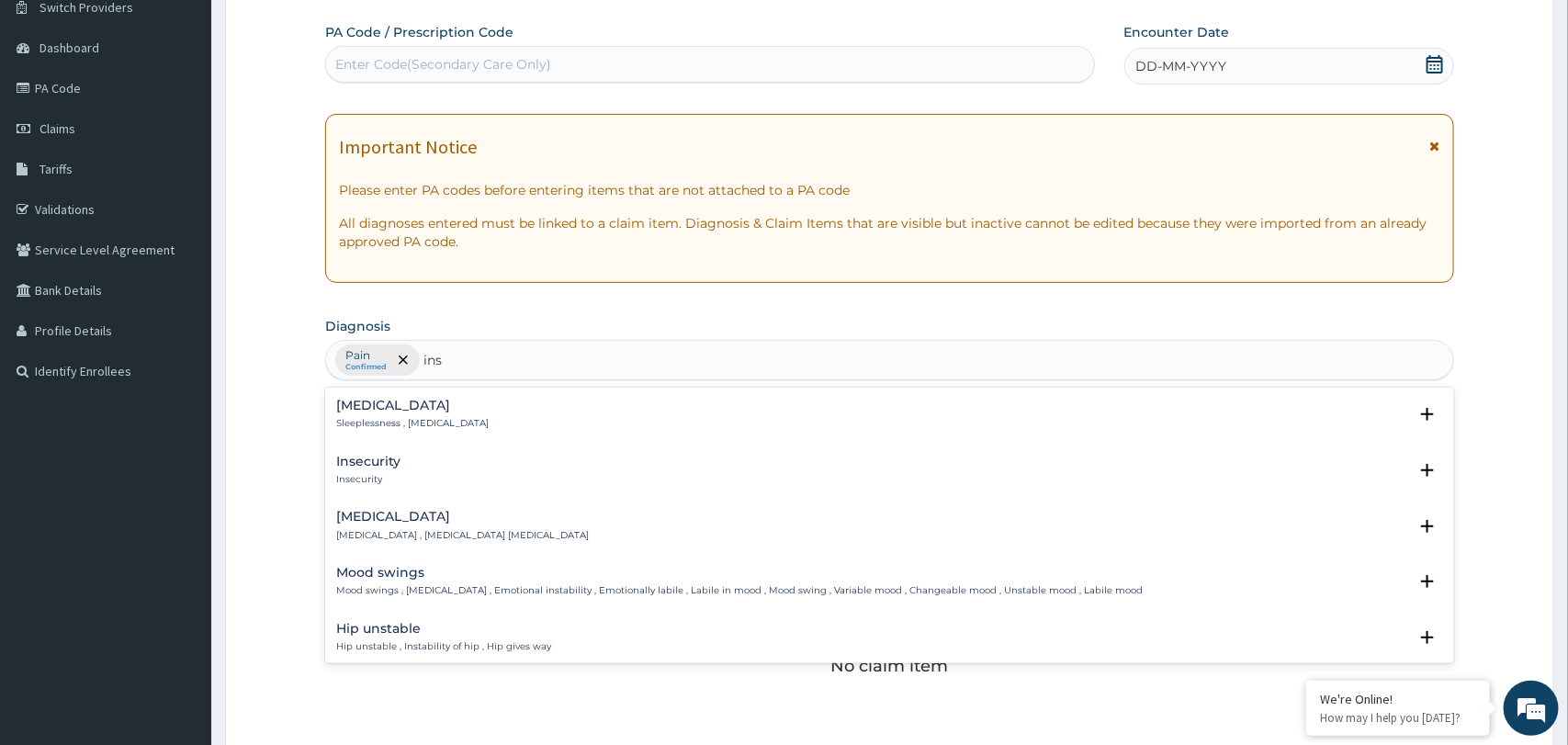
type input "inso"
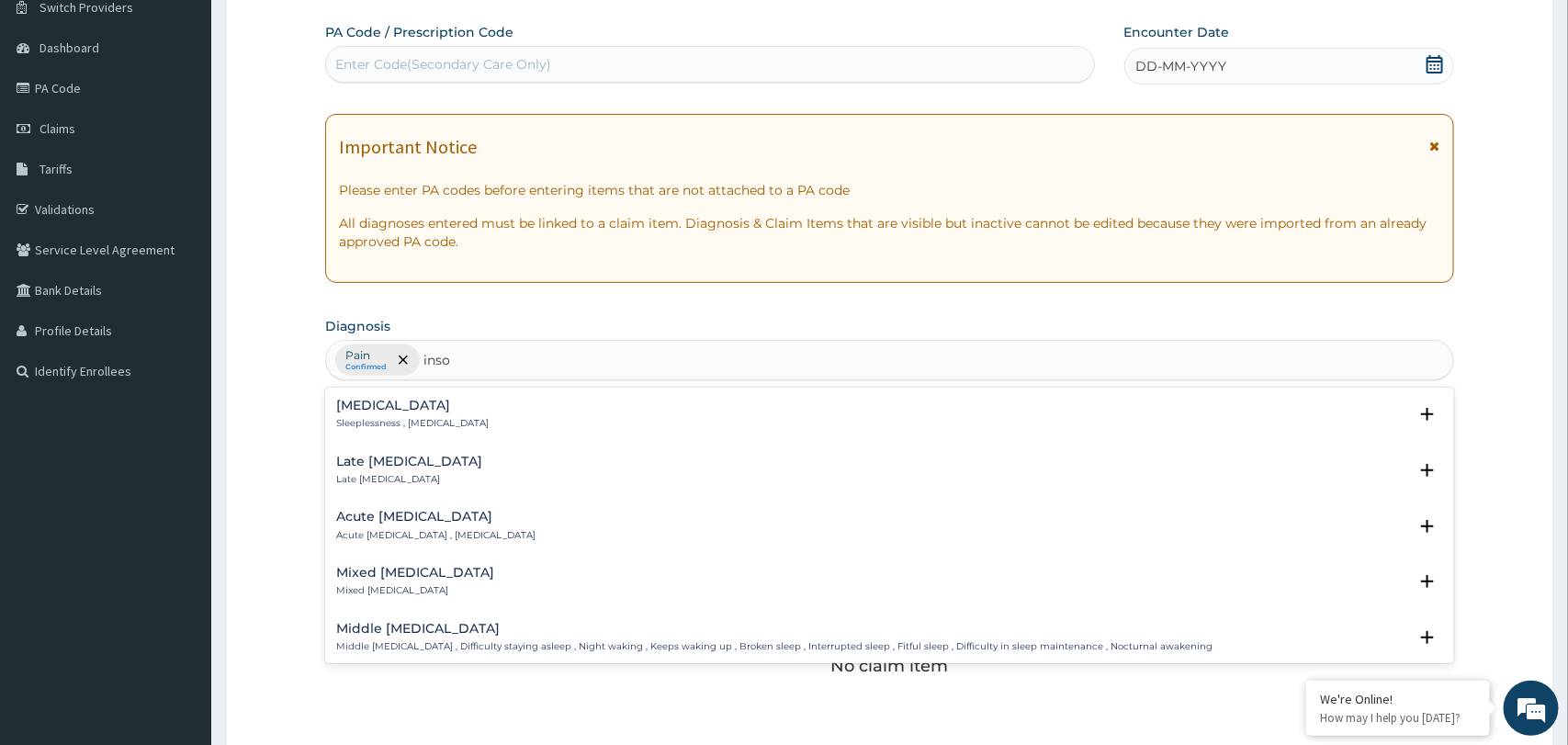
click at [374, 417] on p "Sleeplessness , [MEDICAL_DATA]" at bounding box center [412, 423] width 152 height 12
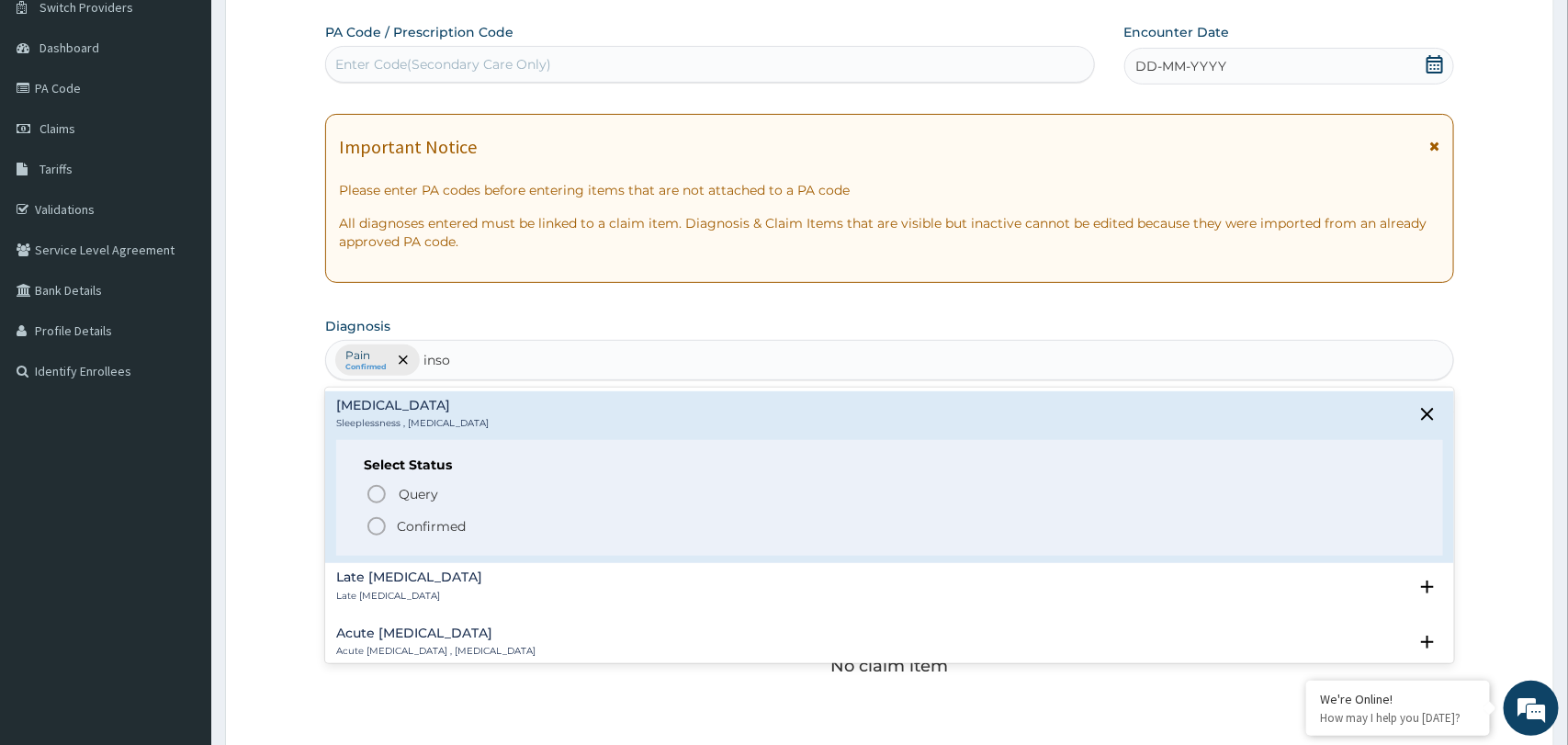
click at [379, 532] on icon "status option filled" at bounding box center [376, 525] width 22 height 22
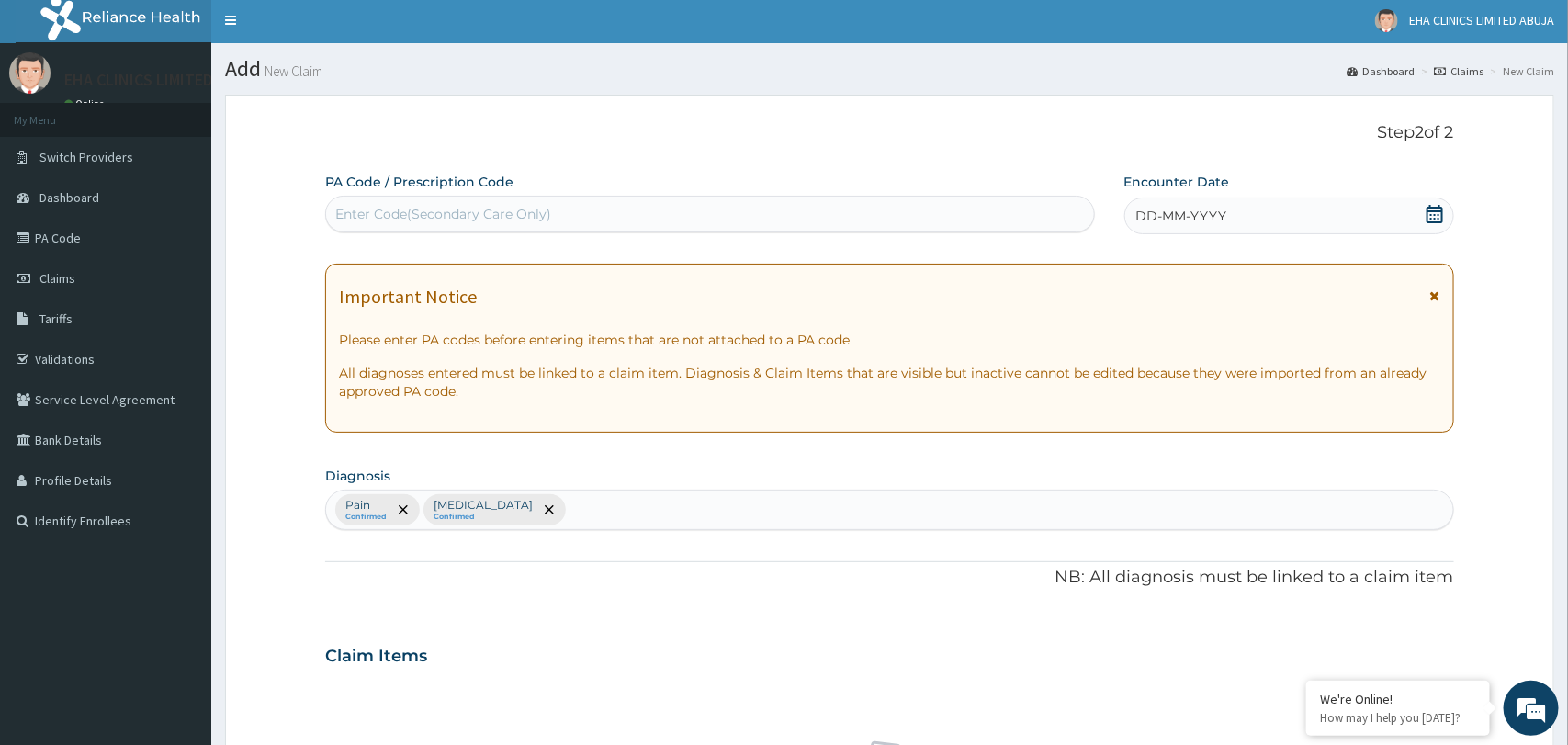
scroll to position [0, 0]
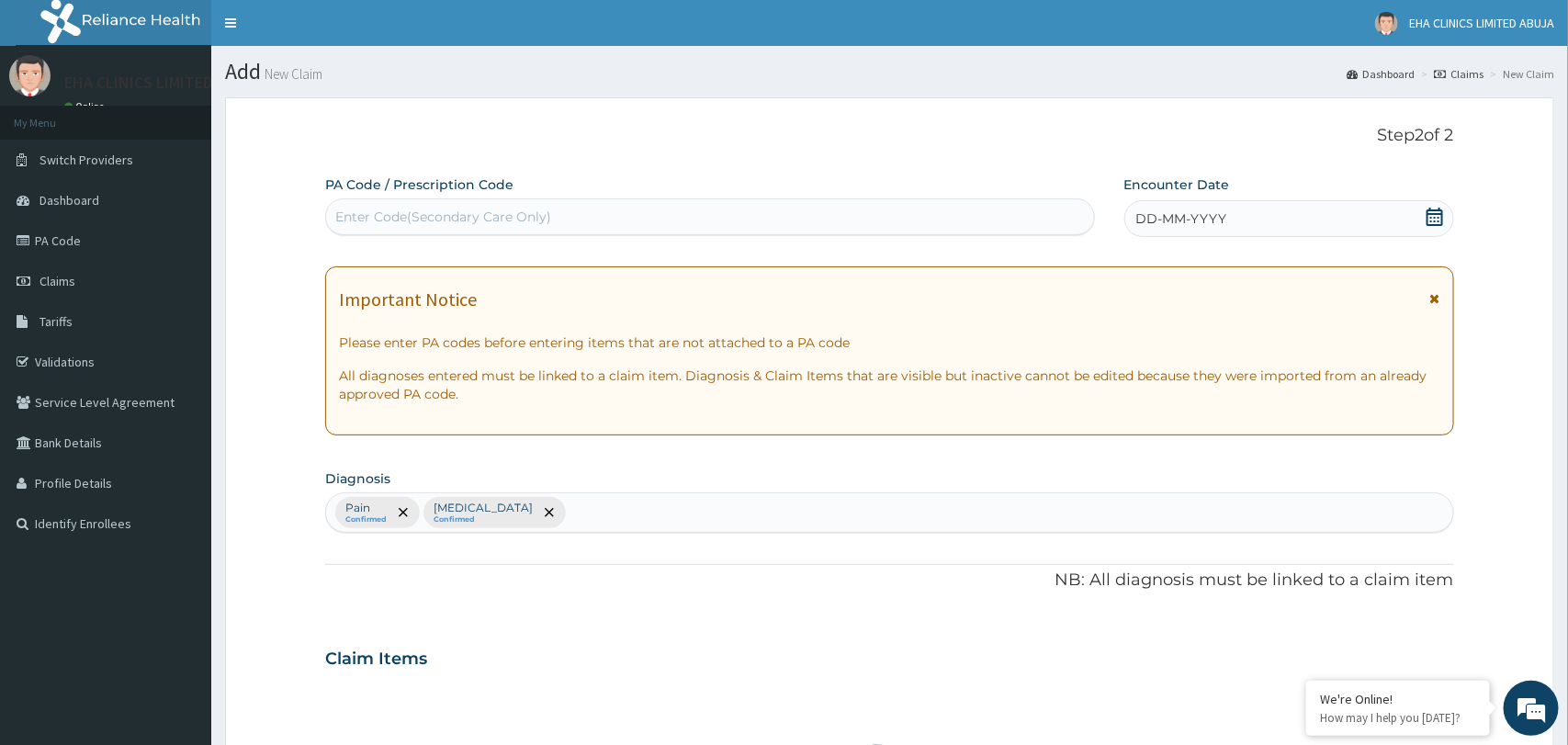
click at [1220, 224] on span "DD-MM-YYYY" at bounding box center [1182, 218] width 91 height 18
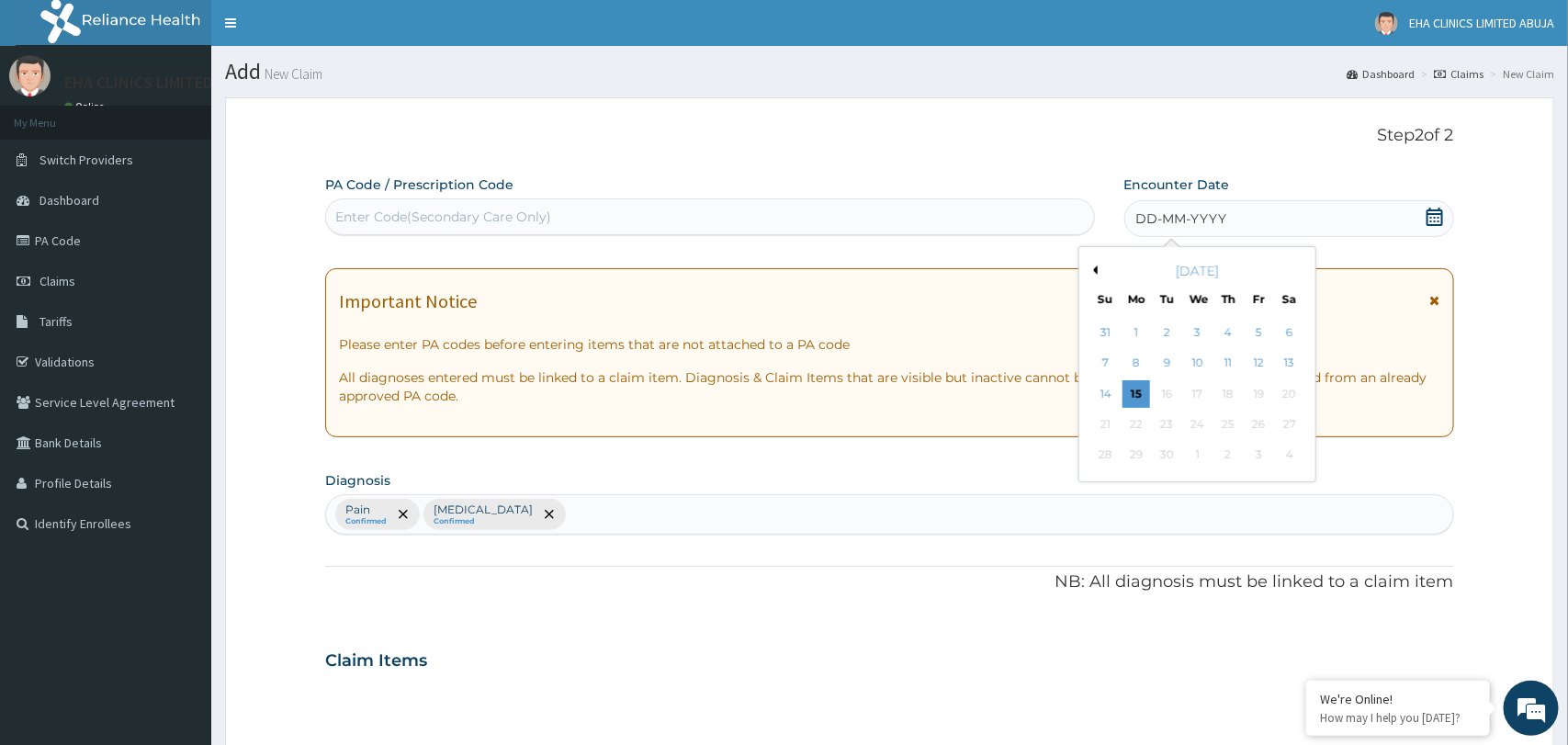
click at [1220, 224] on span "DD-MM-YYYY" at bounding box center [1182, 218] width 91 height 18
click at [1097, 271] on div "[DATE]" at bounding box center [1197, 270] width 222 height 18
click at [1090, 272] on button "Previous Month" at bounding box center [1093, 270] width 10 height 10
click at [1283, 337] on div "2" at bounding box center [1288, 332] width 28 height 28
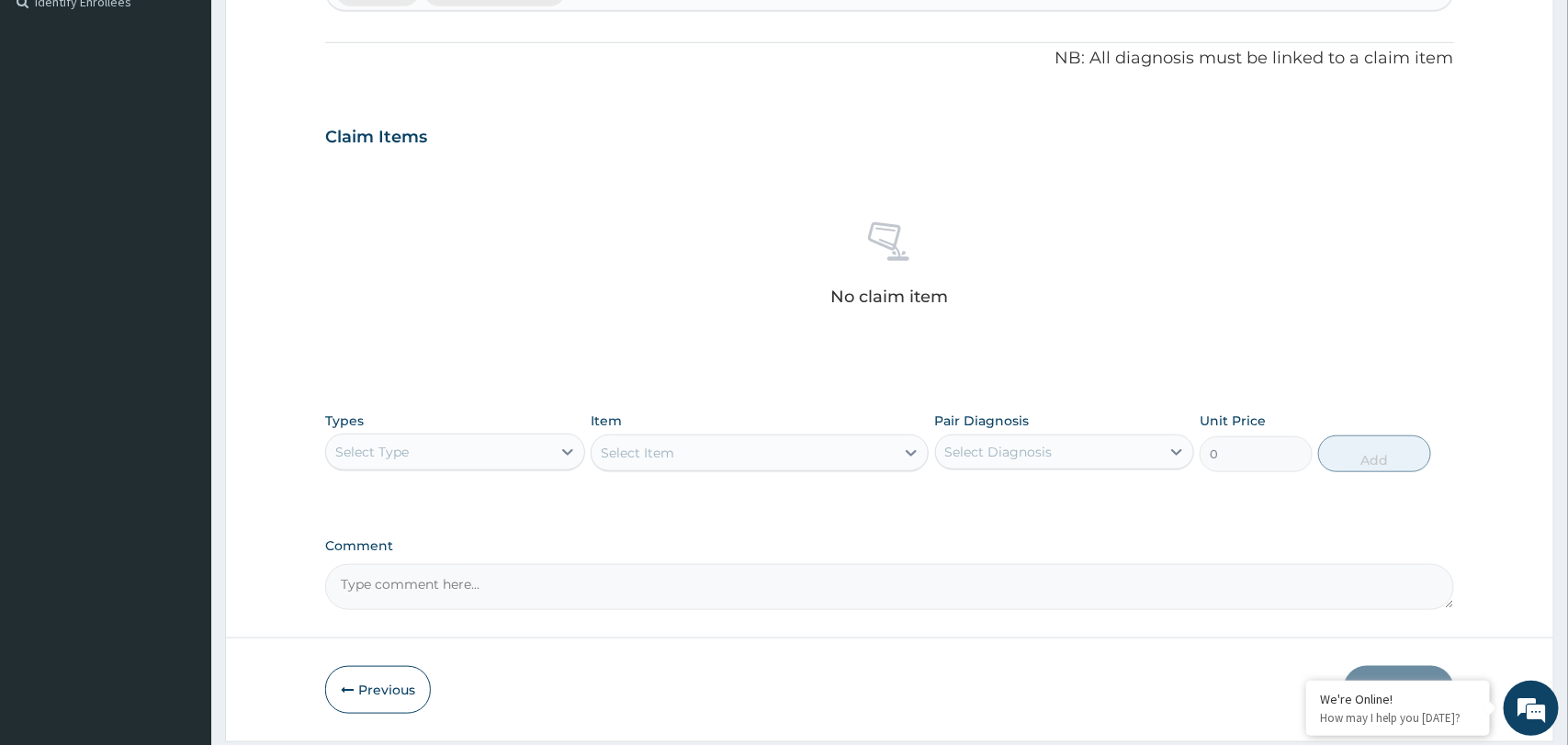
scroll to position [524, 0]
click at [555, 458] on div at bounding box center [568, 449] width 33 height 33
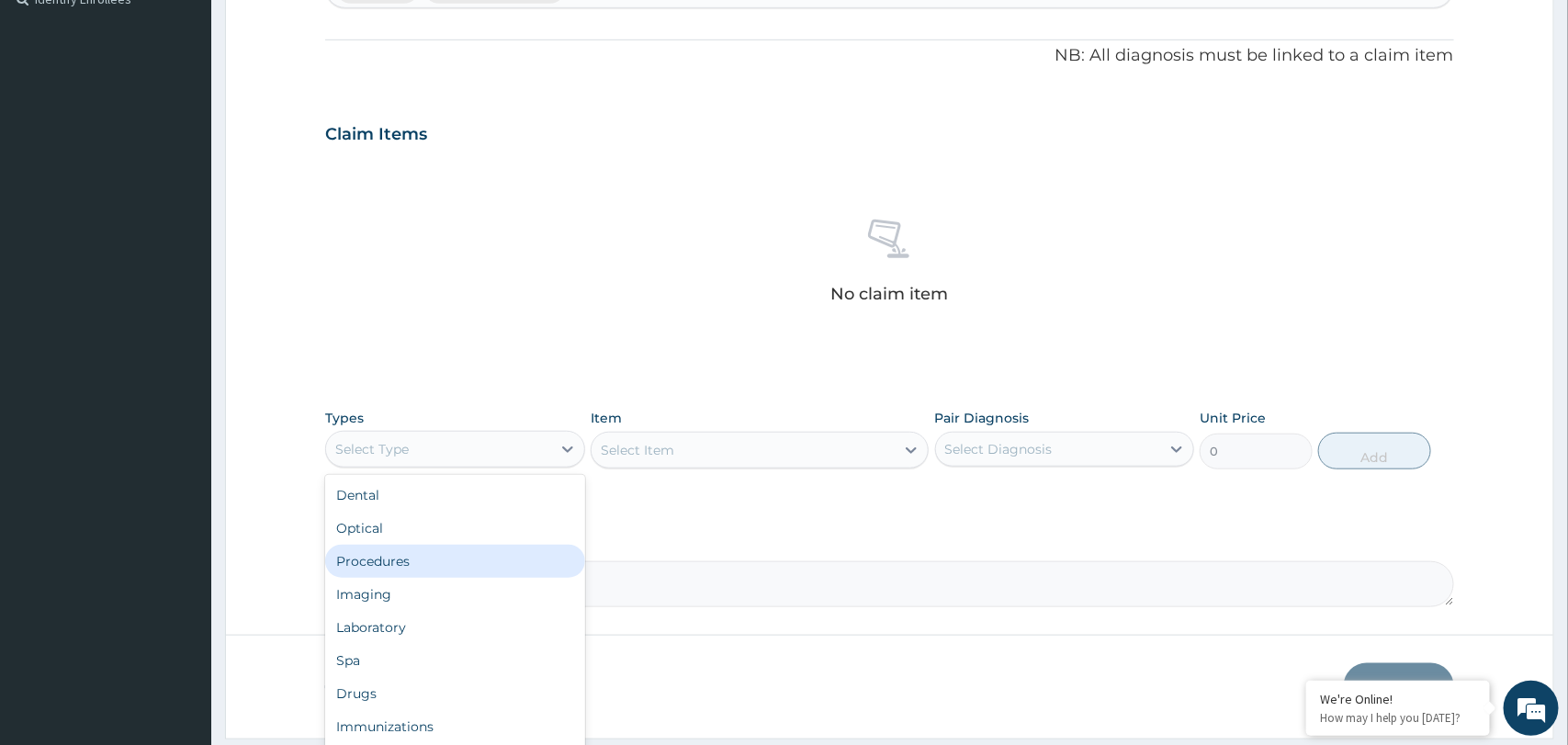
click at [468, 566] on div "Procedures" at bounding box center [455, 561] width 259 height 33
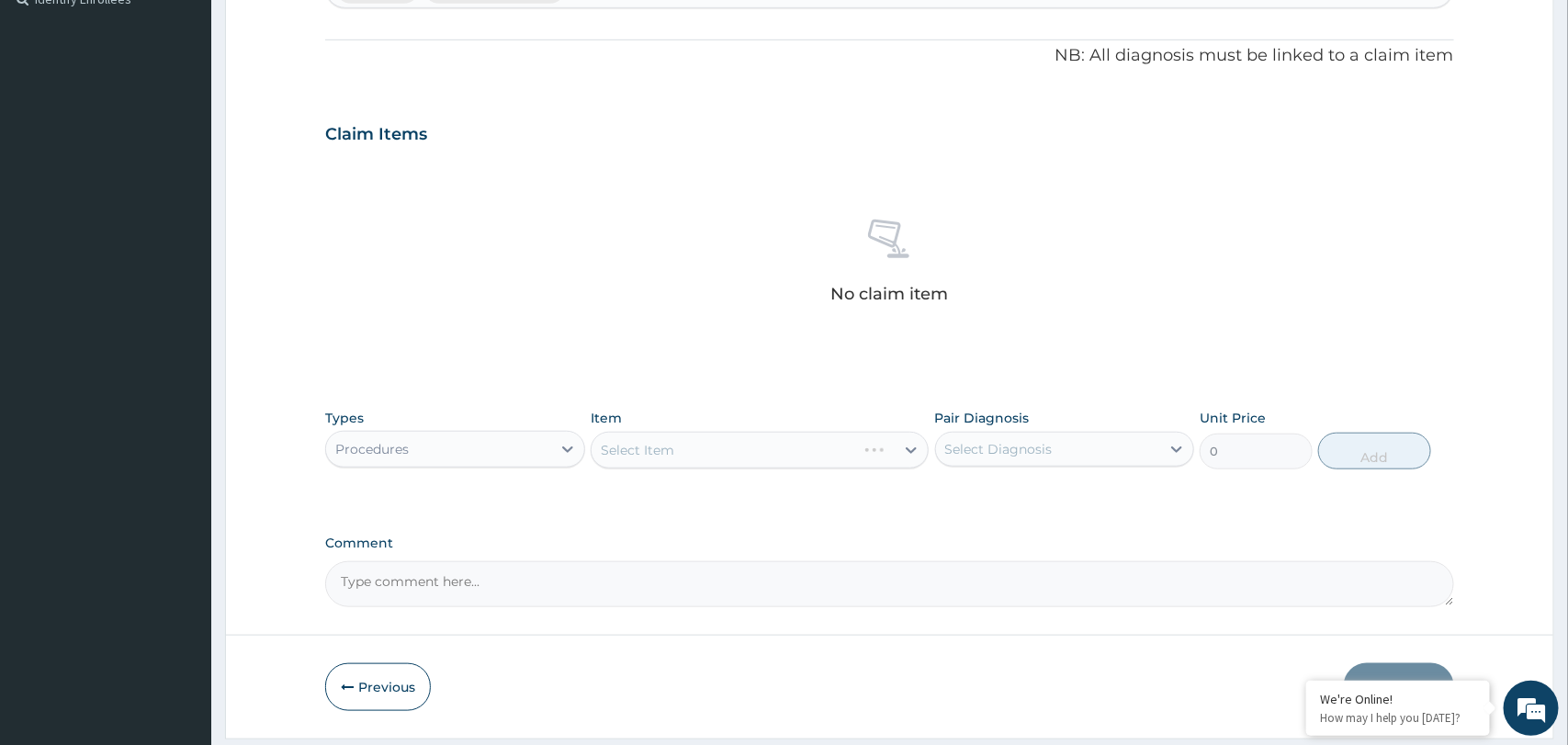
click at [1034, 445] on div "Select Diagnosis" at bounding box center [998, 449] width 107 height 18
click at [1018, 499] on div "Pain" at bounding box center [1065, 496] width 259 height 37
checkbox input "true"
click at [1014, 529] on label "[MEDICAL_DATA]" at bounding box center [1021, 531] width 114 height 18
checkbox input "true"
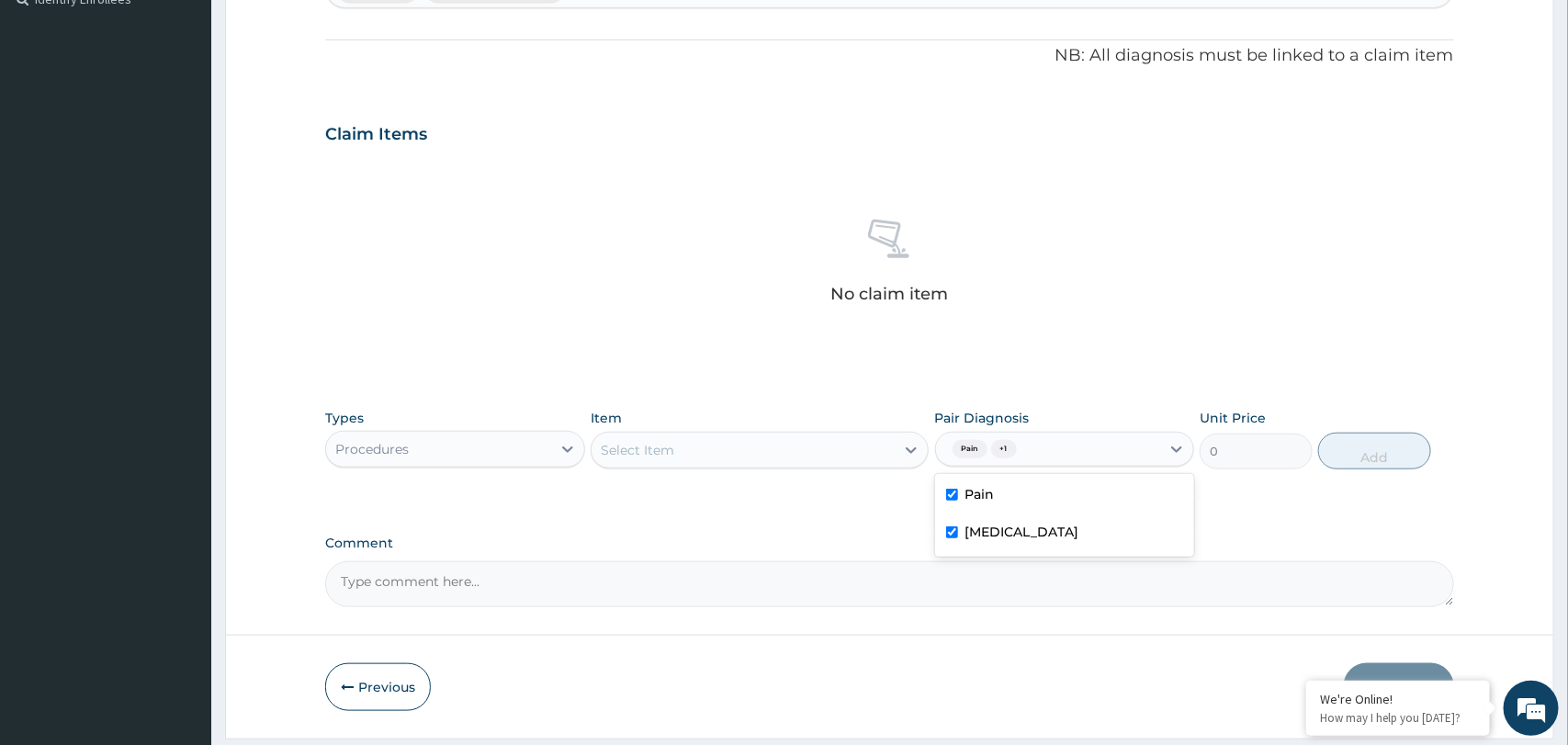
click at [758, 454] on div "Select Item" at bounding box center [743, 450] width 303 height 30
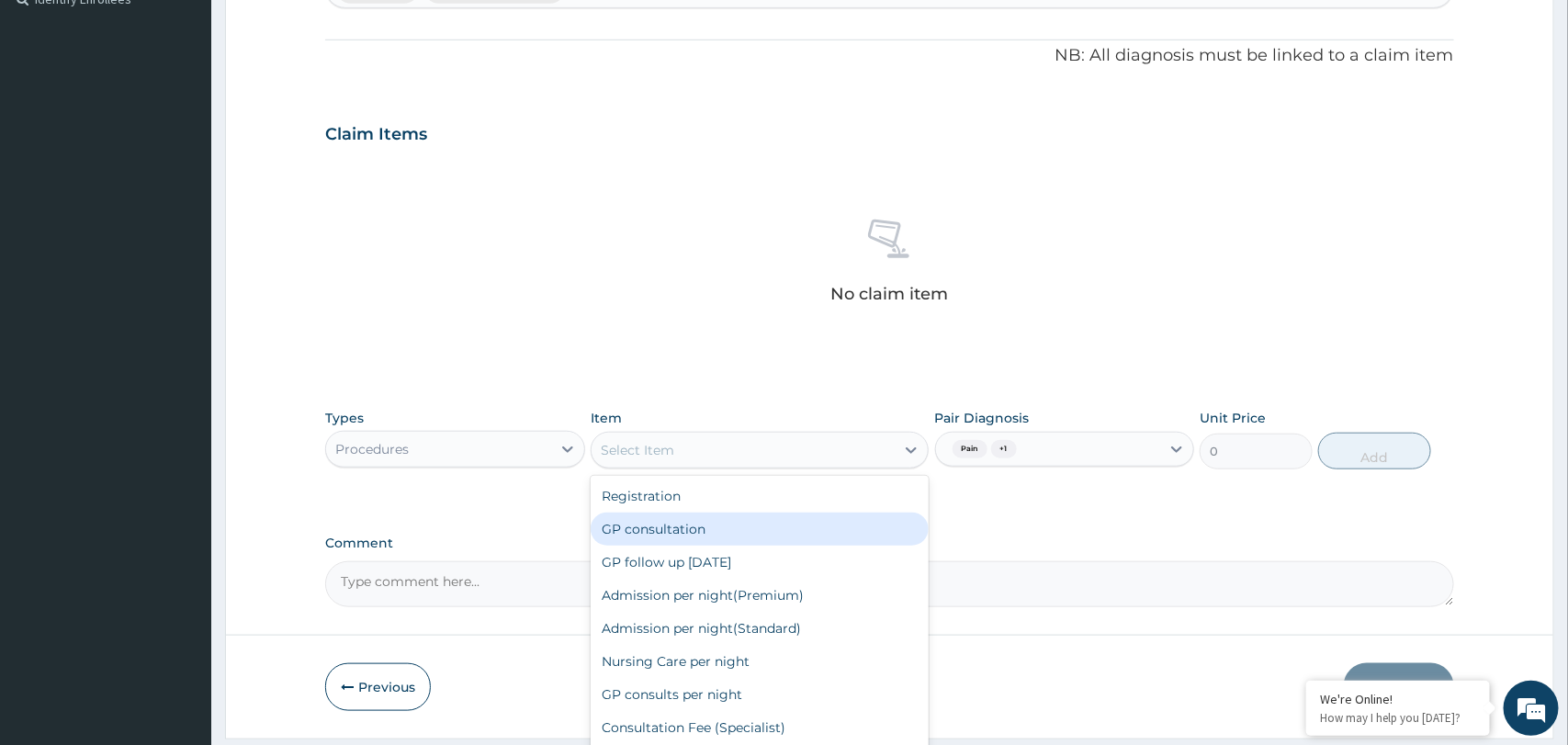
click at [720, 525] on div "GP consultation" at bounding box center [760, 528] width 338 height 33
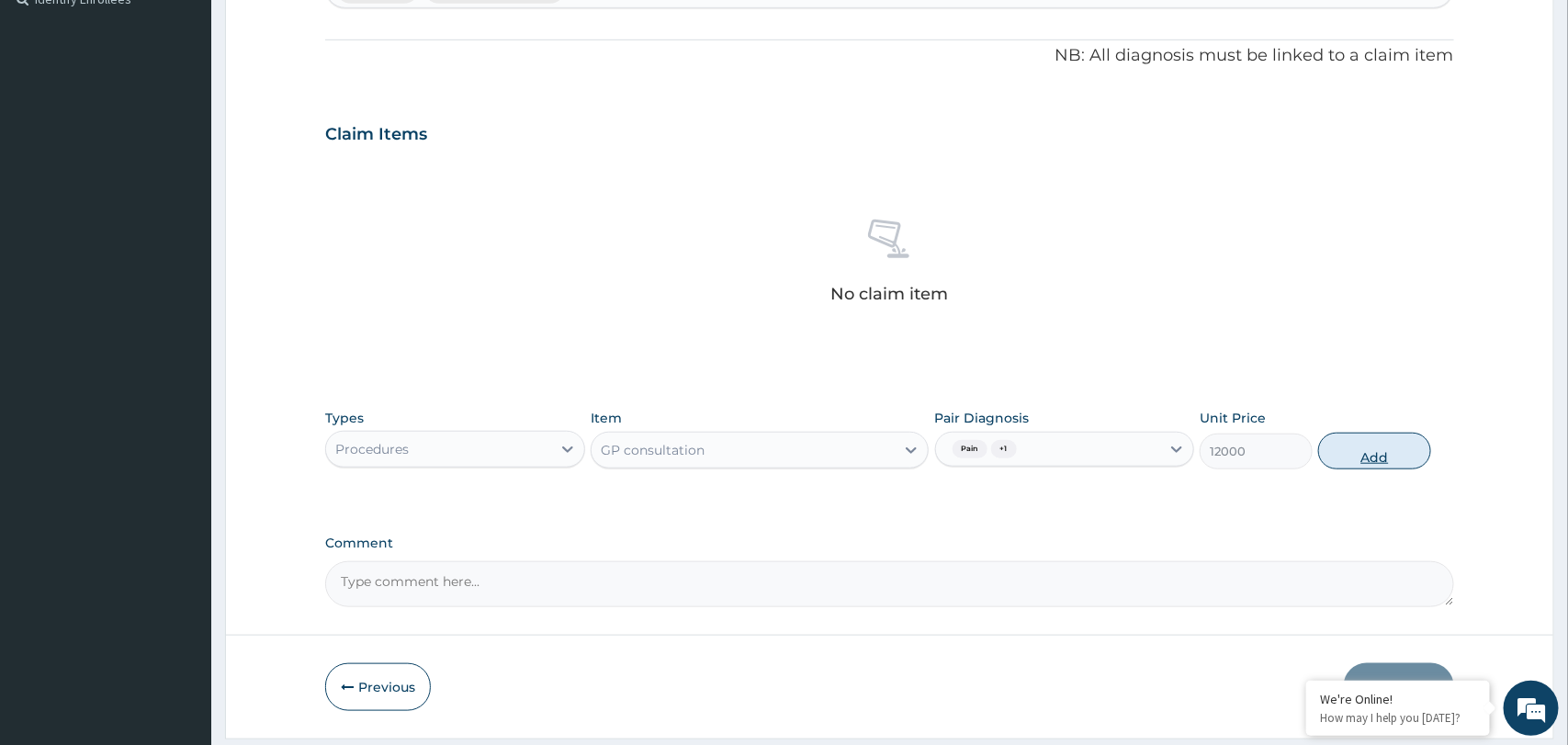
click at [1366, 466] on button "Add" at bounding box center [1374, 451] width 113 height 36
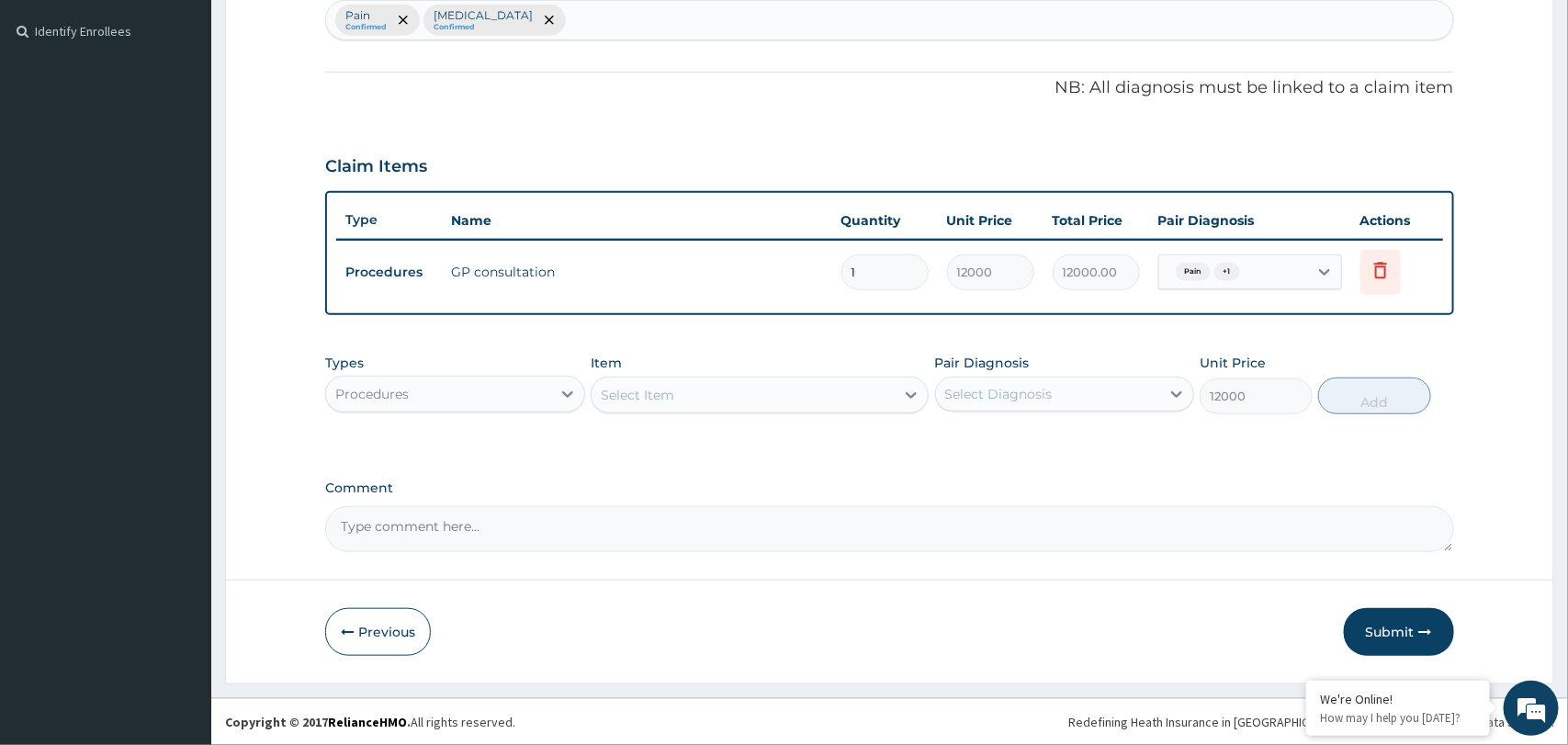
type input "0"
click at [529, 392] on div "Procedures" at bounding box center [438, 394] width 224 height 30
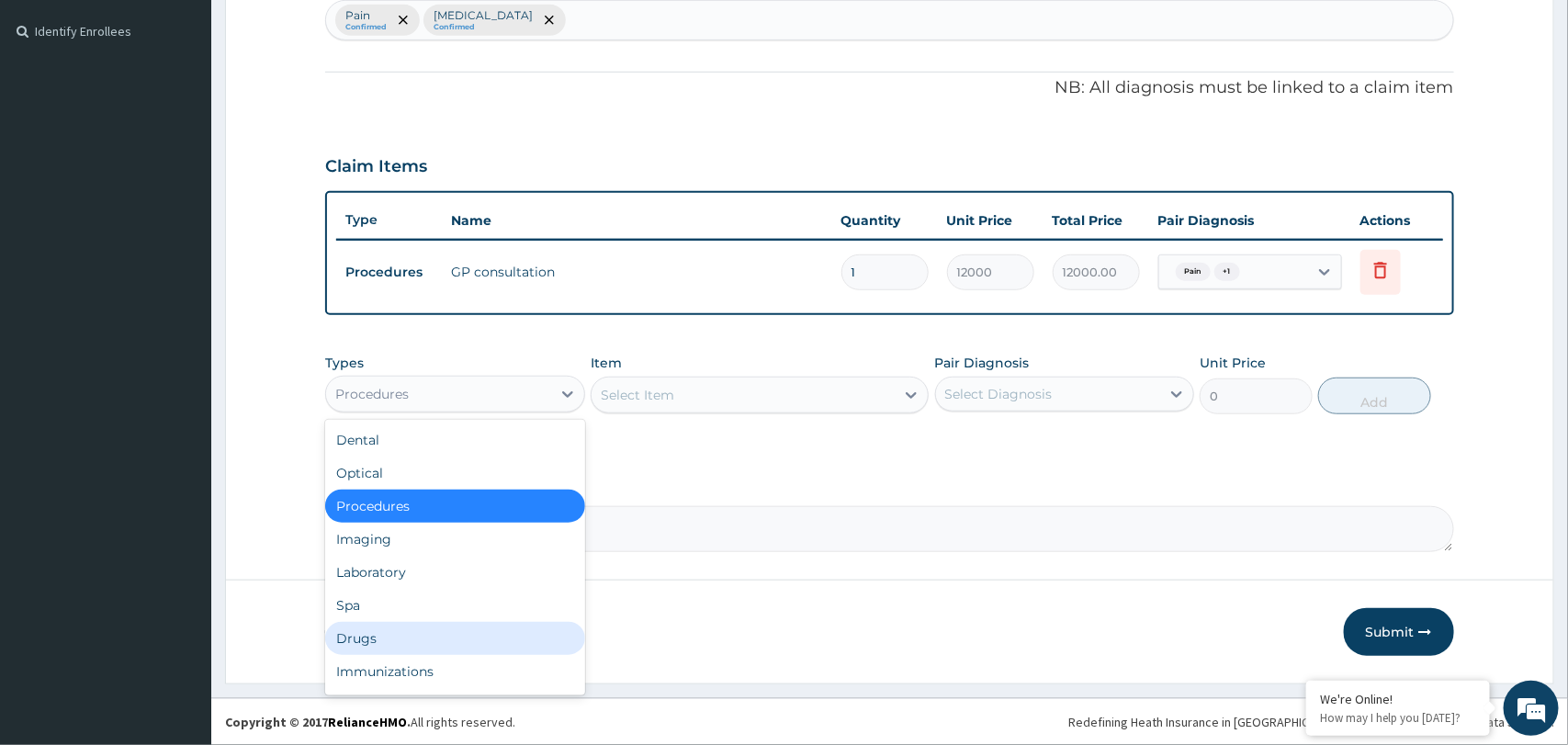
click at [396, 634] on div "Drugs" at bounding box center [455, 638] width 259 height 33
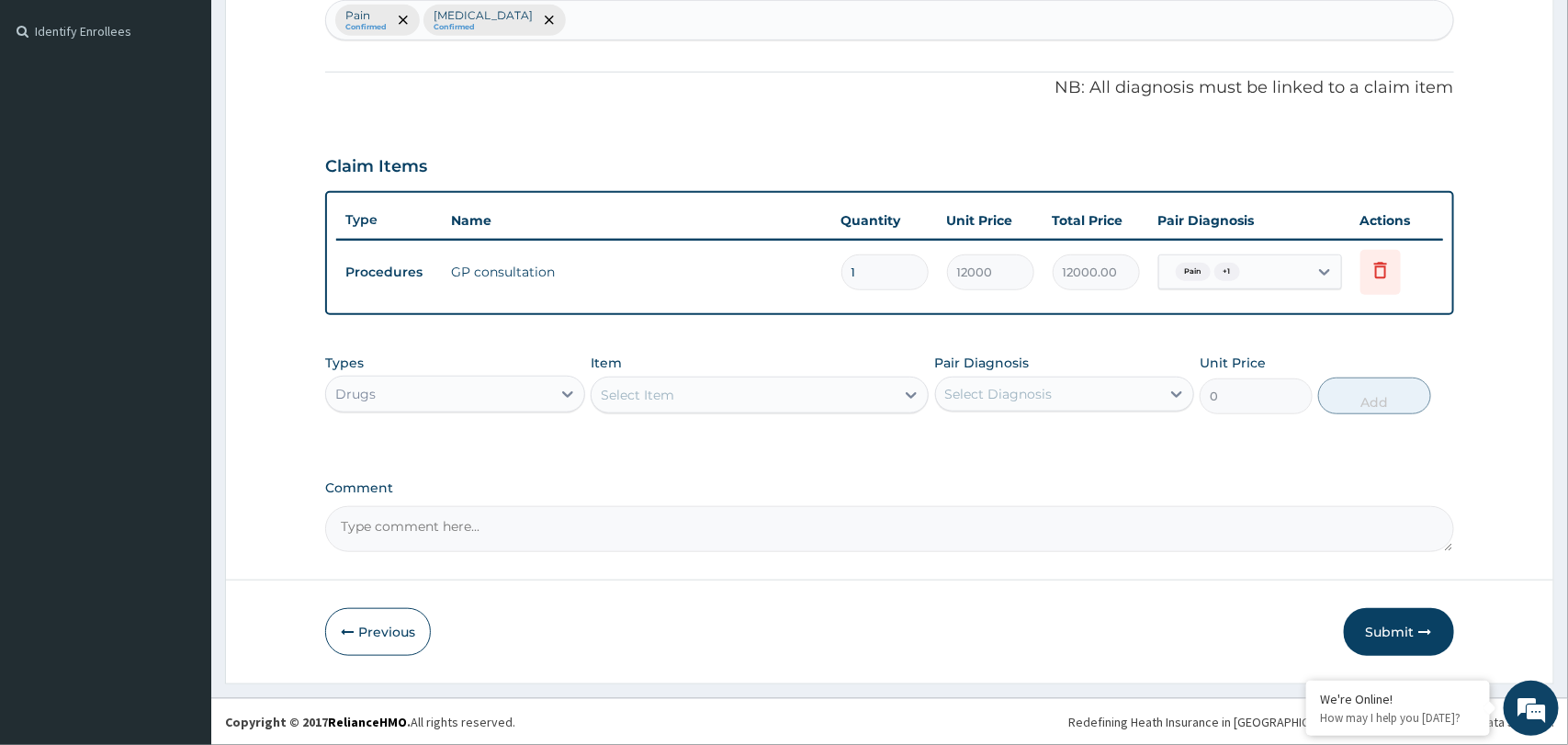
click at [531, 397] on div "Drugs" at bounding box center [438, 394] width 224 height 30
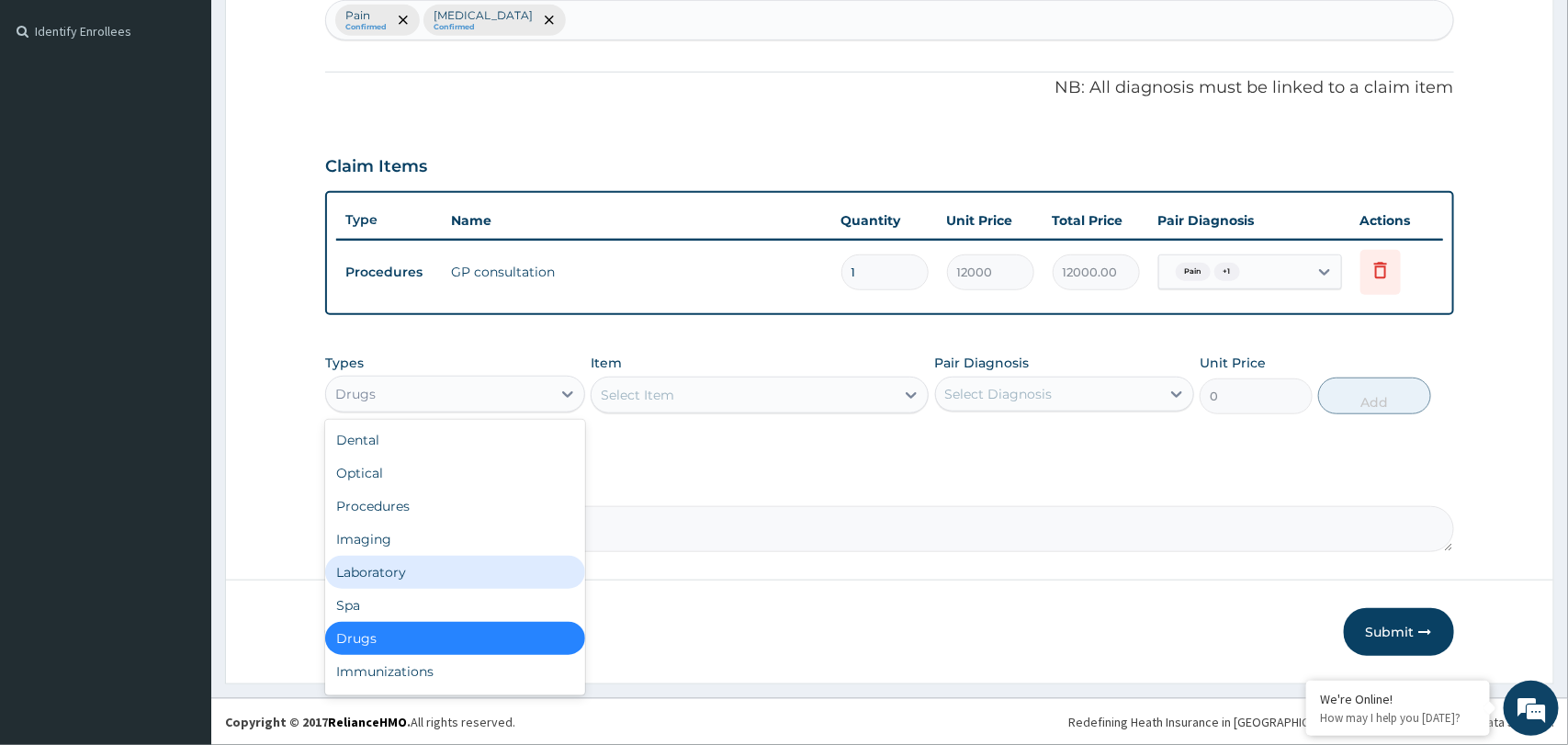
click at [439, 573] on div "Laboratory" at bounding box center [455, 571] width 259 height 33
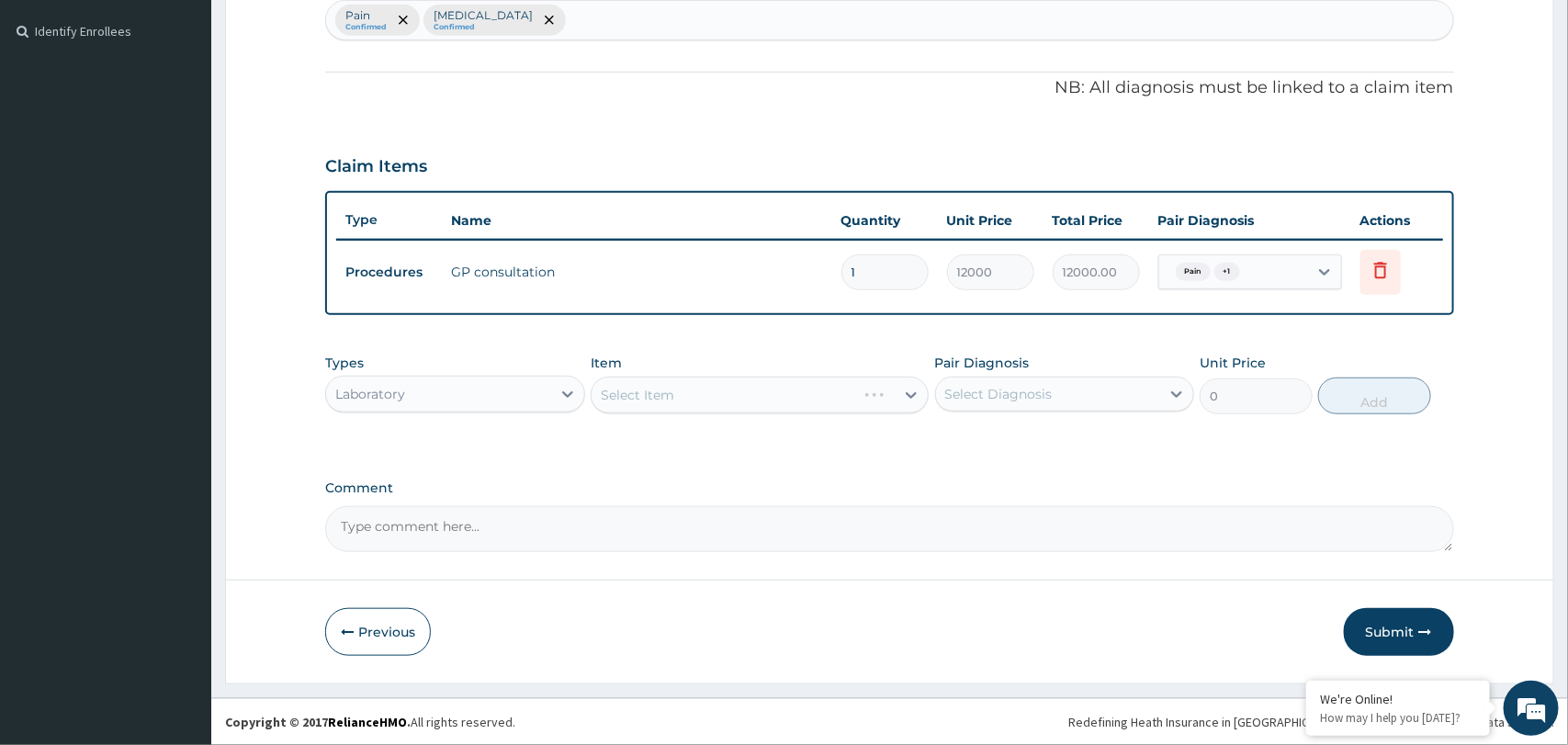
click at [1054, 393] on div "Select Diagnosis" at bounding box center [1048, 394] width 224 height 30
click at [1014, 444] on div "Pain" at bounding box center [1065, 441] width 259 height 37
checkbox input "true"
click at [997, 479] on label "Insomnia" at bounding box center [1021, 476] width 114 height 18
checkbox input "true"
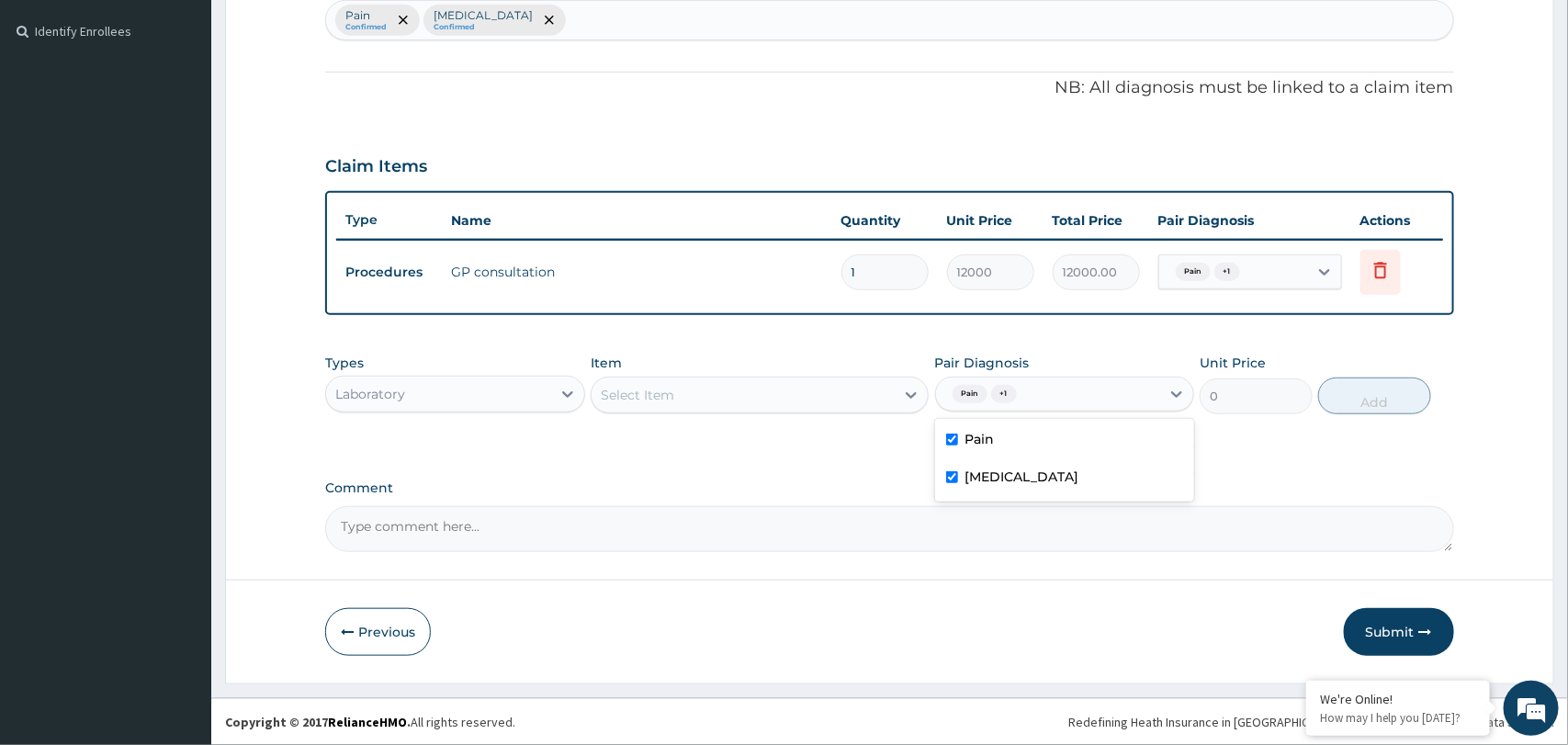
click at [824, 397] on div "Select Item" at bounding box center [743, 394] width 303 height 30
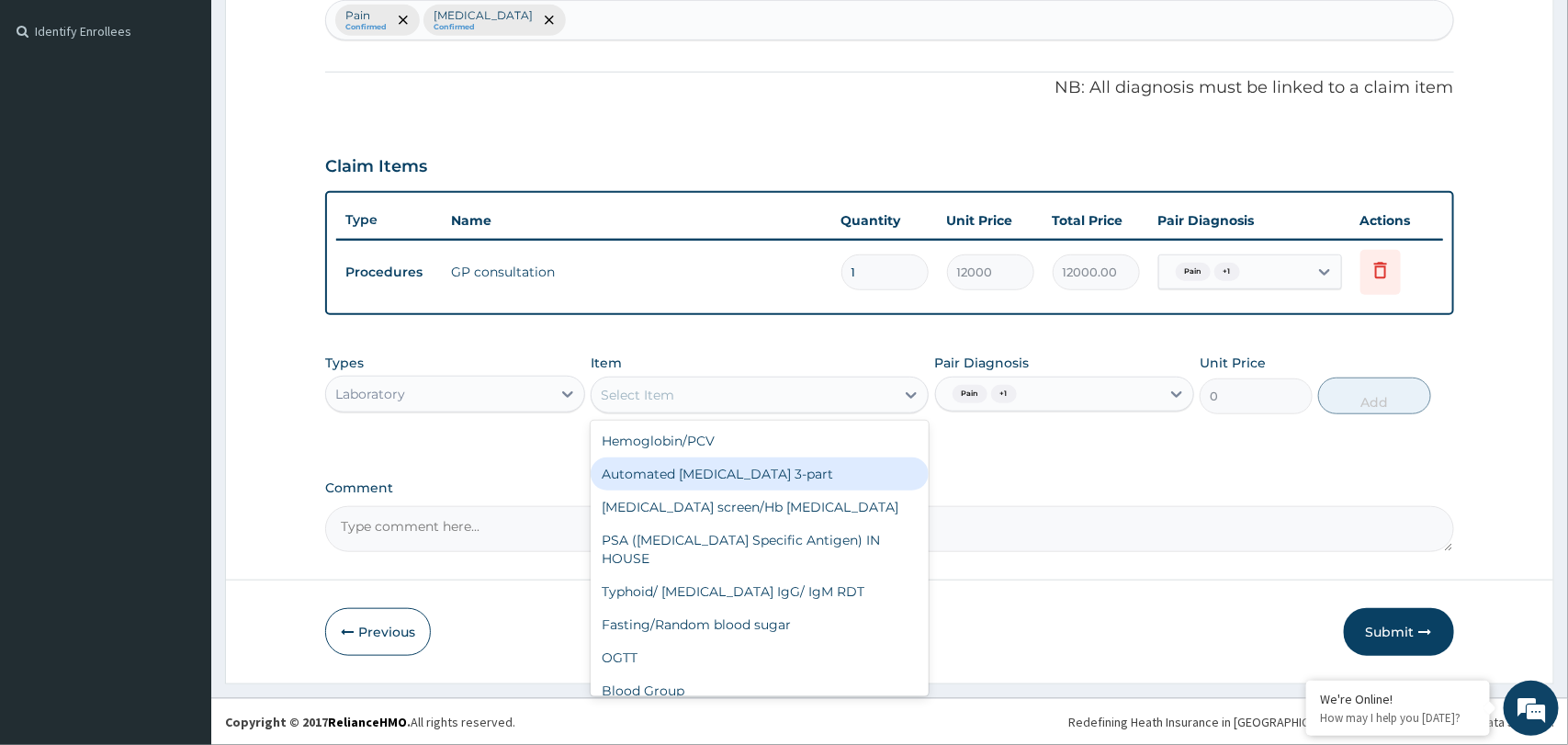
click at [751, 468] on div "Automated Full blood count 3-part" at bounding box center [760, 474] width 338 height 33
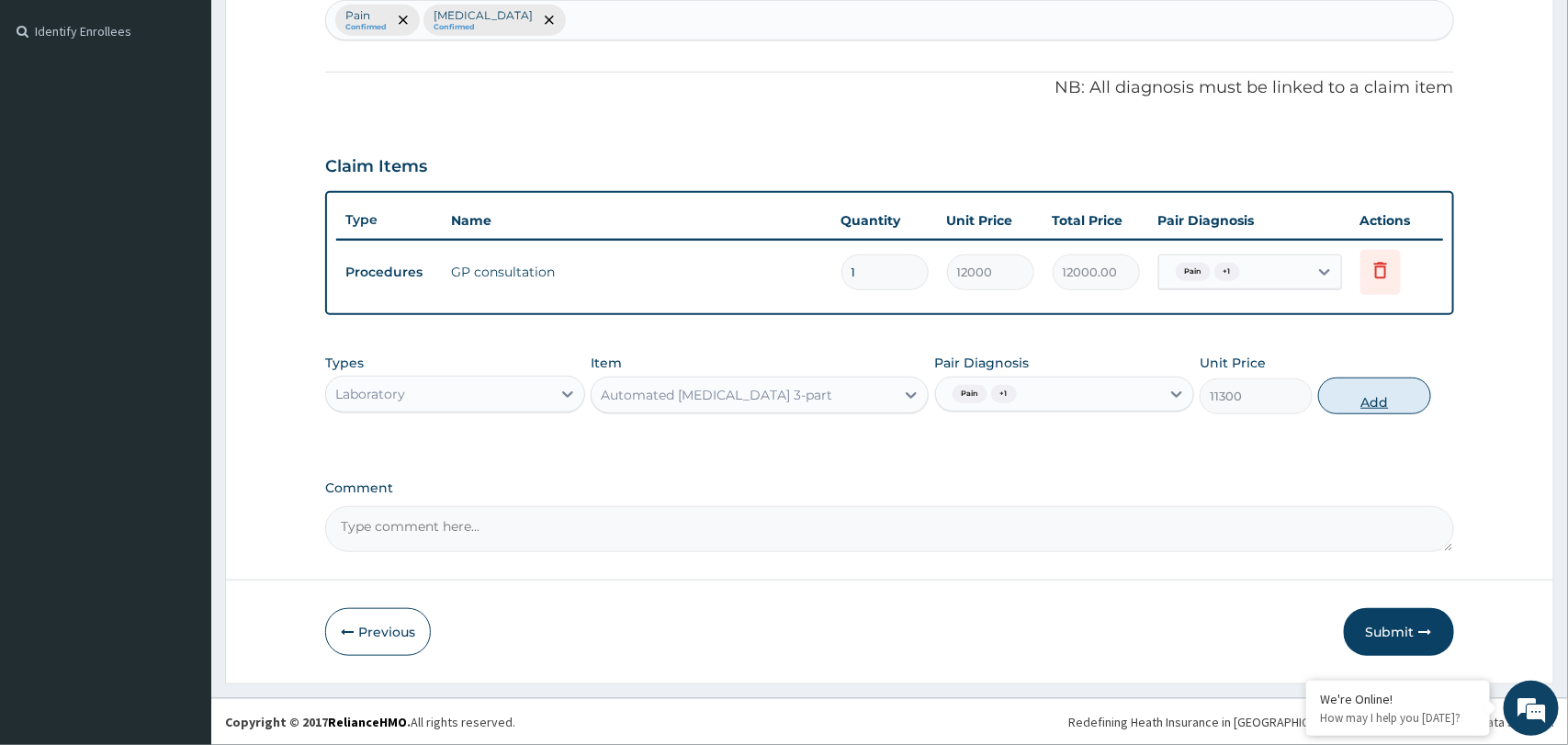
click at [1371, 401] on button "Add" at bounding box center [1374, 396] width 113 height 36
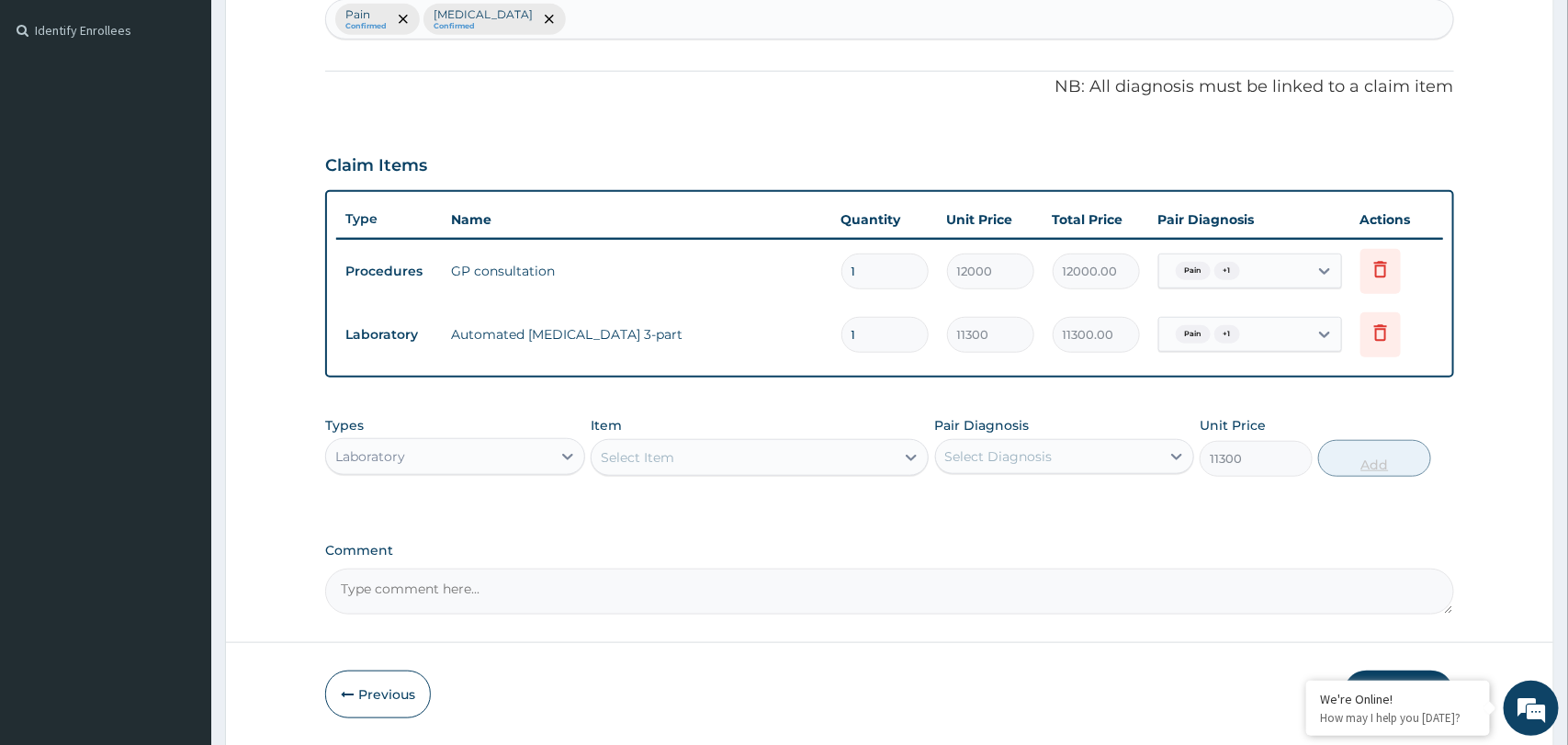
type input "0"
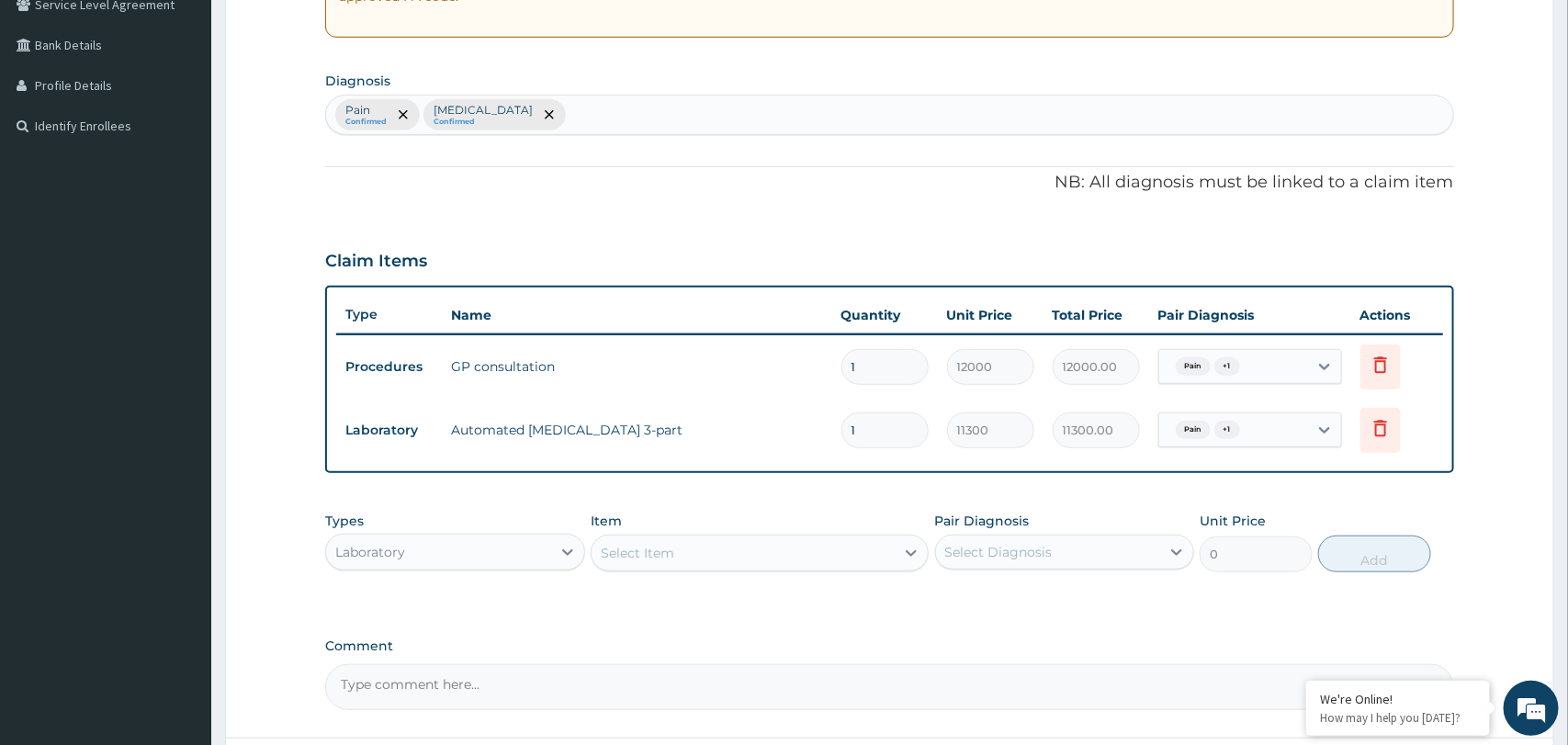
scroll to position [383, 0]
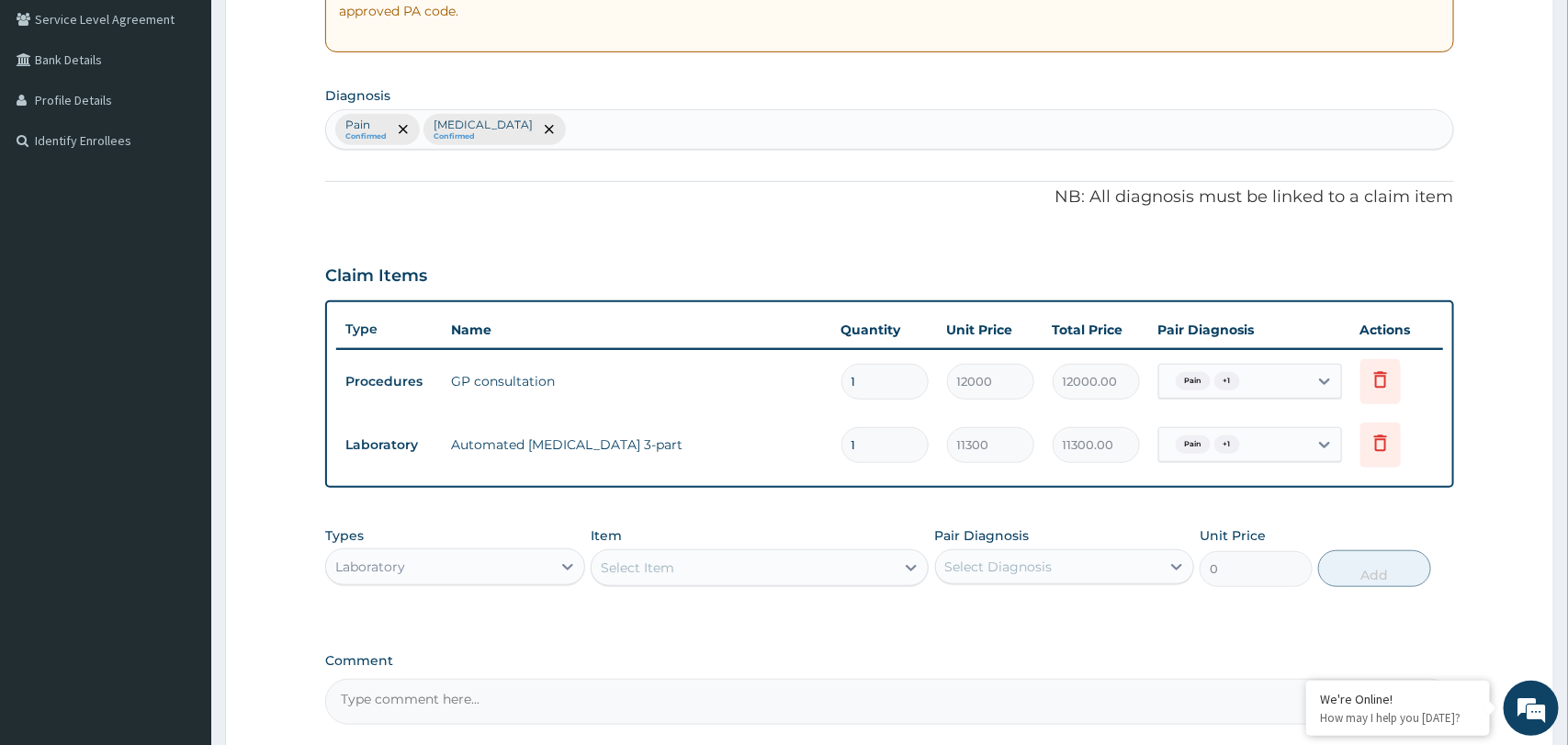
click at [642, 132] on div "Pain Confirmed Insomnia Confirmed" at bounding box center [889, 129] width 1126 height 38
type input "mala"
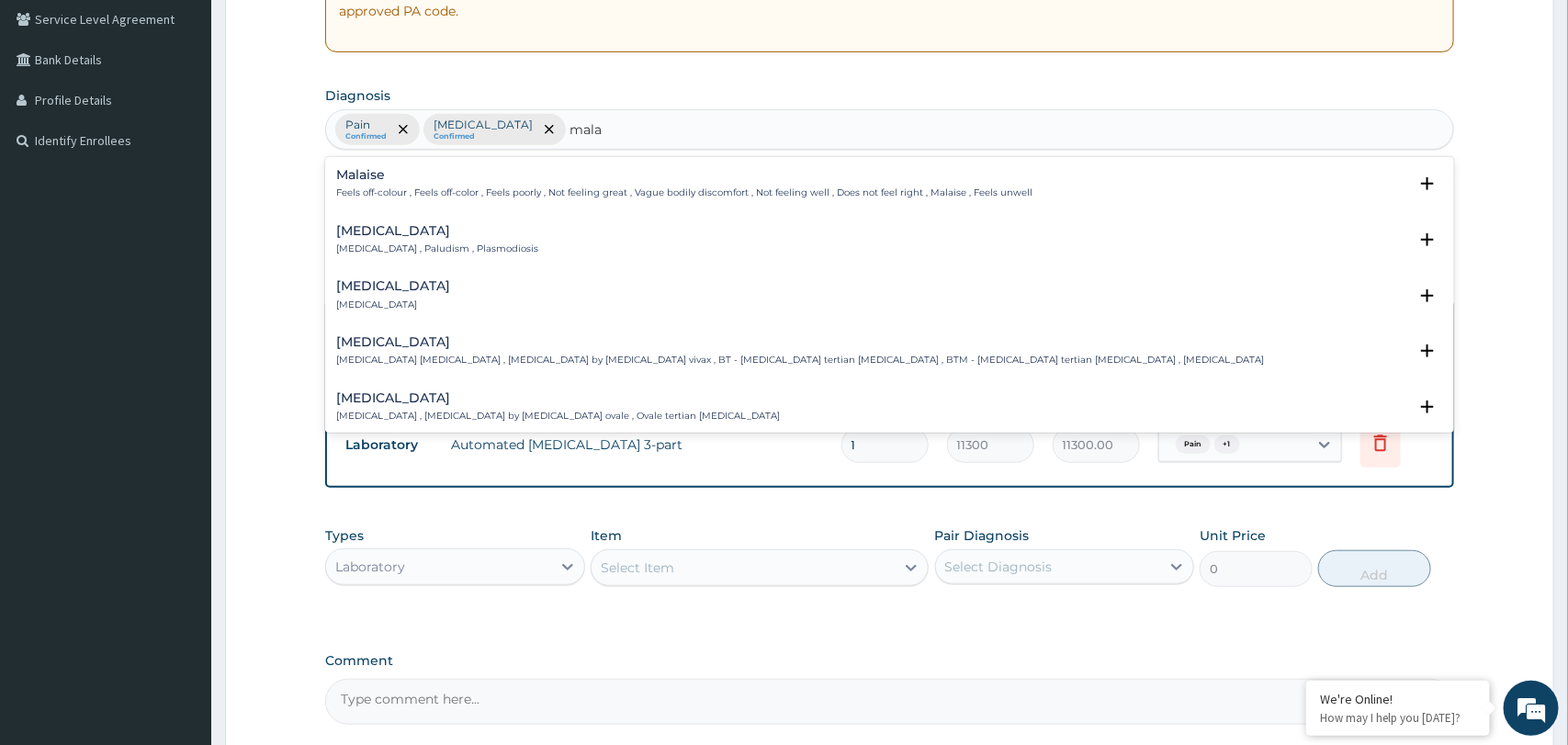
click at [480, 244] on p "Malaria , Paludism , Plasmodiosis" at bounding box center [437, 248] width 202 height 12
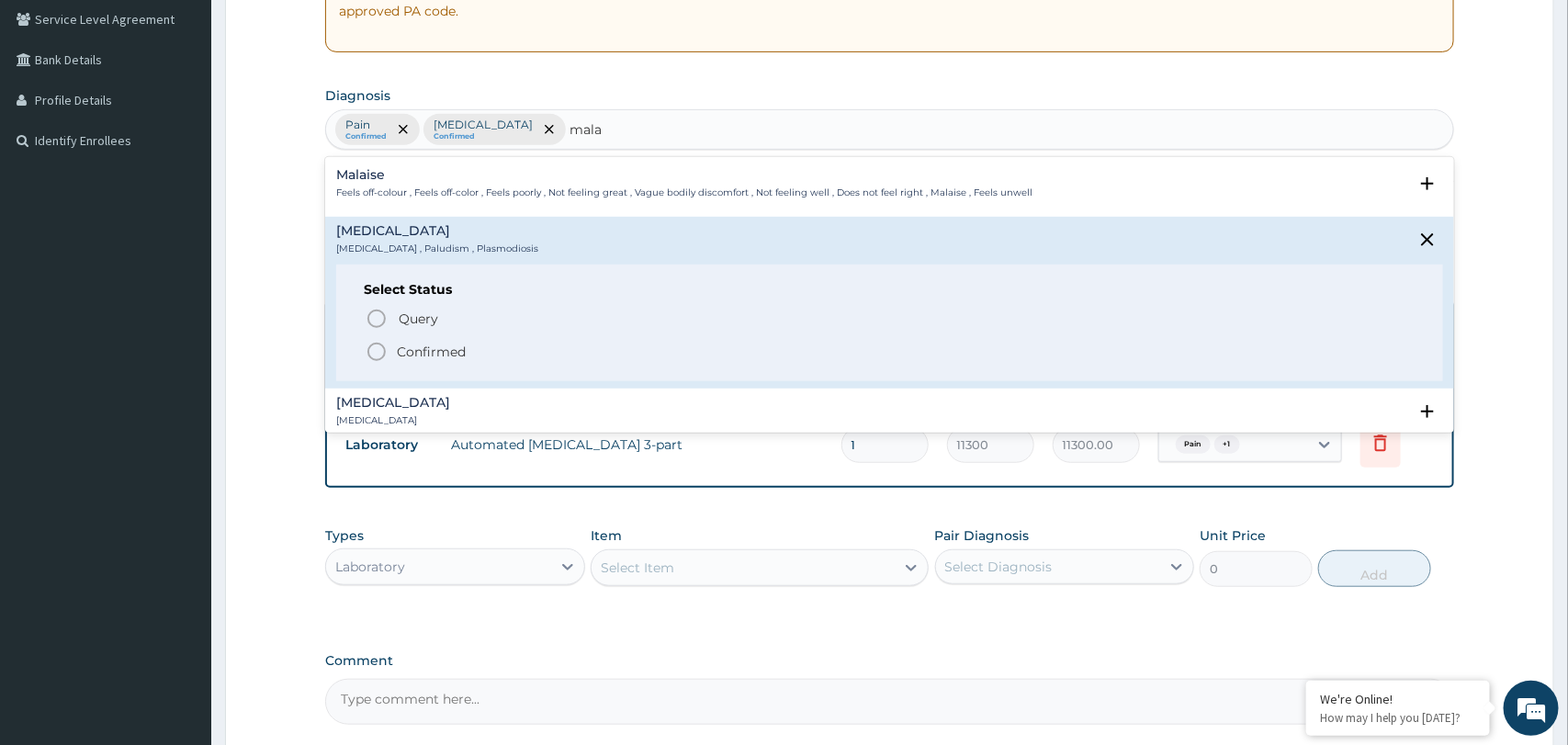
click at [416, 347] on p "Confirmed" at bounding box center [432, 351] width 69 height 18
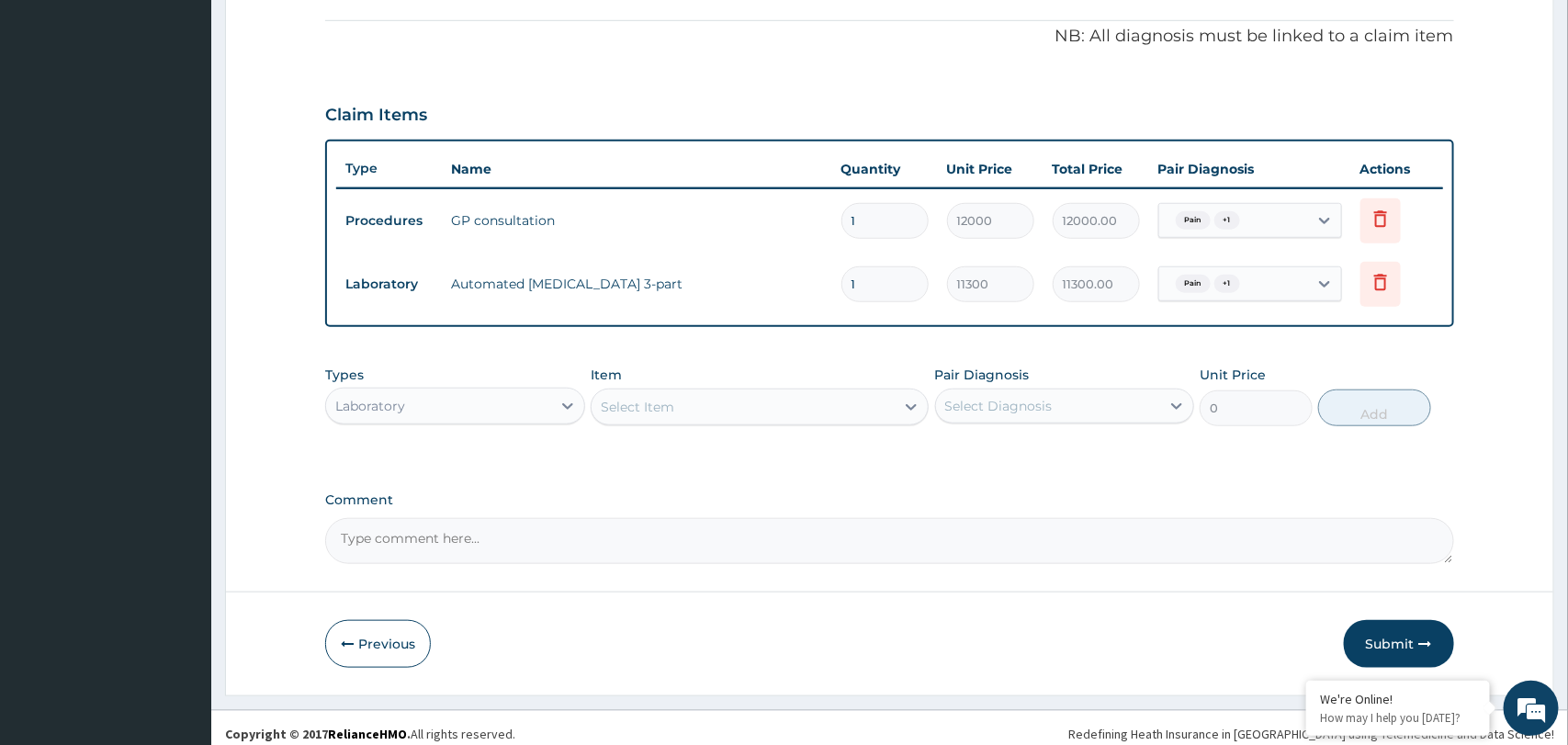
scroll to position [556, 0]
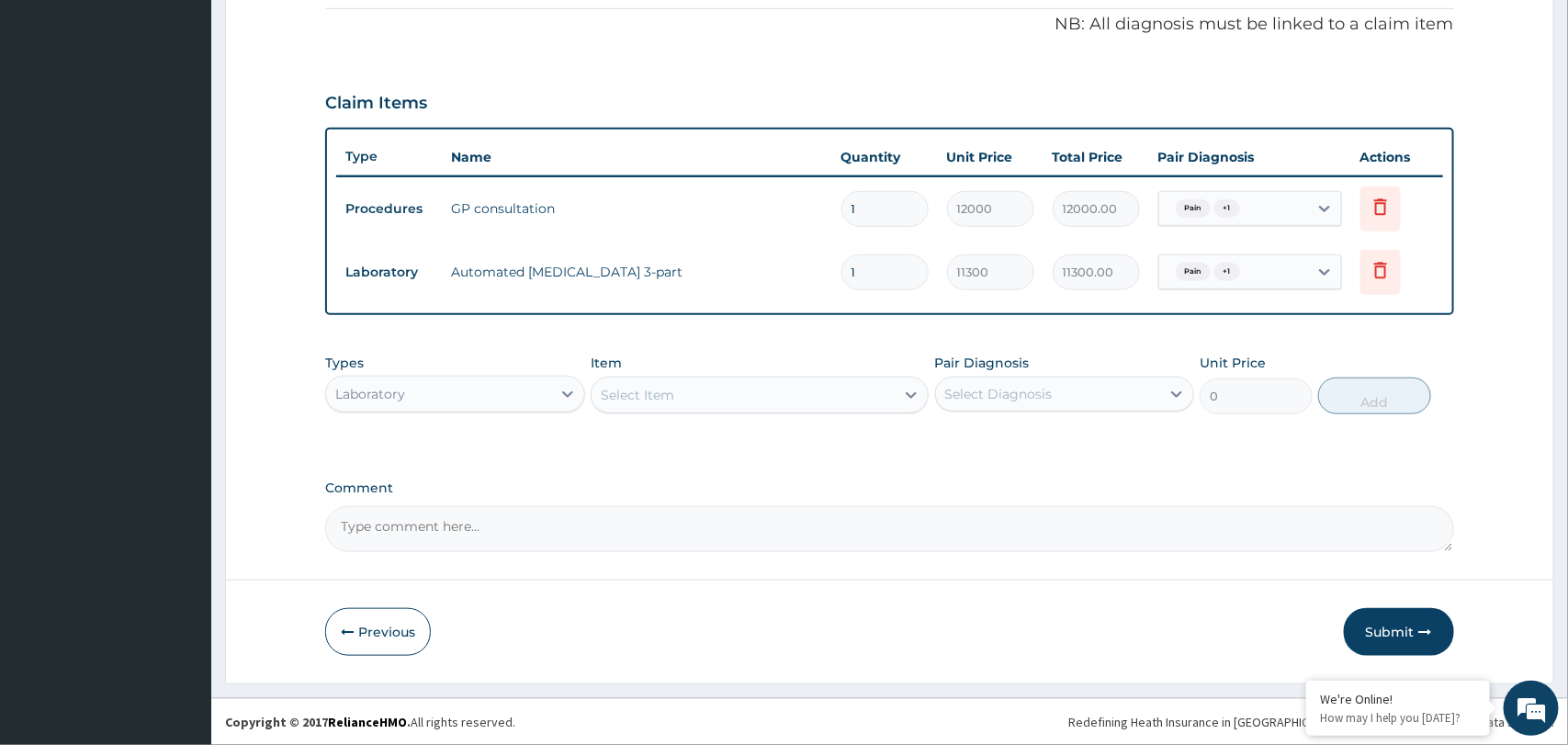
click at [644, 398] on div "Select Item" at bounding box center [637, 394] width 74 height 18
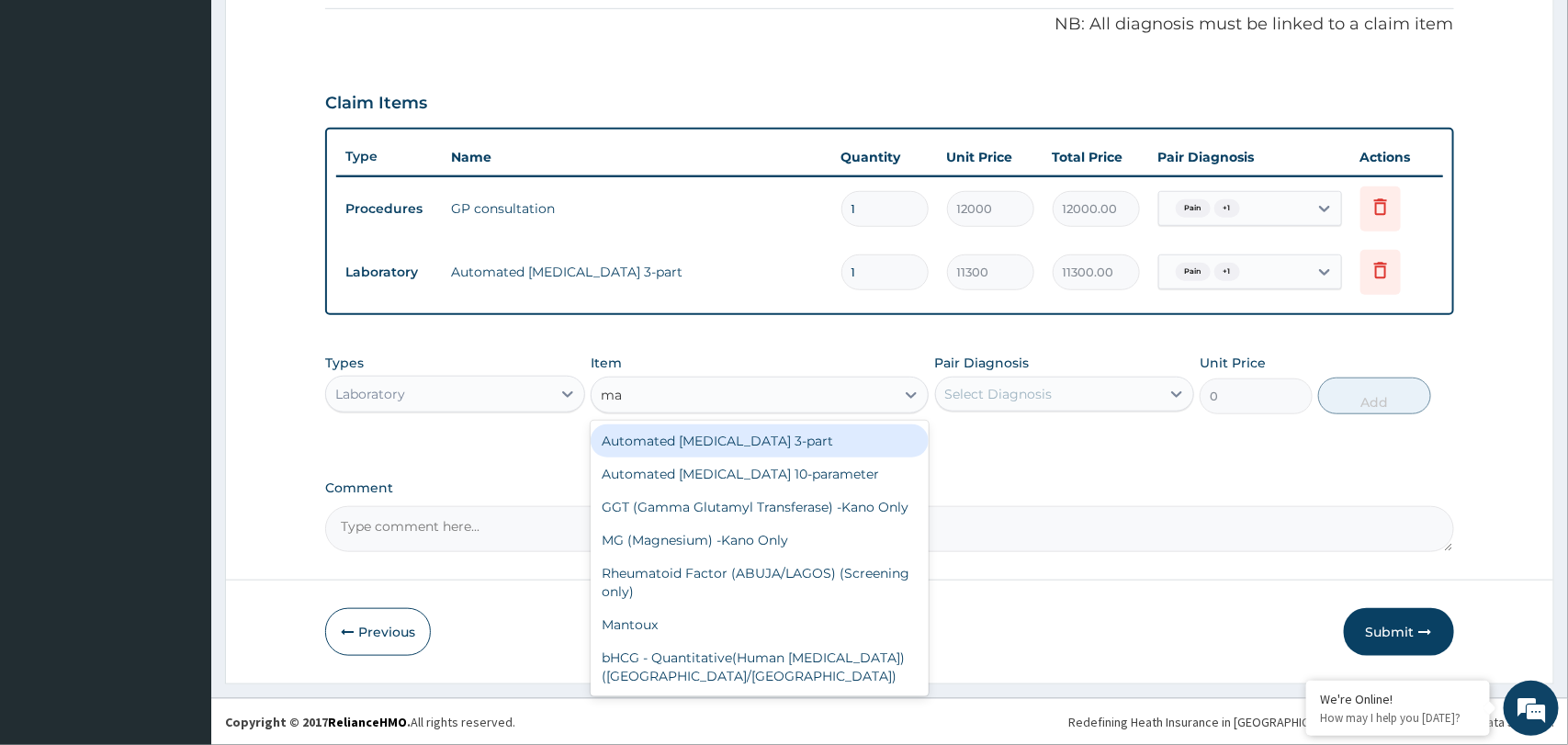
type input "mal"
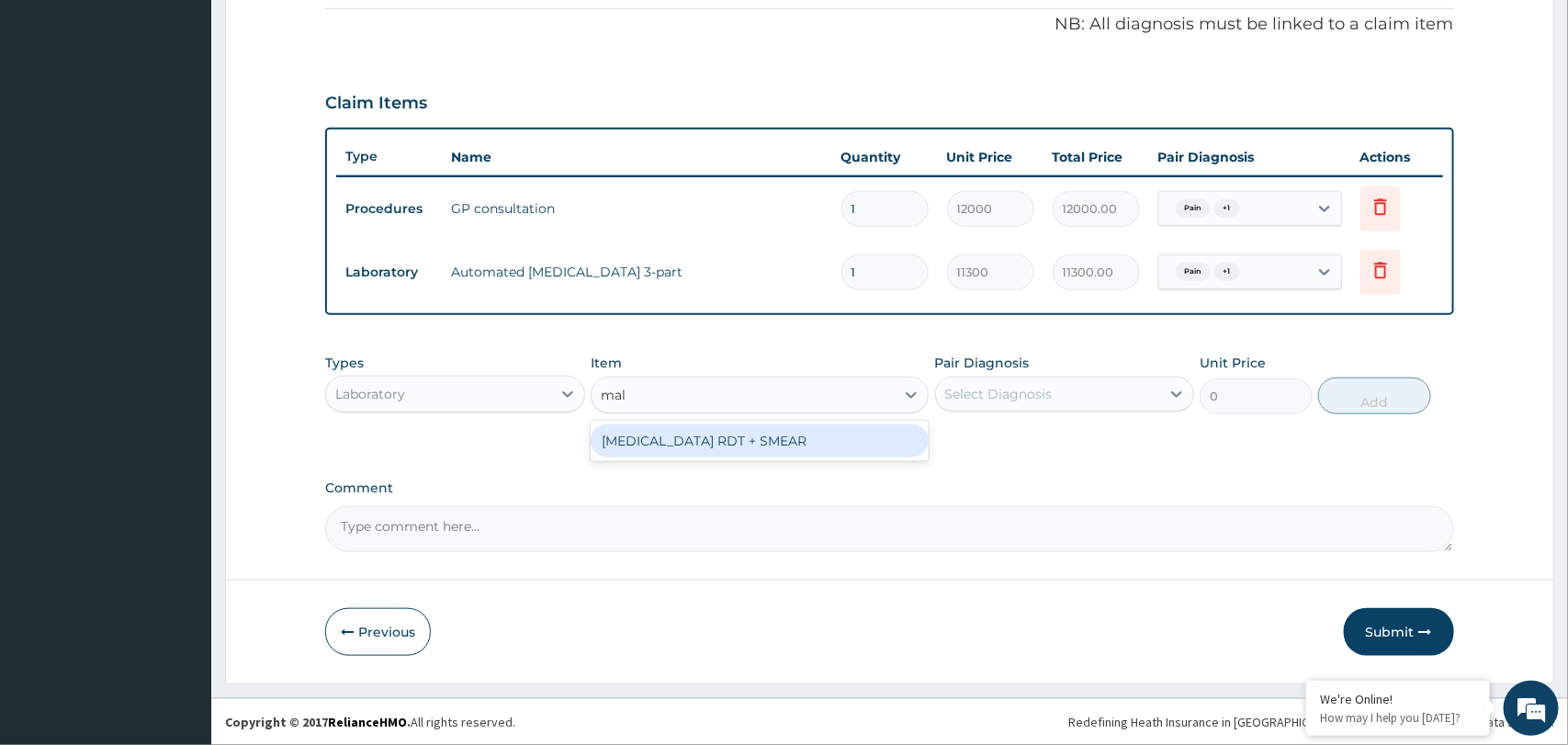
click at [643, 445] on div "MALARIA RDT + SMEAR" at bounding box center [760, 440] width 338 height 33
type input "6500"
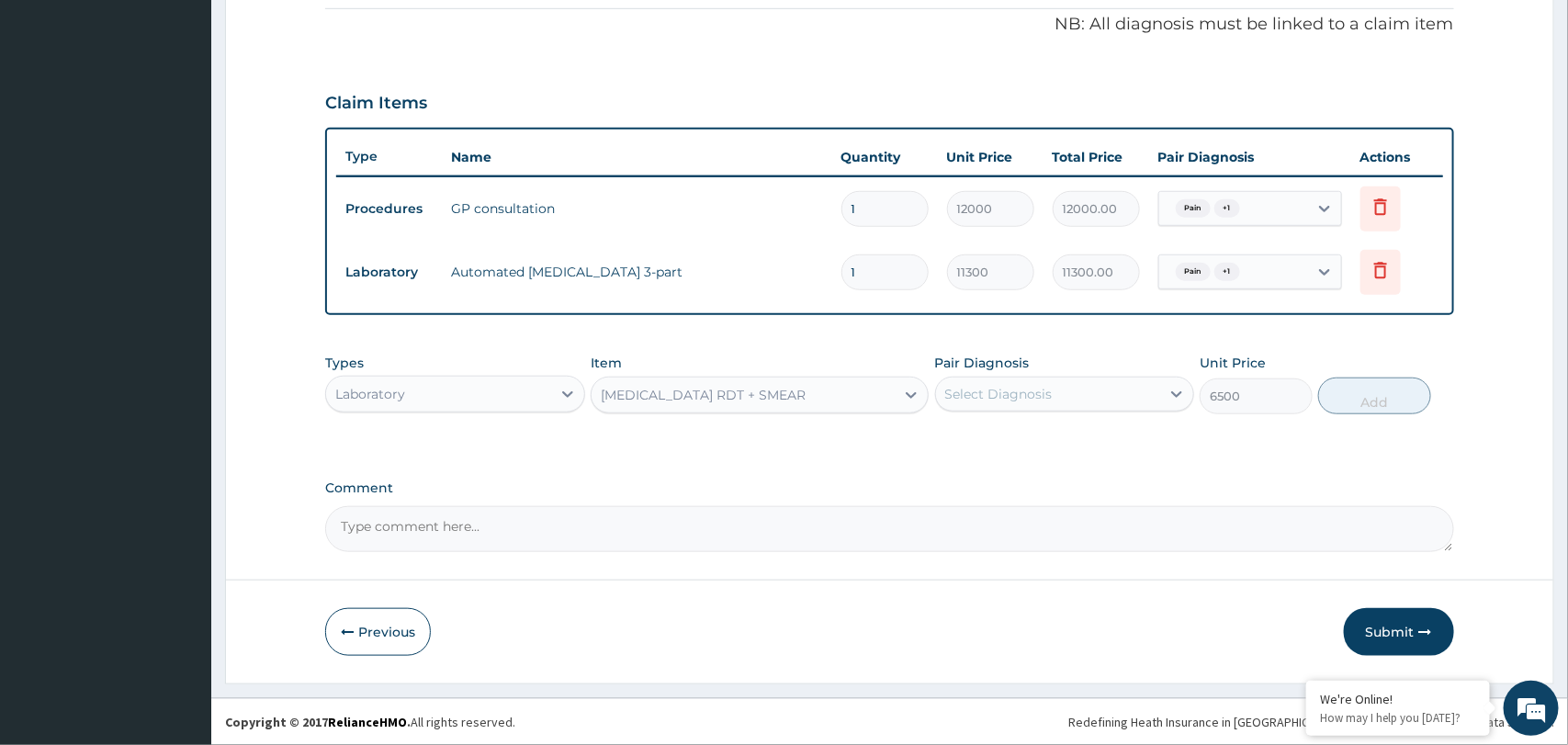
click at [1153, 404] on div "Select Diagnosis" at bounding box center [1048, 394] width 224 height 30
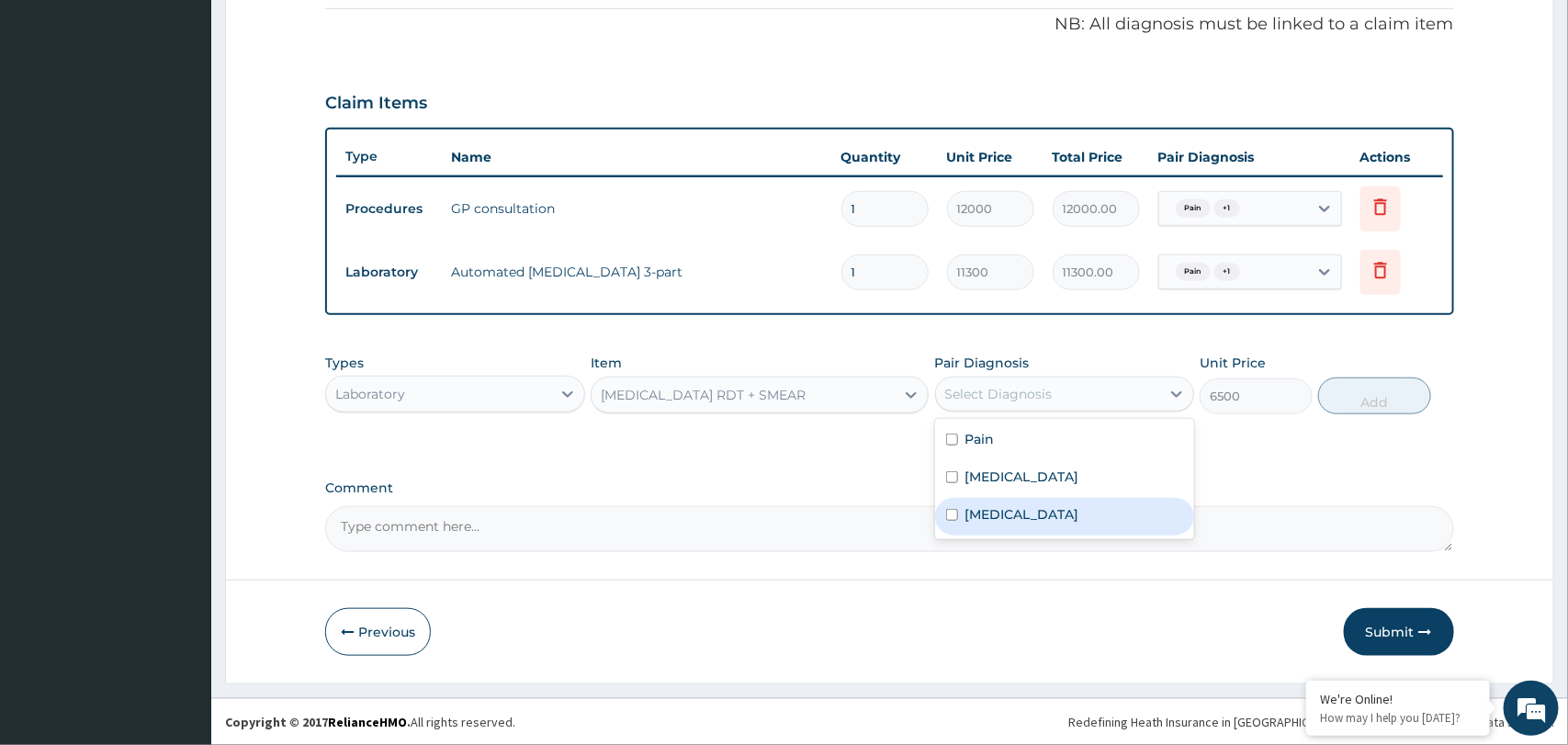
click at [1048, 509] on div "Malaria" at bounding box center [1065, 516] width 259 height 37
checkbox input "true"
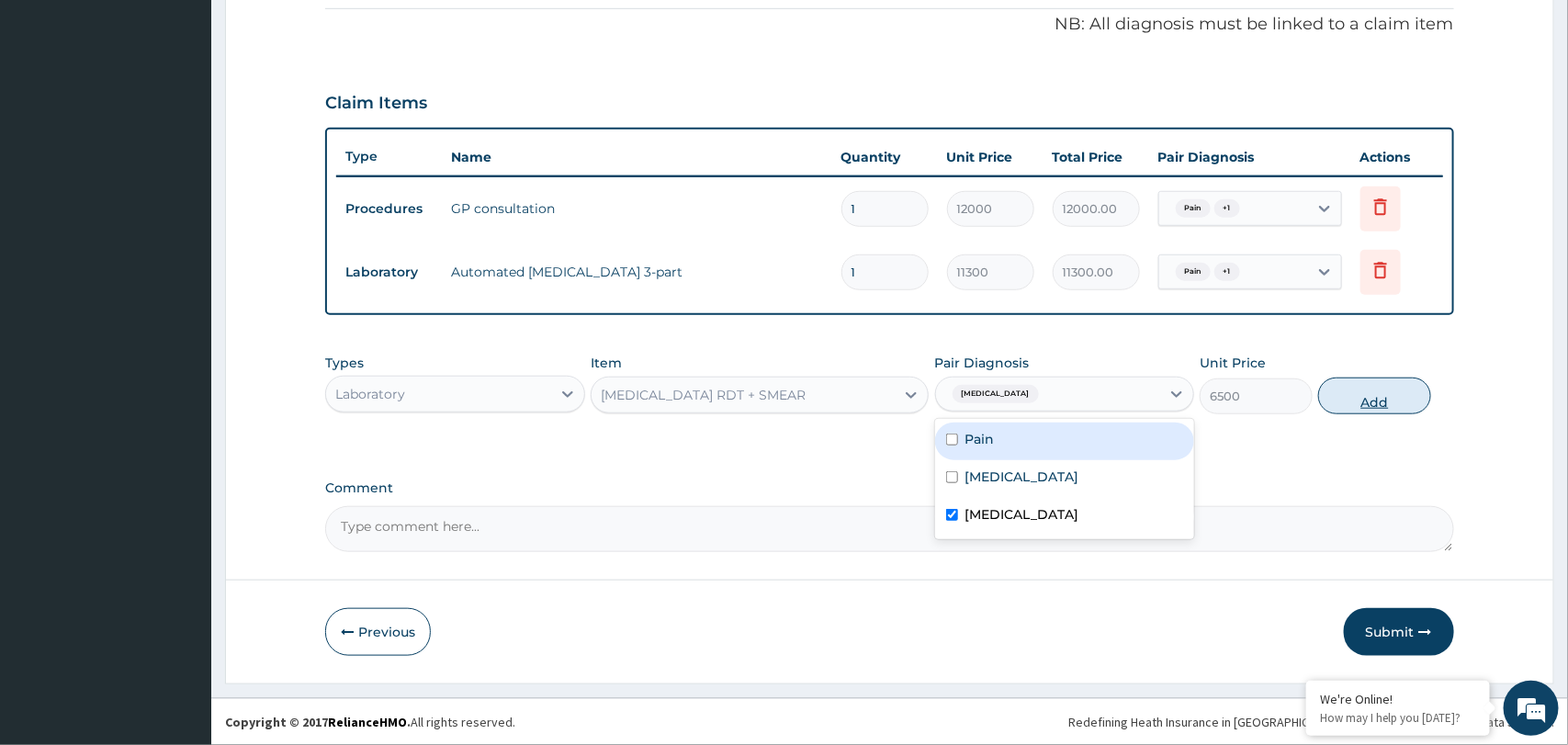
click at [1378, 399] on button "Add" at bounding box center [1374, 396] width 113 height 36
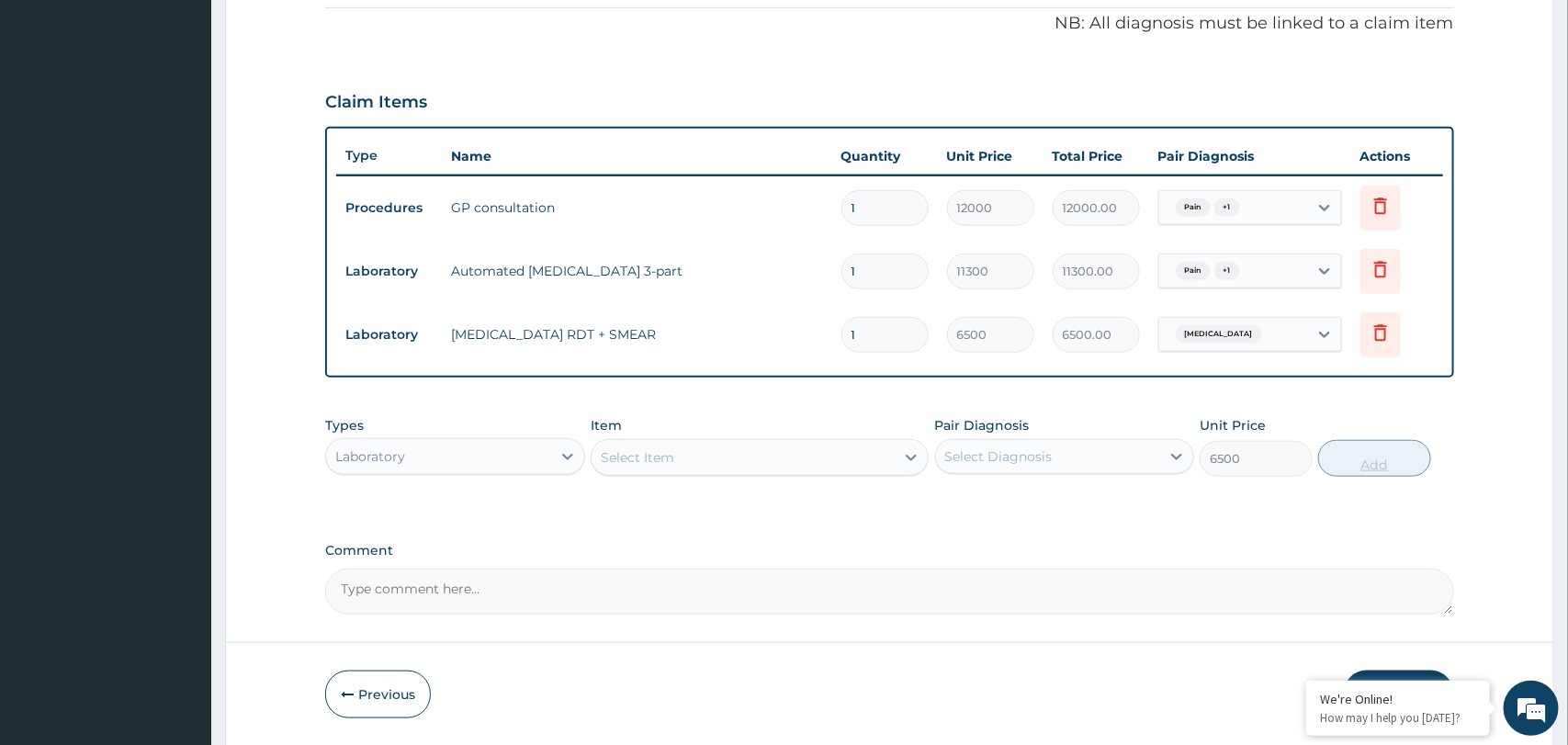
type input "0"
click at [565, 458] on icon at bounding box center [567, 456] width 11 height 7
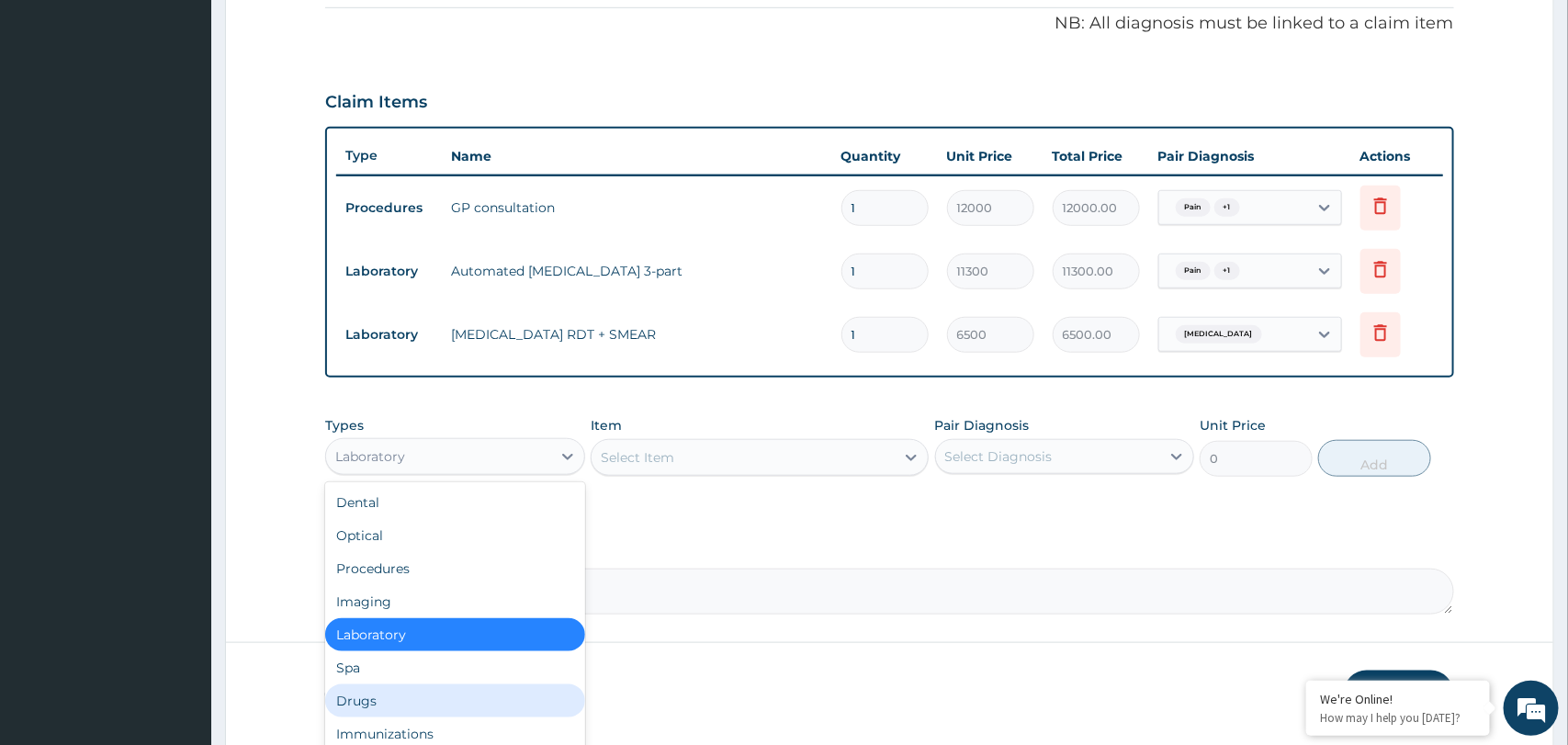
click at [393, 701] on div "Drugs" at bounding box center [455, 700] width 259 height 33
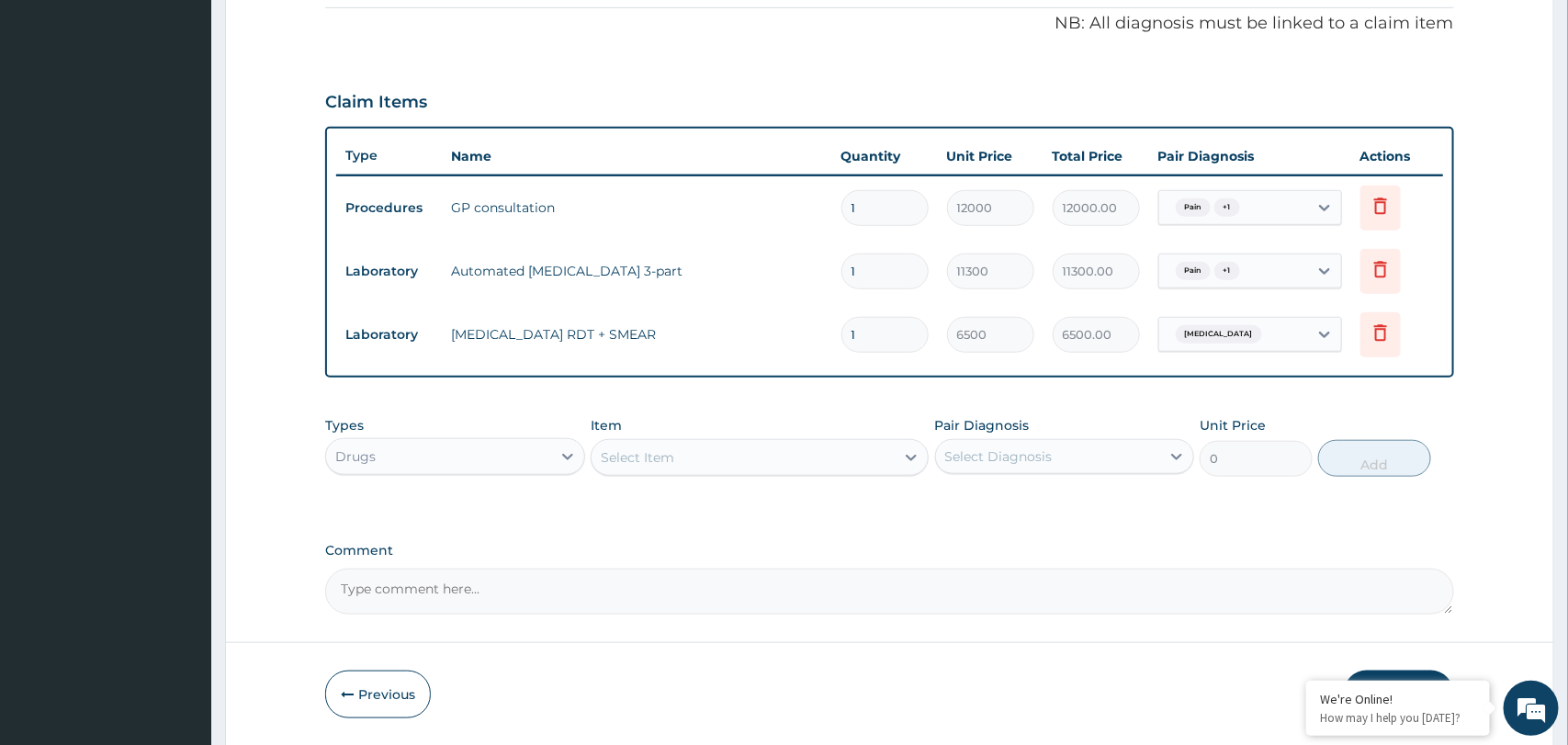
click at [641, 459] on div "Select Item" at bounding box center [637, 456] width 74 height 18
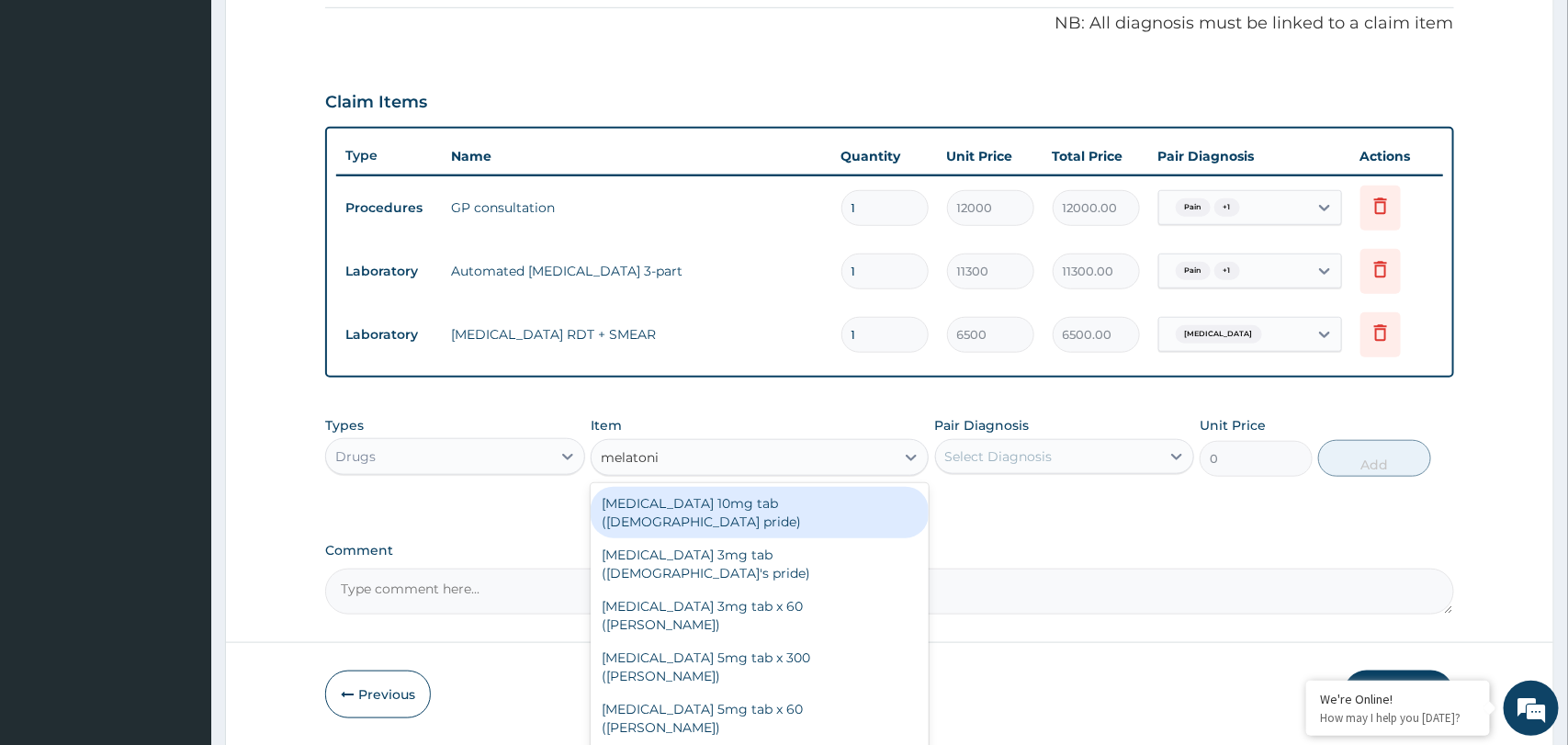
type input "melatonin"
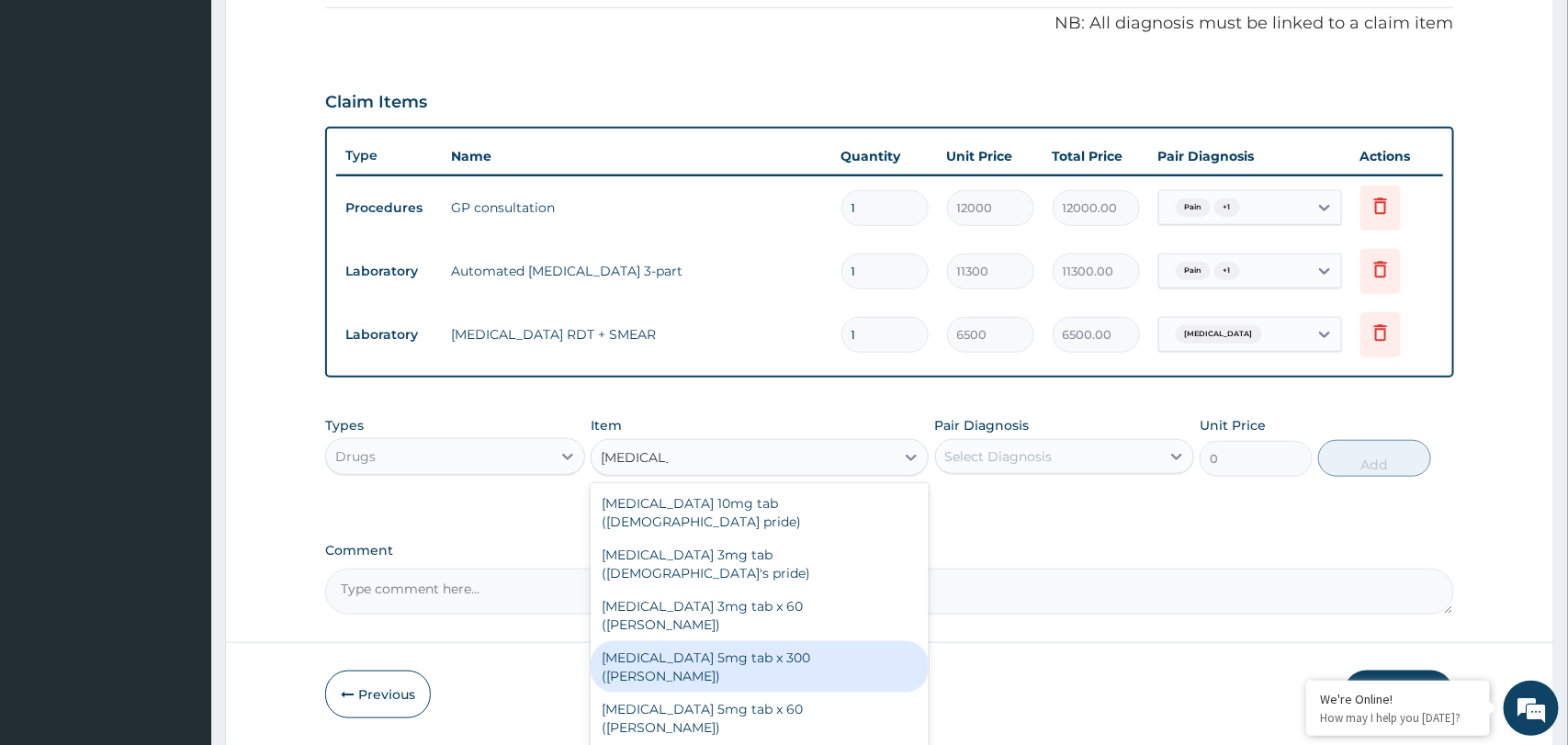
click at [657, 640] on div "Melatonin 5mg tab x 300 (mason)" at bounding box center [760, 666] width 338 height 52
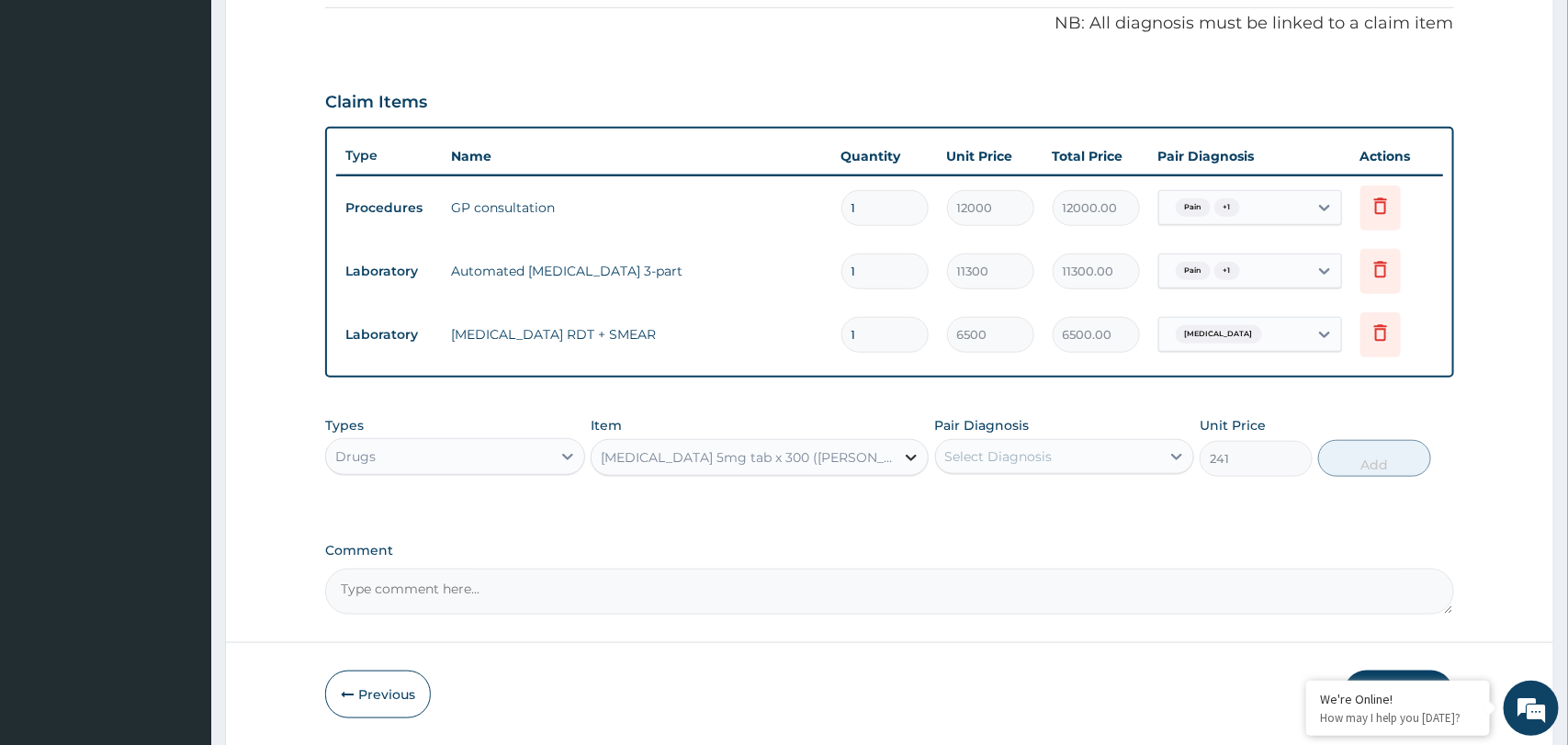
click at [901, 453] on icon at bounding box center [910, 456] width 18 height 18
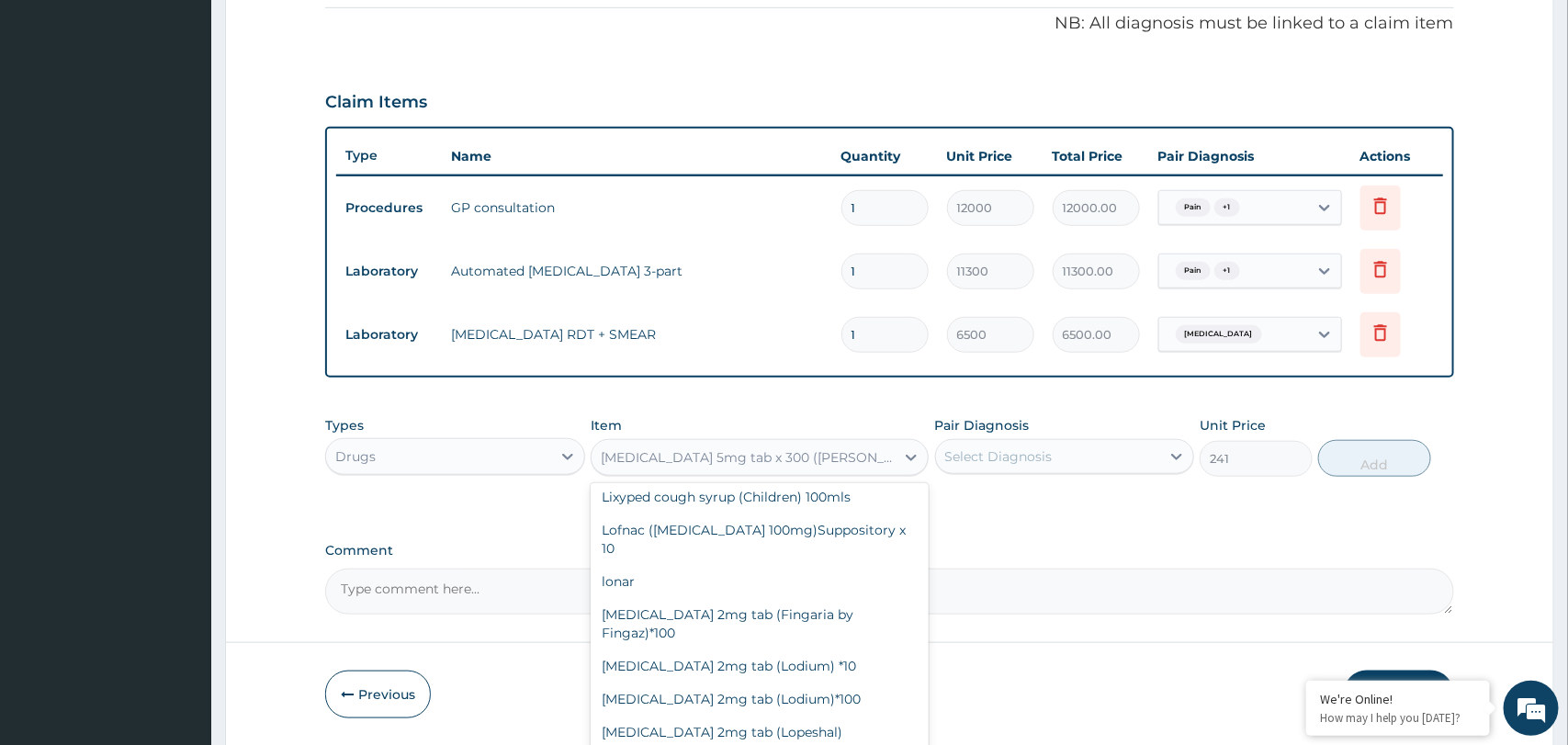
scroll to position [37634, 0]
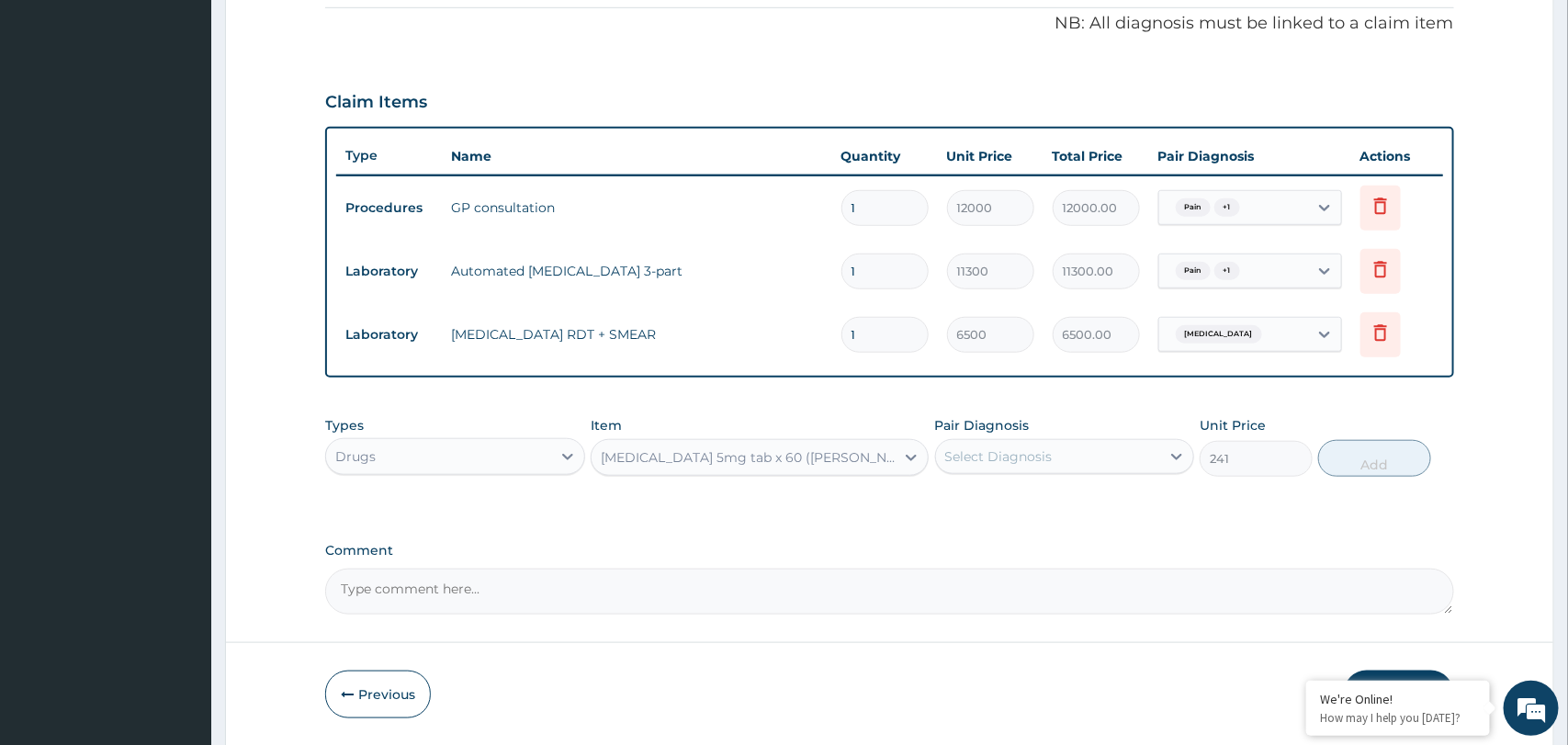
type input "250"
click at [1075, 462] on div "Select Diagnosis" at bounding box center [1048, 456] width 224 height 30
click at [1060, 503] on div "Pain" at bounding box center [1065, 503] width 259 height 37
checkbox input "true"
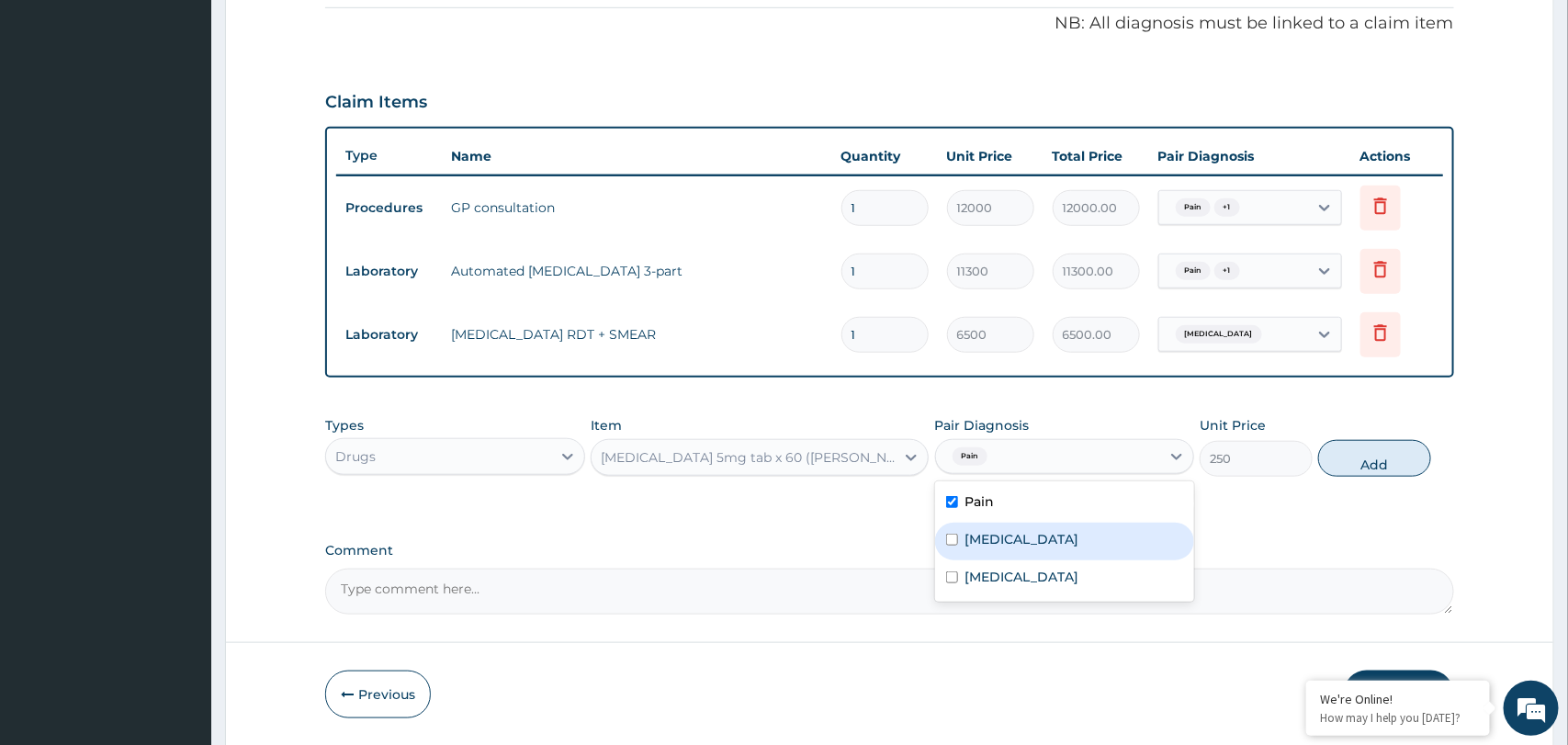
click at [1042, 544] on div "Insomnia" at bounding box center [1065, 541] width 259 height 37
checkbox input "true"
click at [1028, 577] on div "Malaria" at bounding box center [1065, 578] width 259 height 37
checkbox input "true"
click at [1361, 466] on button "Add" at bounding box center [1374, 458] width 113 height 36
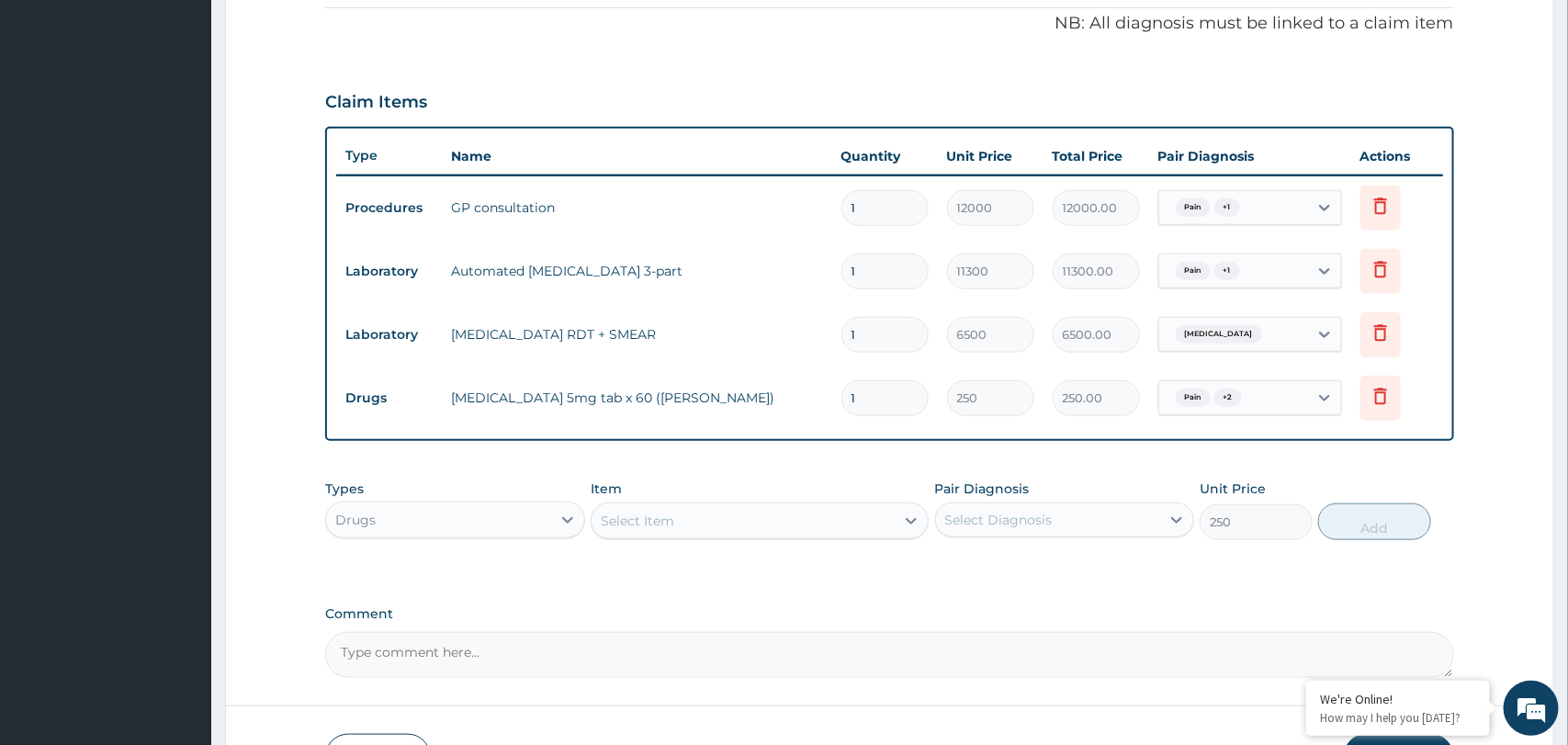
type input "0"
type input "0.00"
type input "7"
type input "1750.00"
type input "7"
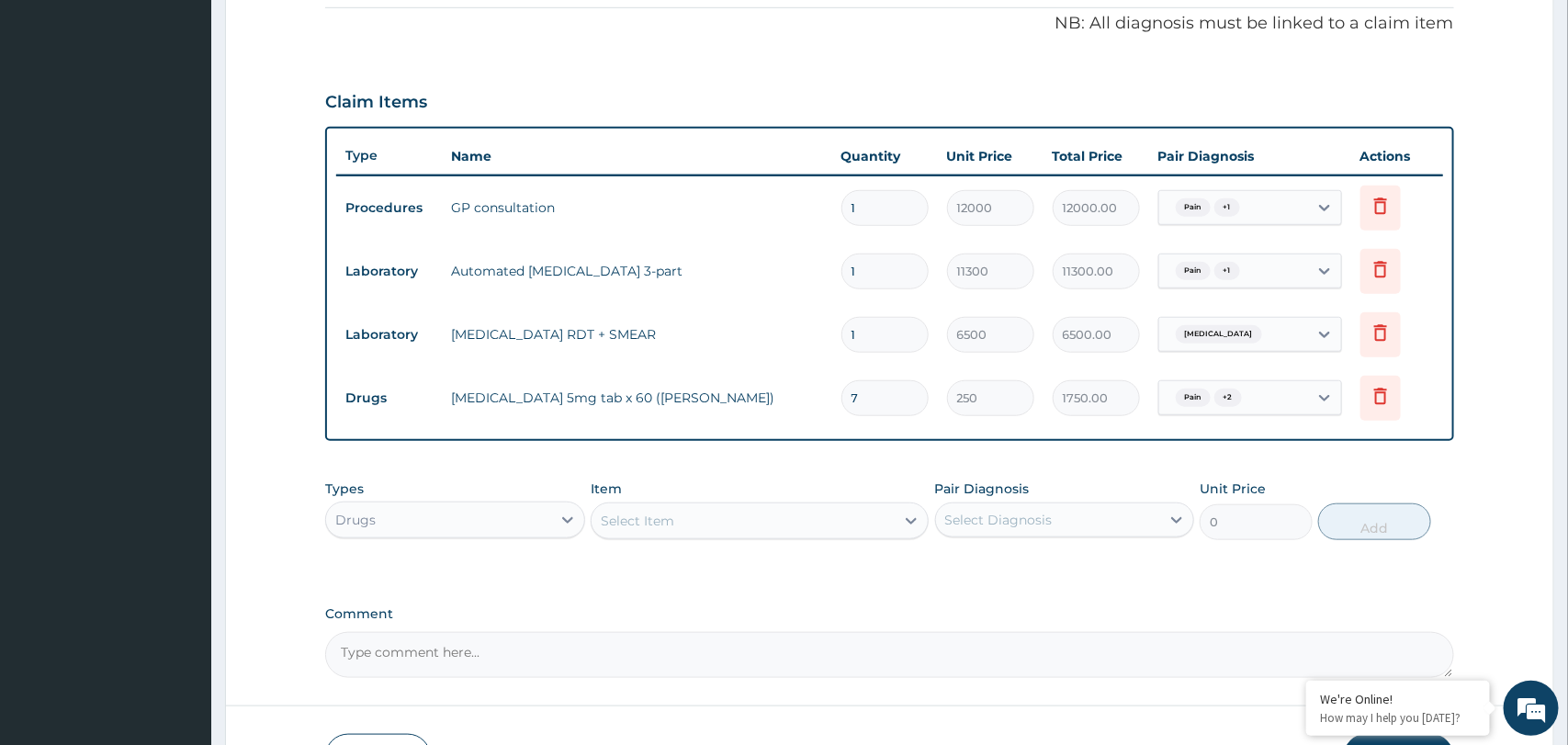
click at [725, 536] on div "Select Item" at bounding box center [760, 521] width 338 height 36
click at [725, 521] on div "Select Item" at bounding box center [743, 521] width 303 height 30
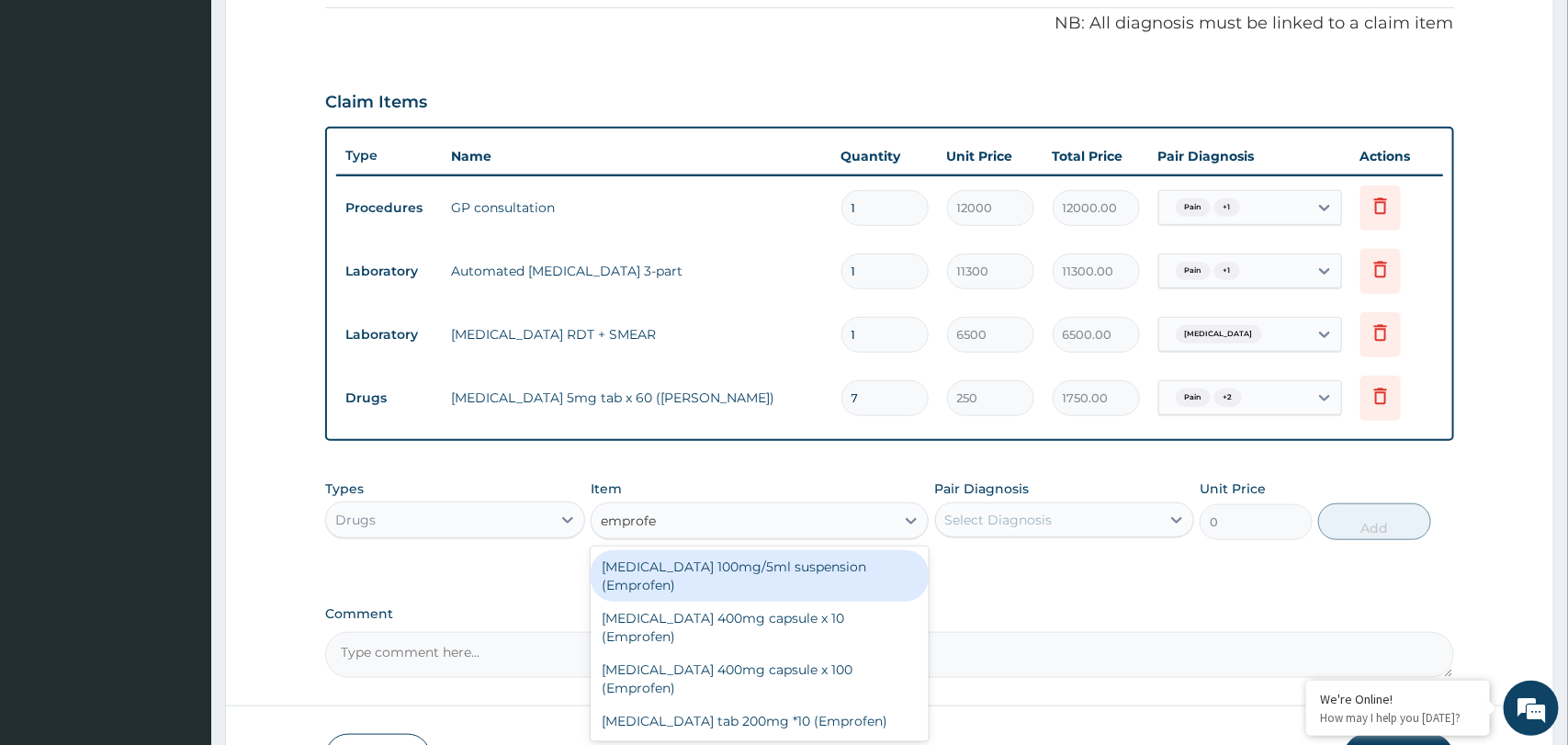
type input "emprofen"
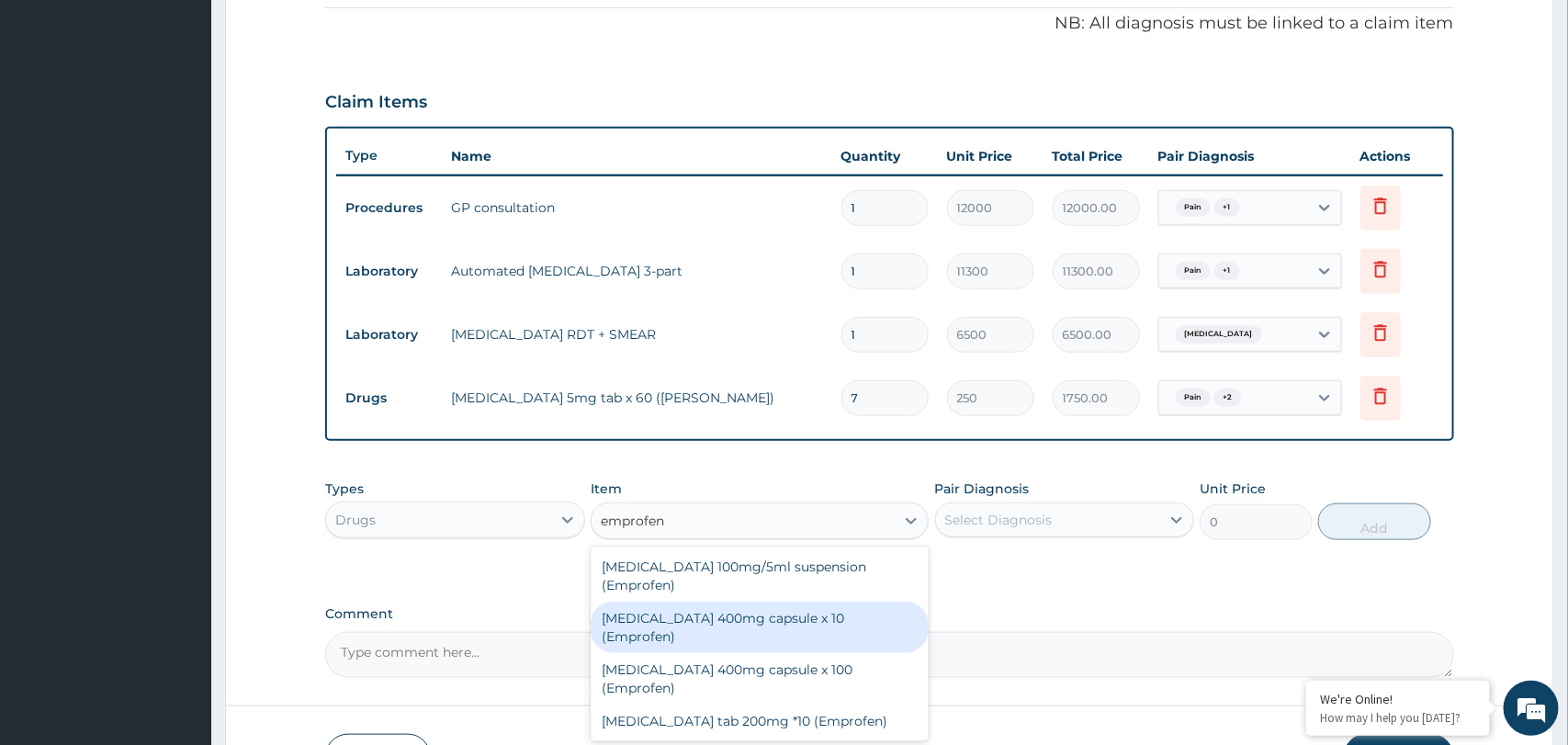
click at [807, 602] on div "Ibuprofen 400mg capsule x 10 (Emprofen)" at bounding box center [760, 627] width 338 height 52
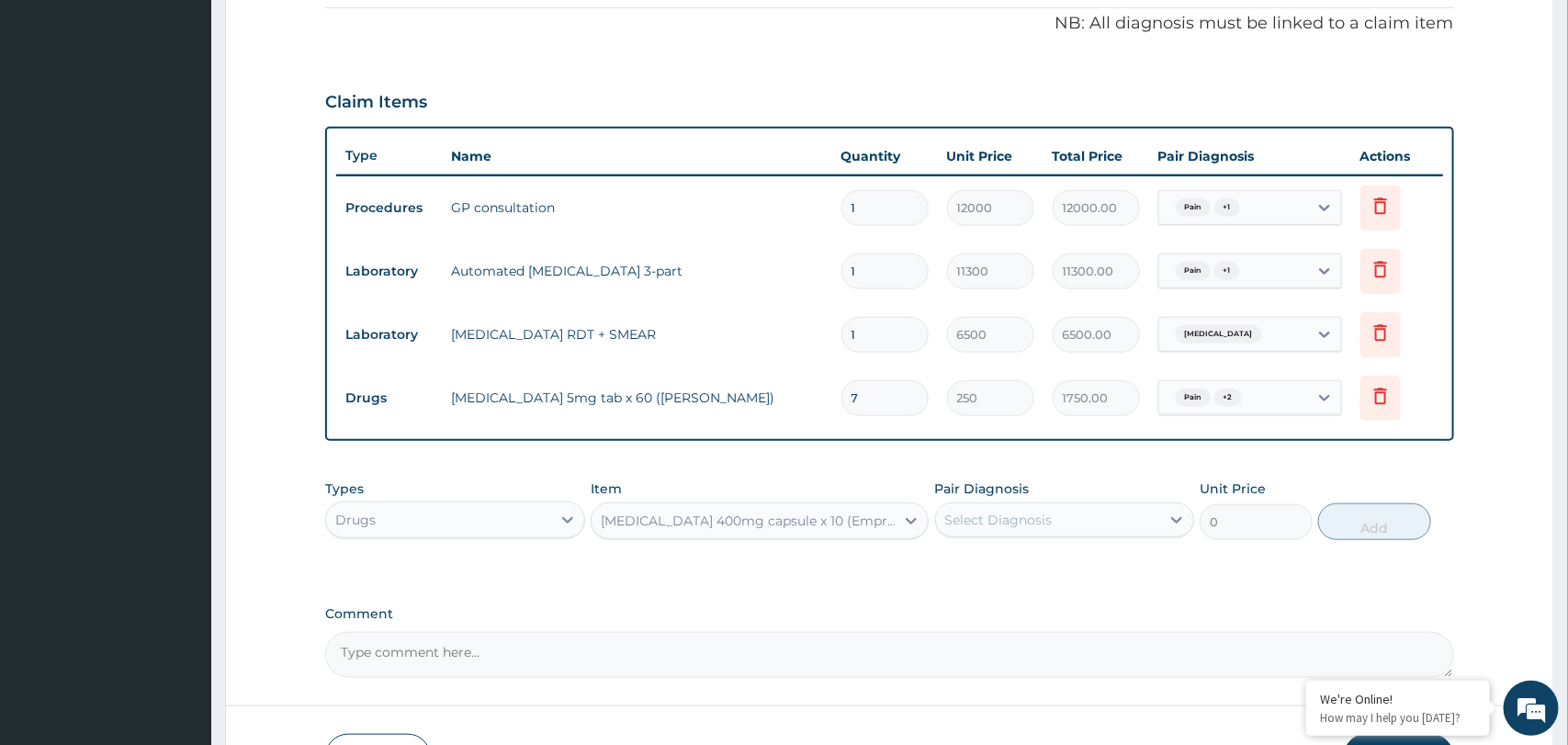
type input "328.3"
click at [1074, 521] on div "Select Diagnosis" at bounding box center [1048, 520] width 224 height 30
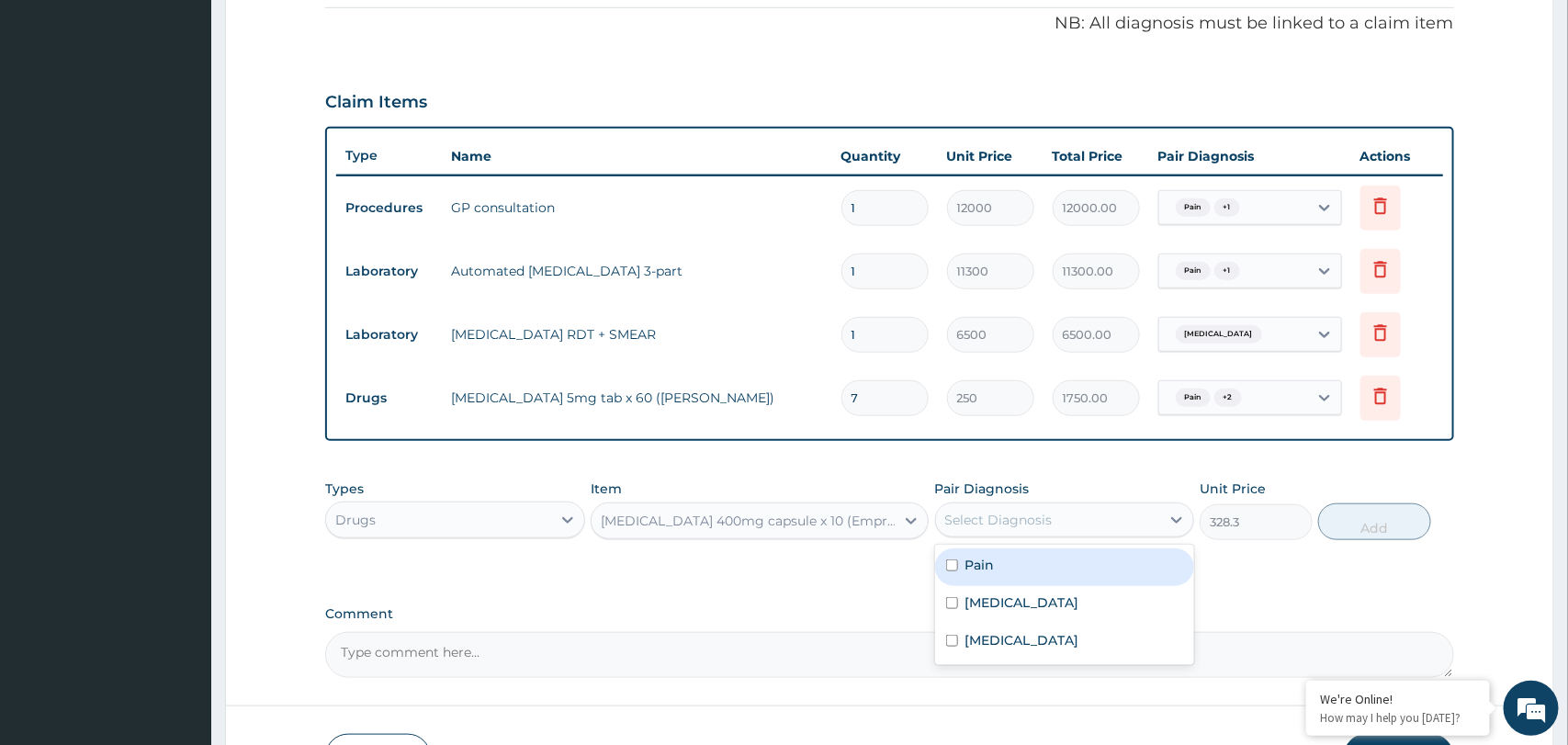
click at [1031, 570] on div "Pain" at bounding box center [1065, 567] width 259 height 37
checkbox input "true"
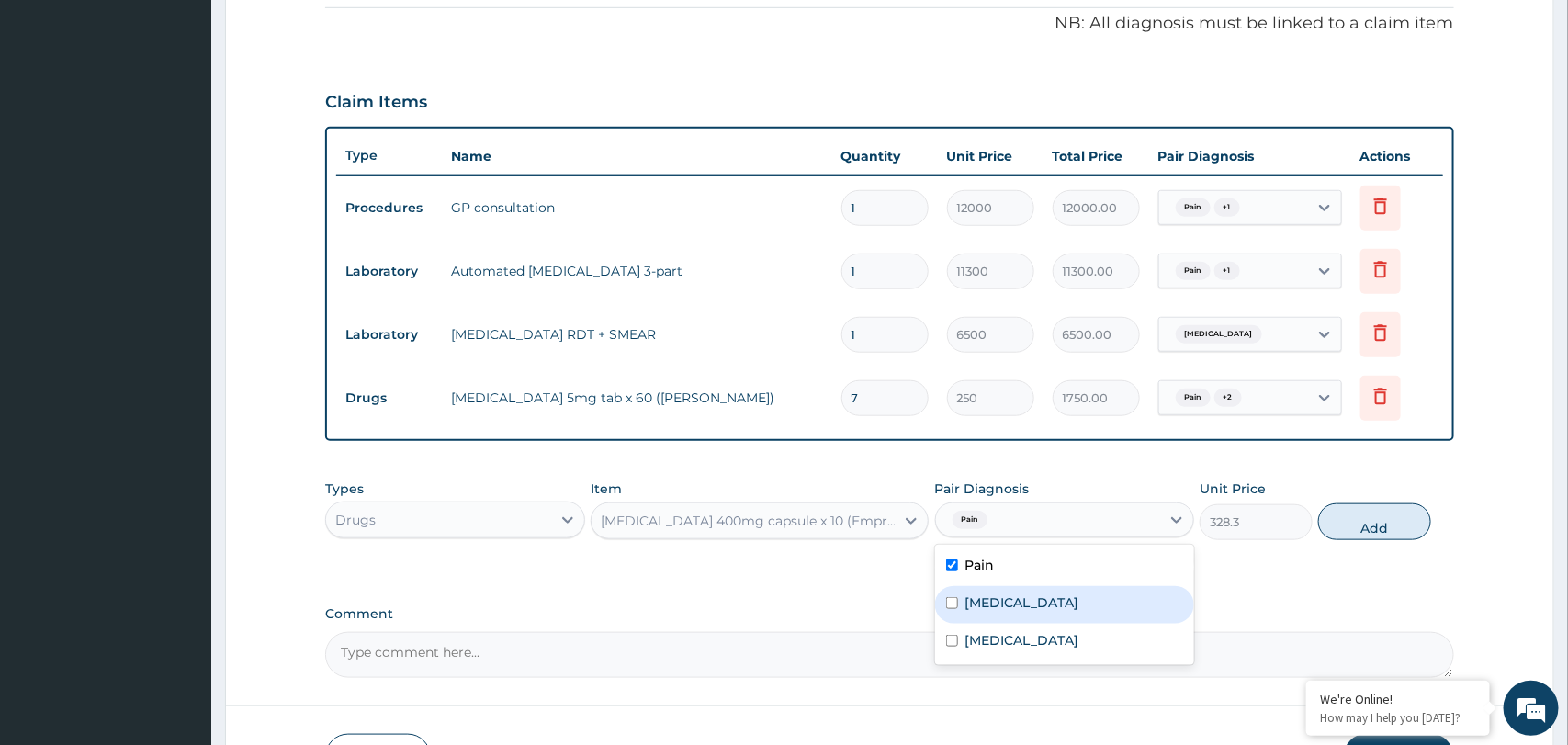
click at [1030, 597] on div "Insomnia" at bounding box center [1065, 604] width 259 height 37
checkbox input "true"
click at [1018, 646] on div "Malaria" at bounding box center [1065, 641] width 259 height 37
checkbox input "true"
click at [1376, 531] on button "Add" at bounding box center [1374, 522] width 113 height 36
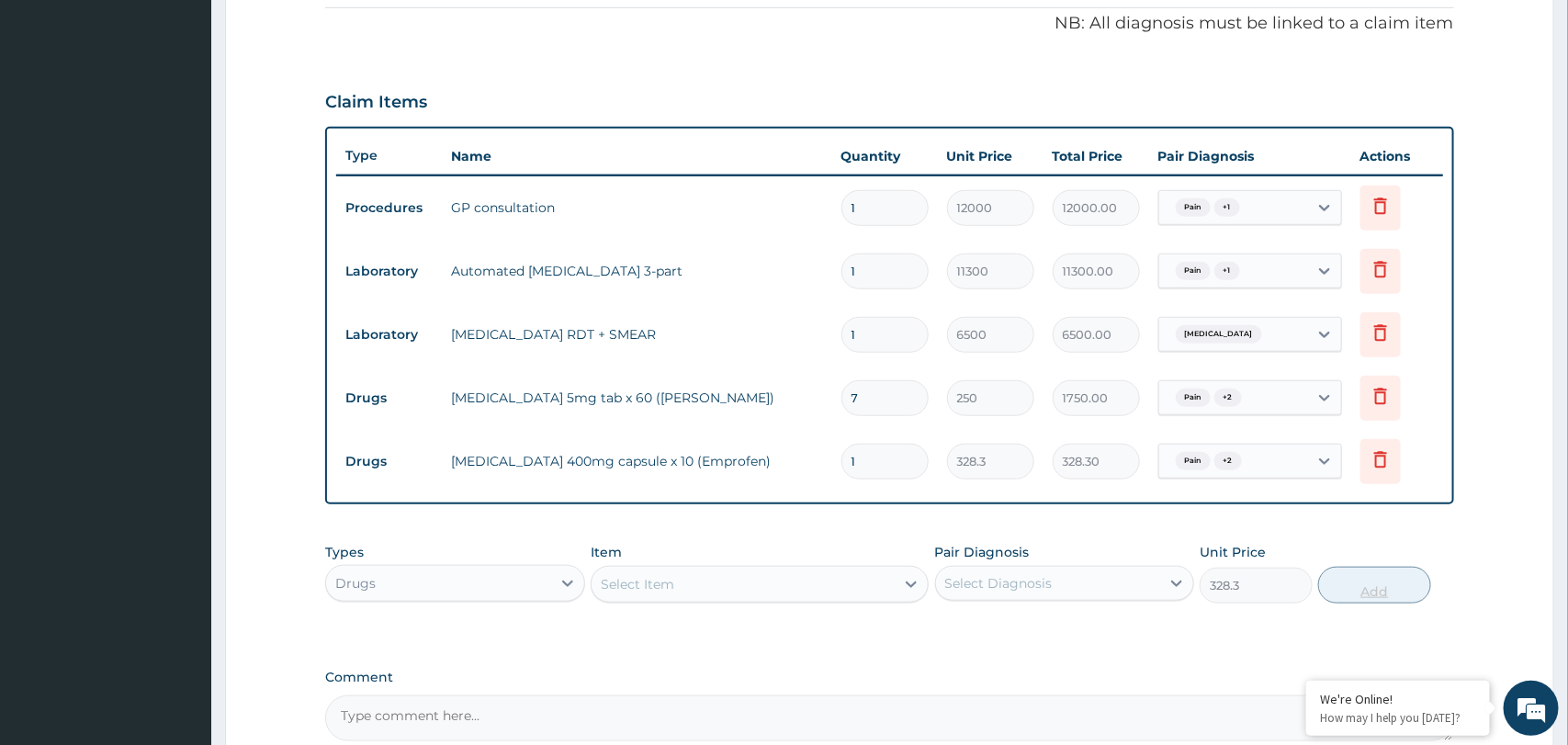
type input "0"
type input "0.00"
type input "8"
type input "2626.40"
type input "8"
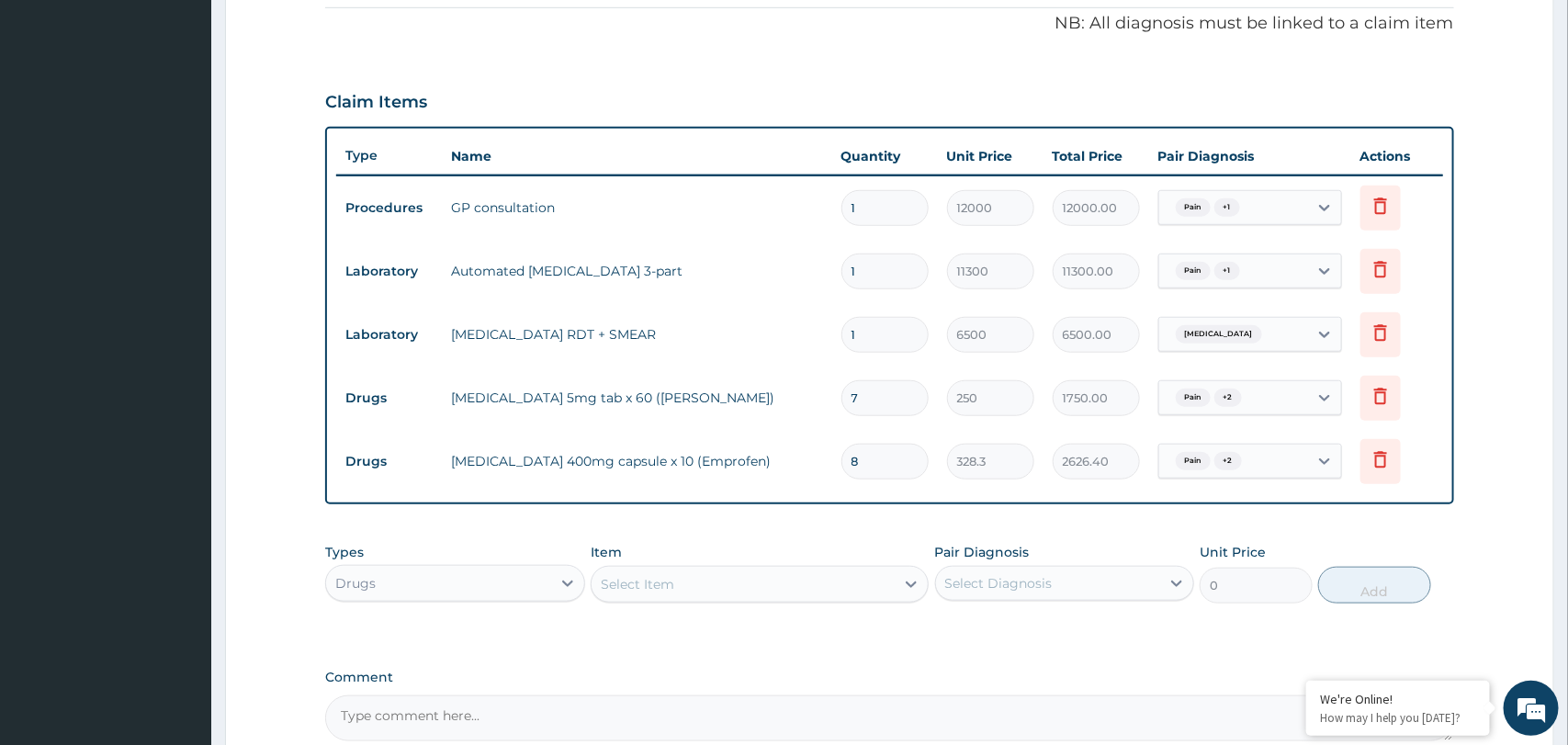
click at [678, 533] on div "Types Drugs Item Select Item Pair Diagnosis Select Diagnosis Unit Price 0 Add" at bounding box center [889, 572] width 1128 height 79
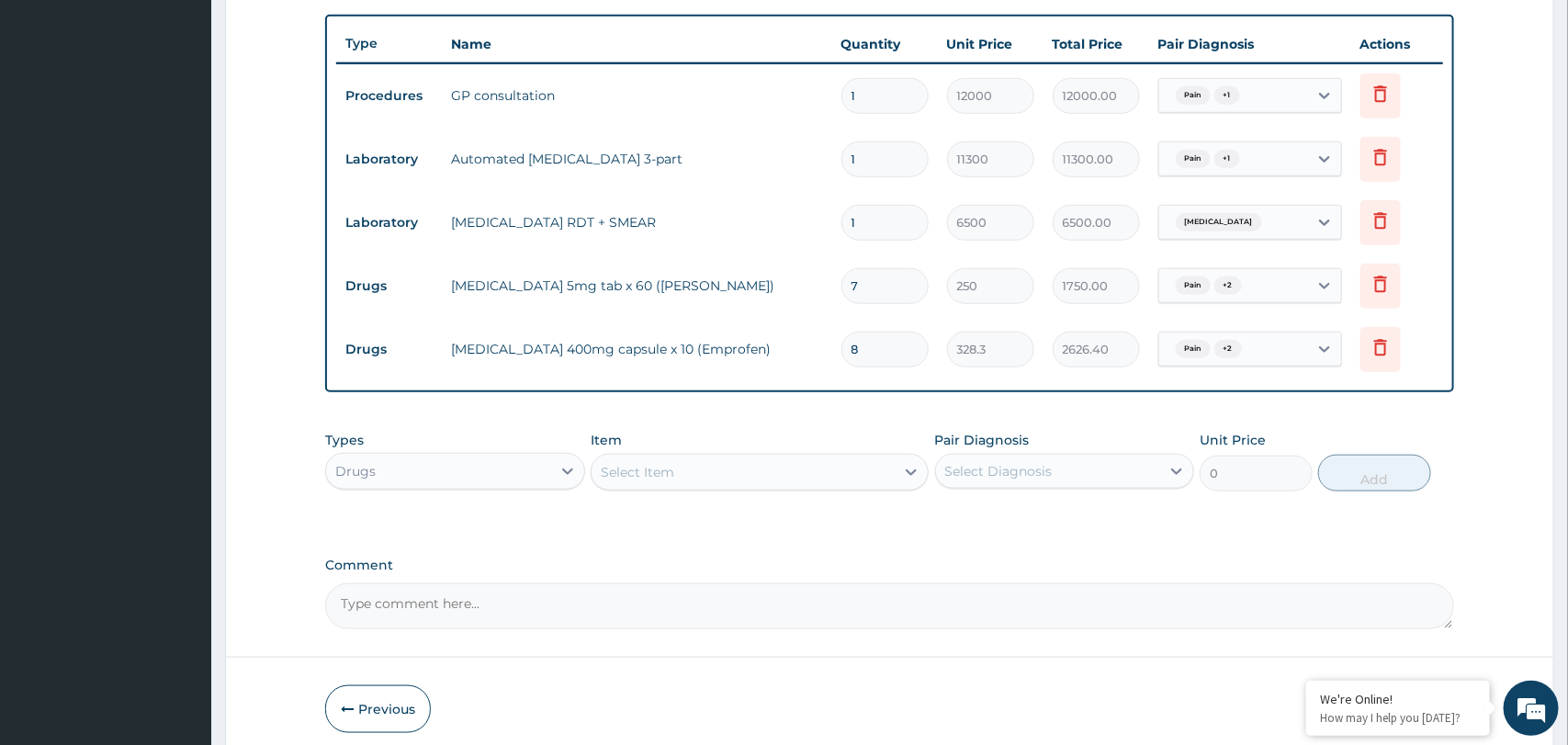
scroll to position [671, 0]
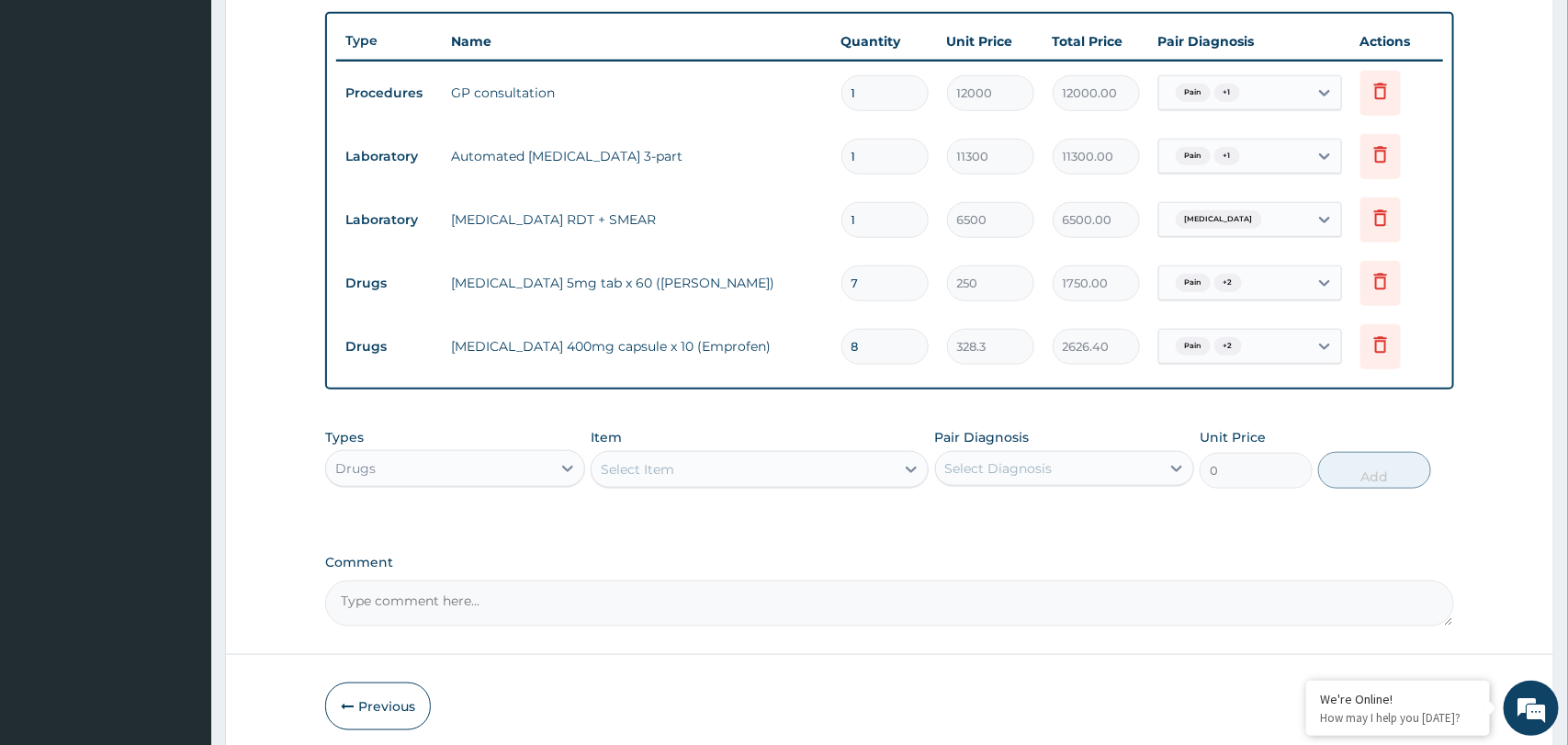
click at [750, 468] on div "Select Item" at bounding box center [743, 469] width 303 height 30
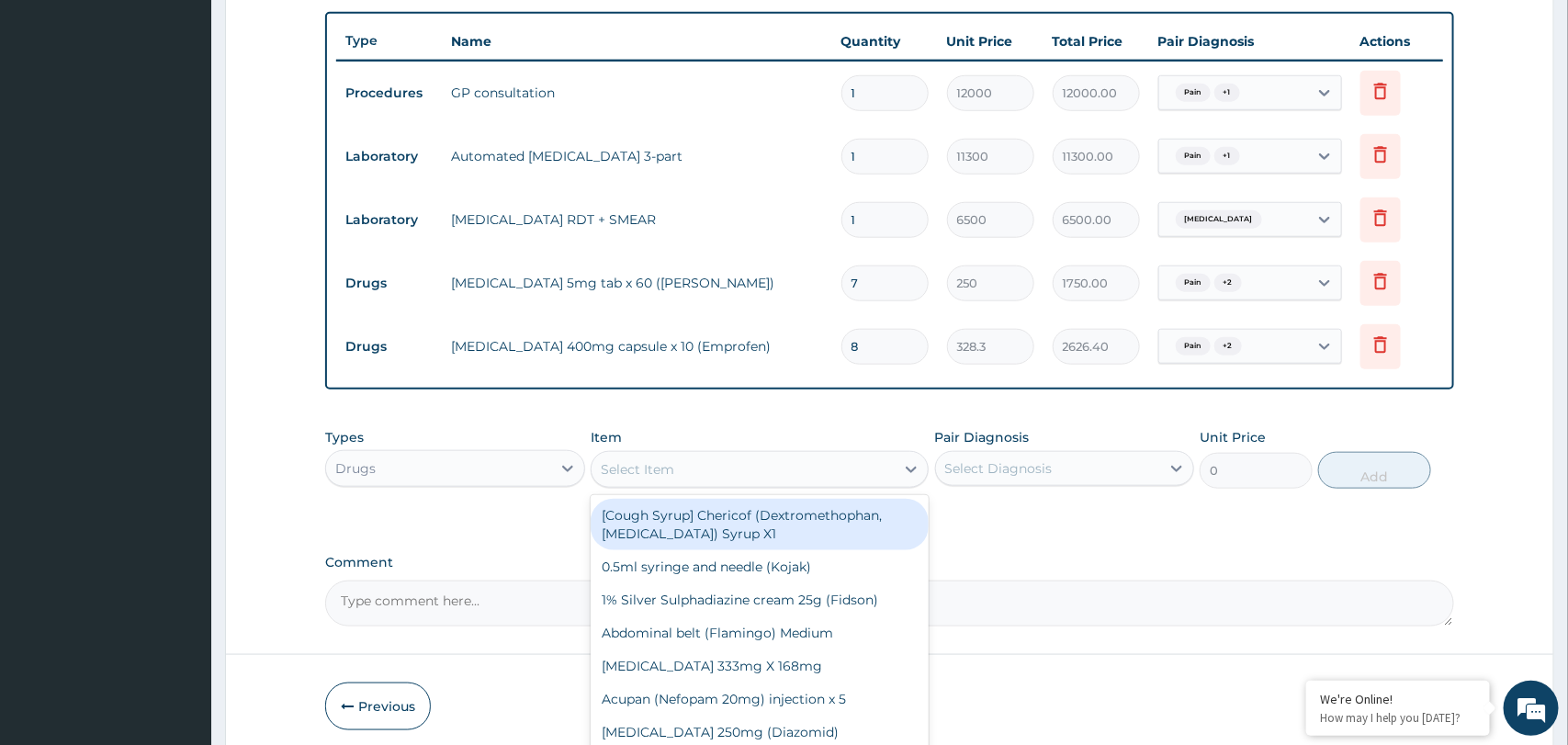
paste input "Emal (Α- Β Arteether 150mg/2ml) Injection x 3"
type input "Emal (Α- Β Arteether 150mg/2ml) Injection x 3"
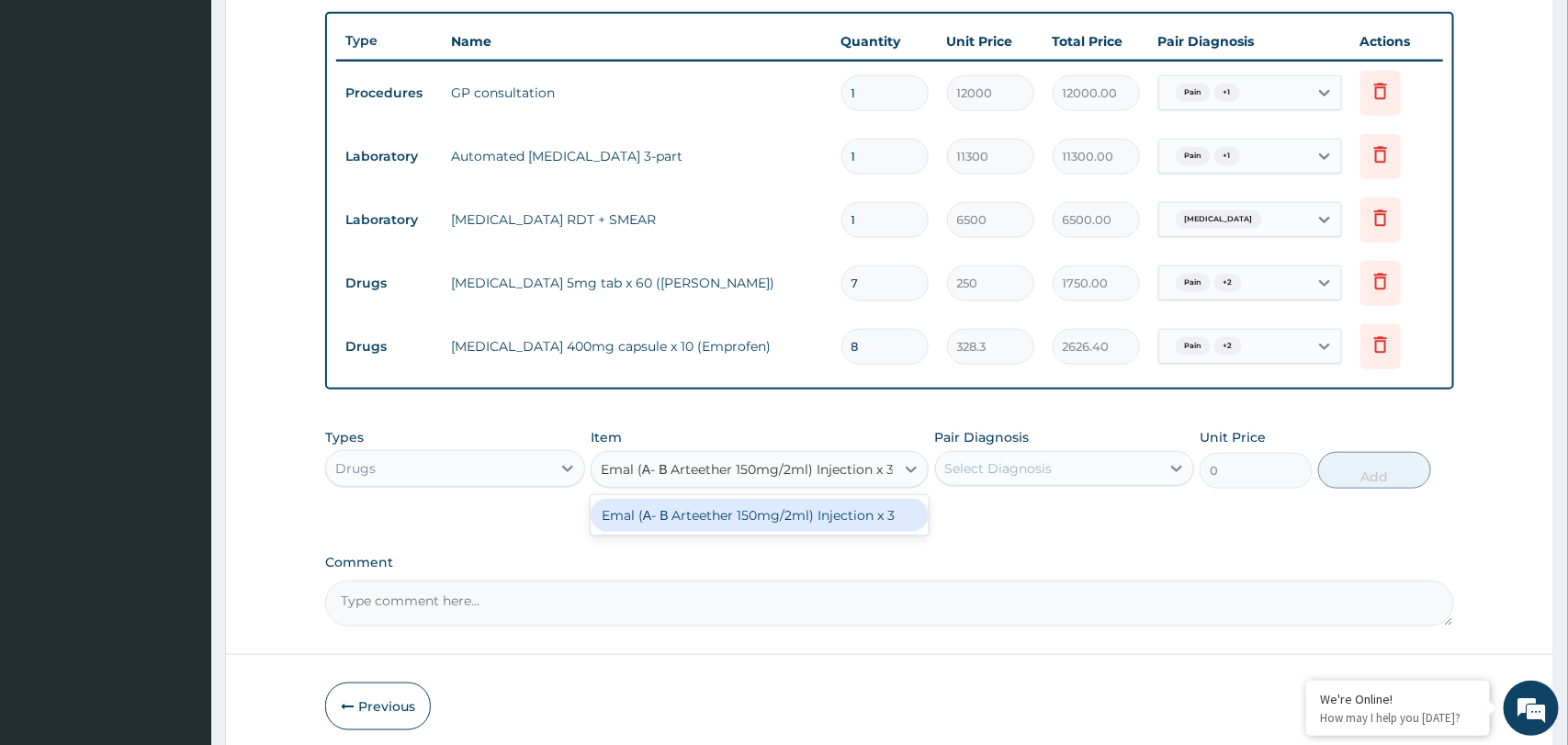
click at [733, 515] on div "Emal (Α- Β Arteether 150mg/2ml) Injection x 3" at bounding box center [760, 515] width 338 height 33
type input "11400"
click at [1016, 472] on div "Select Diagnosis" at bounding box center [998, 468] width 107 height 18
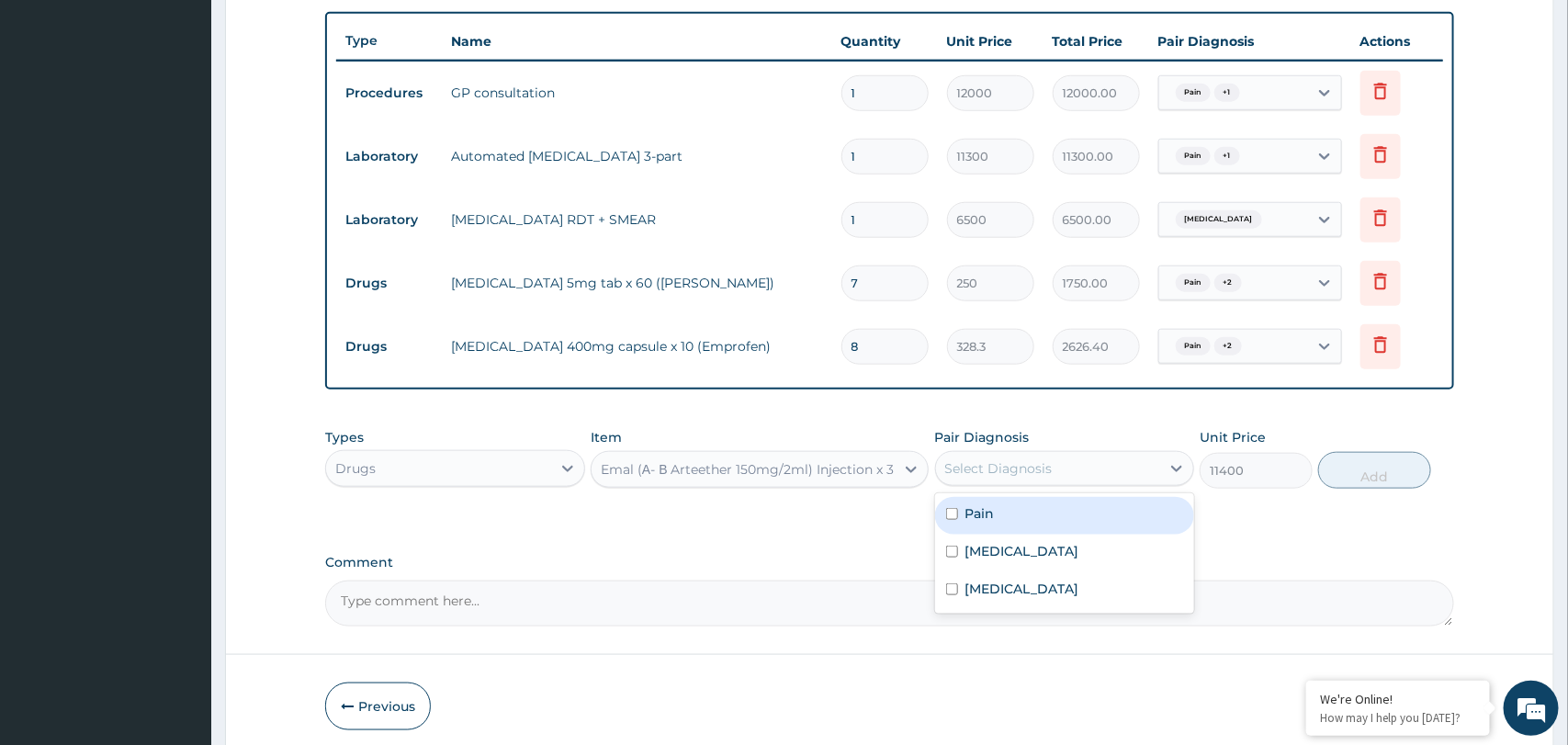
click at [1008, 513] on div "Pain" at bounding box center [1065, 515] width 259 height 37
checkbox input "true"
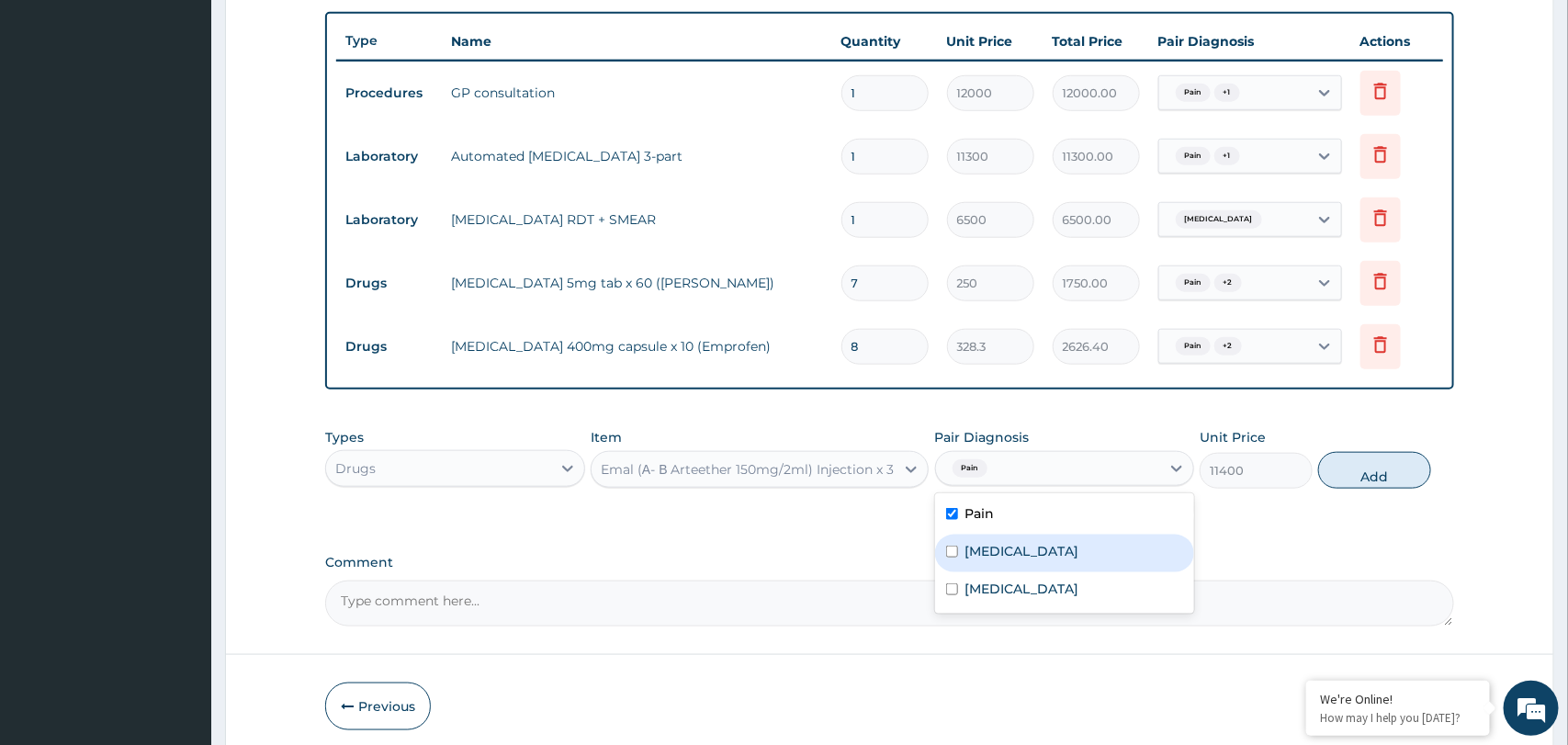
click at [999, 548] on label "Insomnia" at bounding box center [1021, 550] width 114 height 18
checkbox input "true"
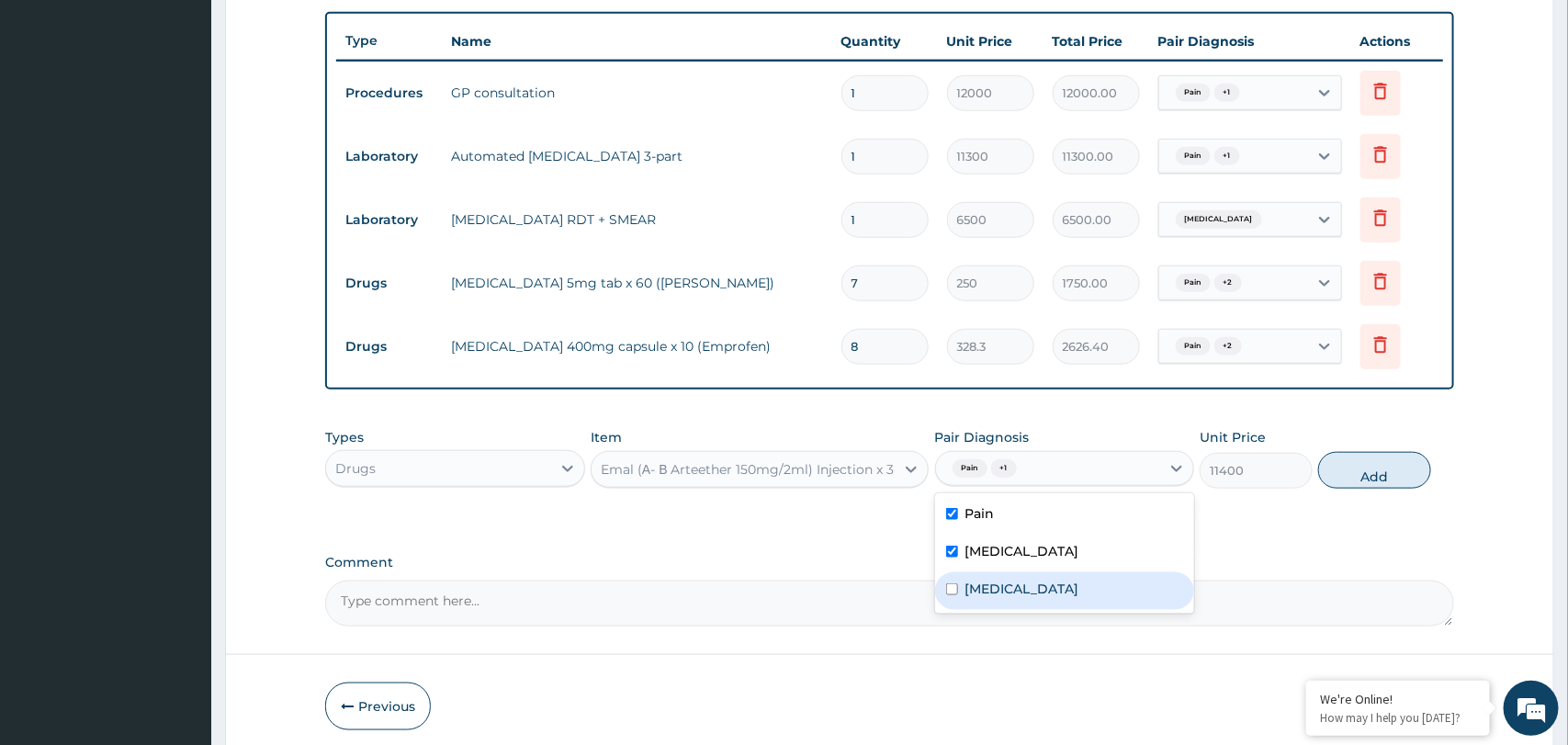
click at [1001, 587] on label "Malaria" at bounding box center [1021, 588] width 114 height 18
checkbox input "true"
click at [1359, 476] on button "Add" at bounding box center [1374, 470] width 113 height 36
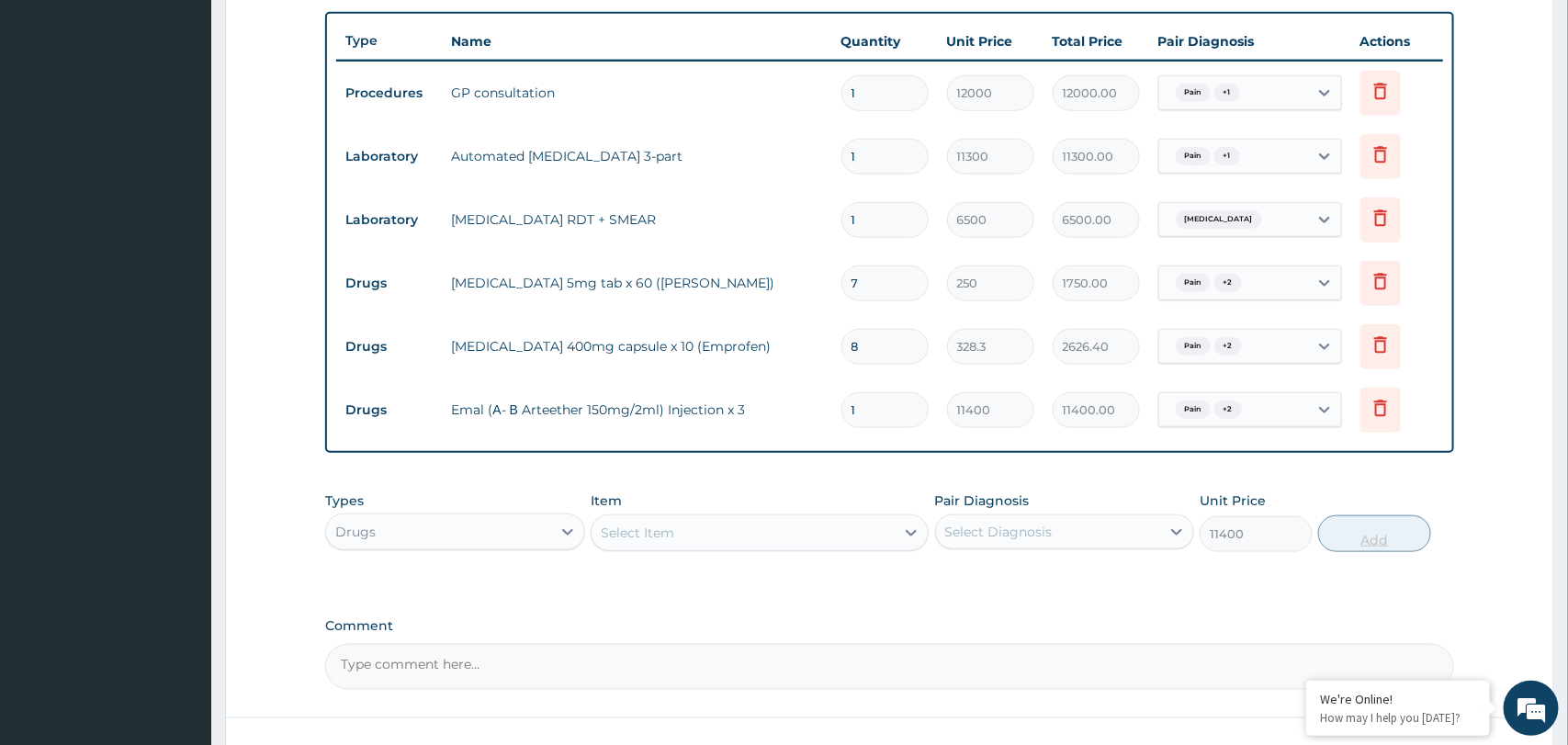
type input "0"
type input "0.00"
type input "6"
type input "68400.00"
type input "6"
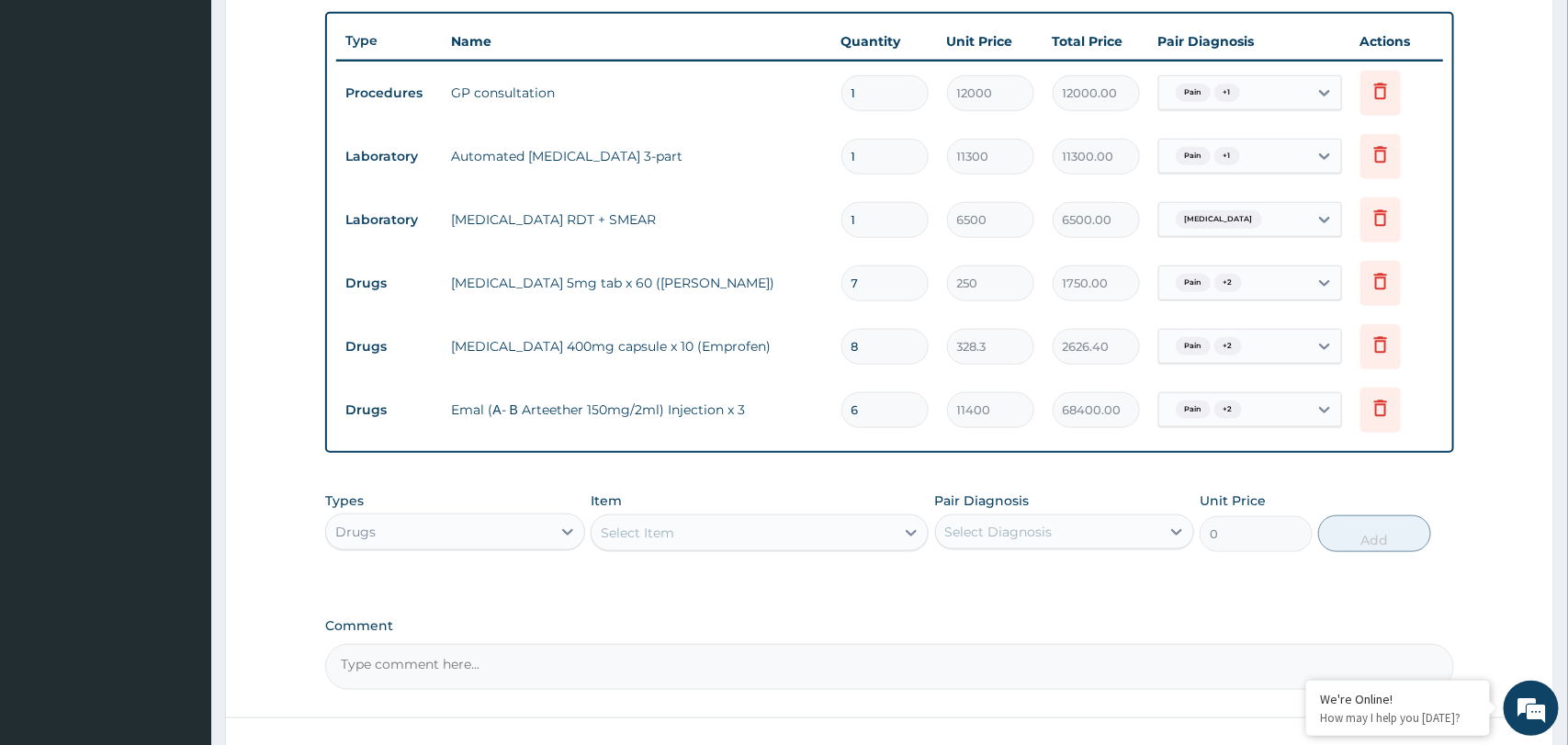
click at [733, 537] on div "Select Item" at bounding box center [743, 532] width 303 height 30
paste input "Artemether/lumenfantrine cap 80/480mg (Amatem softgel) x 6"
type input "Artemether/lumenfantrine cap 80/480mg (Amatem softgel) x 6"
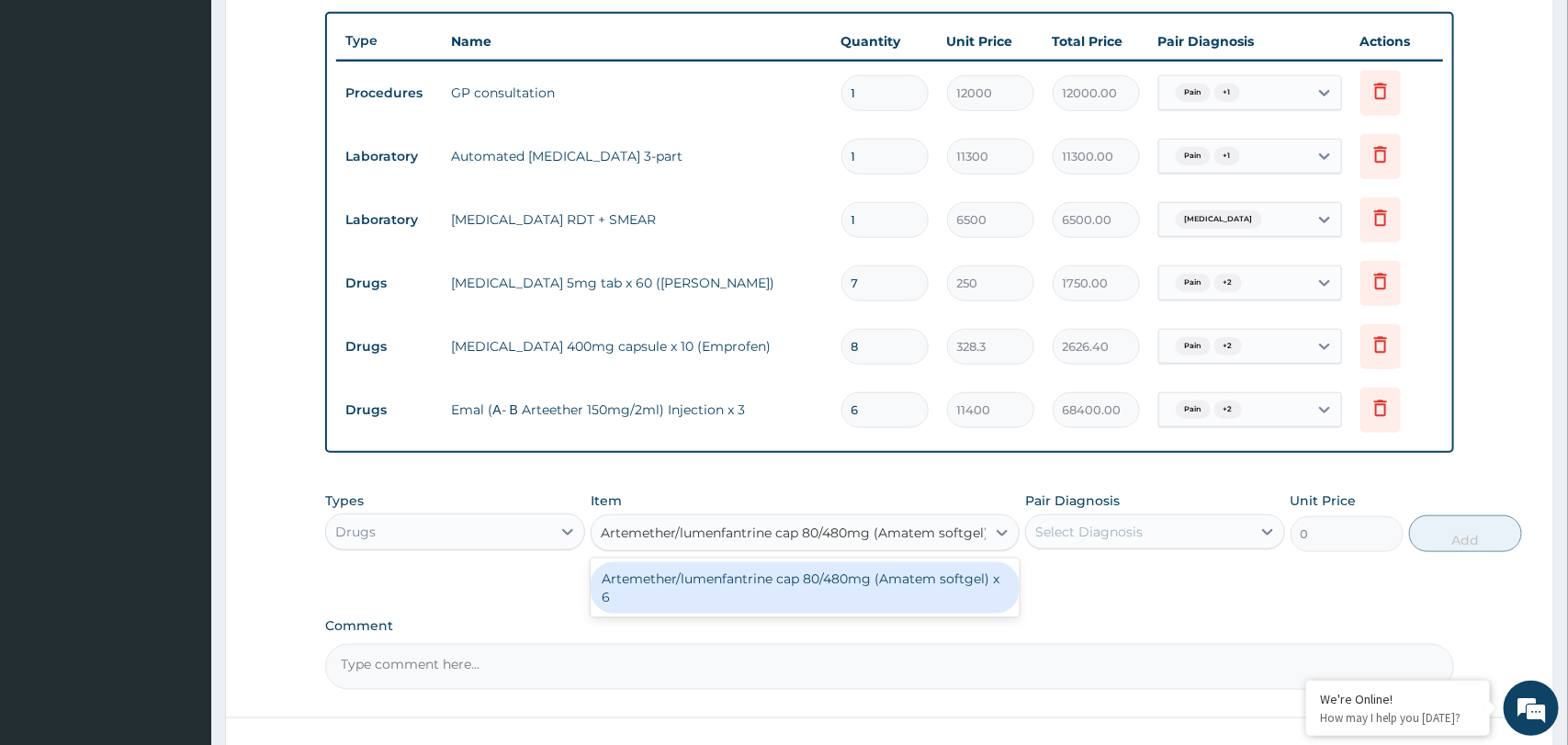
scroll to position [0, 23]
click at [734, 580] on div "Artemether/lumenfantrine cap 80/480mg (Amatem softgel) x 6" at bounding box center [805, 588] width 429 height 52
type input "1256.93"
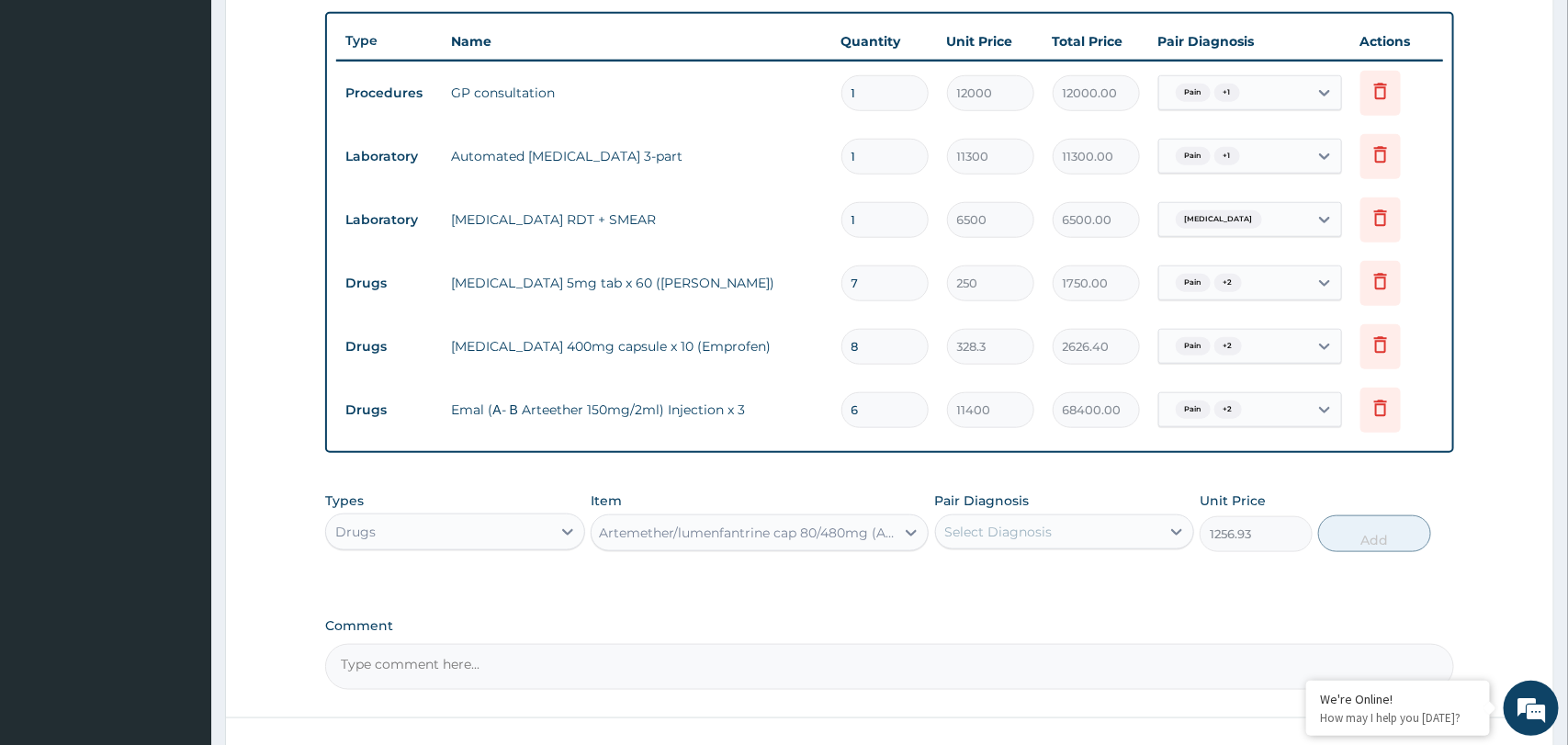
scroll to position [0, 2]
click at [1064, 531] on div "Select Diagnosis" at bounding box center [1048, 531] width 224 height 30
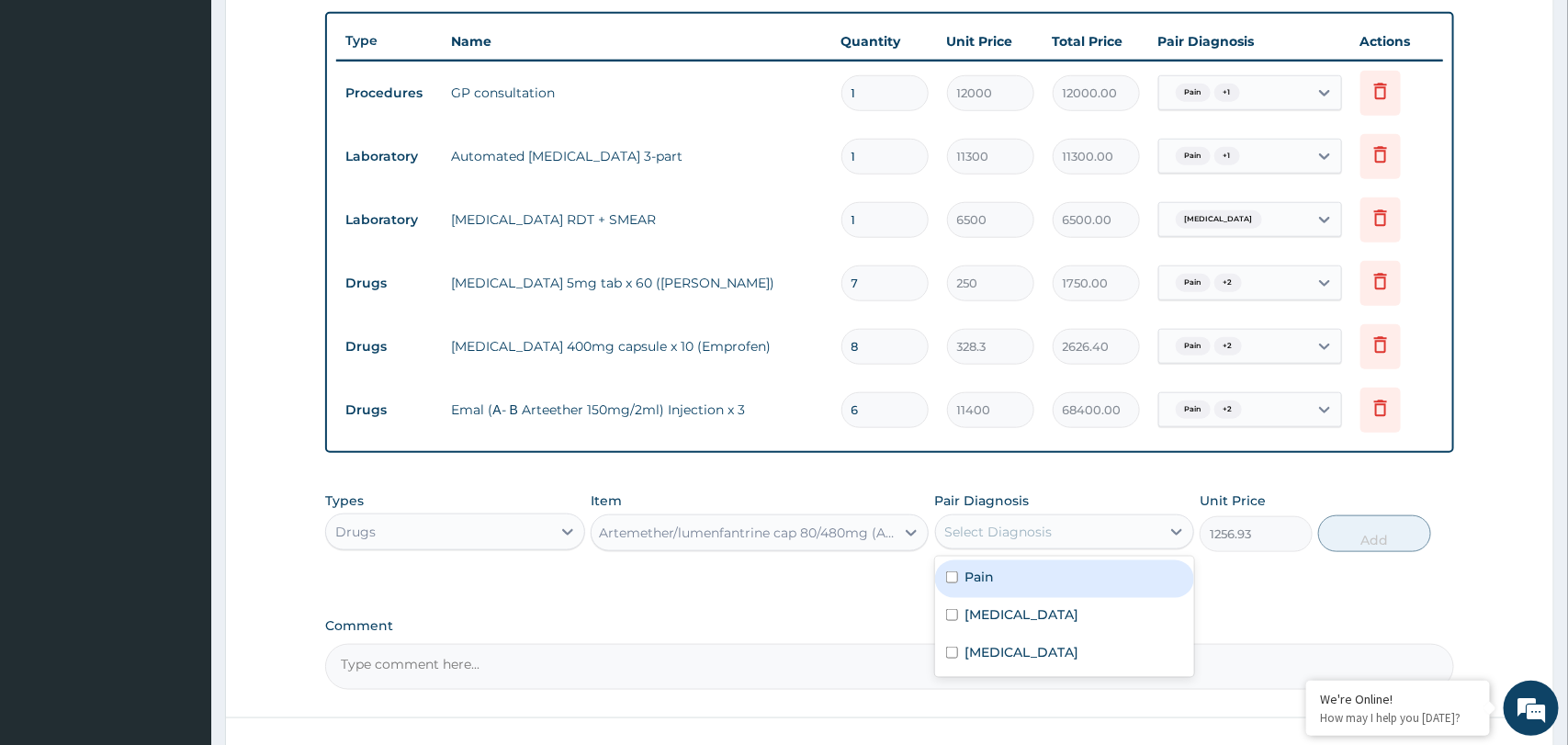
click at [1047, 585] on div "Pain" at bounding box center [1065, 578] width 259 height 37
checkbox input "true"
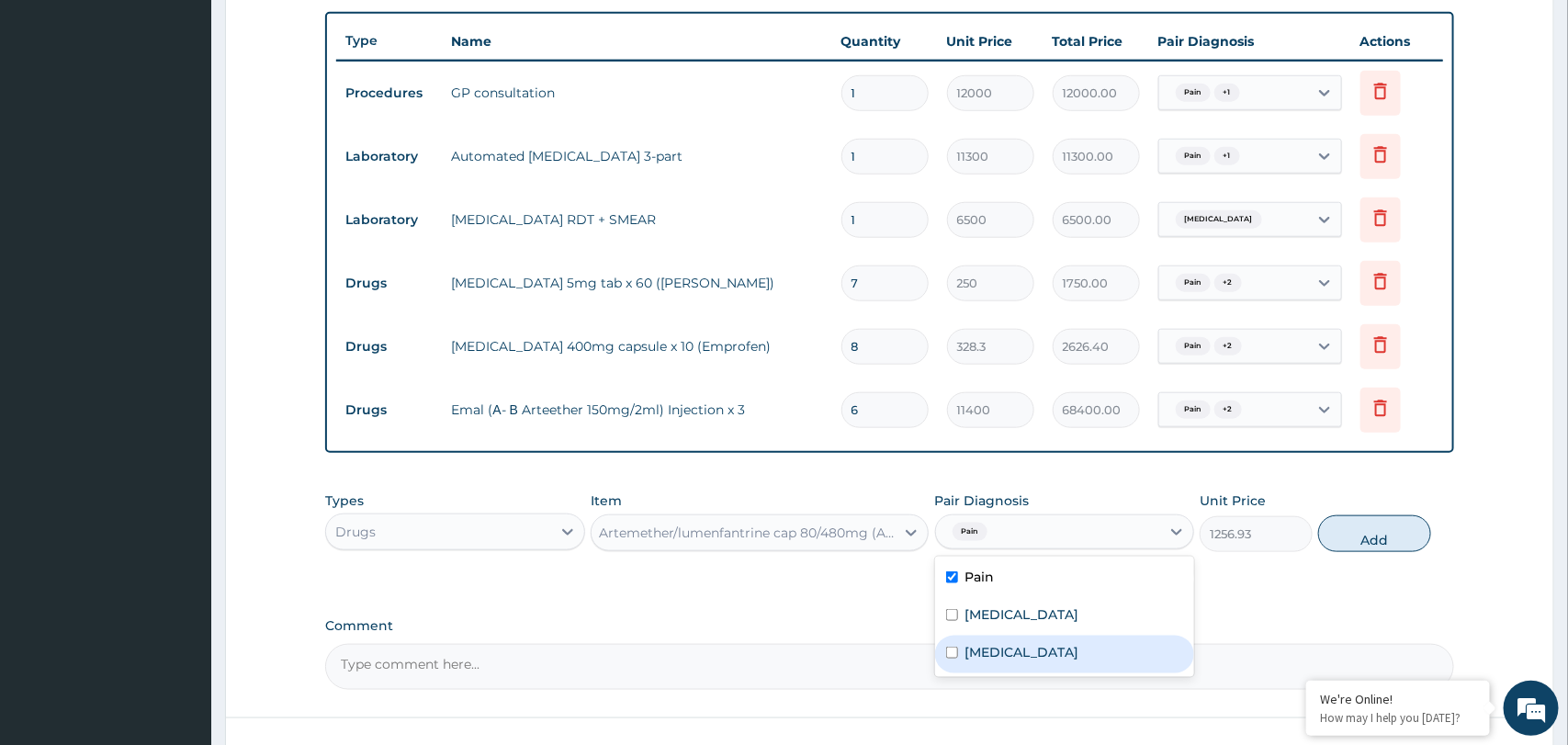
click at [1016, 640] on div "Malaria" at bounding box center [1065, 654] width 259 height 37
checkbox input "true"
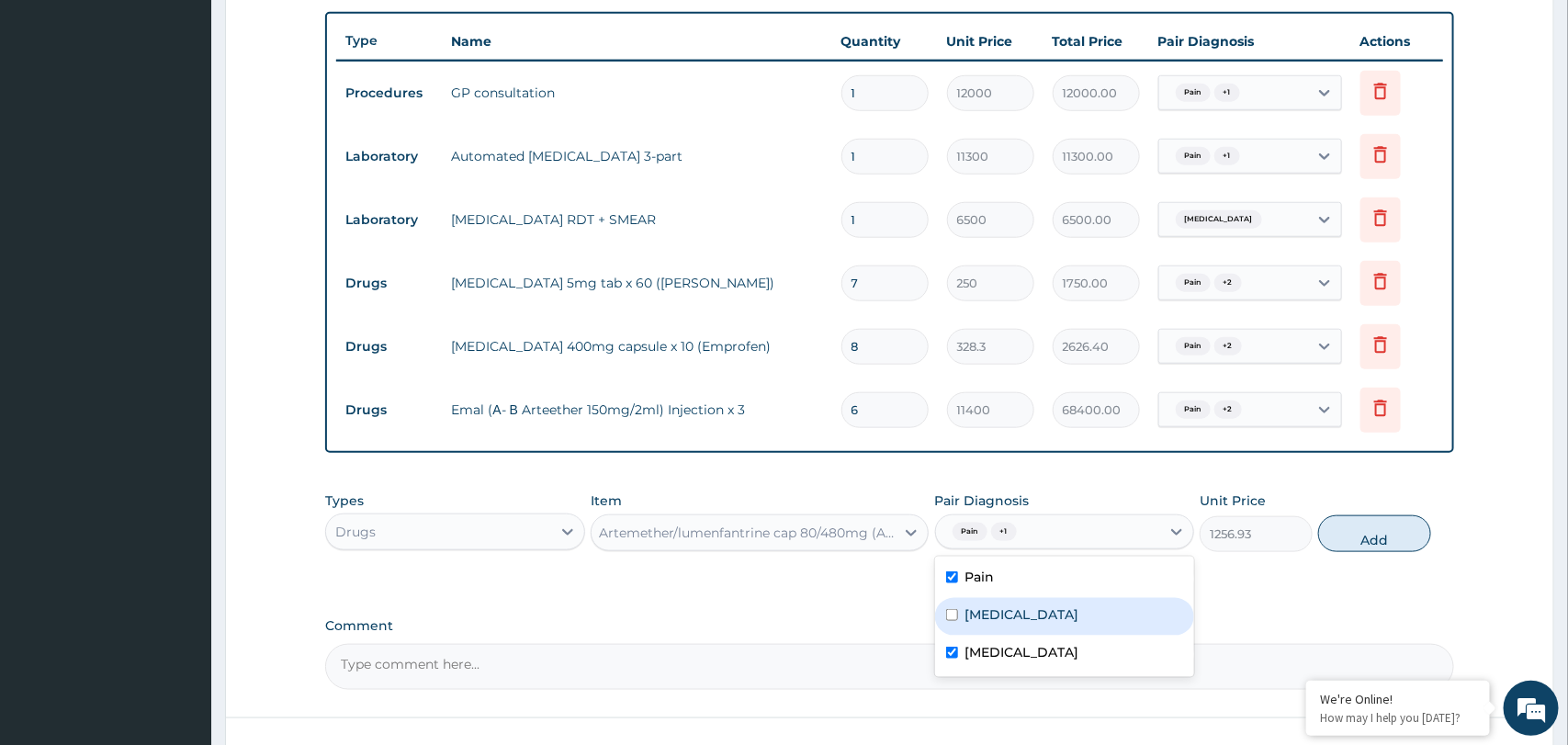
click at [1030, 611] on div "Insomnia" at bounding box center [1065, 616] width 259 height 37
checkbox input "true"
click at [1358, 540] on button "Add" at bounding box center [1374, 533] width 113 height 36
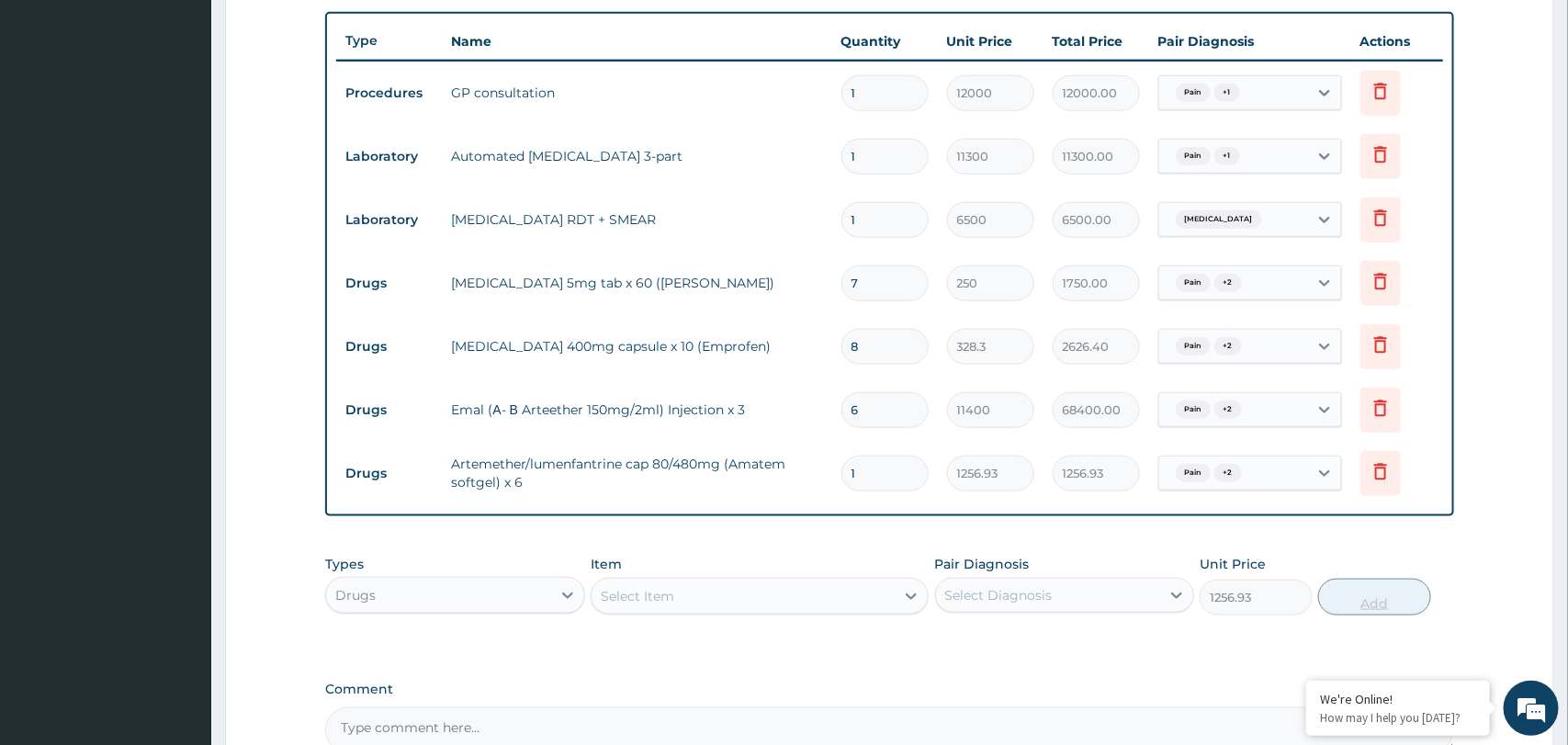
type input "0"
type input "0.00"
type input "6"
type input "7541.58"
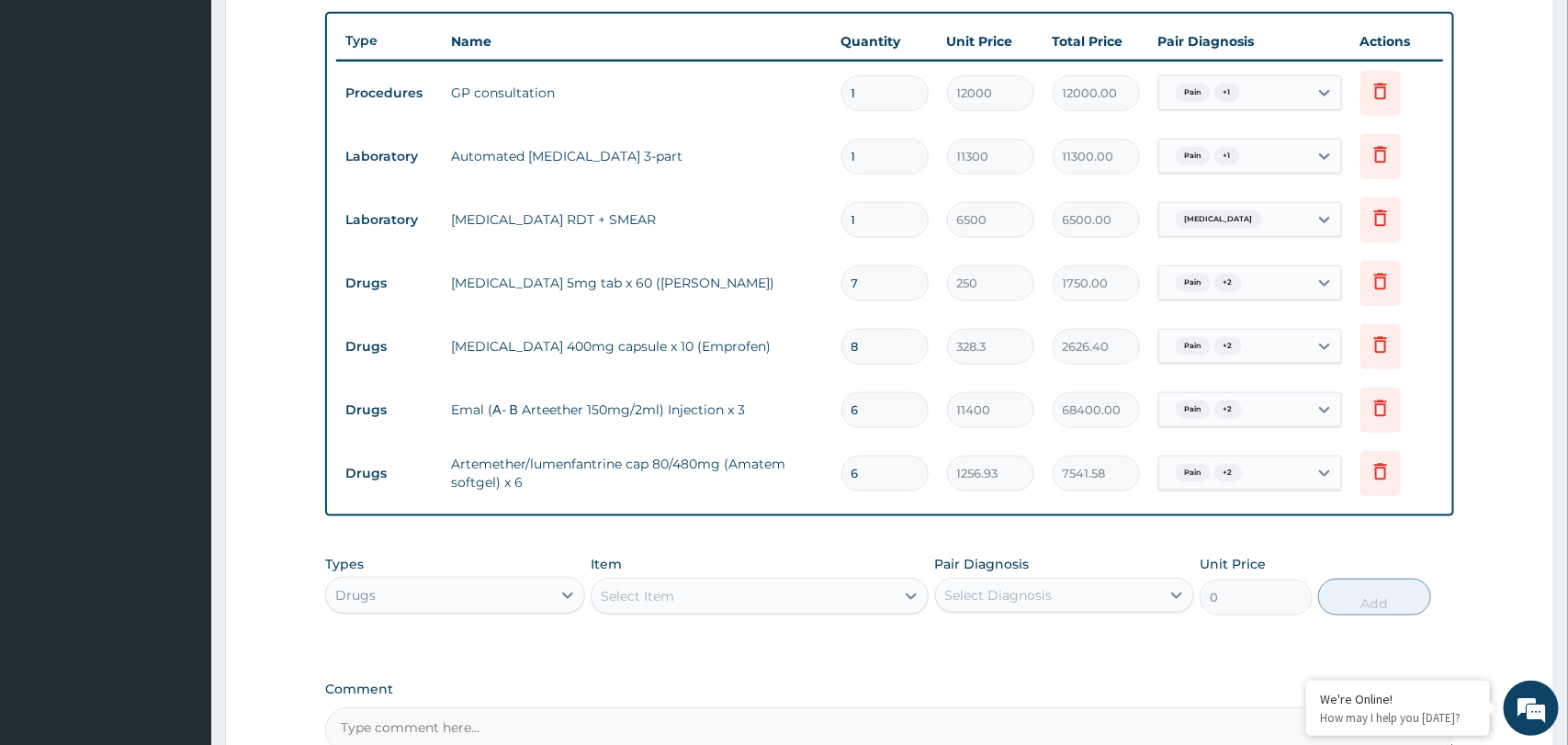
paste input "7523"
type input "67523"
type input "84871684.39"
type input "6752"
type input "8486791.36"
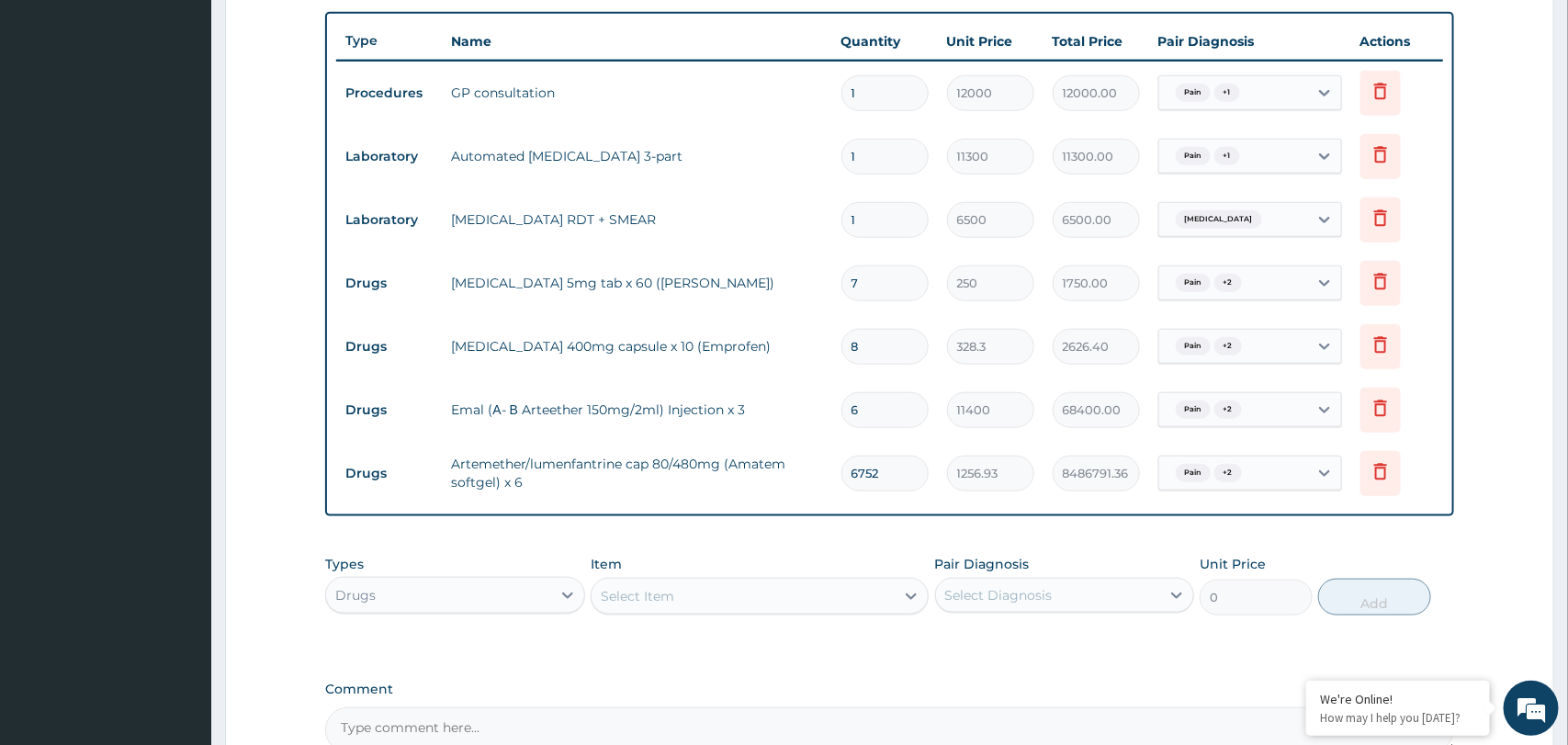
type input "675"
type input "848427.75"
type input "67"
type input "84214.31"
type input "6"
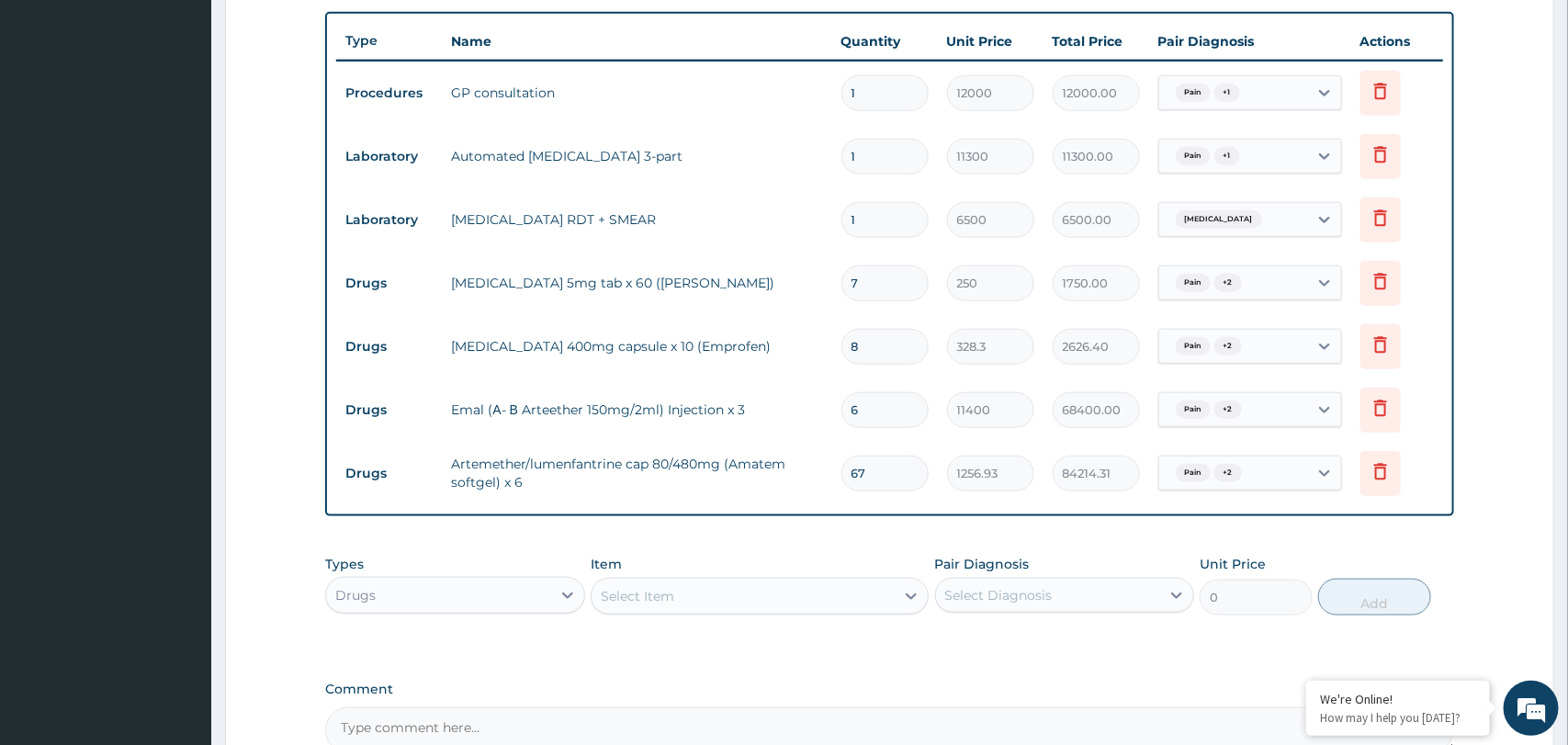
type input "7541.58"
click at [785, 613] on div "Select Item" at bounding box center [760, 595] width 338 height 36
click at [770, 593] on div "Select Item" at bounding box center [743, 595] width 303 height 30
paste input "Emal (Α- Β Arteether 75mg/2ml) Injection x 3"
type input "Emal (Α- Β Arteether 75mg/2ml) Injection x 3"
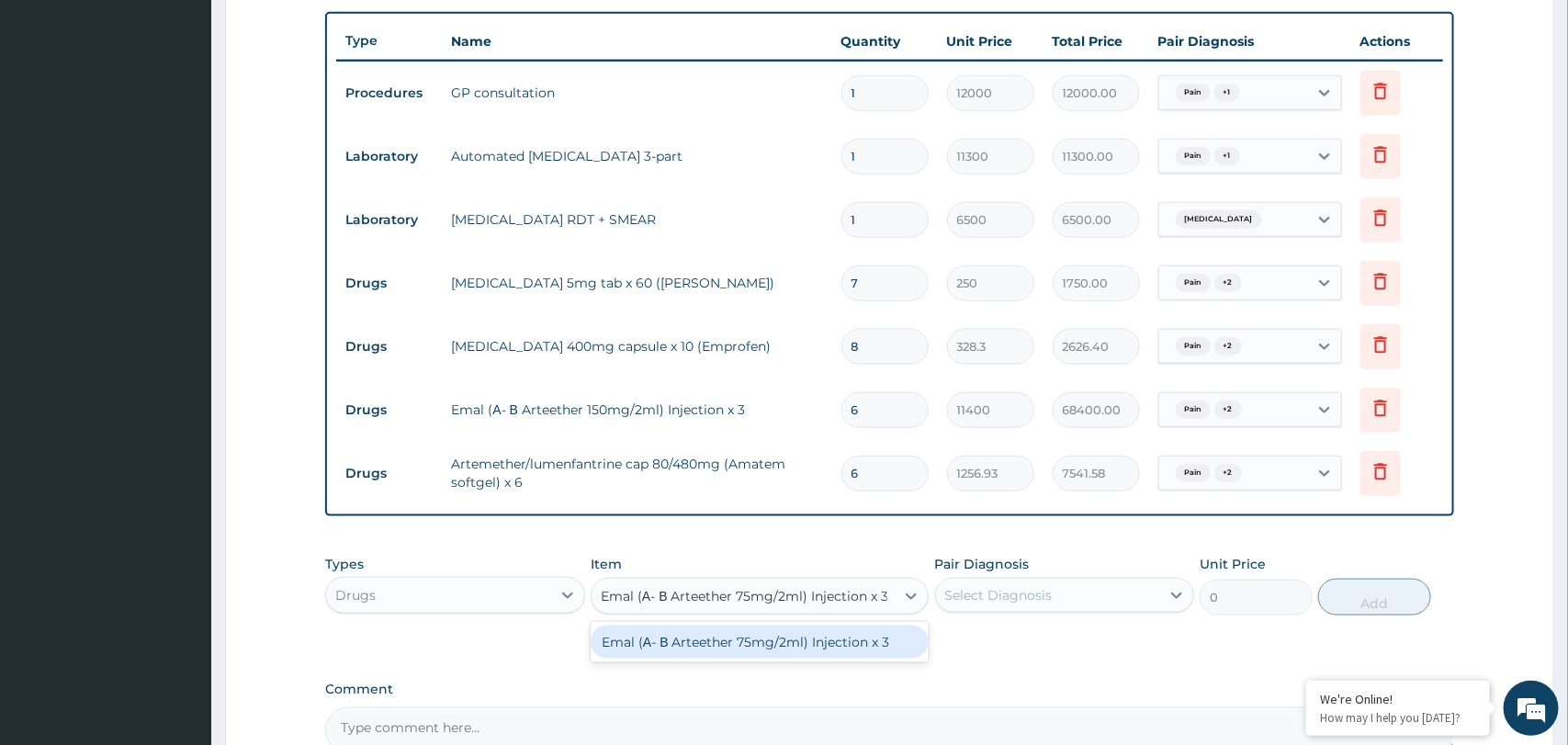
click at [698, 640] on div "Emal (Α- Β Arteether 75mg/2ml) Injection x 3" at bounding box center [760, 641] width 338 height 33
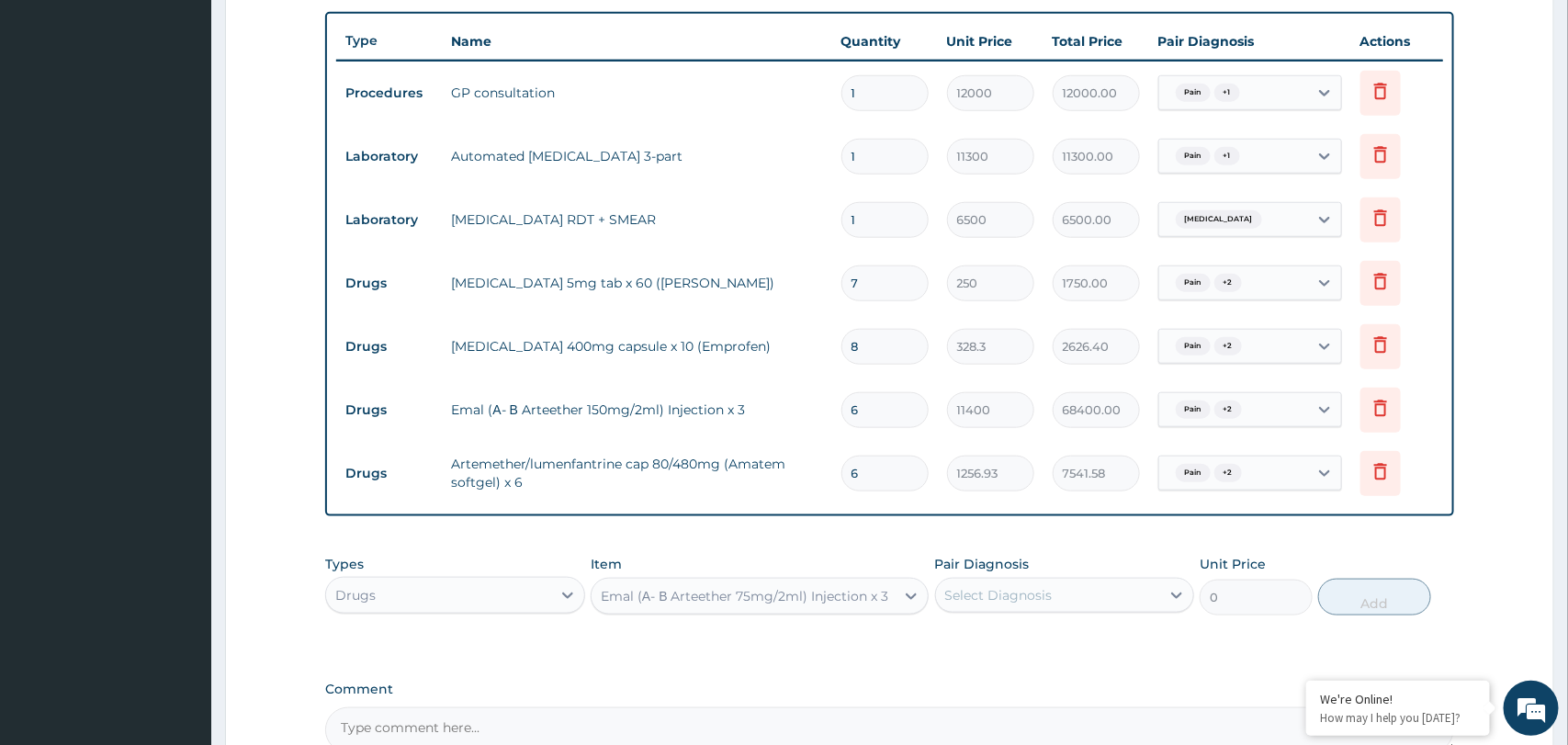
type input "7800"
click at [1069, 591] on div "Select Diagnosis" at bounding box center [1048, 594] width 224 height 30
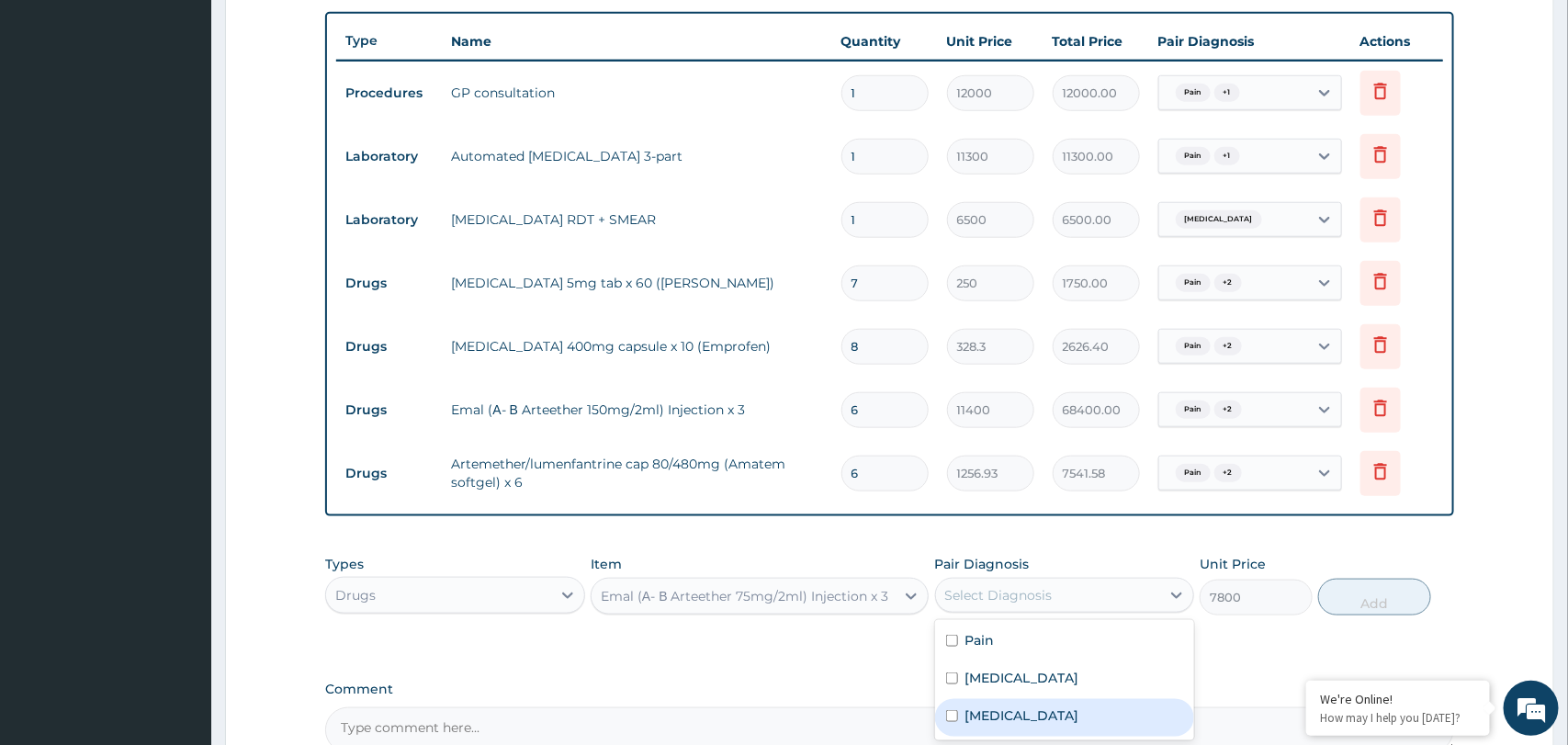
click at [1009, 705] on div "Malaria" at bounding box center [1065, 717] width 259 height 37
checkbox input "true"
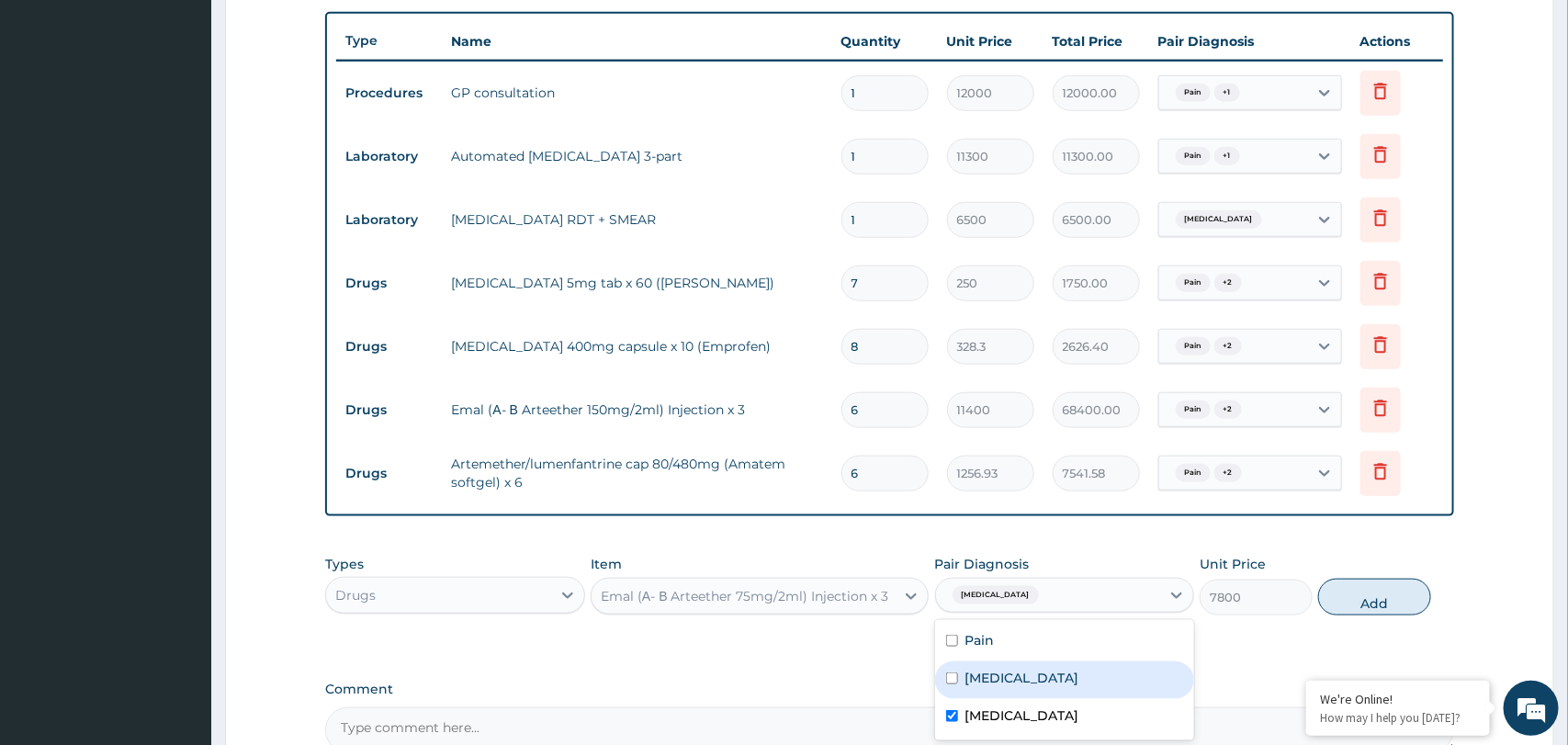
click at [1015, 681] on label "Insomnia" at bounding box center [1021, 677] width 114 height 18
checkbox input "true"
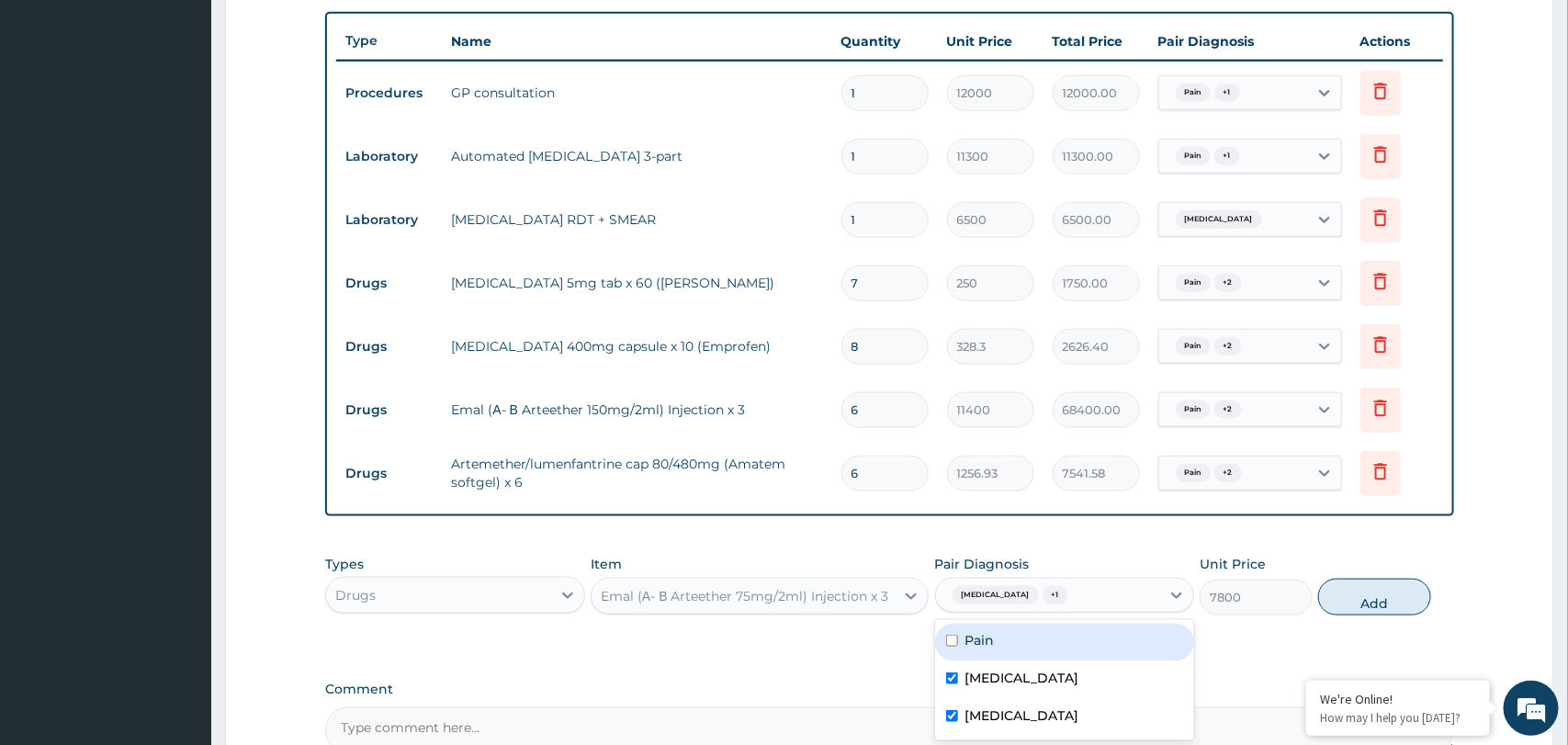
click at [1015, 647] on div "Pain" at bounding box center [1065, 641] width 259 height 37
checkbox input "true"
click at [1370, 606] on button "Add" at bounding box center [1374, 596] width 113 height 36
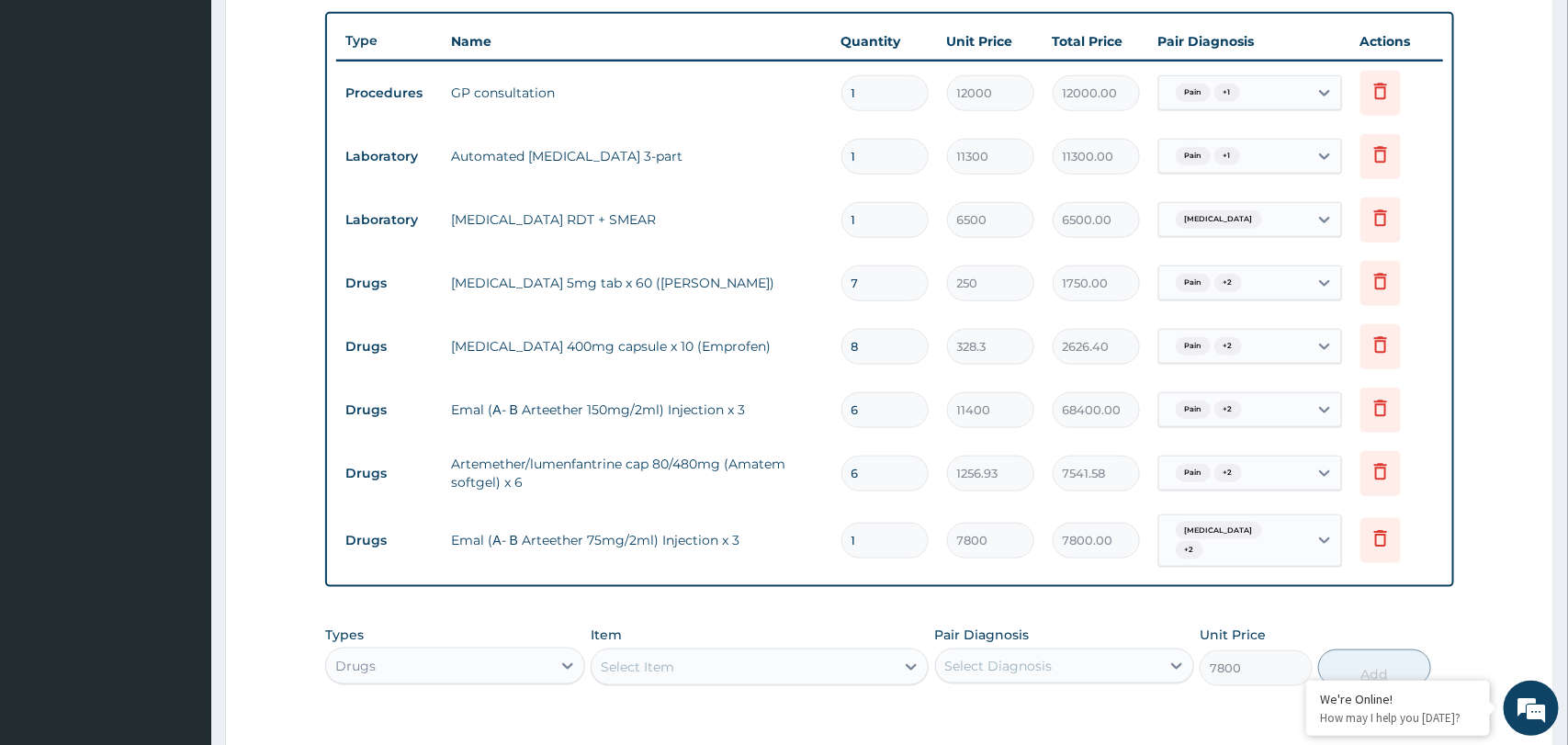
type input "0"
type input "0.00"
type input "3"
type input "23400.00"
type input "3"
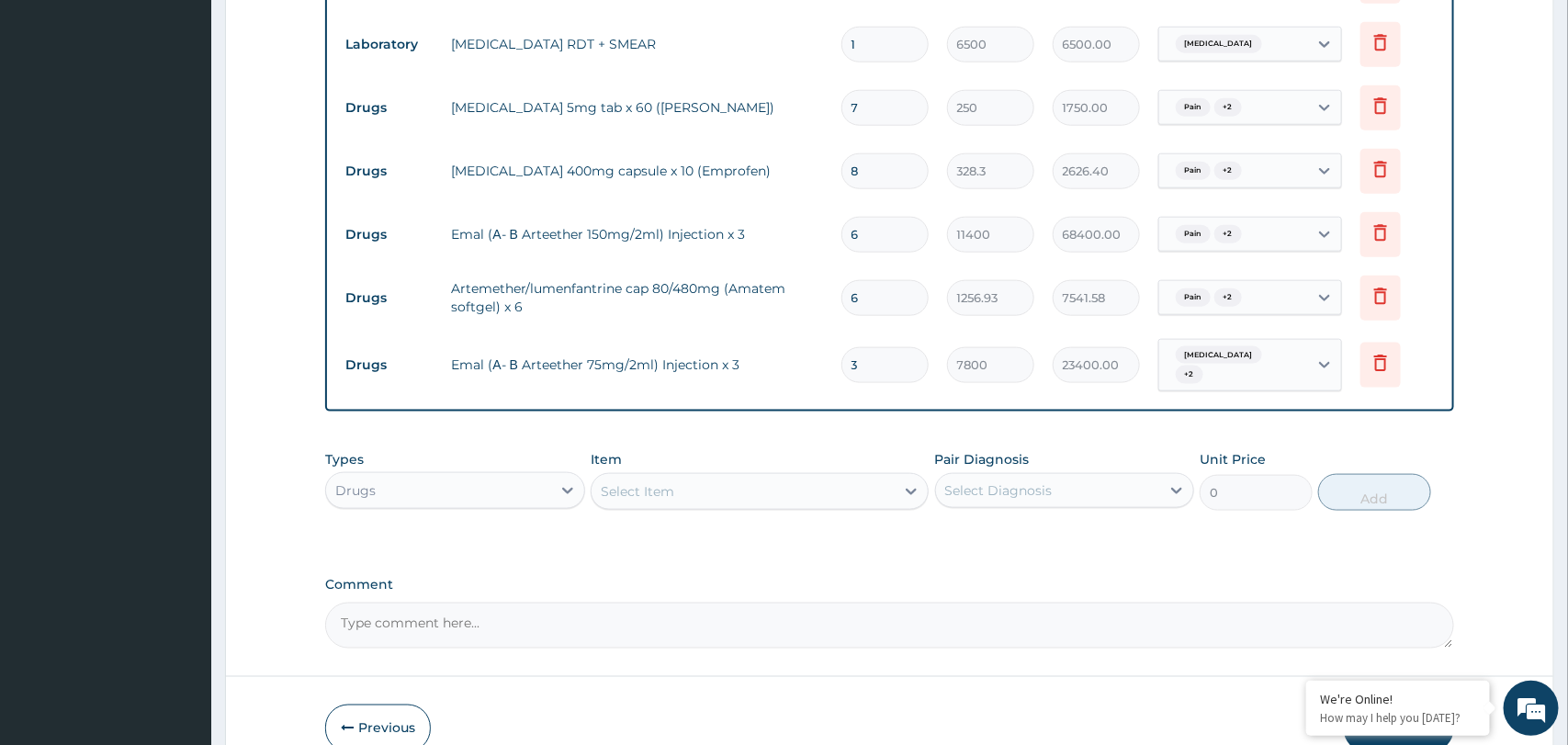
scroll to position [937, 0]
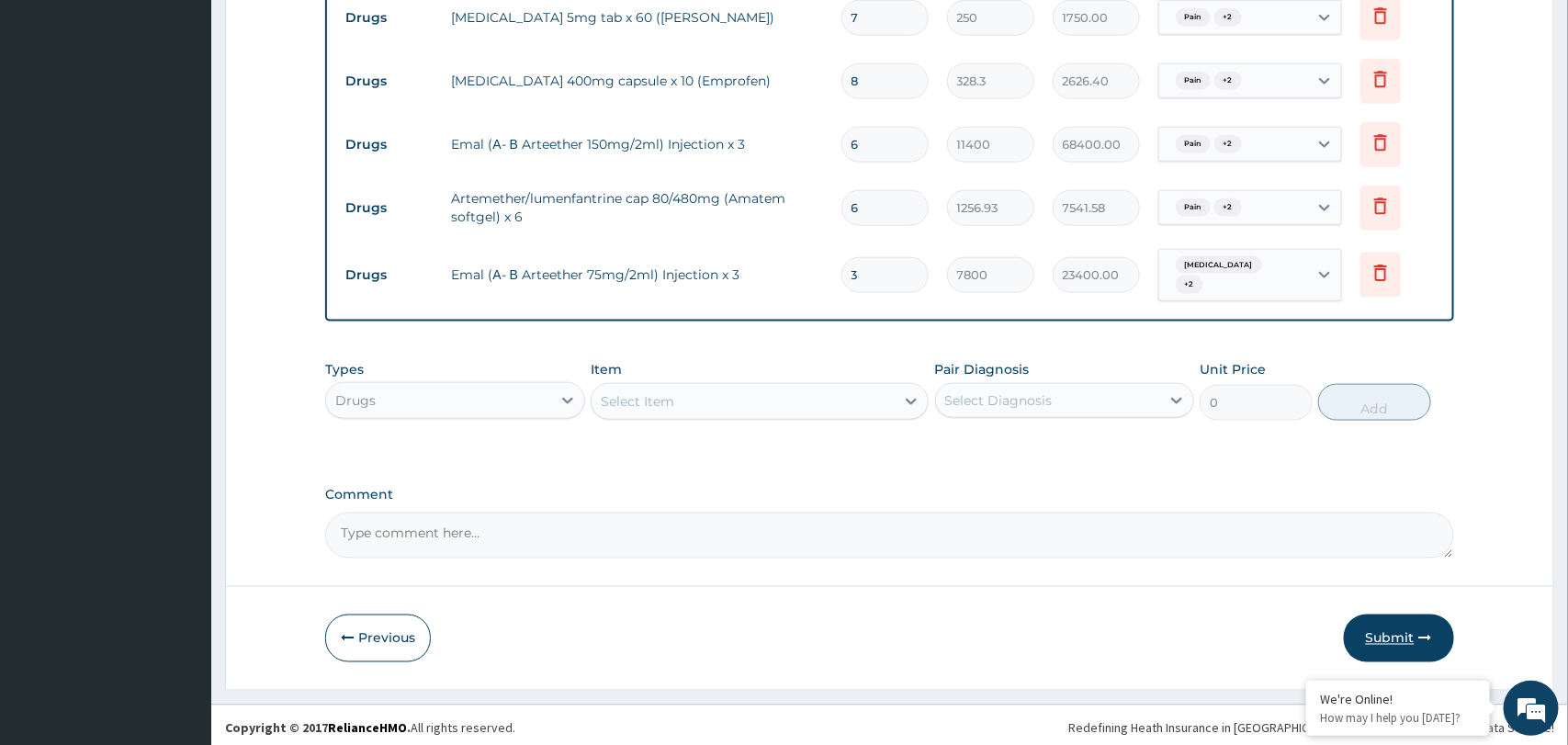
click at [1377, 635] on button "Submit" at bounding box center [1398, 639] width 110 height 48
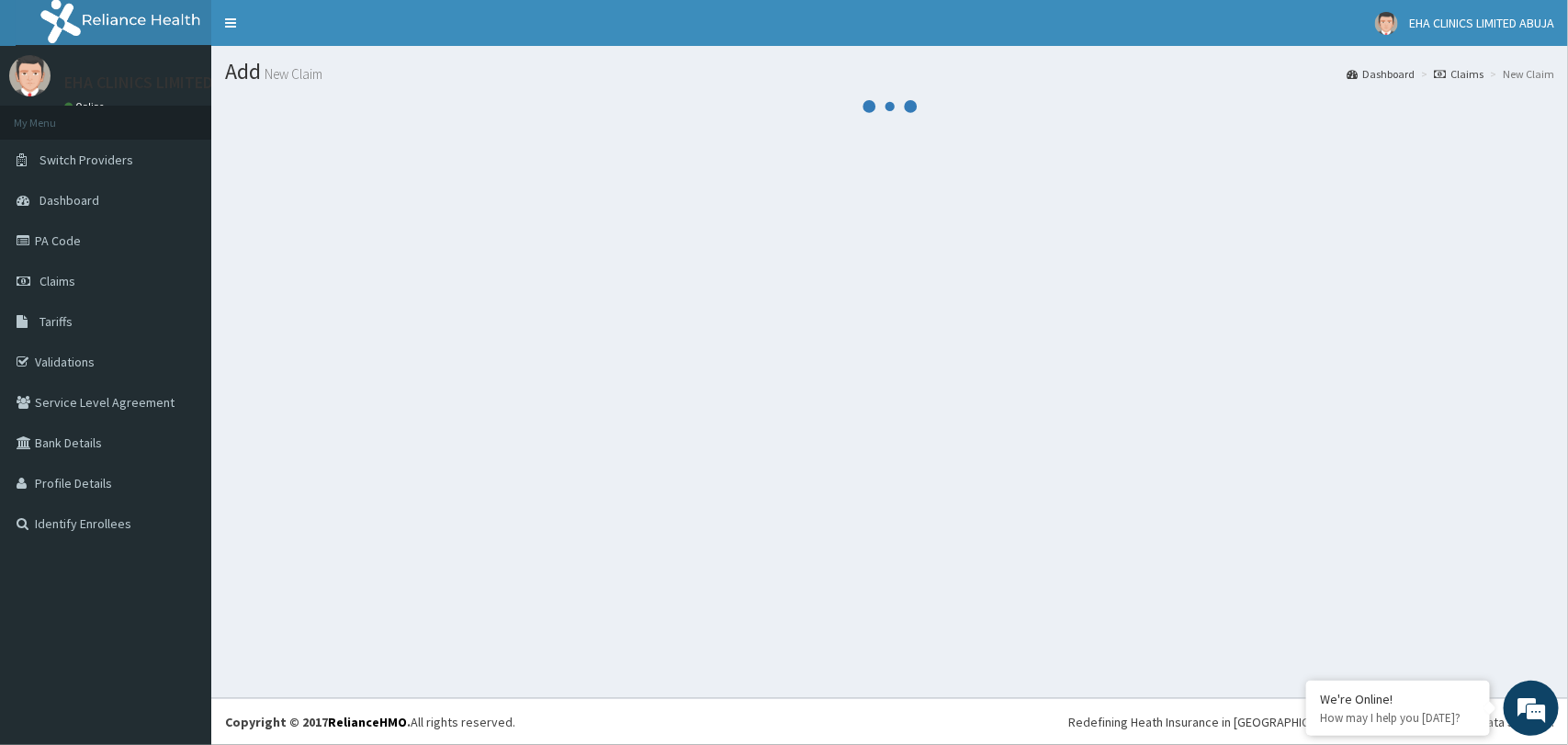
scroll to position [0, 0]
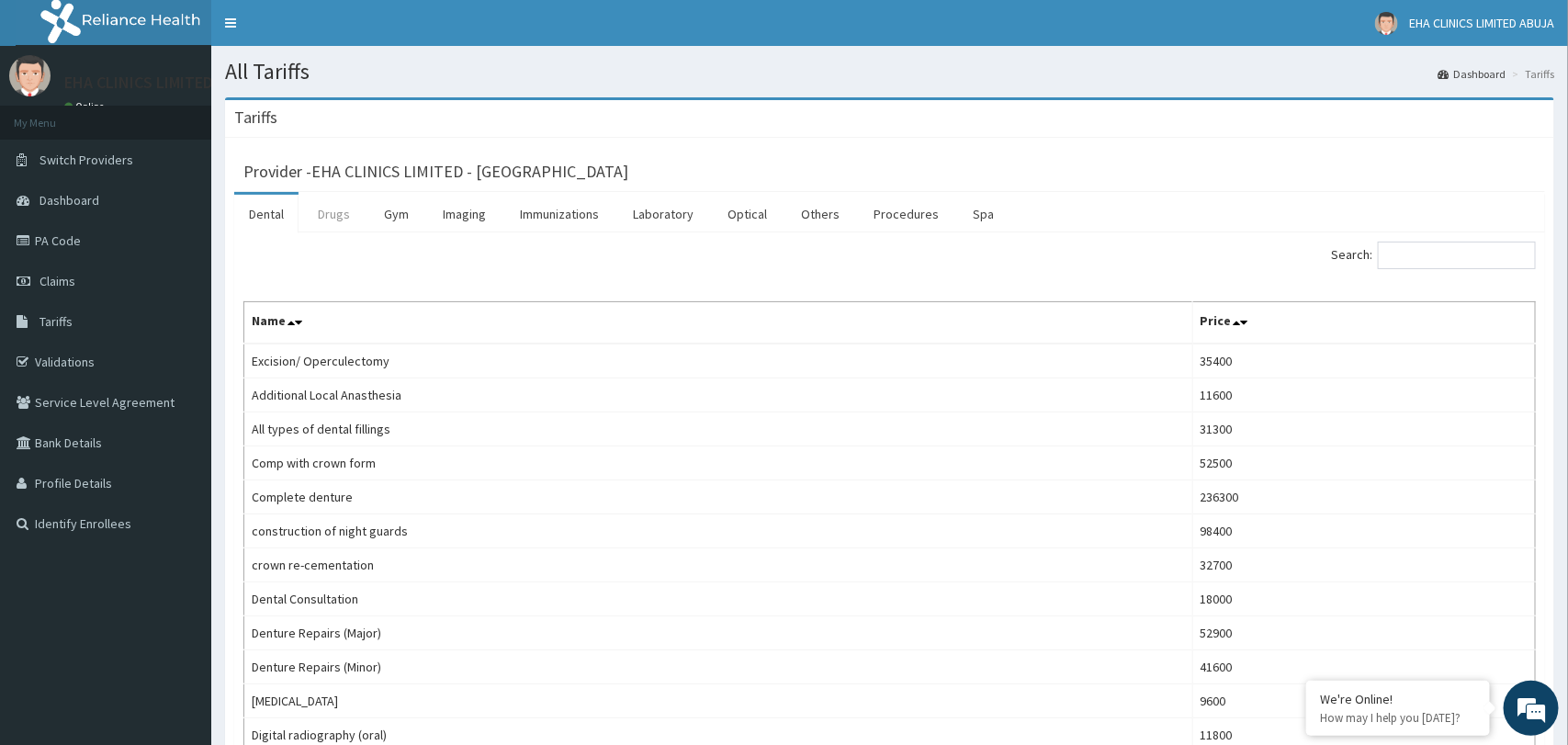
click at [338, 211] on link "Drugs" at bounding box center [334, 214] width 61 height 38
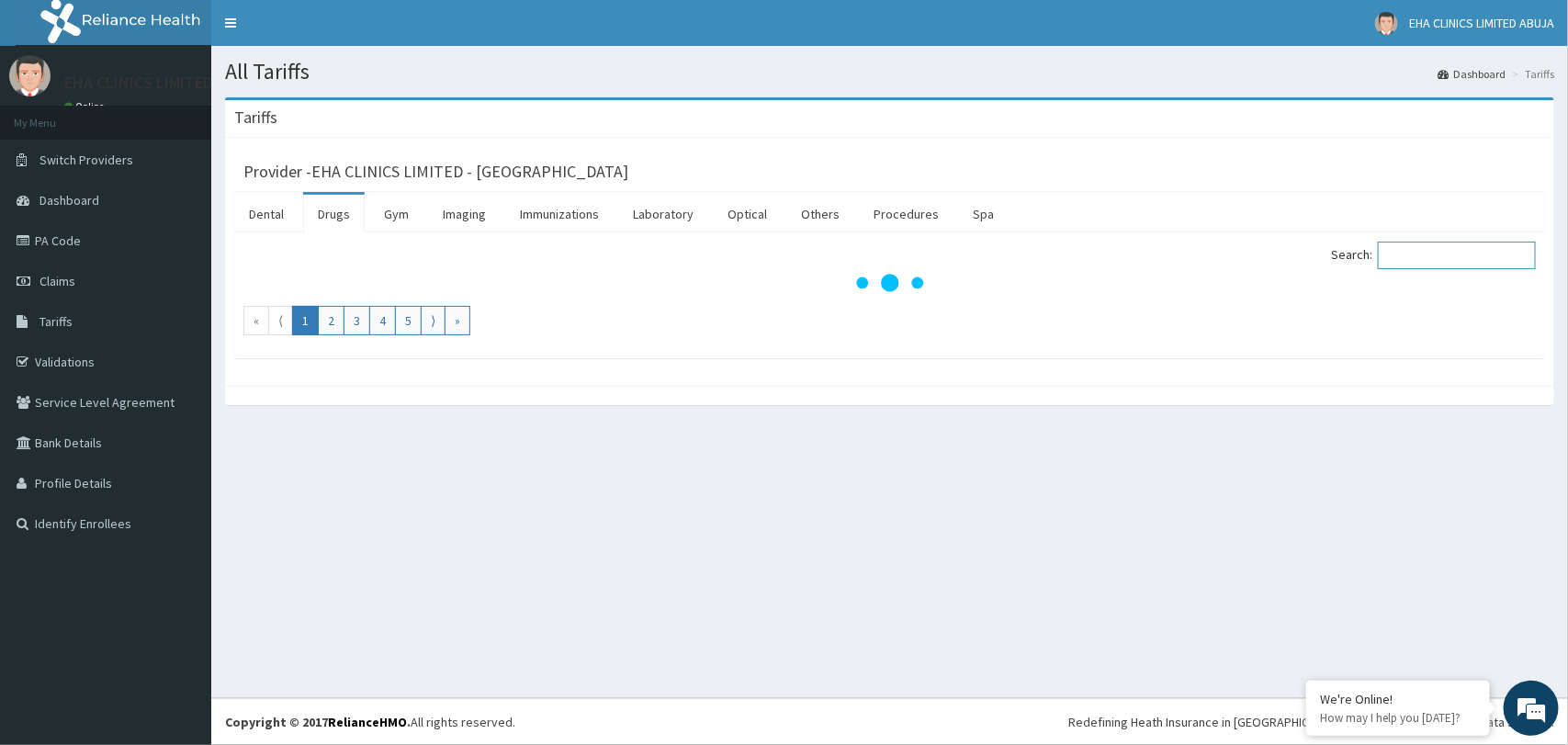
click at [1431, 257] on input "Search:" at bounding box center [1456, 255] width 158 height 28
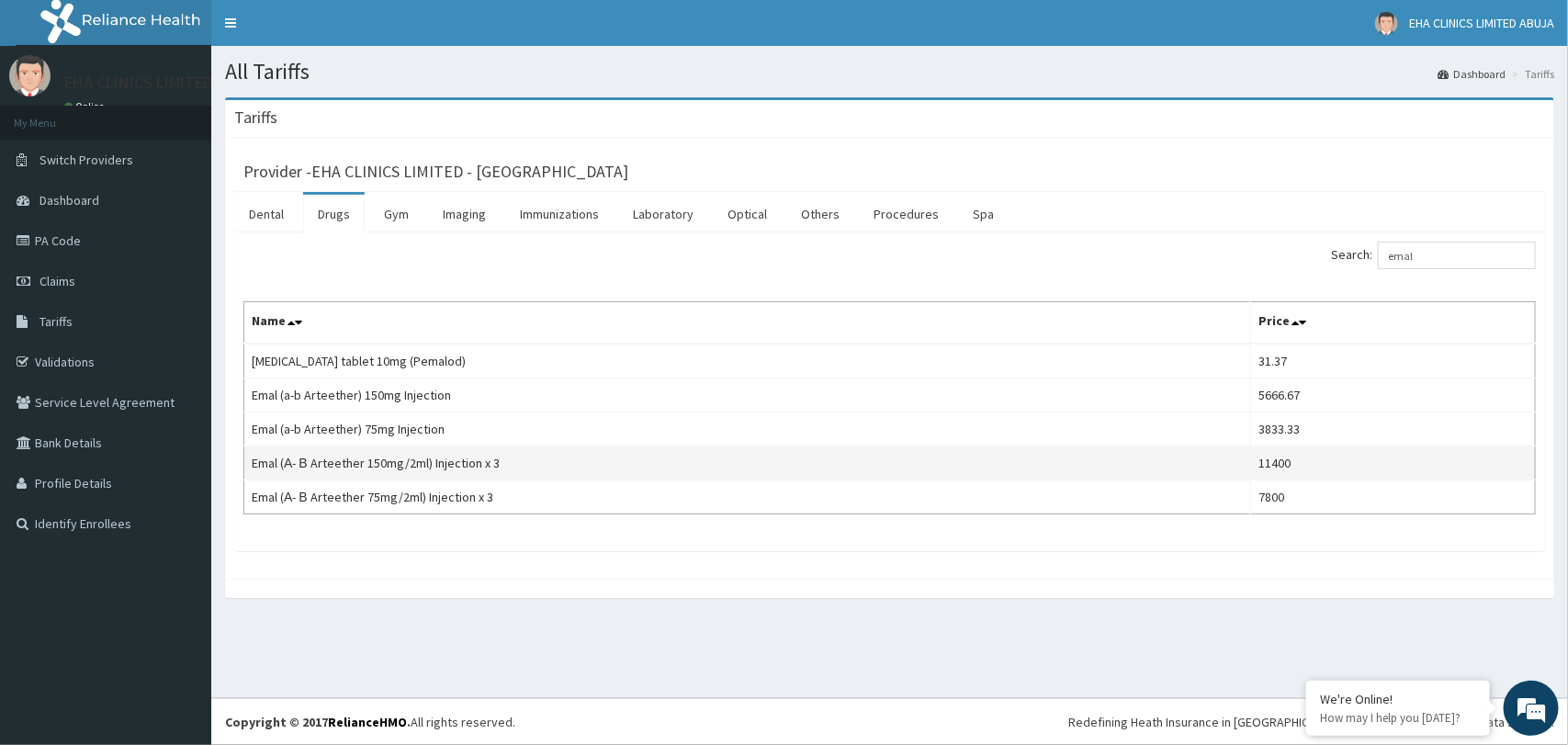
click at [440, 468] on td "Emal (Α- Β Arteether 150mg/2ml) Injection x 3" at bounding box center [748, 462] width 1007 height 34
drag, startPoint x: 502, startPoint y: 473, endPoint x: 253, endPoint y: 460, distance: 249.3
click at [253, 460] on td "Emal (Α- Β Arteether 150mg/2ml) Injection x 3" at bounding box center [748, 462] width 1007 height 34
copy td "Emal (Α- Β Arteether 150mg/2ml) Injection x 3"
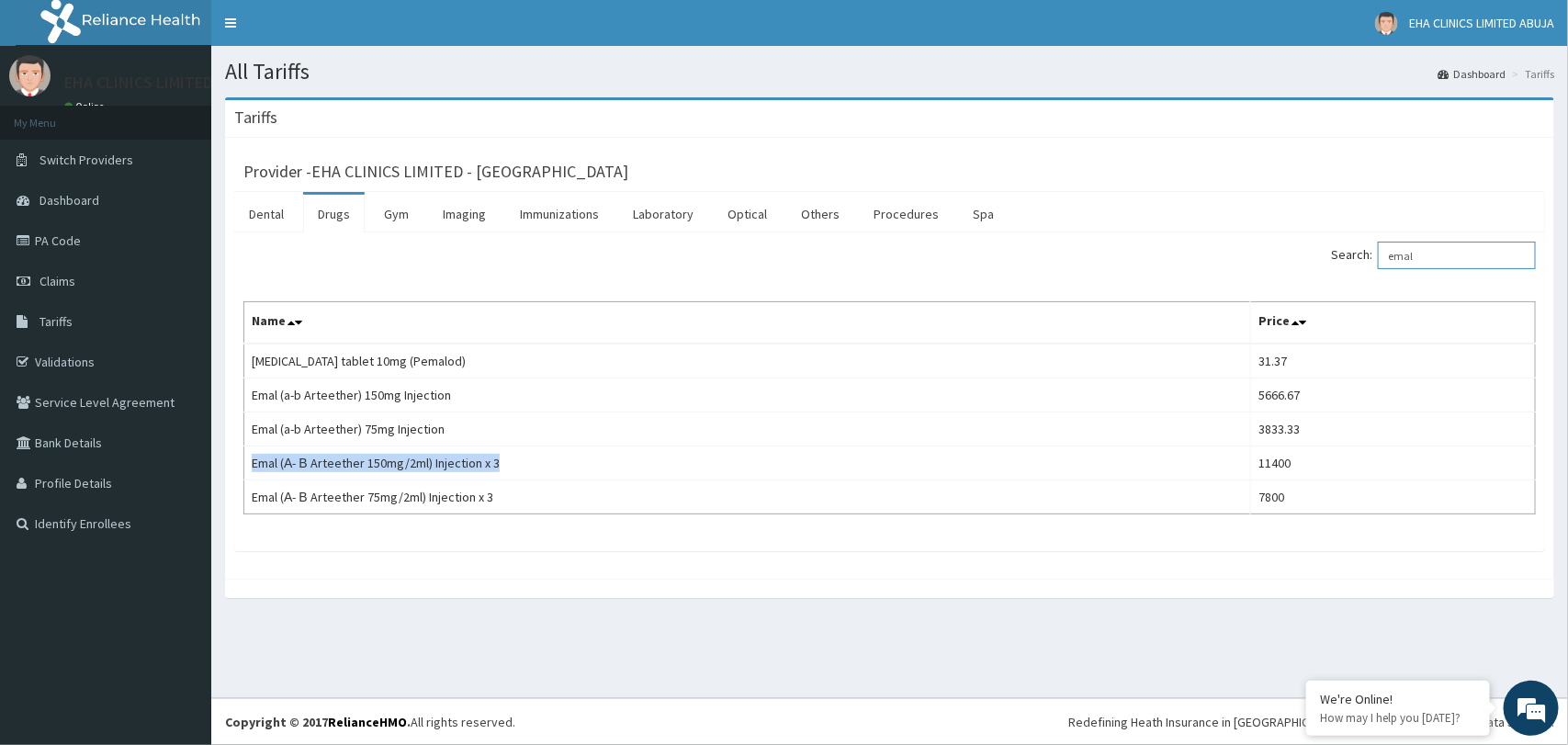
click at [1442, 258] on input "emal" at bounding box center [1456, 255] width 158 height 28
type input "e"
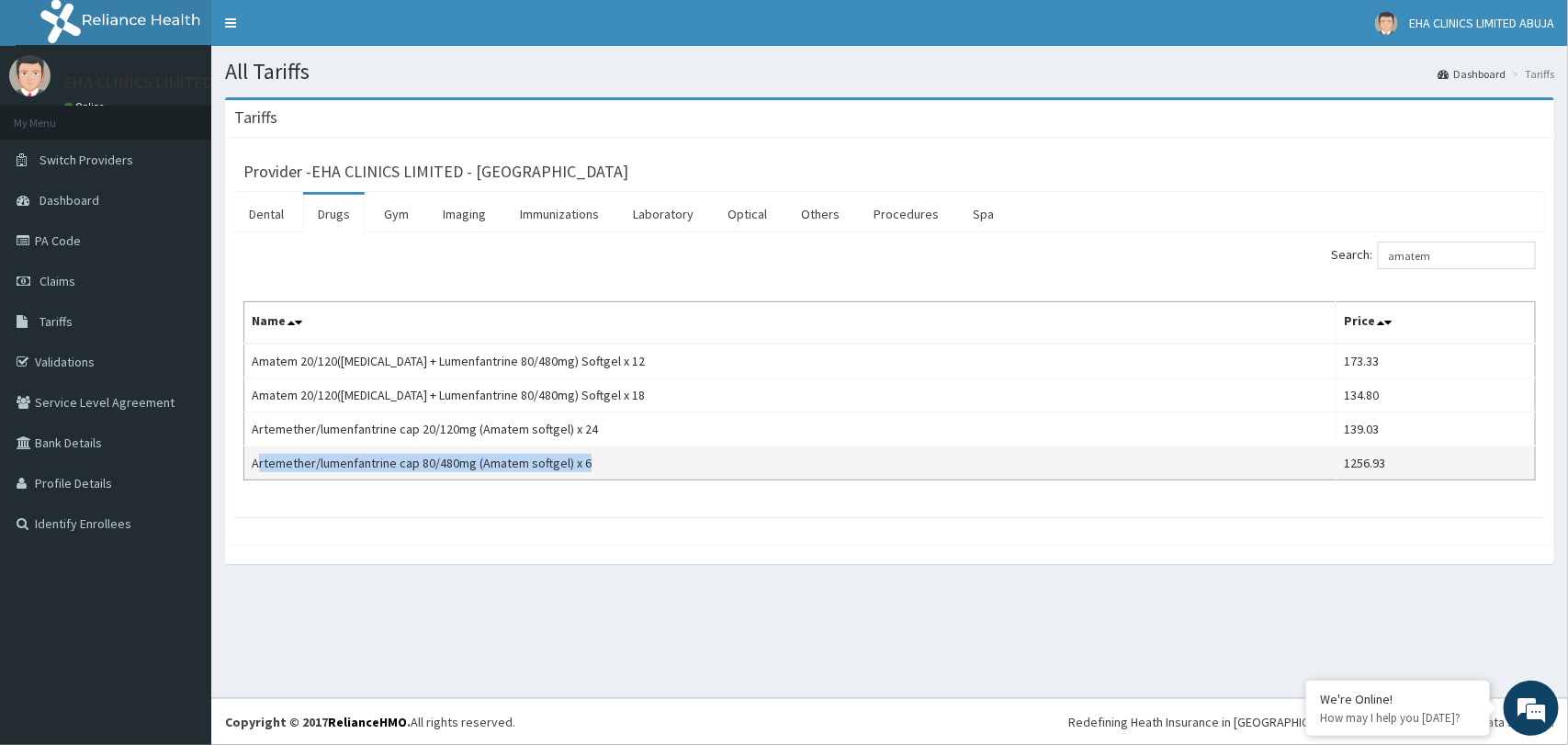
drag, startPoint x: 591, startPoint y: 466, endPoint x: 255, endPoint y: 463, distance: 336.0
click at [255, 463] on td "Artemether/lumenfantrine cap 80/480mg (Amatem softgel) x 6" at bounding box center [790, 462] width 1092 height 34
copy td "rtemether/lumenfantrine cap 80/480mg (Amatem softgel) x 6"
click at [255, 465] on td "Artemether/lumenfantrine cap 80/480mg (Amatem softgel) x 6" at bounding box center [790, 462] width 1092 height 34
drag, startPoint x: 250, startPoint y: 462, endPoint x: 584, endPoint y: 467, distance: 334.0
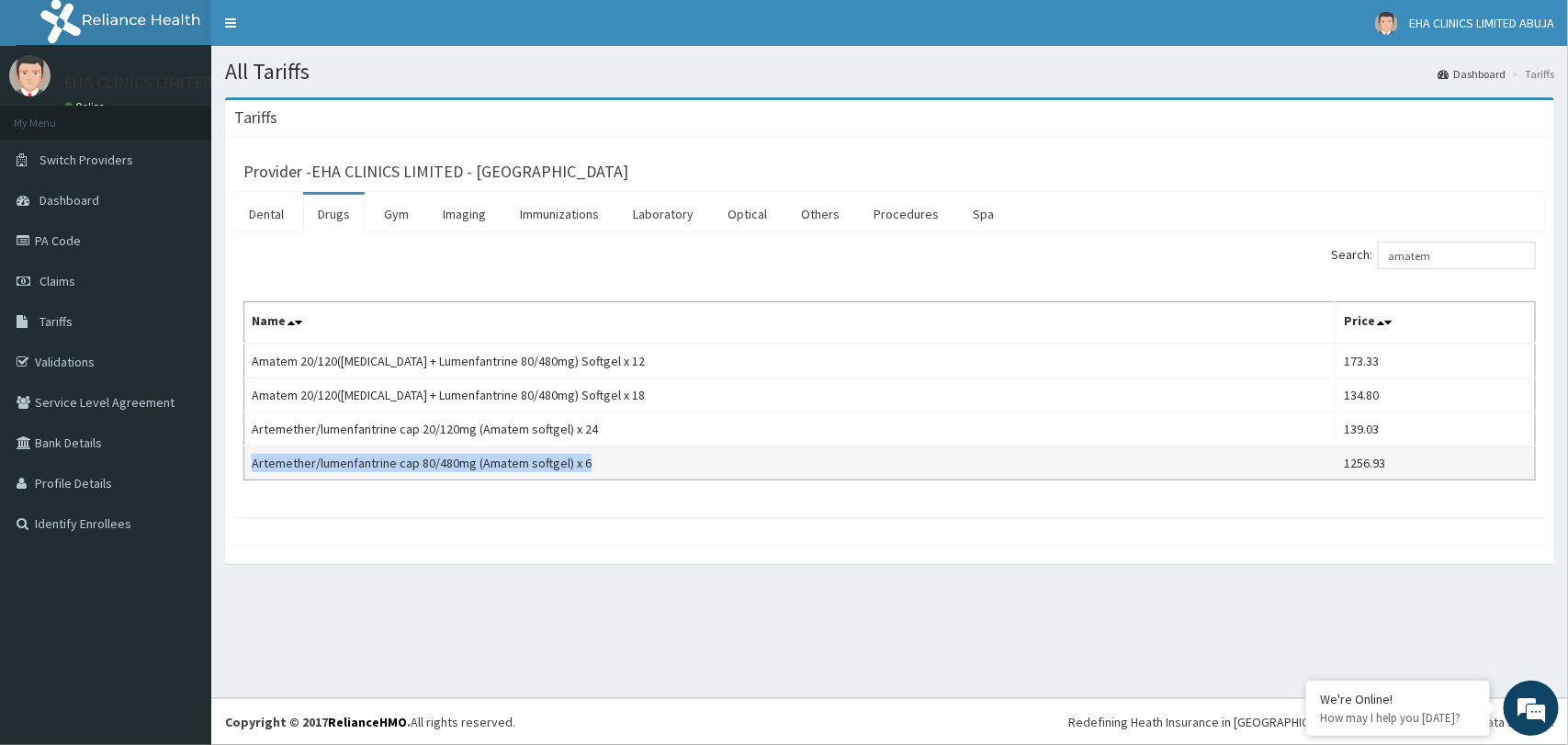
click at [584, 467] on td "Artemether/lumenfantrine cap 80/480mg (Amatem softgel) x 6" at bounding box center [790, 462] width 1092 height 34
copy td "Artemether/lumenfantrine cap 80/480mg (Amatem softgel) x 6"
click at [1479, 255] on input "amatem" at bounding box center [1456, 255] width 158 height 28
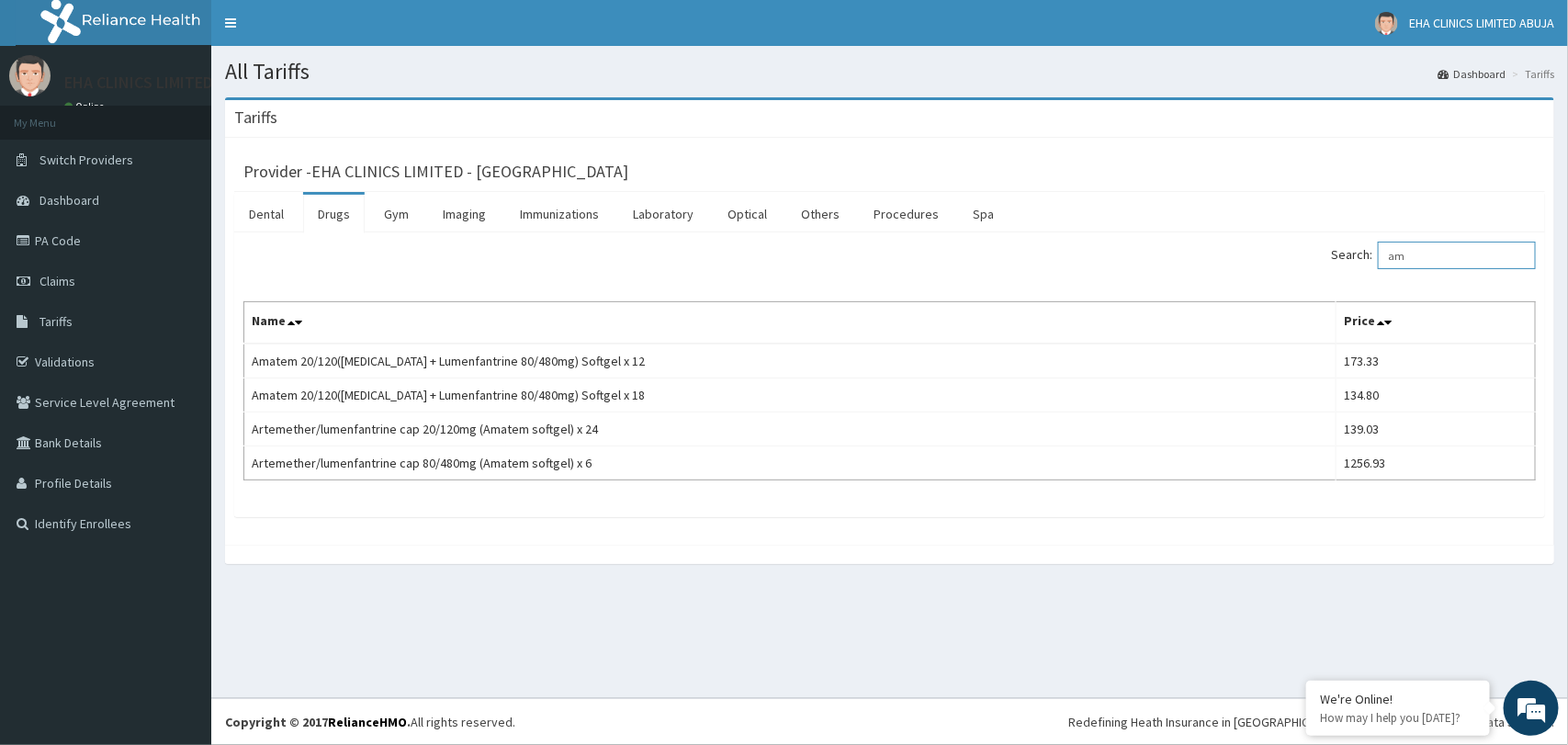
type input "a"
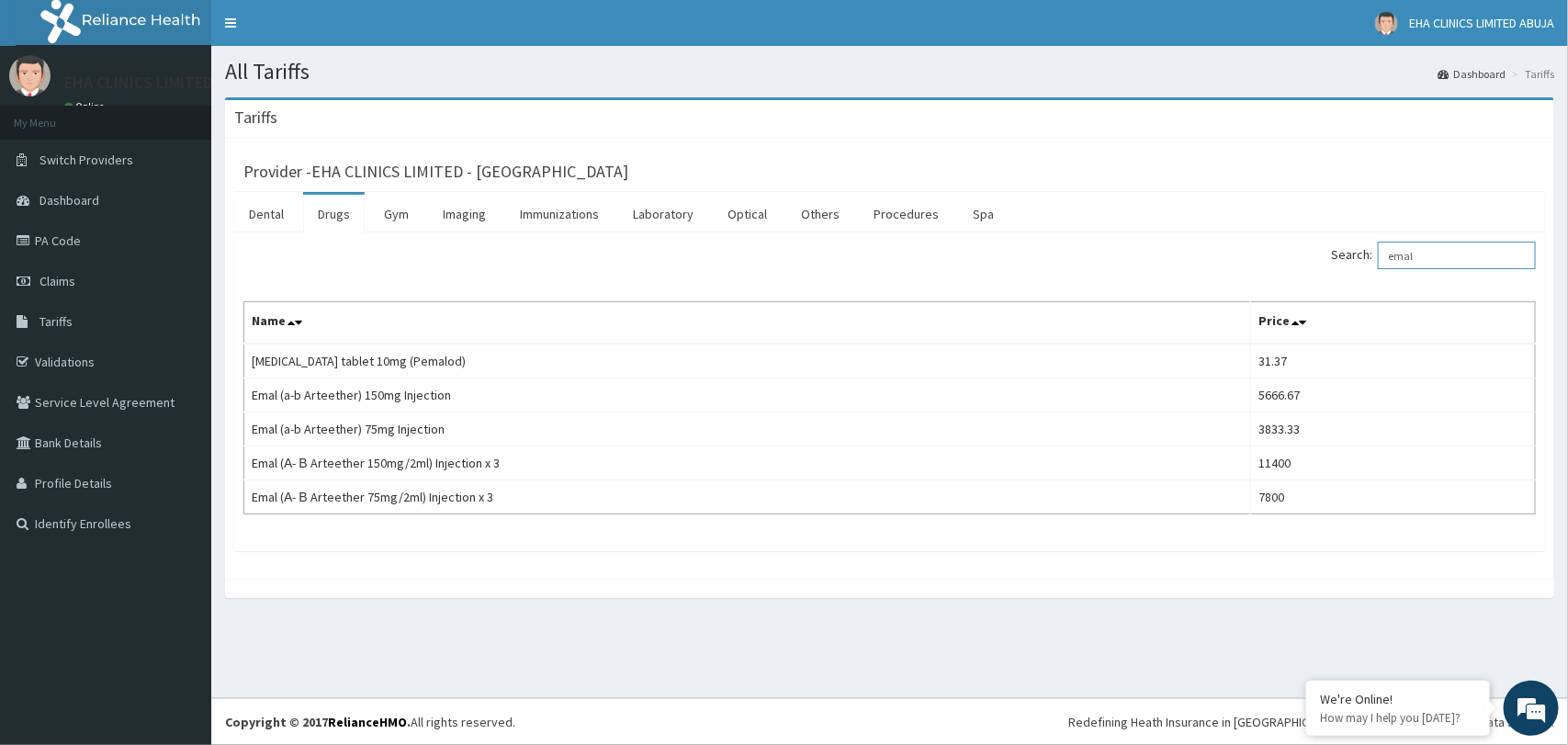
type input "emal"
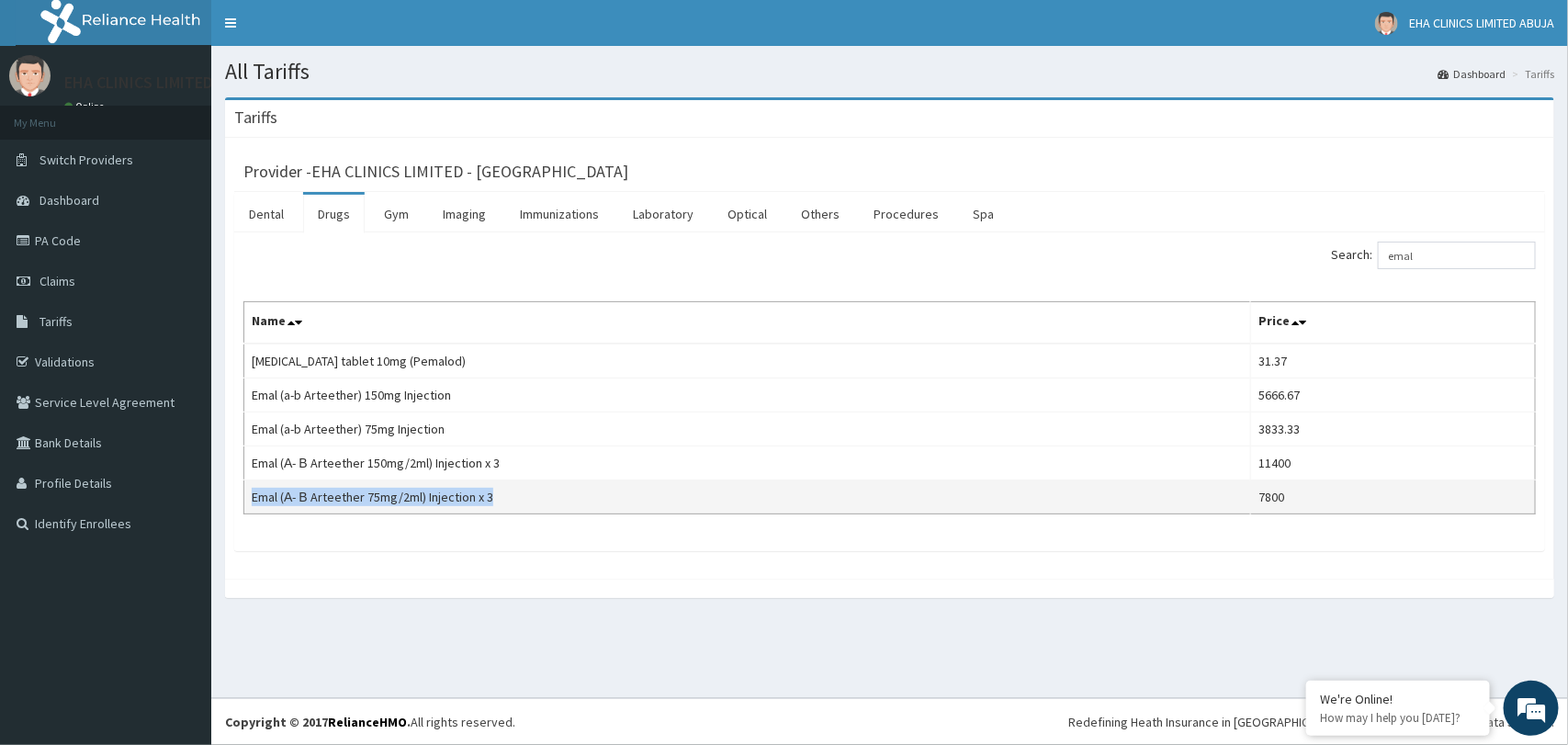
drag, startPoint x: 491, startPoint y: 503, endPoint x: 247, endPoint y: 501, distance: 244.0
click at [247, 501] on td "Emal (Α- Β Arteether 75mg/2ml) Injection x 3" at bounding box center [748, 497] width 1007 height 34
copy td "Emal (Α- Β Arteether 75mg/2ml) Injection x 3"
